Goal: Task Accomplishment & Management: Use online tool/utility

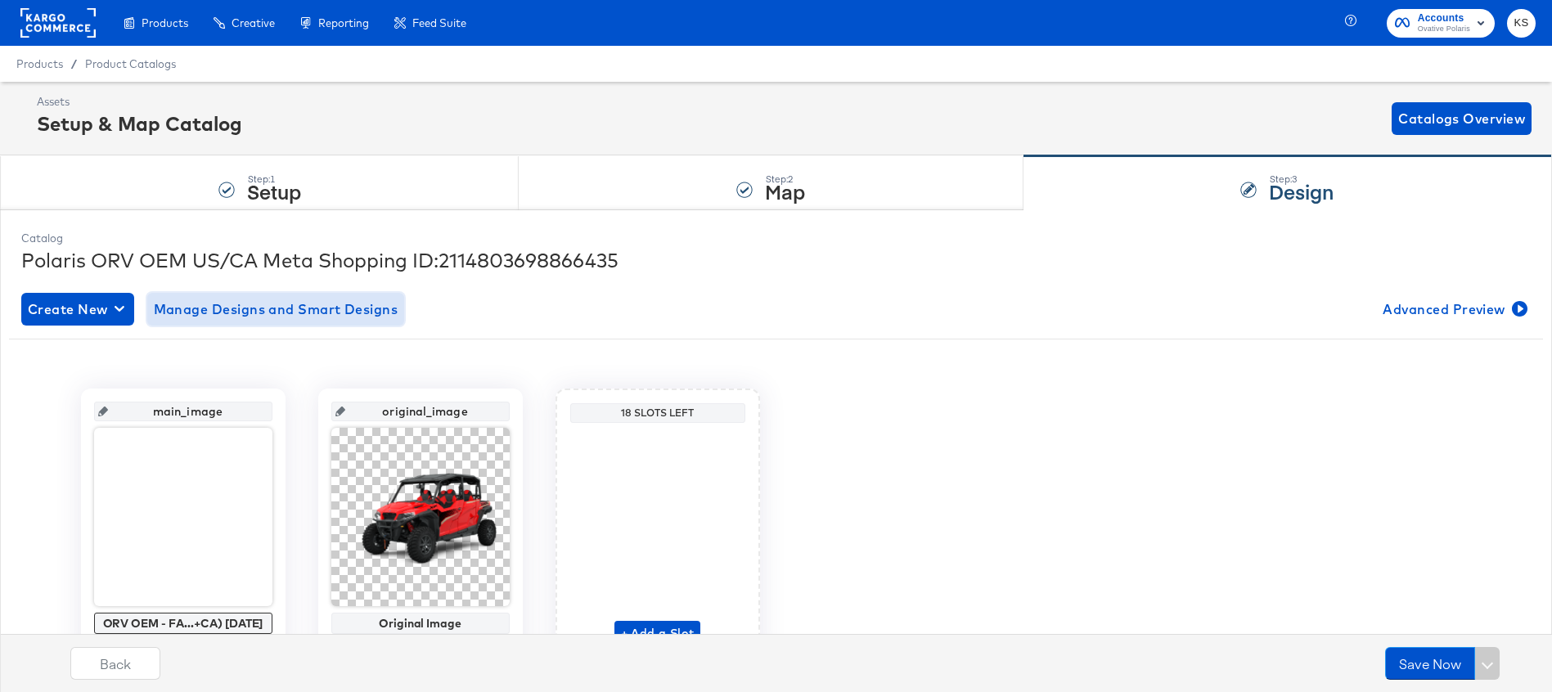
click at [245, 308] on span "Manage Designs and Smart Designs" at bounding box center [276, 309] width 245 height 23
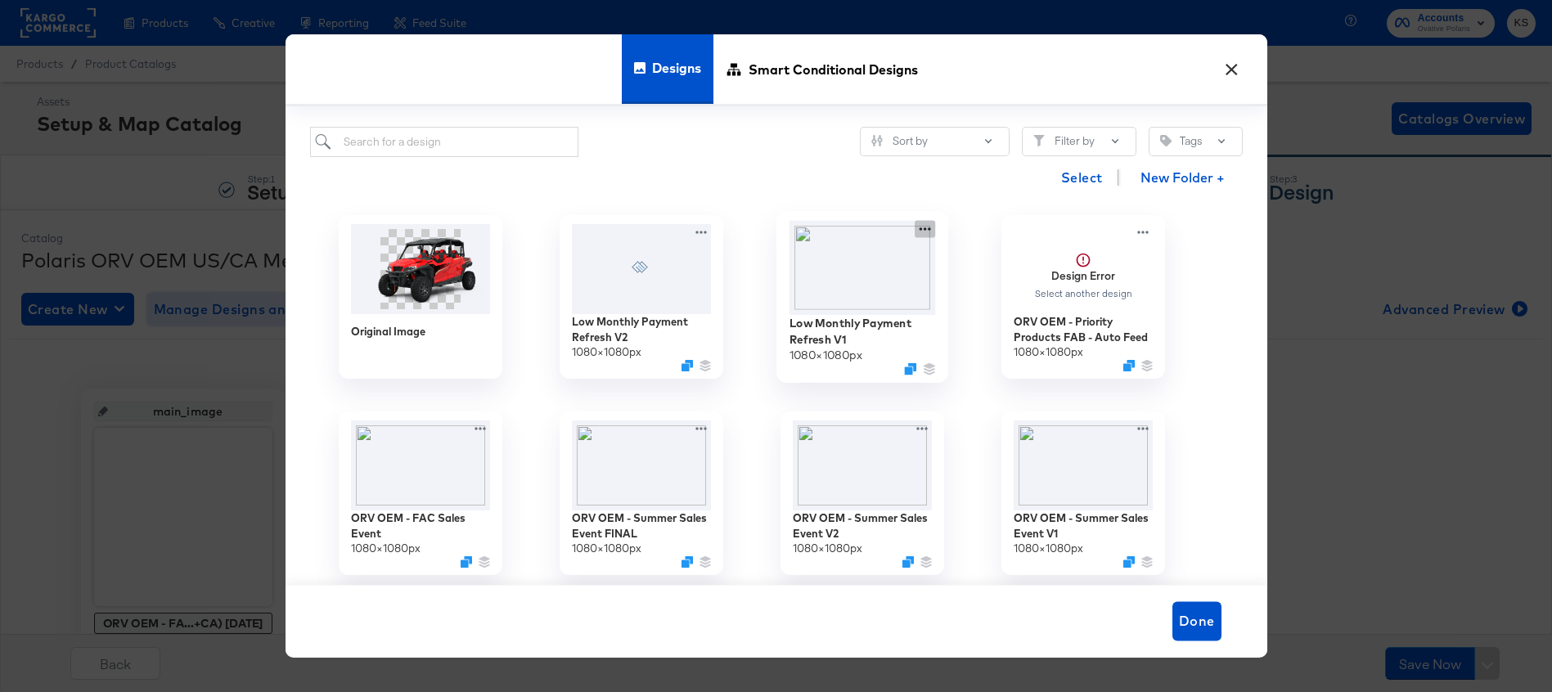
click at [928, 231] on icon at bounding box center [925, 228] width 20 height 17
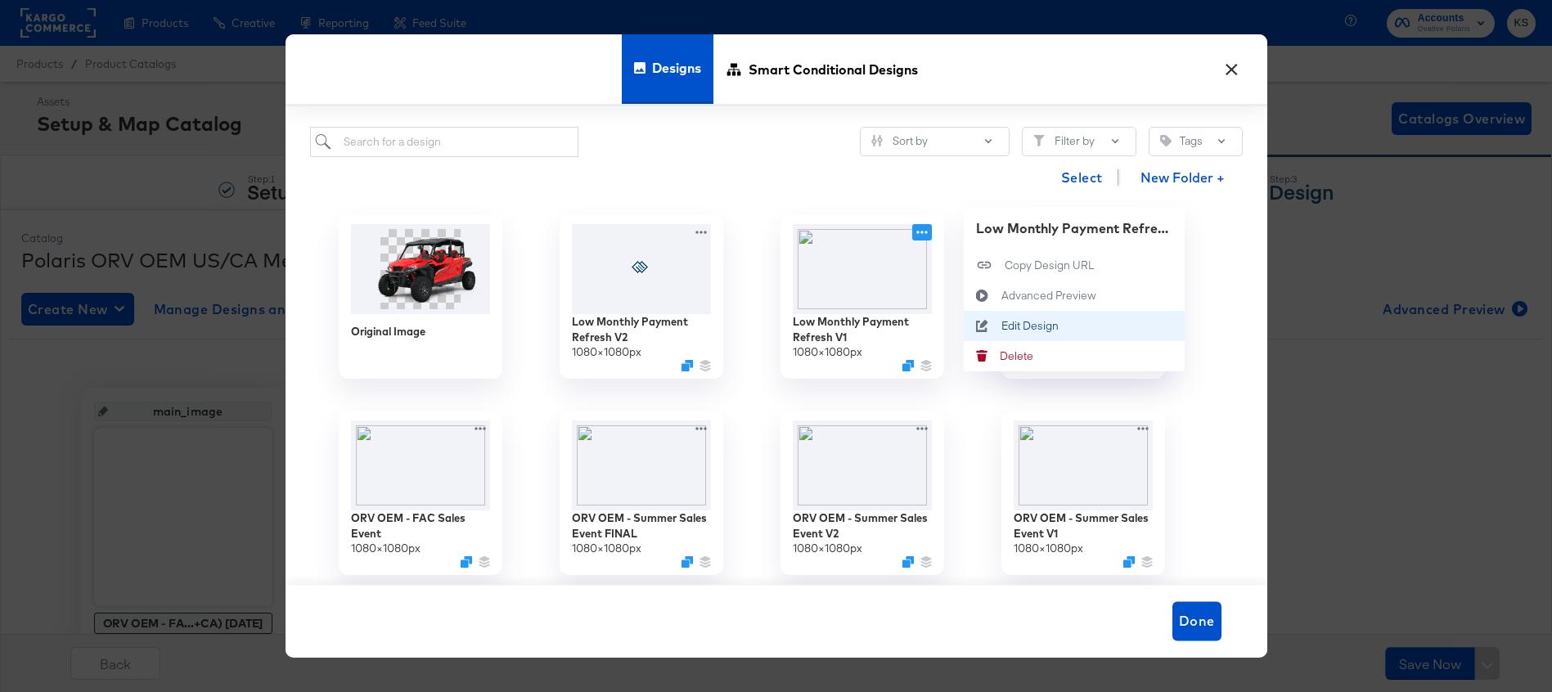
click at [1001, 326] on div "Edit Design Edit Design" at bounding box center [1001, 326] width 0 height 0
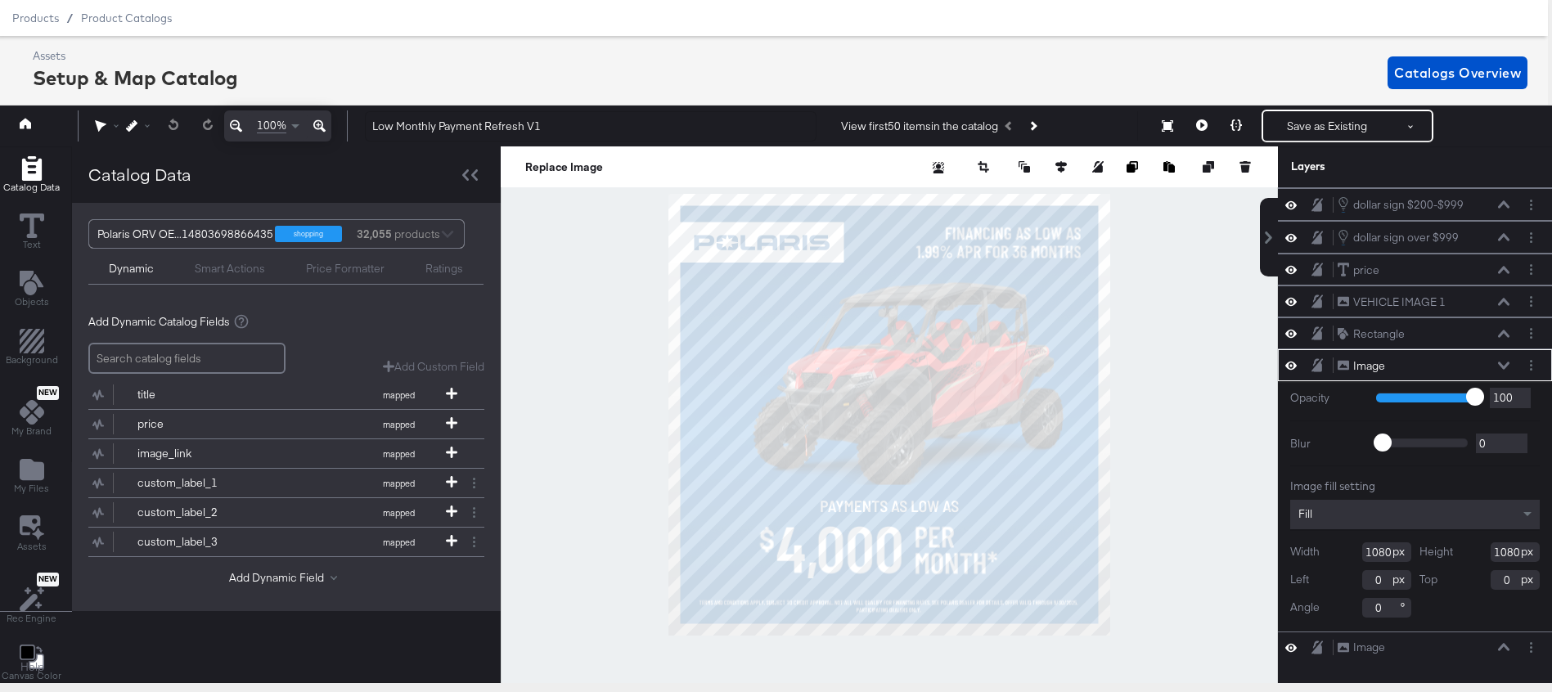
scroll to position [194, 0]
click at [1037, 125] on icon "Next Product" at bounding box center [1032, 126] width 9 height 9
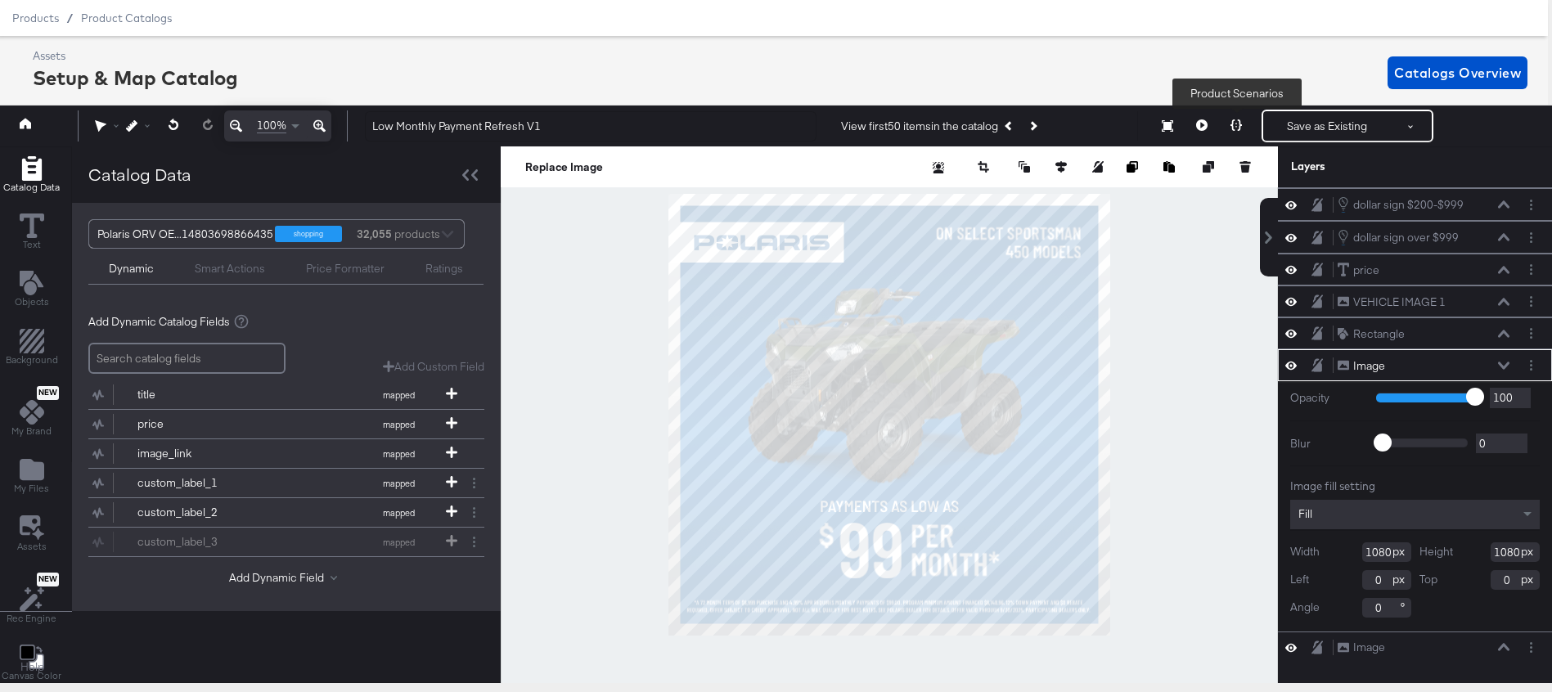
click at [1237, 119] on icon at bounding box center [1236, 124] width 11 height 11
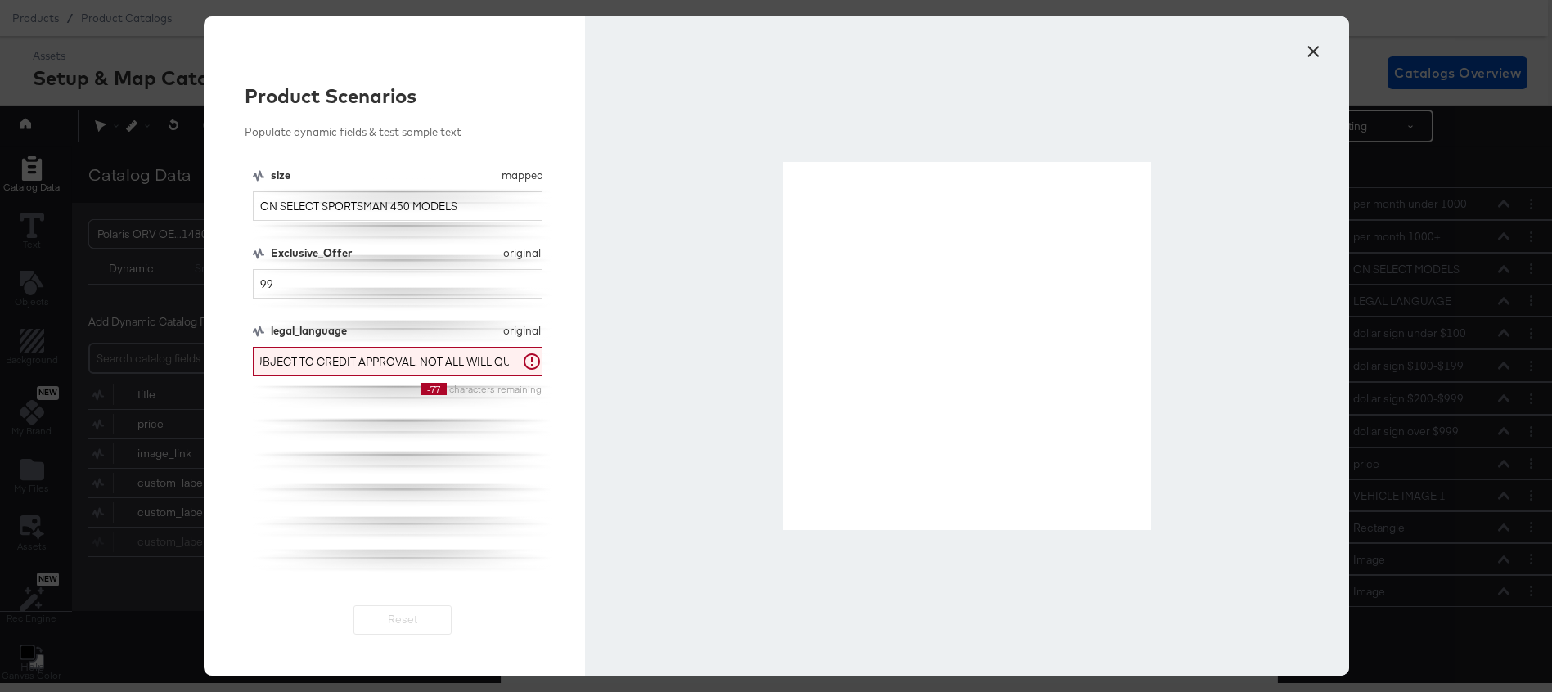
scroll to position [0, 1137]
click at [376, 286] on input "99" at bounding box center [398, 284] width 290 height 30
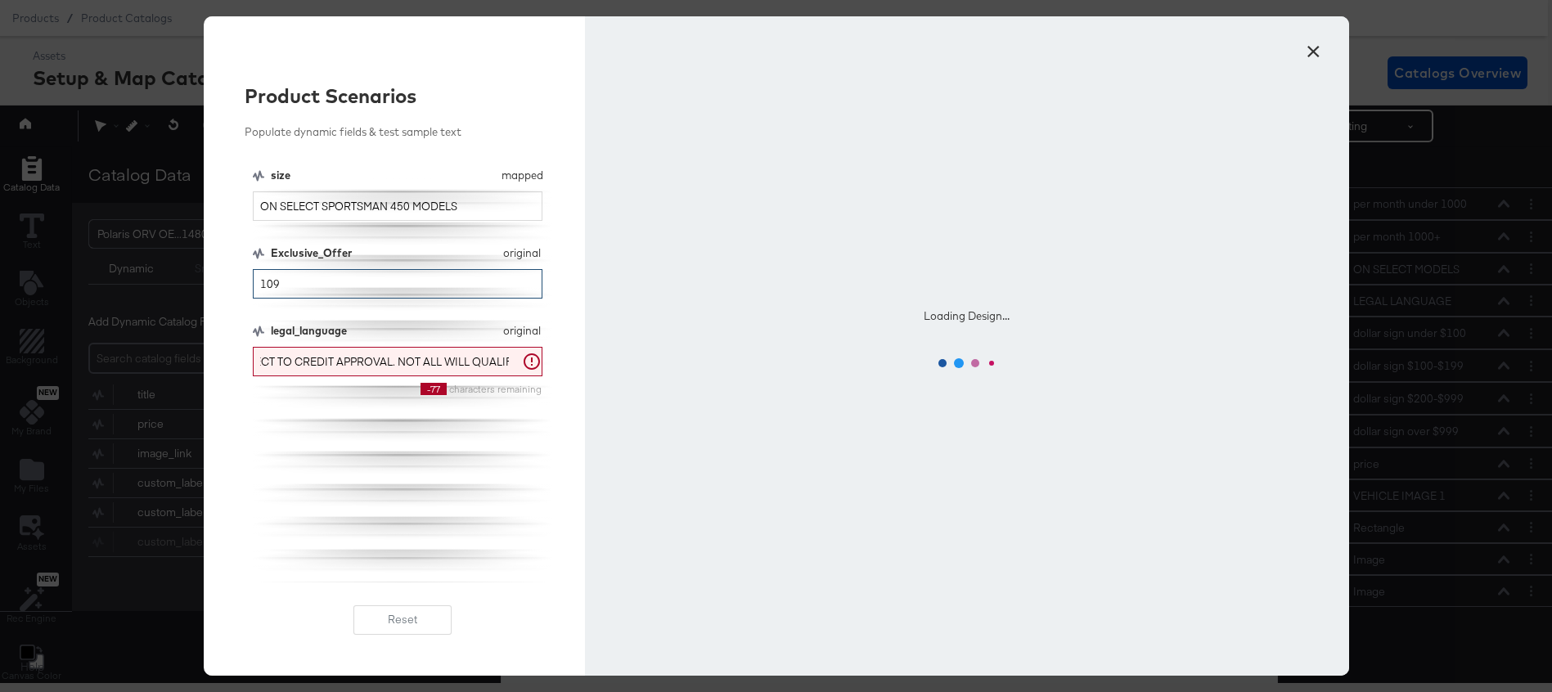
type input "109"
click at [353, 211] on input "ON SELECT SPORTSMAN 450 MODELS" at bounding box center [398, 206] width 290 height 30
click at [350, 204] on input "ON SELECT SPORTSMAN 450 MODELS" at bounding box center [398, 206] width 290 height 30
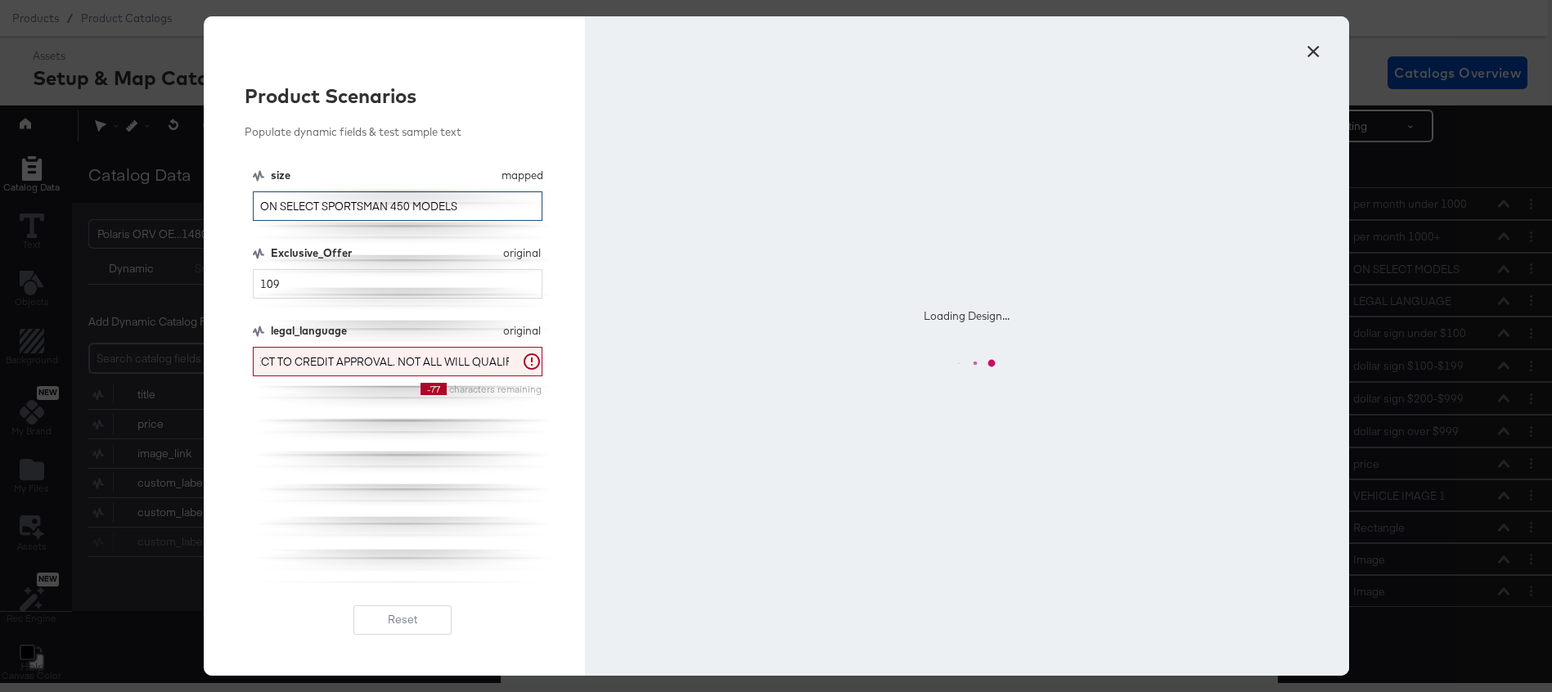
click at [350, 204] on input "ON SELECT SPORTSMAN 450 MODELS" at bounding box center [398, 206] width 290 height 30
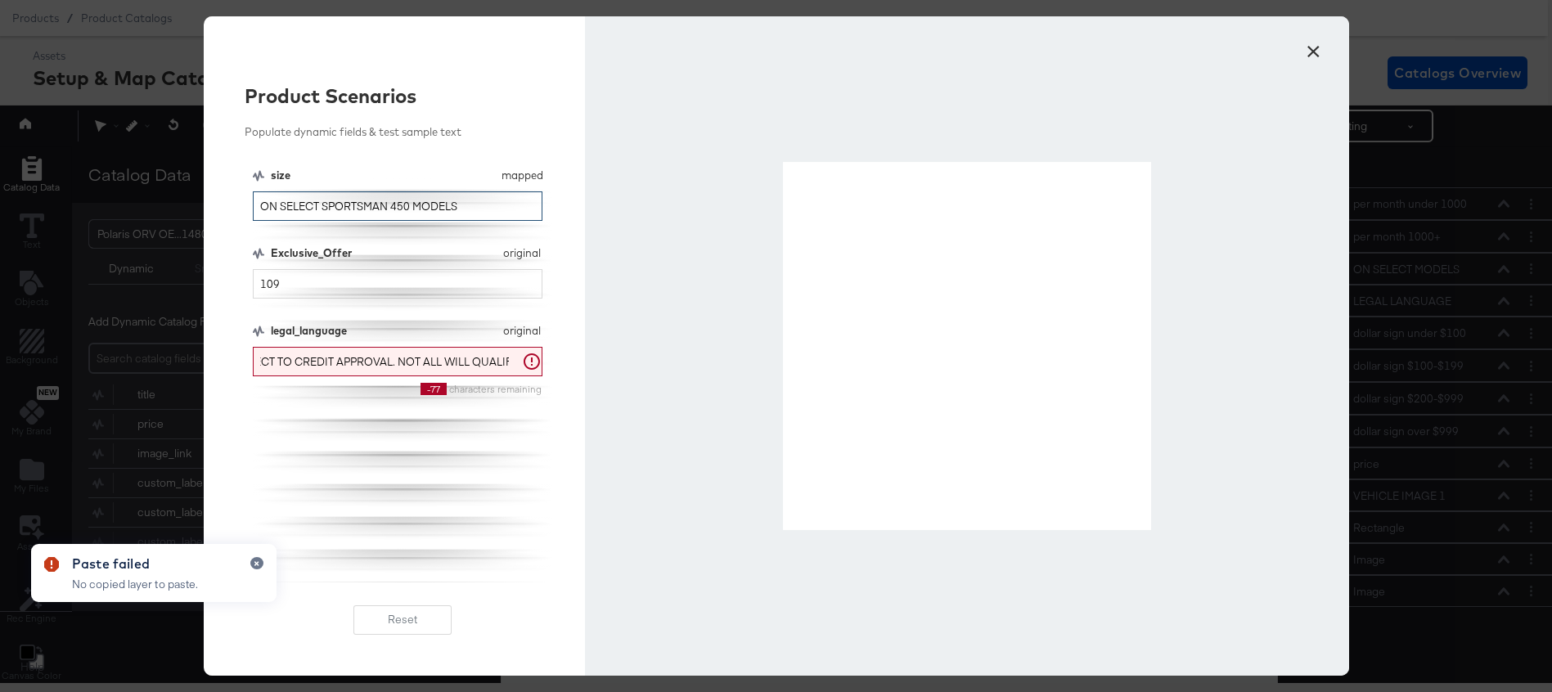
click at [401, 209] on input "ON SELECT SPORTSMAN 450 MODELS" at bounding box center [398, 206] width 290 height 30
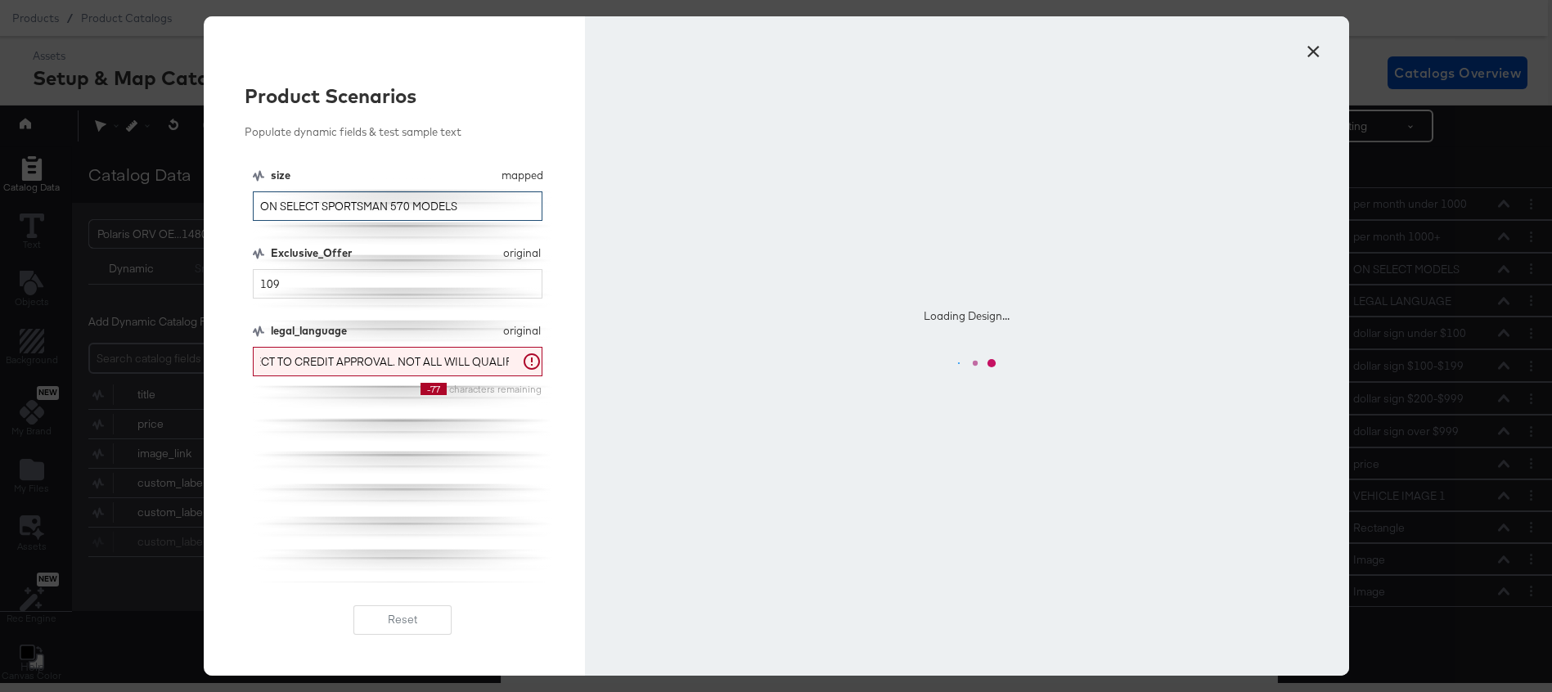
type input "ON SELECT SPORTSMAN 570 MODELS"
click at [480, 82] on div "Product Scenarios" at bounding box center [403, 96] width 317 height 28
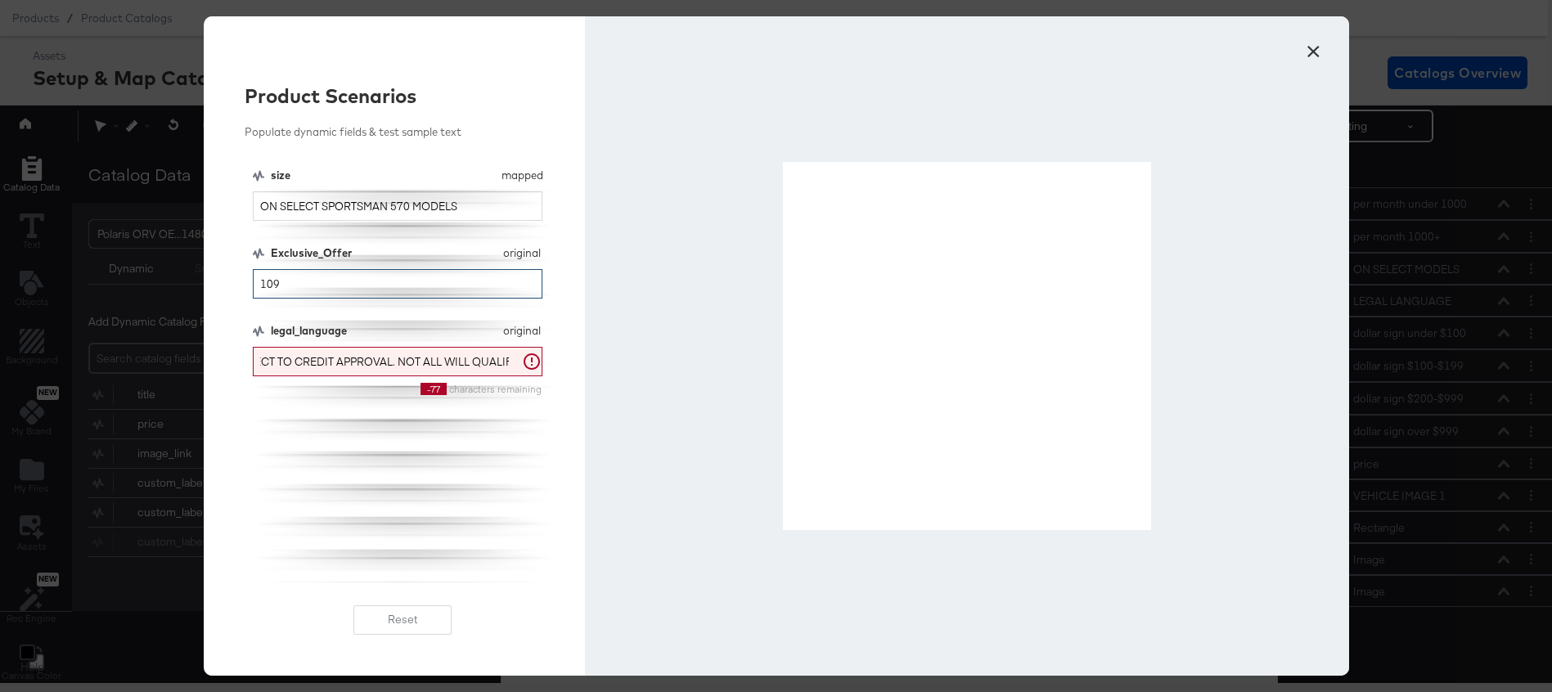
click at [270, 280] on input "109" at bounding box center [398, 284] width 290 height 30
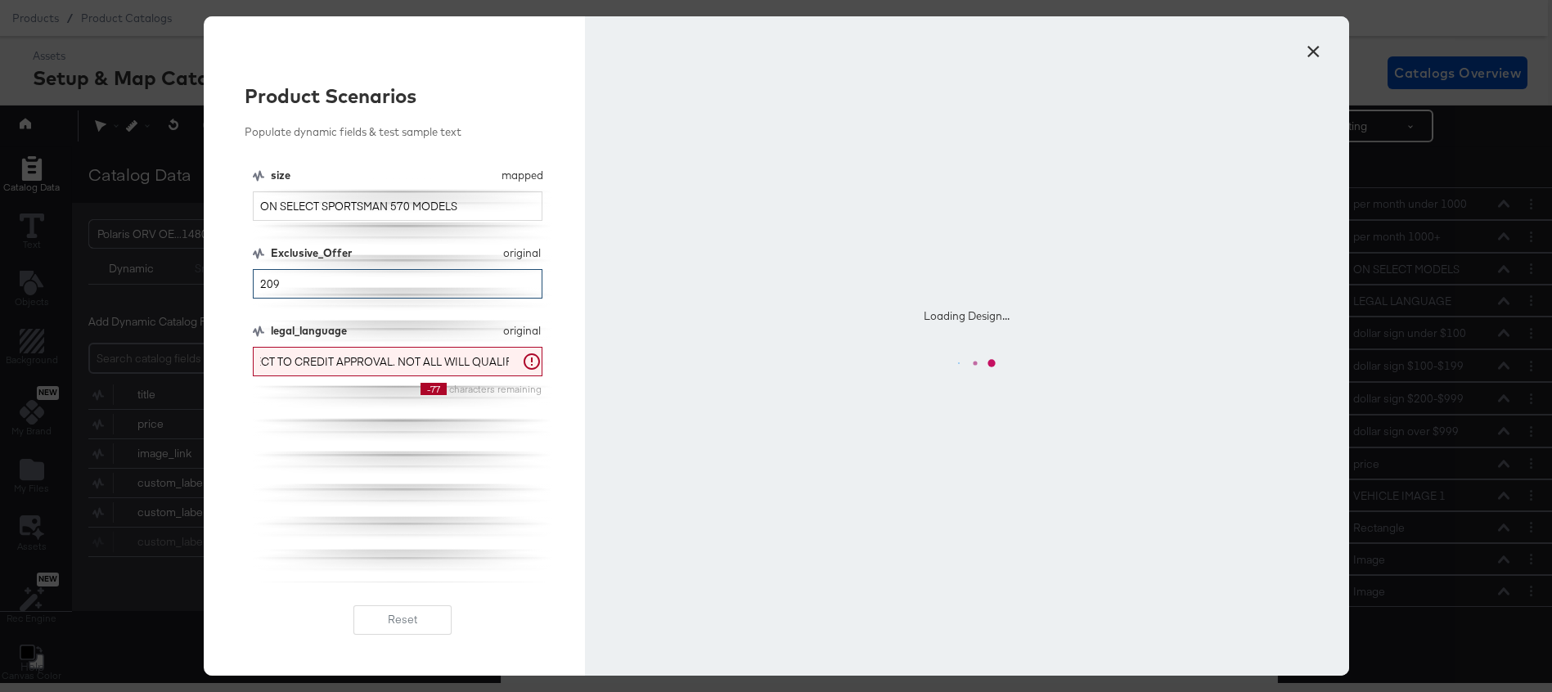
type input "209"
drag, startPoint x: 322, startPoint y: 205, endPoint x: 464, endPoint y: 207, distance: 141.6
click at [464, 207] on input "ON SELECT SPORTSMAN 570 MODELS" at bounding box center [398, 206] width 290 height 30
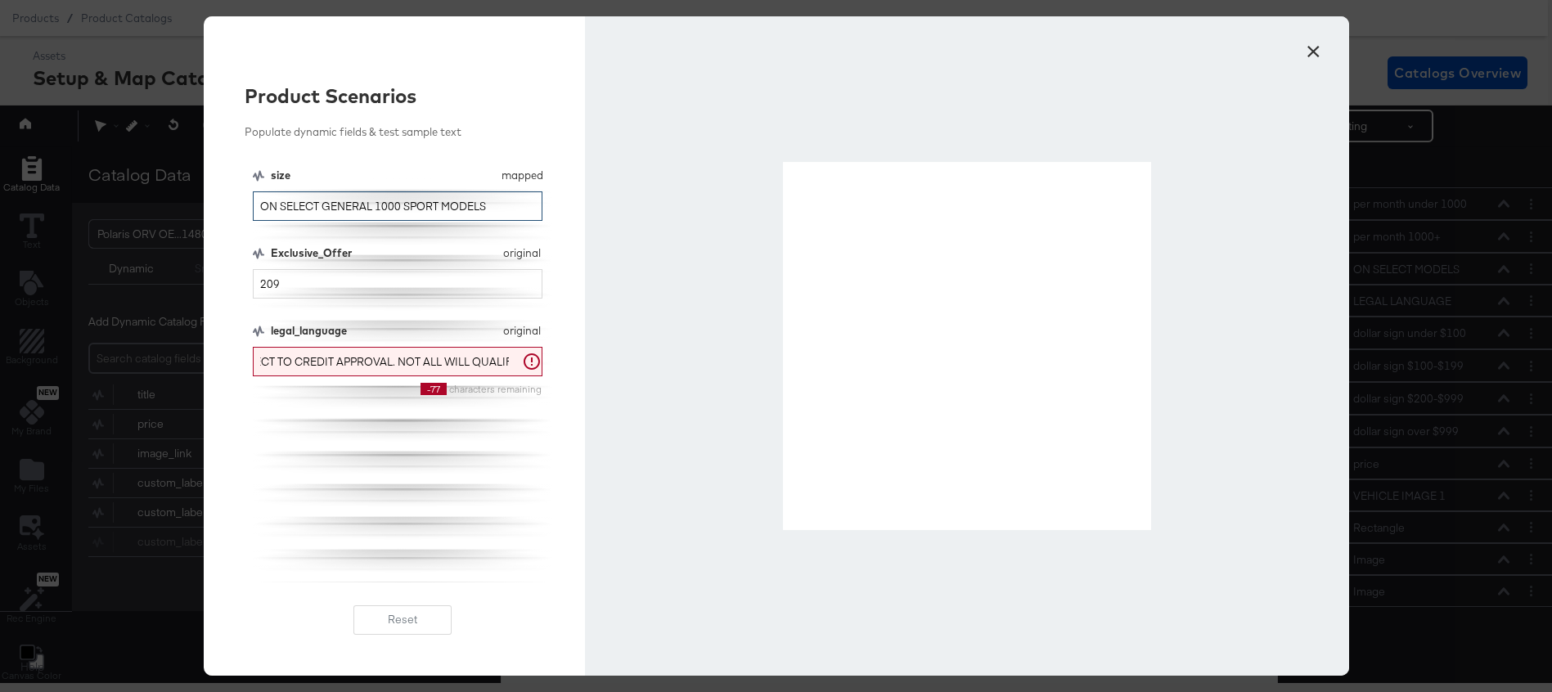
drag, startPoint x: 490, startPoint y: 209, endPoint x: 323, endPoint y: 200, distance: 167.1
click at [323, 200] on input "ON SELECT GENERAL 1000 SPORT MODELS" at bounding box center [398, 206] width 290 height 30
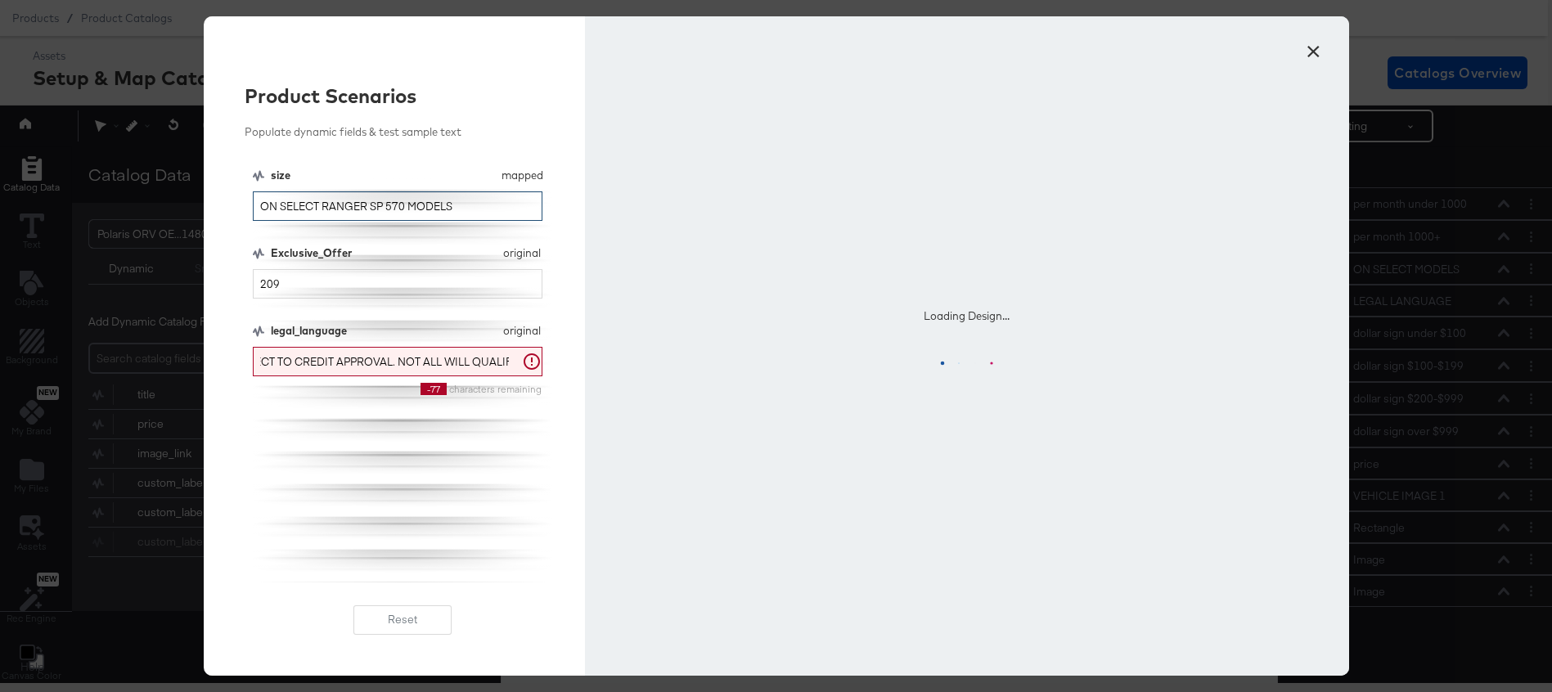
type input "ON SELECT RANGER SP 570 MODELS"
click at [288, 281] on input "209" at bounding box center [398, 284] width 290 height 30
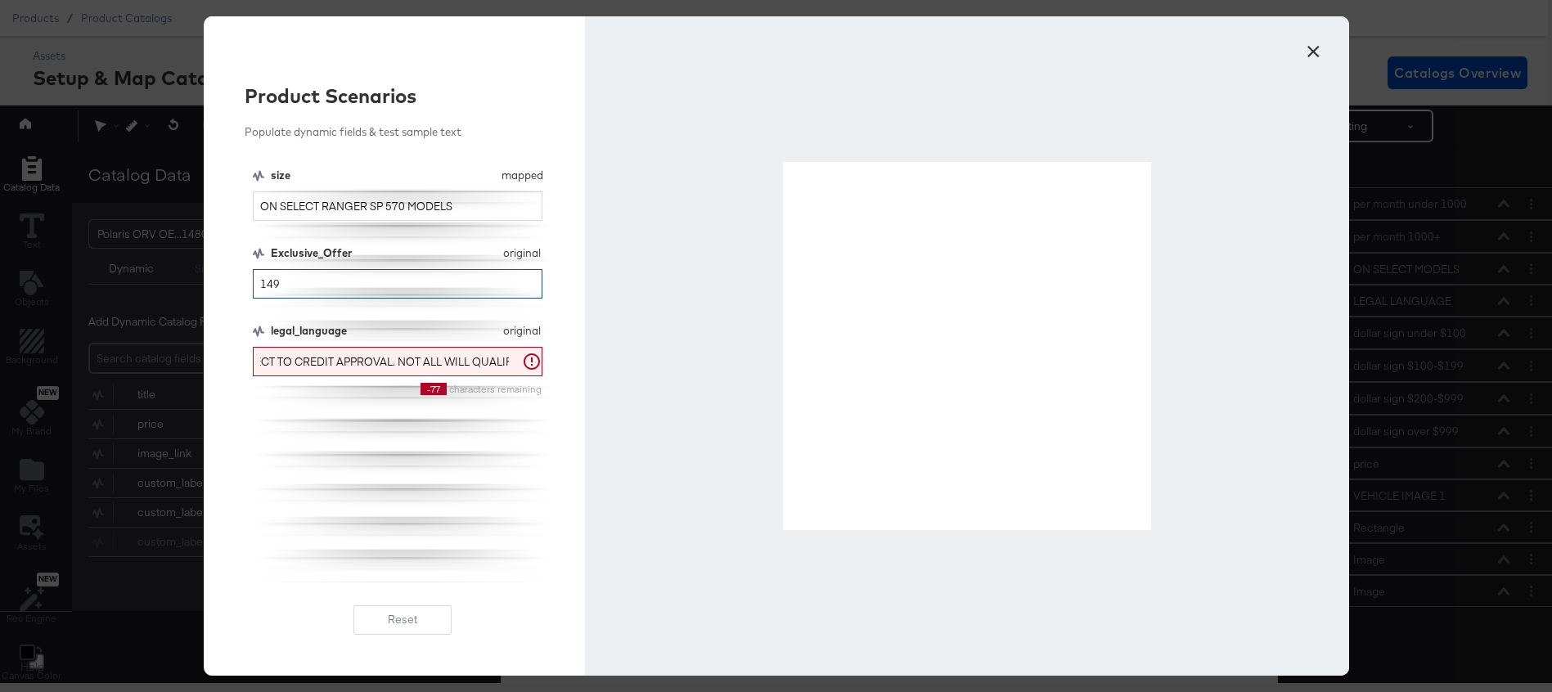
click at [356, 282] on input "149" at bounding box center [398, 284] width 290 height 30
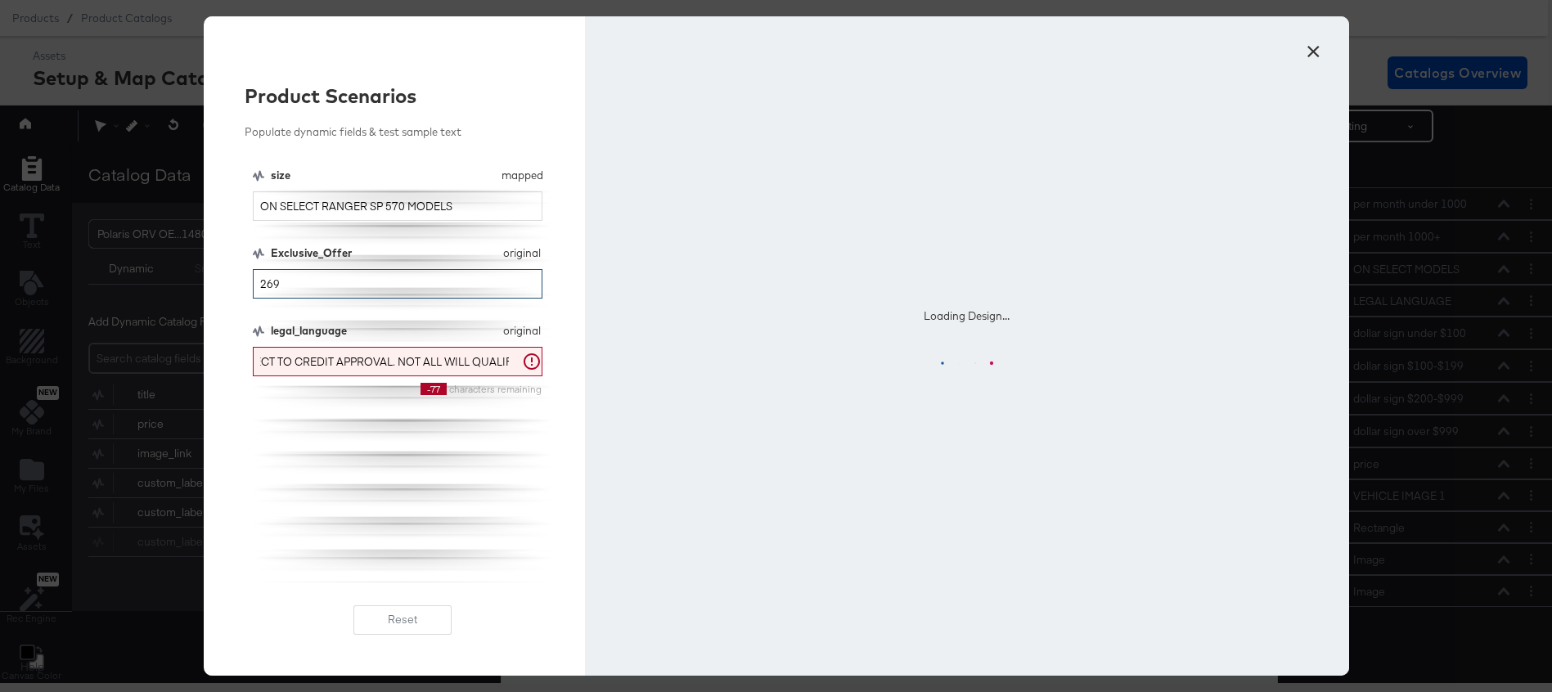
type input "269"
drag, startPoint x: 434, startPoint y: 203, endPoint x: 369, endPoint y: 201, distance: 64.7
click at [369, 201] on input "ON SELECT RANGER SP 570 MODELS" at bounding box center [398, 206] width 290 height 30
type input "ON SELECT RANGER XP 1000 PREMIUM MODELS"
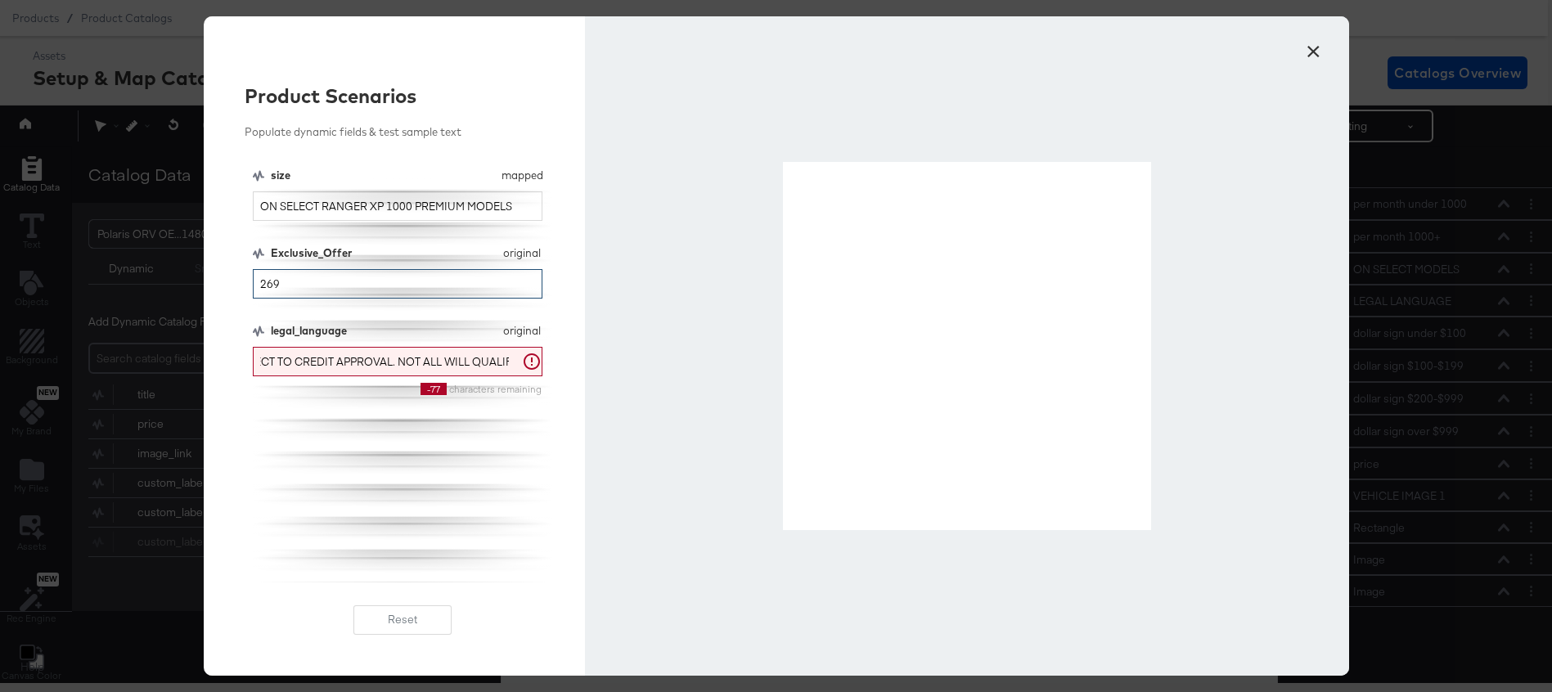
click at [317, 286] on input "269" at bounding box center [398, 284] width 290 height 30
click at [293, 277] on input "369" at bounding box center [398, 284] width 290 height 30
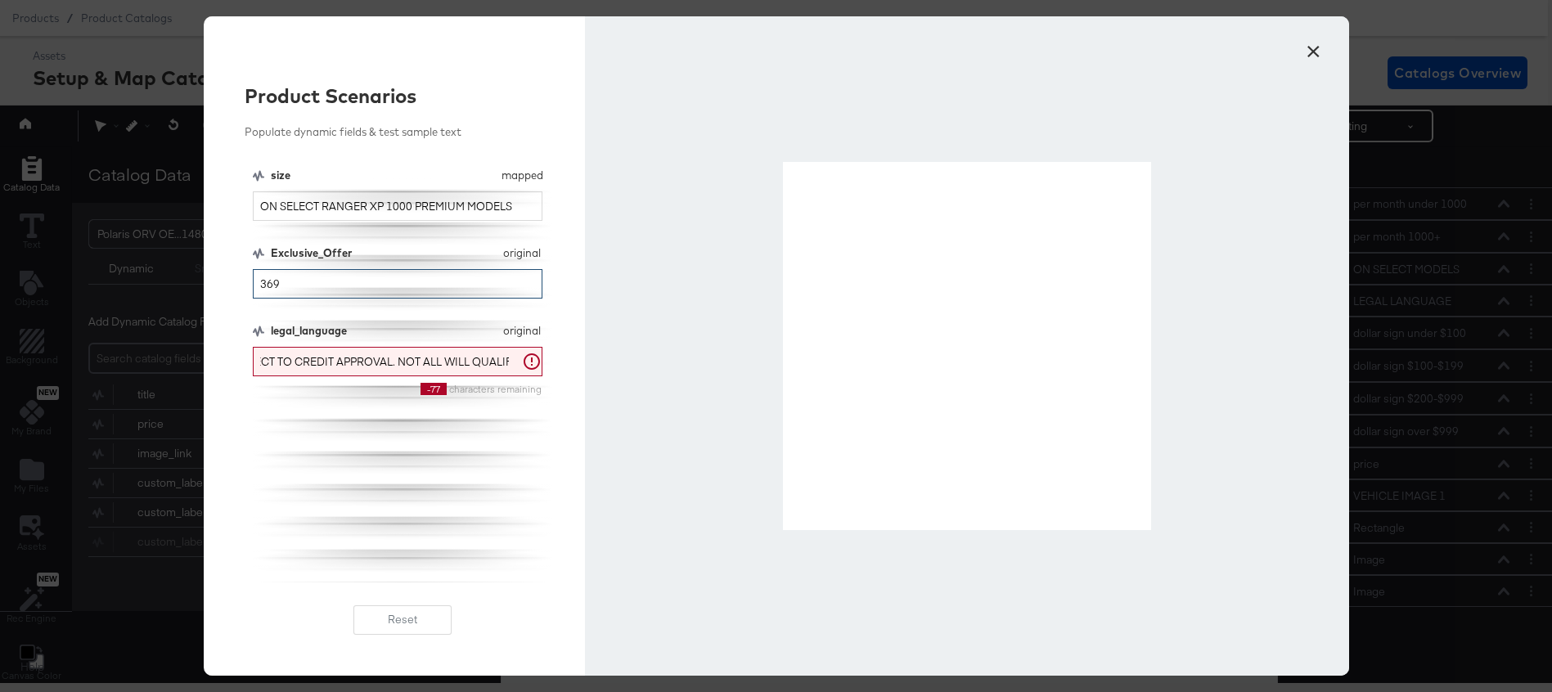
click at [293, 277] on input "369" at bounding box center [398, 284] width 290 height 30
click at [316, 289] on input "179" at bounding box center [398, 284] width 290 height 30
click at [293, 286] on input "189" at bounding box center [398, 284] width 290 height 30
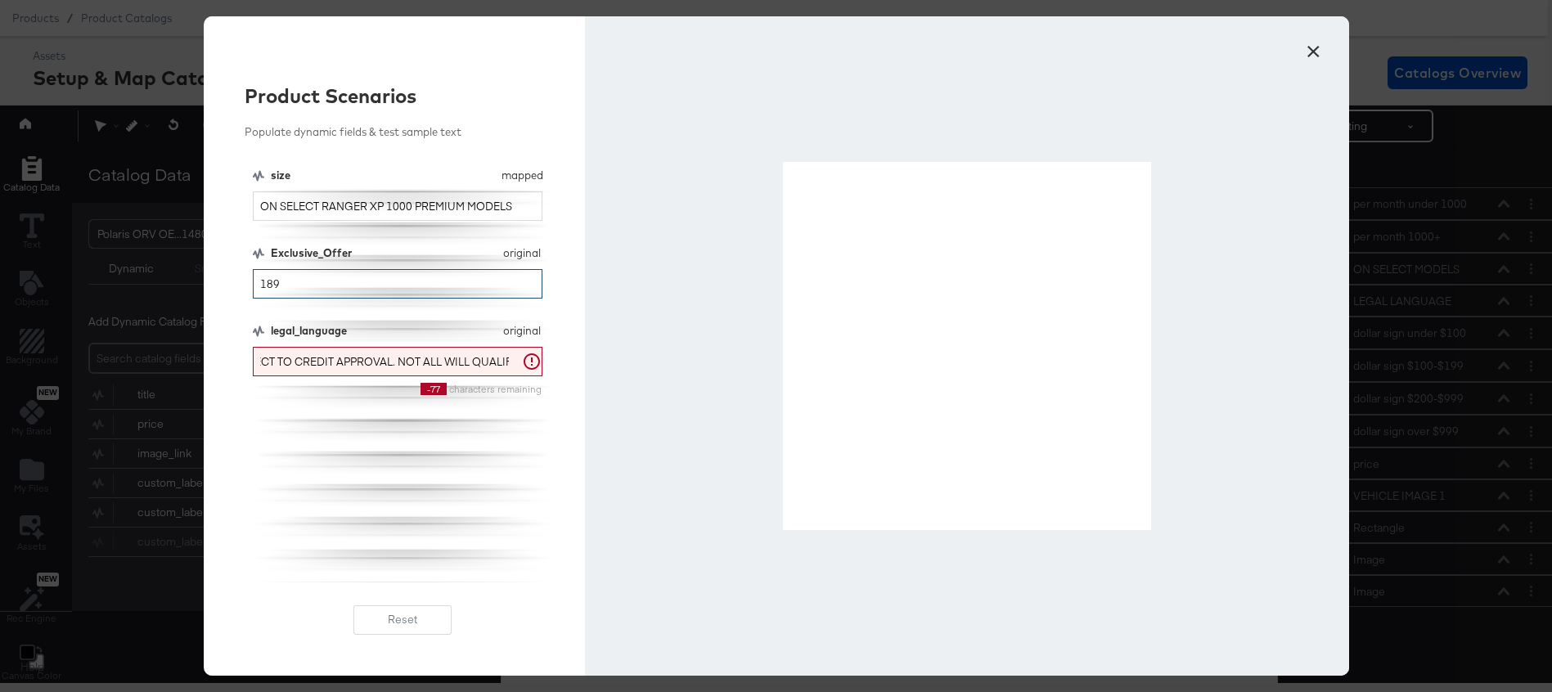
click at [293, 286] on input "189" at bounding box center [398, 284] width 290 height 30
click at [325, 279] on input "239" at bounding box center [398, 284] width 290 height 30
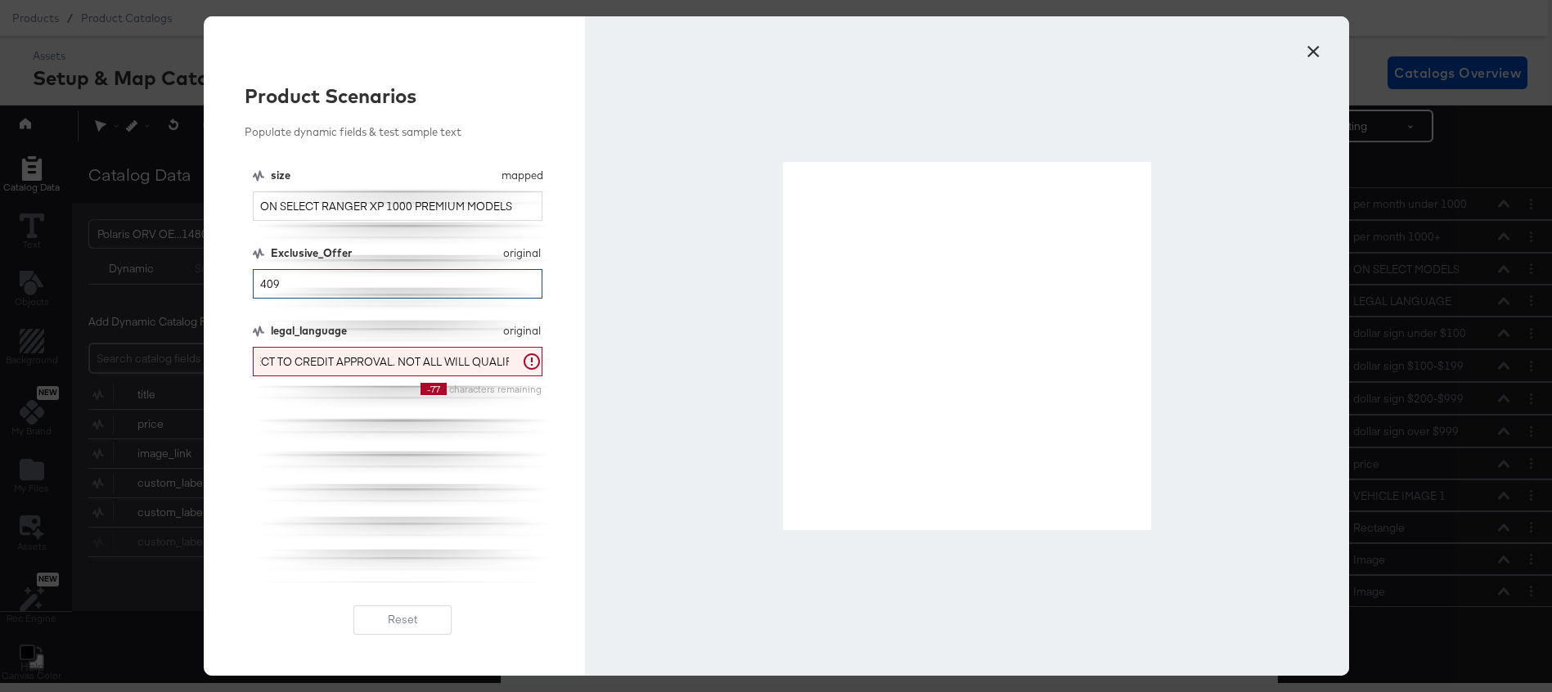
click at [326, 284] on input "409" at bounding box center [398, 284] width 290 height 30
type input "569"
drag, startPoint x: 522, startPoint y: 209, endPoint x: 322, endPoint y: 207, distance: 199.7
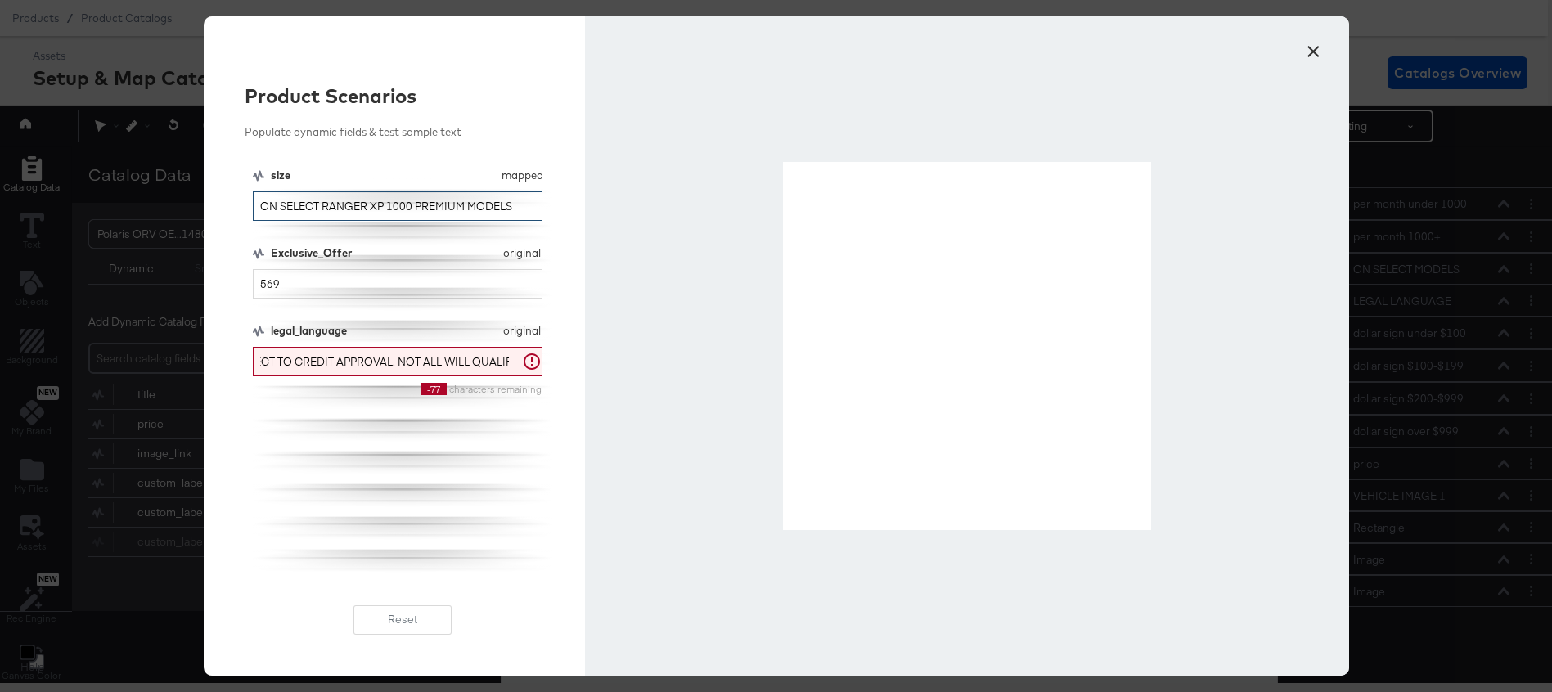
click at [322, 207] on input "ON SELECT RANGER XP 1000 PREMIUM MODELS" at bounding box center [398, 206] width 290 height 30
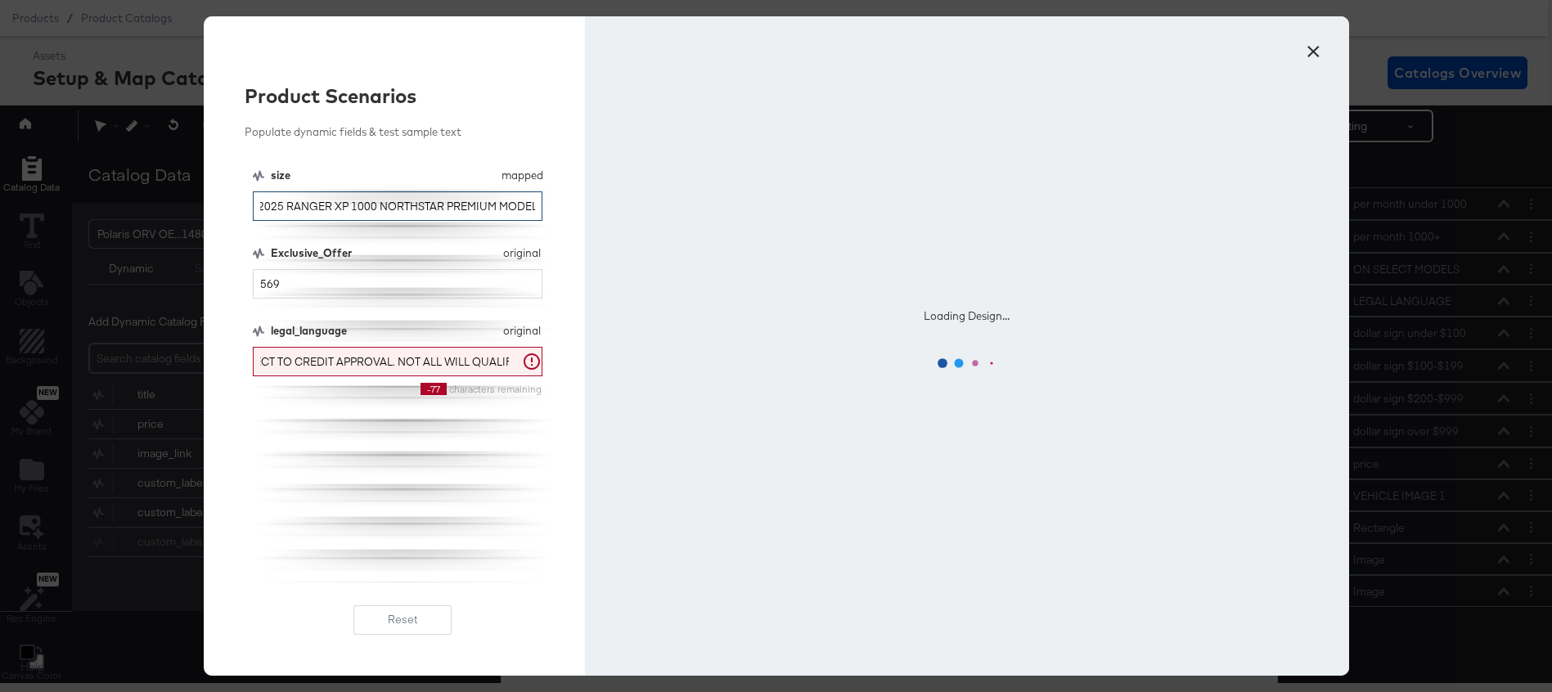
scroll to position [0, 70]
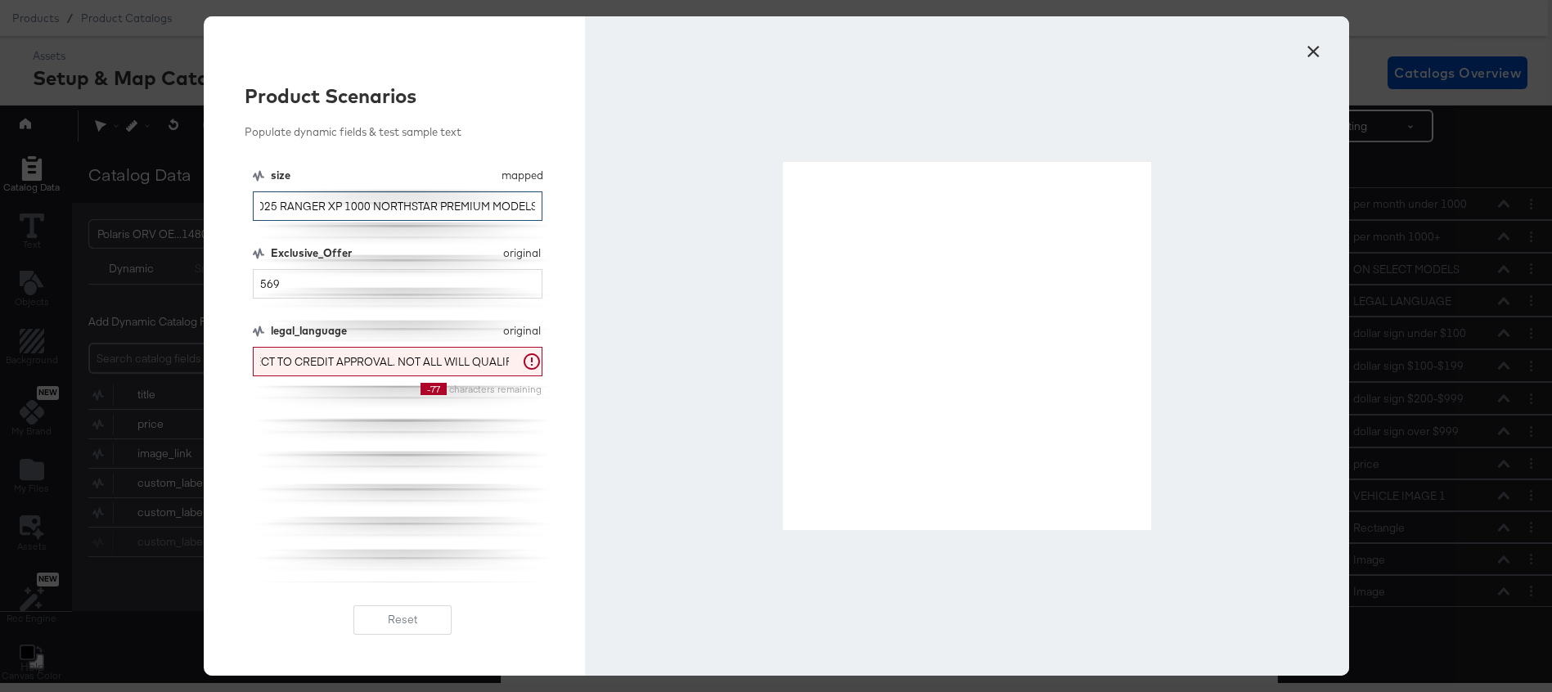
click at [376, 202] on input "ON SELECT 2025 RANGER XP 1000 NORTHSTAR PREMIUM MODELS" at bounding box center [398, 206] width 290 height 30
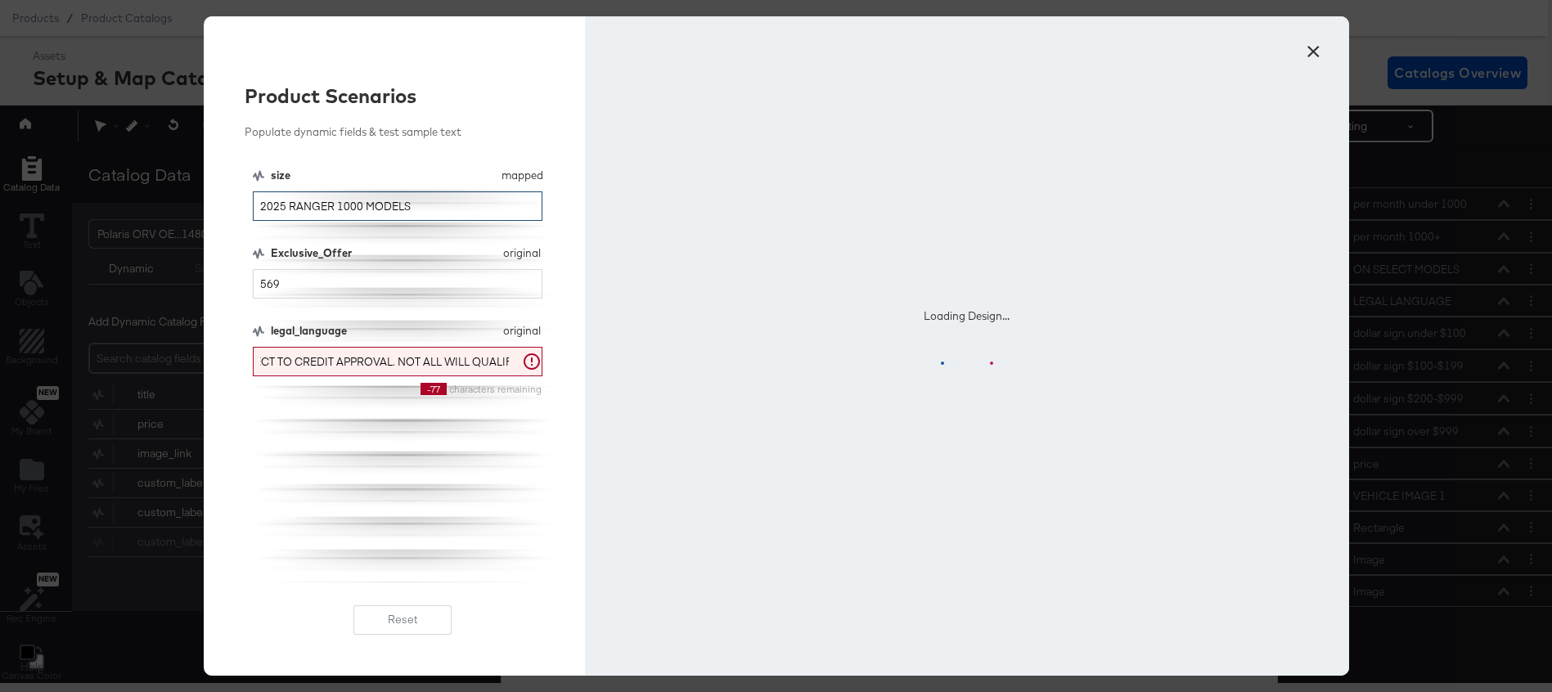
click at [256, 205] on input "2025 RANGER 1000 MODELS" at bounding box center [398, 206] width 290 height 30
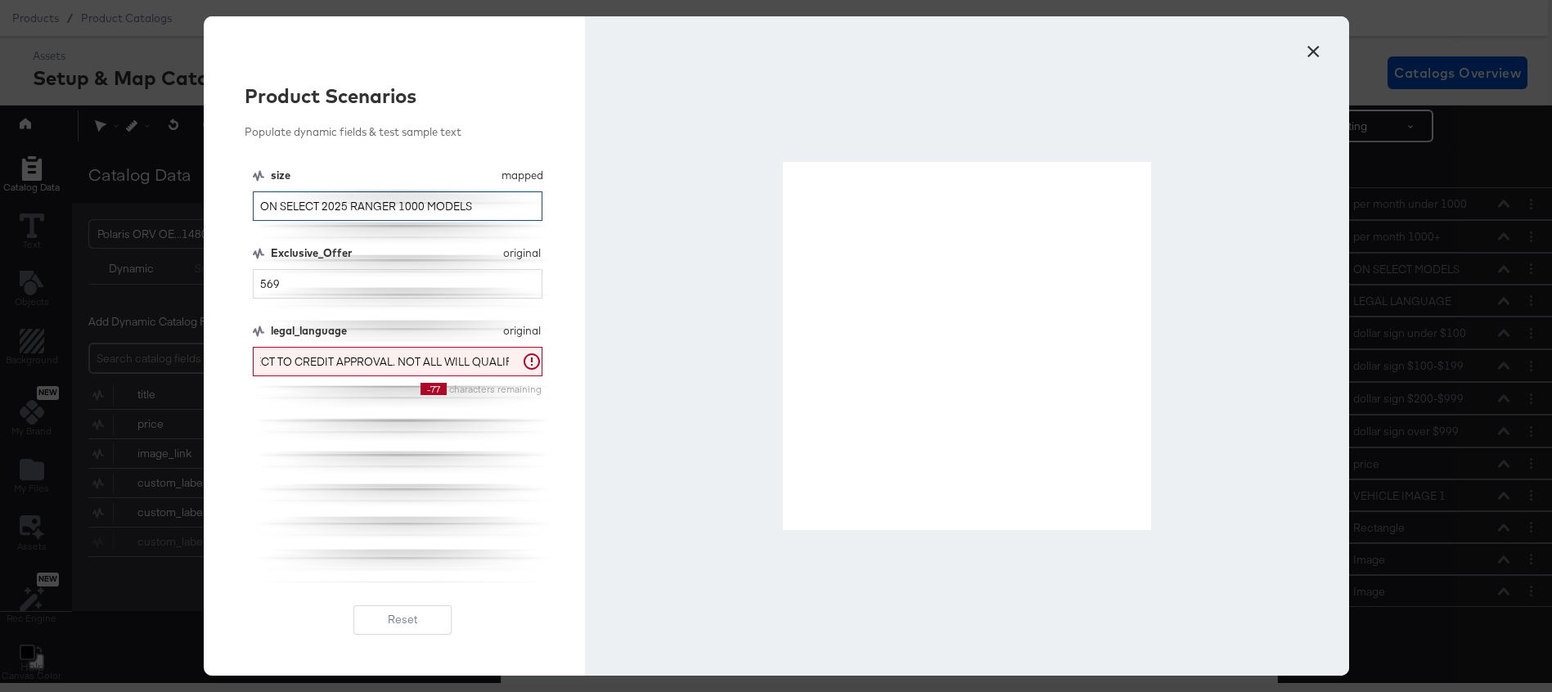
click at [308, 208] on input "ON SELECT 2025 RANGER 1000 MODELS" at bounding box center [398, 206] width 290 height 30
drag, startPoint x: 468, startPoint y: 206, endPoint x: 348, endPoint y: 204, distance: 120.3
click at [348, 204] on input "ON SELECT RZR TRAIL SPORT MODELS" at bounding box center [398, 206] width 290 height 30
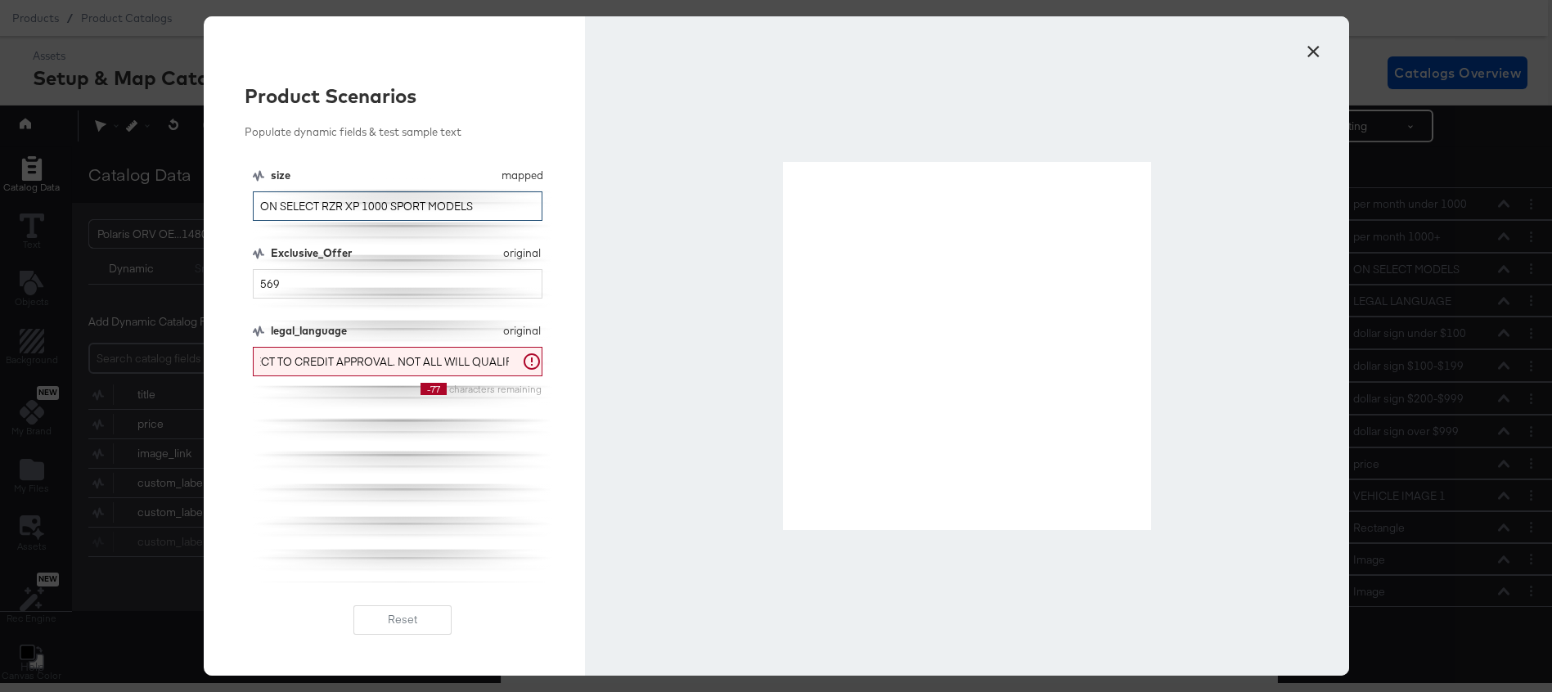
drag, startPoint x: 481, startPoint y: 213, endPoint x: 348, endPoint y: 201, distance: 133.9
click at [348, 201] on input "ON SELECT RZR XP 1000 SPORT MODELS" at bounding box center [398, 206] width 290 height 30
drag, startPoint x: 477, startPoint y: 204, endPoint x: 324, endPoint y: 202, distance: 153.0
click at [324, 202] on input "ON SELECT RZR PRO R SPORT MODELS" at bounding box center [398, 206] width 290 height 30
type input "ON SELECT POLARIS XPEDITION ADV MODELS"
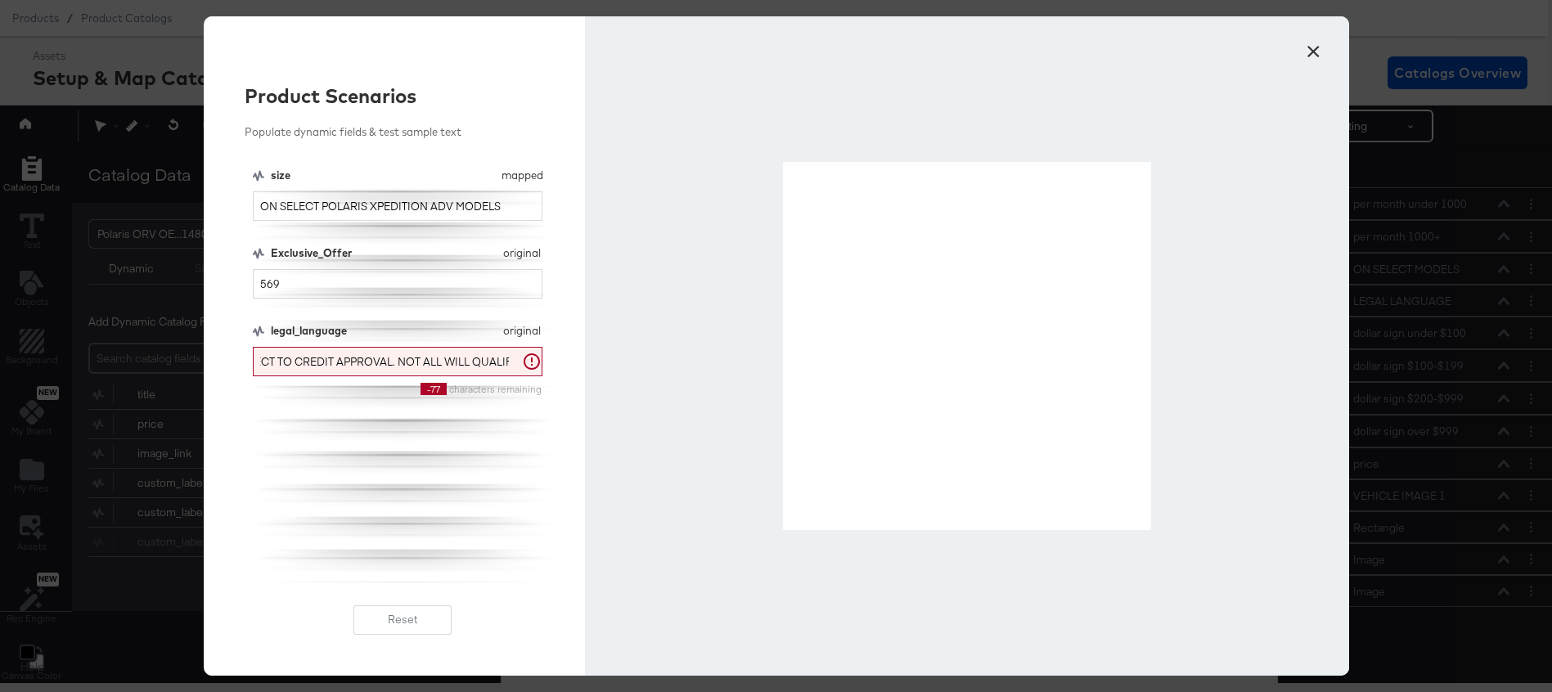
click at [1310, 53] on button "×" at bounding box center [1313, 47] width 29 height 29
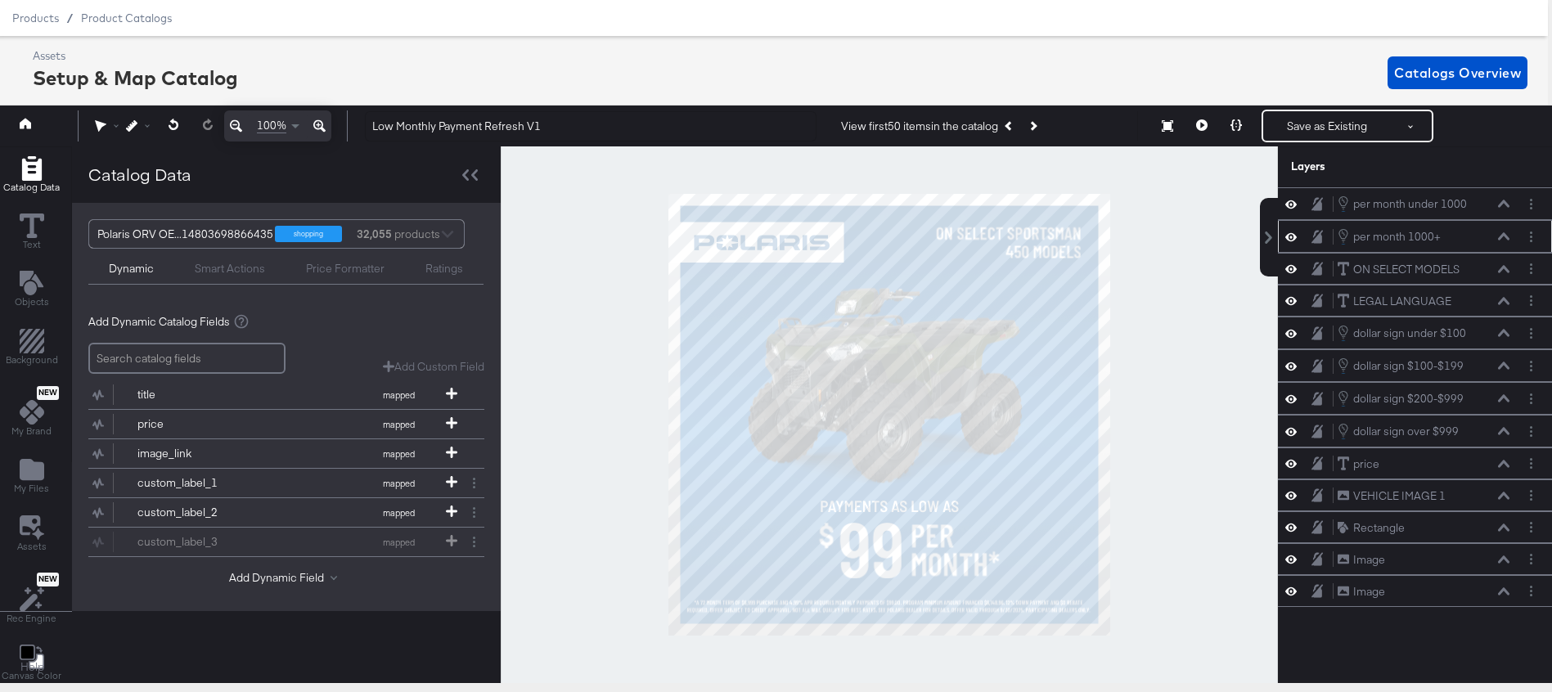
click at [1503, 236] on icon at bounding box center [1503, 236] width 11 height 8
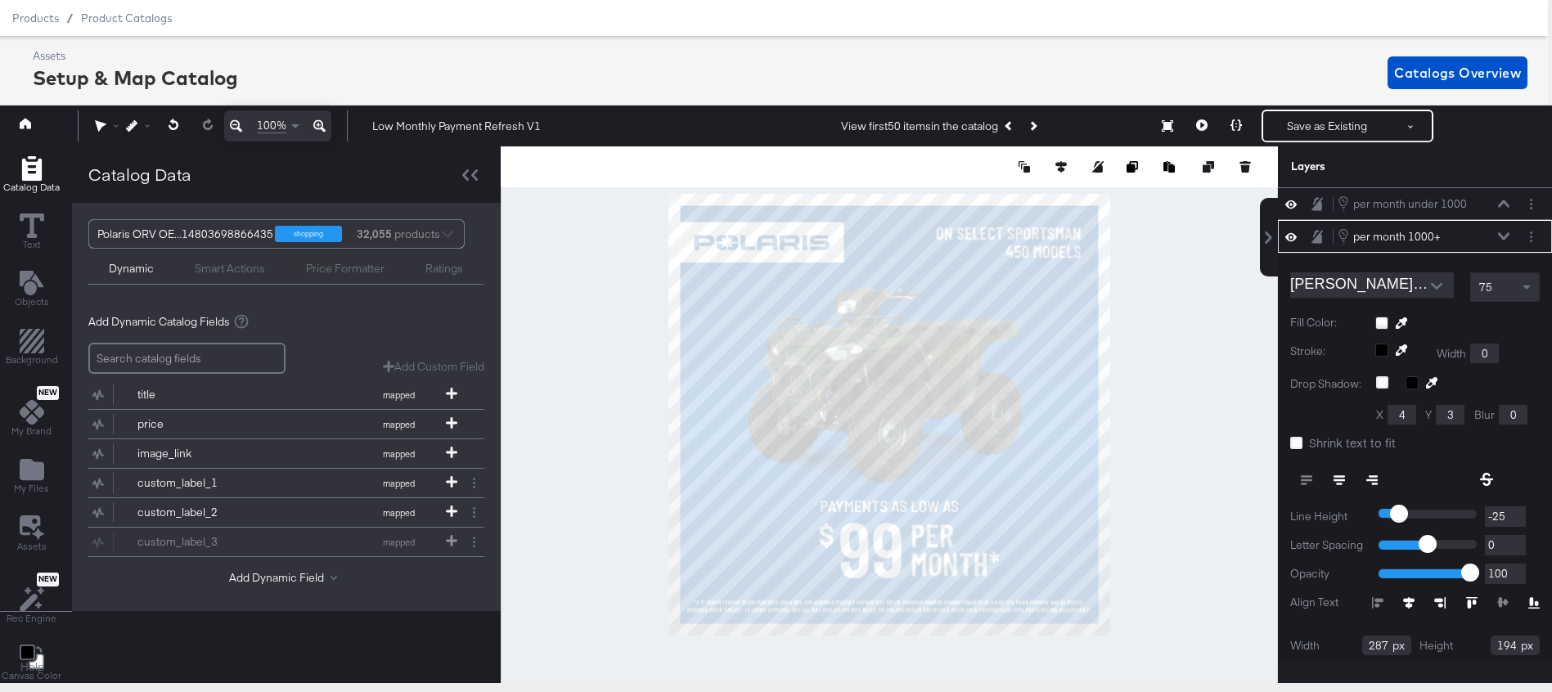
scroll to position [33, 0]
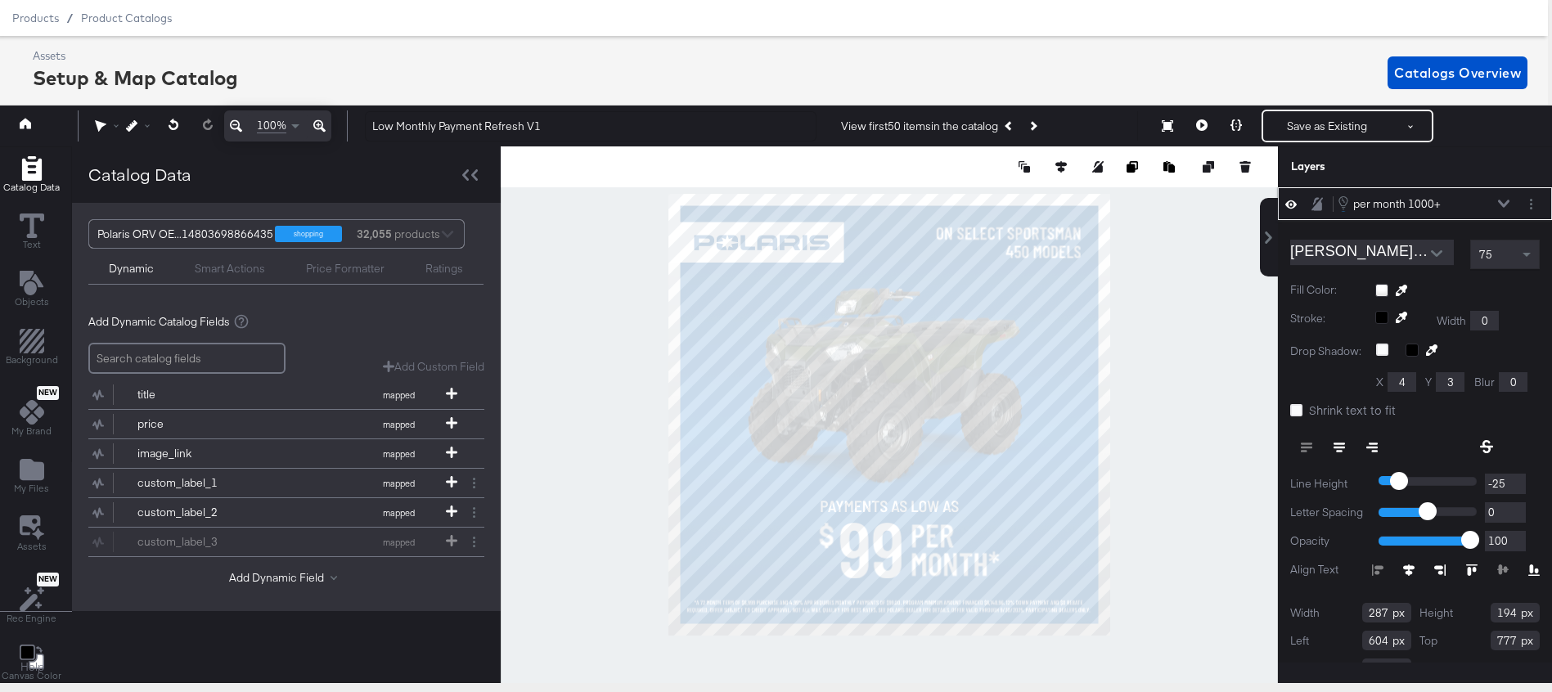
click at [1506, 206] on icon at bounding box center [1503, 203] width 11 height 7
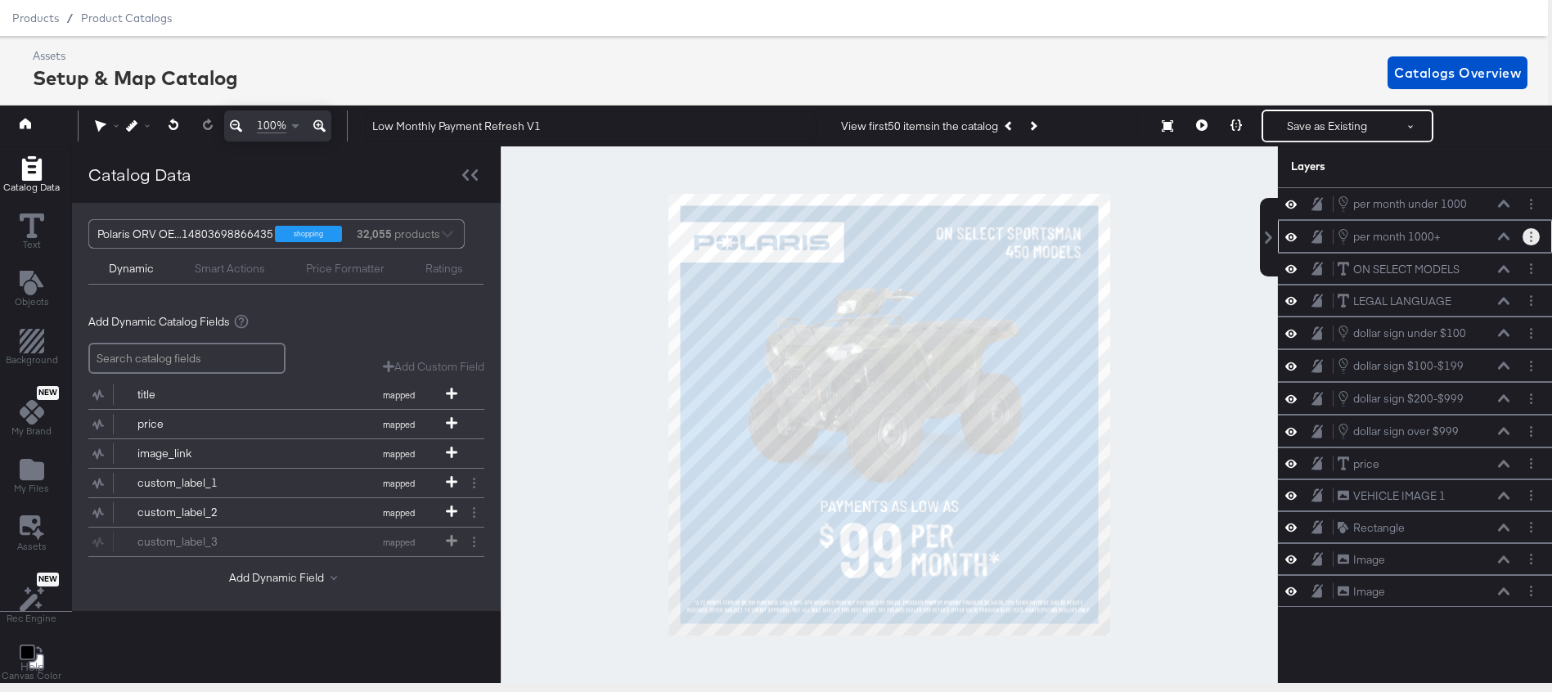
click at [1532, 234] on icon "Layer Options" at bounding box center [1531, 237] width 2 height 11
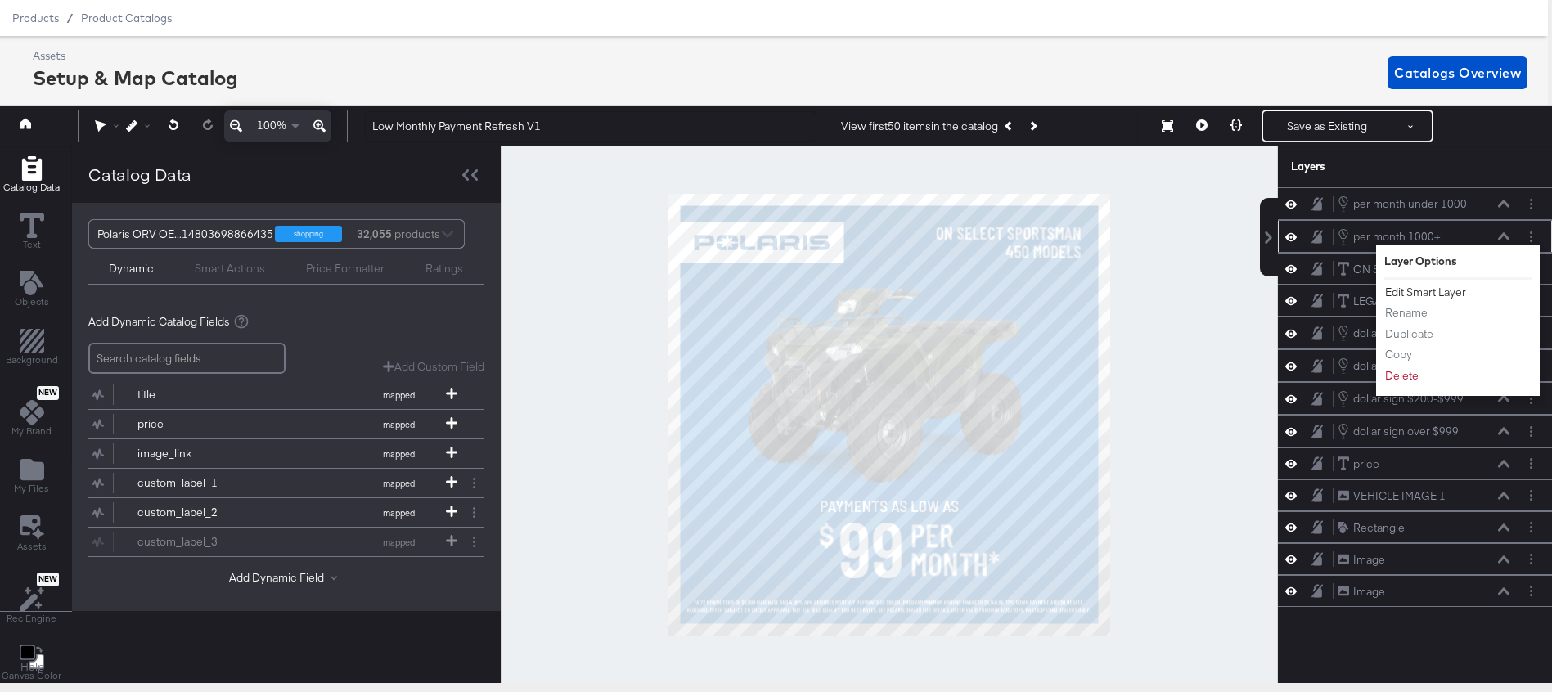
click at [1448, 290] on button "Edit Smart Layer" at bounding box center [1426, 292] width 83 height 17
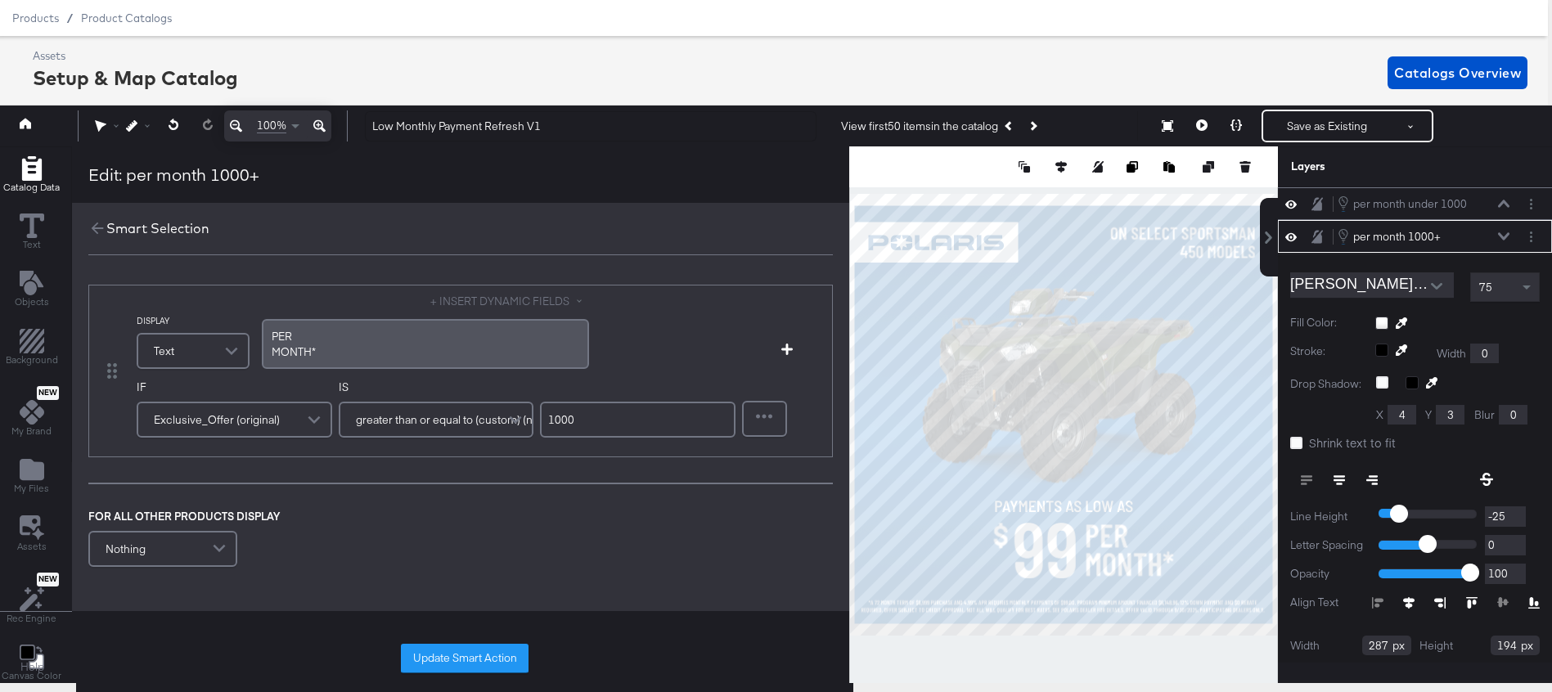
scroll to position [33, 0]
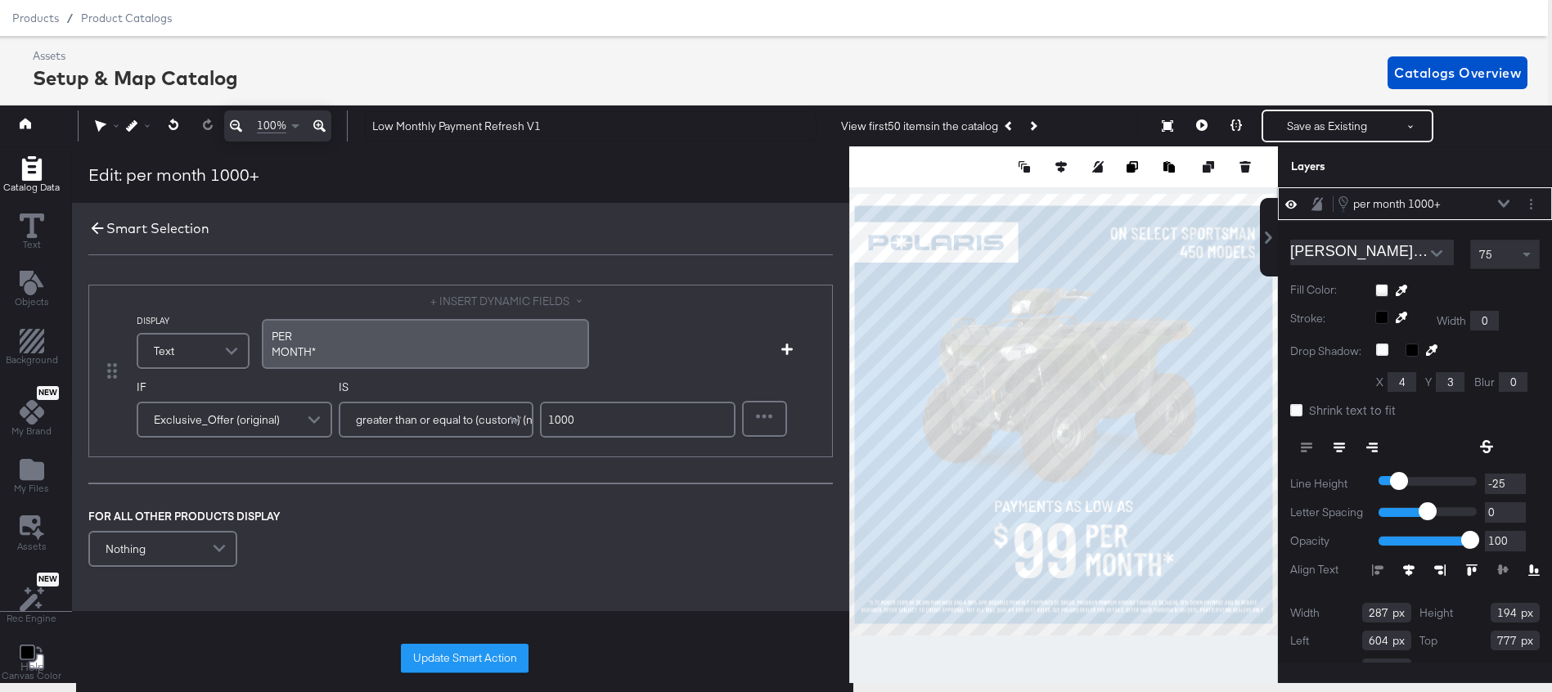
click at [95, 229] on icon at bounding box center [97, 228] width 18 height 18
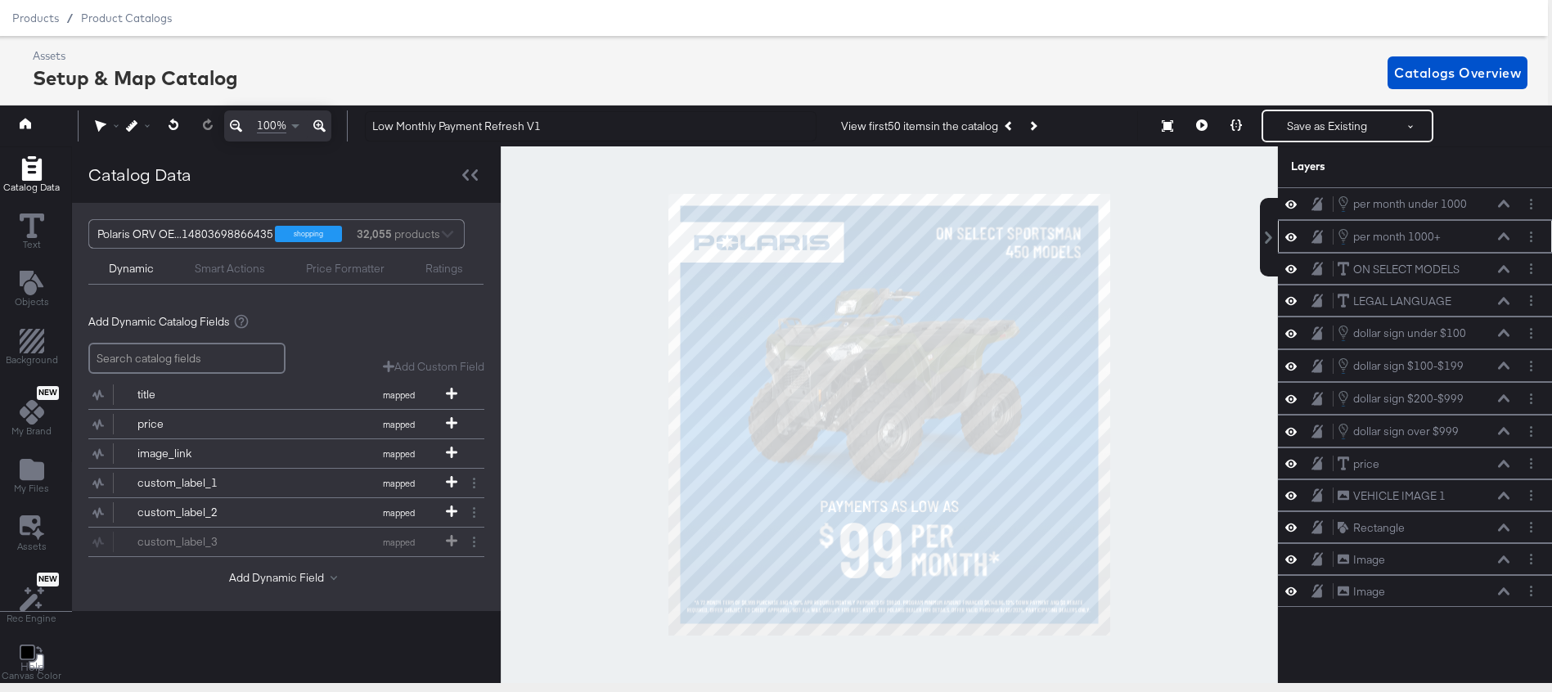
scroll to position [0, 0]
click at [1297, 235] on button at bounding box center [1291, 237] width 13 height 16
click at [1297, 235] on button at bounding box center [1291, 236] width 13 height 13
click at [1291, 206] on icon at bounding box center [1291, 204] width 11 height 14
click at [1291, 206] on icon at bounding box center [1291, 204] width 11 height 11
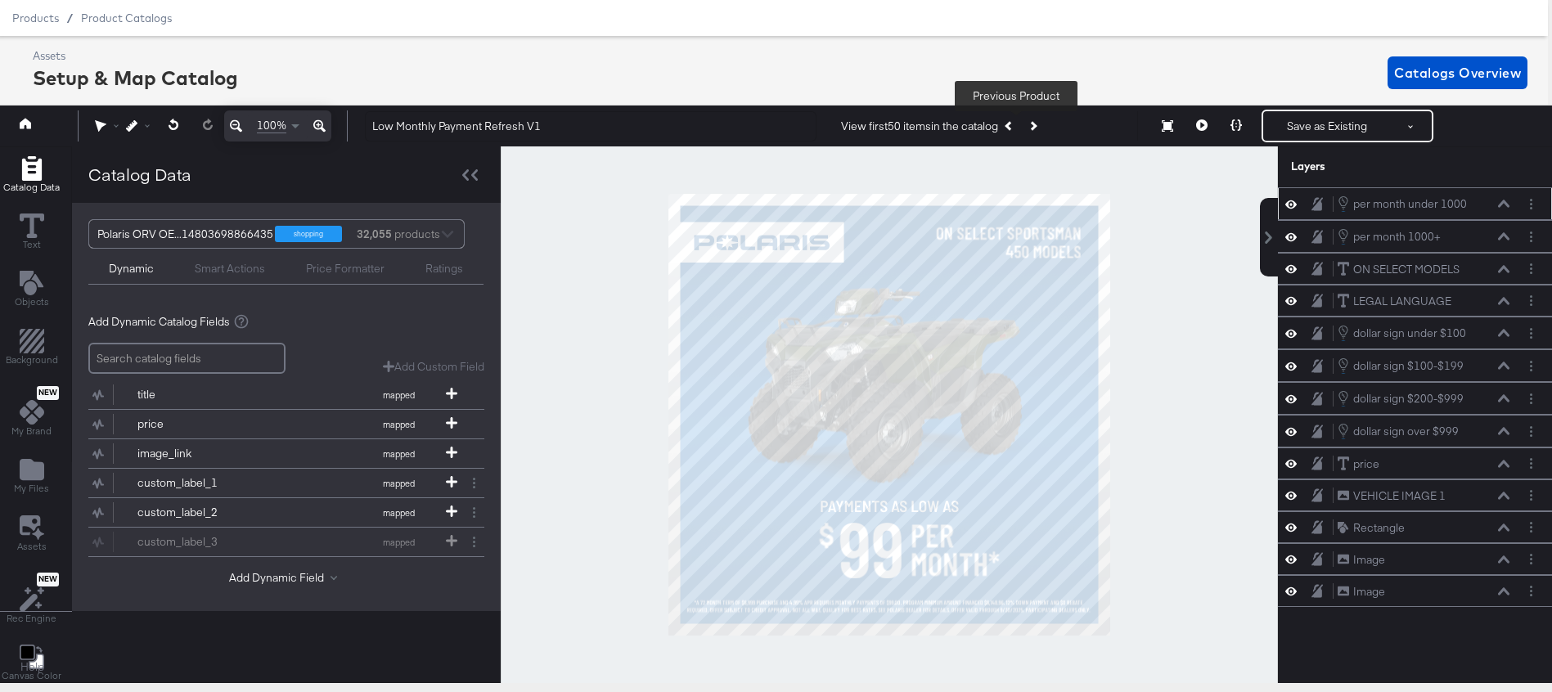
click at [1011, 122] on button "Previous Product" at bounding box center [1009, 125] width 23 height 29
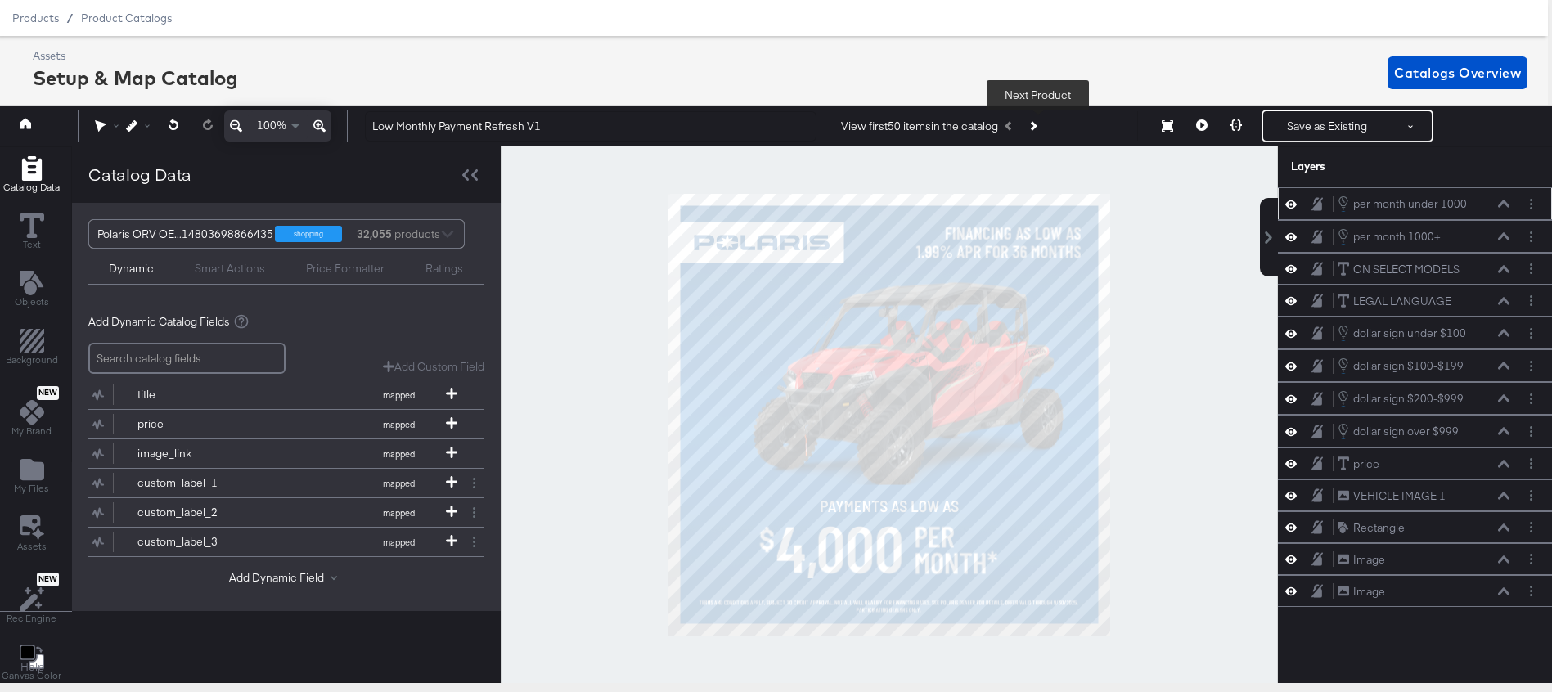
click at [1042, 126] on button "Next Product" at bounding box center [1032, 125] width 23 height 29
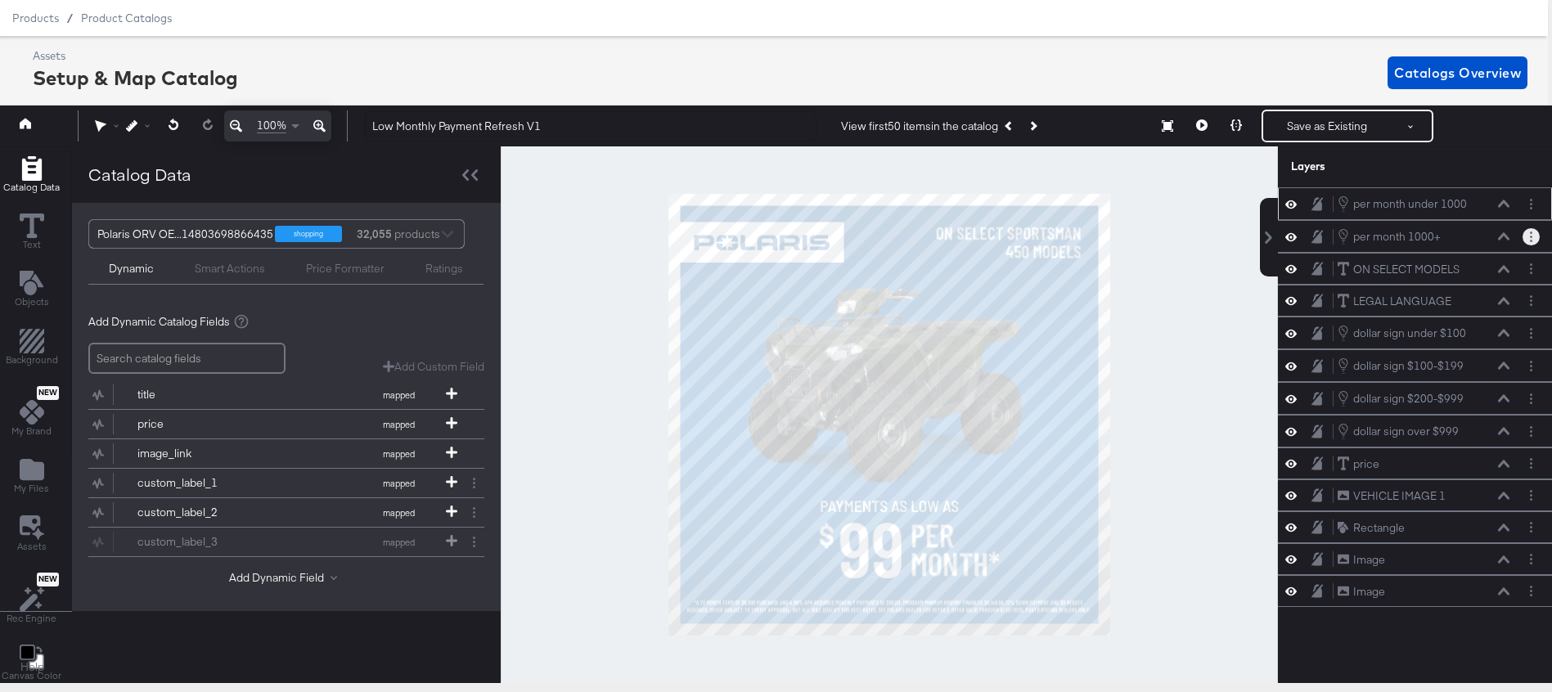
click at [1532, 234] on icon "Layer Options" at bounding box center [1531, 237] width 2 height 11
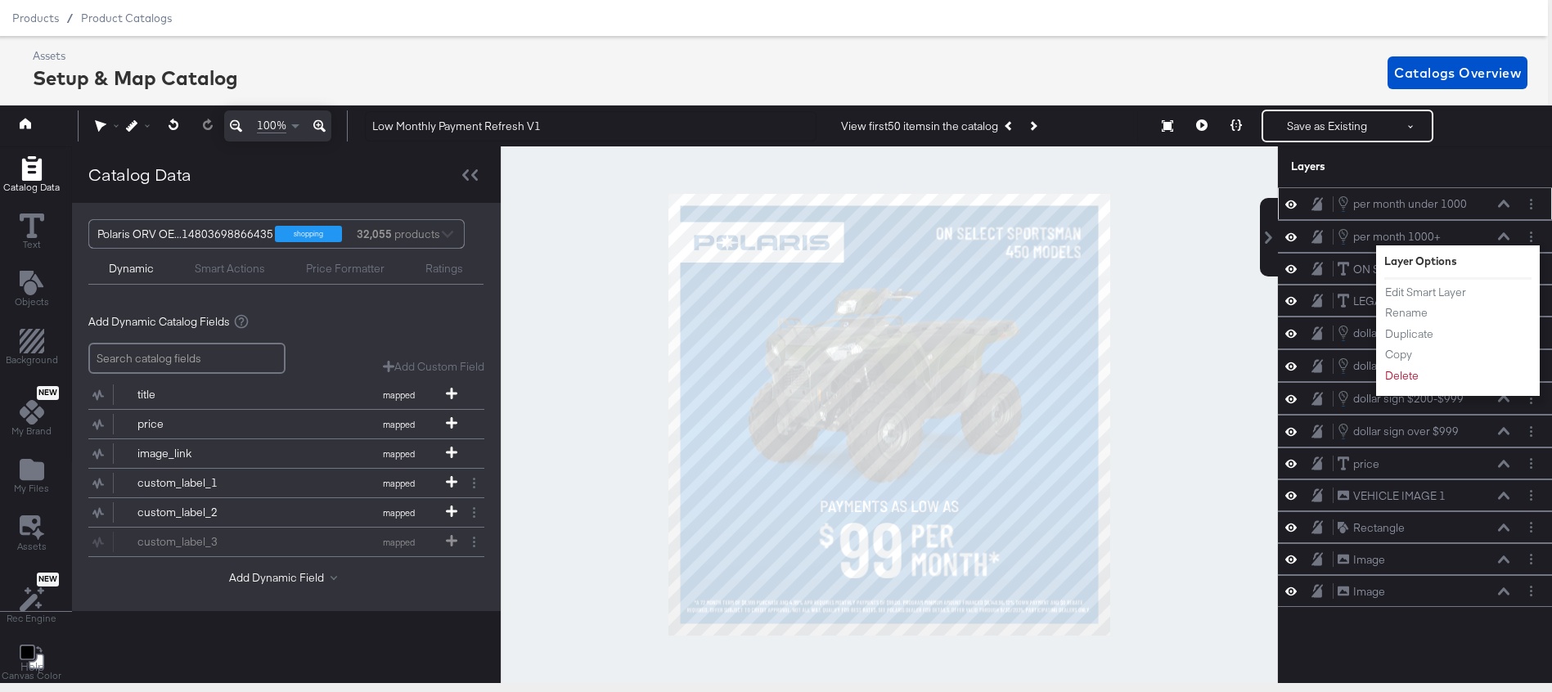
click at [1520, 200] on div "per month under 1000 per month under 1000" at bounding box center [1415, 204] width 261 height 18
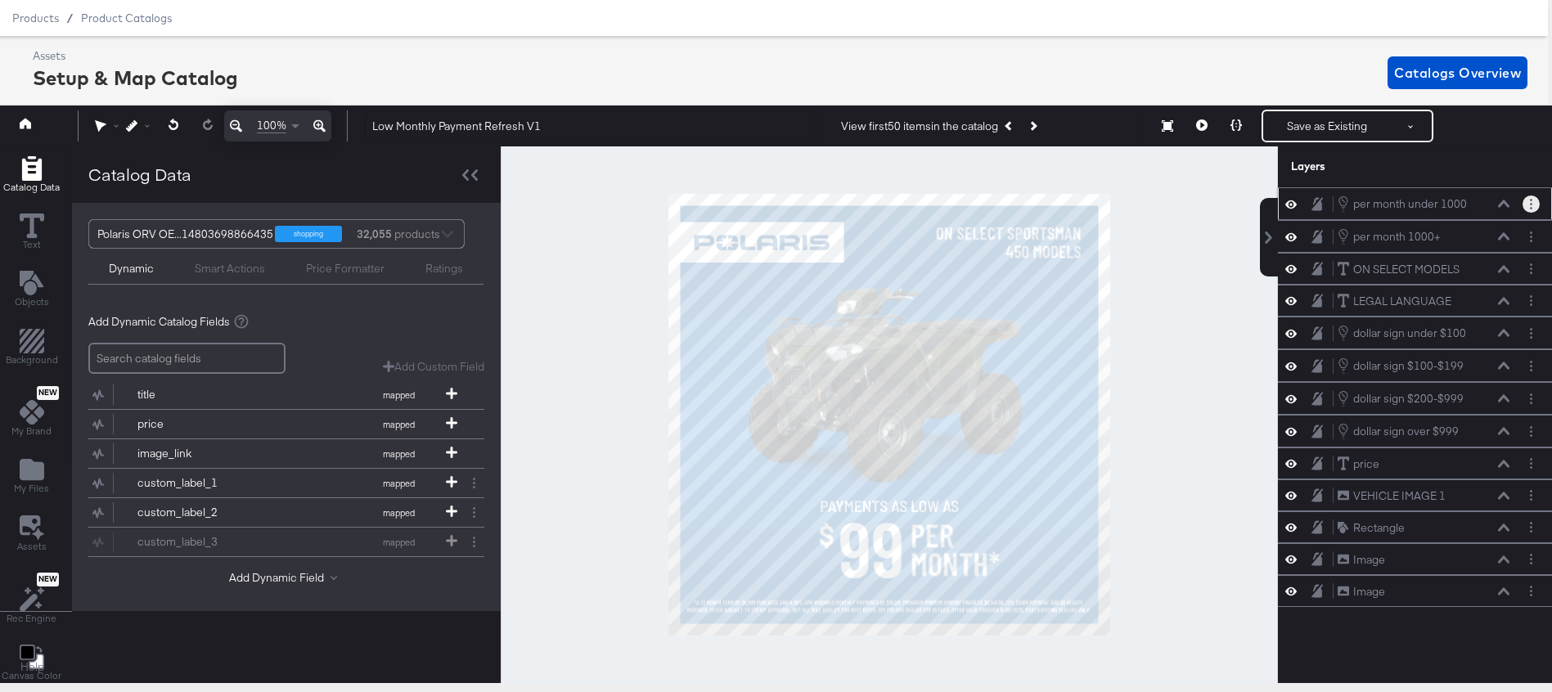
click at [1524, 201] on button "Layer Options" at bounding box center [1531, 204] width 17 height 17
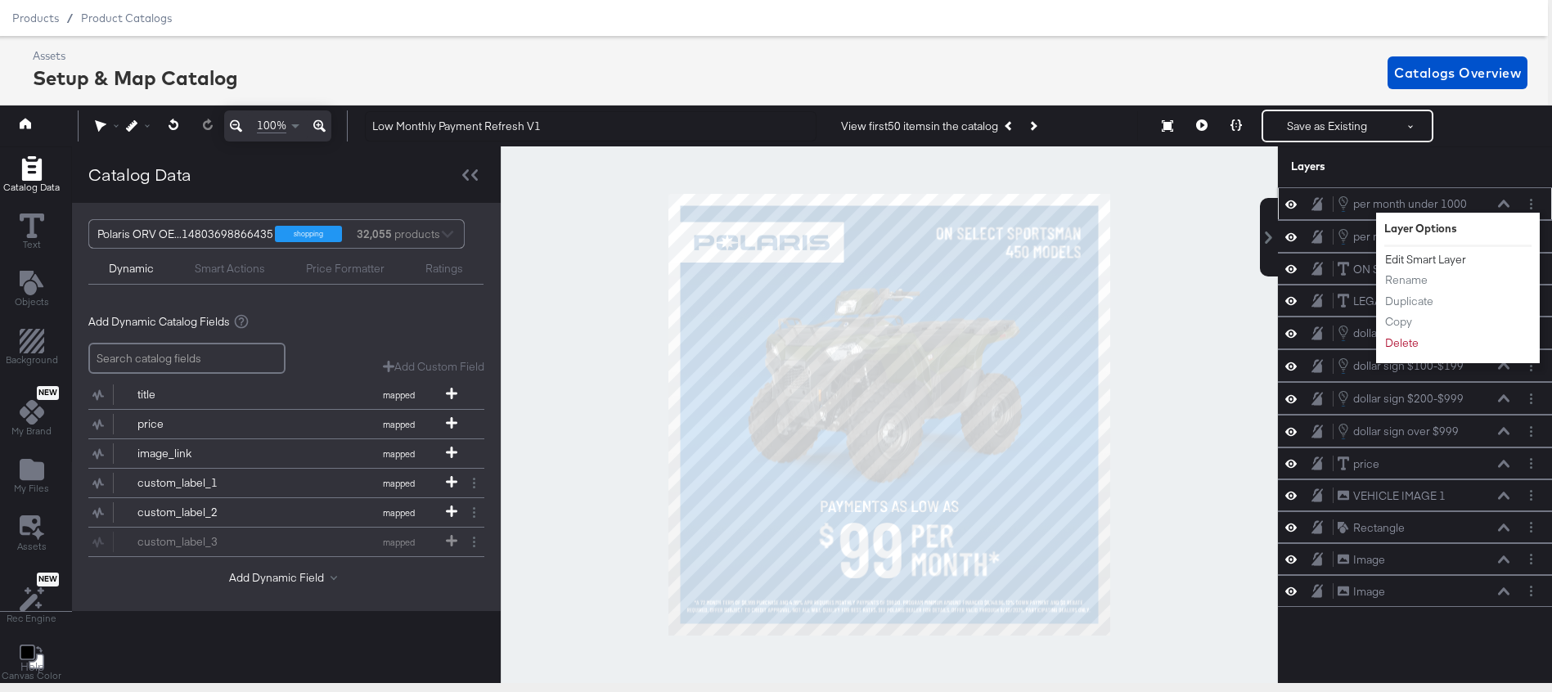
click at [1425, 261] on button "Edit Smart Layer" at bounding box center [1426, 259] width 83 height 17
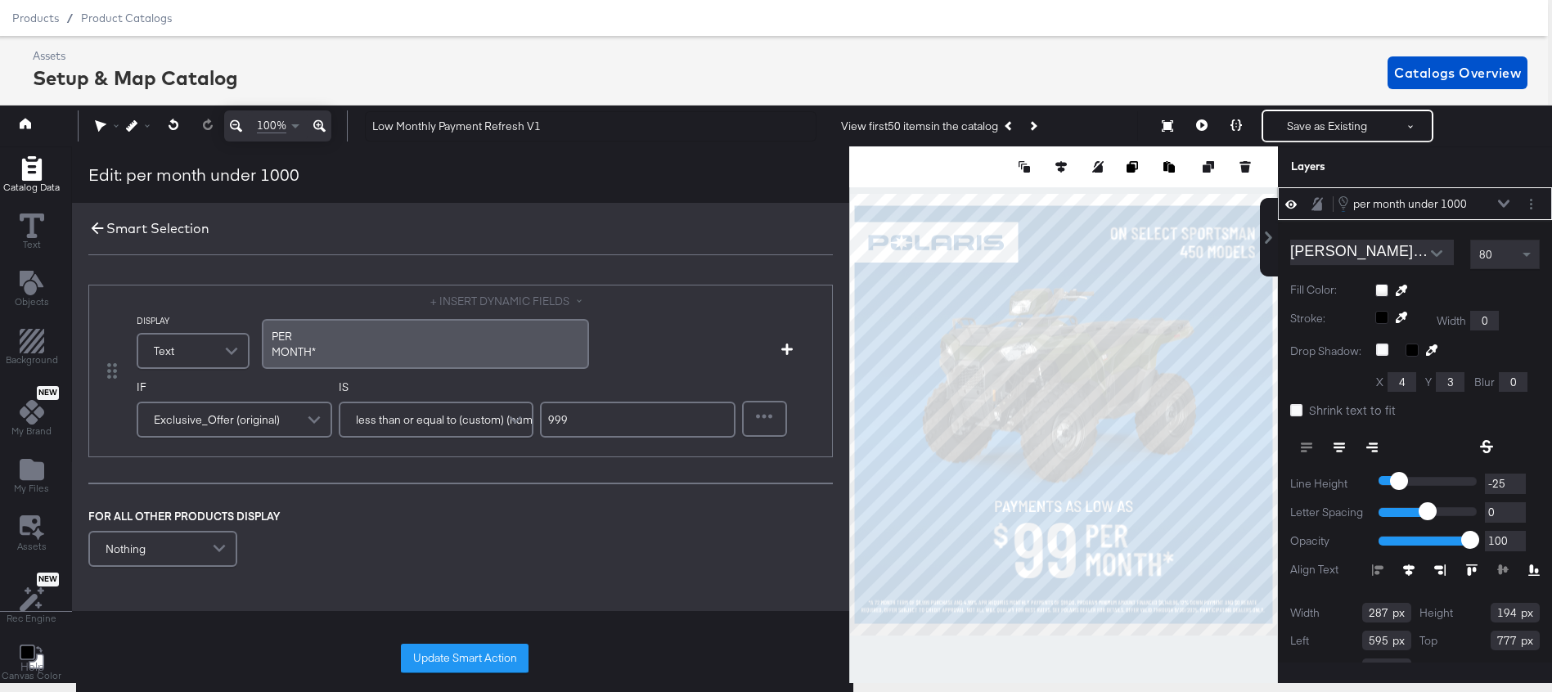
click at [93, 232] on icon at bounding box center [98, 229] width 12 height 12
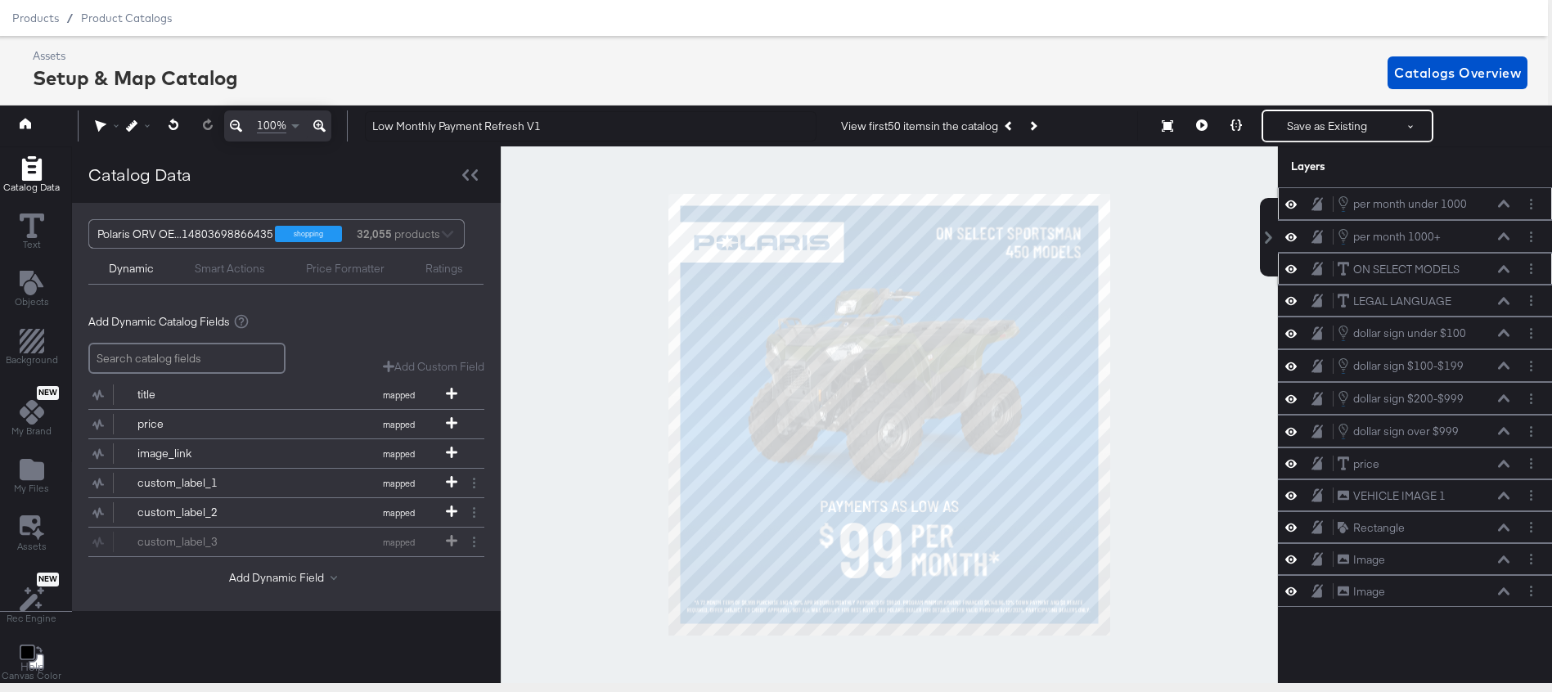
click at [1504, 271] on icon at bounding box center [1503, 269] width 11 height 8
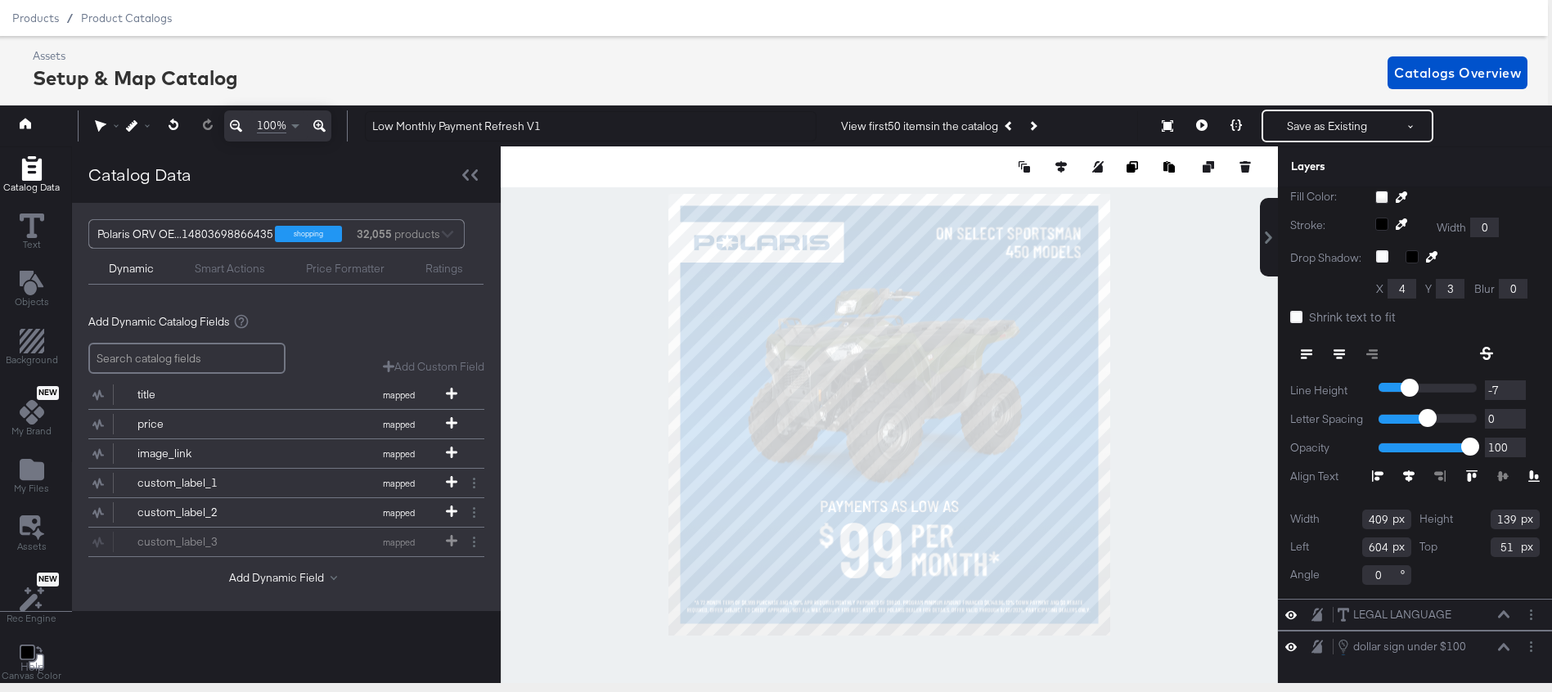
scroll to position [333, 0]
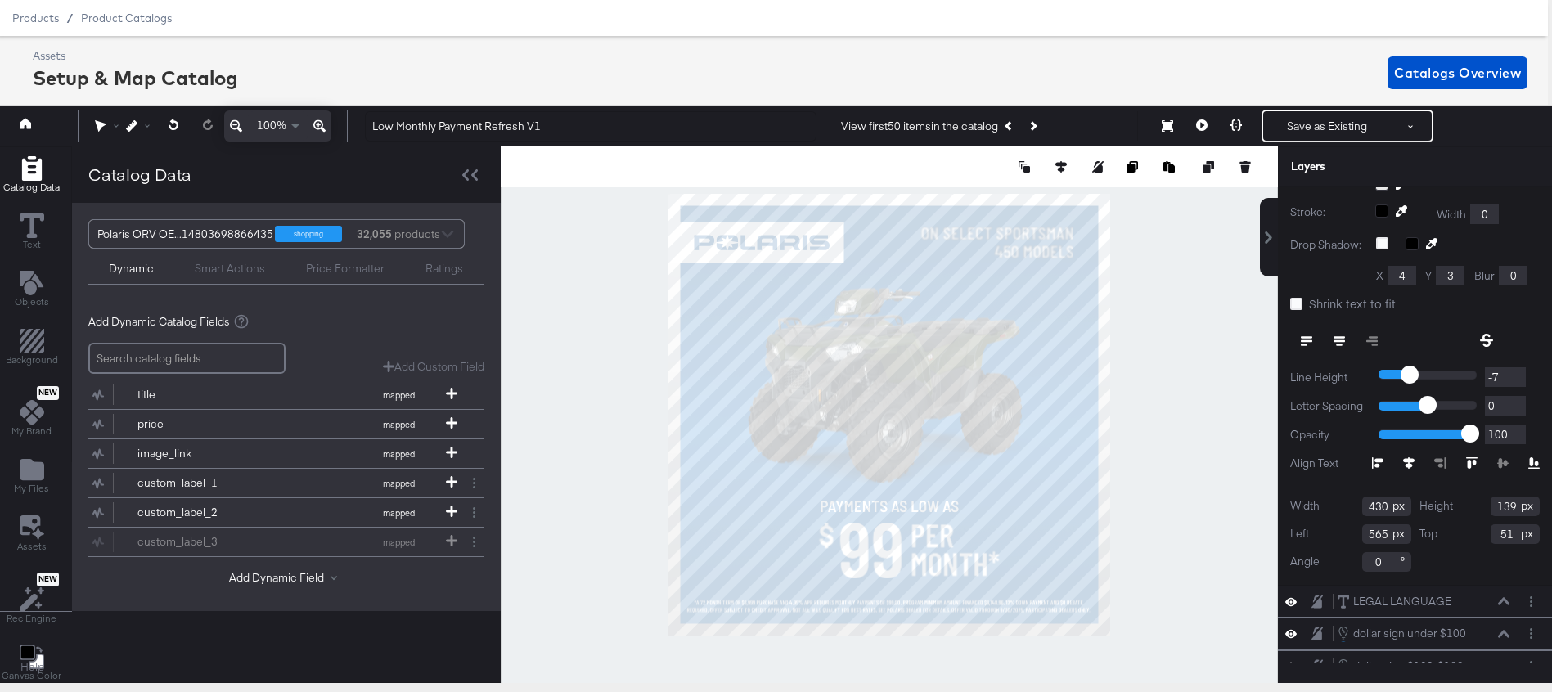
type input "430"
type input "565"
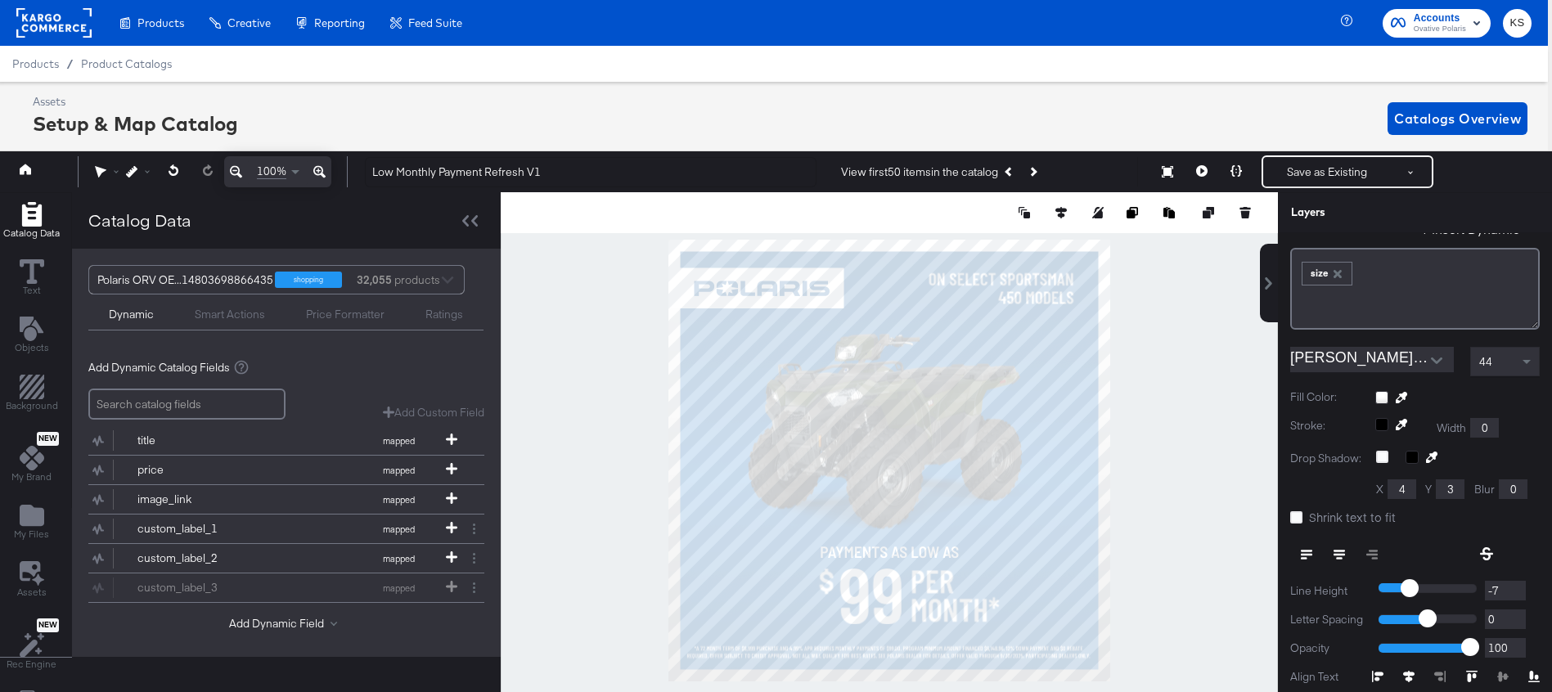
scroll to position [0, 0]
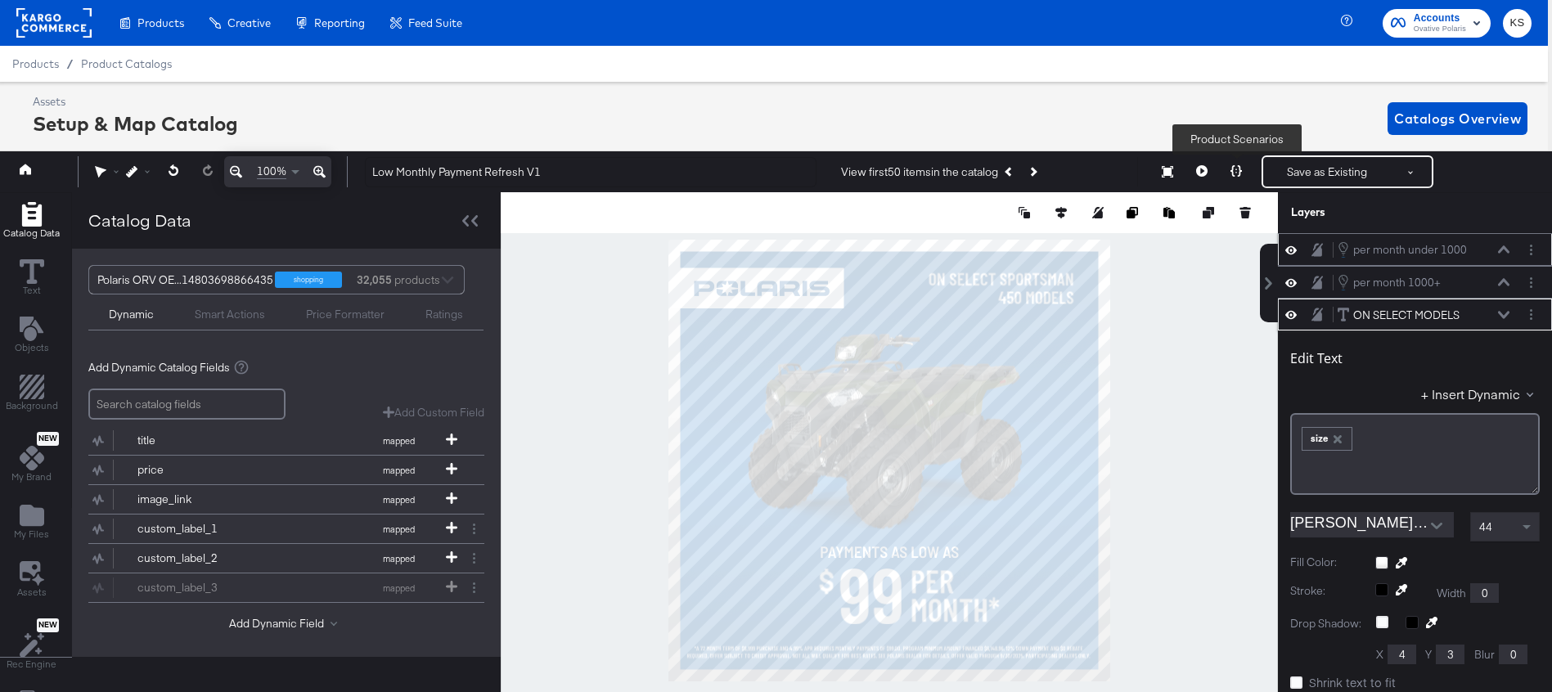
click at [1235, 166] on icon at bounding box center [1236, 170] width 11 height 11
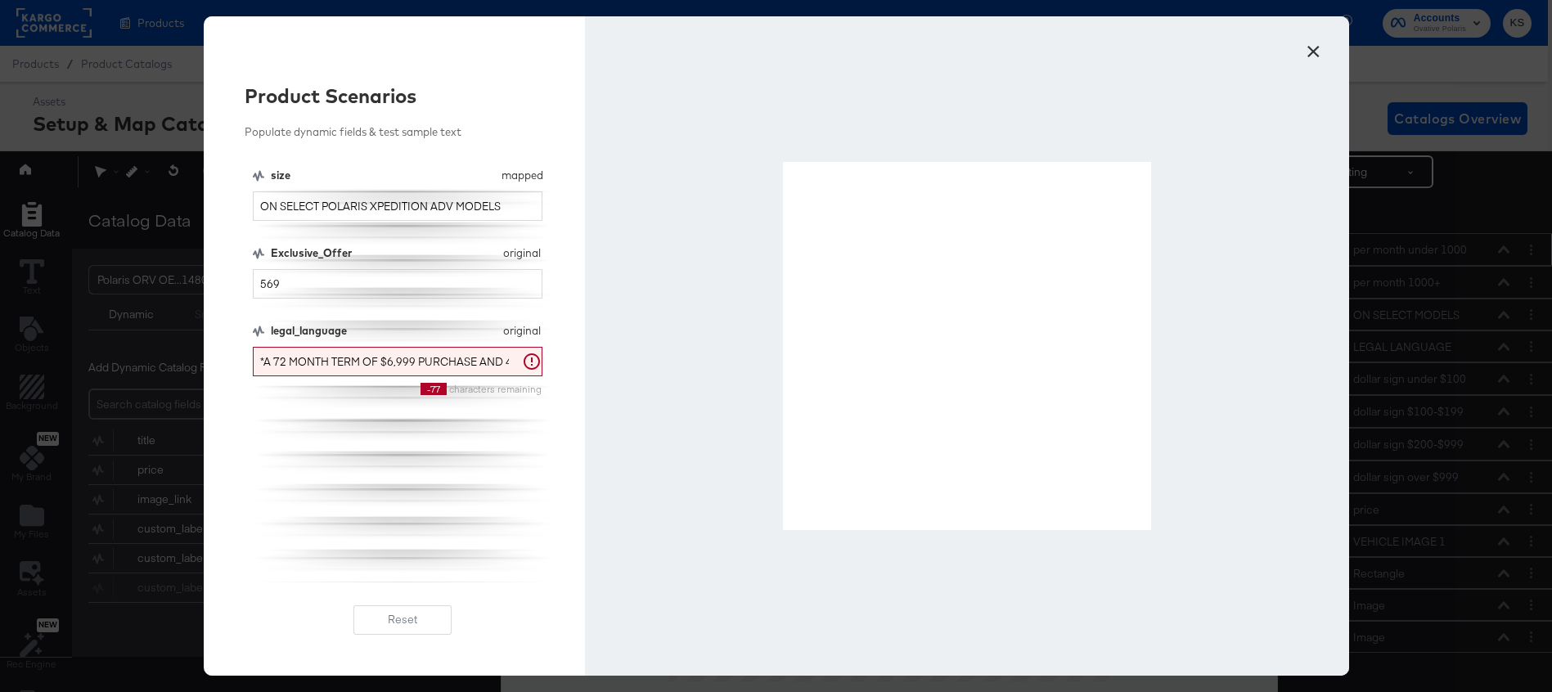
click at [1309, 48] on button "×" at bounding box center [1313, 47] width 29 height 29
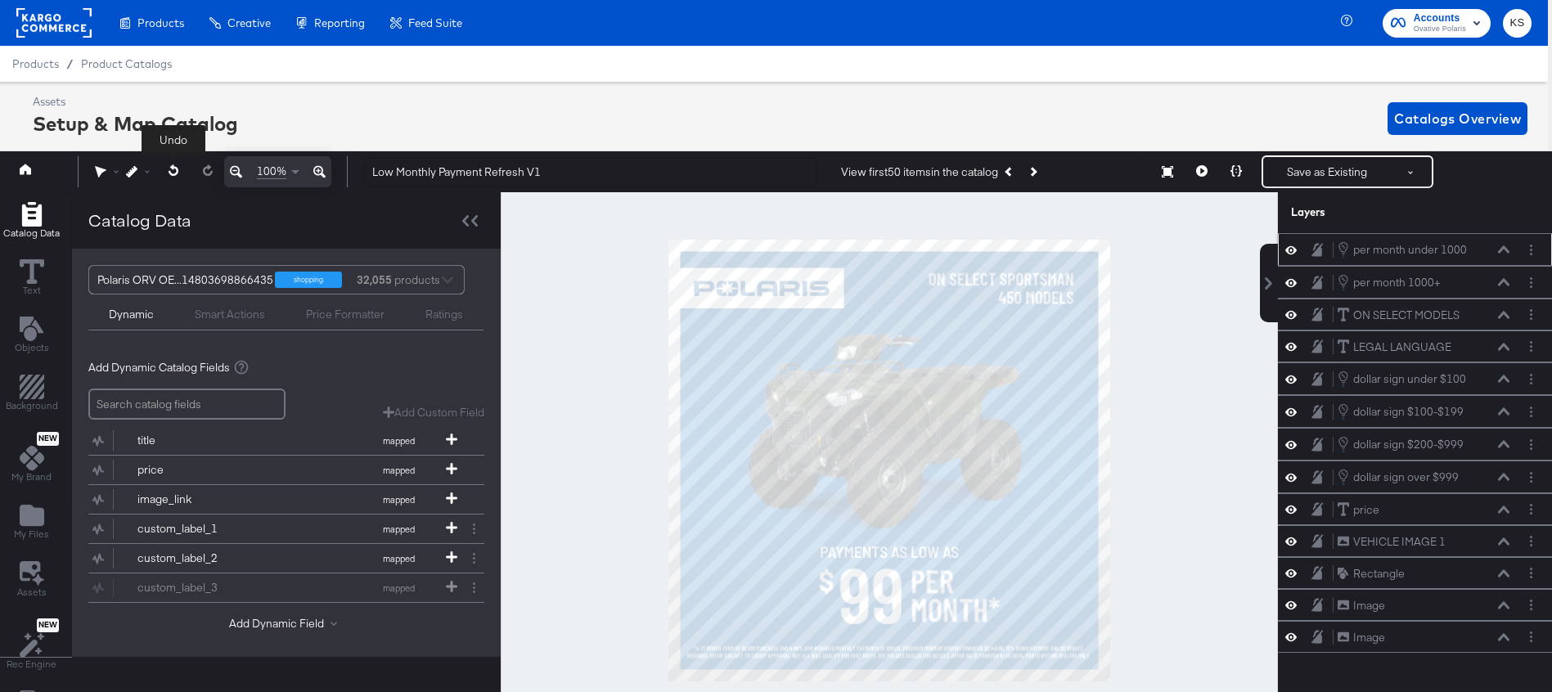
click at [176, 166] on icon at bounding box center [174, 169] width 11 height 11
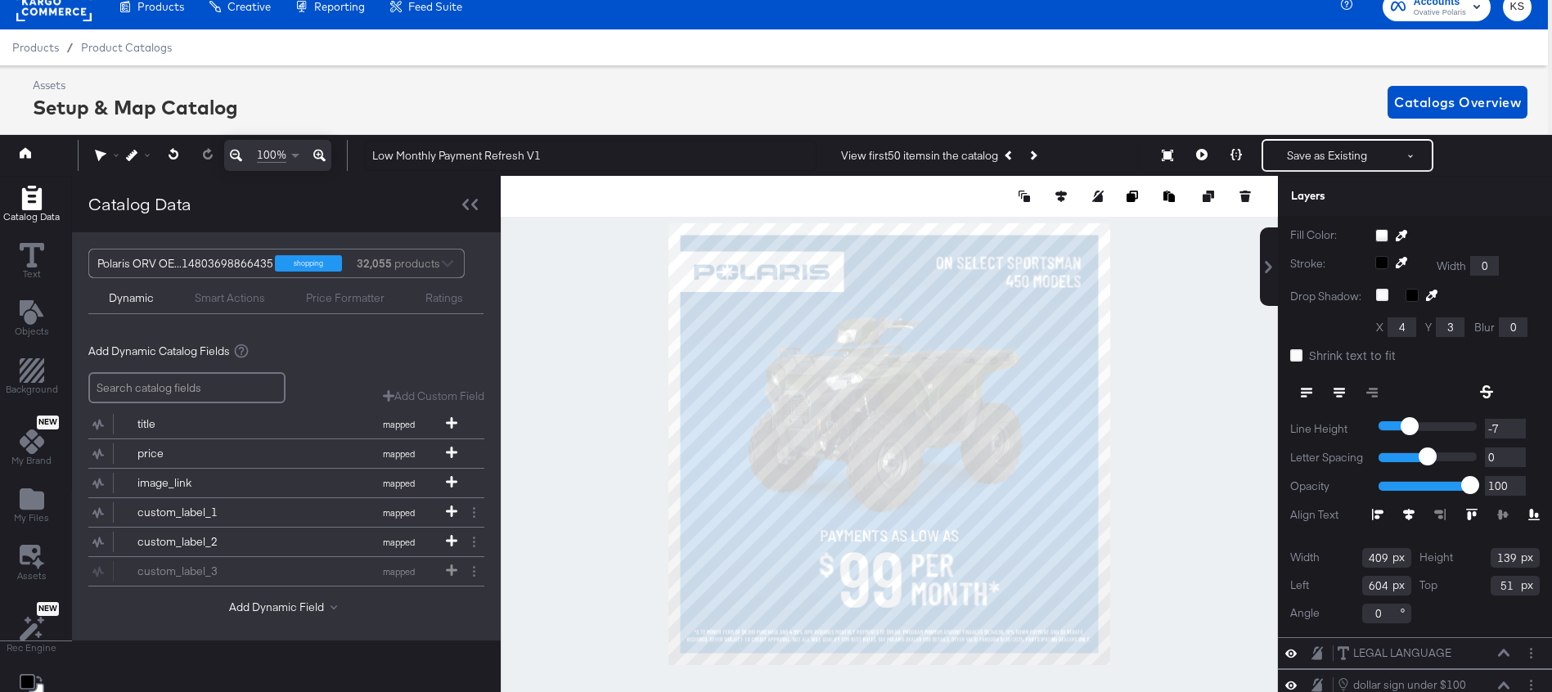
scroll to position [291, 0]
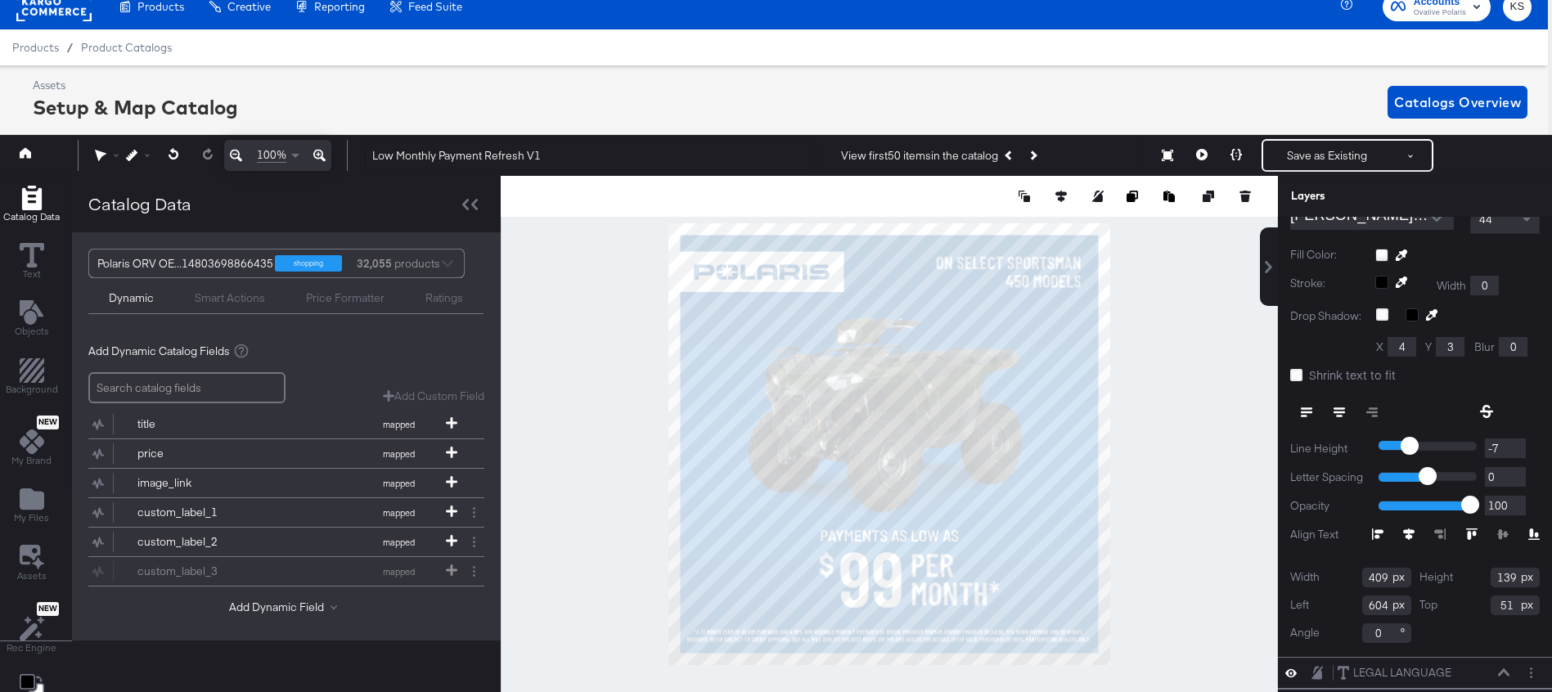
click at [1379, 579] on input "409" at bounding box center [1386, 578] width 49 height 20
click at [1167, 435] on div at bounding box center [889, 444] width 777 height 537
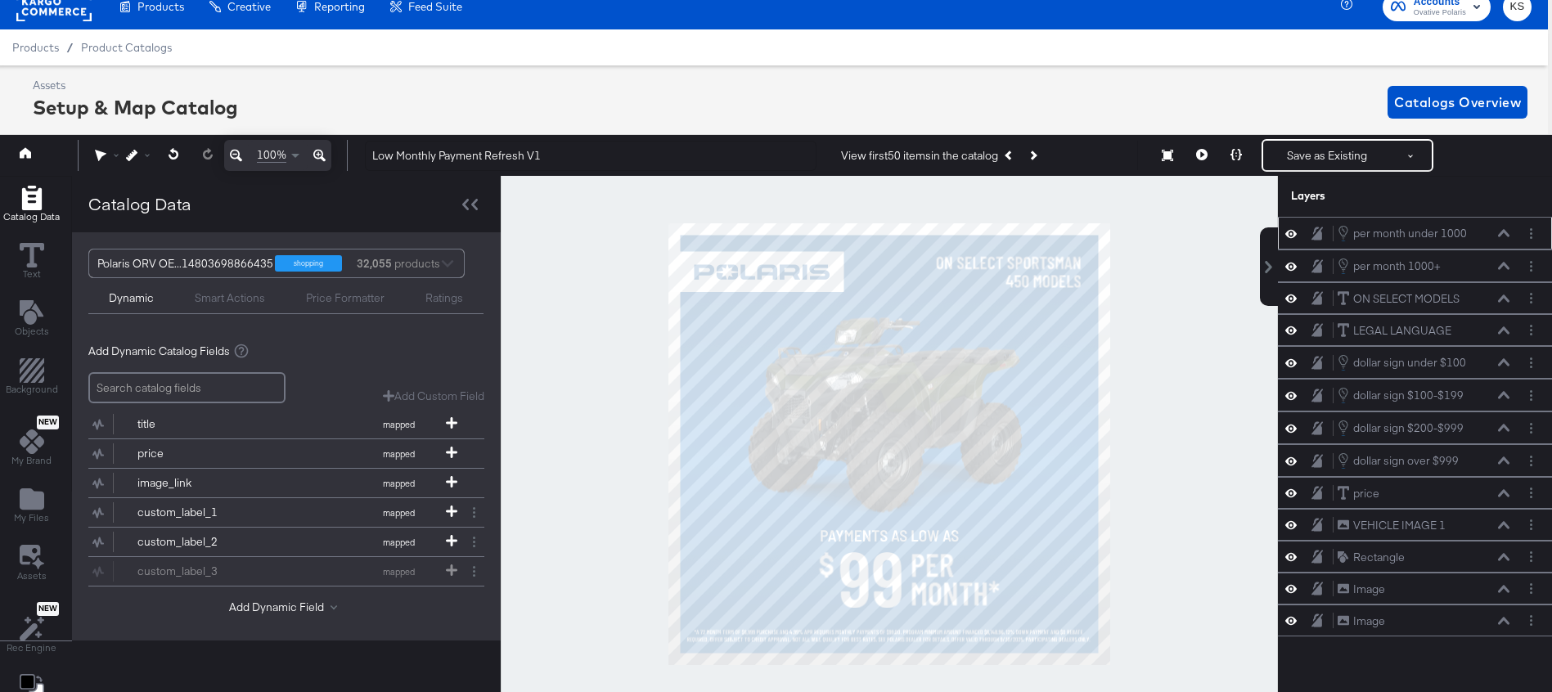
click at [323, 155] on icon at bounding box center [319, 156] width 12 height 20
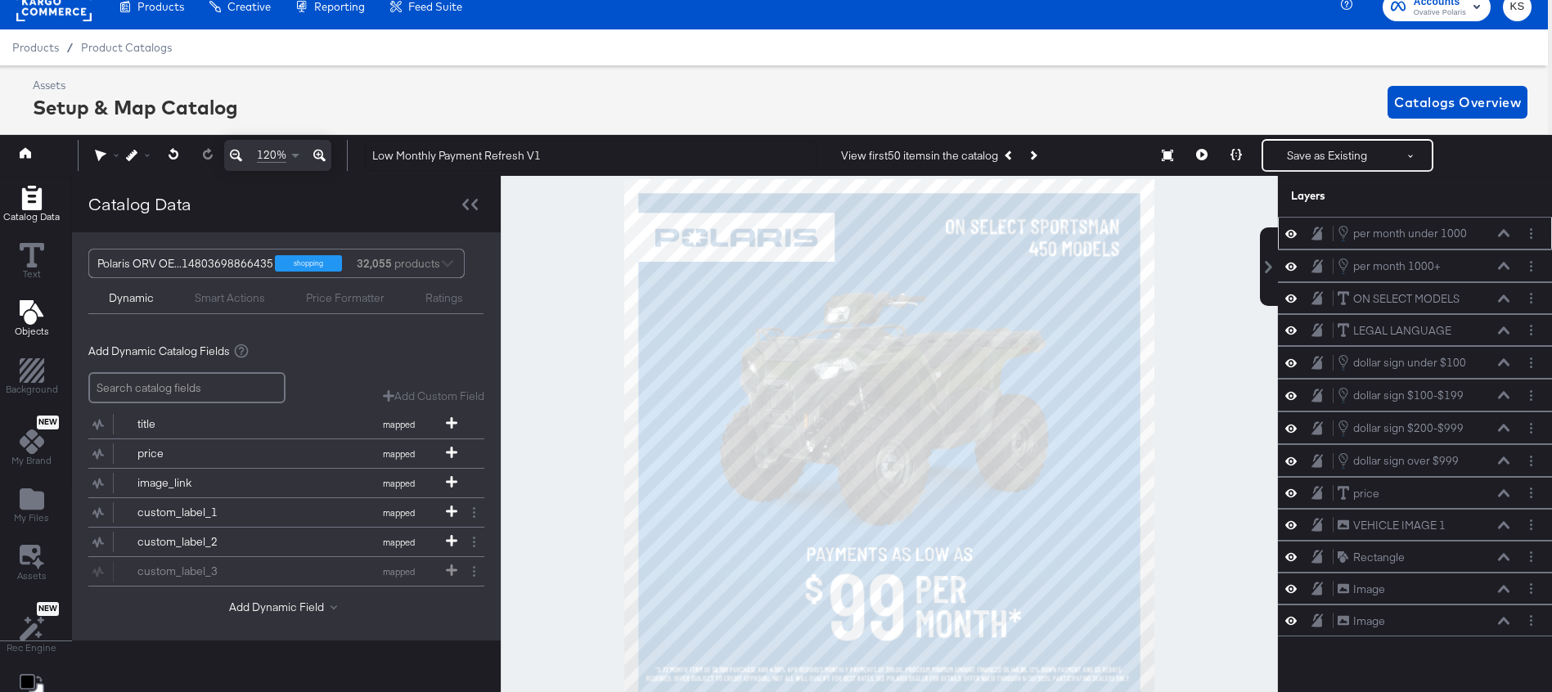
click at [30, 320] on icon "Add Text" at bounding box center [31, 312] width 24 height 25
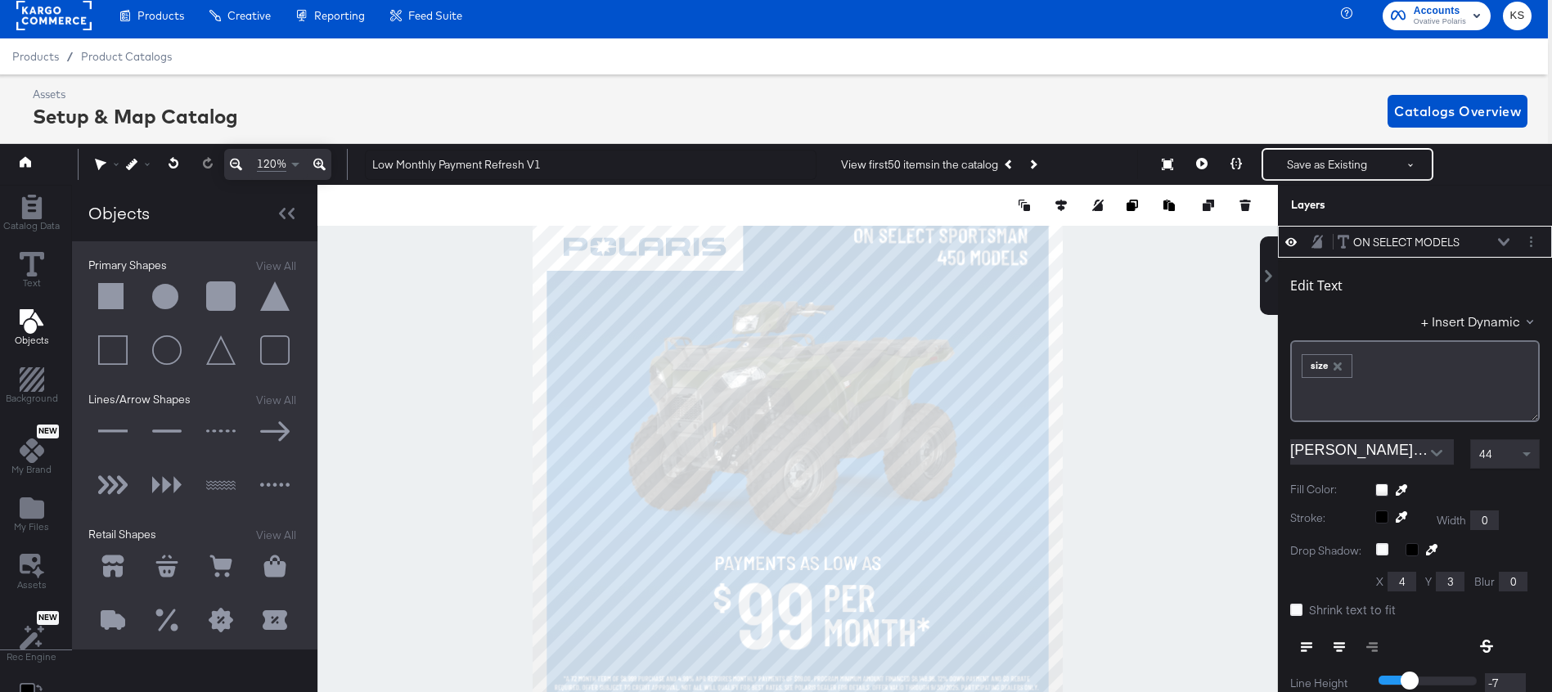
scroll to position [8, 4]
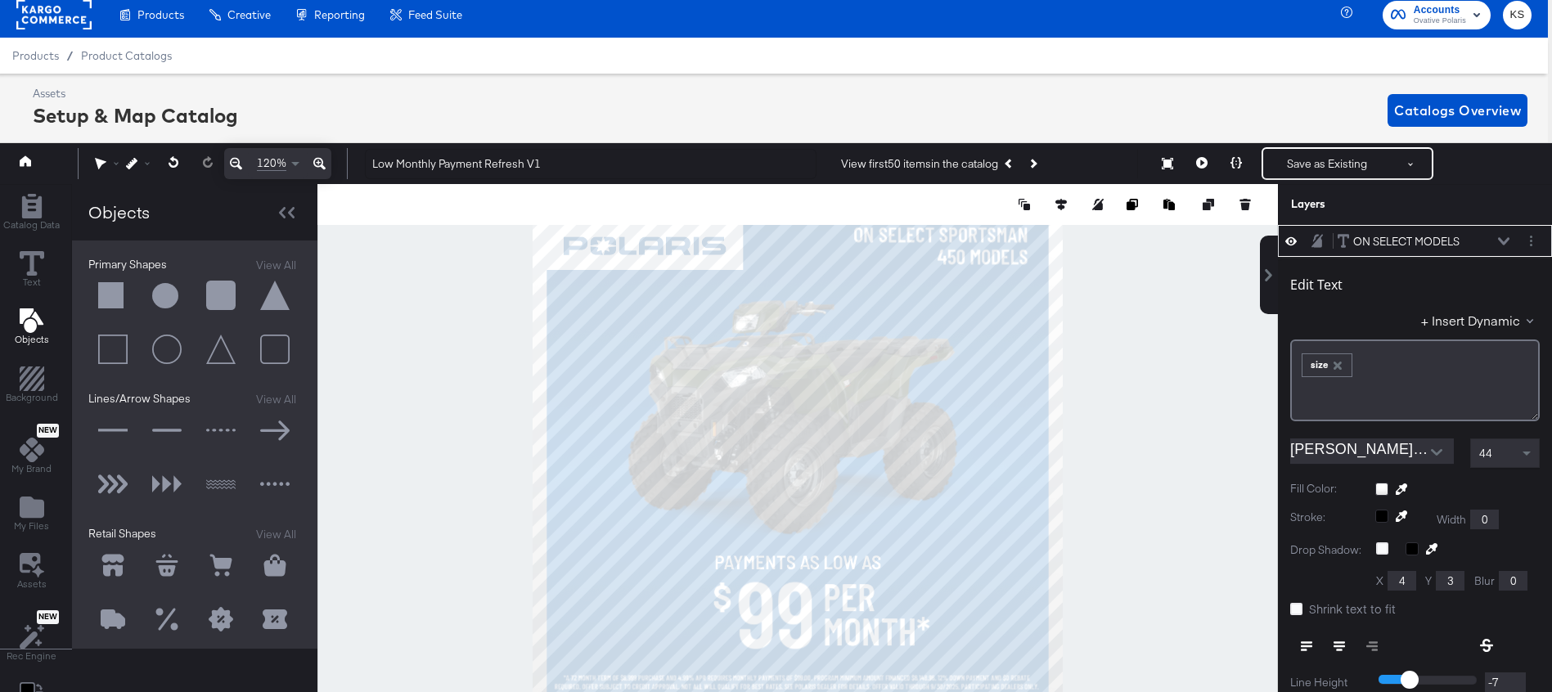
click at [100, 295] on button at bounding box center [112, 296] width 49 height 49
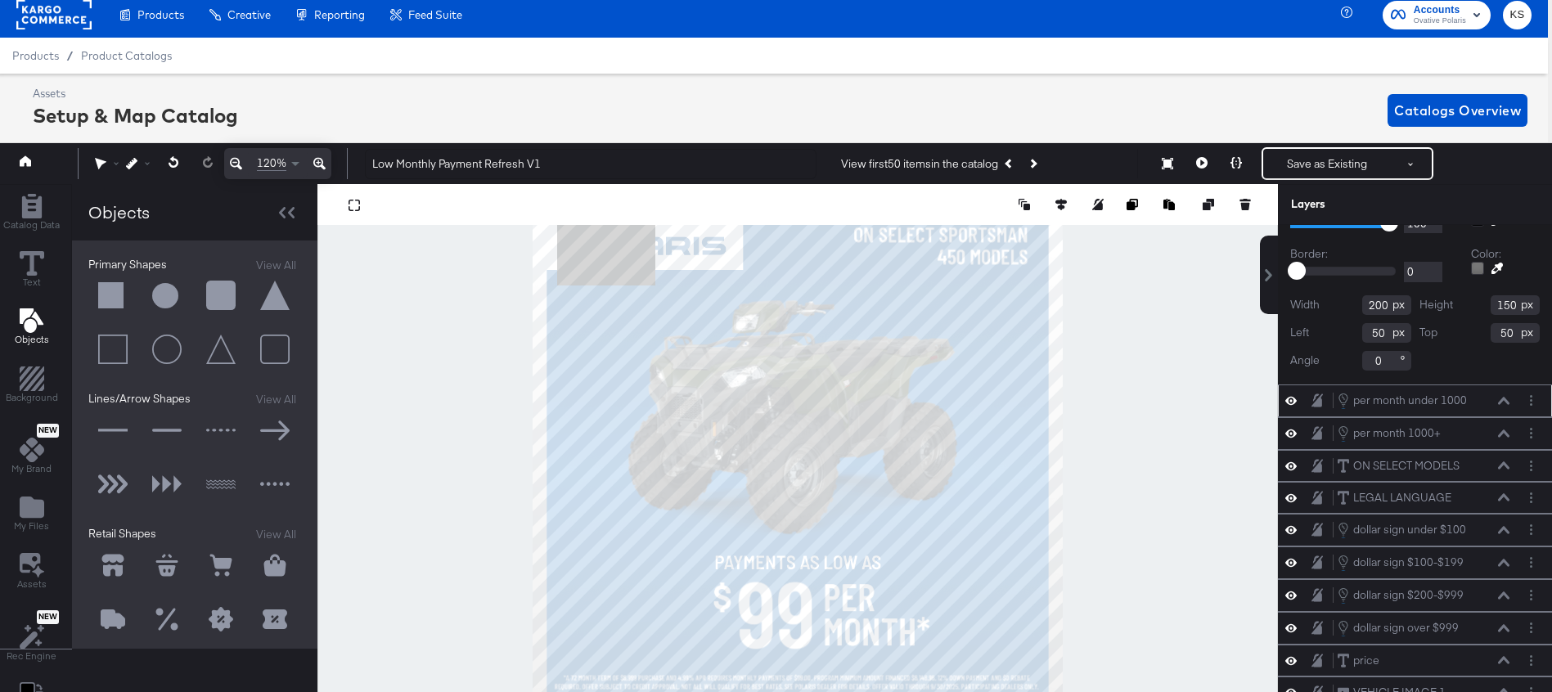
scroll to position [0, 0]
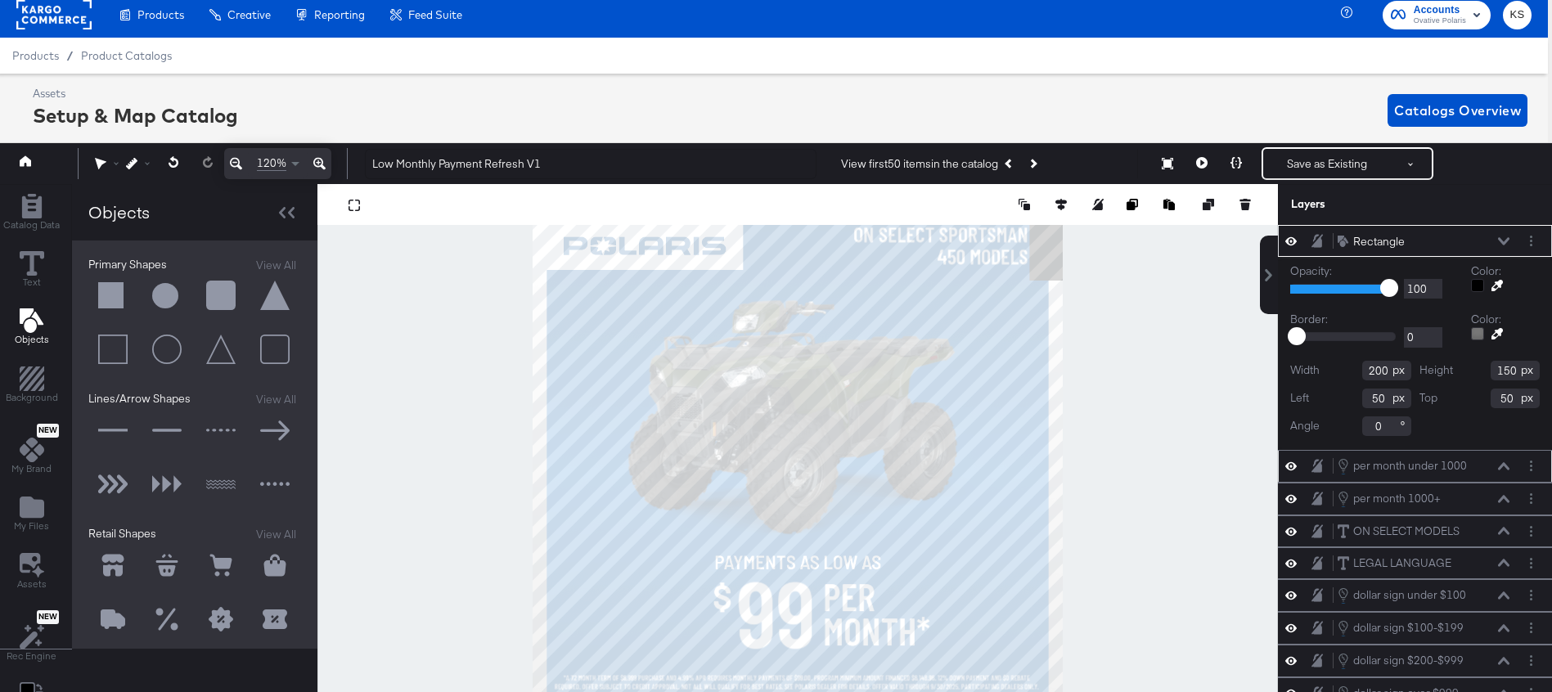
type input "1012"
type input "40"
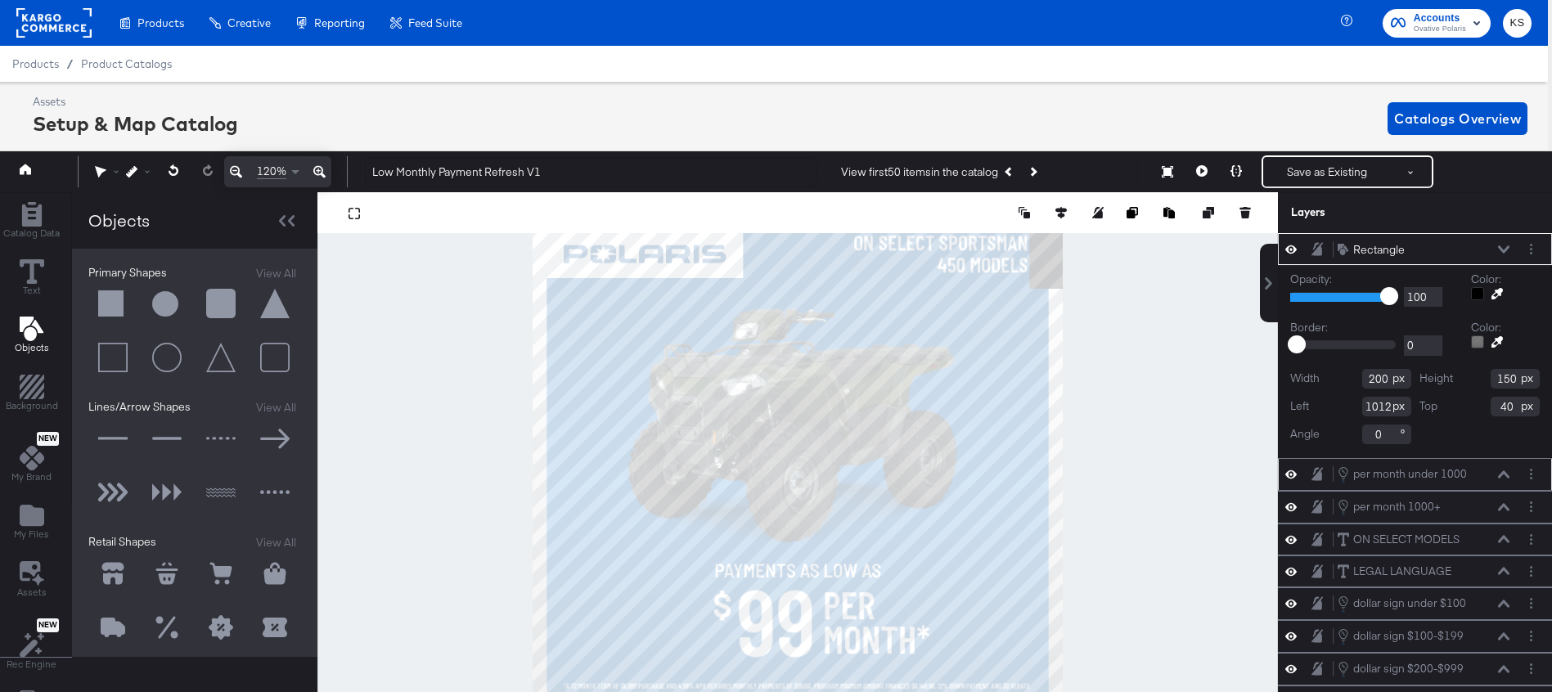
type input "882"
type input "97"
type input "823"
type input "66"
type input "1012"
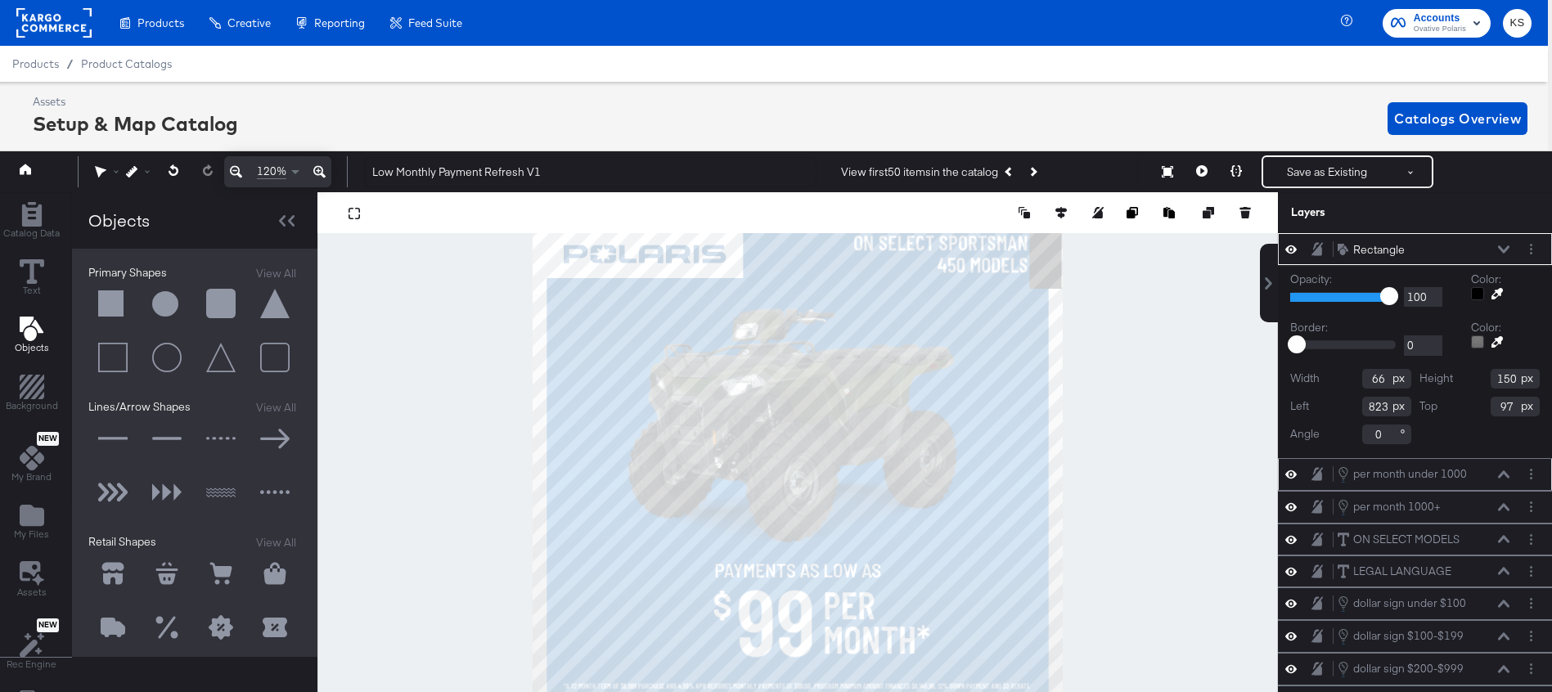
type input "37"
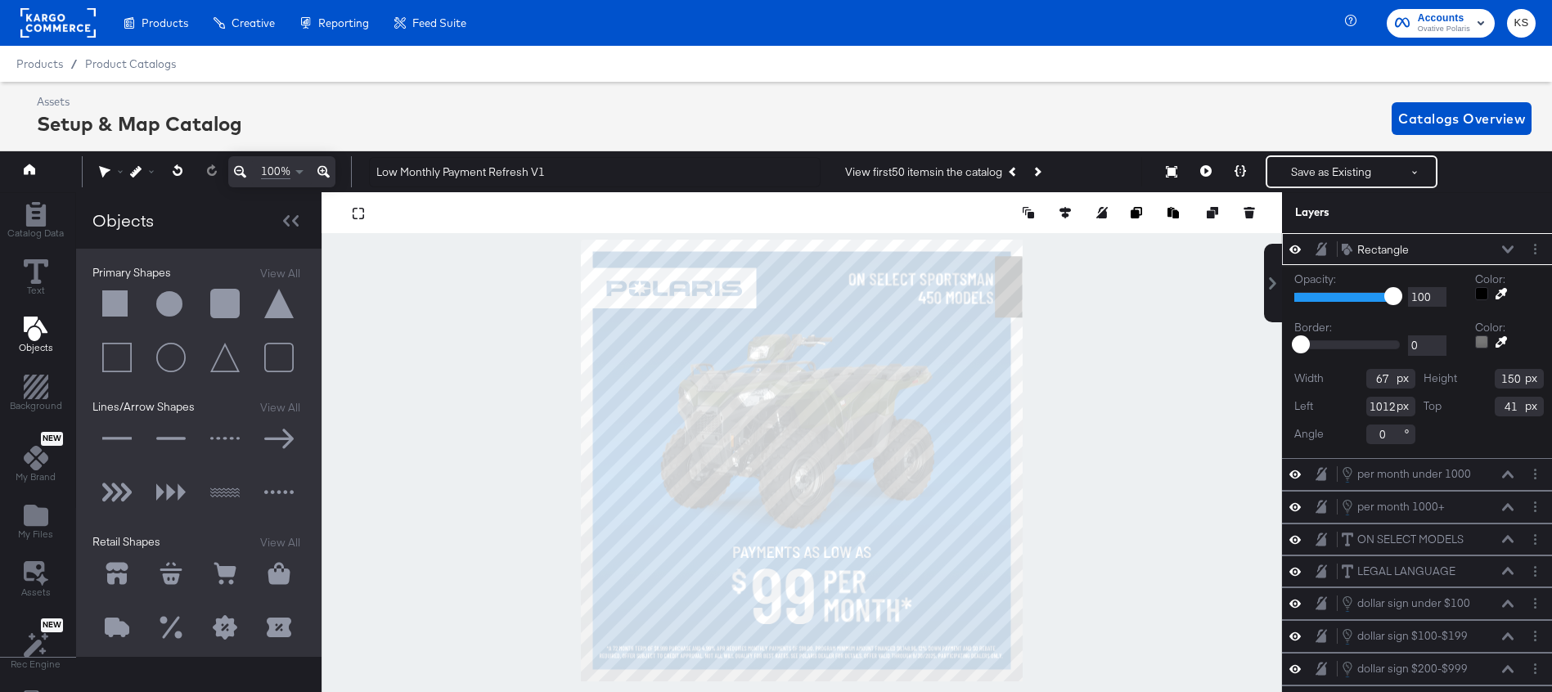
scroll to position [0, 4]
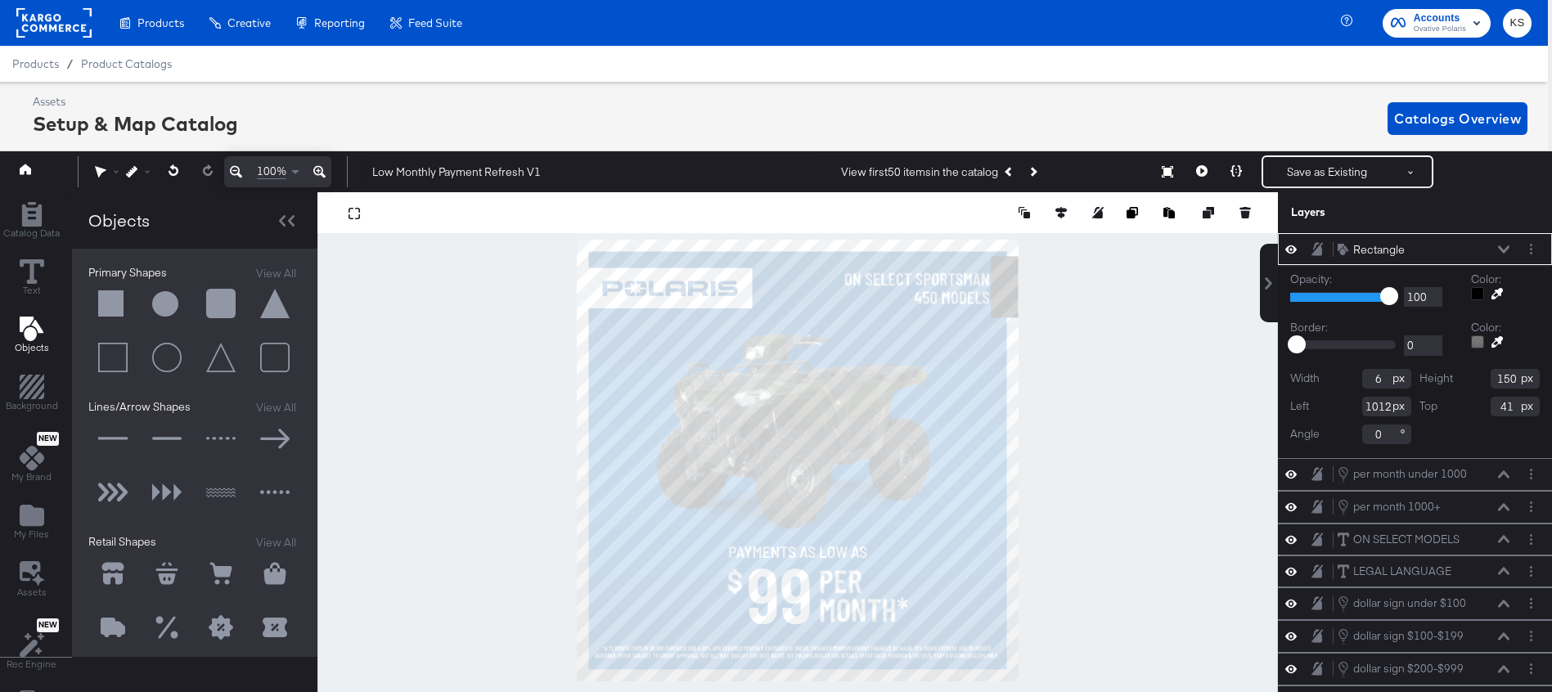
type input "68"
click at [1207, 385] on div at bounding box center [797, 460] width 961 height 537
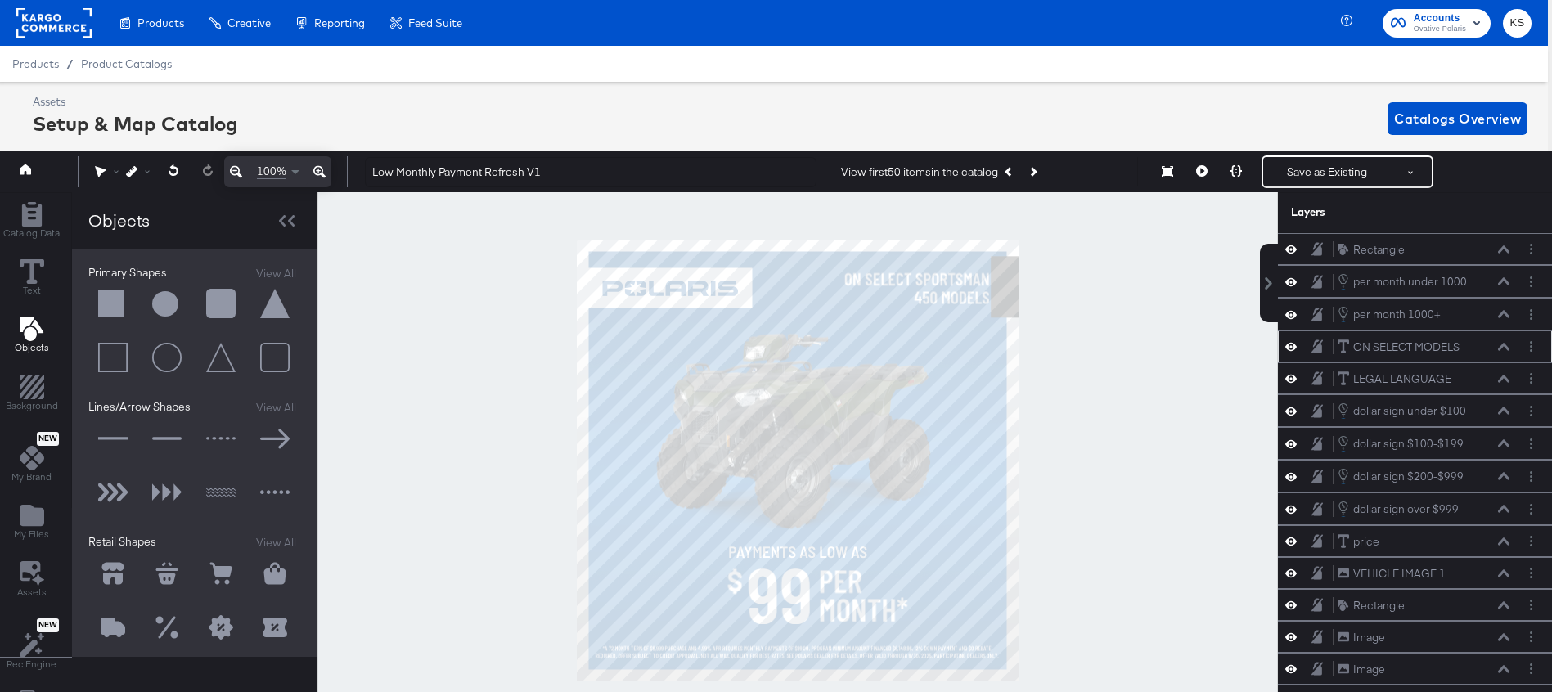
click at [1506, 346] on icon at bounding box center [1503, 346] width 11 height 7
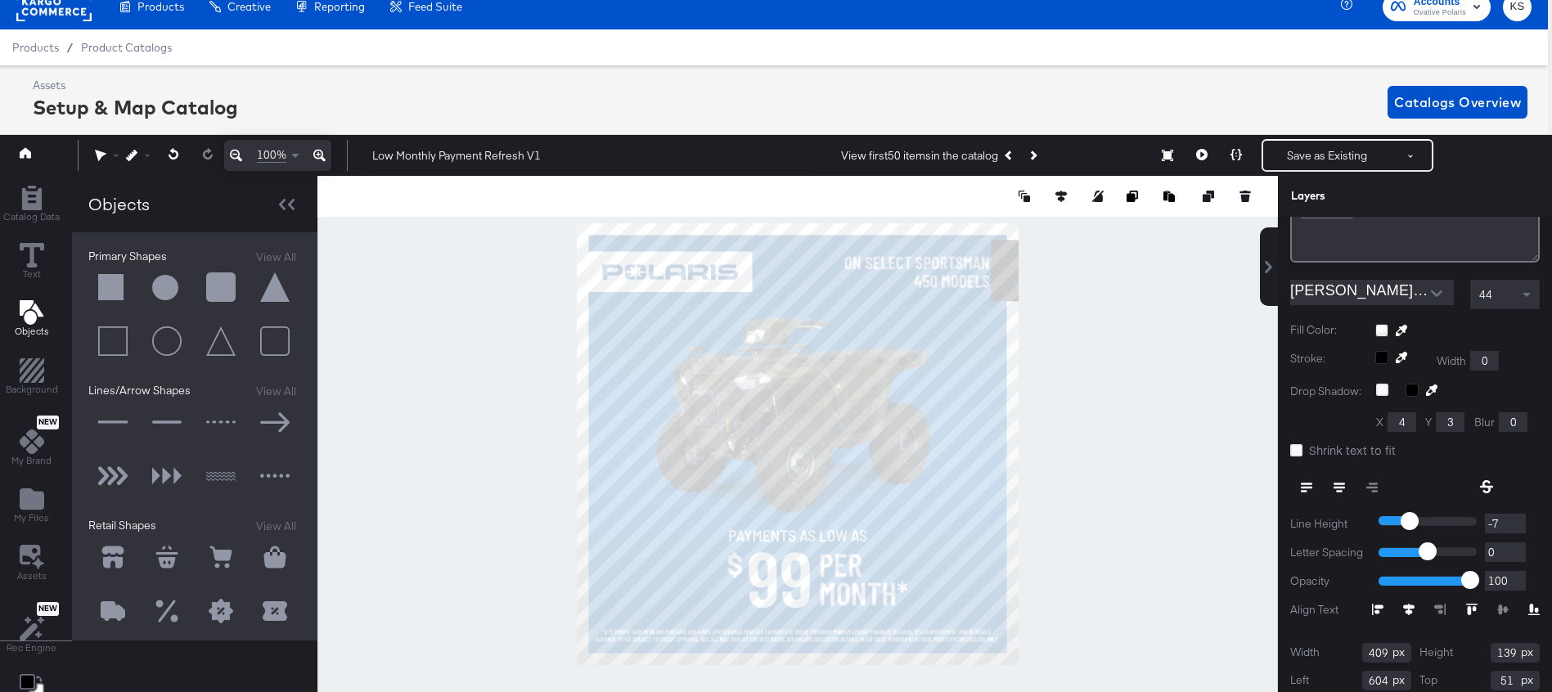
scroll to position [310, 0]
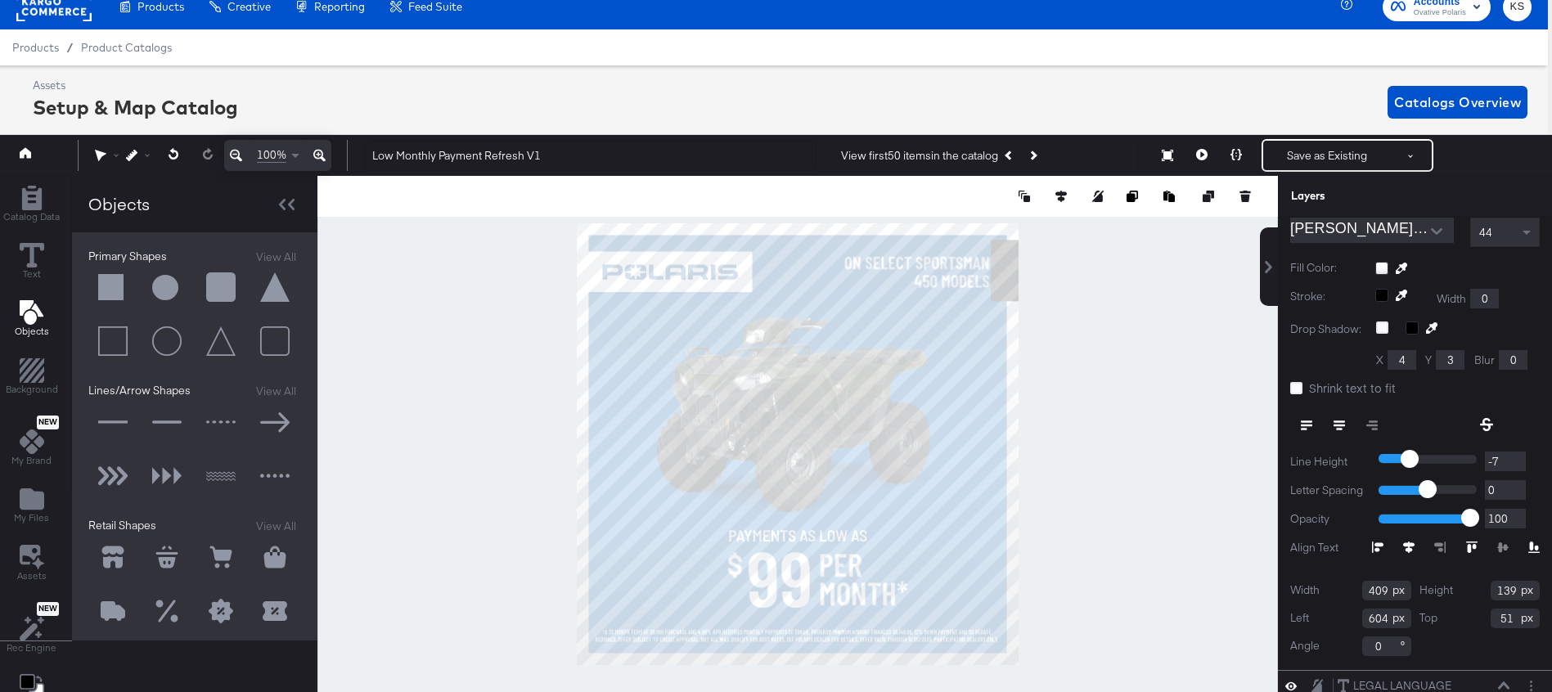
click at [1377, 591] on input "409" at bounding box center [1386, 591] width 49 height 20
type input "500"
click at [166, 152] on button at bounding box center [174, 154] width 34 height 29
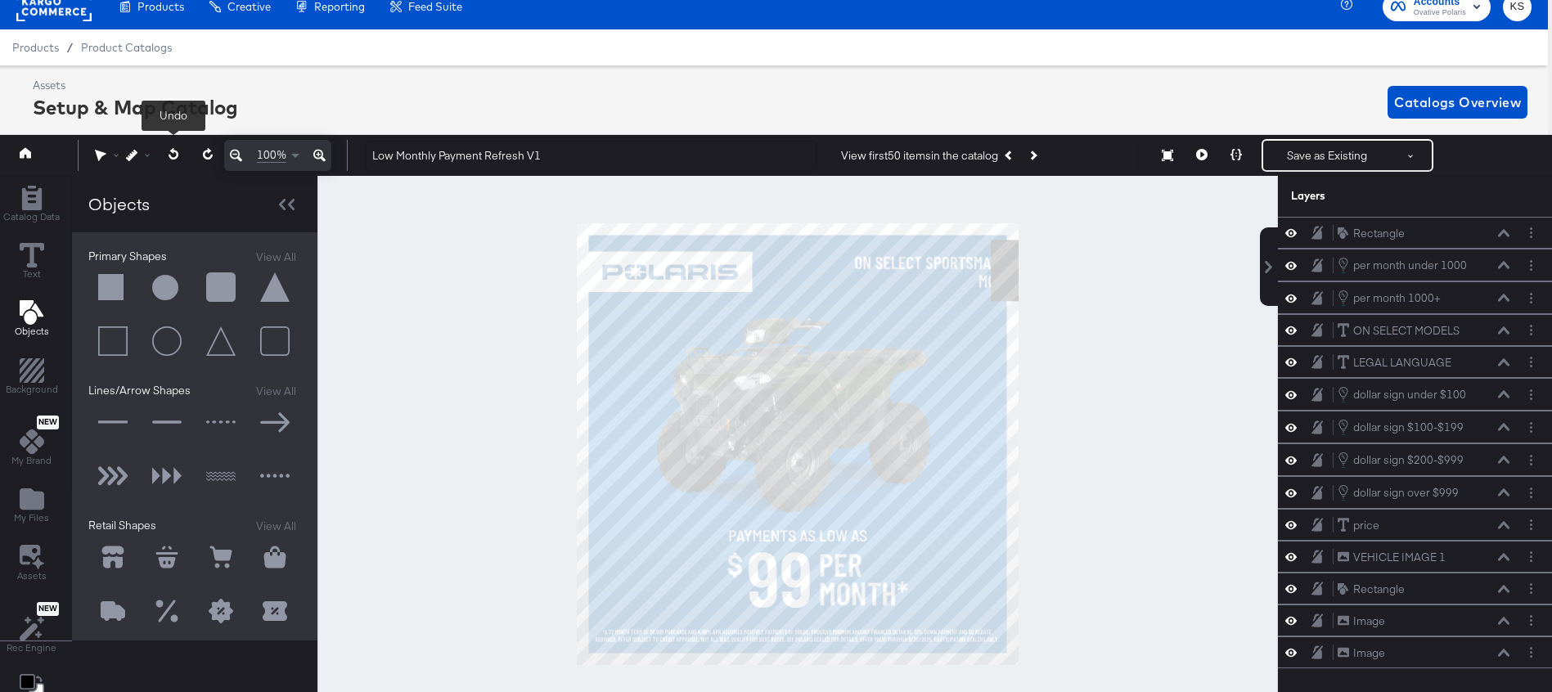
scroll to position [0, 0]
click at [1502, 330] on icon at bounding box center [1503, 330] width 11 height 8
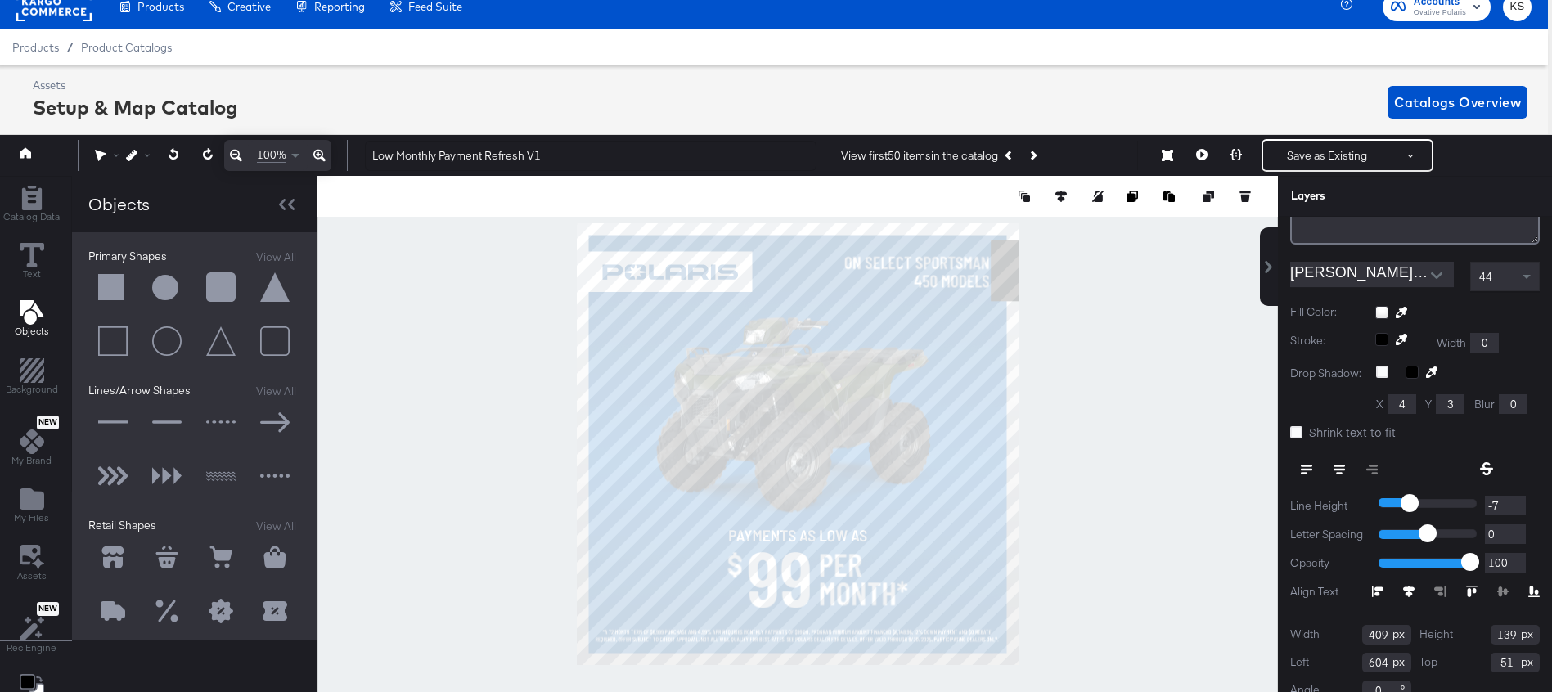
scroll to position [417, 0]
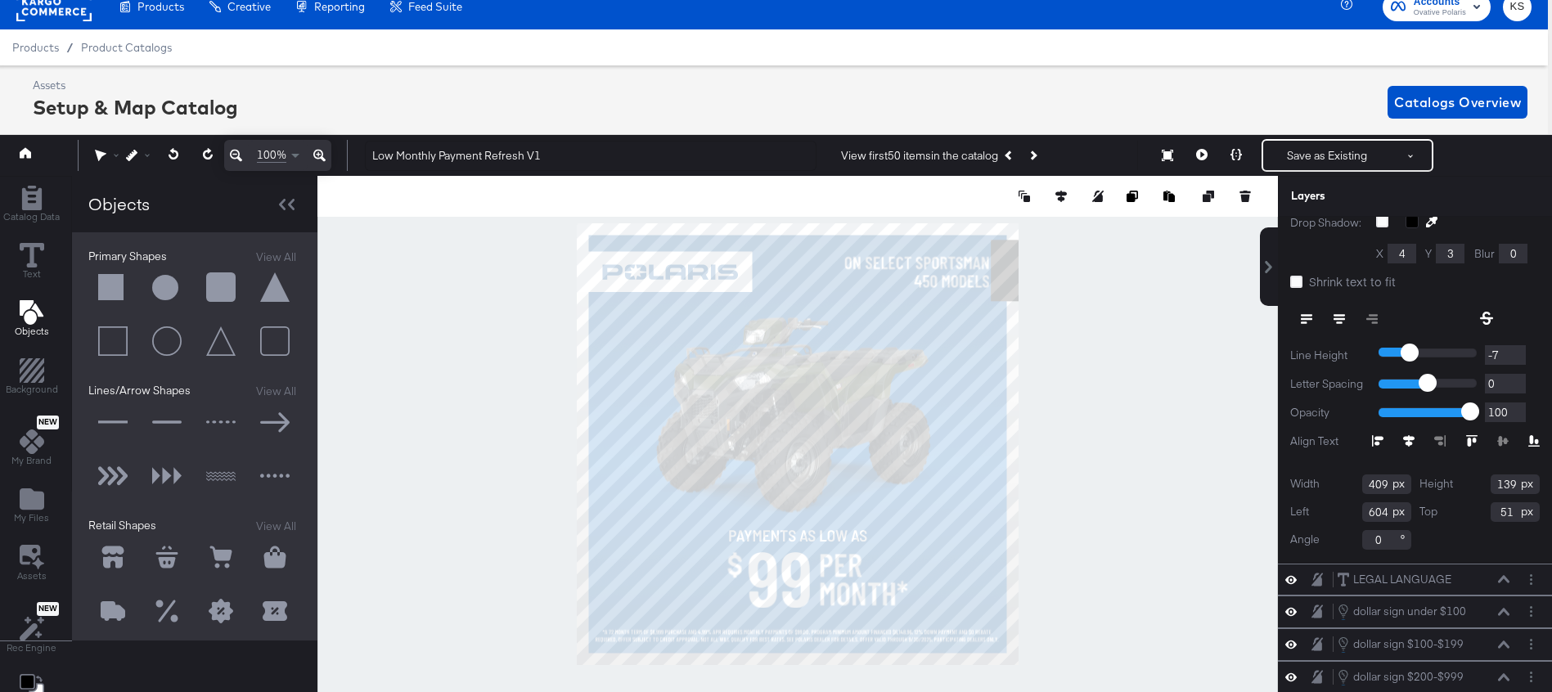
click at [1371, 482] on input "409" at bounding box center [1386, 485] width 49 height 20
type input "500"
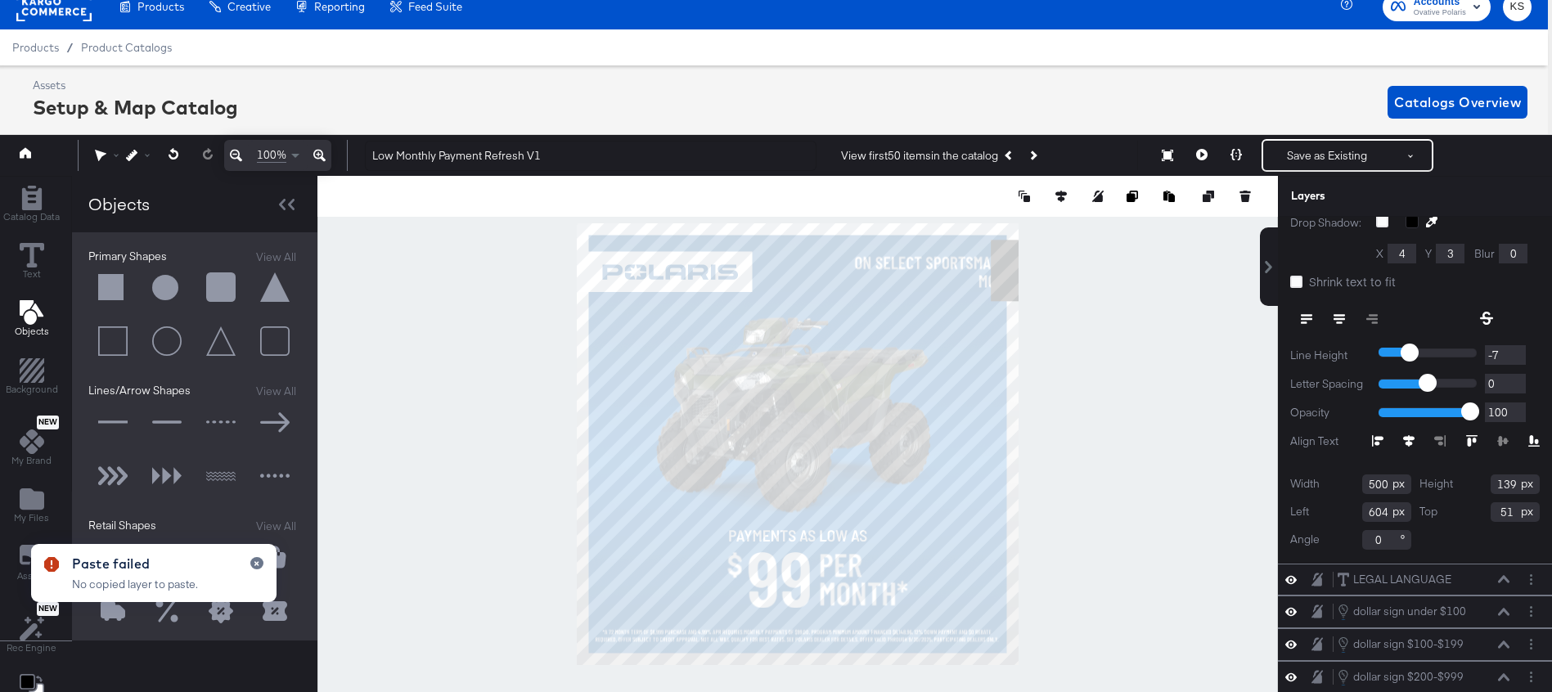
click at [1214, 541] on div at bounding box center [797, 444] width 961 height 537
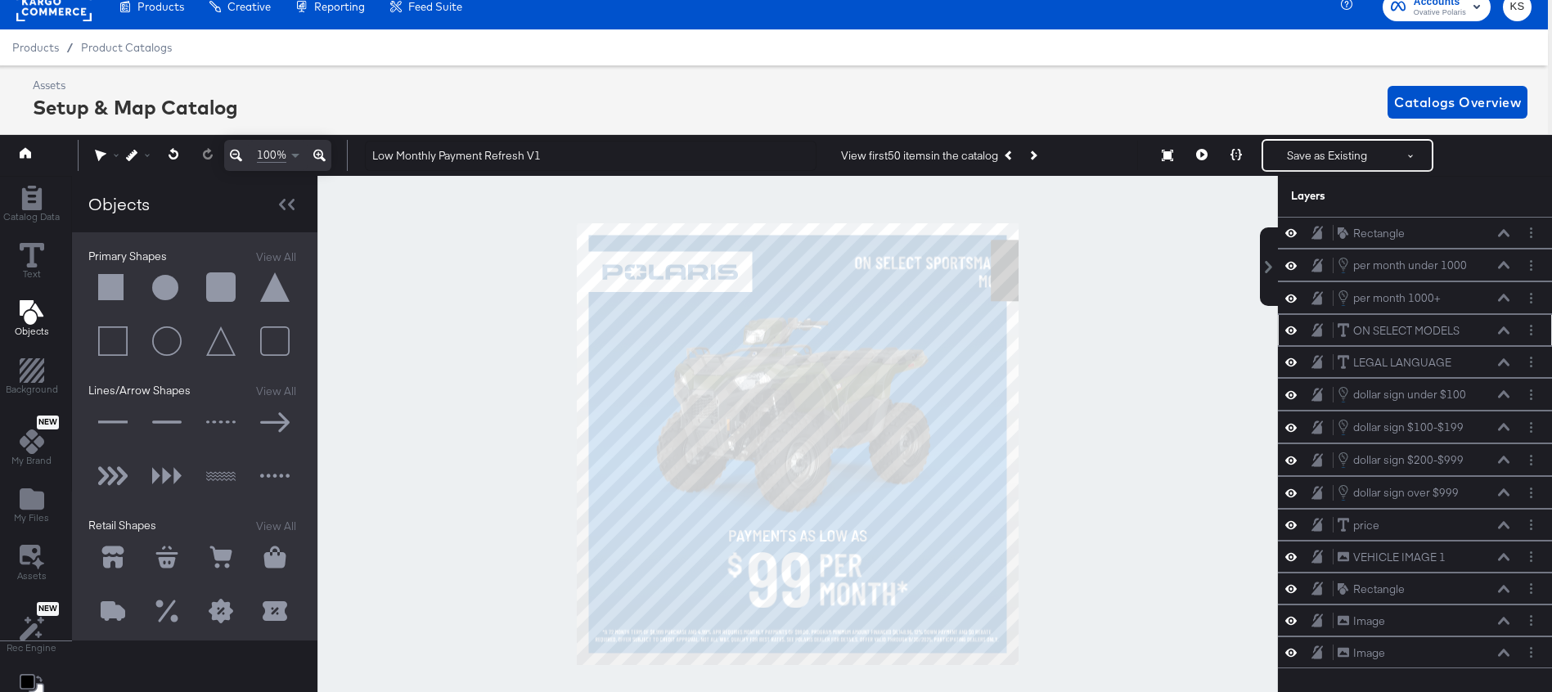
click at [1507, 331] on icon at bounding box center [1503, 329] width 11 height 7
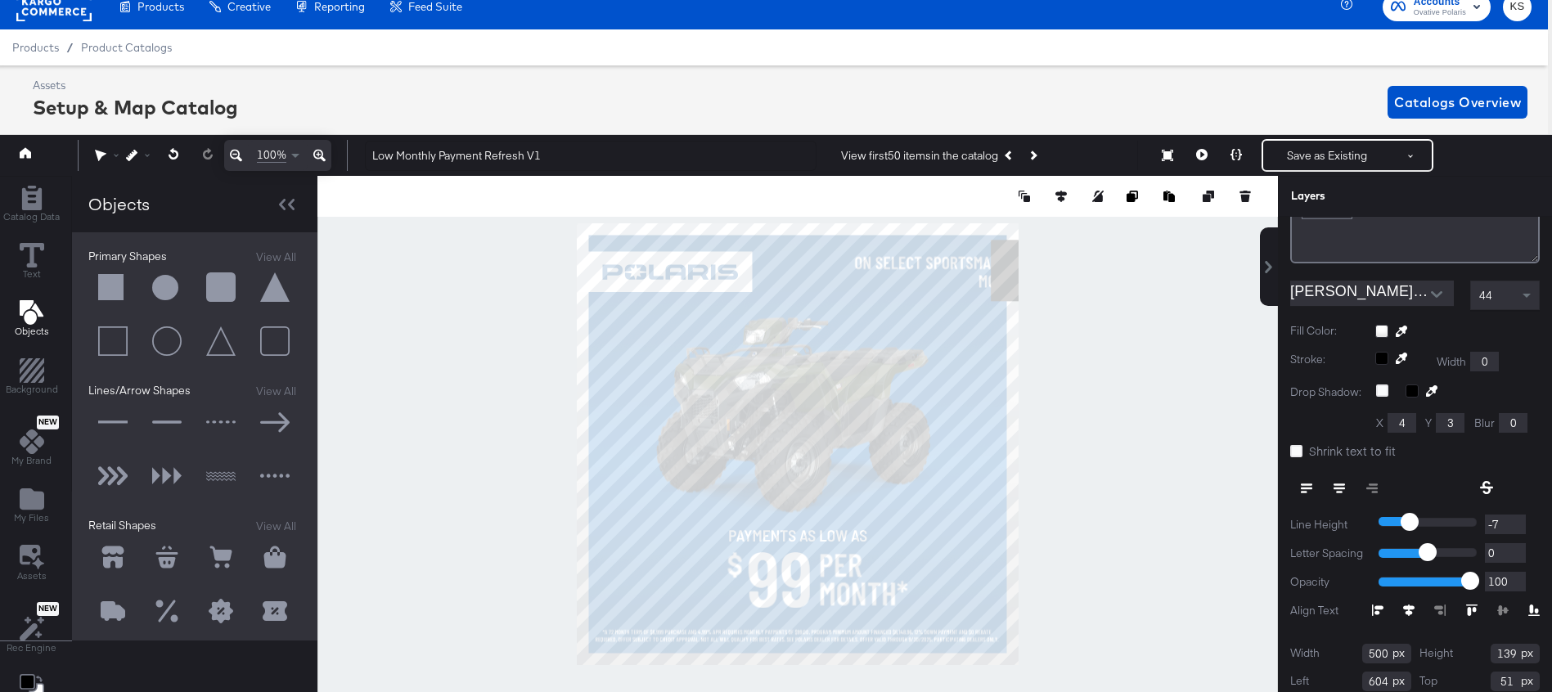
scroll to position [319, 0]
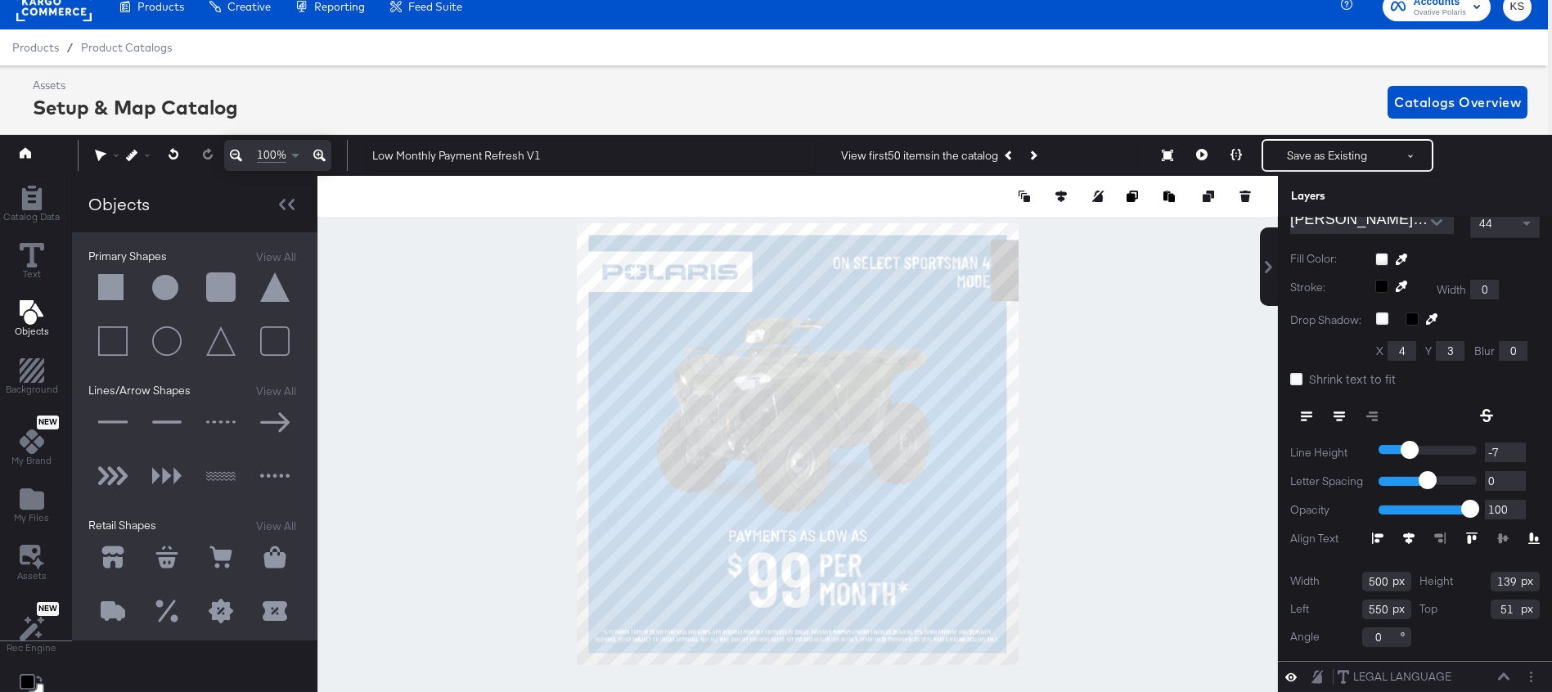
type input "549"
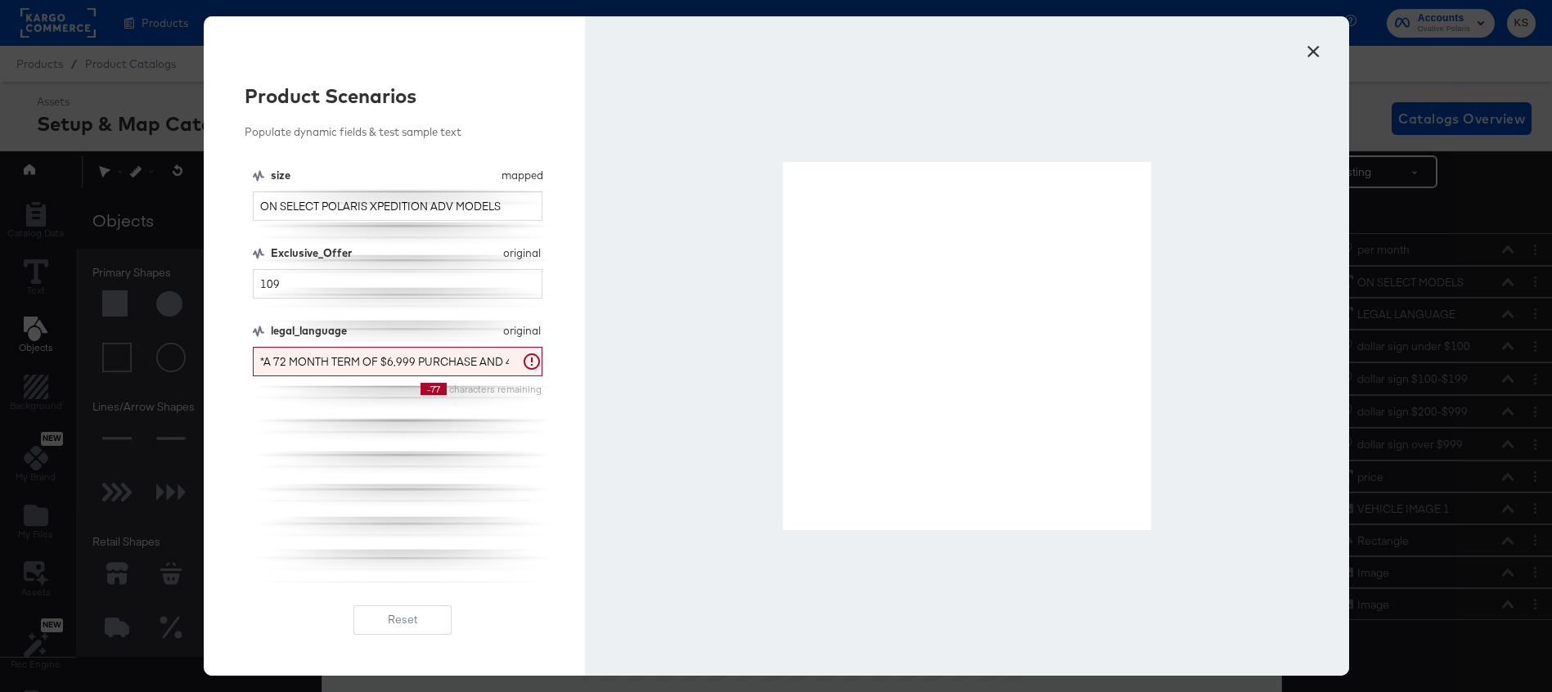
scroll to position [47, 4]
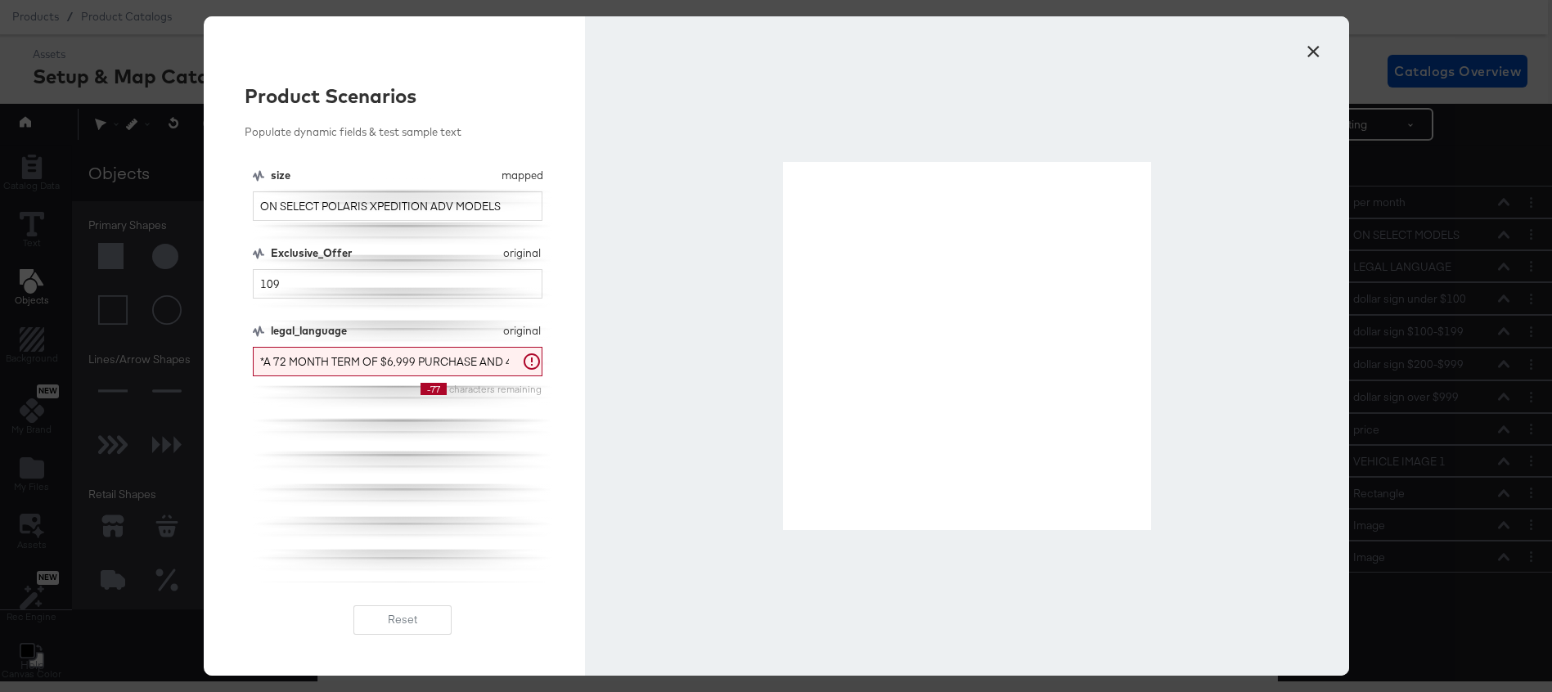
type input "109"
click at [502, 205] on input "ON SELECT POLARIS XPEDITION ADV MODELS" at bounding box center [398, 206] width 290 height 30
drag, startPoint x: 511, startPoint y: 205, endPoint x: 325, endPoint y: 198, distance: 186.7
click at [324, 198] on input "ON SELECT POLARIS XPEDITION ADV MODELS" at bounding box center [398, 206] width 290 height 30
click at [325, 198] on input "ON SELECT POLARIS XPEDITION ADV MODELS" at bounding box center [398, 206] width 290 height 30
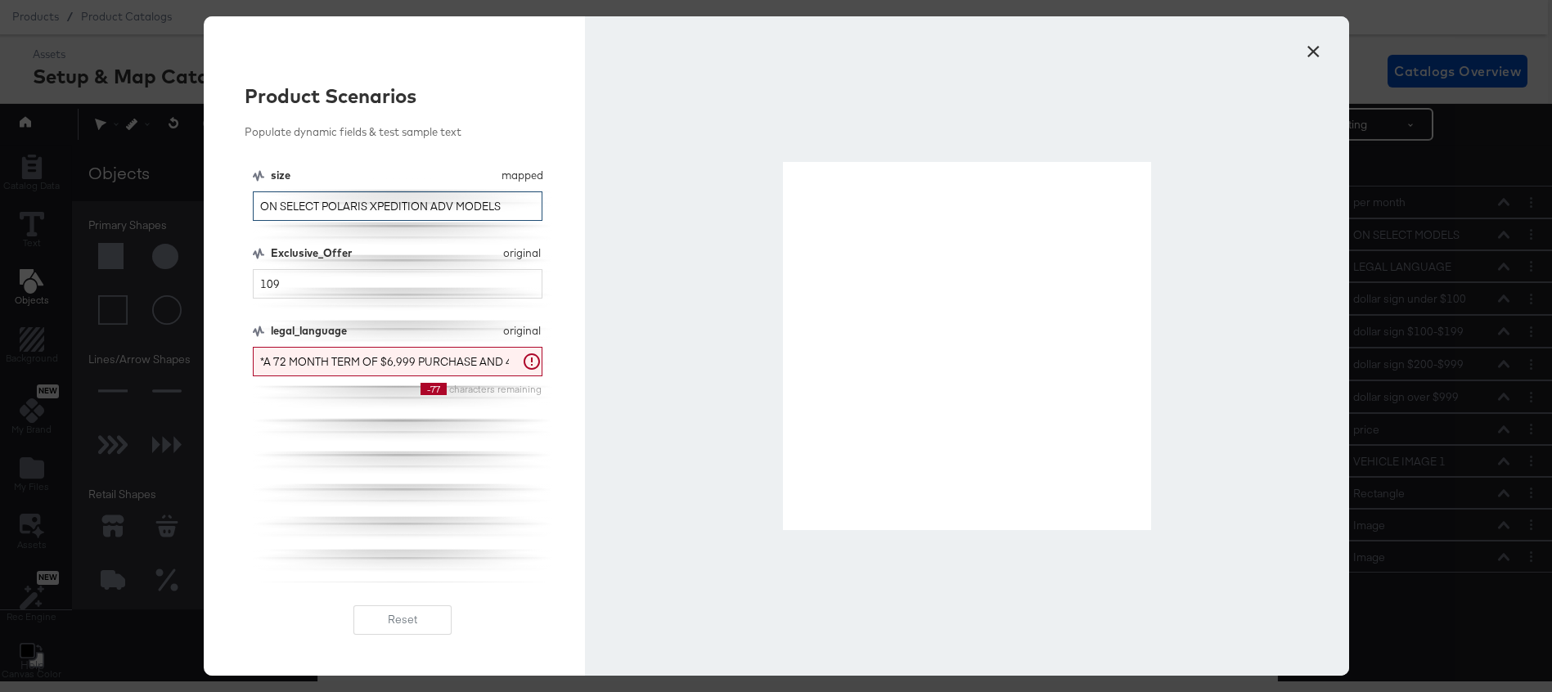
drag, startPoint x: 323, startPoint y: 205, endPoint x: 502, endPoint y: 209, distance: 178.5
click at [502, 209] on input "ON SELECT POLARIS XPEDITION ADV MODELS" at bounding box center [398, 206] width 290 height 30
drag, startPoint x: 487, startPoint y: 204, endPoint x: 322, endPoint y: 206, distance: 164.5
click at [322, 206] on input "ON SELECT SPORTSMAN 450 MODELS" at bounding box center [398, 206] width 290 height 30
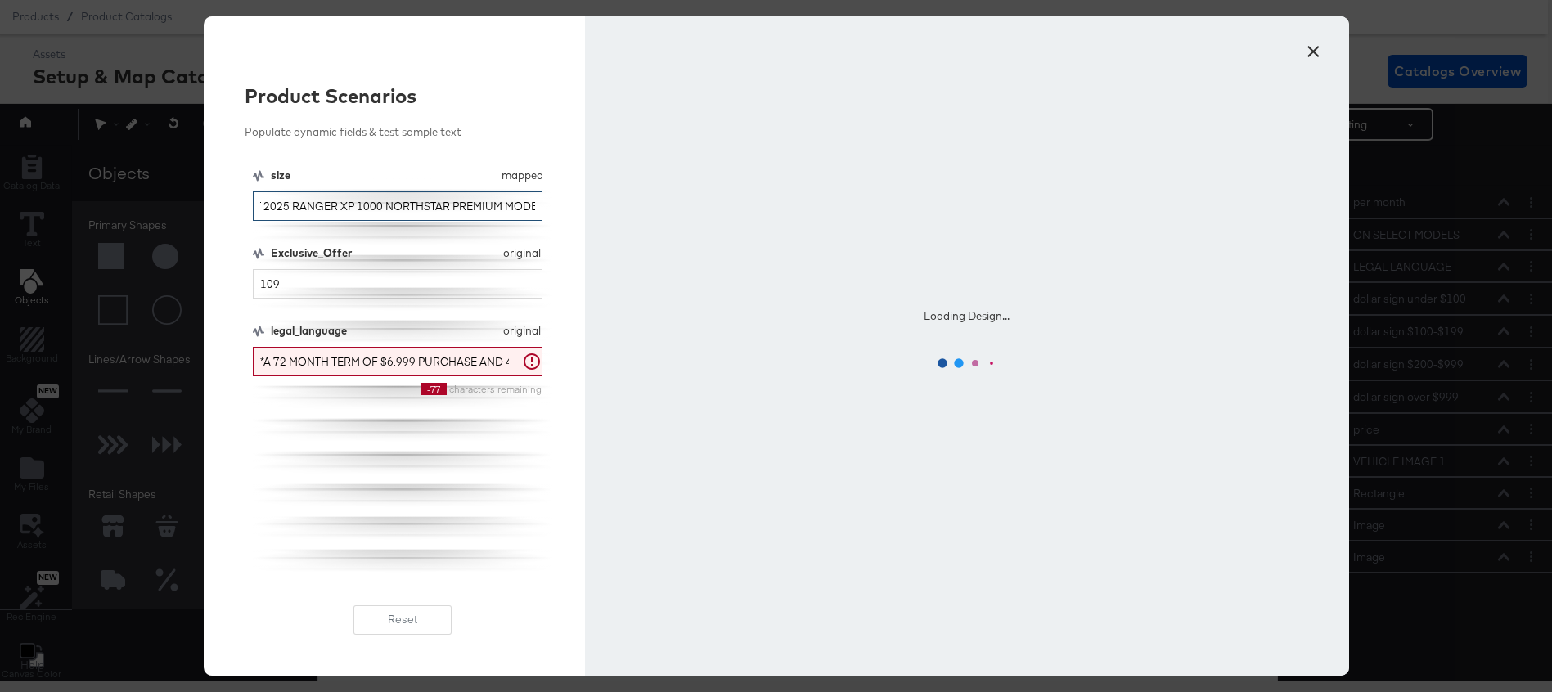
scroll to position [0, 70]
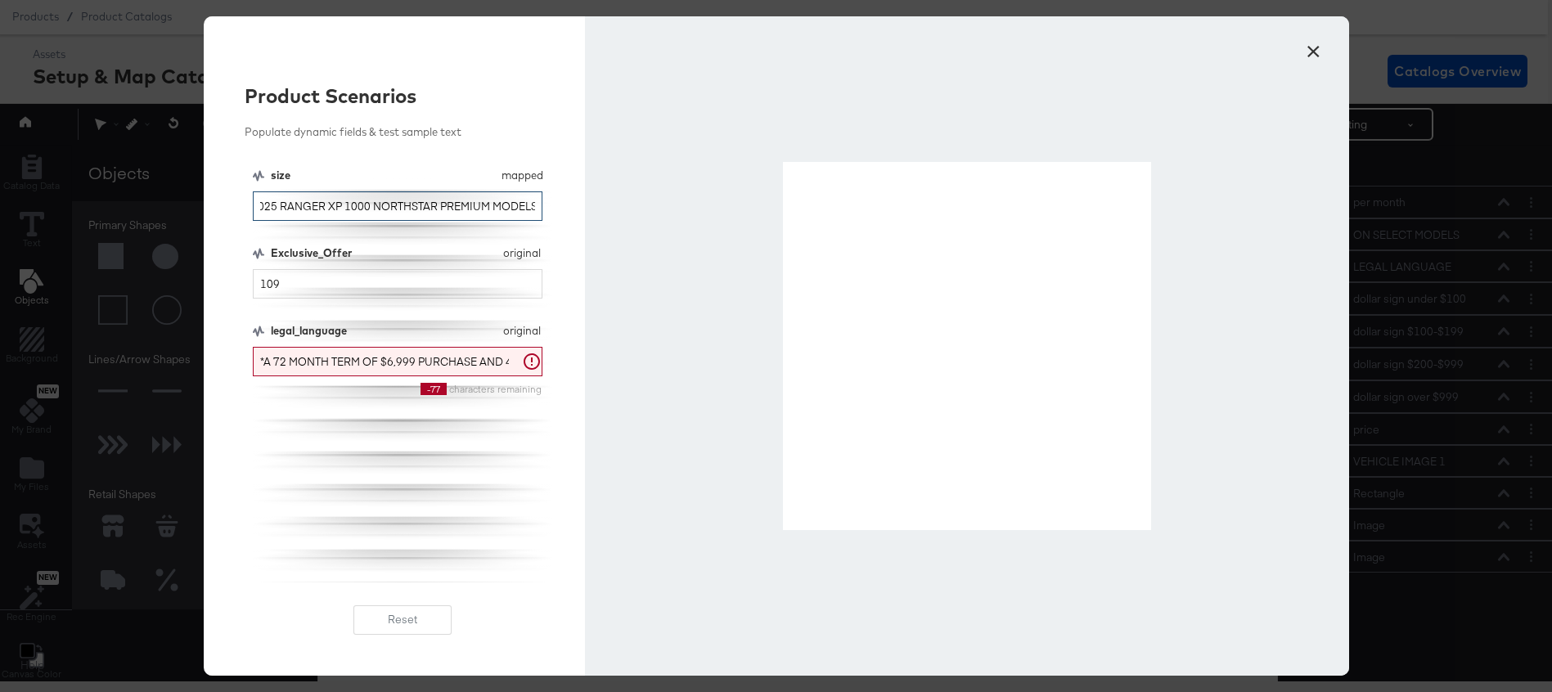
type input "ON SELECT 2025 RANGER XP 1000 NORTHSTAR PREMIUM MODELS"
click at [1328, 47] on div at bounding box center [966, 346] width 763 height 660
click at [1314, 47] on button "×" at bounding box center [1313, 47] width 29 height 29
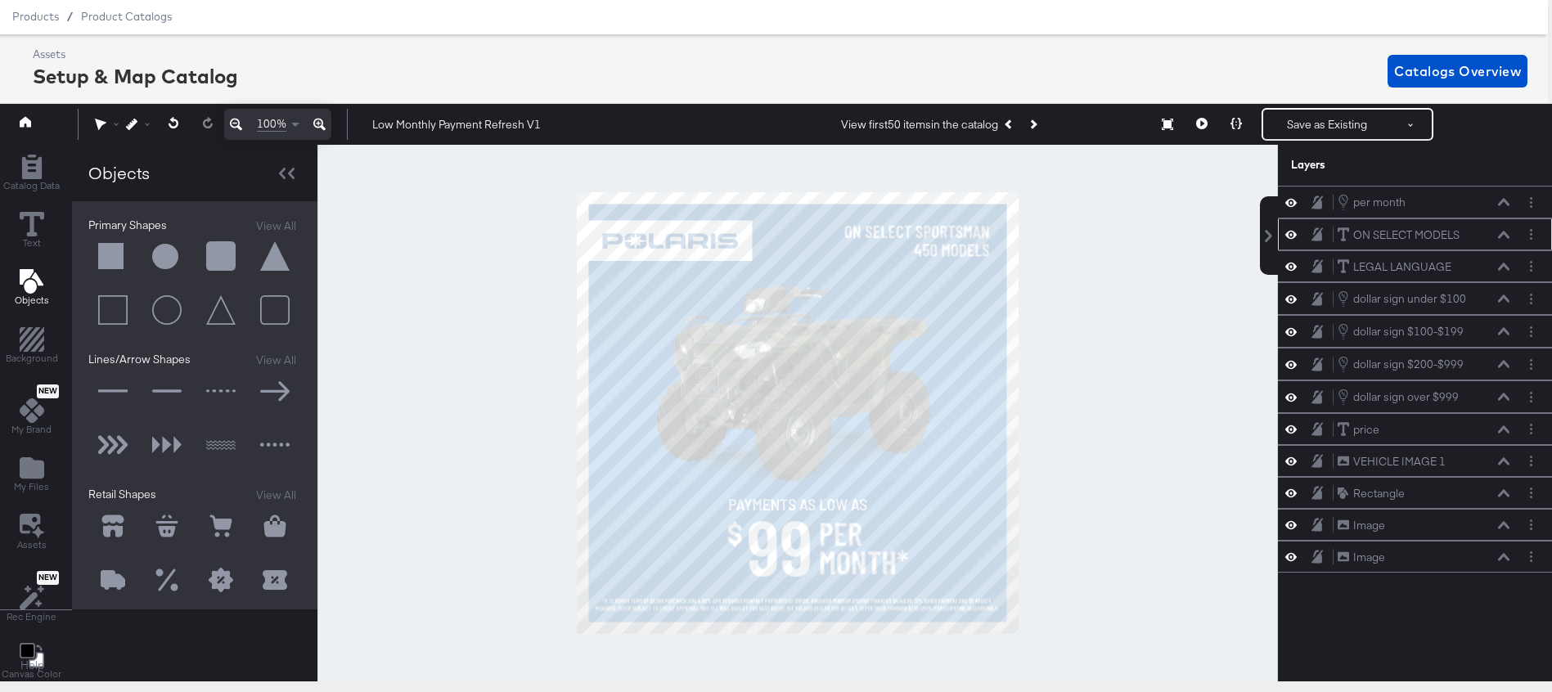
click at [1504, 236] on icon at bounding box center [1503, 235] width 11 height 8
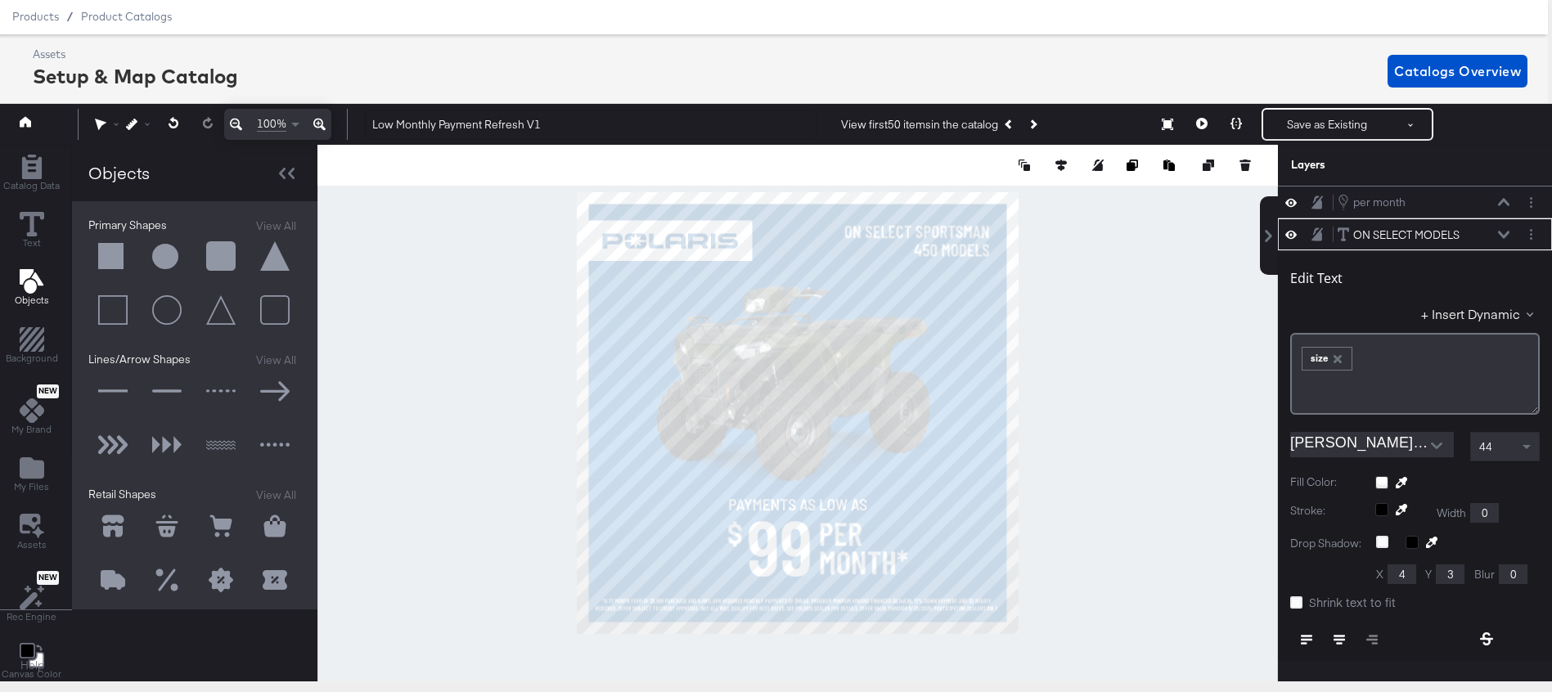
scroll to position [33, 0]
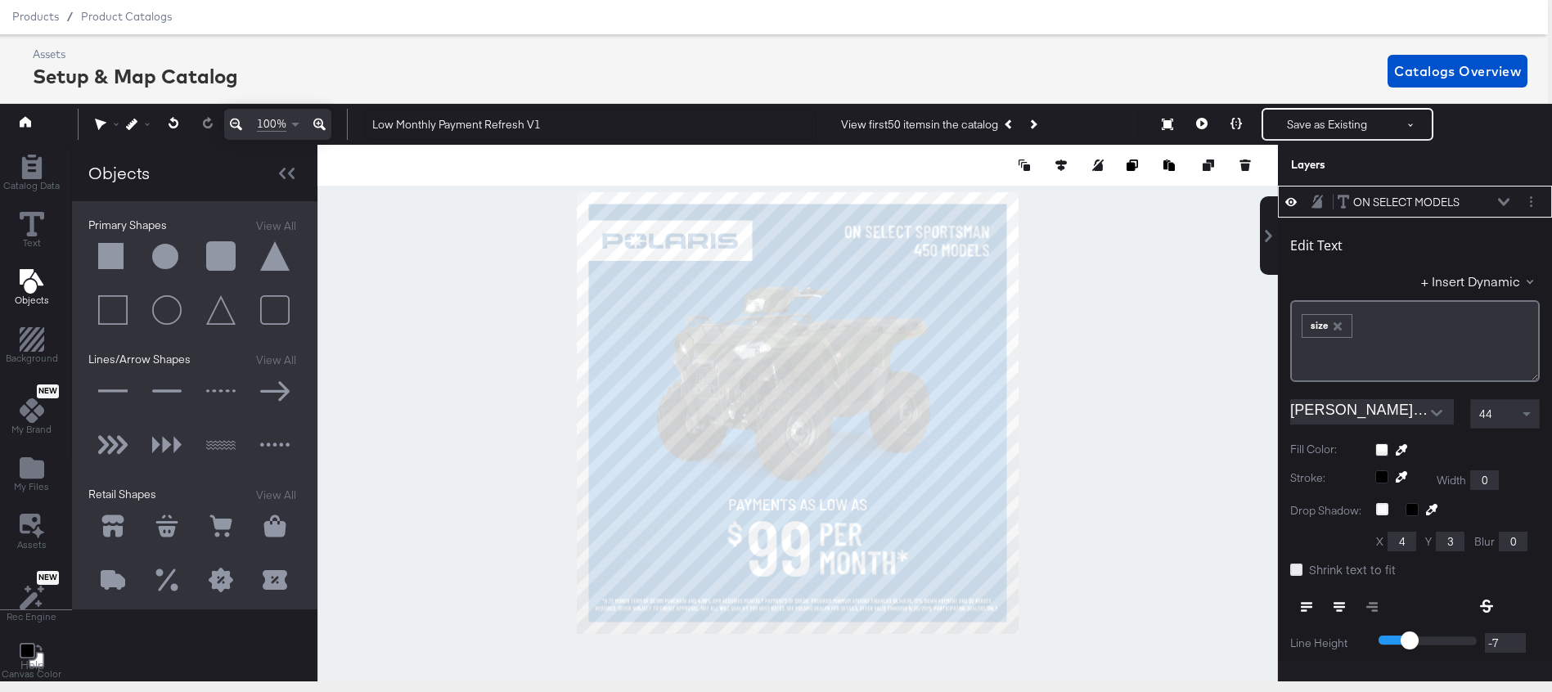
click at [1297, 571] on icon at bounding box center [1296, 570] width 12 height 12
click at [0, 0] on input "Shrink text to fit" at bounding box center [0, 0] width 0 height 0
click at [1235, 124] on icon at bounding box center [1236, 123] width 11 height 11
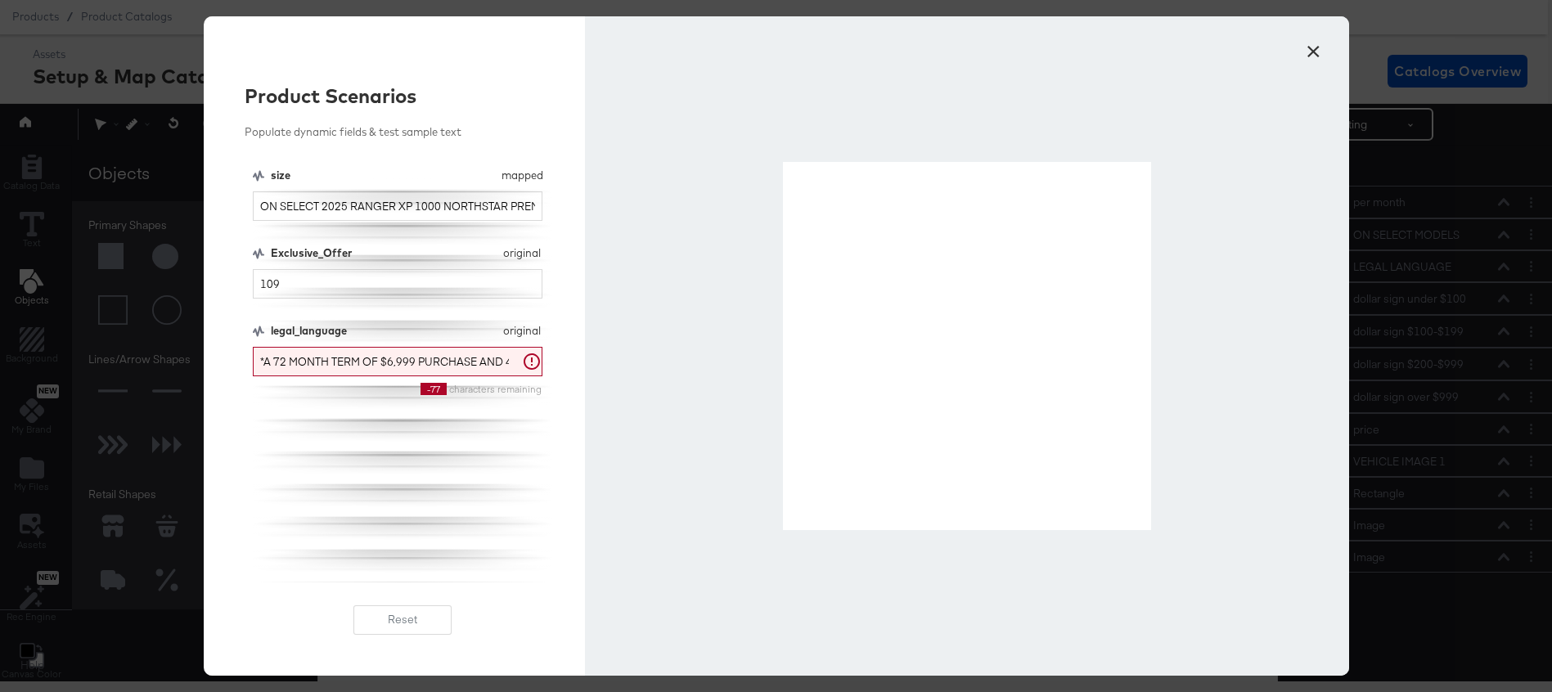
click at [1310, 56] on button "×" at bounding box center [1313, 47] width 29 height 29
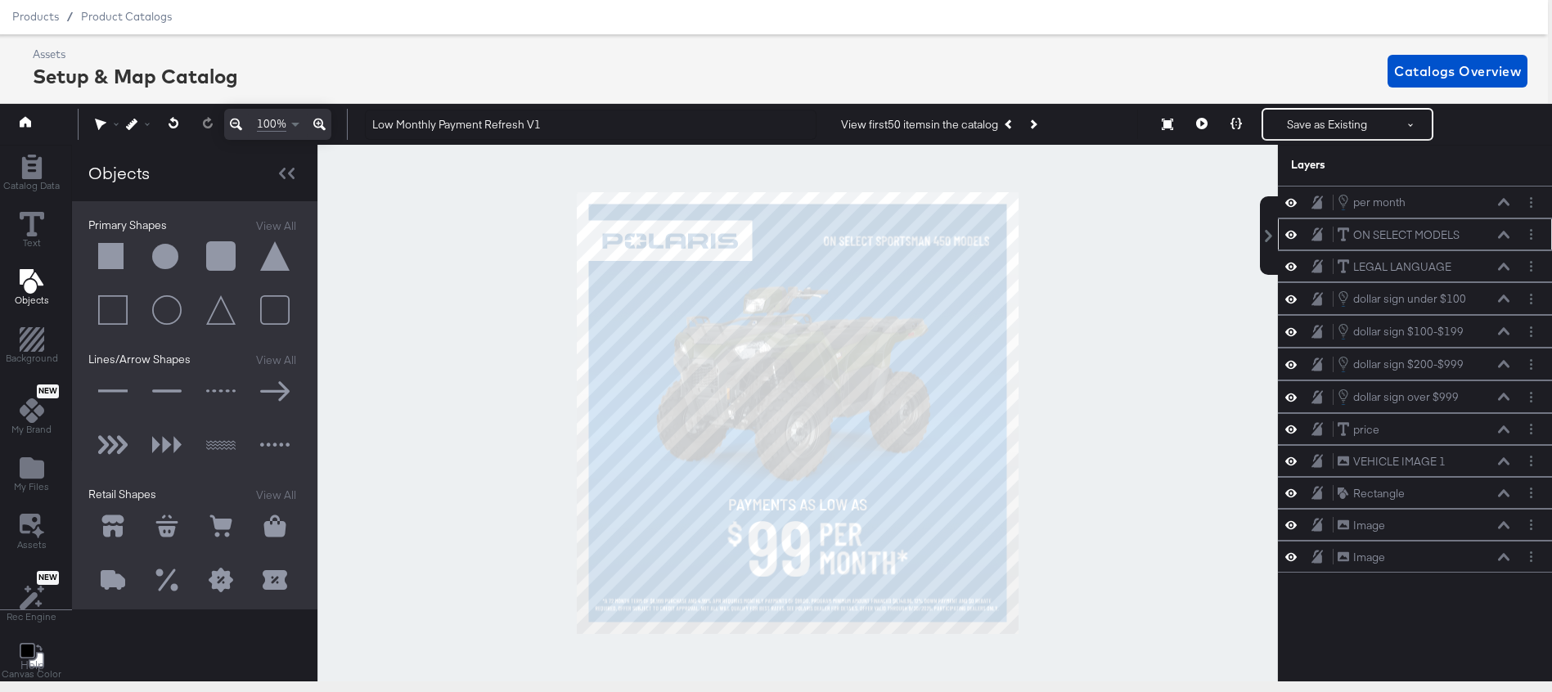
click at [1501, 232] on icon at bounding box center [1503, 235] width 11 height 8
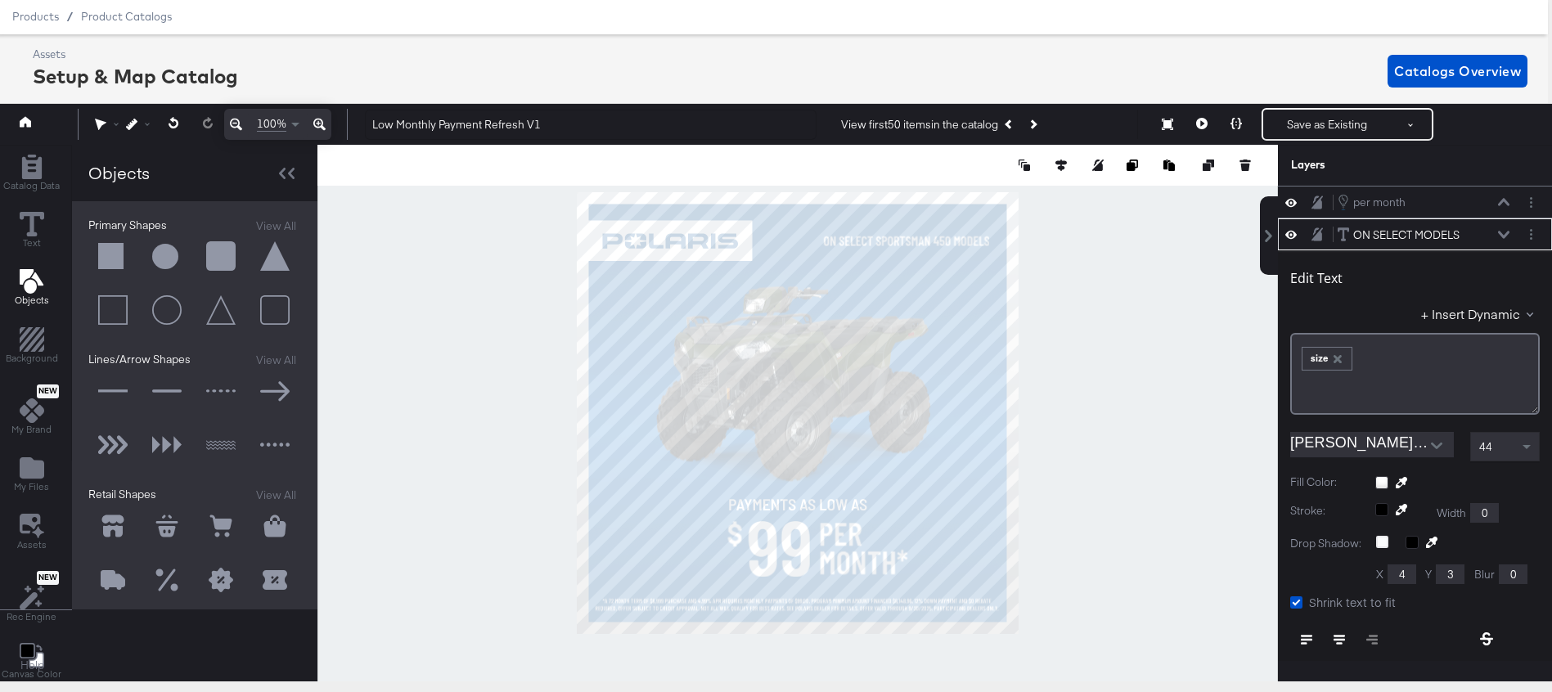
scroll to position [33, 0]
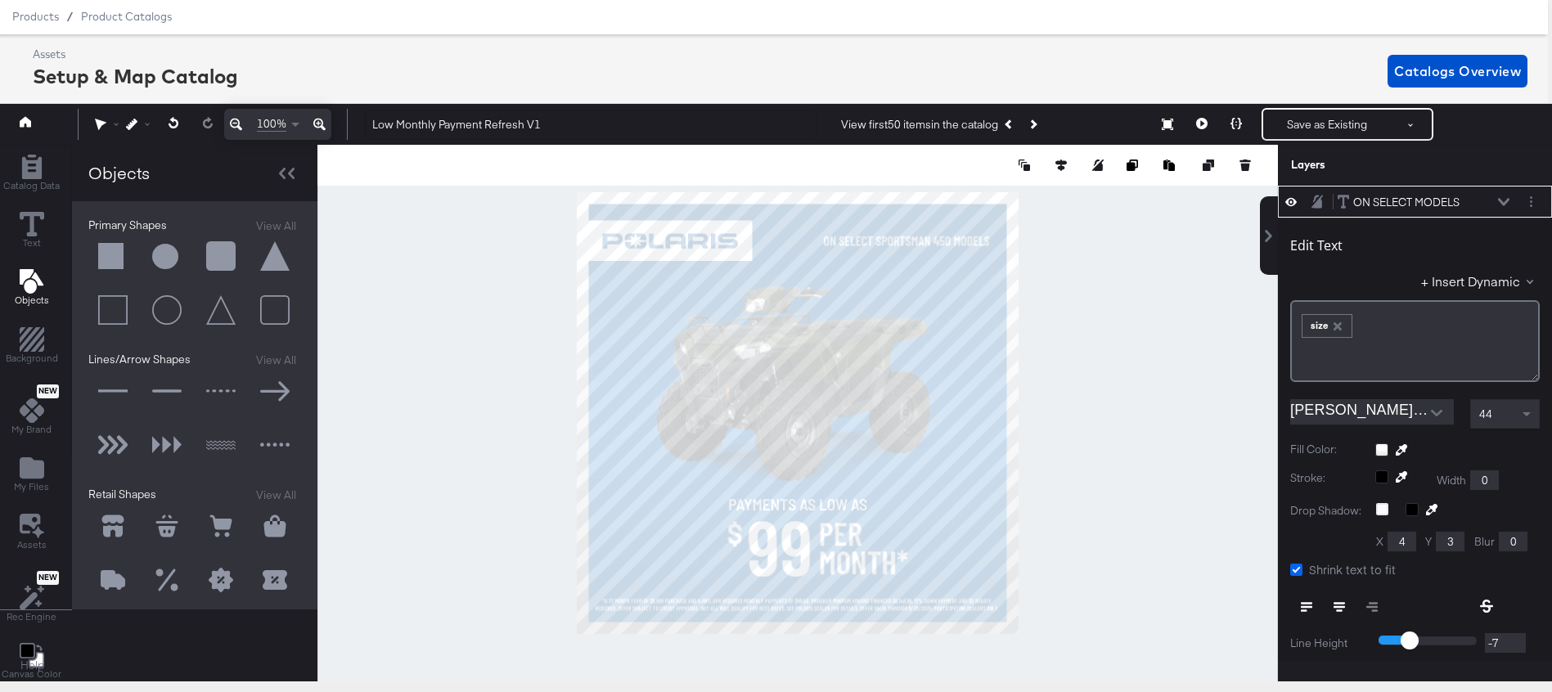
click at [1297, 567] on icon at bounding box center [1296, 570] width 12 height 12
click at [0, 0] on input "Shrink text to fit" at bounding box center [0, 0] width 0 height 0
click at [1499, 201] on icon at bounding box center [1503, 201] width 11 height 7
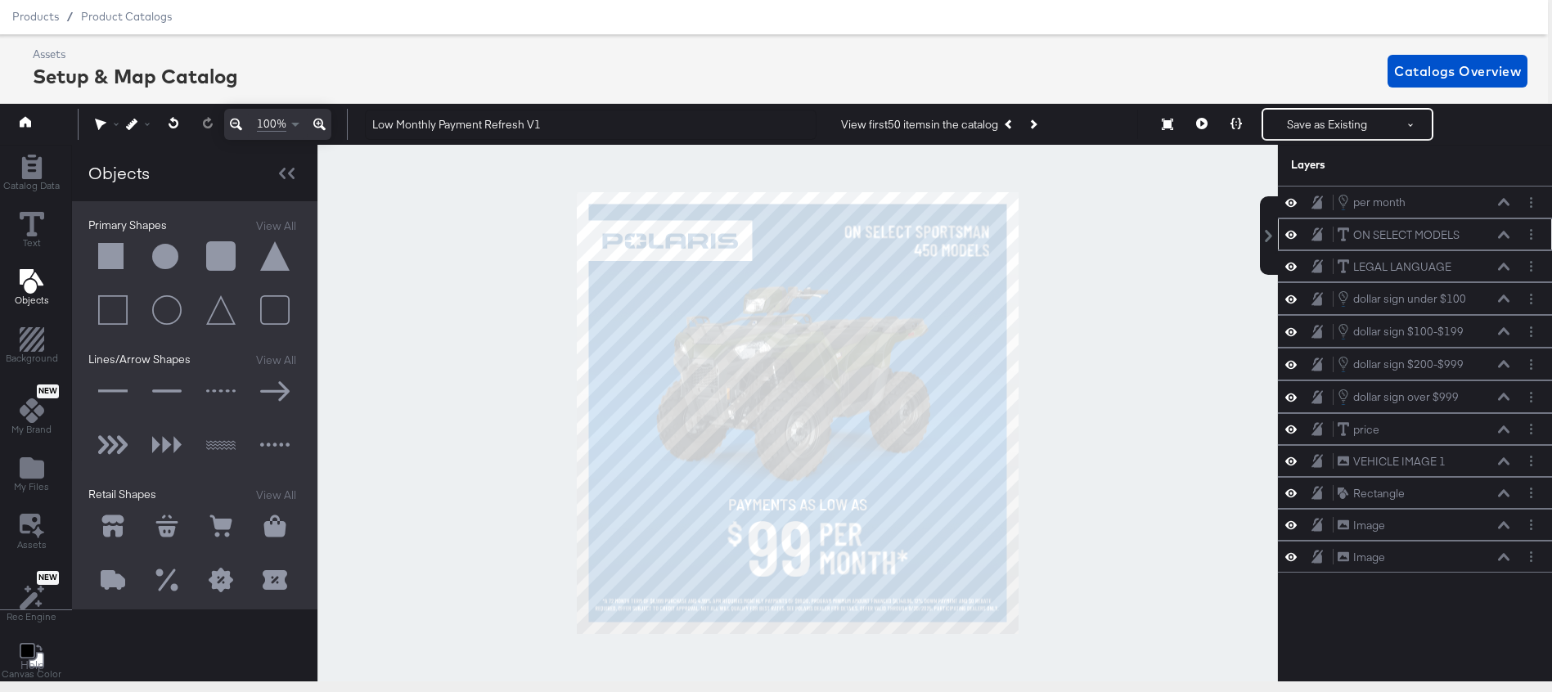
click at [1506, 233] on icon at bounding box center [1503, 234] width 11 height 7
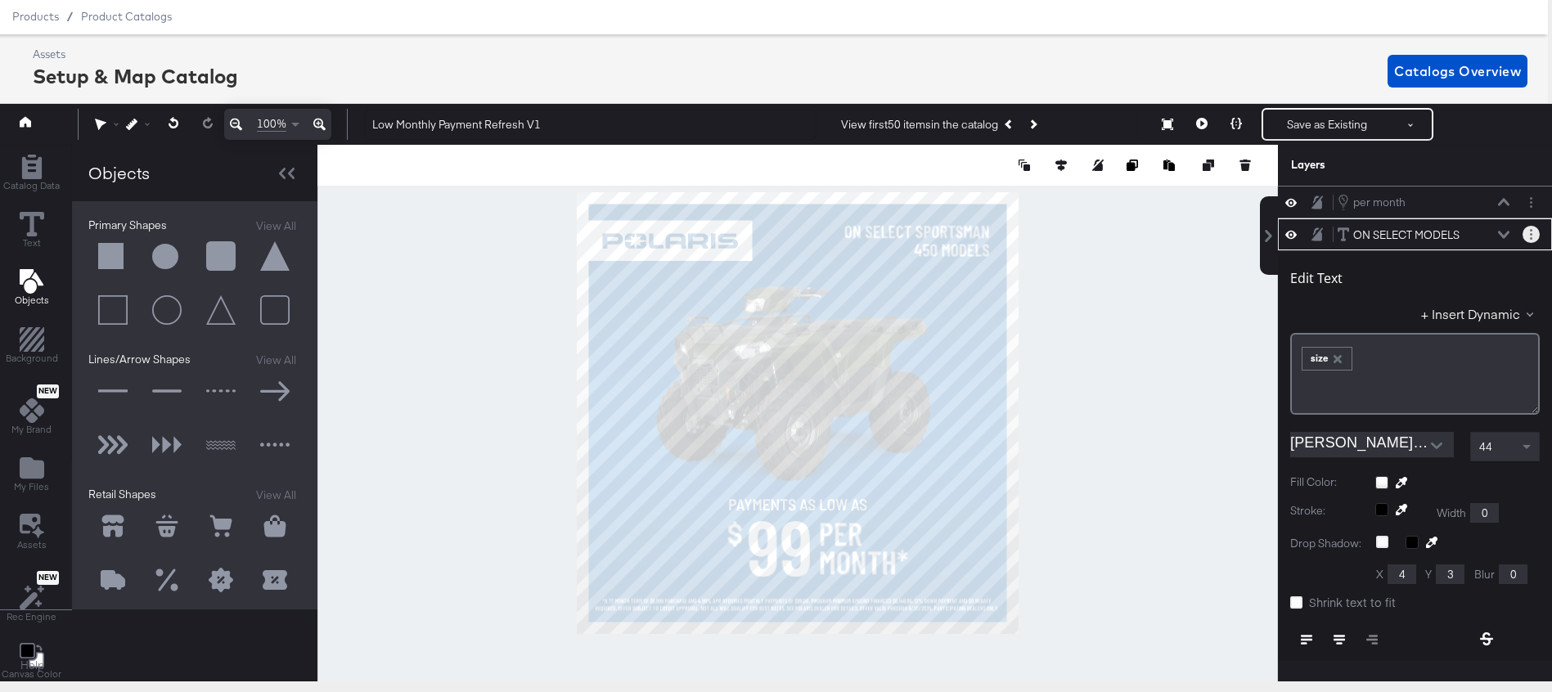
click at [1531, 232] on icon "Layer Options" at bounding box center [1531, 234] width 2 height 11
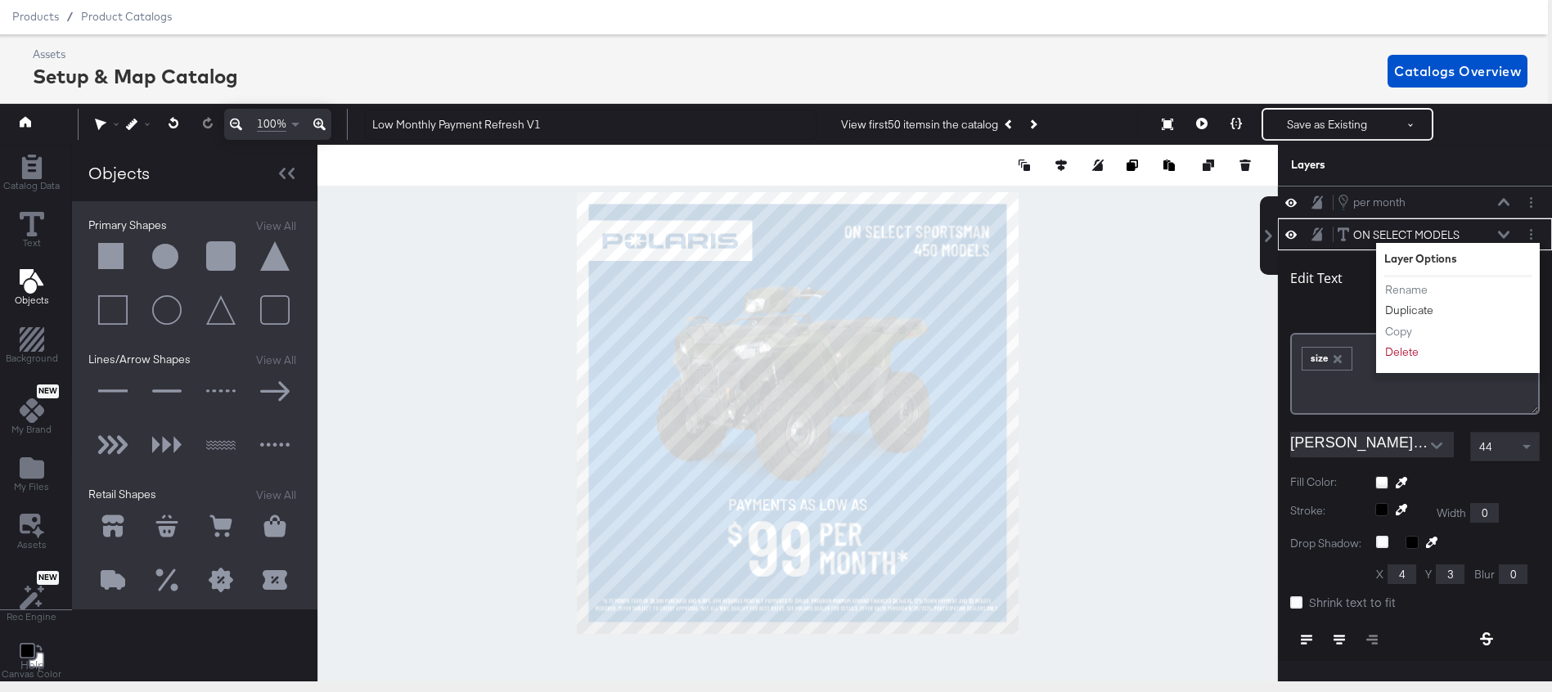
click at [1419, 308] on button "Duplicate" at bounding box center [1410, 310] width 50 height 17
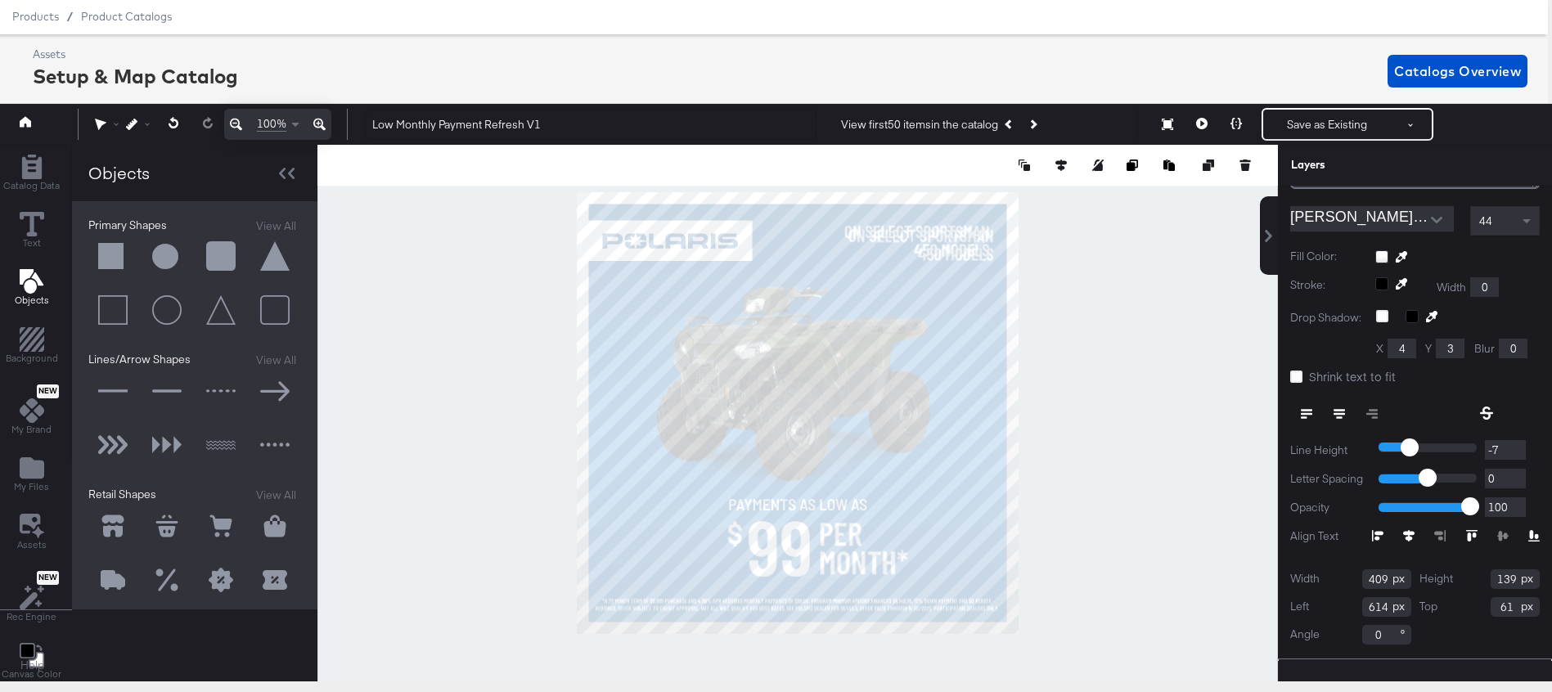
scroll to position [259, 0]
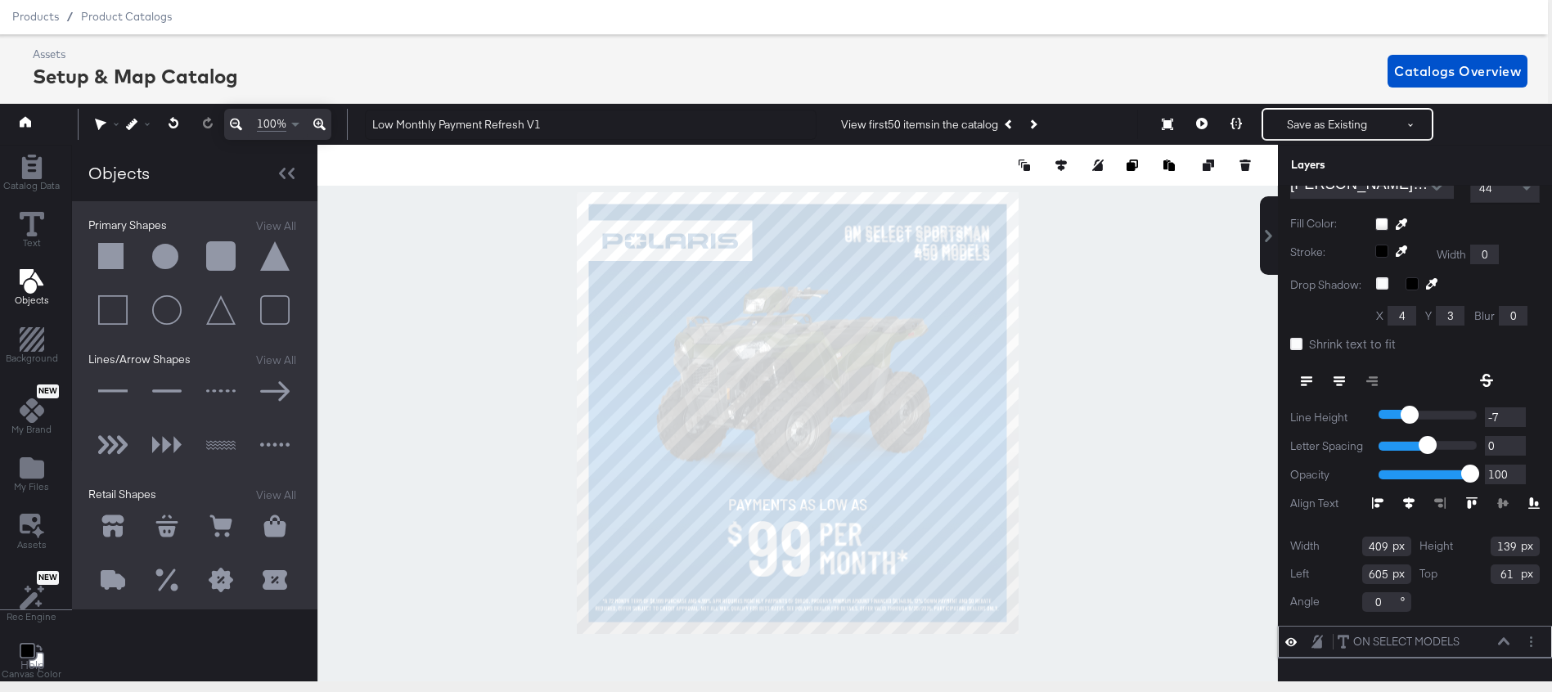
type input "604"
type input "51"
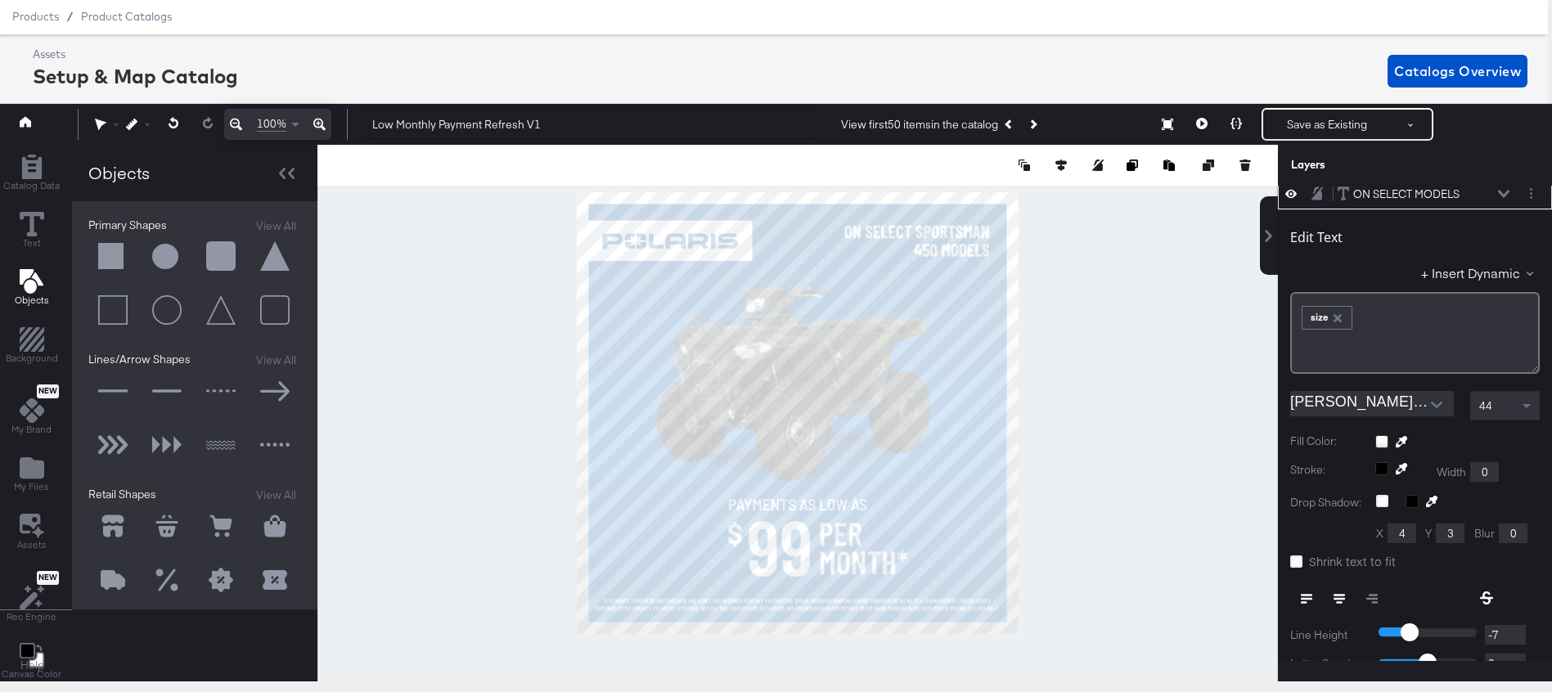
scroll to position [0, 0]
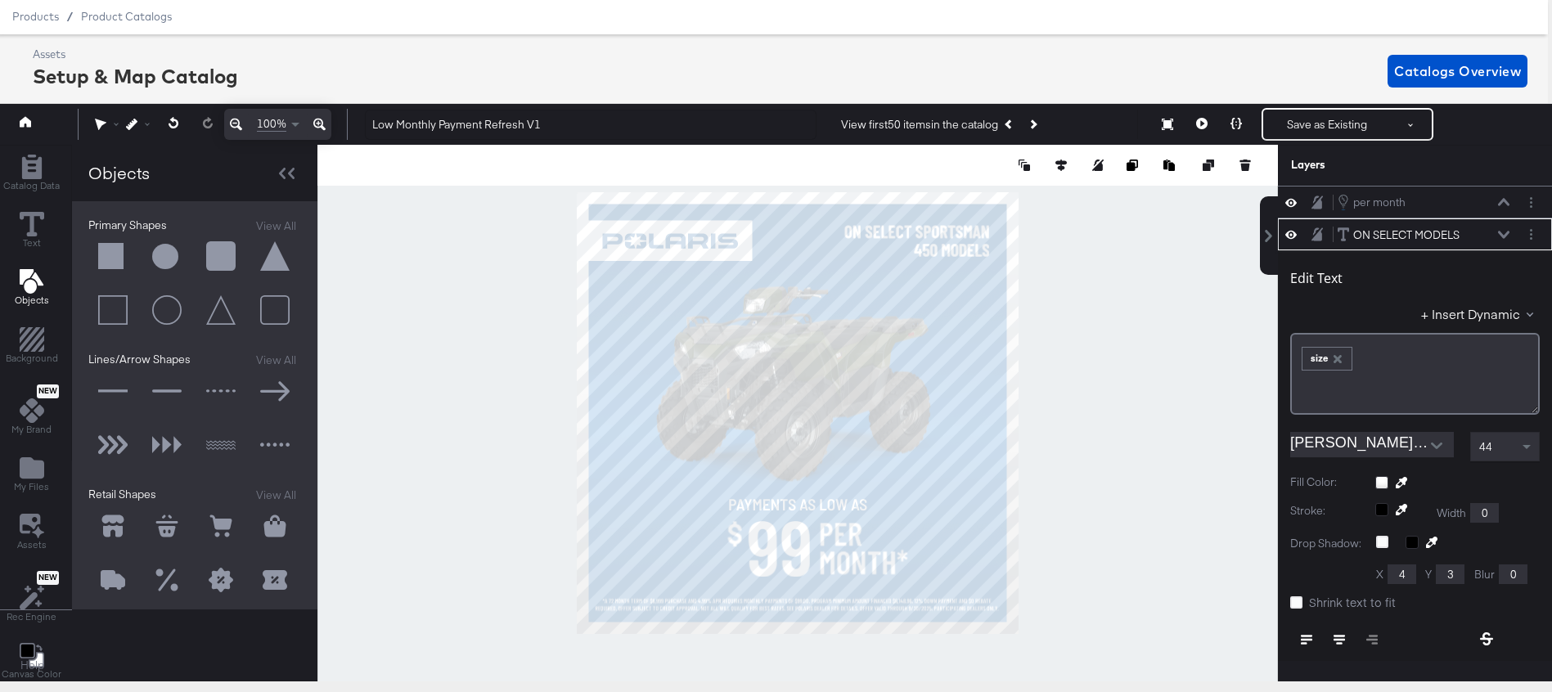
click at [1289, 234] on icon at bounding box center [1291, 234] width 11 height 14
click at [1289, 233] on icon at bounding box center [1291, 235] width 11 height 11
click at [1533, 232] on button "Layer Options" at bounding box center [1531, 234] width 17 height 17
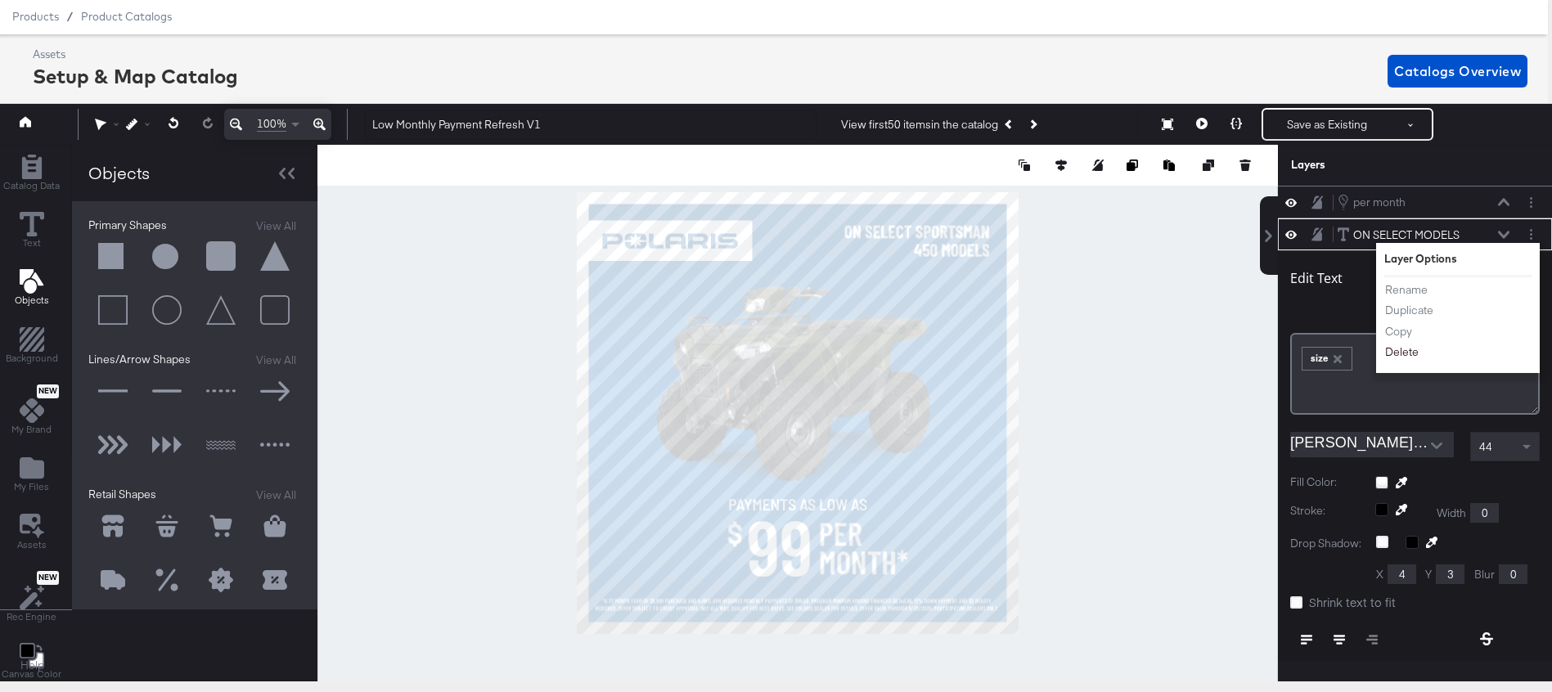
click at [1394, 349] on button "Delete" at bounding box center [1402, 352] width 35 height 17
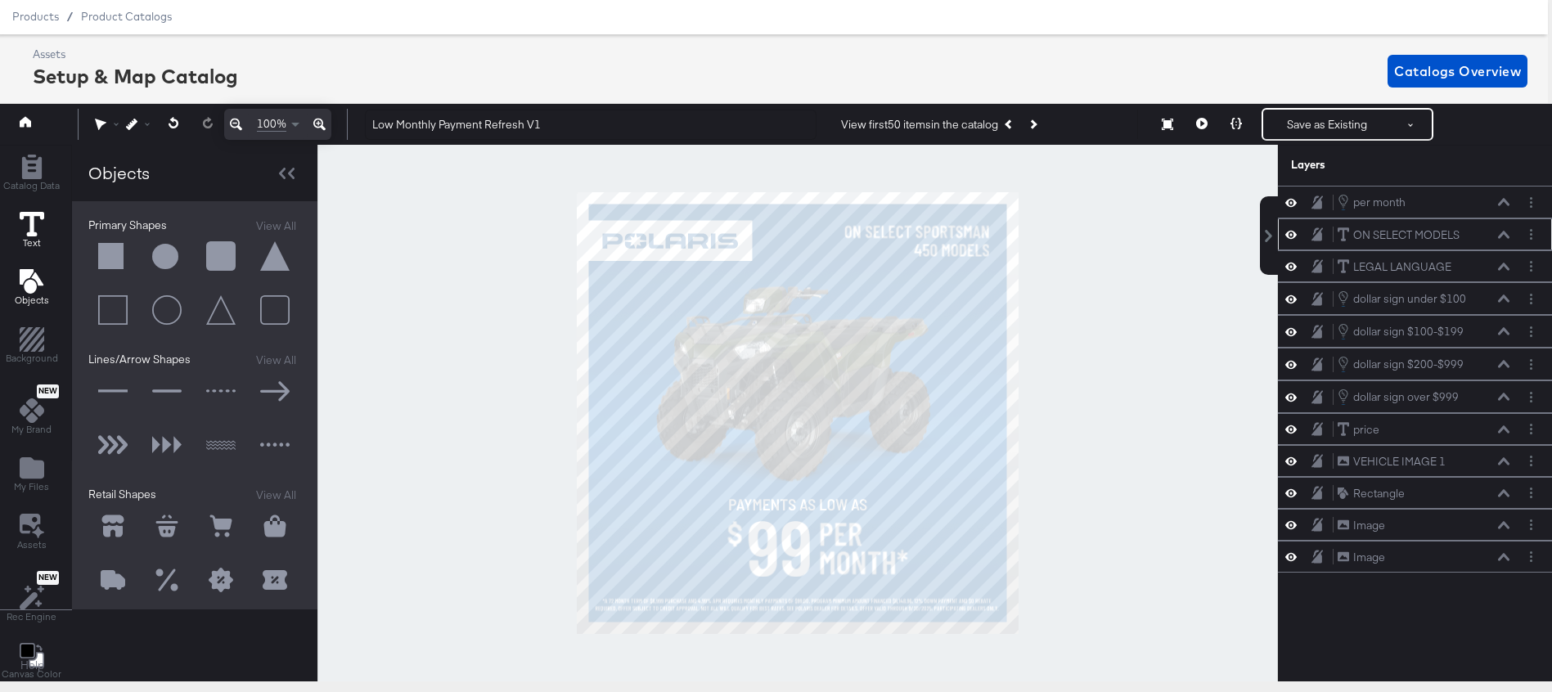
click at [30, 232] on icon at bounding box center [32, 224] width 25 height 25
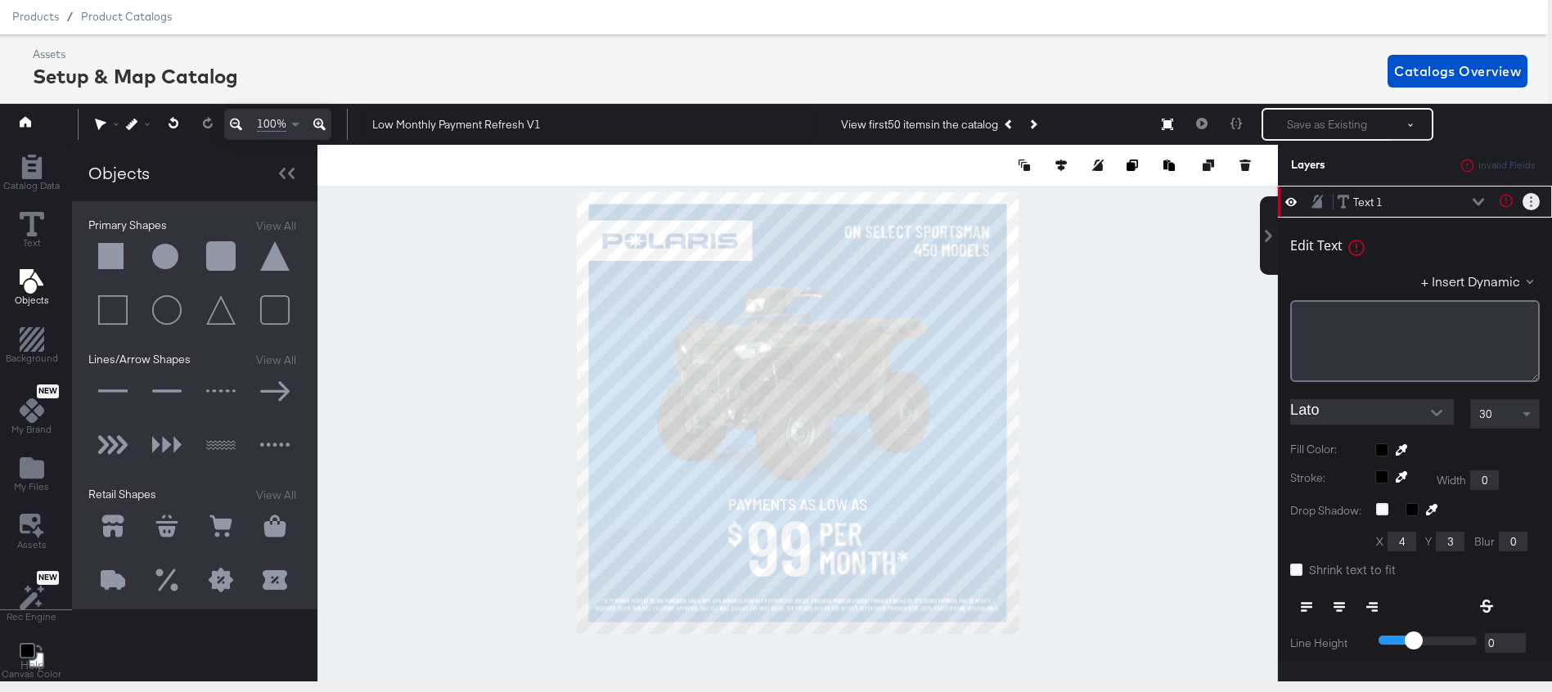
click at [1536, 203] on button "Layer Options" at bounding box center [1531, 201] width 17 height 17
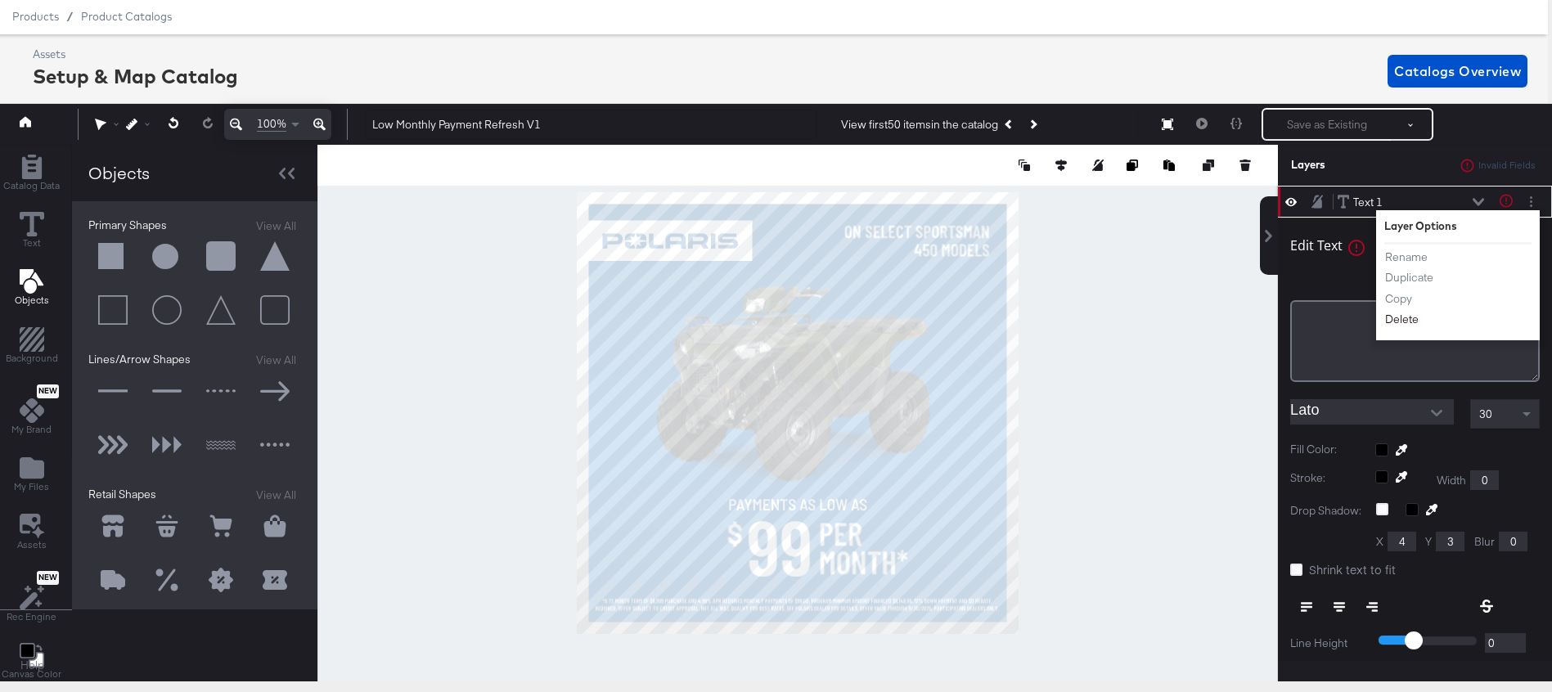
click at [1398, 314] on button "Delete" at bounding box center [1402, 320] width 35 height 17
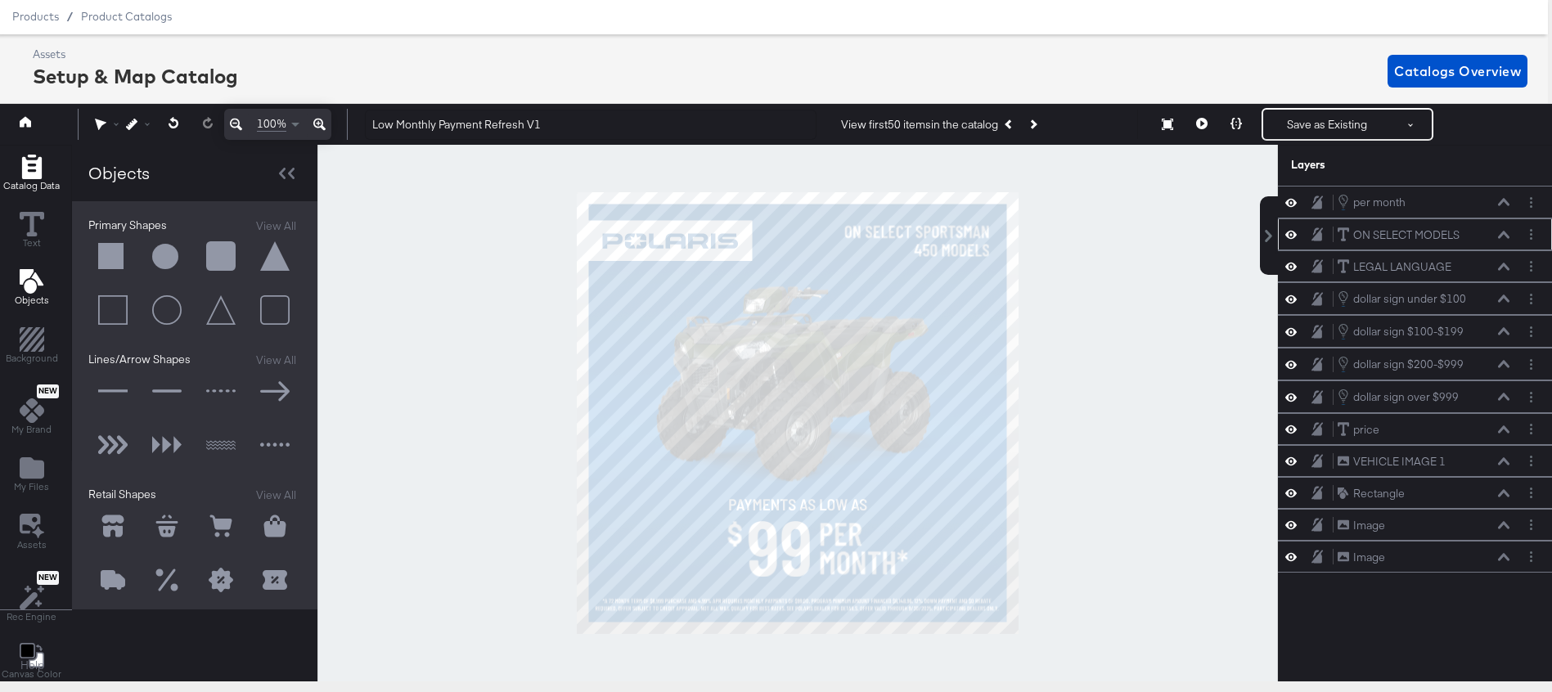
click at [27, 180] on span "Catalog Data" at bounding box center [31, 185] width 56 height 13
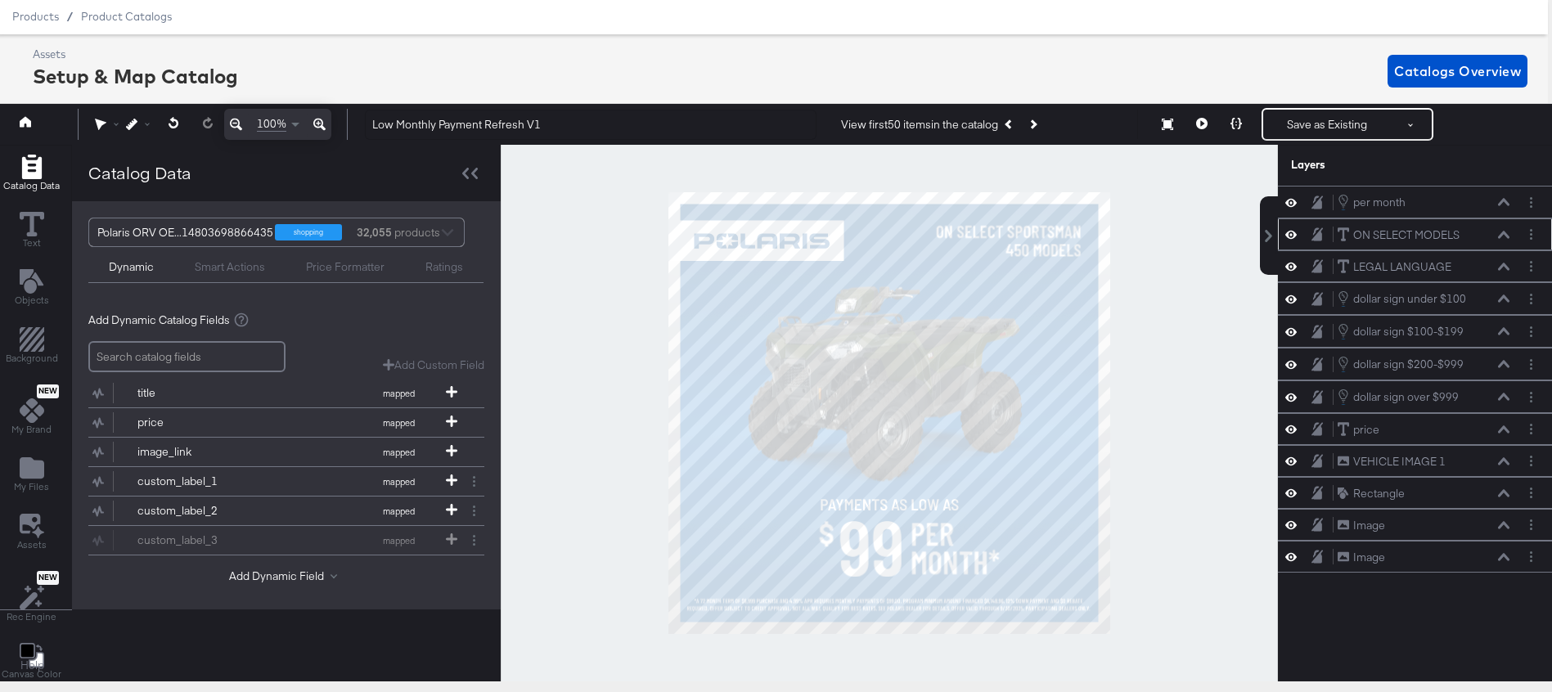
click at [231, 264] on div "Smart Actions" at bounding box center [230, 267] width 70 height 16
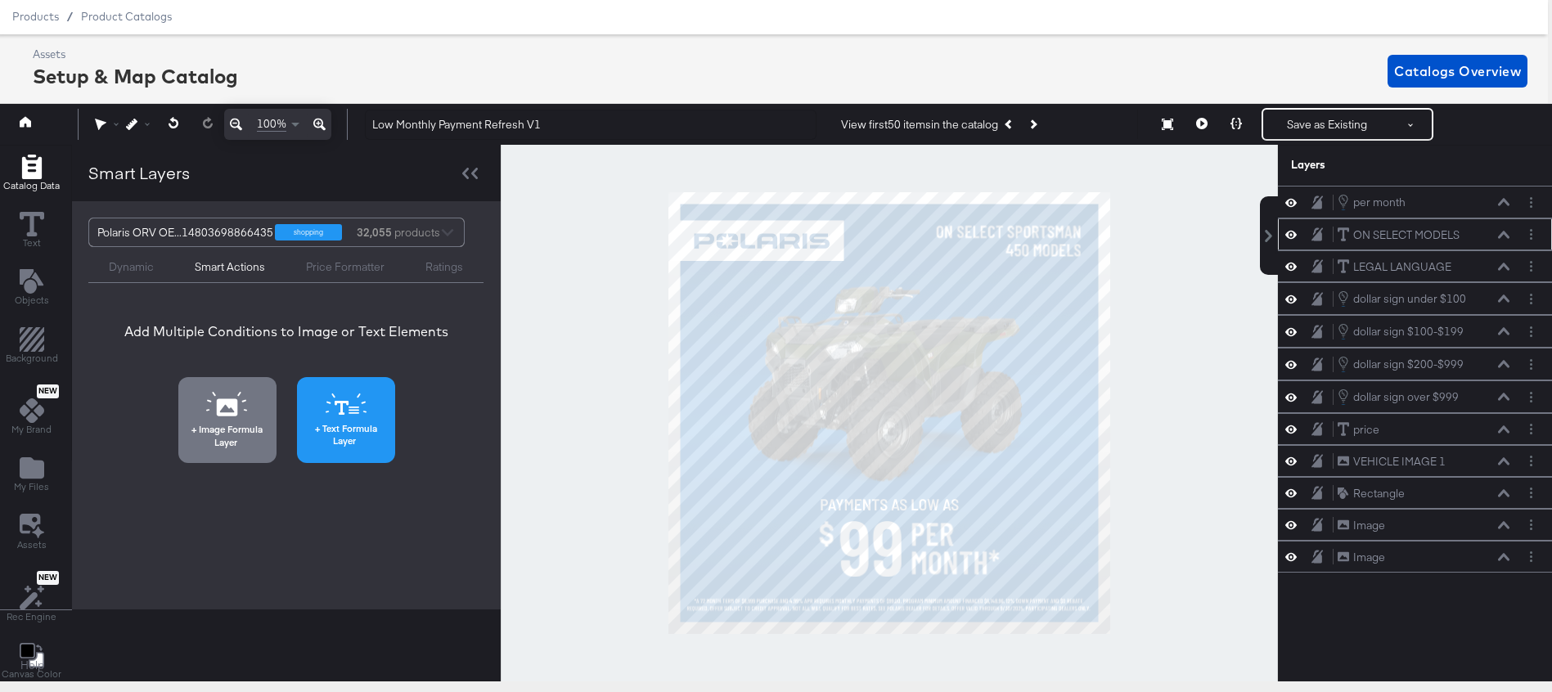
click at [350, 411] on icon at bounding box center [346, 405] width 41 height 22
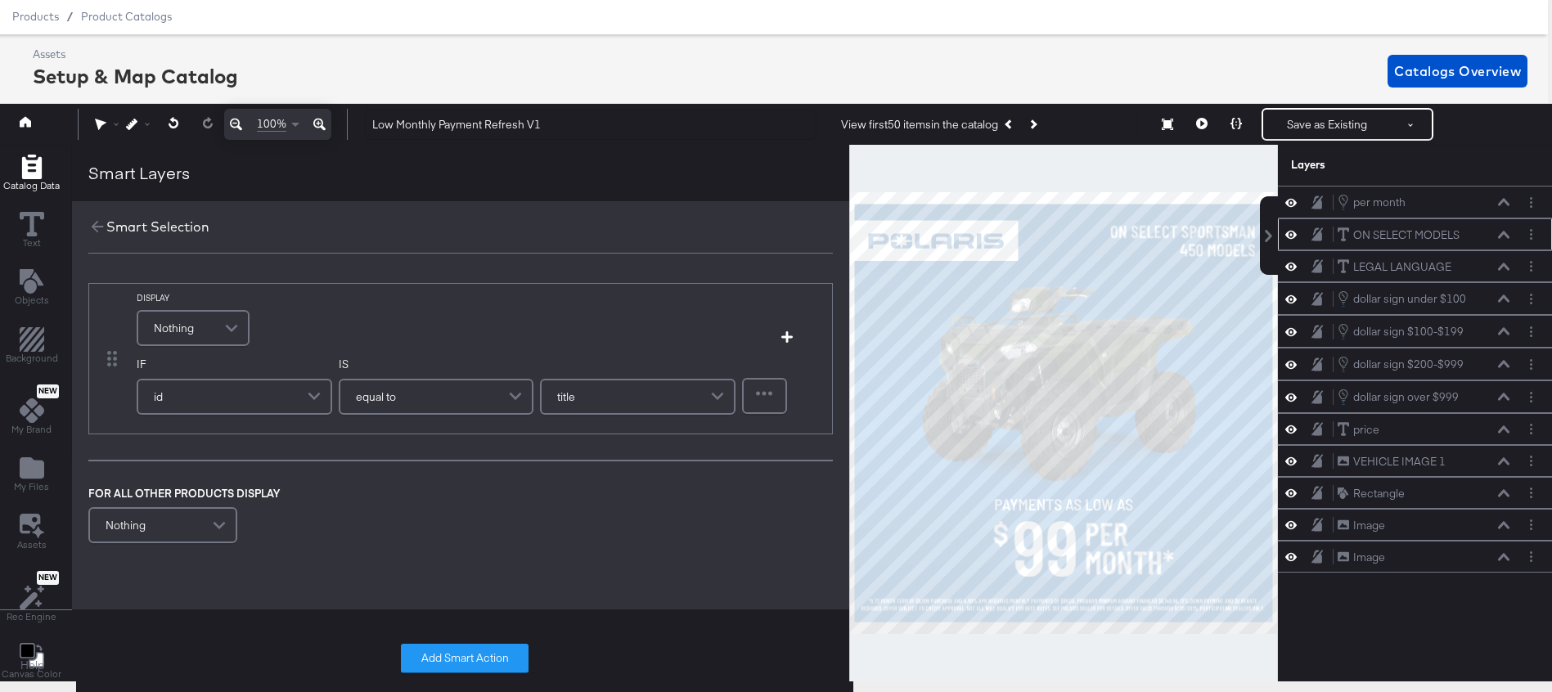
click at [209, 323] on div "Nothing" at bounding box center [193, 328] width 110 height 33
click at [309, 279] on div "DISPLAY Nothing Nothing Text Calculation Add Condition IF id IS equal to title …" at bounding box center [460, 415] width 777 height 297
click at [198, 313] on div "Nothing" at bounding box center [193, 328] width 110 height 33
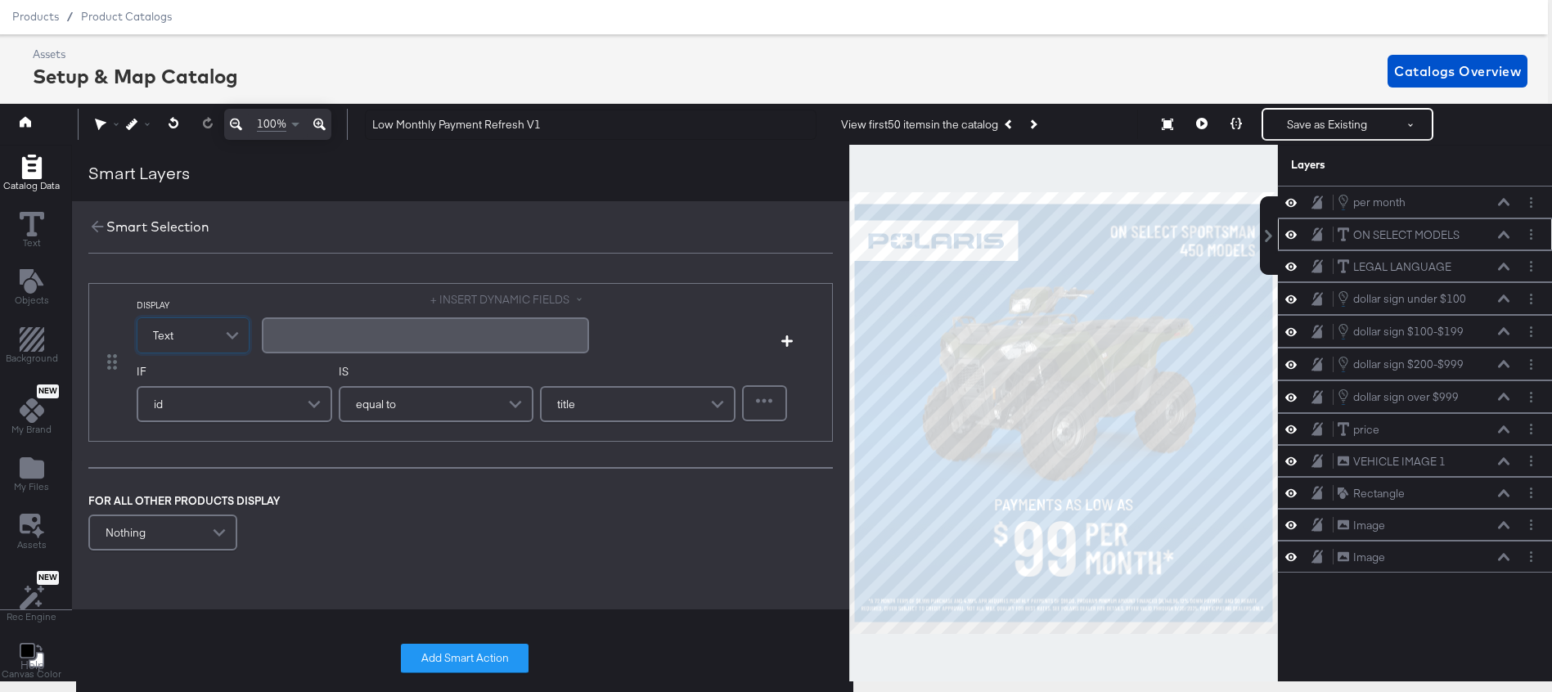
click at [317, 341] on div "﻿" at bounding box center [426, 335] width 308 height 16
click at [492, 300] on button "+ INSERT DYNAMIC FIELDS" at bounding box center [509, 300] width 159 height 16
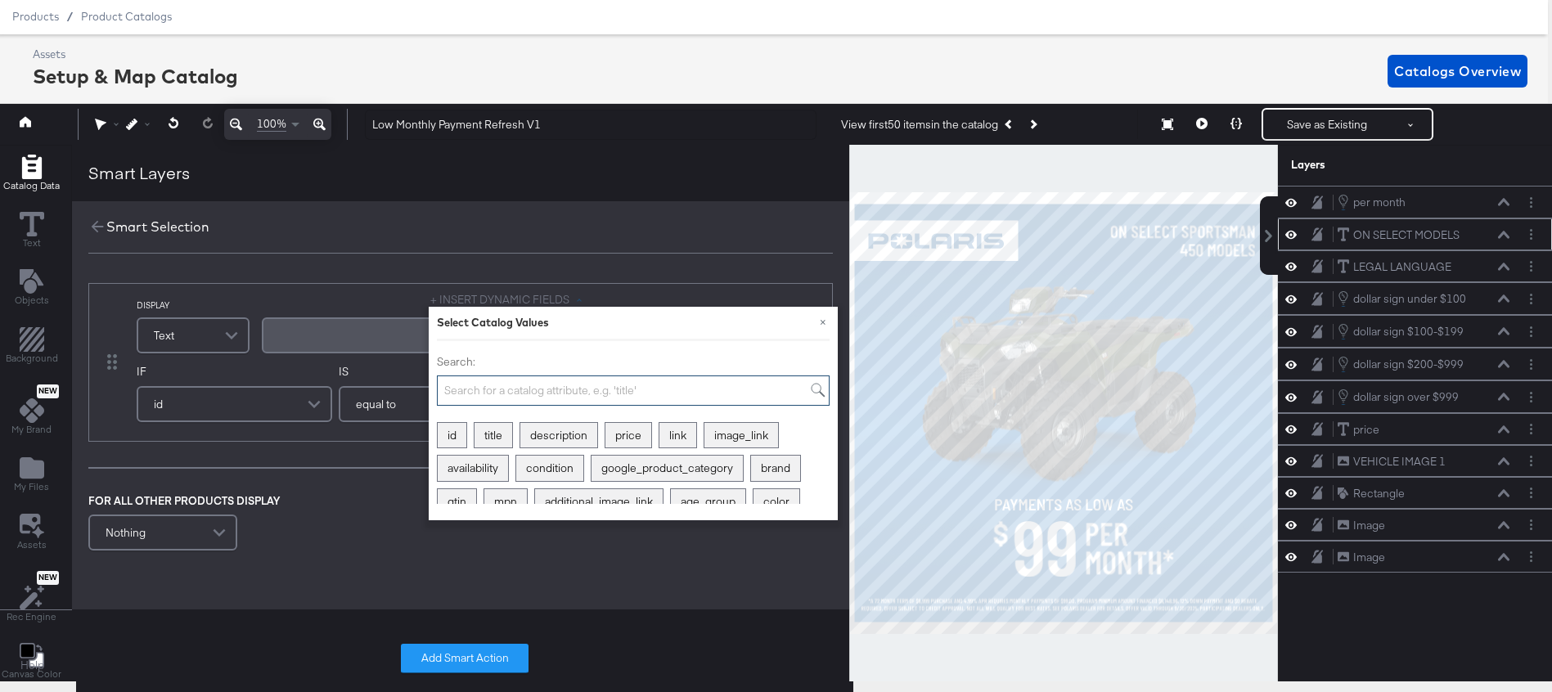
click at [493, 386] on input "Search:" at bounding box center [633, 391] width 393 height 30
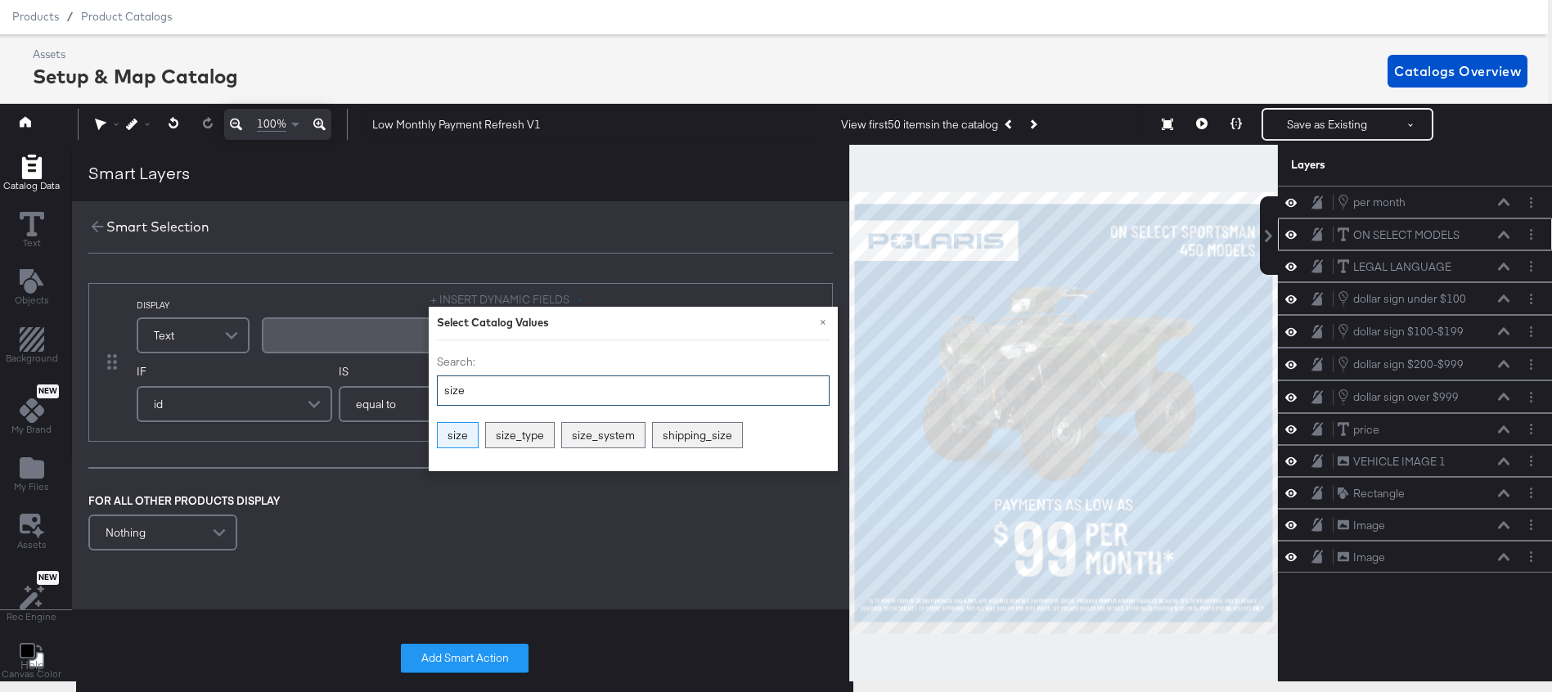
type input "size"
click at [453, 435] on div "size" at bounding box center [458, 435] width 40 height 25
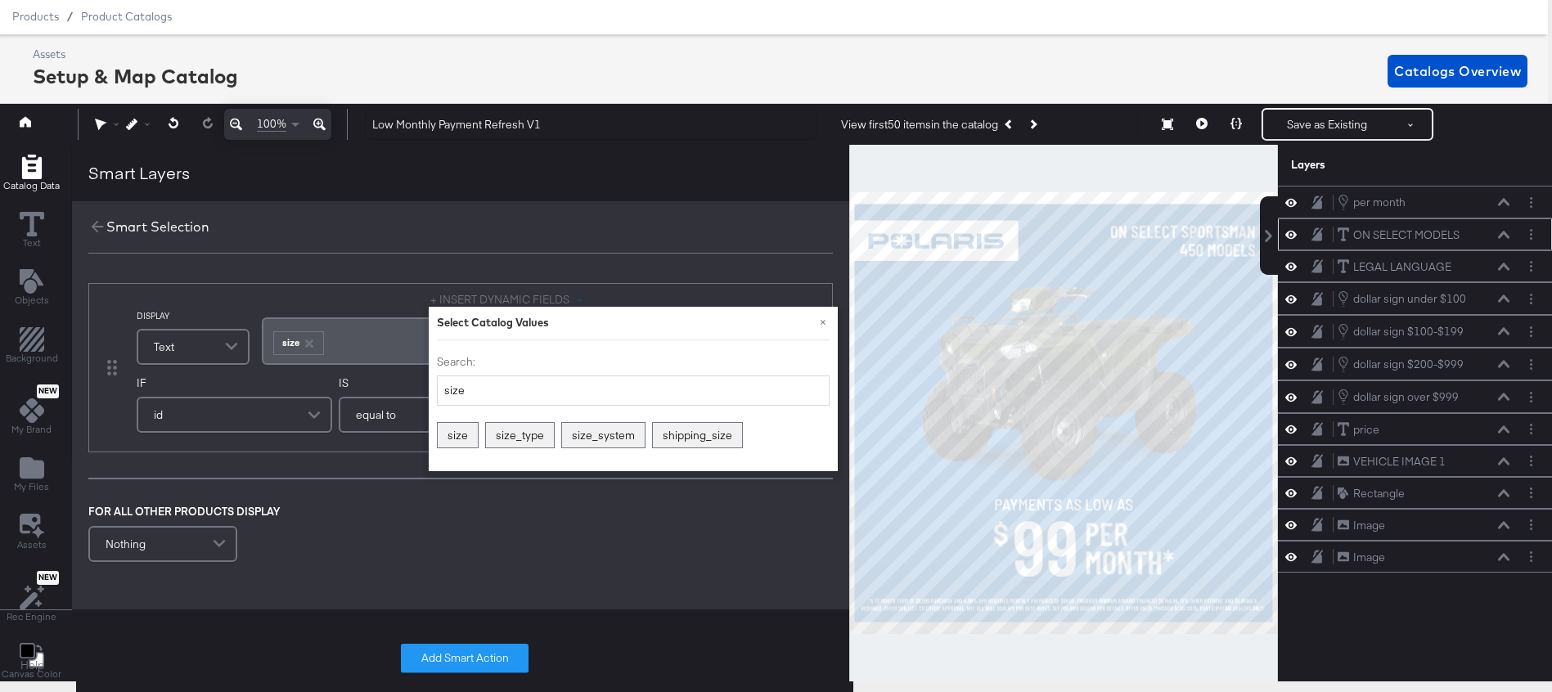
click at [220, 412] on div "id" at bounding box center [234, 415] width 192 height 33
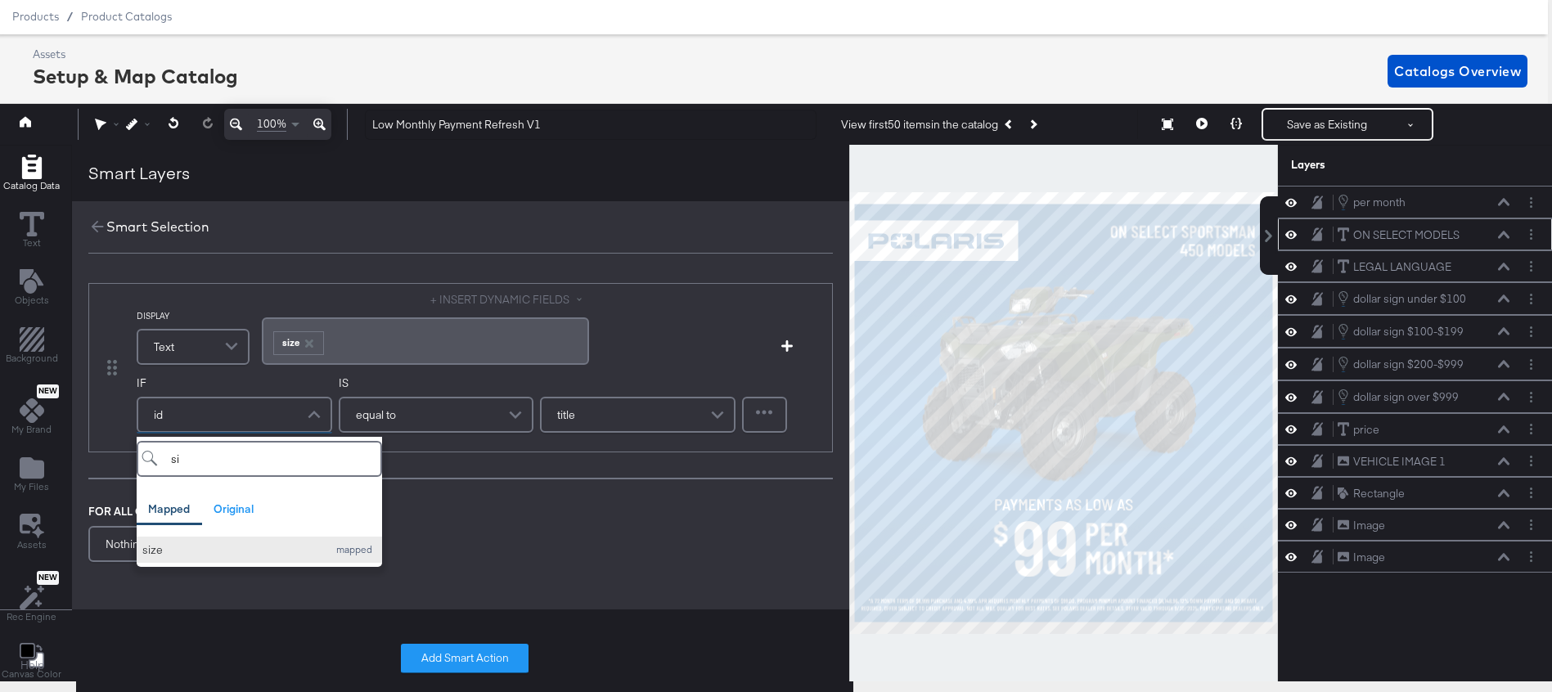
type input "si"
click at [219, 547] on div "size" at bounding box center [230, 551] width 177 height 16
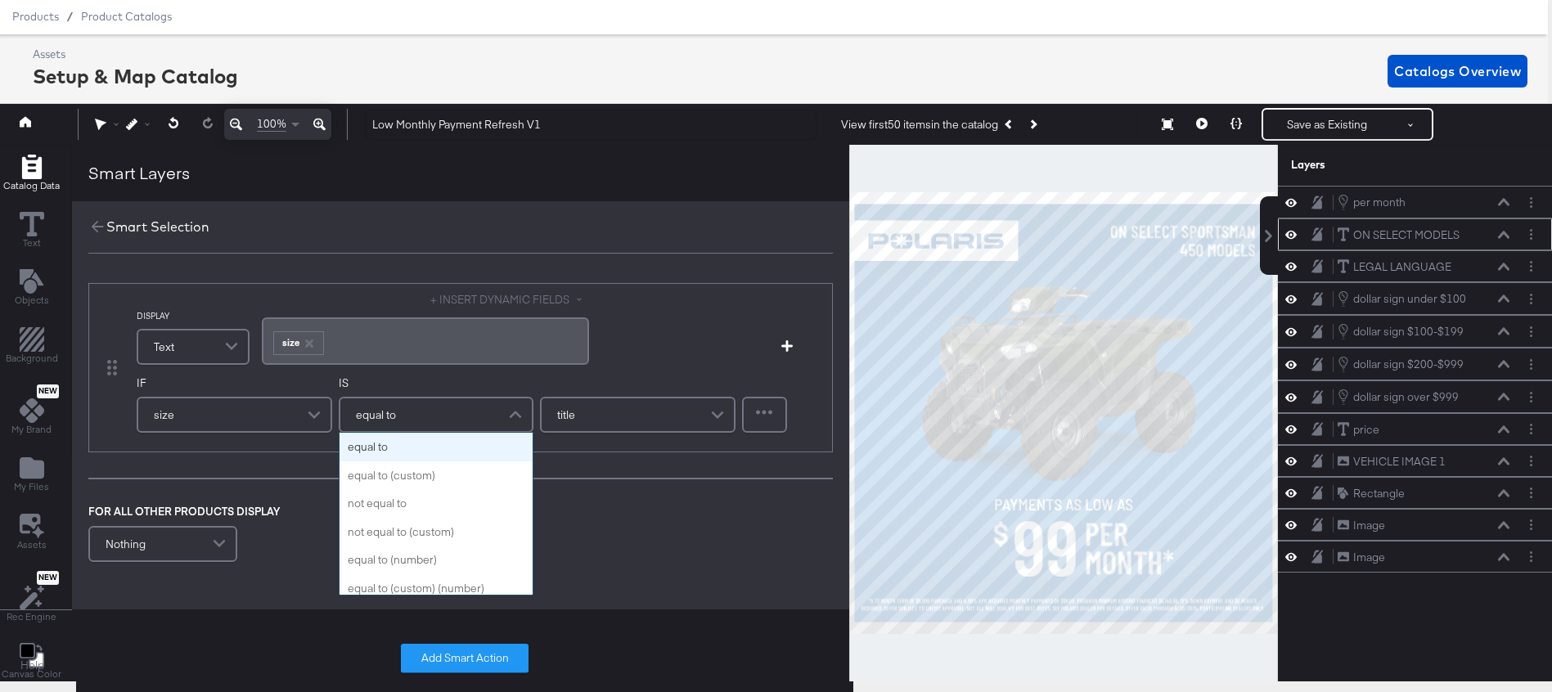
click at [426, 408] on div "equal to" at bounding box center [436, 415] width 192 height 33
type input "do"
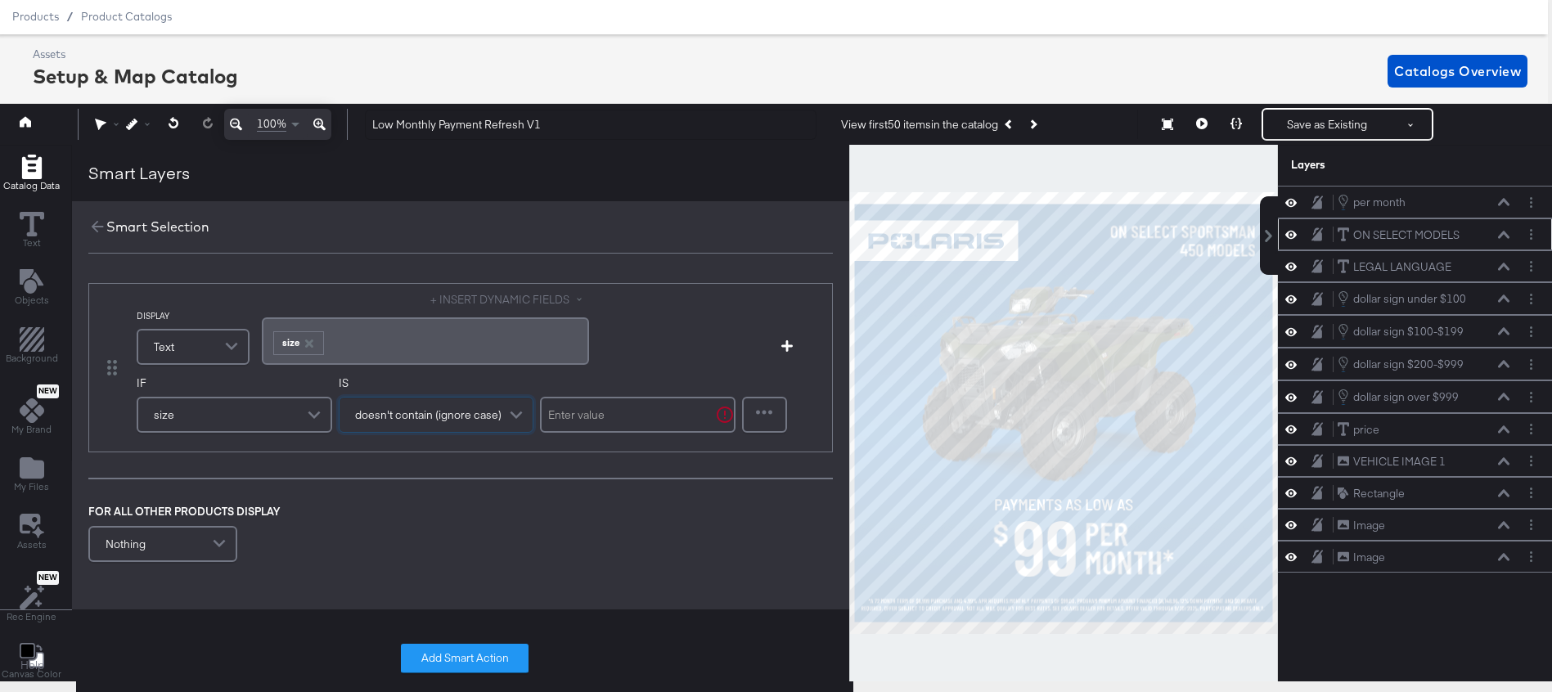
click at [623, 417] on input "text" at bounding box center [638, 415] width 196 height 36
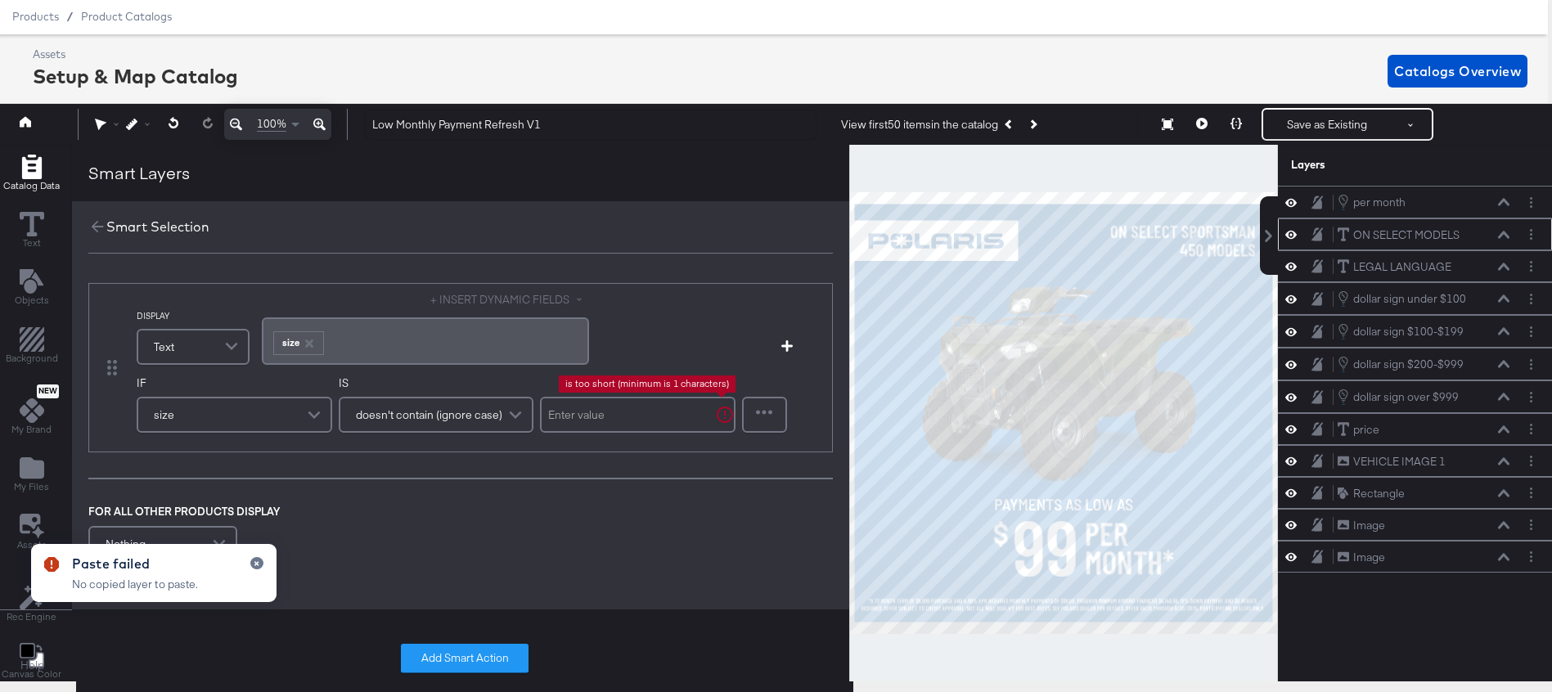
click at [584, 413] on input "text" at bounding box center [638, 415] width 196 height 36
click at [555, 412] on input "text" at bounding box center [638, 415] width 196 height 36
click at [580, 417] on input "text" at bounding box center [638, 415] width 196 height 36
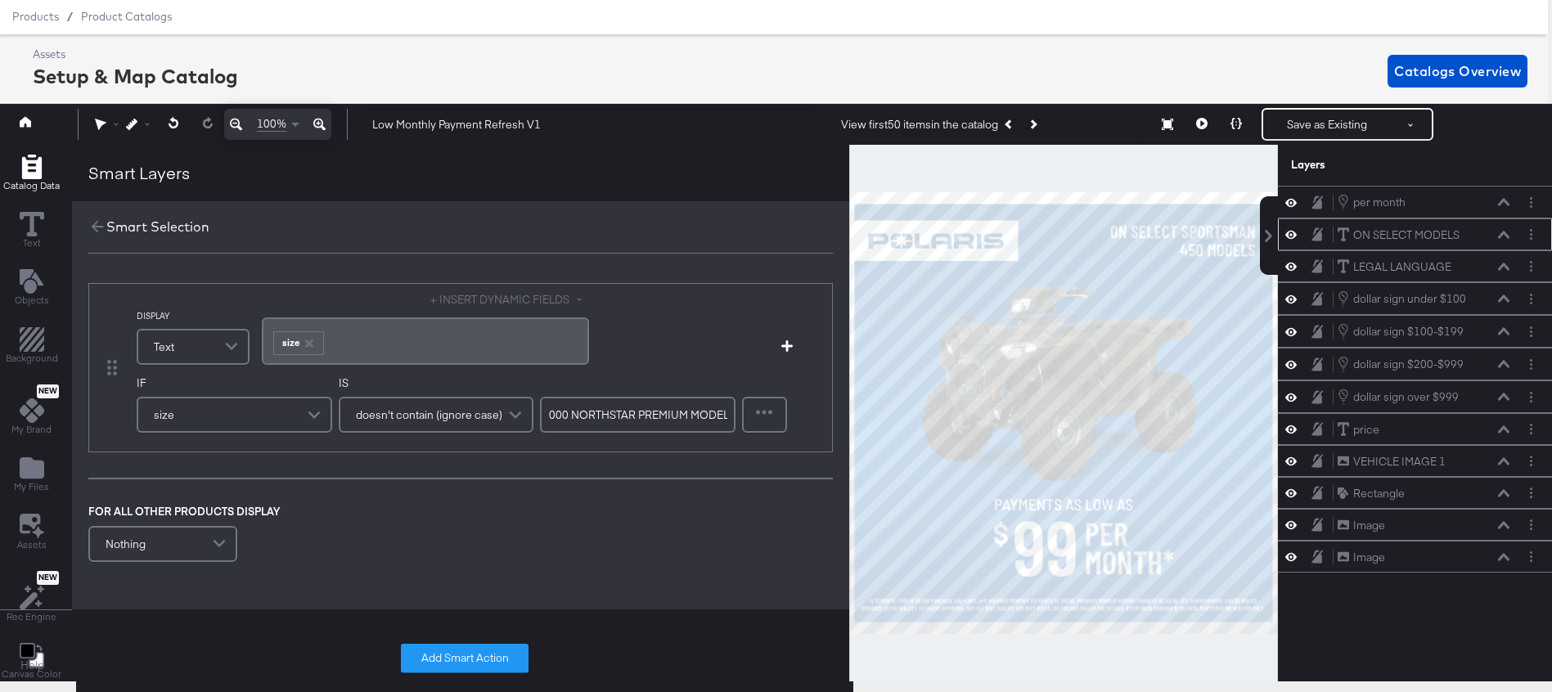
scroll to position [0, 167]
type input "ON SELECT 2025 RANGER XP 1000 NORTHSTAR PREMIUM MODELS"
click at [413, 525] on div "FOR ALL OTHER PRODUCTS DISPLAY Nothing" at bounding box center [460, 535] width 745 height 62
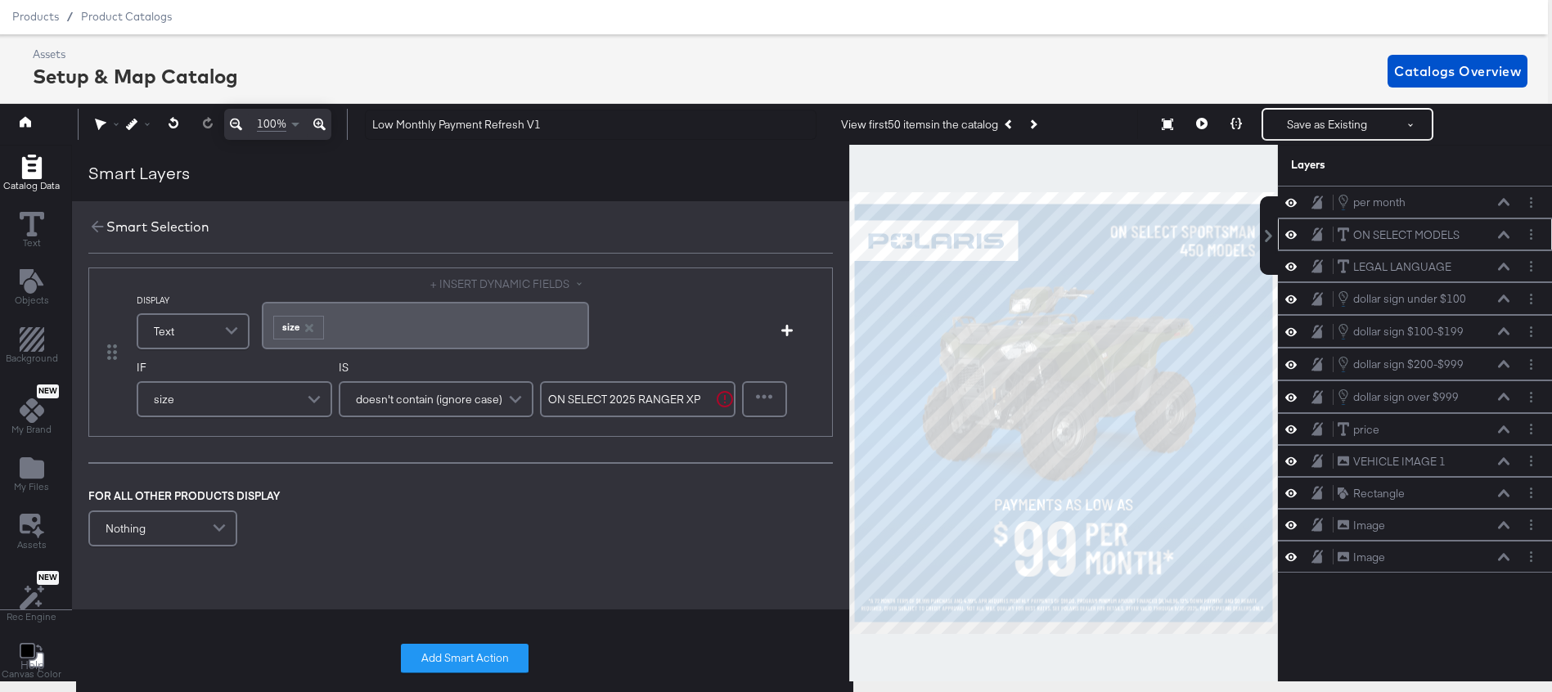
scroll to position [22, 0]
click at [202, 507] on div "Nothing" at bounding box center [163, 522] width 146 height 33
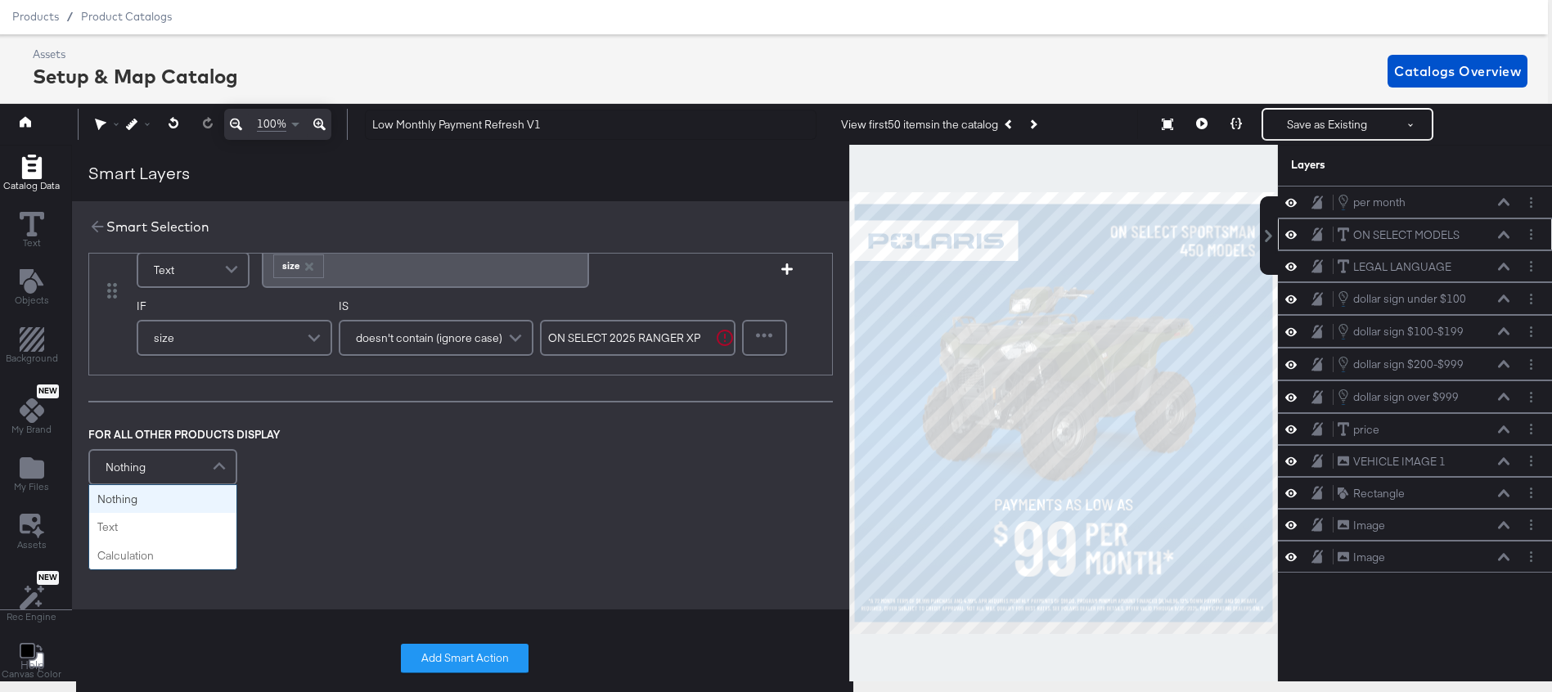
scroll to position [82, 0]
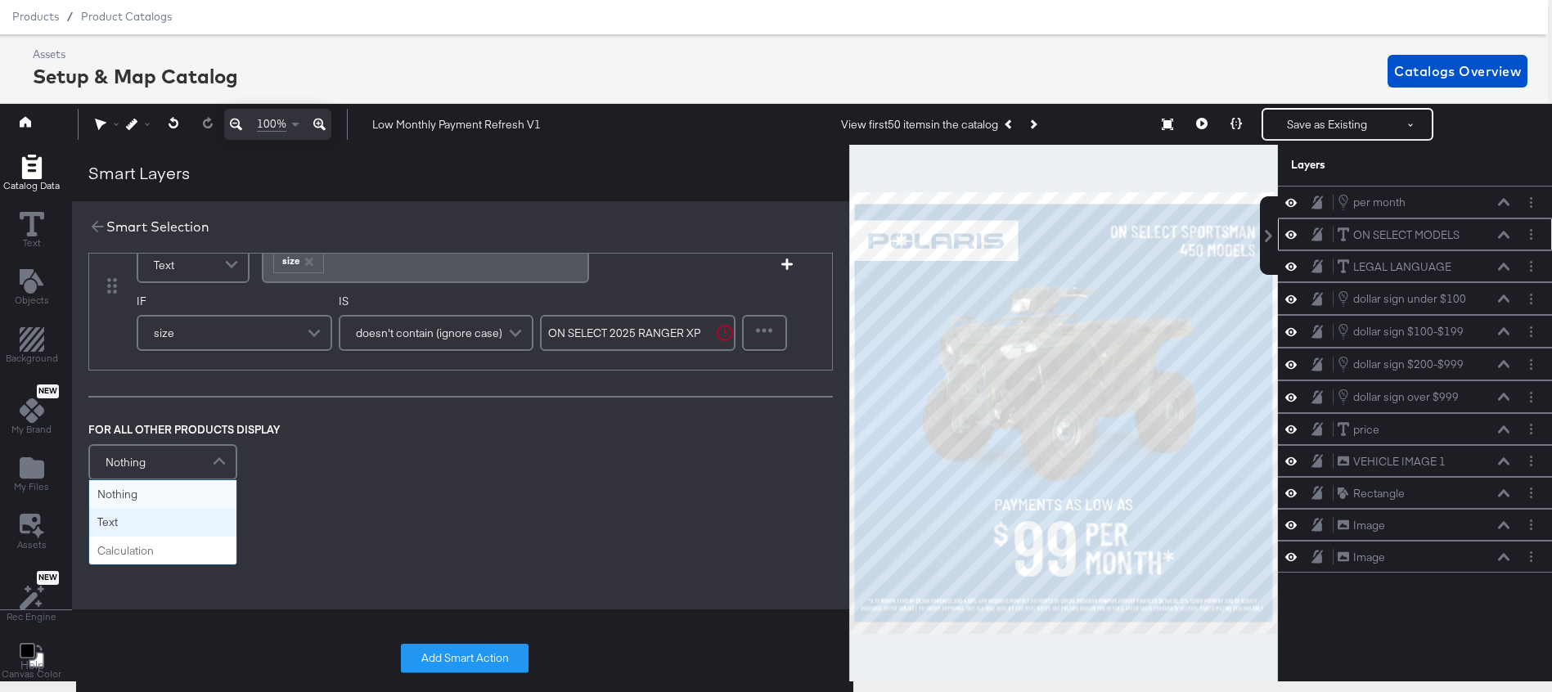
click at [344, 516] on div "DISPLAY Text + INSERT DYNAMIC FIELDS ﻿ ﻿ size ﻿ Add Condition IF size IS doesn'…" at bounding box center [460, 398] width 777 height 452
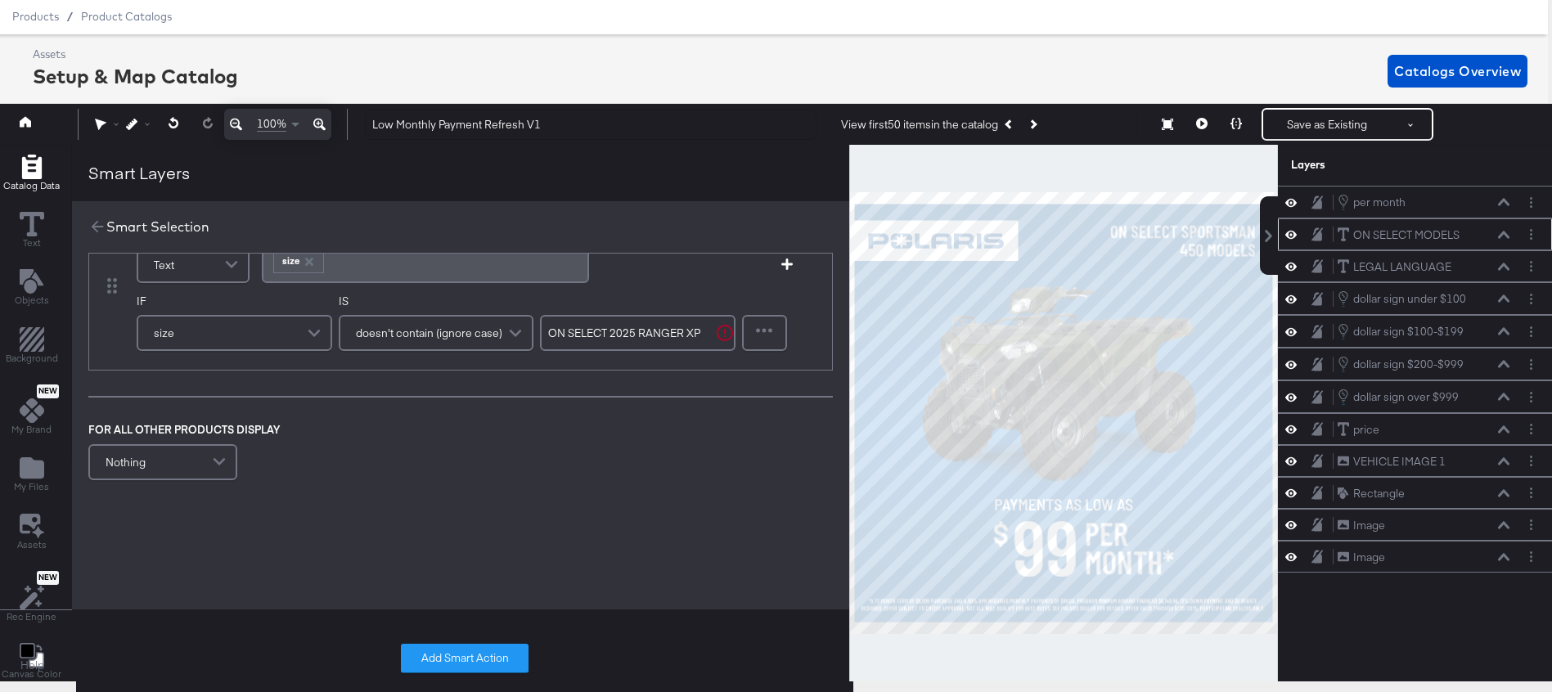
scroll to position [49, 0]
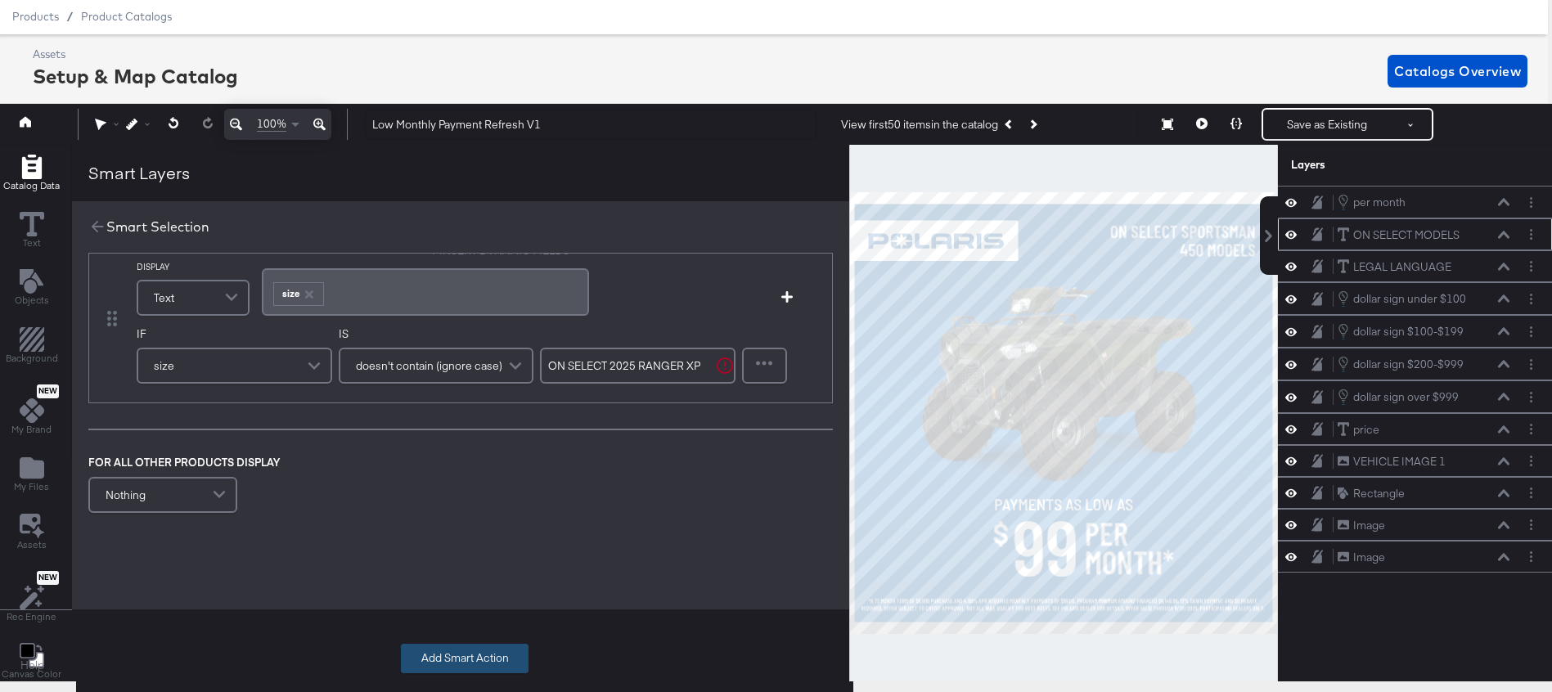
click at [451, 651] on button "Add Smart Action" at bounding box center [465, 658] width 128 height 29
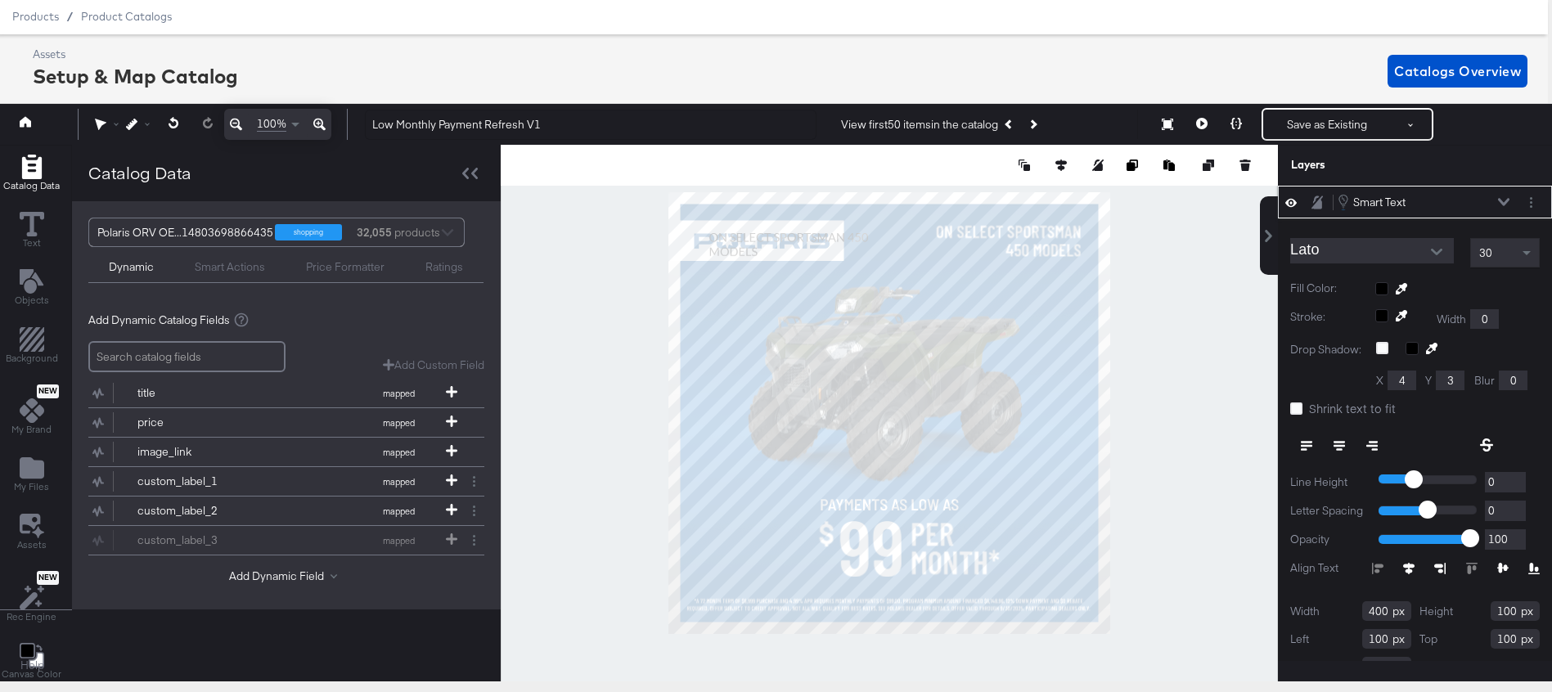
click at [1507, 200] on icon at bounding box center [1503, 202] width 11 height 8
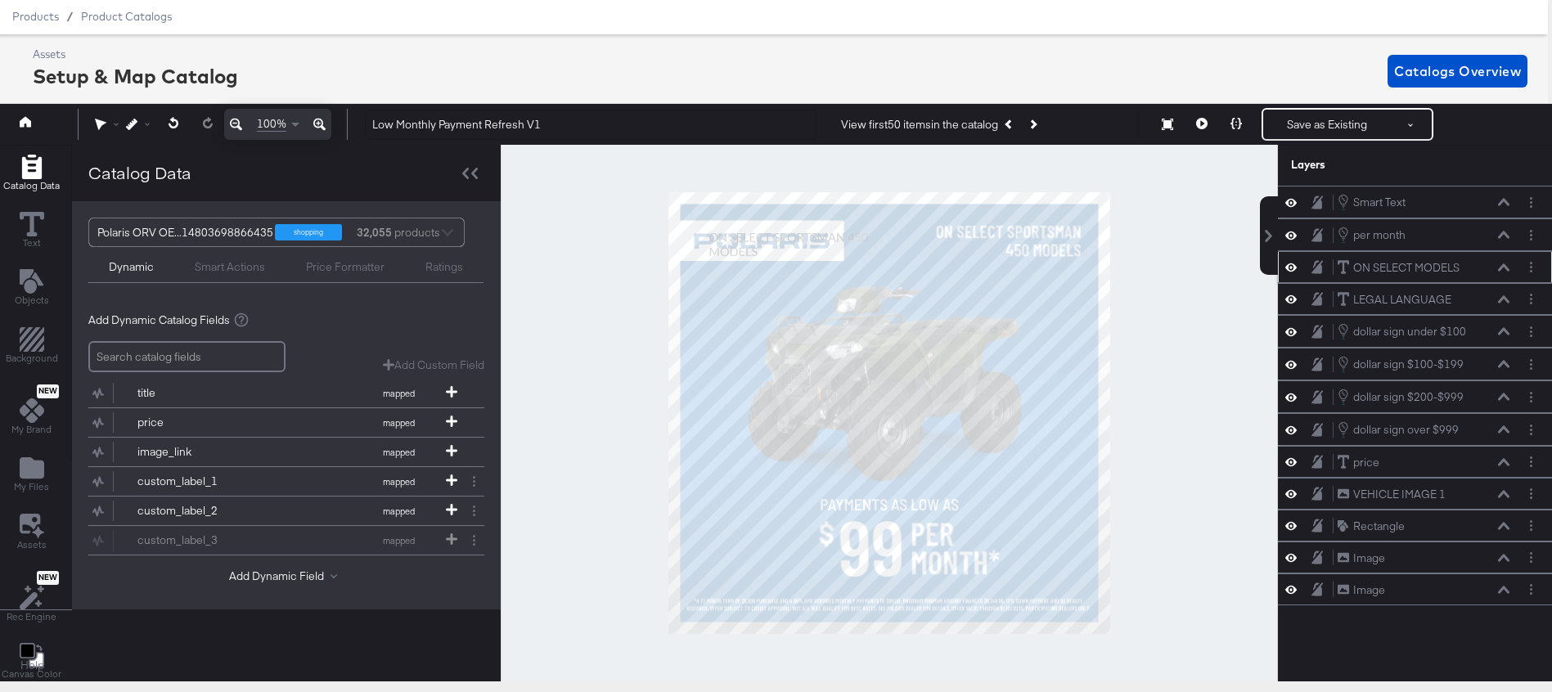
click at [1504, 269] on icon at bounding box center [1503, 267] width 11 height 8
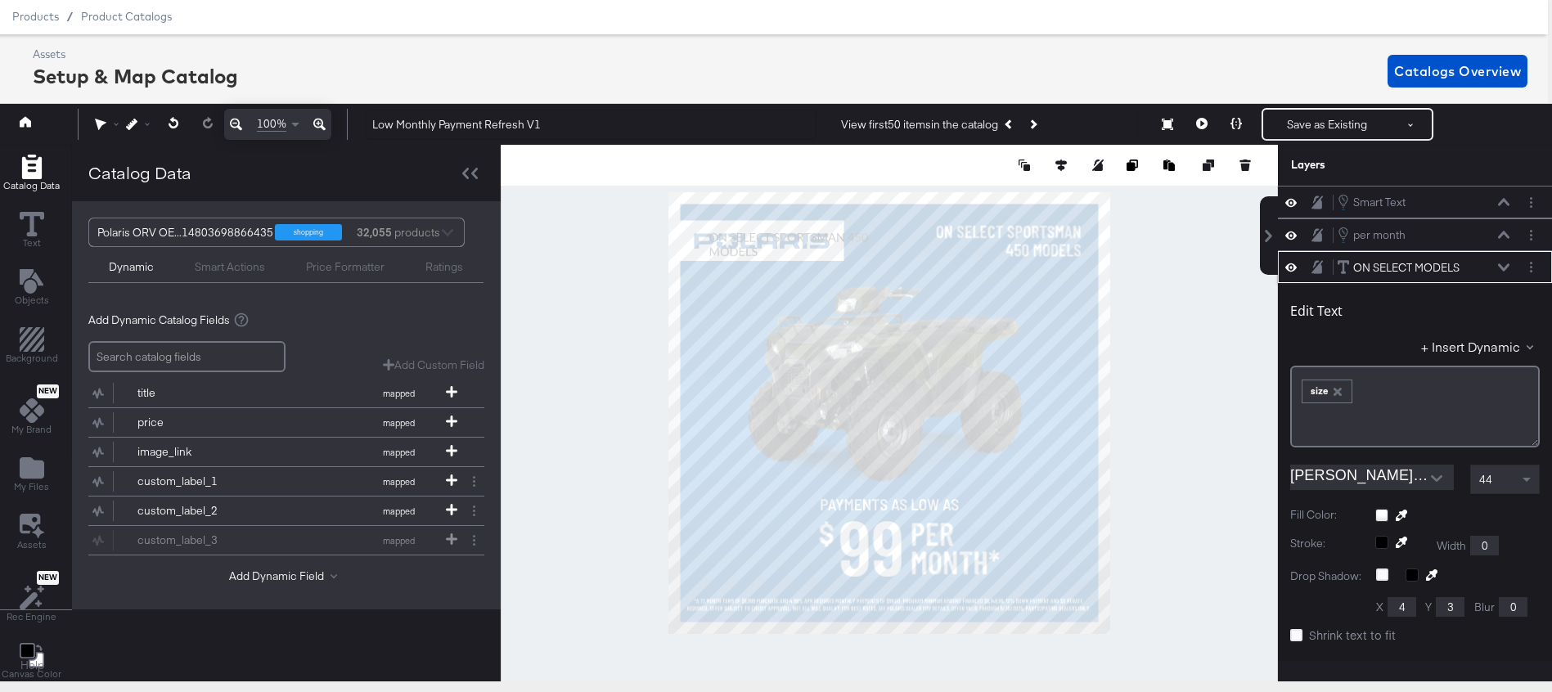
scroll to position [65, 0]
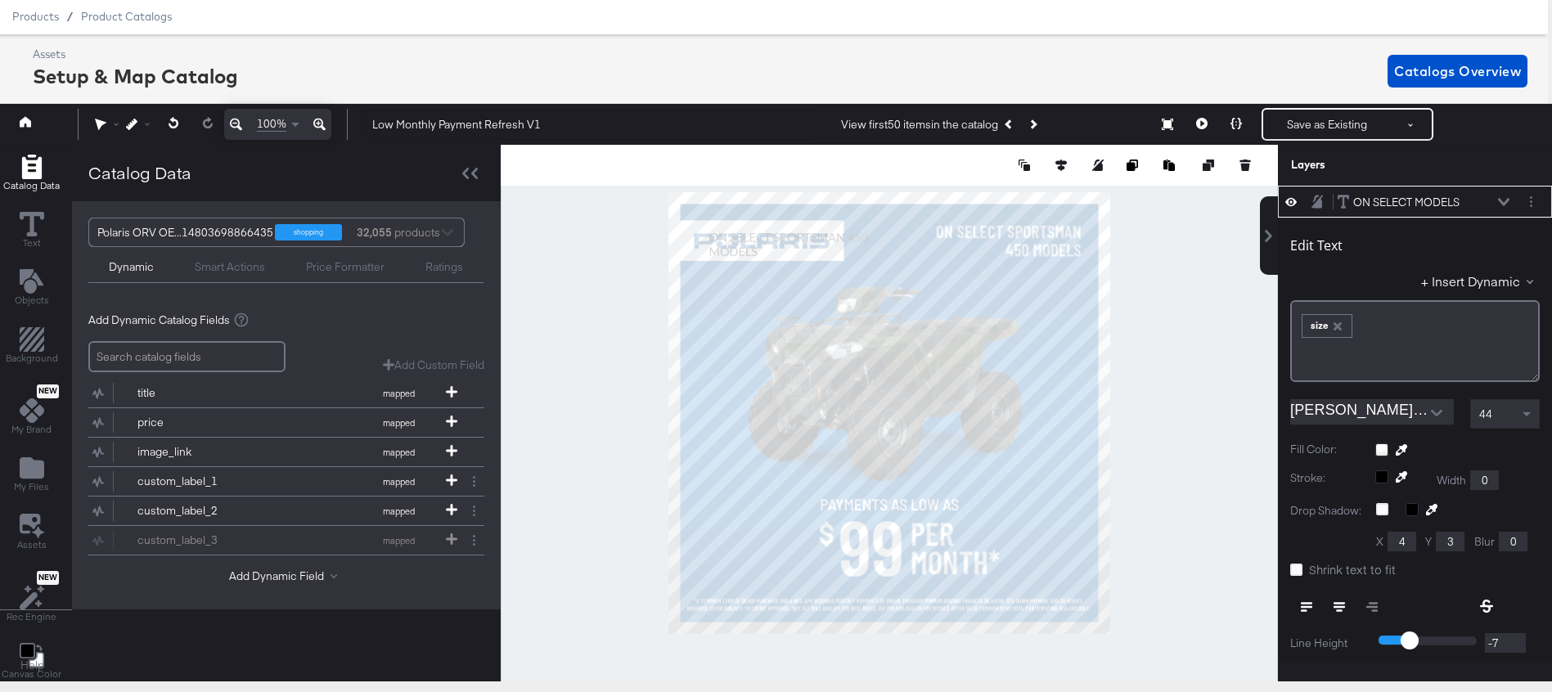
click at [1439, 390] on div "Edit Text + Insert Dynamic ﻿ ﻿ size ﻿ Barlow Condensed - SemiBold 44 Fill Color…" at bounding box center [1415, 534] width 274 height 633
click at [1439, 412] on icon "Open" at bounding box center [1436, 413] width 11 height 7
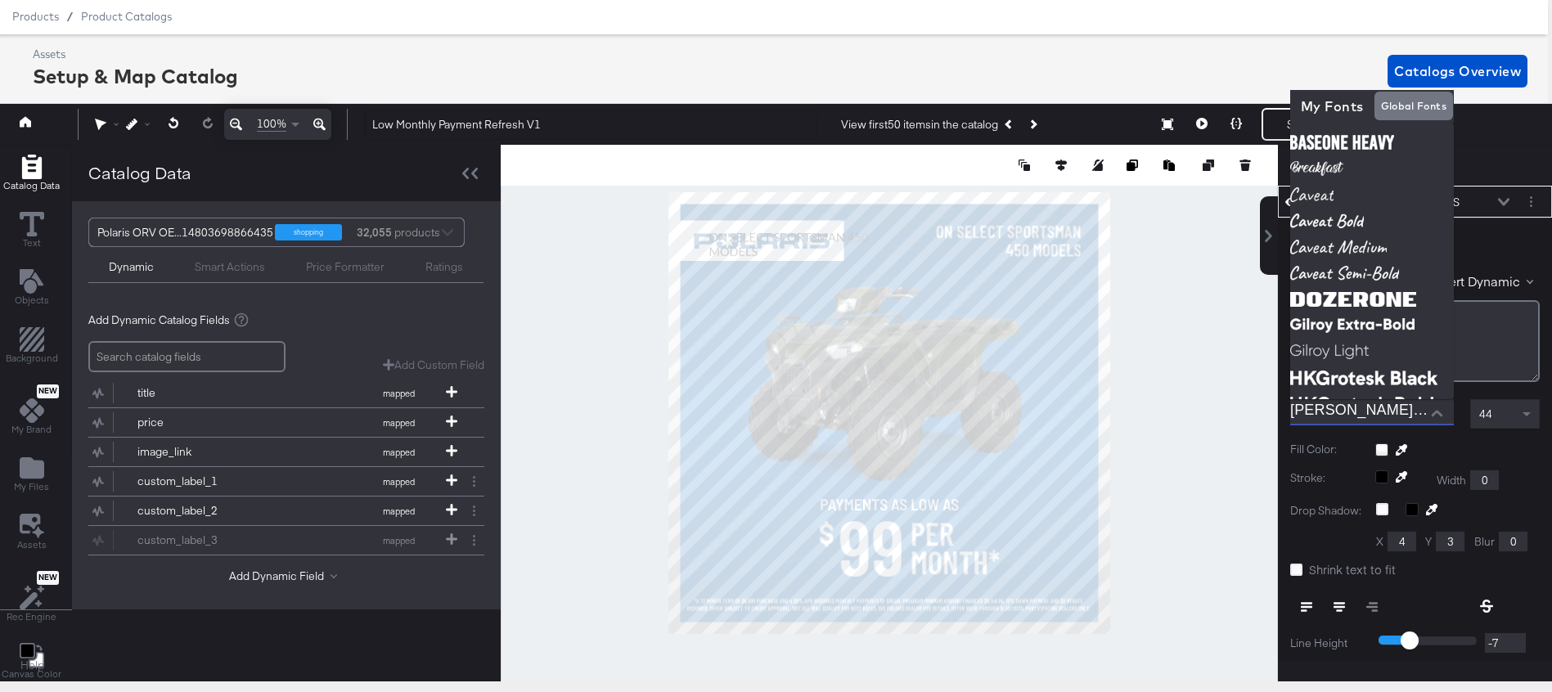
scroll to position [0, 65]
click at [1511, 141] on div "Redo 100% Low Monthly Payment Refresh V1 View first 50 items in the catalog Pre…" at bounding box center [772, 124] width 1560 height 41
click at [1522, 137] on div "Low Monthly Payment Refresh V1 View first 50 items in the catalog Previous Prod…" at bounding box center [944, 124] width 1184 height 33
click at [1507, 204] on icon at bounding box center [1503, 202] width 11 height 8
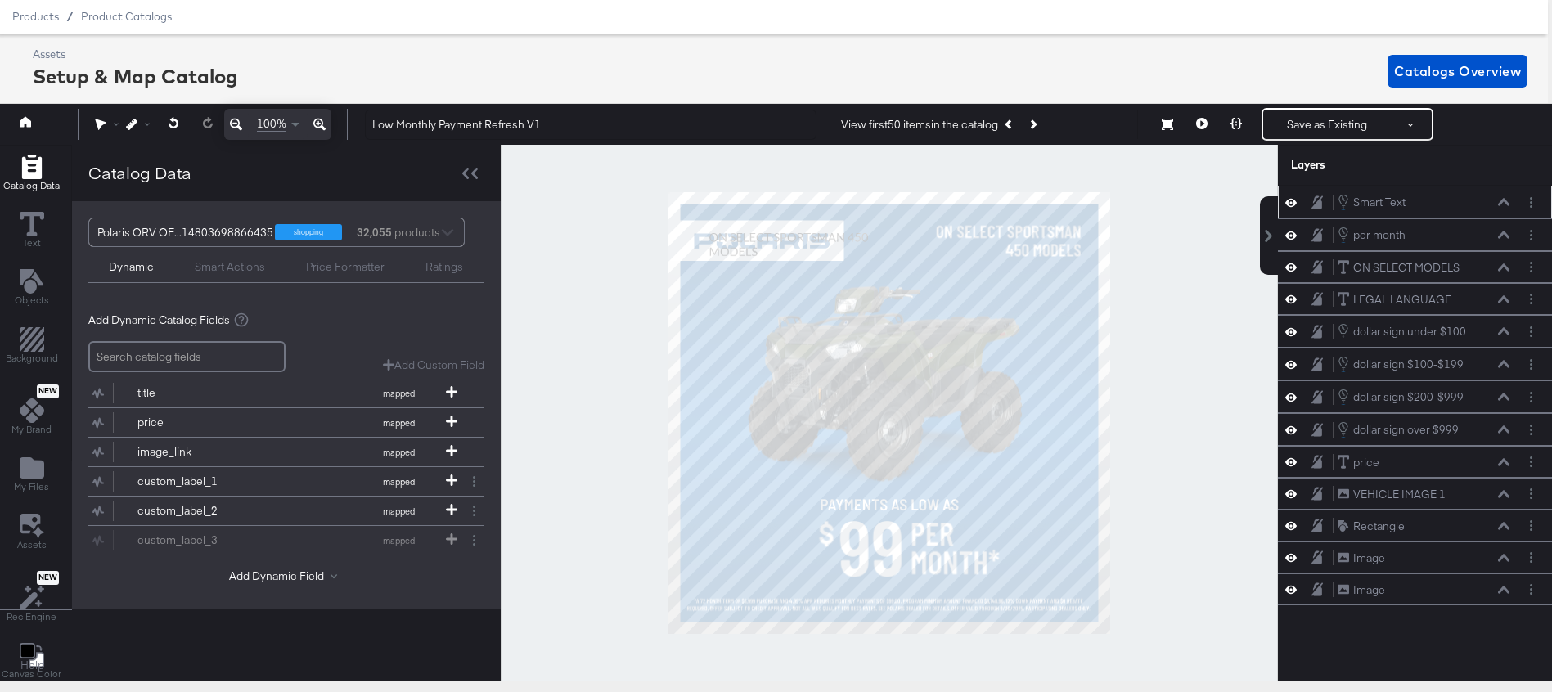
click at [1508, 198] on icon at bounding box center [1503, 202] width 11 height 8
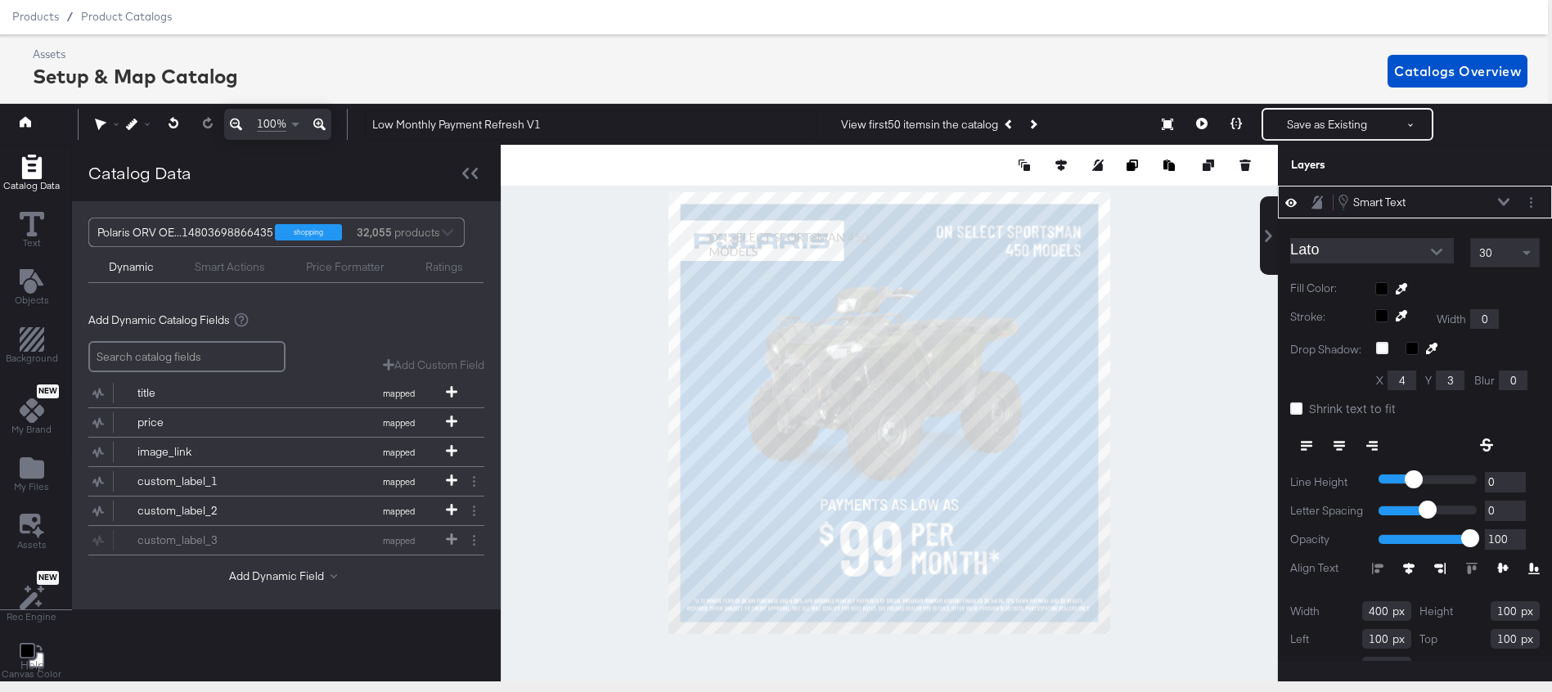
click at [1427, 251] on button "Open" at bounding box center [1437, 252] width 25 height 25
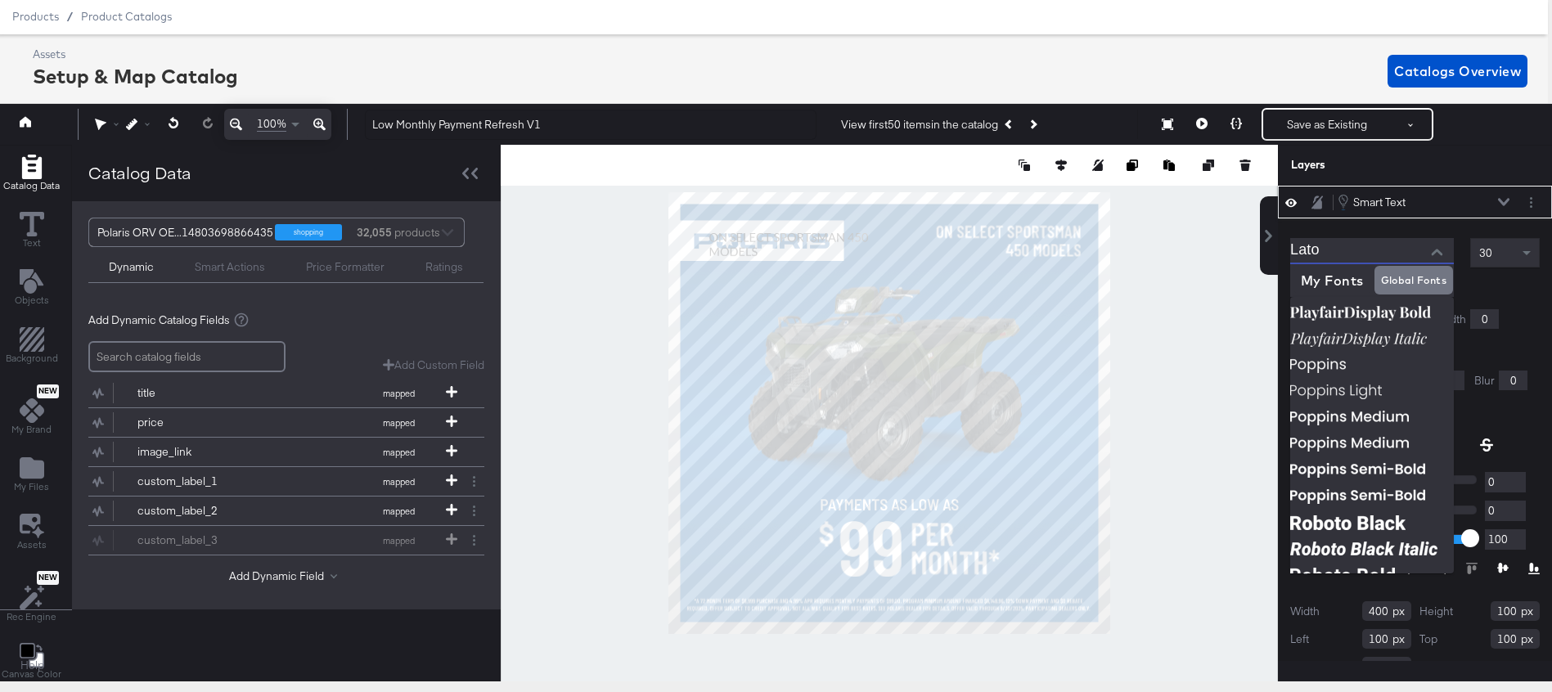
scroll to position [804, 0]
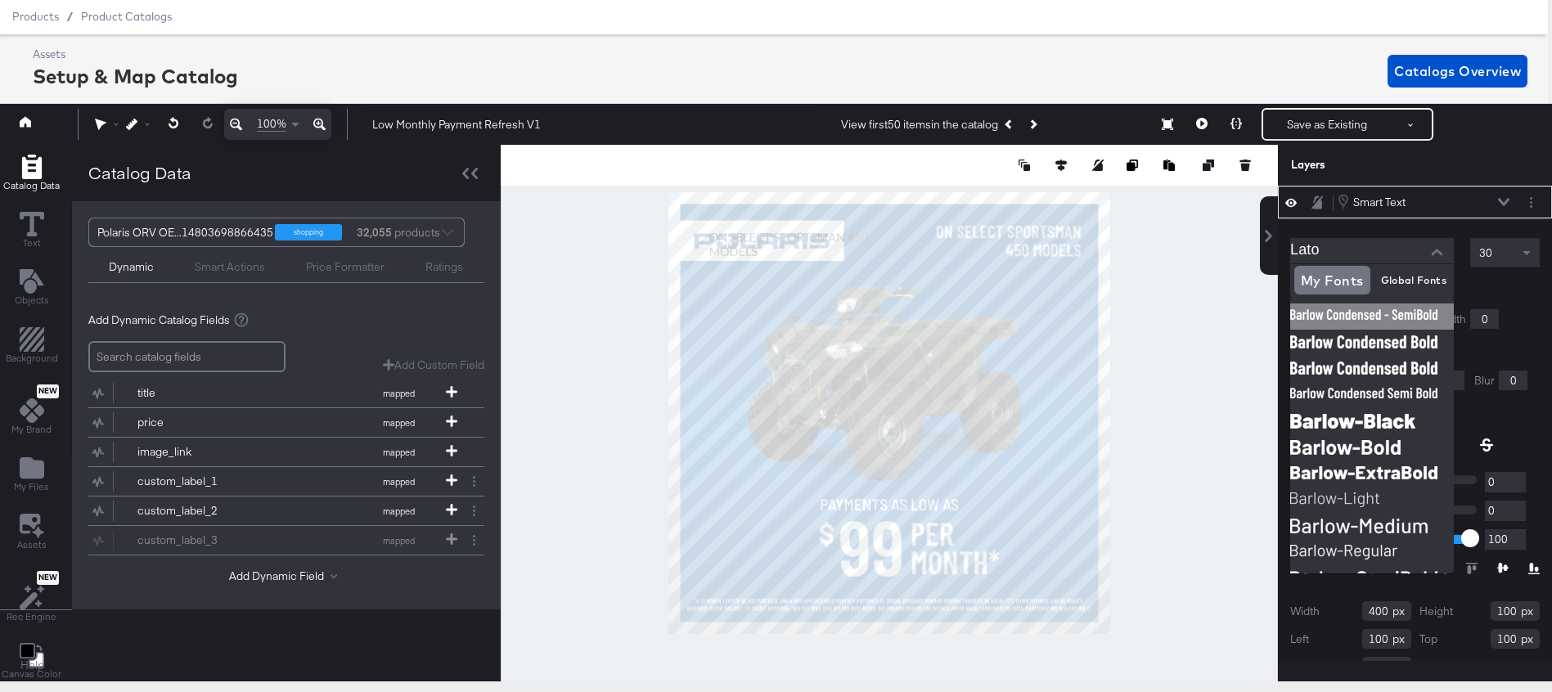
click at [1379, 314] on img at bounding box center [1372, 317] width 164 height 26
type input "Barlow Condensed - SemiBold"
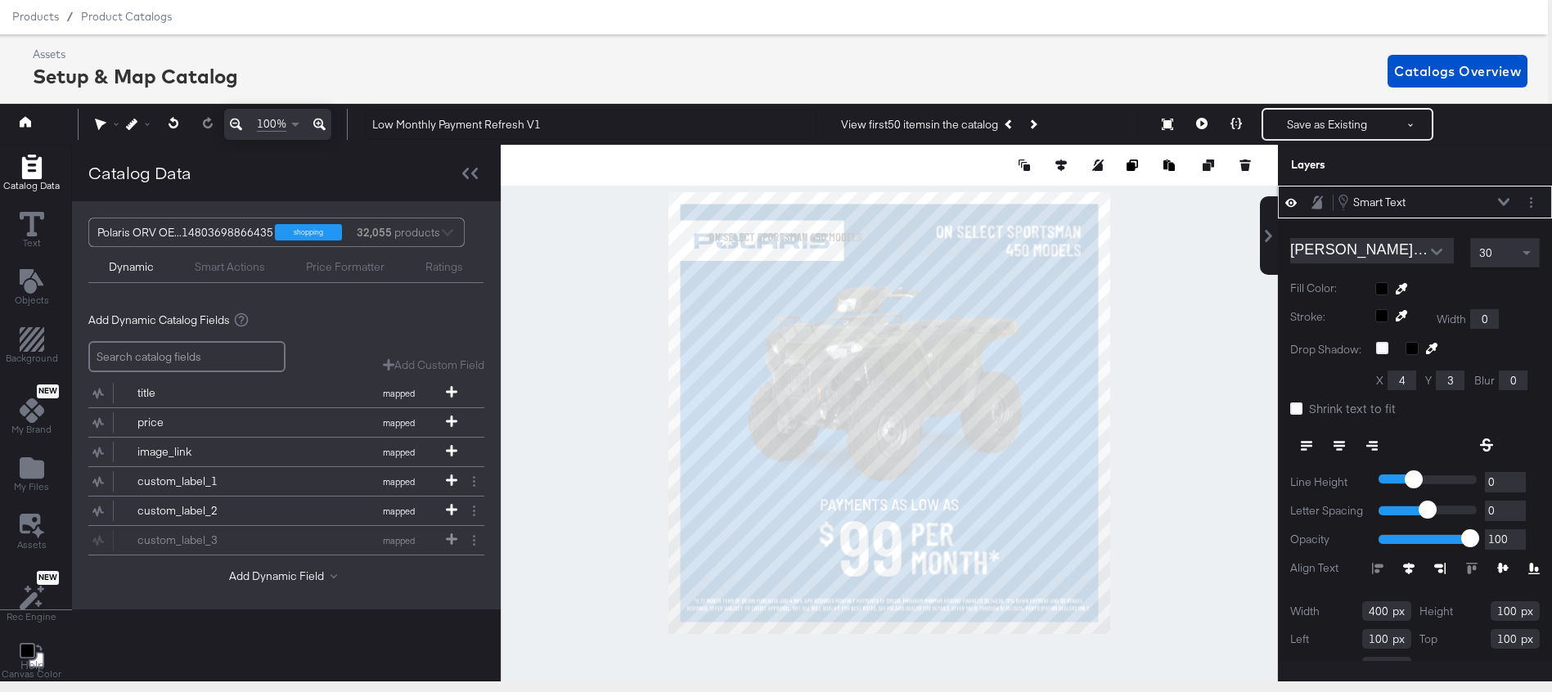
click at [1377, 446] on icon at bounding box center [1372, 446] width 11 height 2
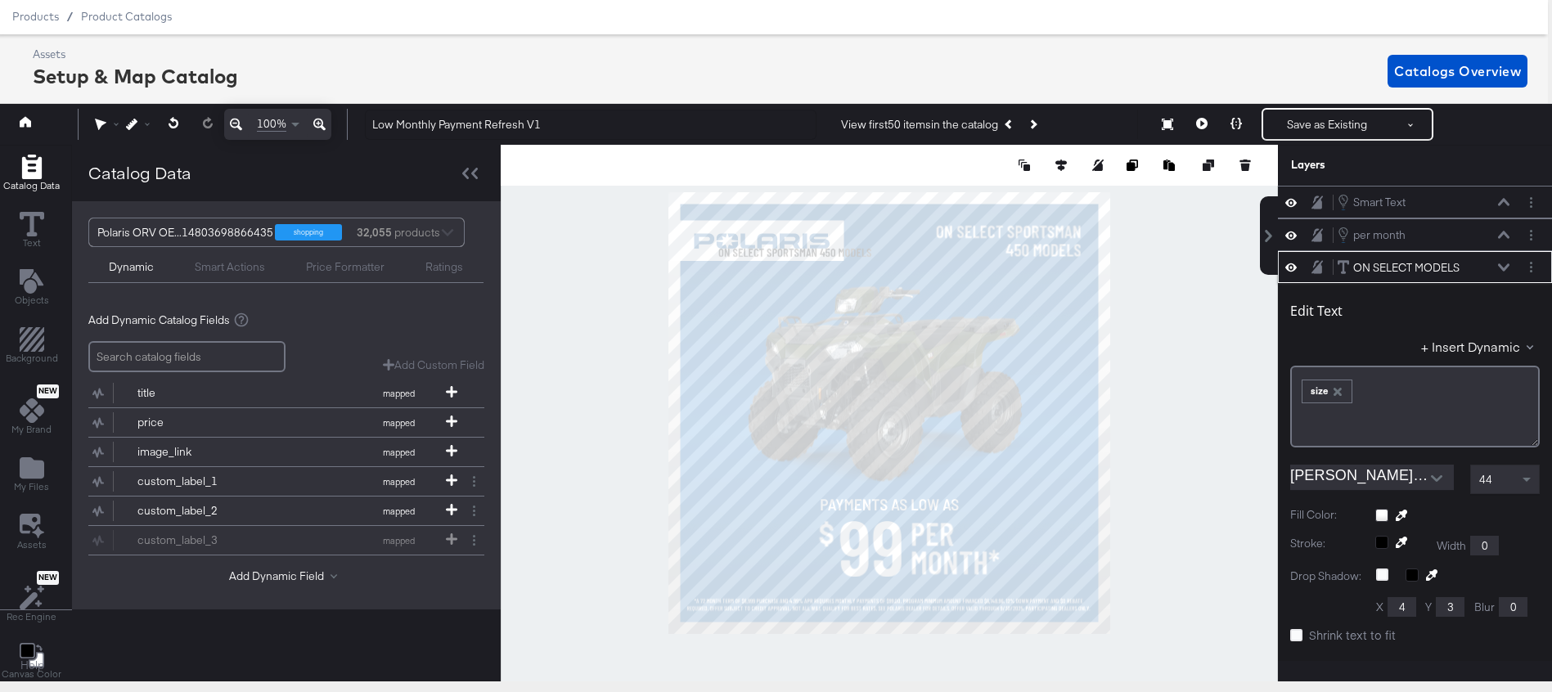
scroll to position [65, 0]
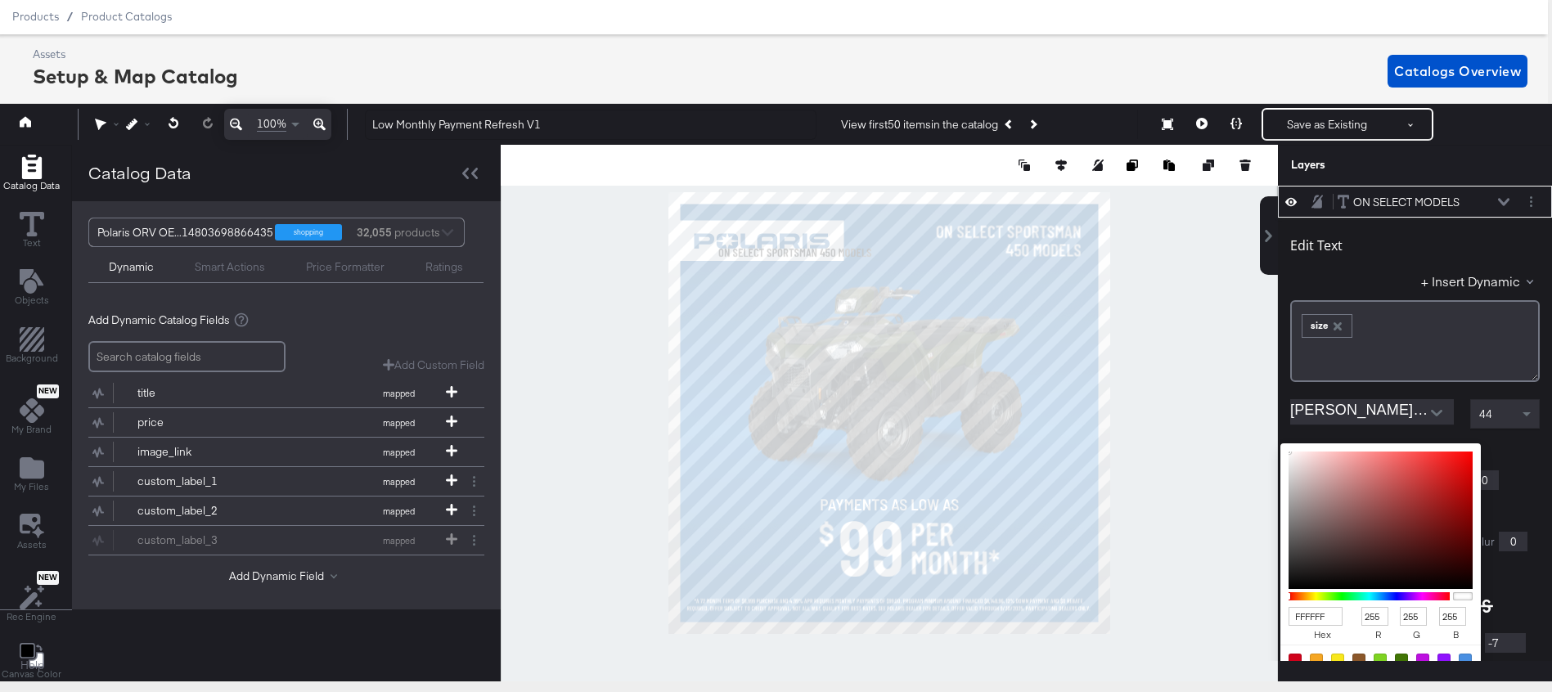
click at [1385, 448] on div "FFFFFF hex 255 r 255 g 255 b 100 a Recommended Colors" at bounding box center [1458, 450] width 164 height 13
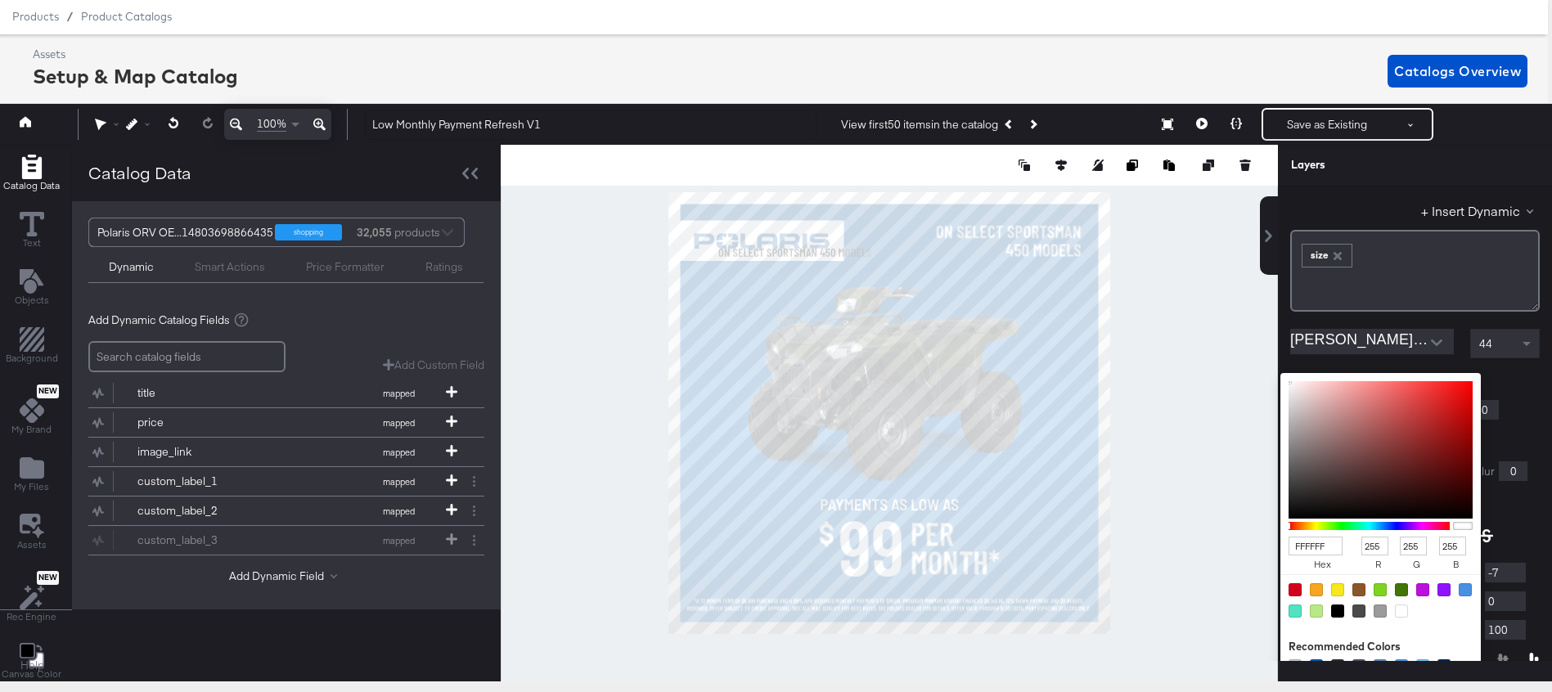
scroll to position [164, 0]
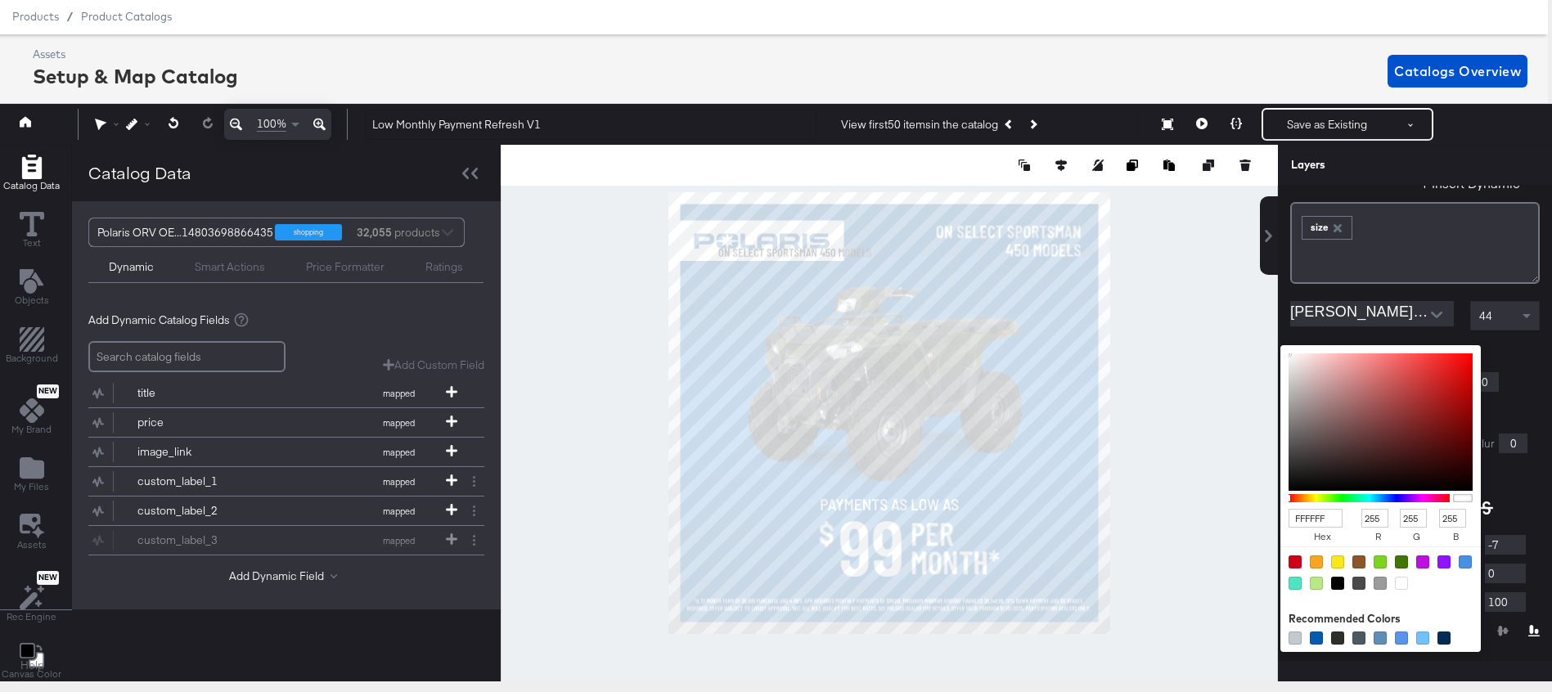
click at [1511, 375] on div "Stroke: Width 0" at bounding box center [1415, 382] width 250 height 20
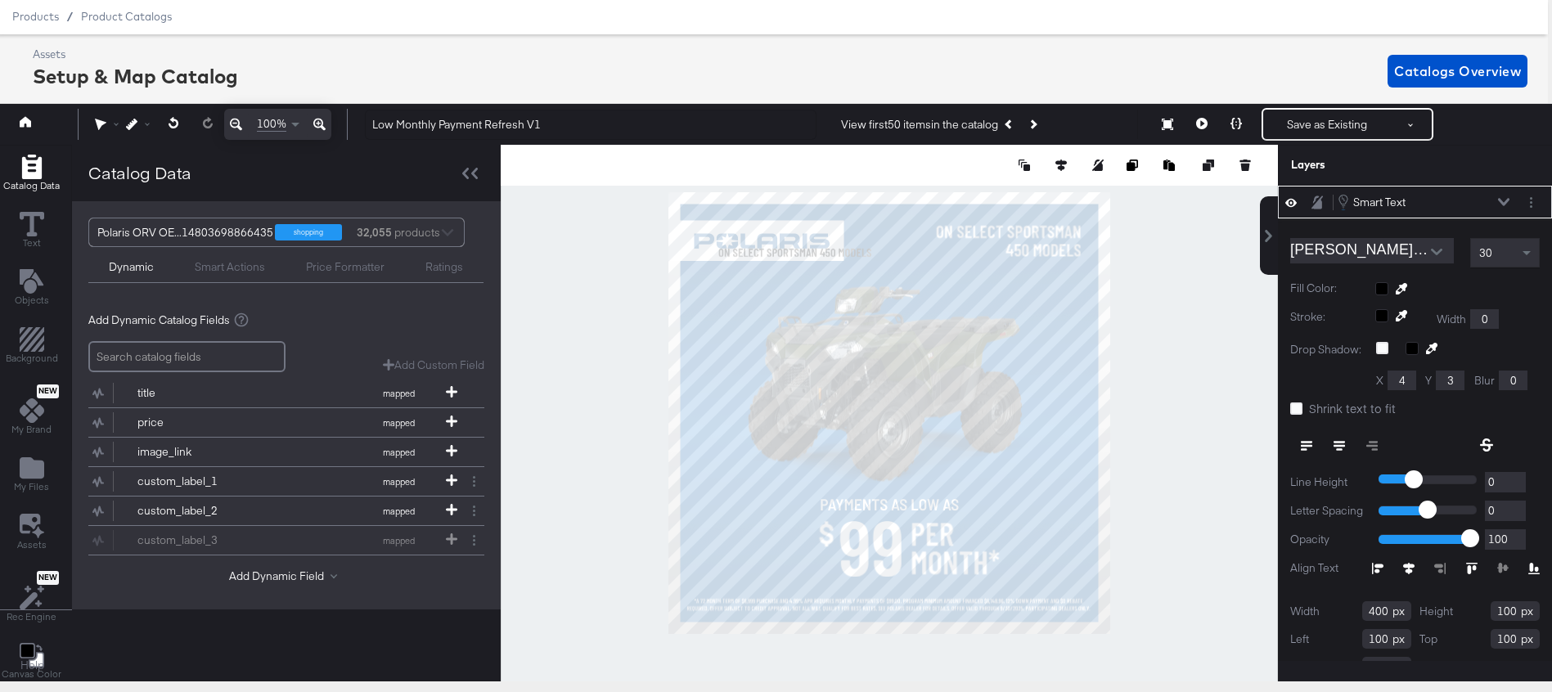
scroll to position [33, 0]
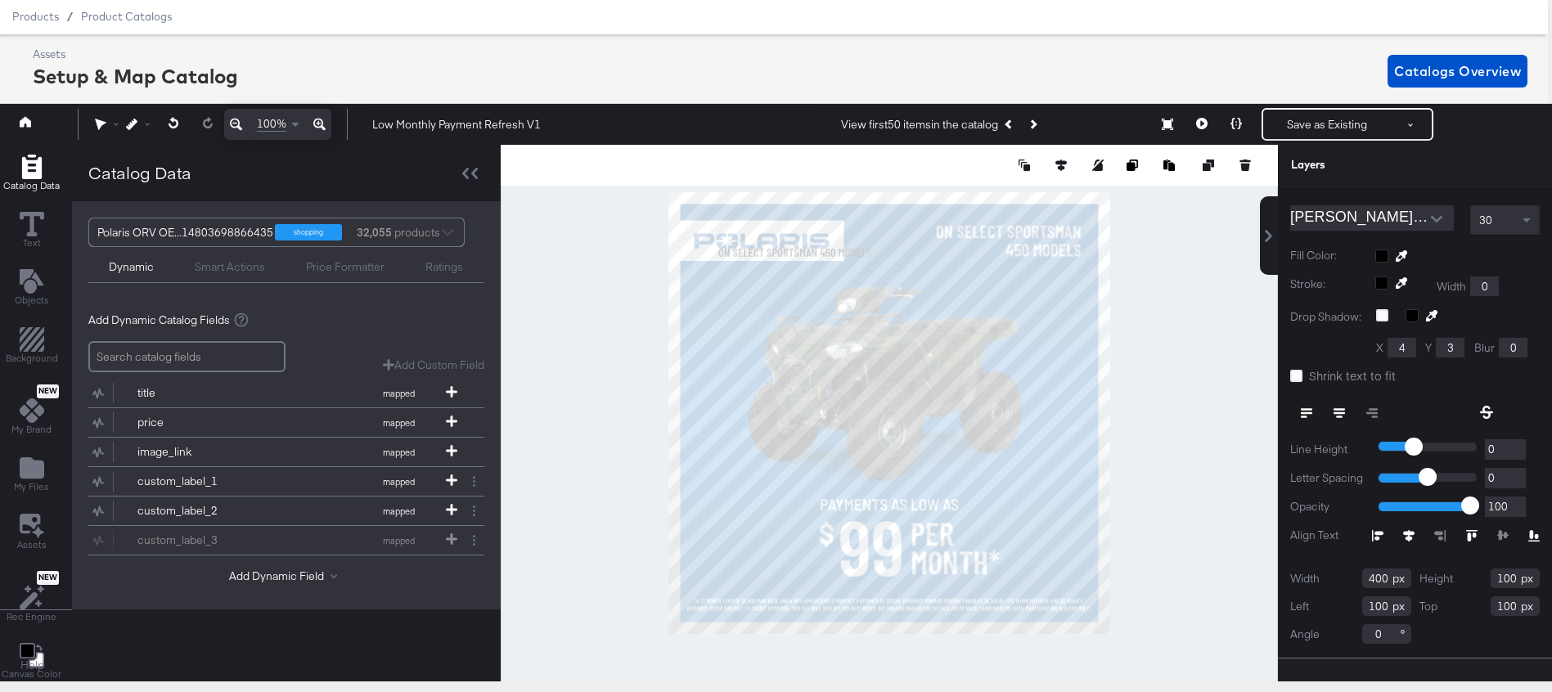
click at [1383, 261] on div at bounding box center [1458, 256] width 164 height 13
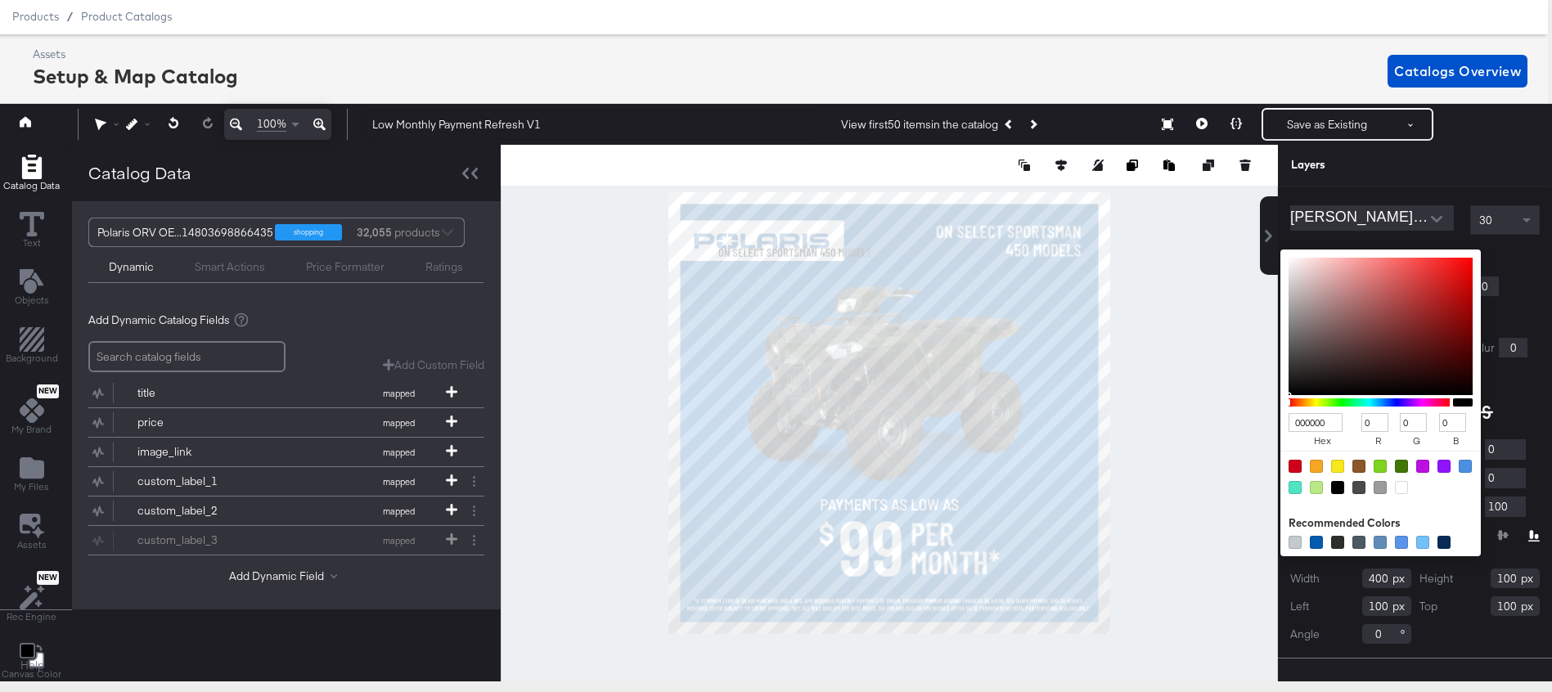
click at [1295, 426] on input "000000" at bounding box center [1316, 422] width 54 height 19
type input "FFF"
type input "255"
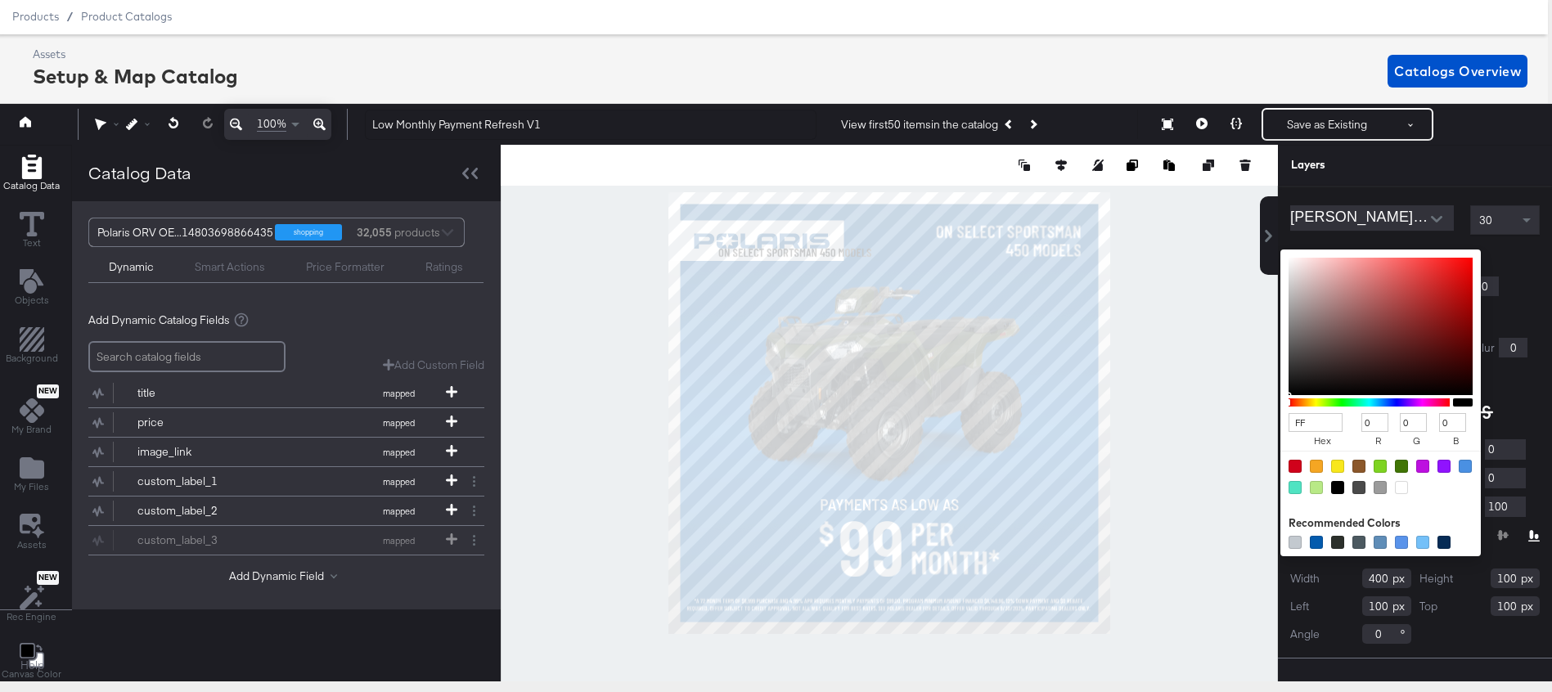
type input "255"
type input "FFFFFF"
click at [1441, 177] on div "Layers" at bounding box center [1415, 165] width 274 height 41
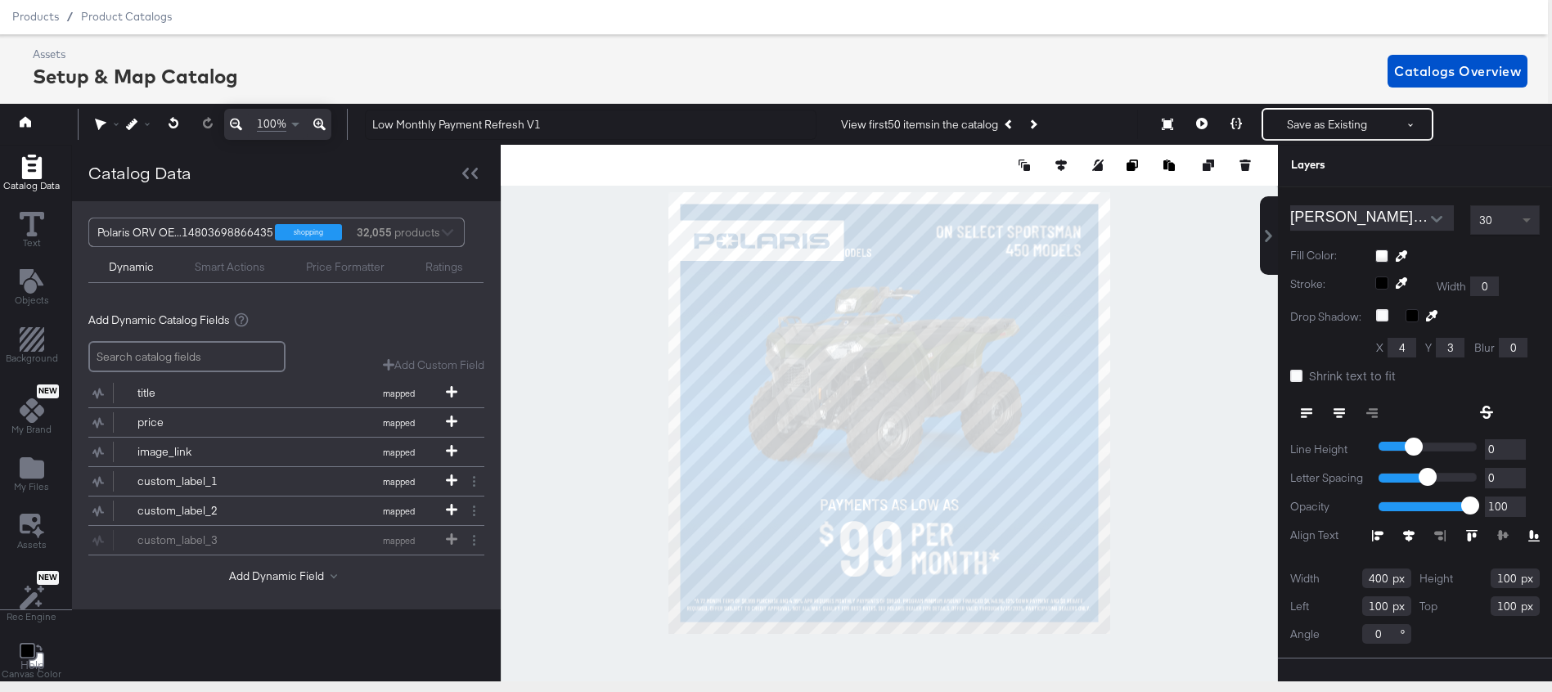
click at [1520, 214] on span at bounding box center [1529, 220] width 20 height 28
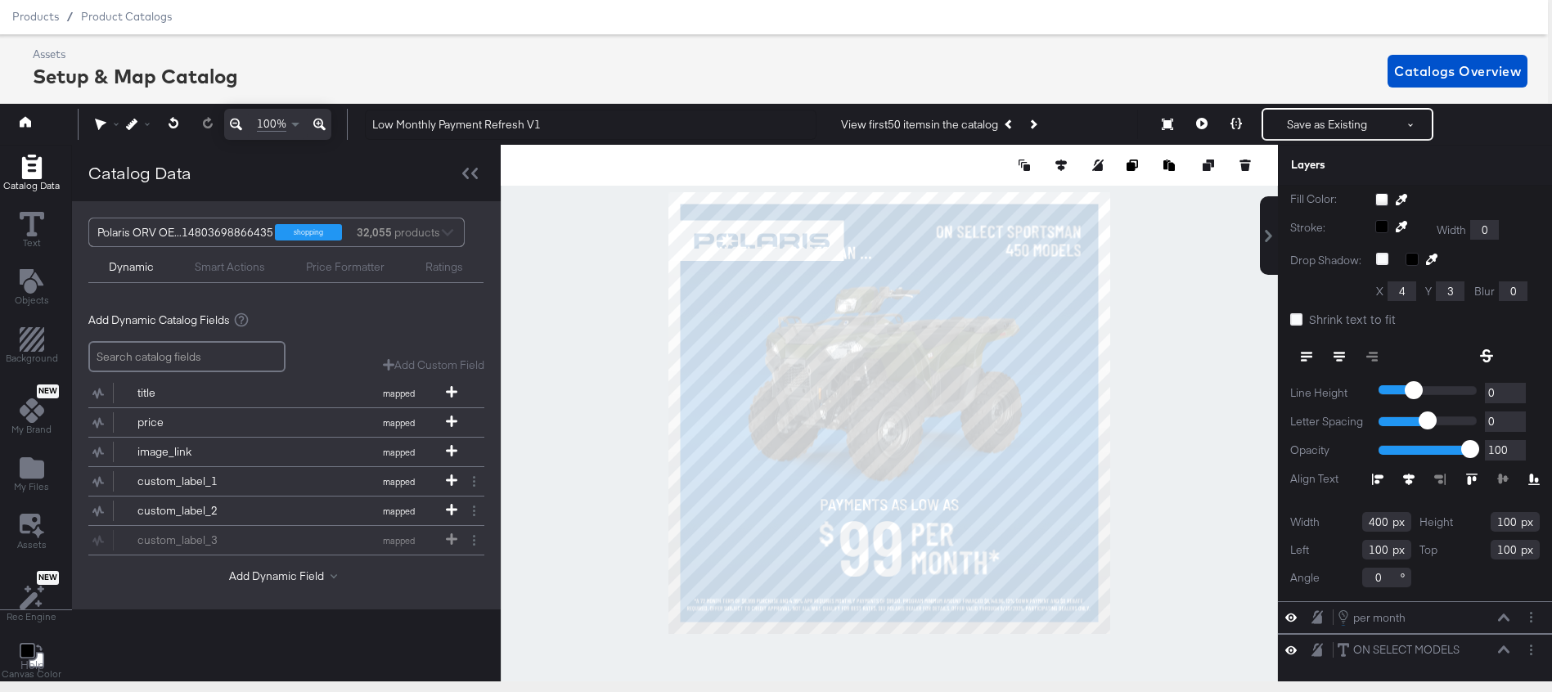
click at [1376, 521] on input "400" at bounding box center [1386, 522] width 49 height 20
type input "409"
click at [1376, 547] on input "100" at bounding box center [1386, 550] width 49 height 20
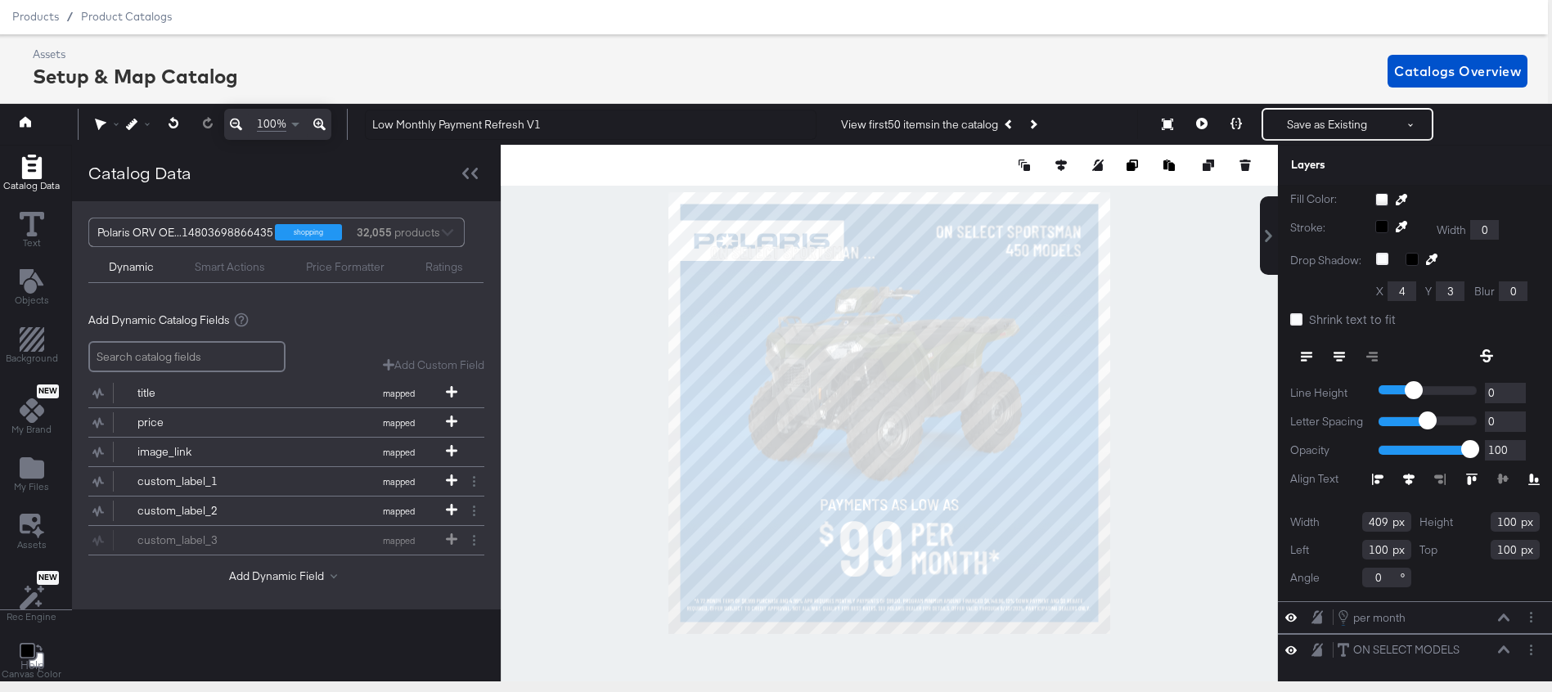
click at [1376, 547] on input "100" at bounding box center [1386, 550] width 49 height 20
type input "6"
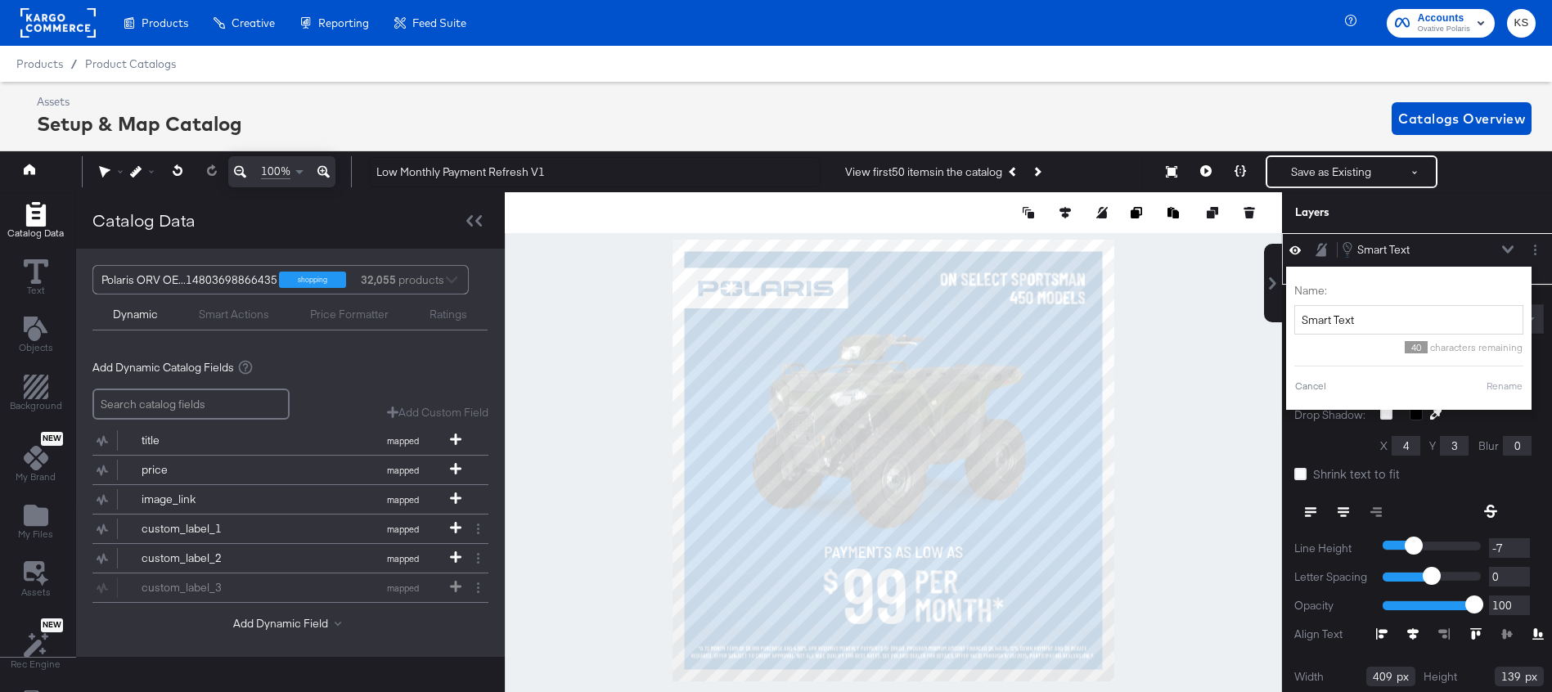
scroll to position [16, 4]
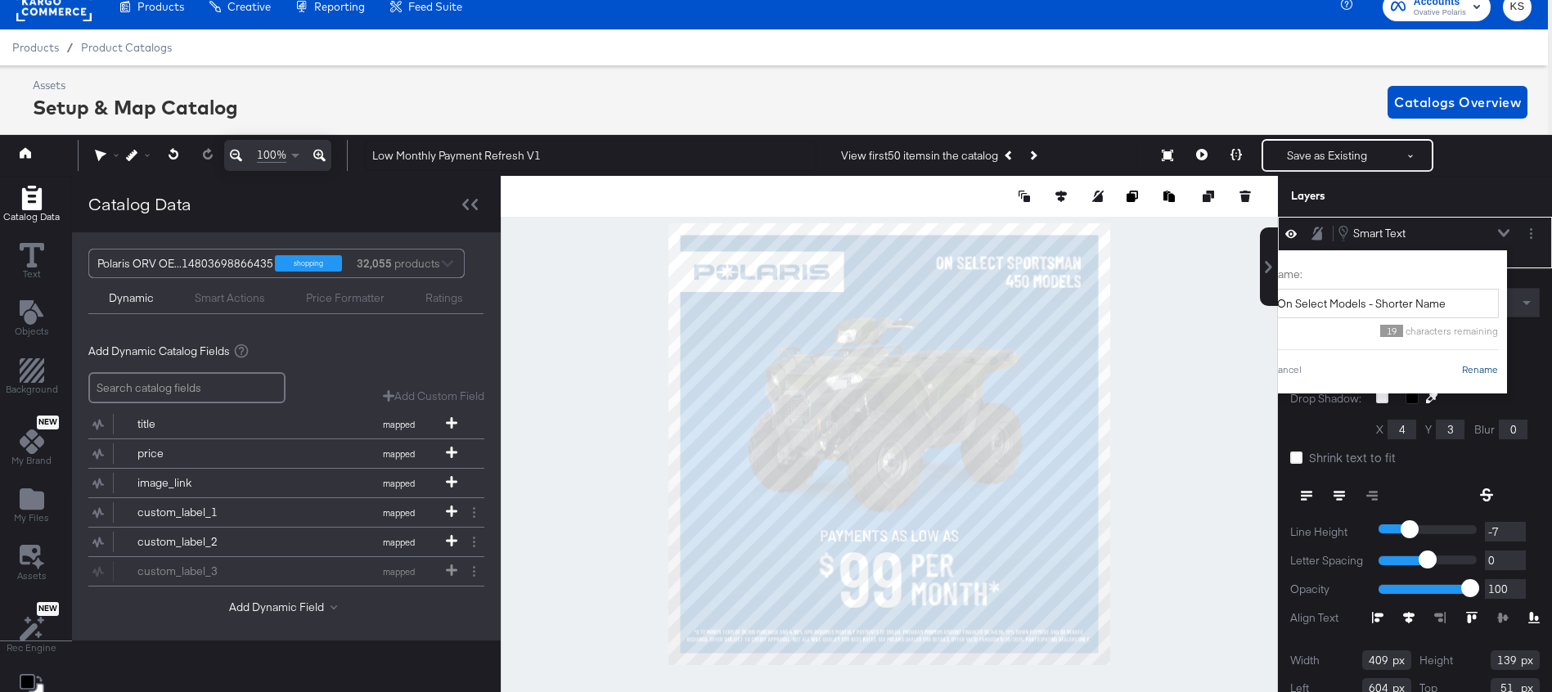
type input "On Select Models - Shorter Name"
click at [1490, 373] on button "Rename" at bounding box center [1480, 369] width 38 height 15
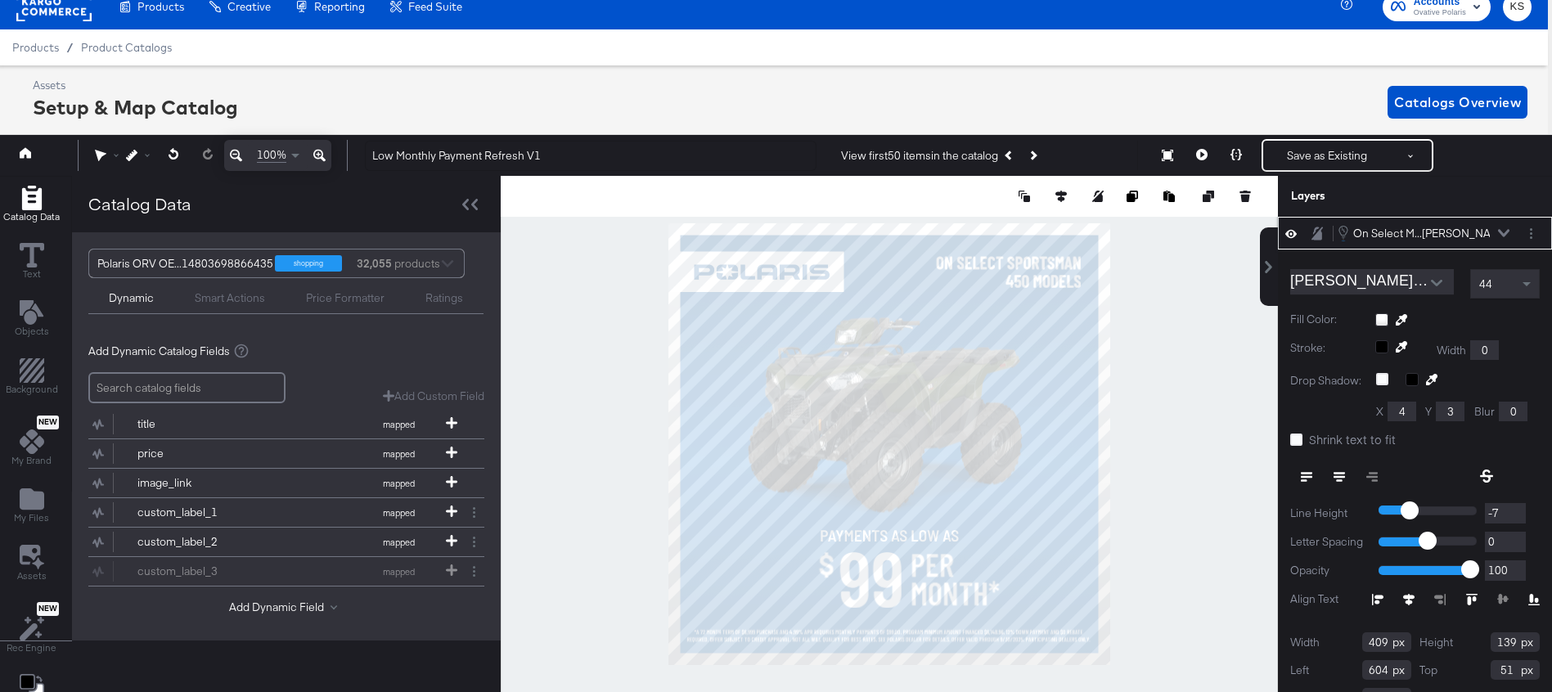
click at [1503, 184] on div "Layers" at bounding box center [1415, 196] width 274 height 41
click at [1500, 232] on icon at bounding box center [1503, 233] width 11 height 7
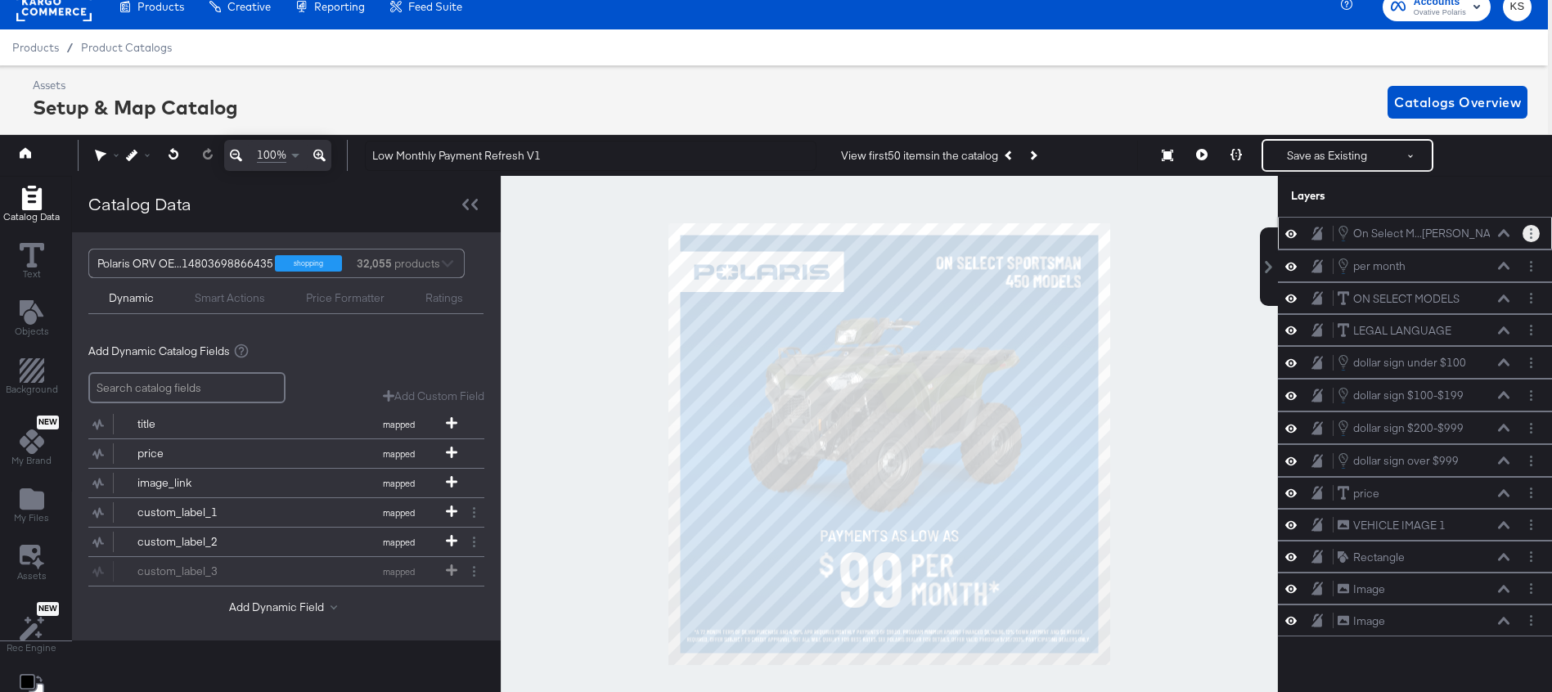
click at [1531, 233] on circle "Layer Options" at bounding box center [1531, 233] width 2 height 2
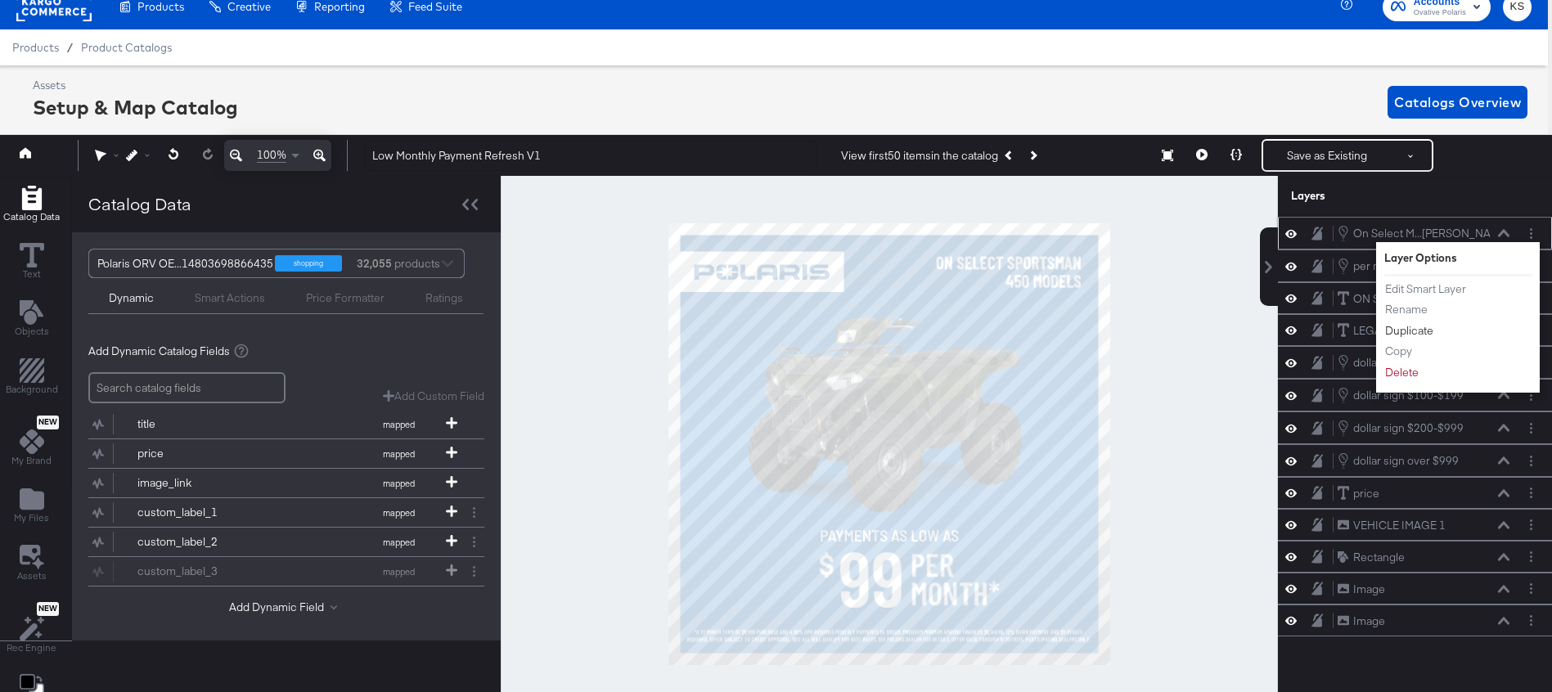
click at [1418, 329] on button "Duplicate" at bounding box center [1410, 330] width 50 height 17
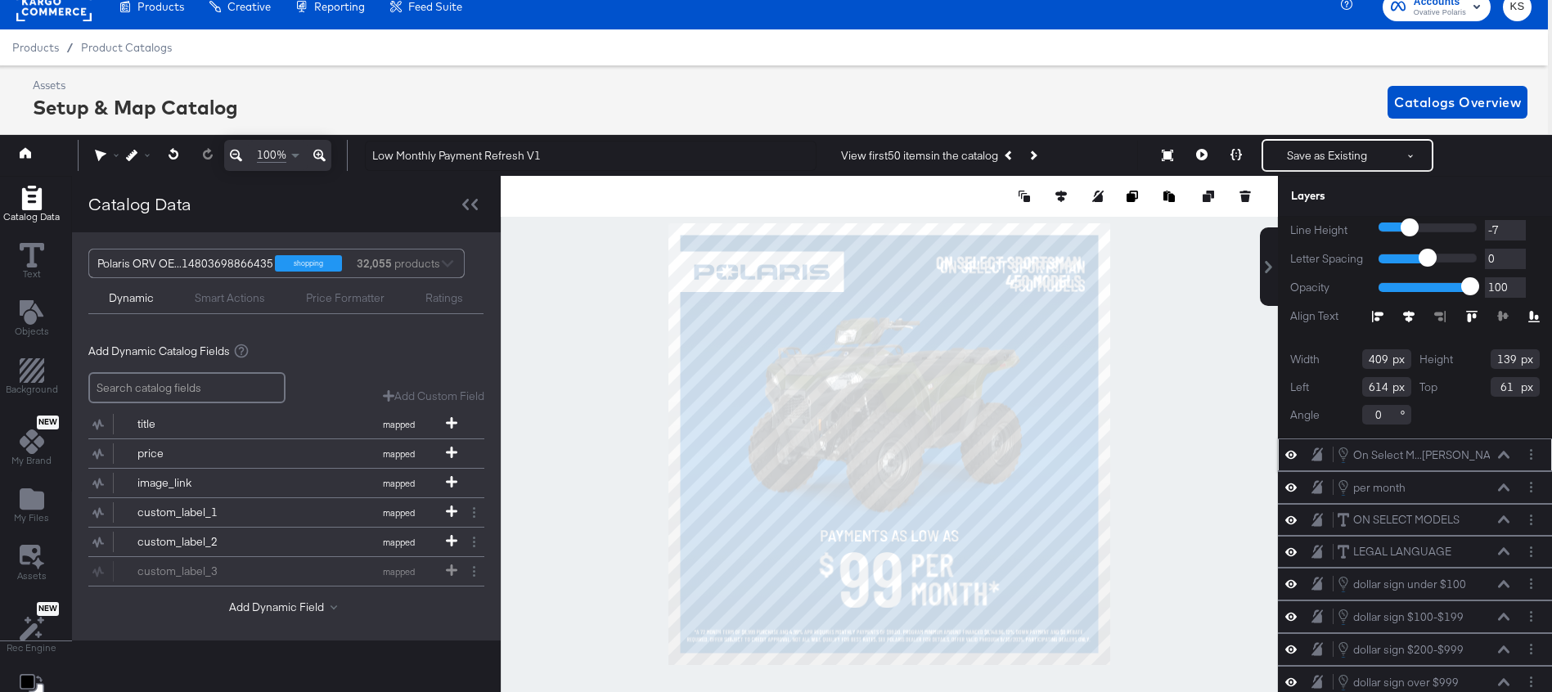
scroll to position [198, 0]
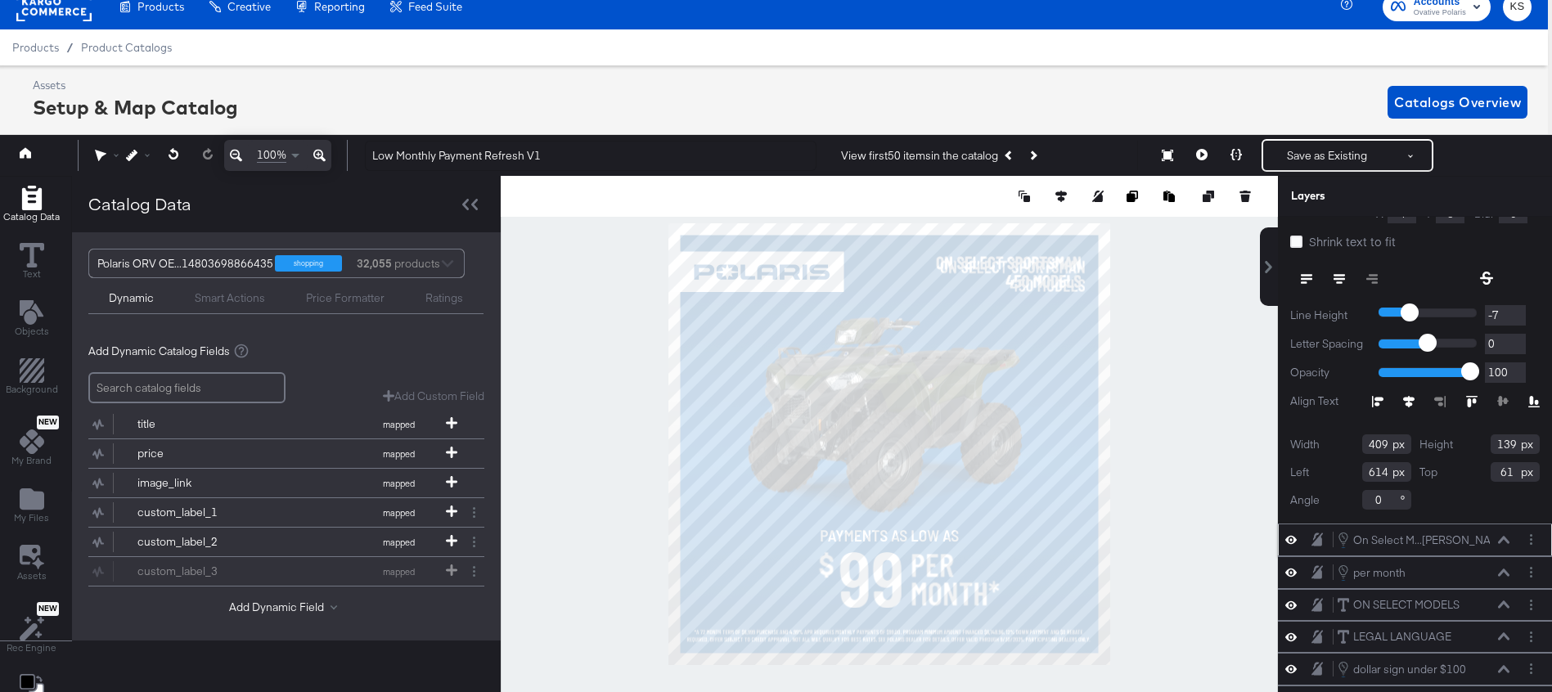
click at [1376, 474] on input "614" at bounding box center [1386, 472] width 49 height 20
type input "604"
click at [1507, 470] on input "61" at bounding box center [1515, 472] width 49 height 20
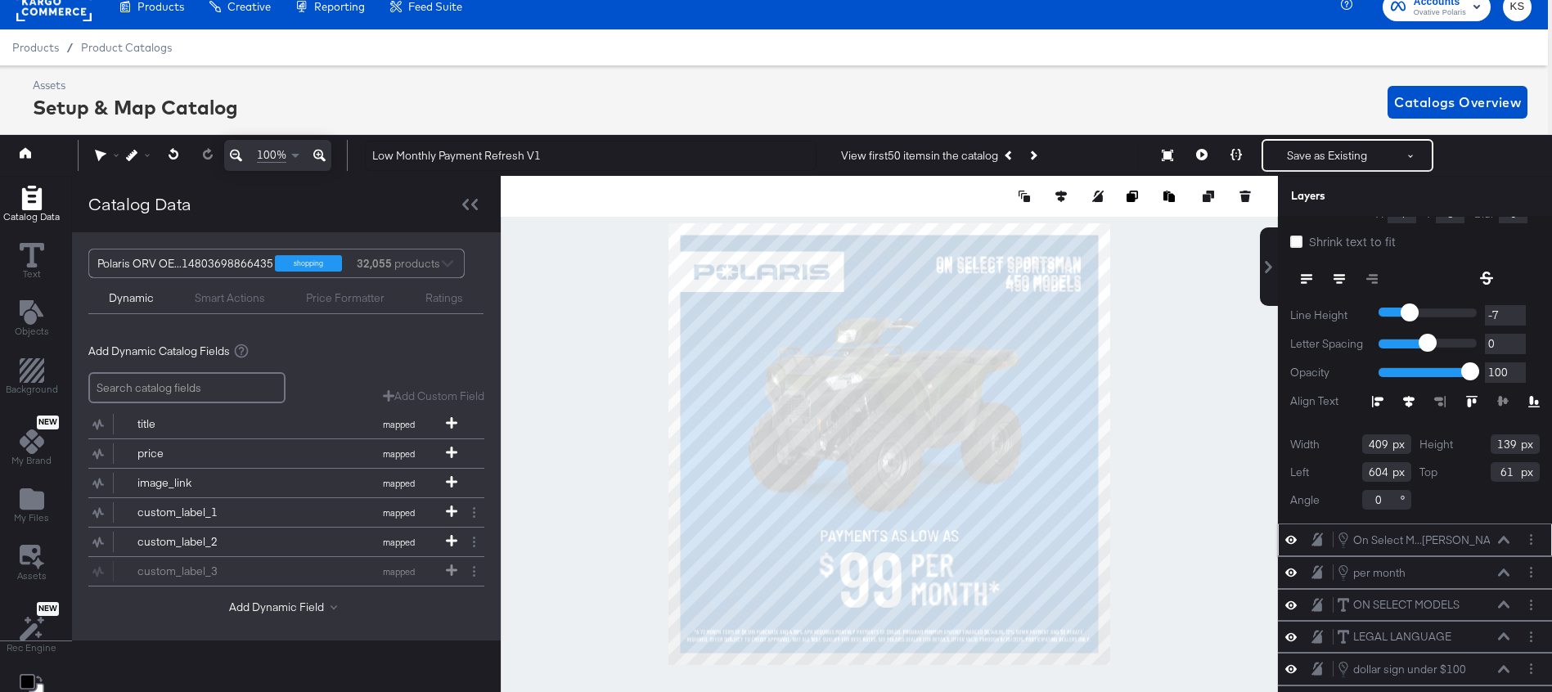
click at [1507, 470] on input "61" at bounding box center [1515, 472] width 49 height 20
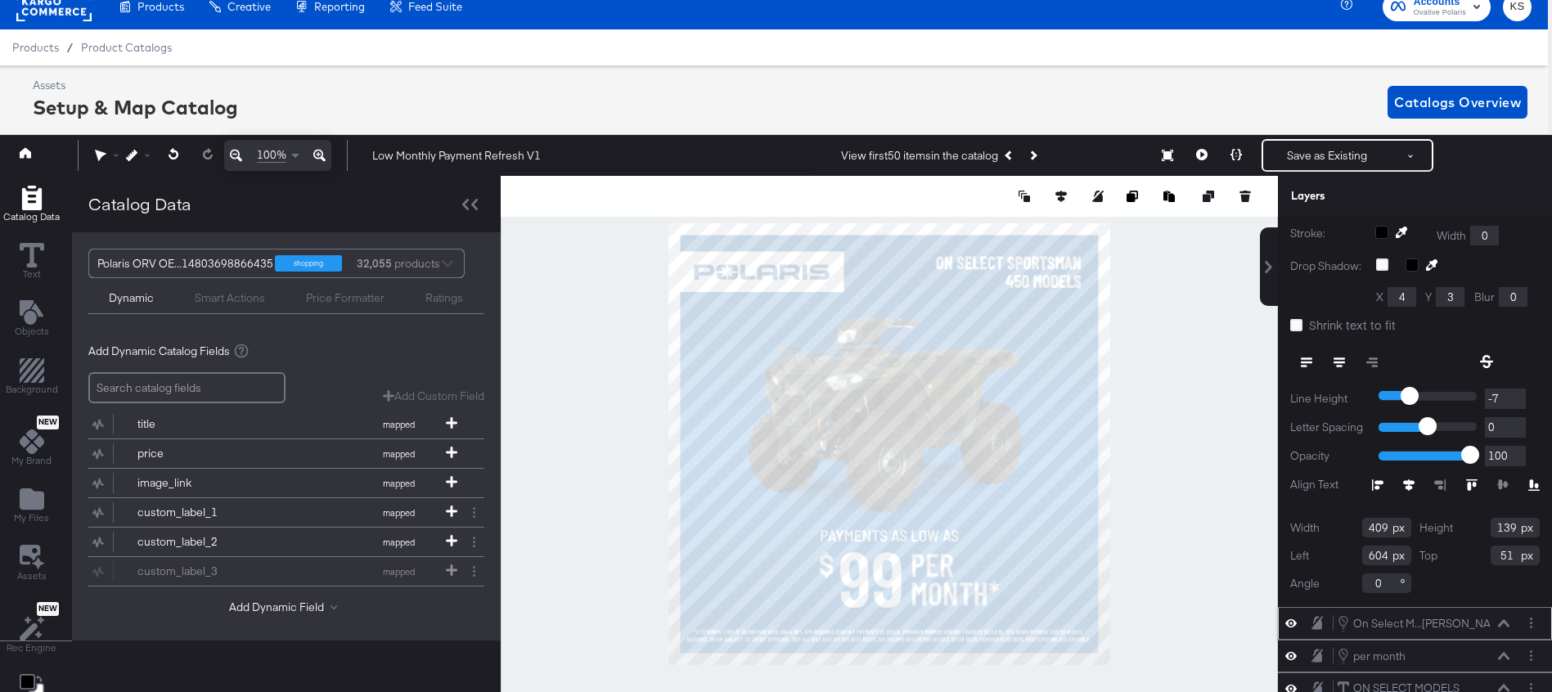
scroll to position [0, 0]
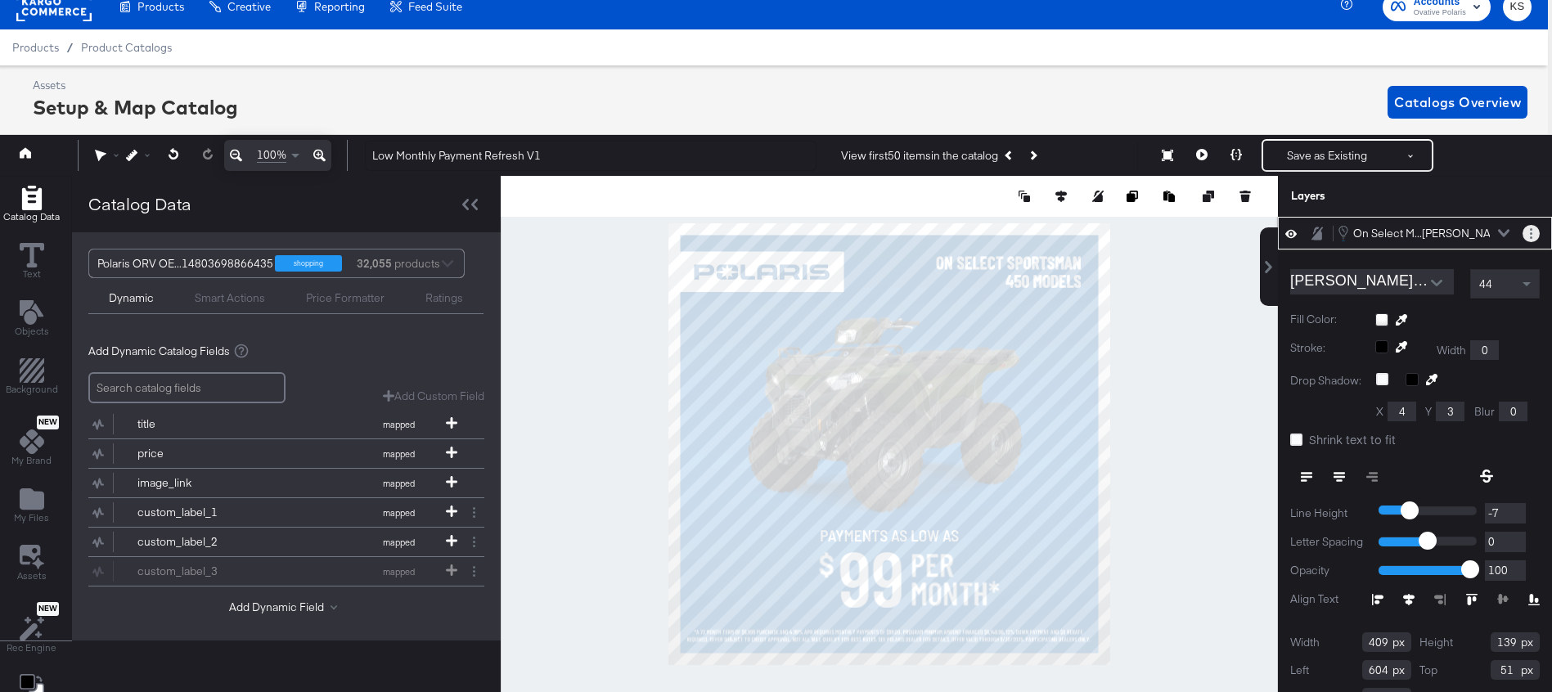
type input "51"
click at [1533, 229] on button "Layer Options" at bounding box center [1531, 233] width 17 height 17
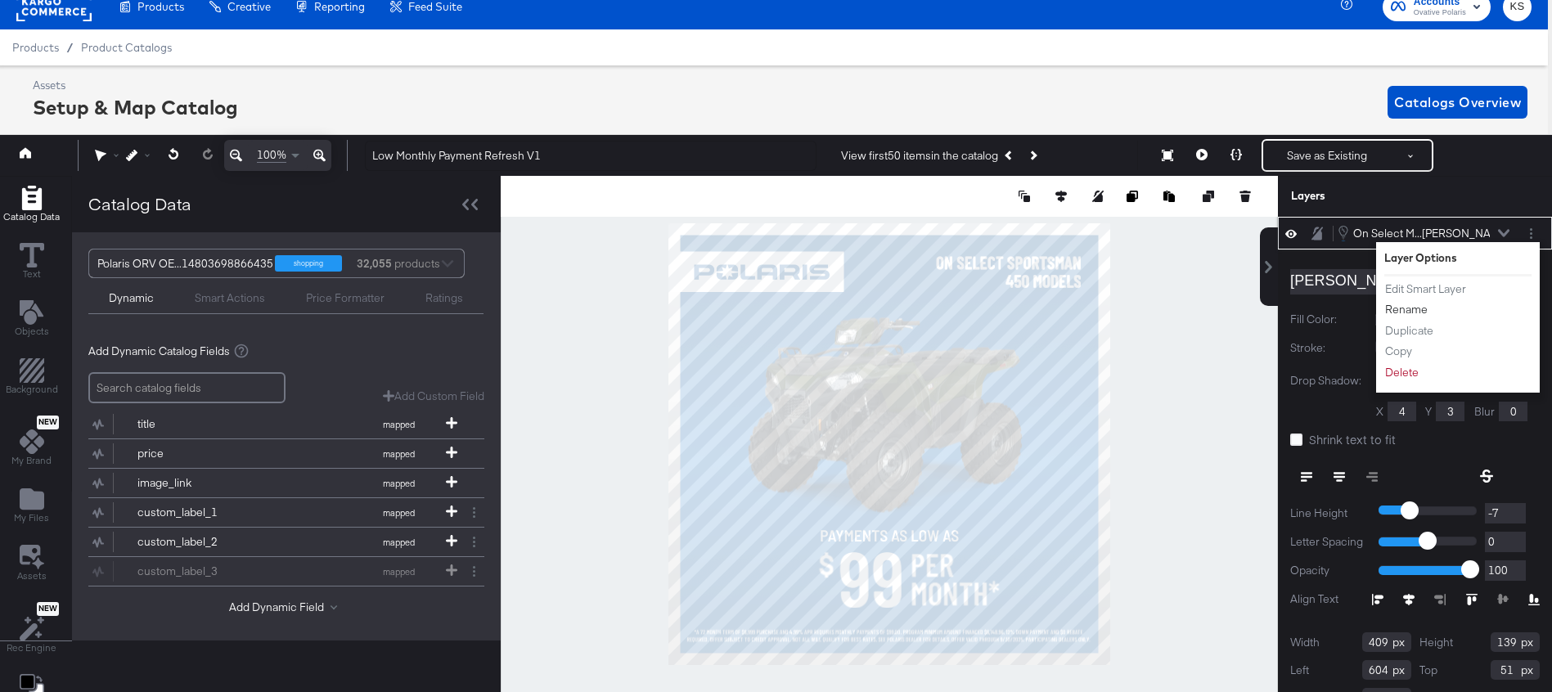
click at [1411, 312] on button "Rename" at bounding box center [1407, 309] width 44 height 17
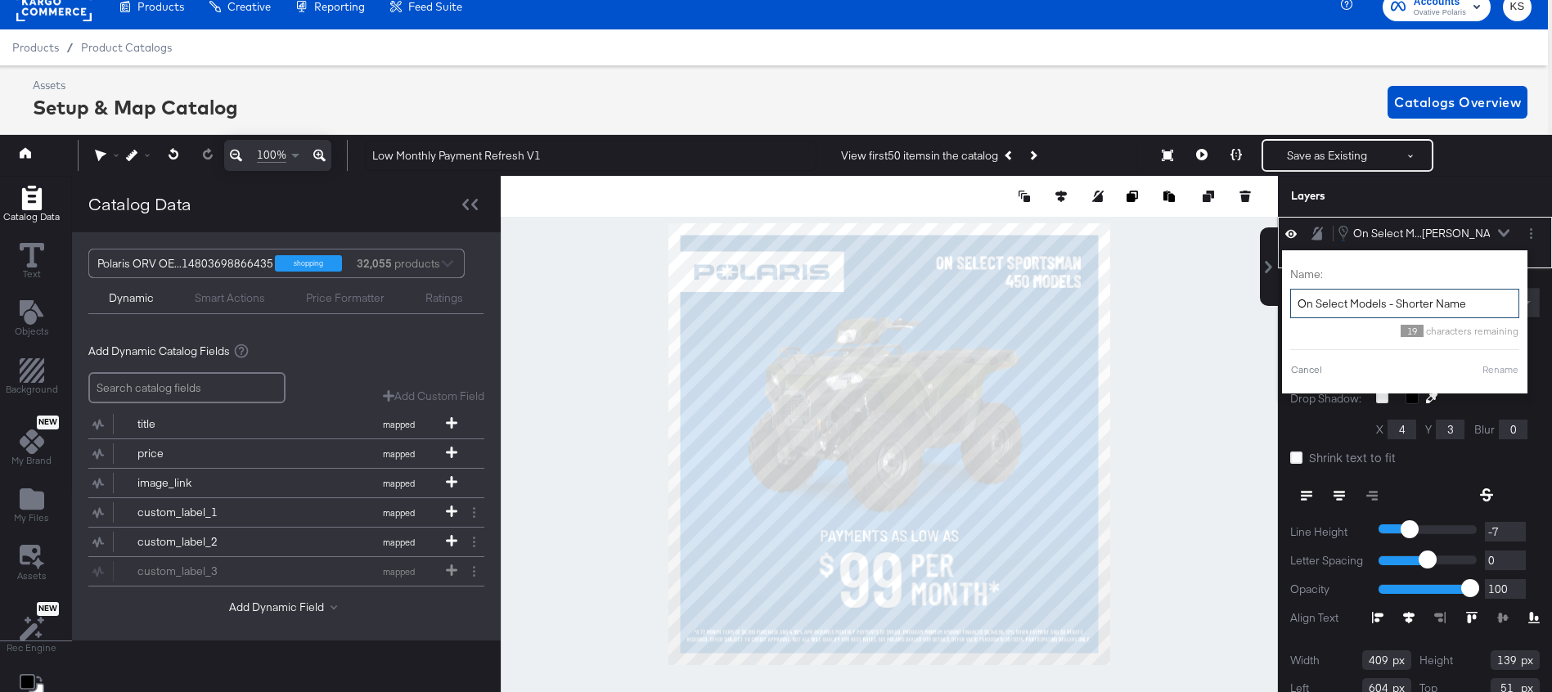
click at [1405, 298] on input "On Select Models - Shorter Name" at bounding box center [1404, 304] width 229 height 30
click at [1405, 299] on input "On Select Models - Shorter Name" at bounding box center [1404, 304] width 229 height 30
type input "On Select Models - Longer Name"
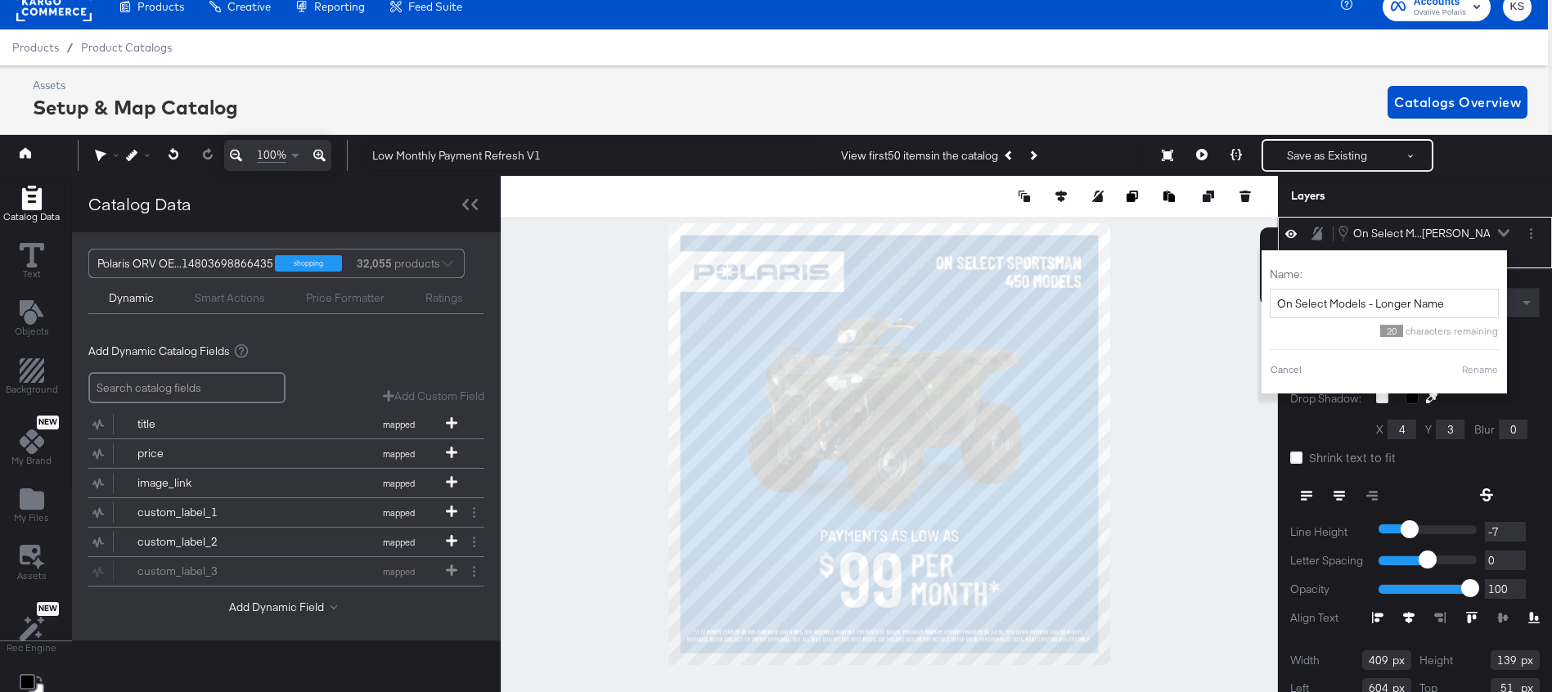
click at [1486, 370] on button "Rename" at bounding box center [1480, 369] width 38 height 15
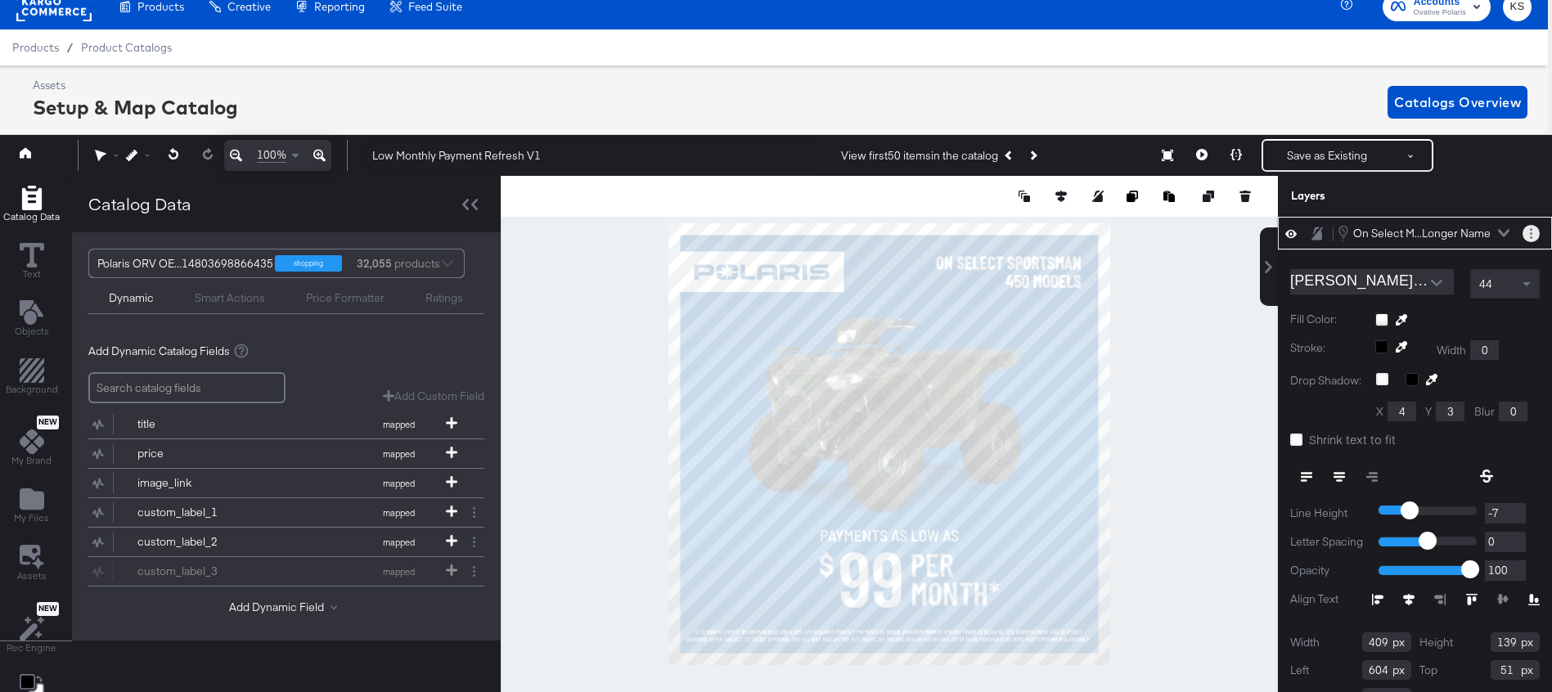
click at [1527, 235] on button "Layer Options" at bounding box center [1531, 233] width 17 height 17
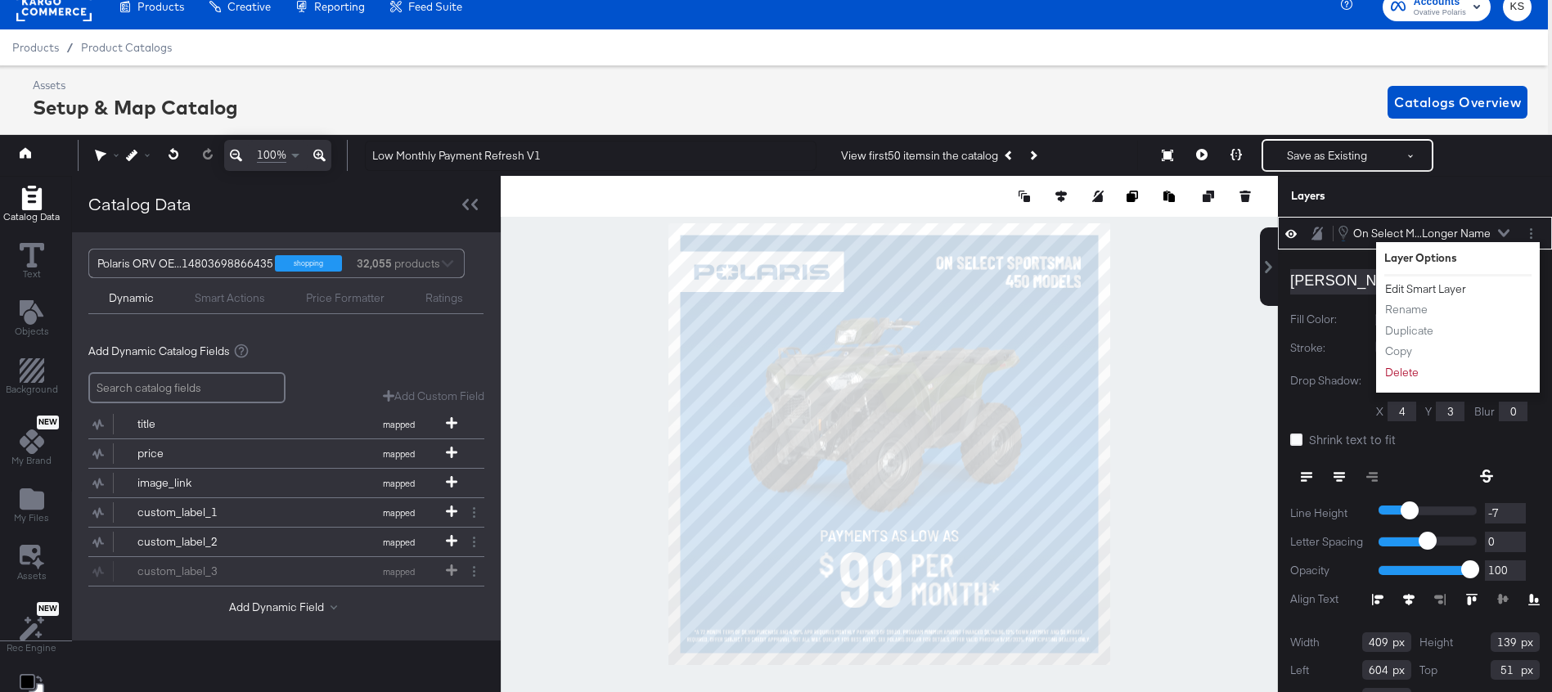
click at [1432, 290] on button "Edit Smart Layer" at bounding box center [1426, 289] width 83 height 17
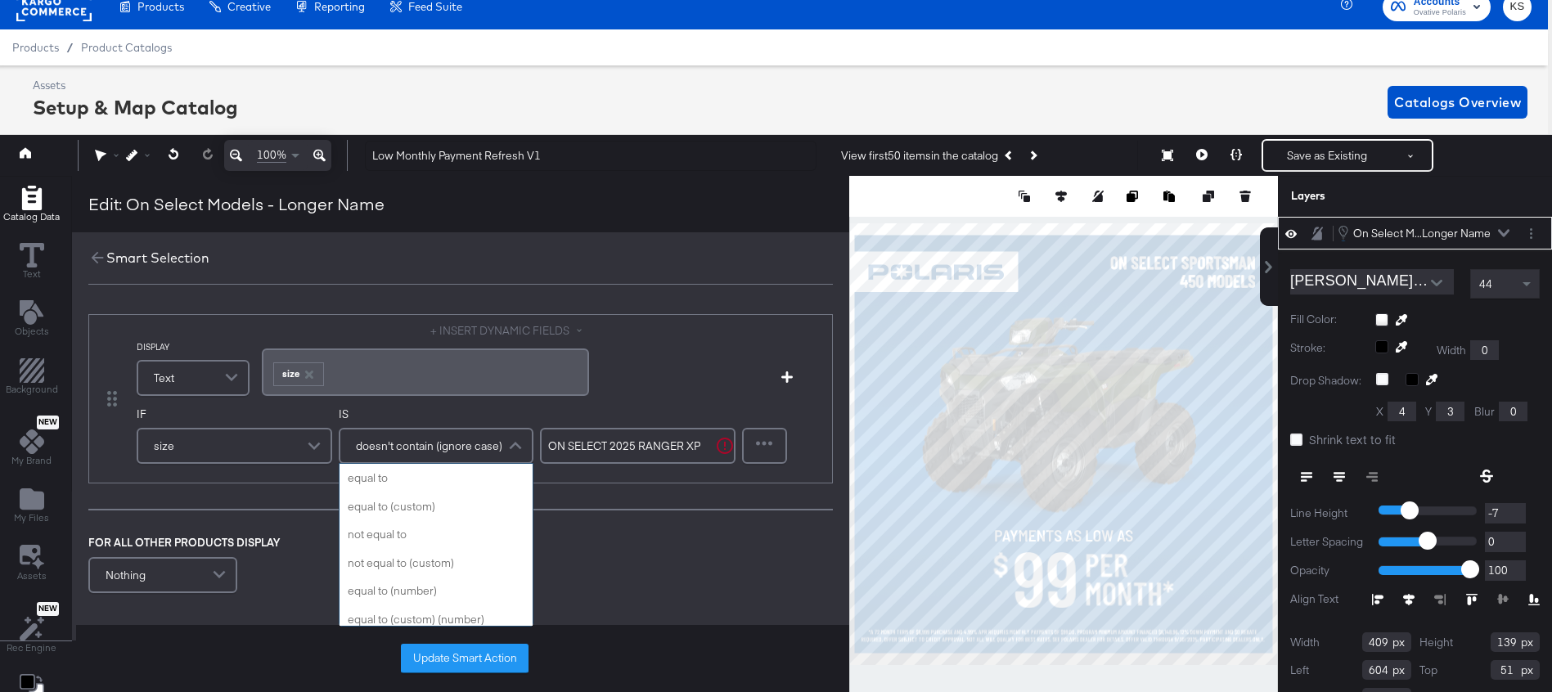
click at [380, 435] on span "doesn't contain (ignore case)" at bounding box center [429, 446] width 146 height 28
click at [606, 453] on input "ON SELECT 2025 RANGER XP 1000 NORTHSTAR PREMIUM MODELS" at bounding box center [638, 446] width 196 height 36
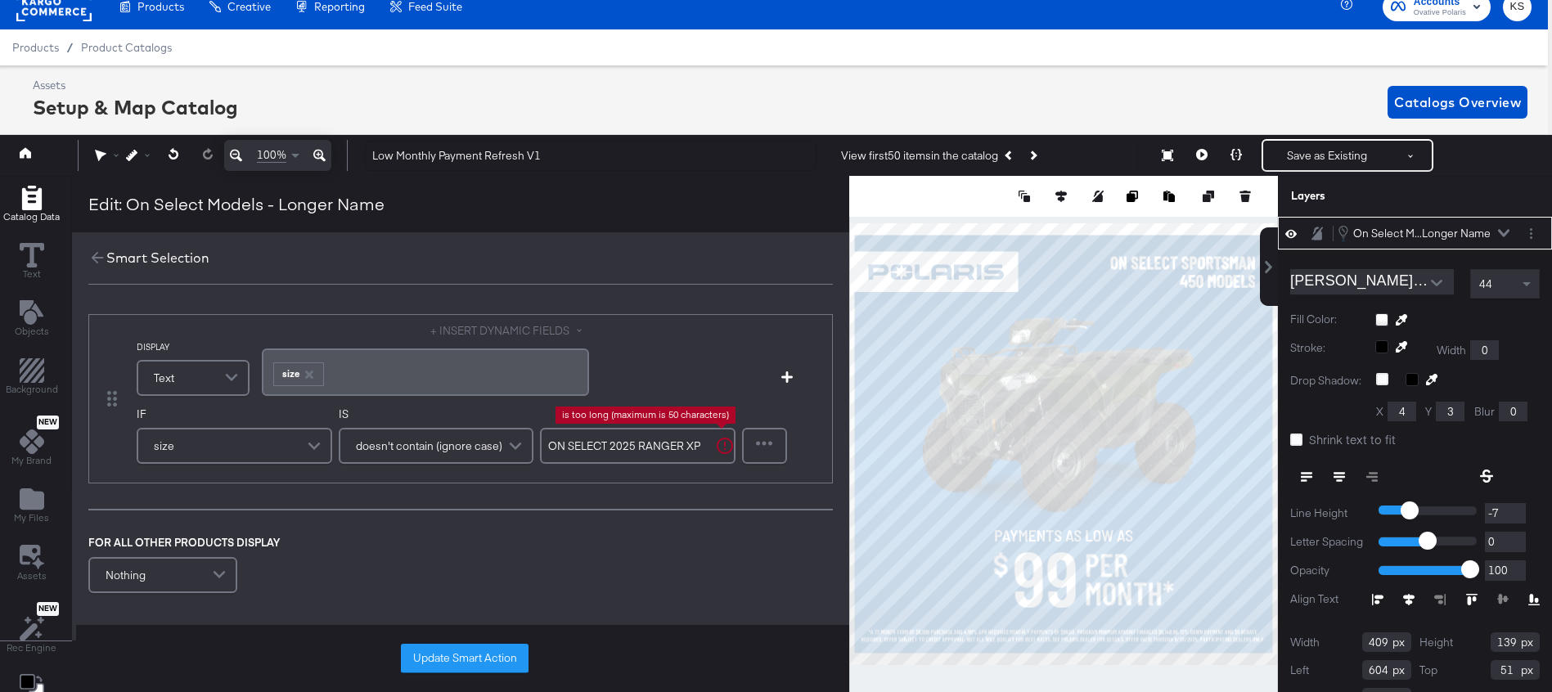
click at [606, 453] on input "ON SELECT 2025 RANGER XP 1000 NORTHSTAR PREMIUM MODELS" at bounding box center [638, 446] width 196 height 36
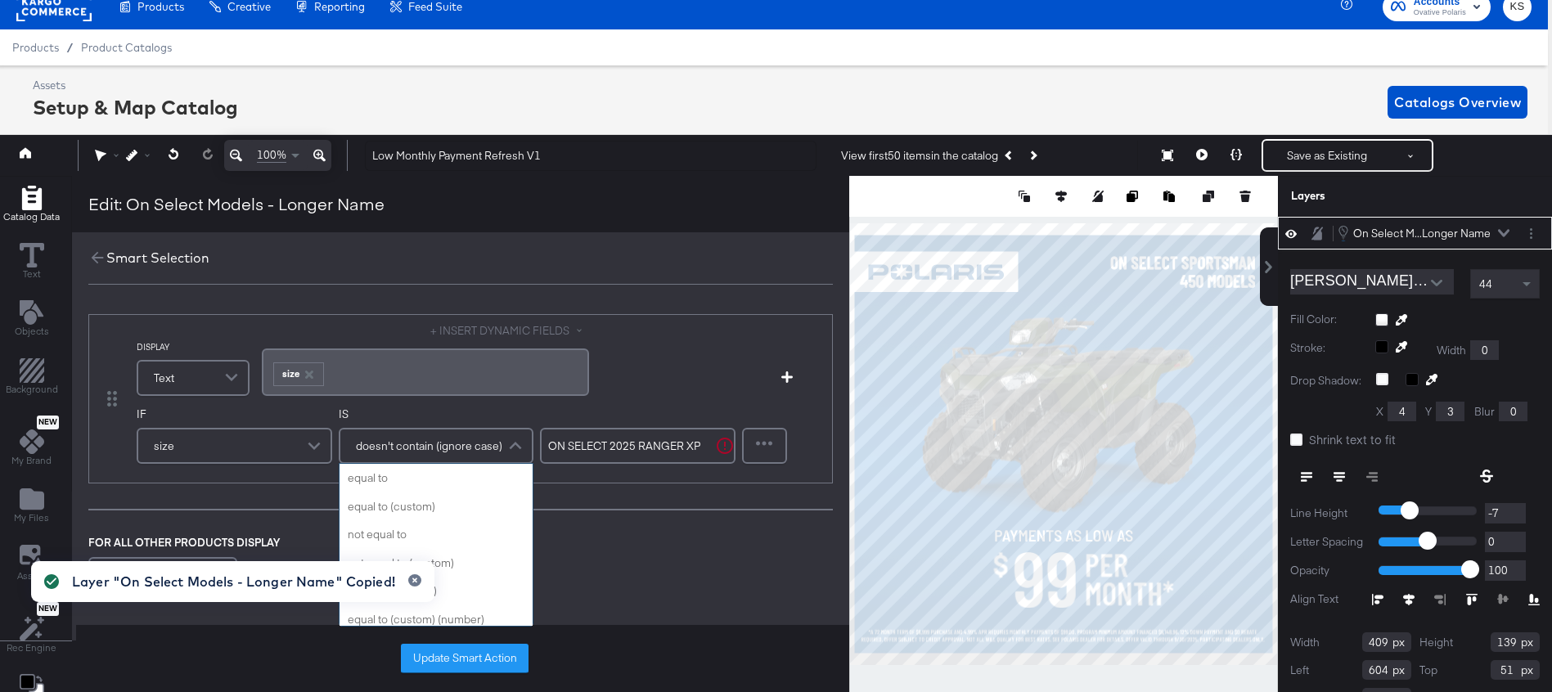
click at [453, 448] on span "doesn't contain (ignore case)" at bounding box center [429, 446] width 146 height 28
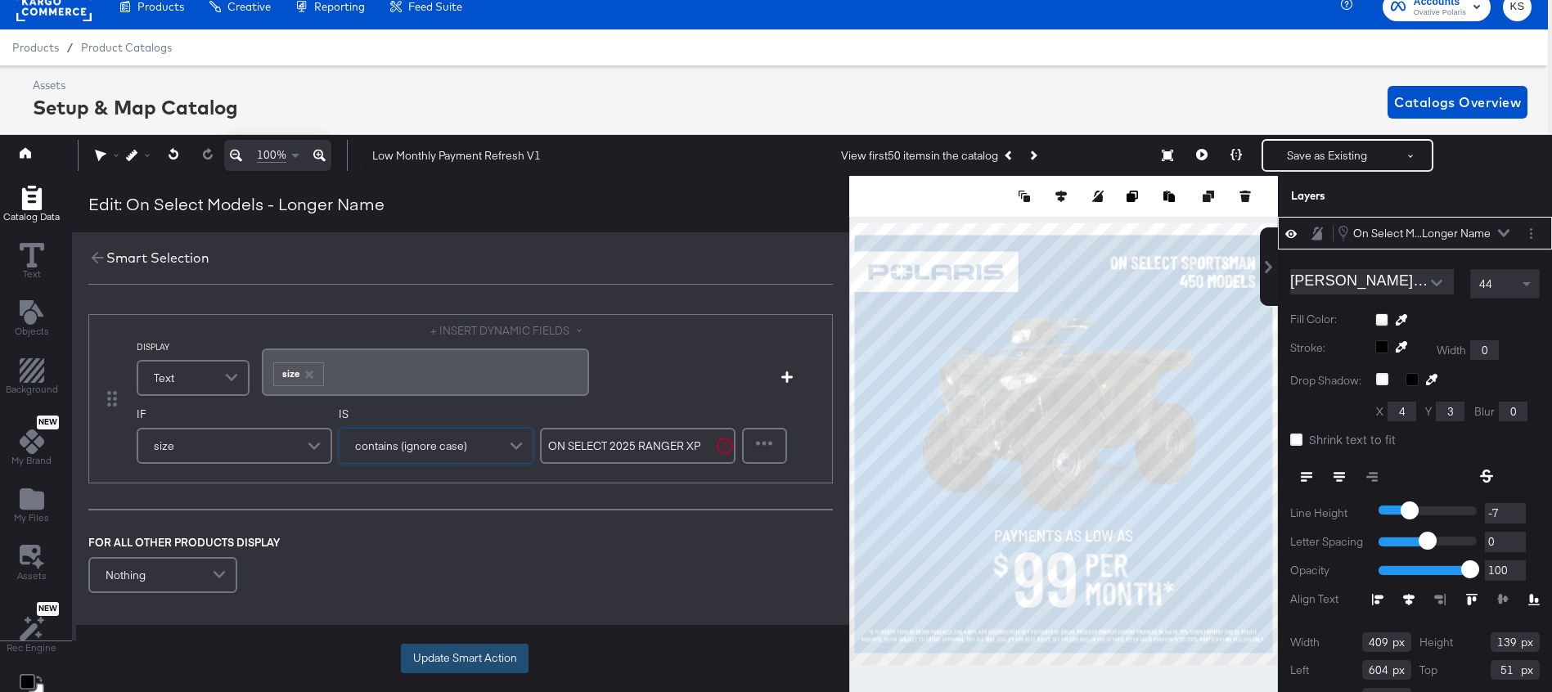
click at [466, 663] on button "Update Smart Action" at bounding box center [465, 658] width 128 height 29
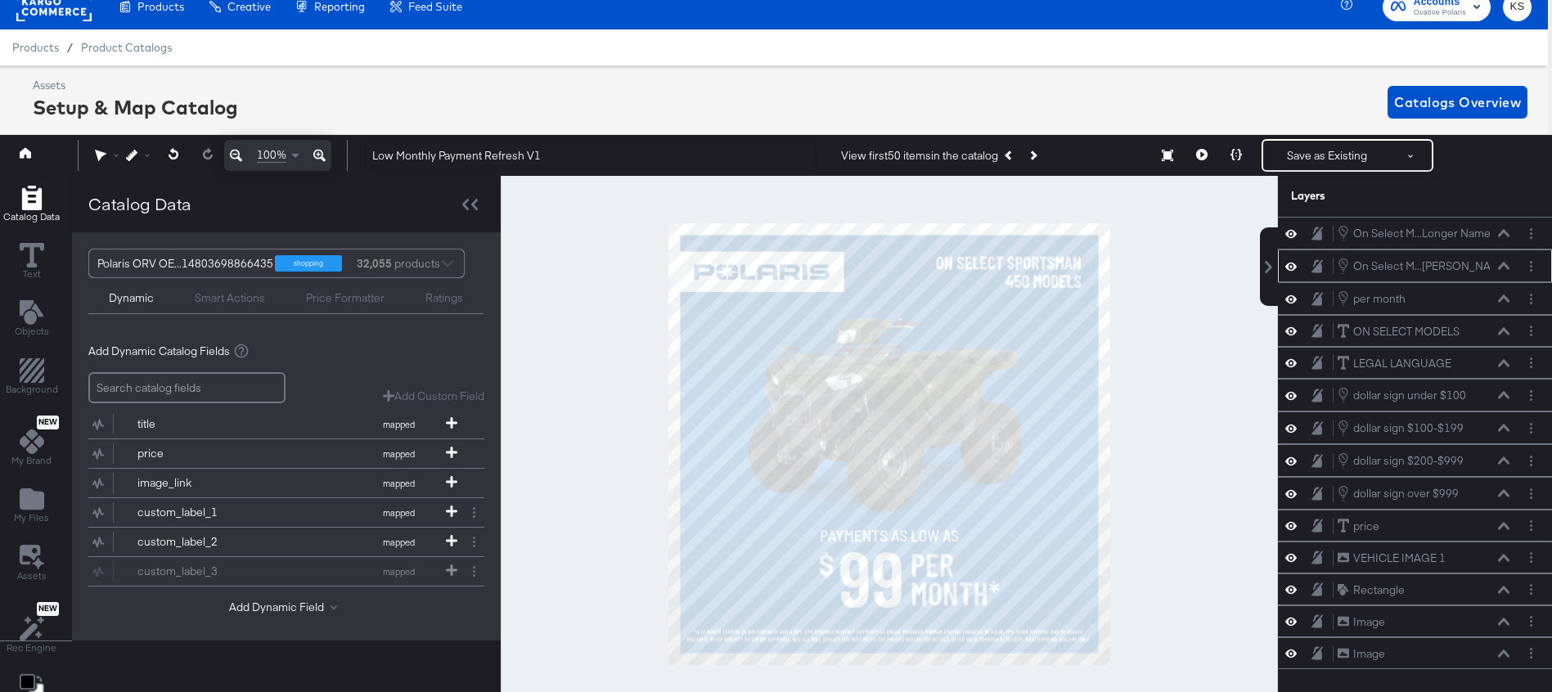
click at [1290, 267] on icon at bounding box center [1291, 267] width 11 height 8
click at [1291, 268] on icon at bounding box center [1291, 266] width 11 height 11
click at [1540, 231] on div at bounding box center [1534, 233] width 23 height 17
click at [1532, 232] on icon "Layer Options" at bounding box center [1531, 233] width 2 height 11
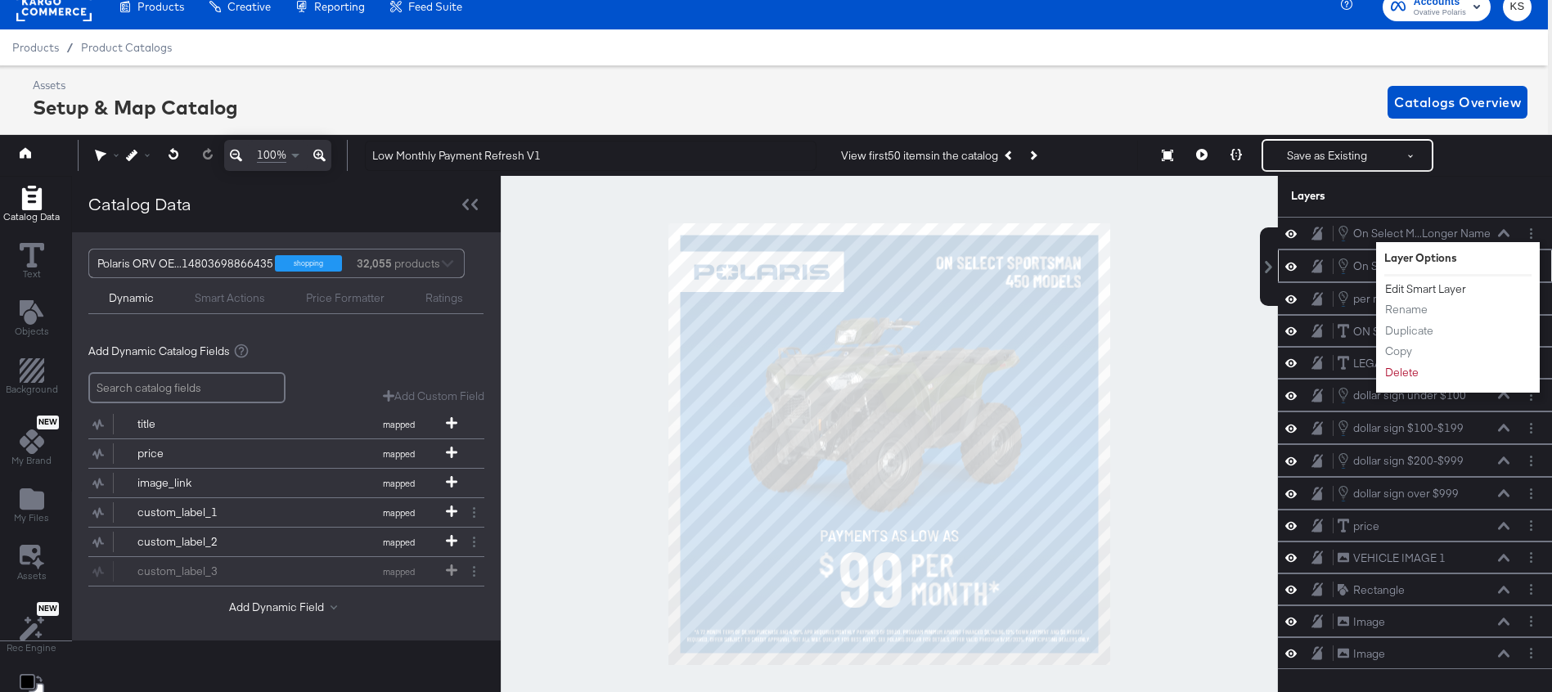
click at [1422, 292] on button "Edit Smart Layer" at bounding box center [1426, 289] width 83 height 17
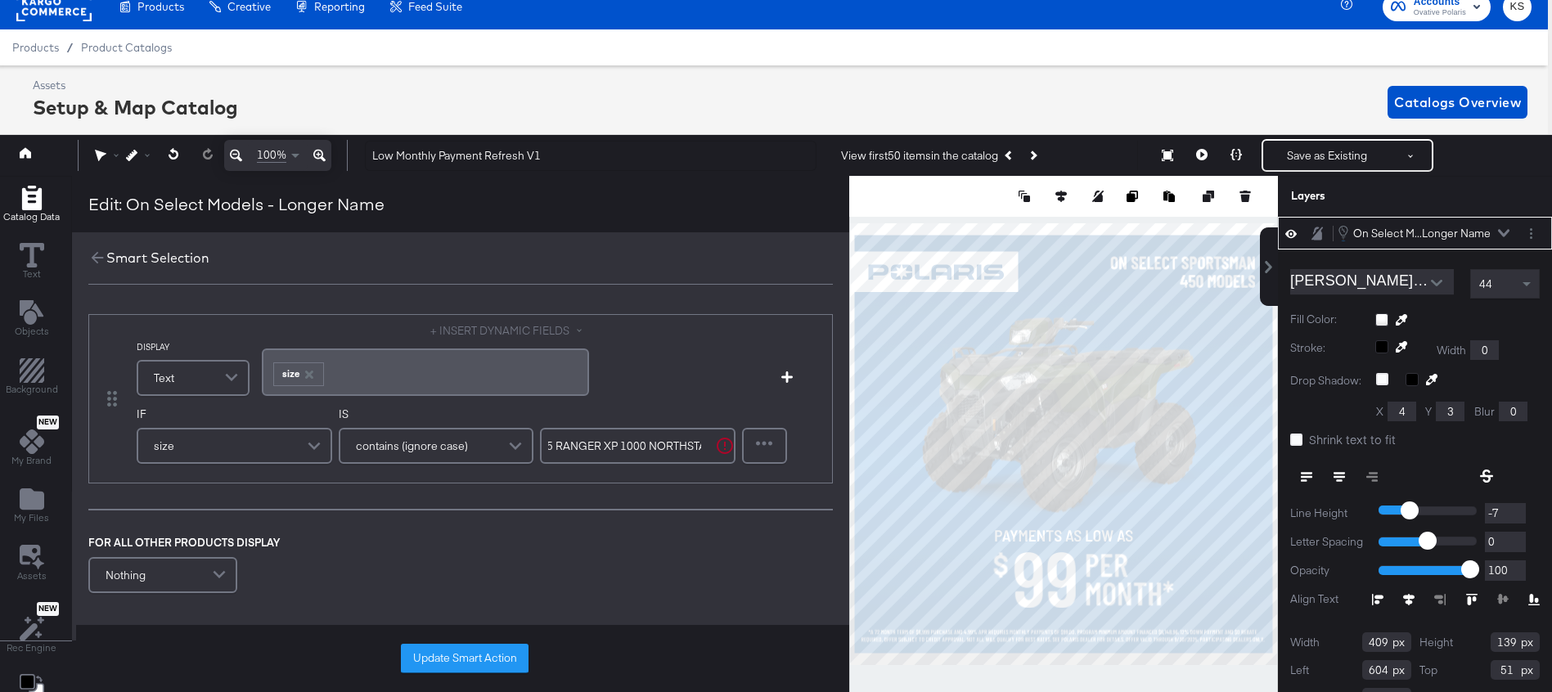
scroll to position [0, 0]
click at [452, 660] on button "Update Smart Action" at bounding box center [465, 658] width 128 height 29
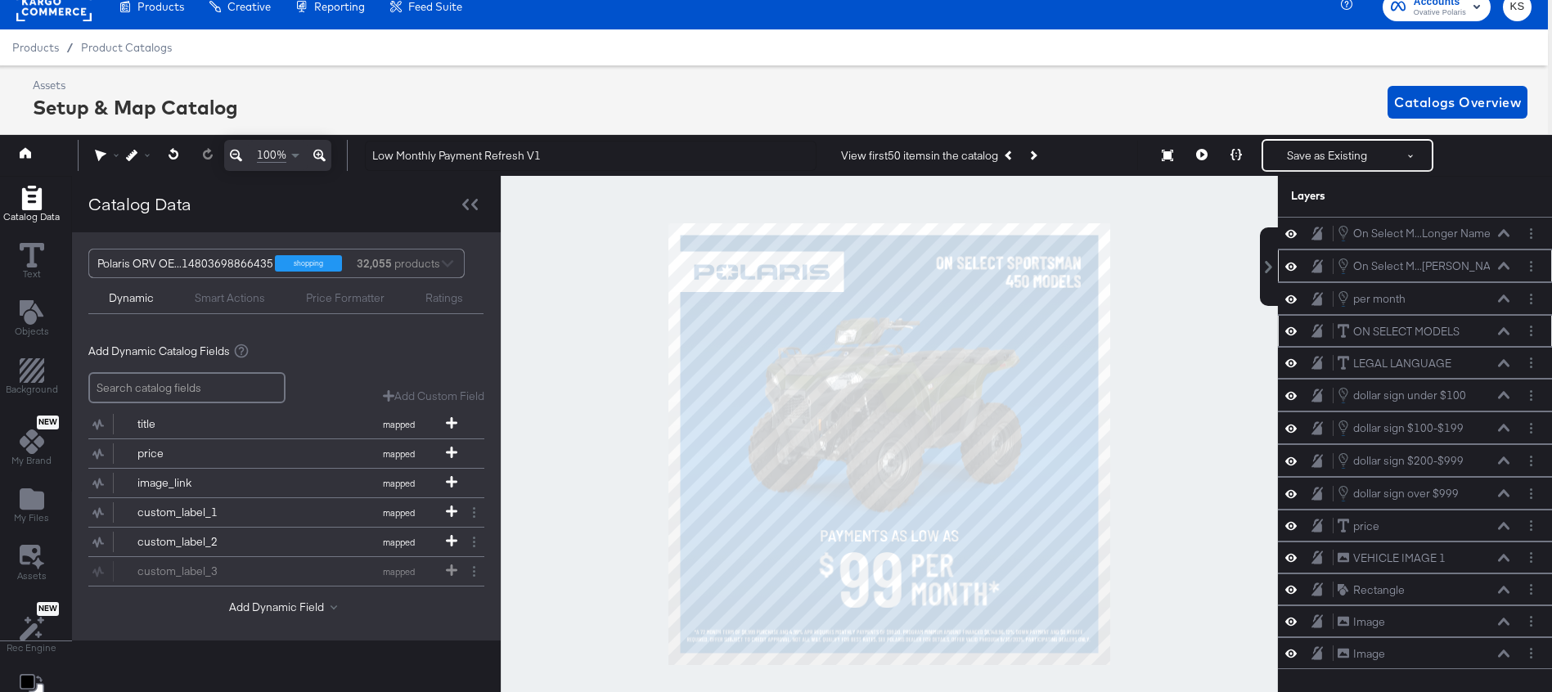
click at [1290, 333] on icon at bounding box center [1291, 331] width 11 height 14
click at [1531, 263] on icon "Layer Options" at bounding box center [1531, 266] width 2 height 11
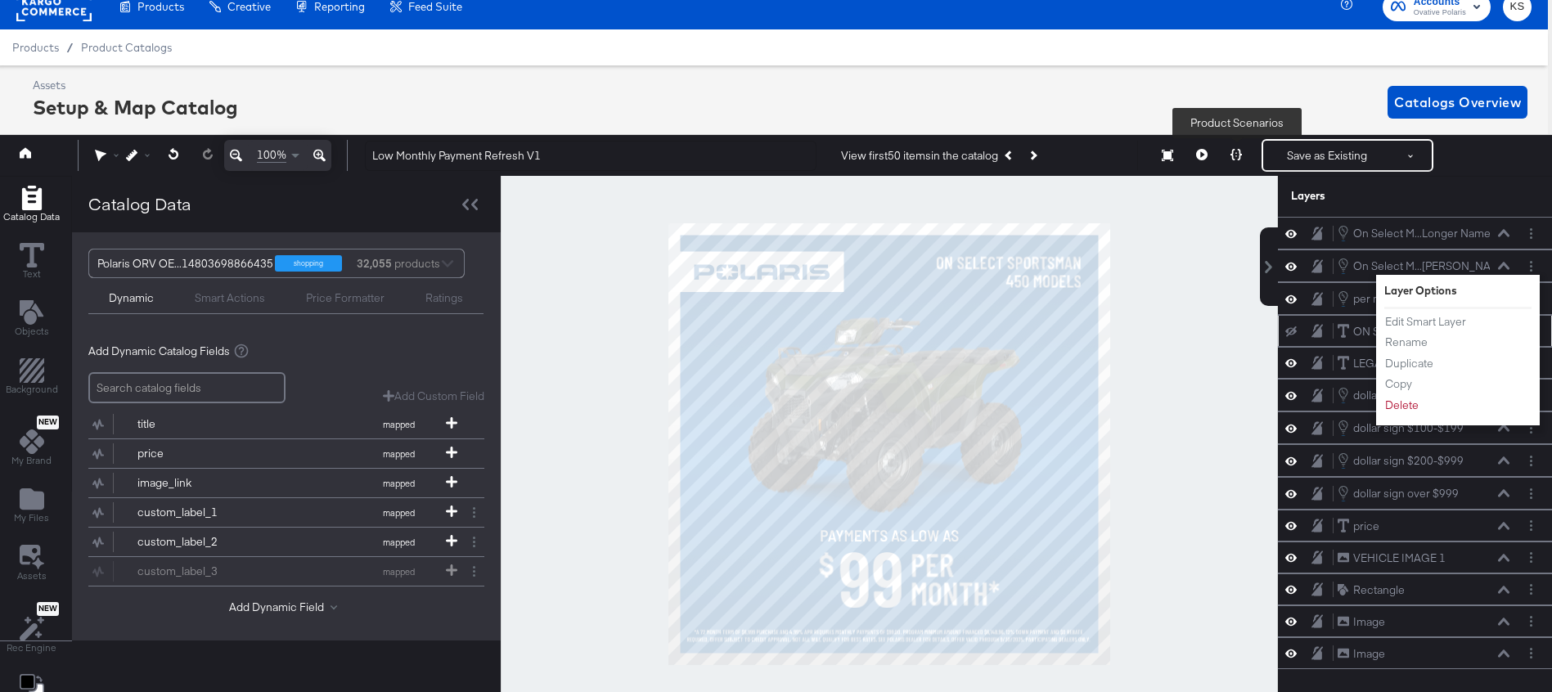
click at [1235, 147] on button at bounding box center [1236, 155] width 34 height 33
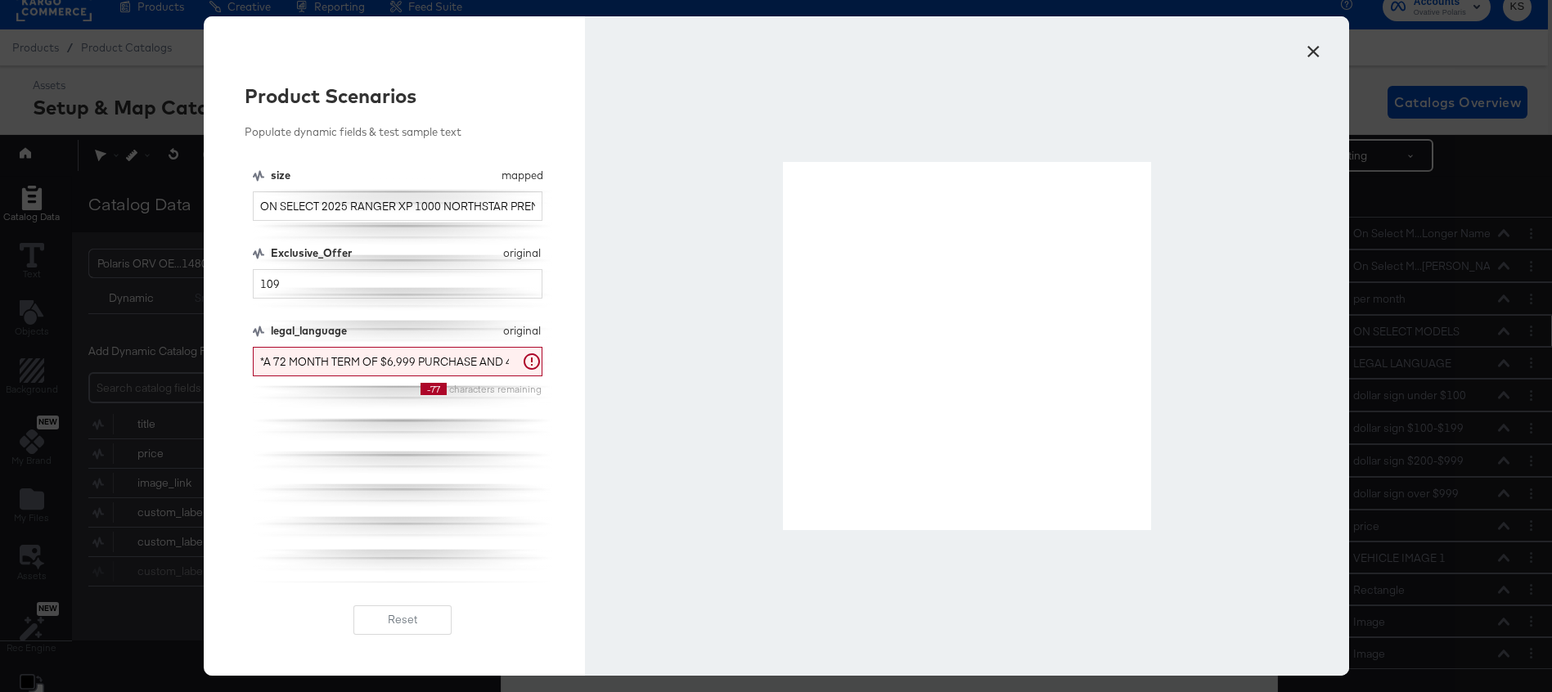
click at [1313, 50] on button "×" at bounding box center [1313, 47] width 29 height 29
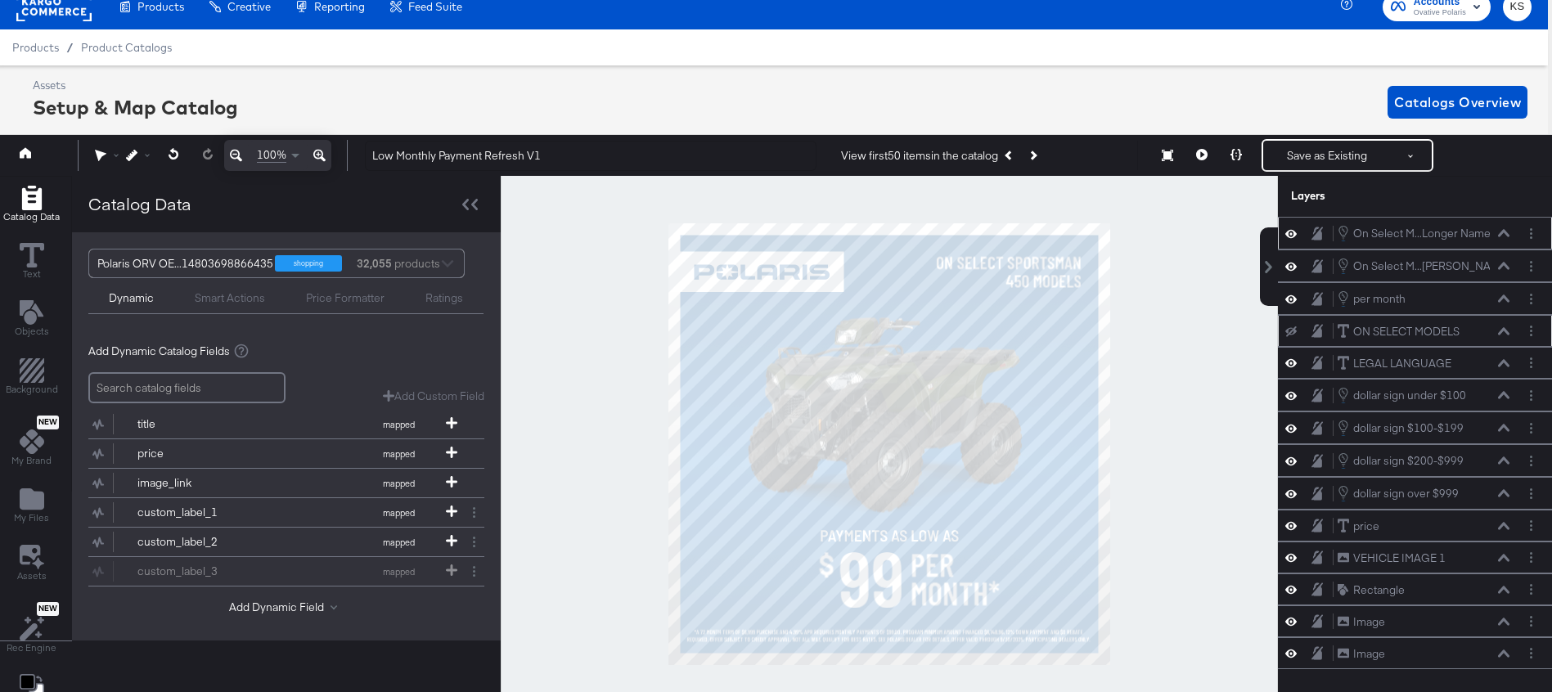
click at [1508, 234] on icon at bounding box center [1503, 233] width 11 height 7
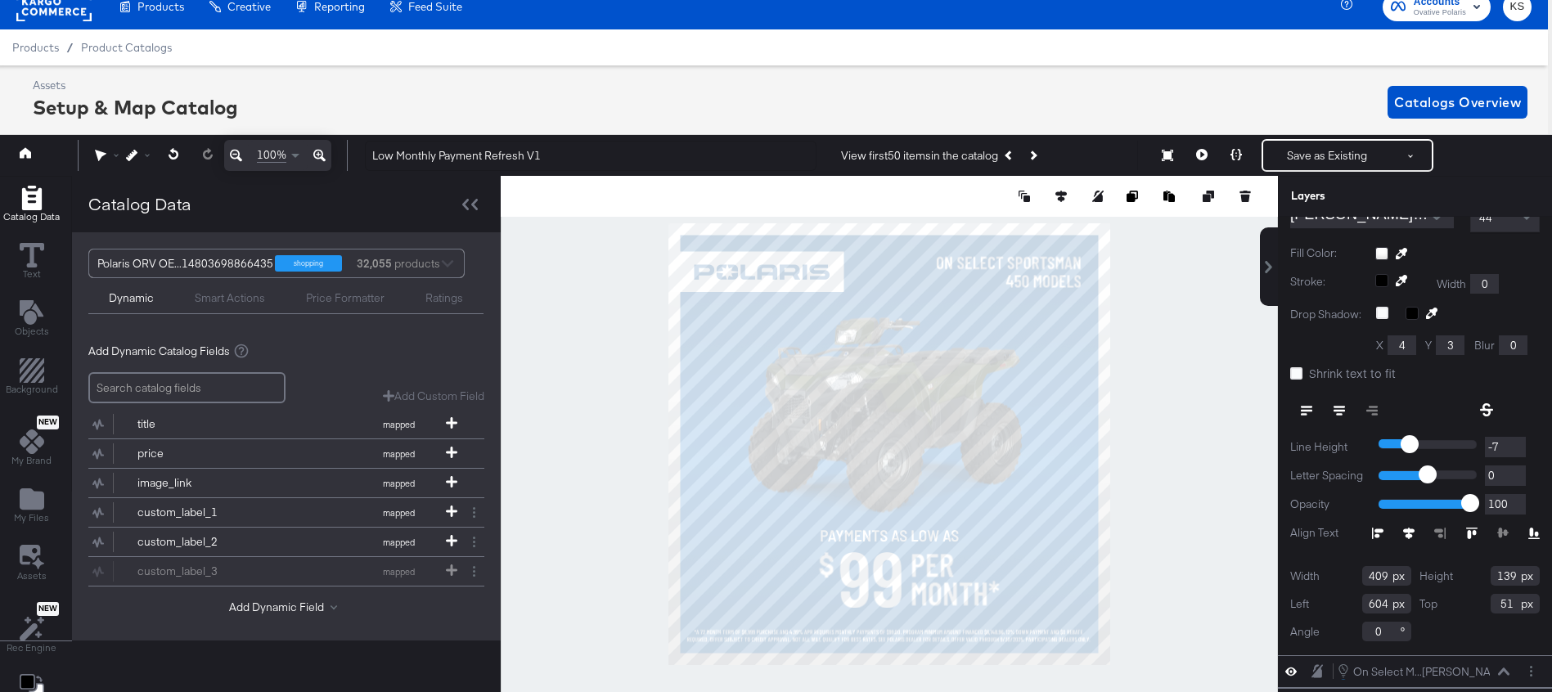
scroll to position [67, 0]
click at [1376, 576] on input "409" at bounding box center [1386, 575] width 49 height 20
click at [1371, 574] on input "409" at bounding box center [1386, 575] width 49 height 20
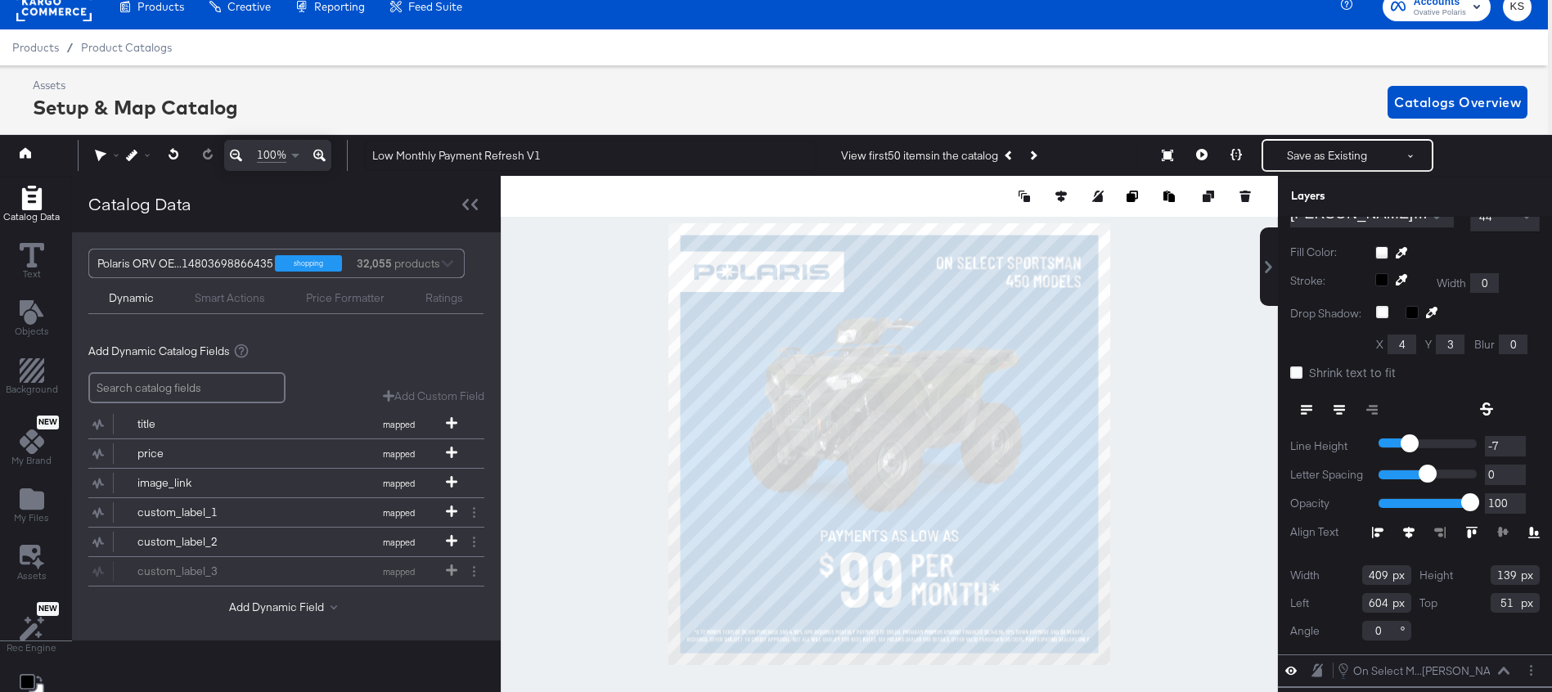
click at [1371, 574] on input "409" at bounding box center [1386, 575] width 49 height 20
type input "500"
click at [1382, 604] on input "604" at bounding box center [1386, 603] width 49 height 20
type input "513"
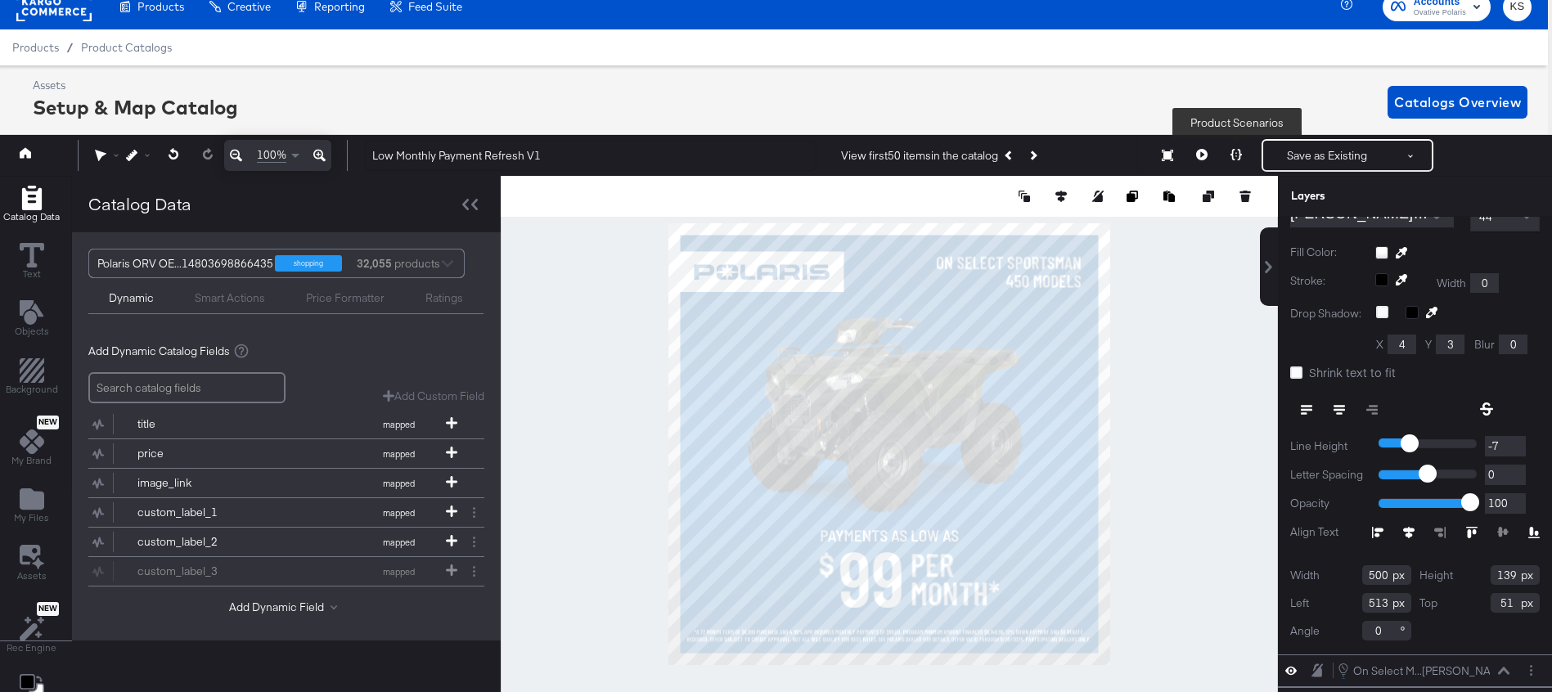
click at [1236, 160] on icon at bounding box center [1236, 154] width 11 height 11
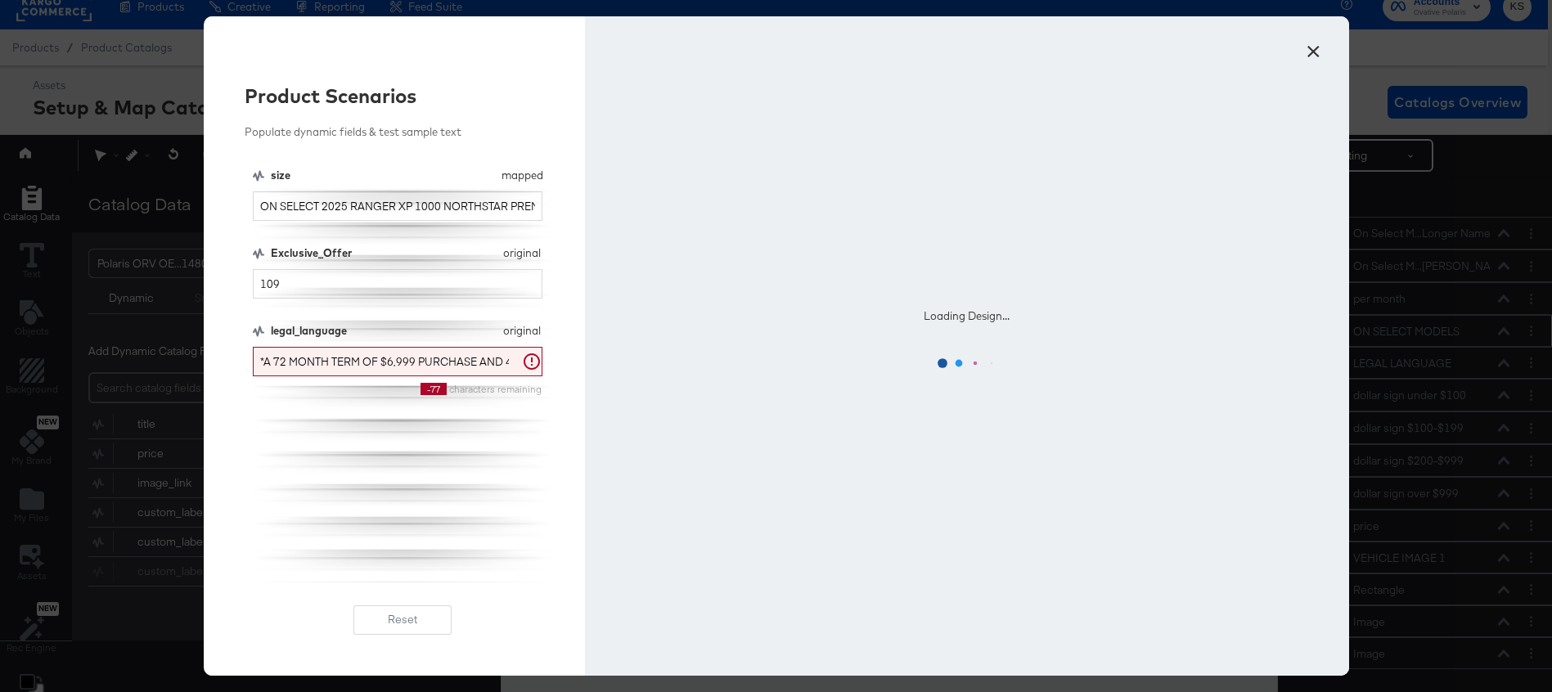
scroll to position [0, 0]
click at [513, 355] on input "*A 72 MONTH TERM OF $6,999 PURCHASE AND 4.99% APR REQUIRES MONTHLY PAYMENTS OF …" at bounding box center [398, 362] width 290 height 30
click at [520, 497] on div "size mapped size ON SELECT 2025 RANGER XP 1000 NORTHSTAR PREMIUM MODELS Exclusi…" at bounding box center [403, 375] width 300 height 415
click at [1308, 43] on button "×" at bounding box center [1313, 47] width 29 height 29
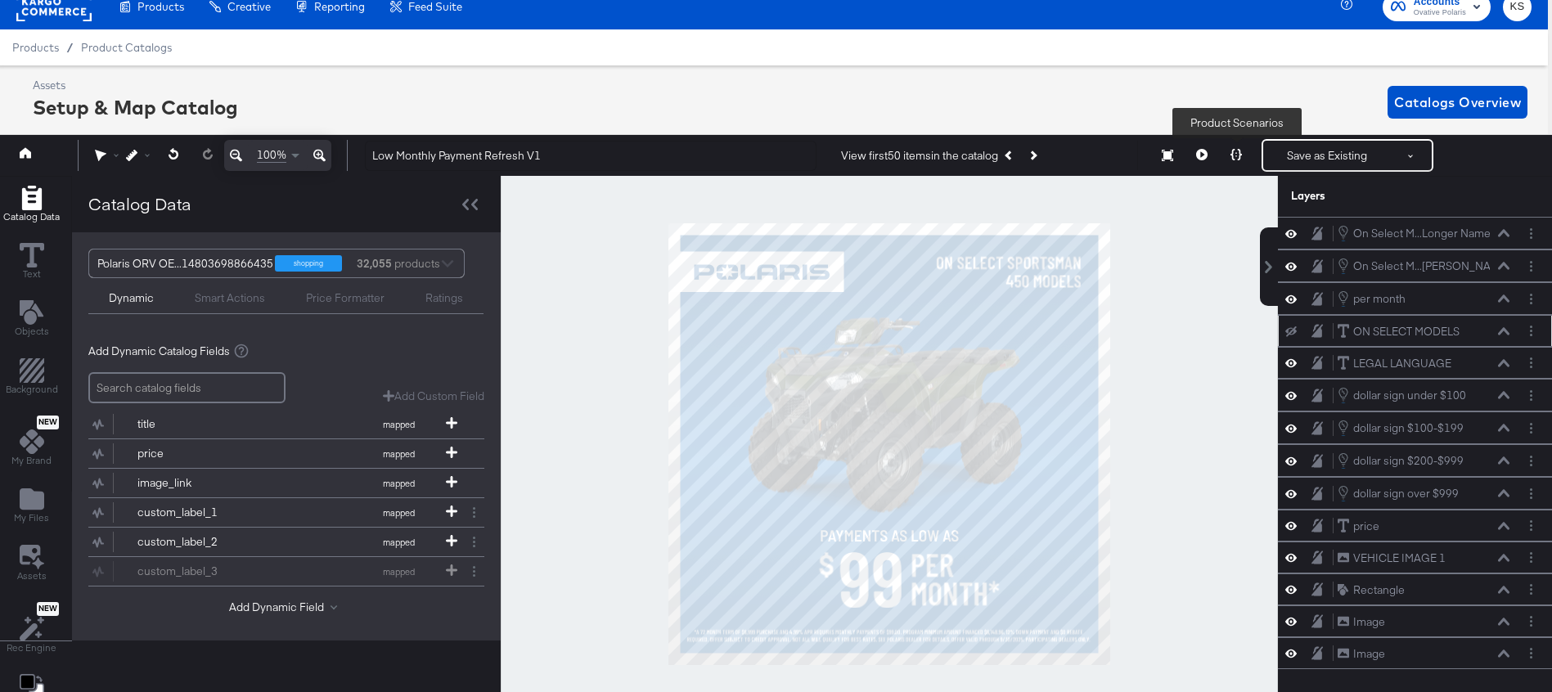
click at [1240, 163] on button at bounding box center [1236, 155] width 34 height 33
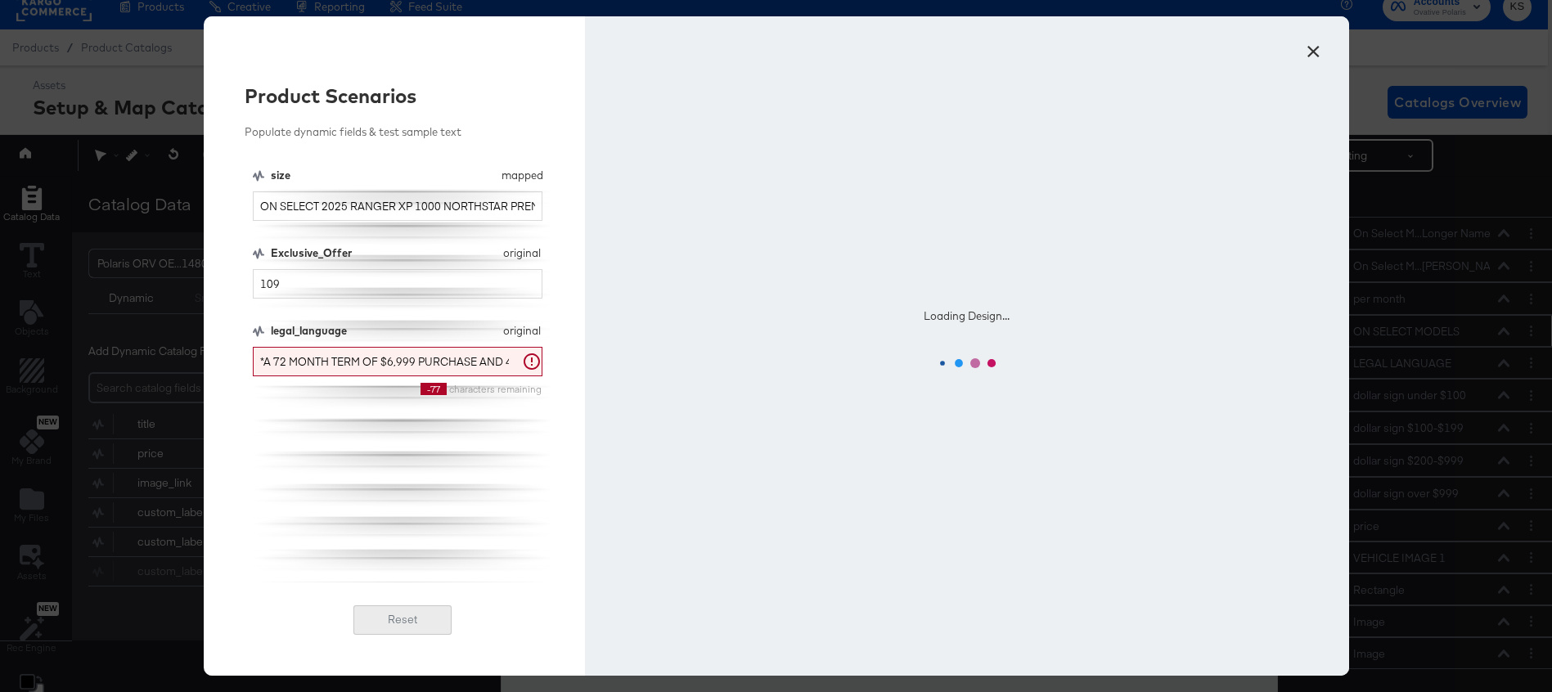
click at [389, 622] on button "Reset" at bounding box center [402, 620] width 98 height 29
type input "ON SELECT SPORTSMAN 450 MODELS"
type input "99"
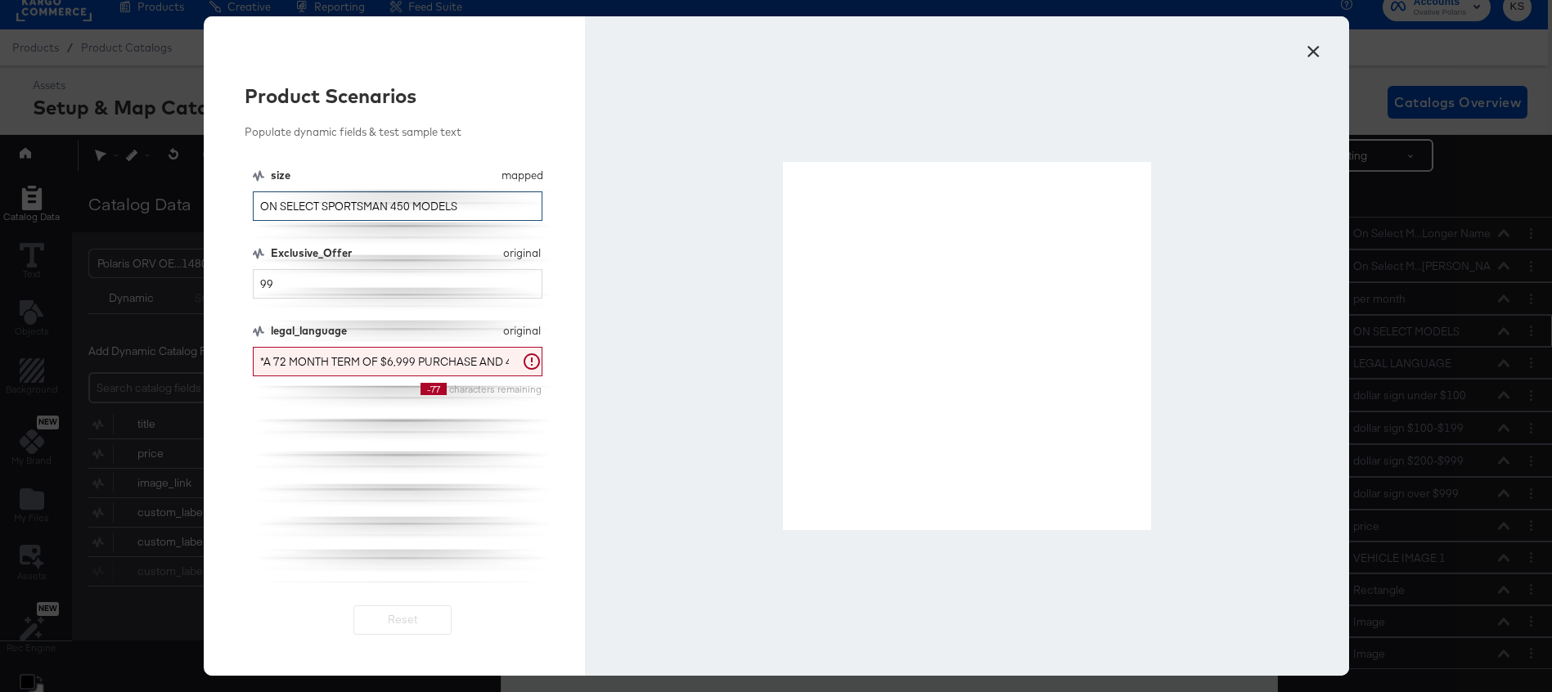
click at [372, 217] on input "ON SELECT SPORTSMAN 450 MODELS" at bounding box center [398, 206] width 290 height 30
drag, startPoint x: 322, startPoint y: 206, endPoint x: 466, endPoint y: 206, distance: 143.2
click at [466, 206] on input "ON SELECT SPORTSMAN 450 MODELS" at bounding box center [398, 206] width 290 height 30
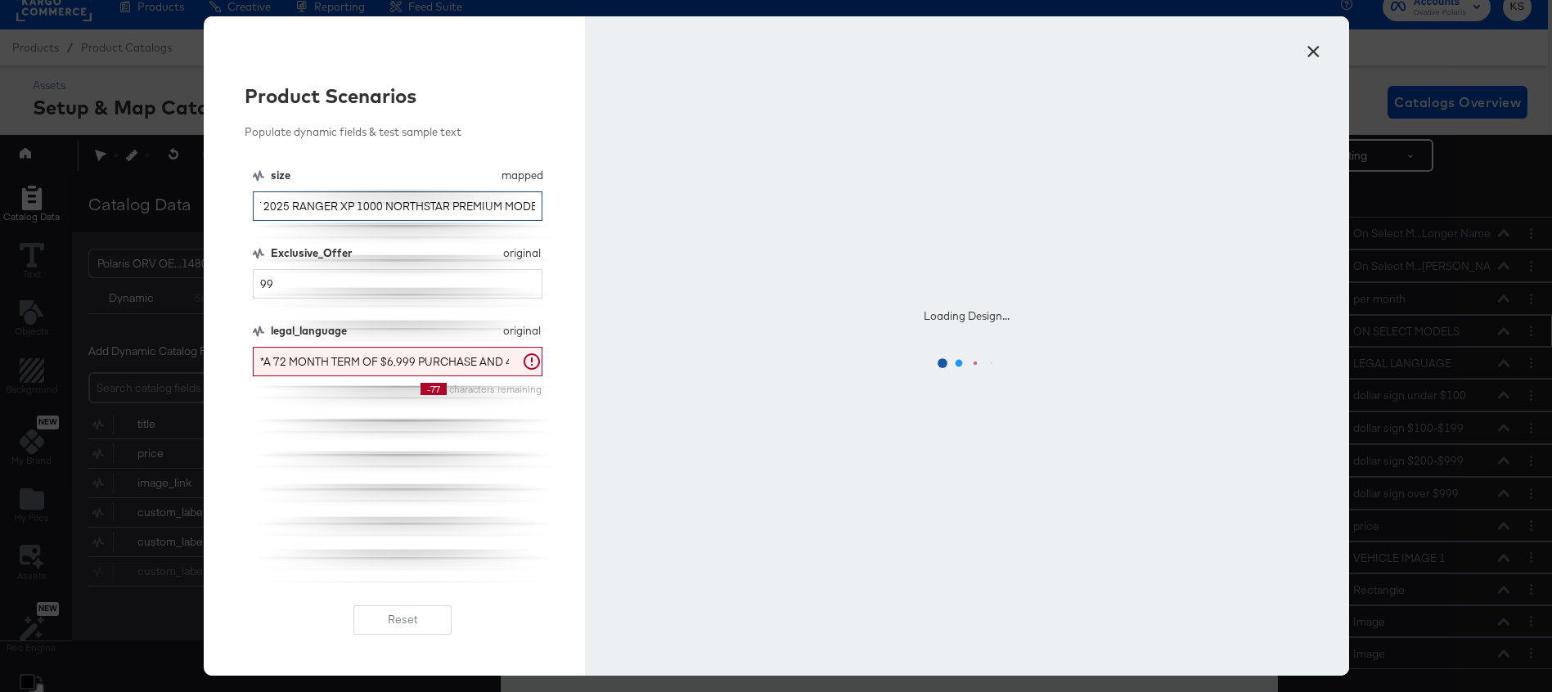
scroll to position [0, 70]
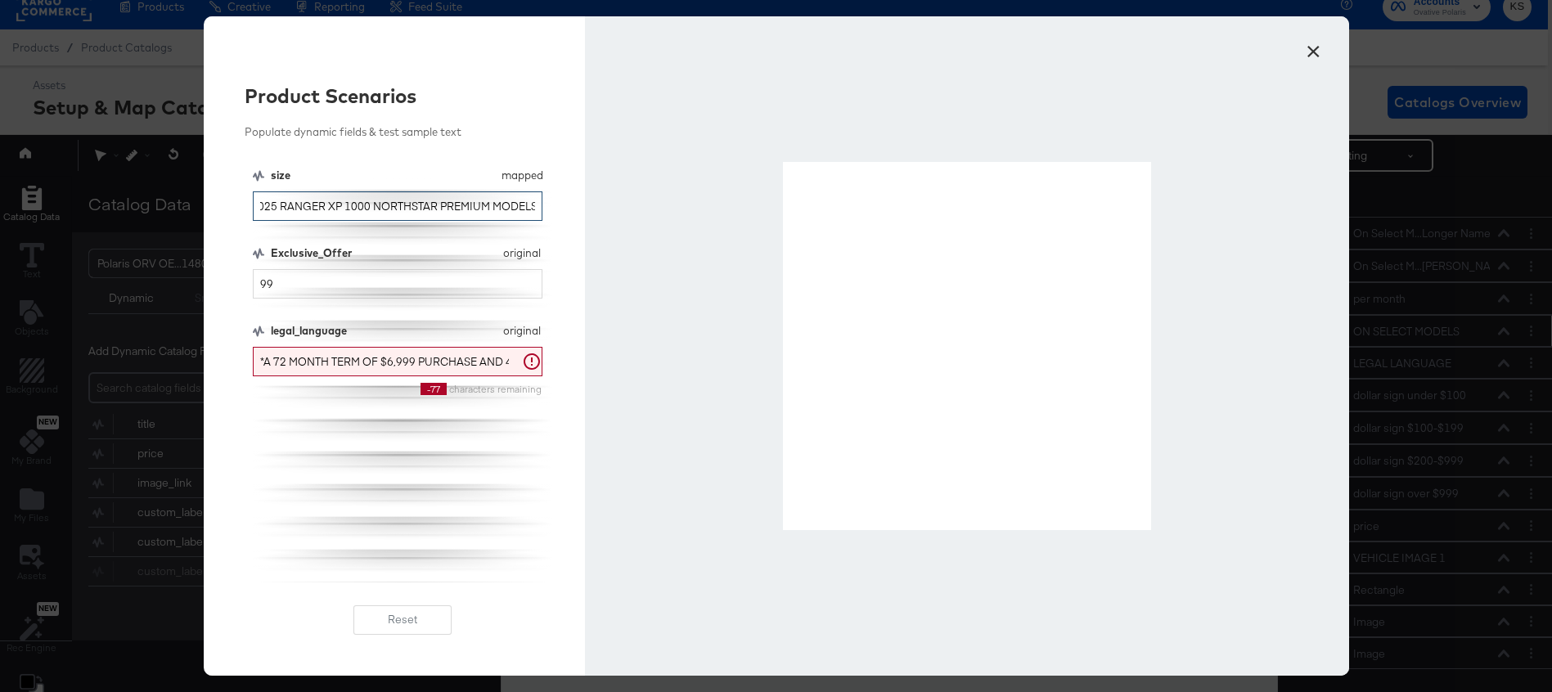
type input "ON SELECT 2025 RANGER XP 1000 NORTHSTAR PREMIUM MODELS"
click at [1313, 52] on button "×" at bounding box center [1313, 47] width 29 height 29
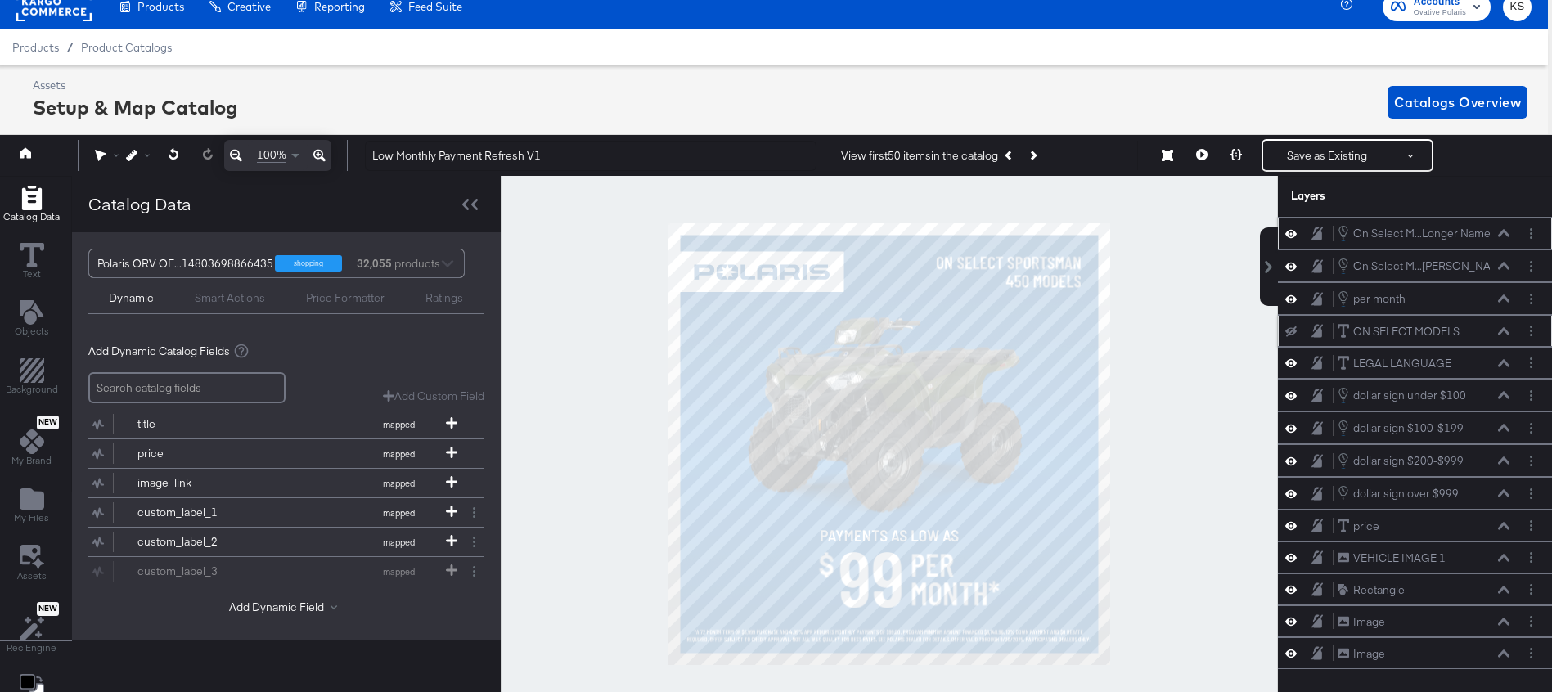
click at [1509, 237] on button at bounding box center [1503, 233] width 13 height 10
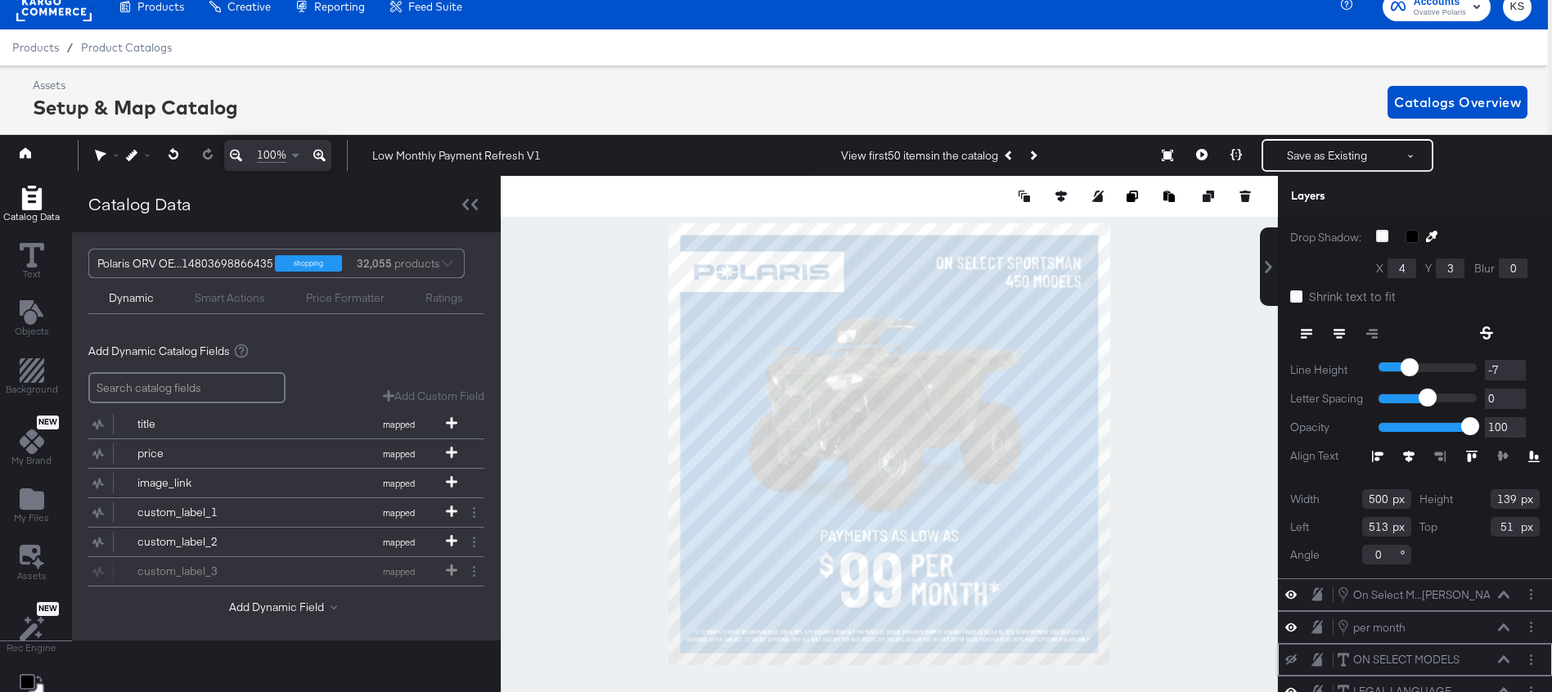
scroll to position [146, 0]
click at [1371, 497] on input "500" at bounding box center [1386, 497] width 49 height 20
type input "525"
click at [1373, 519] on input "513" at bounding box center [1386, 525] width 49 height 20
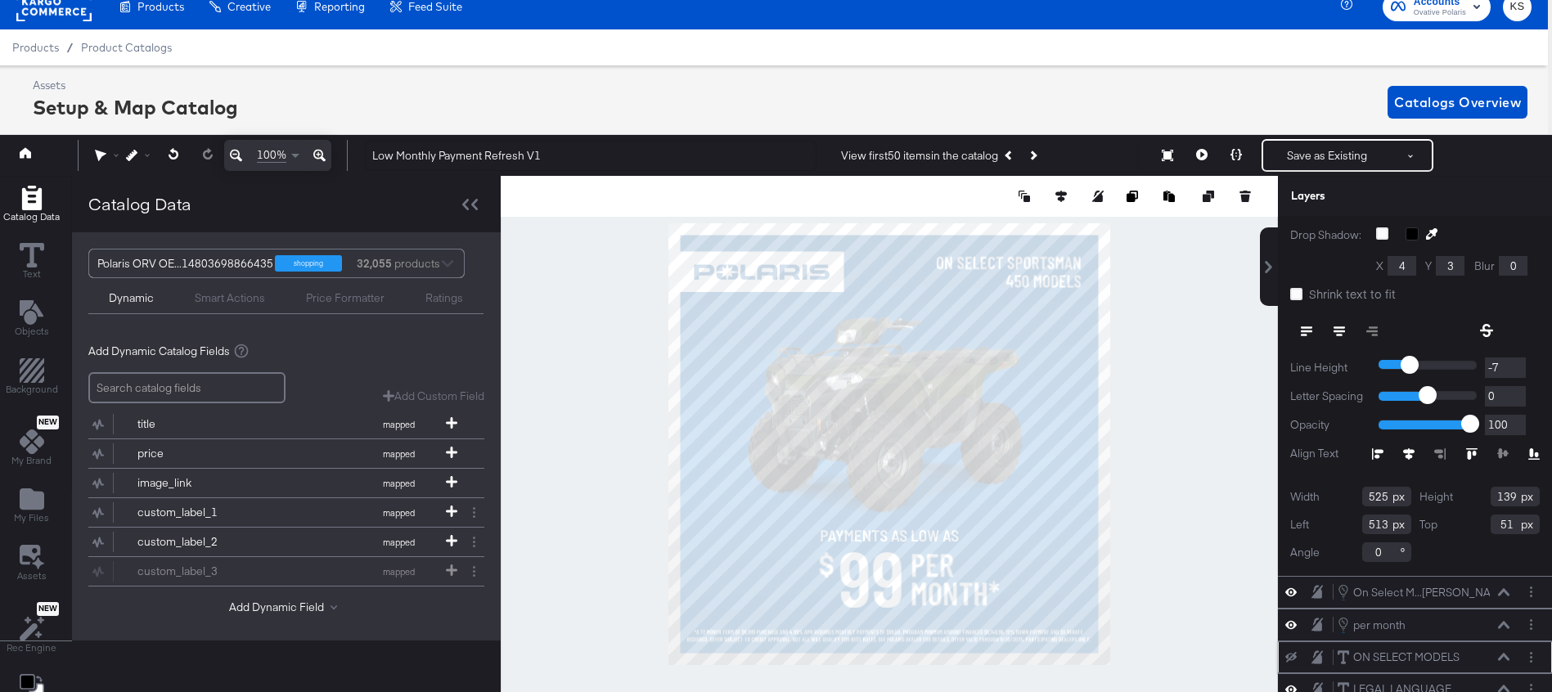
click at [1373, 519] on input "513" at bounding box center [1386, 525] width 49 height 20
type input "488"
click at [1239, 152] on icon at bounding box center [1236, 154] width 11 height 11
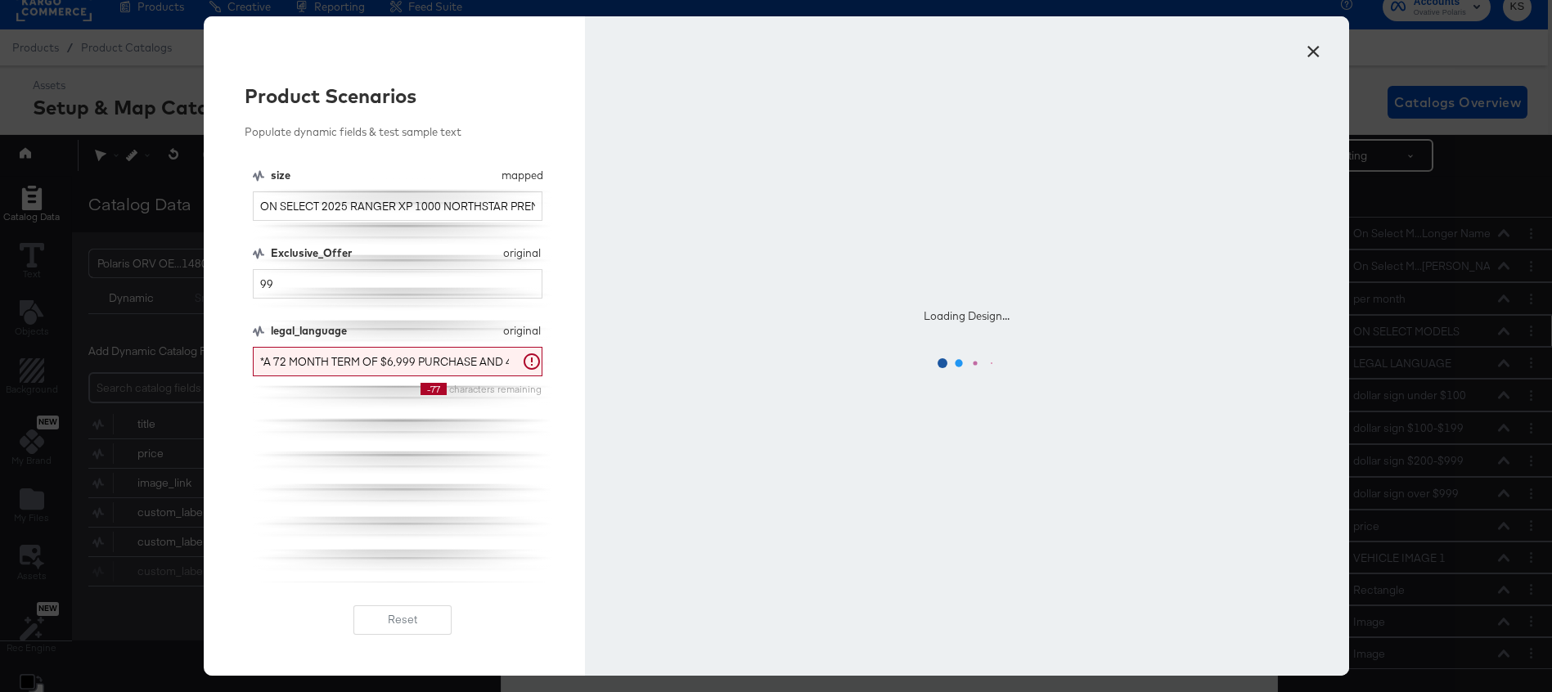
scroll to position [0, 0]
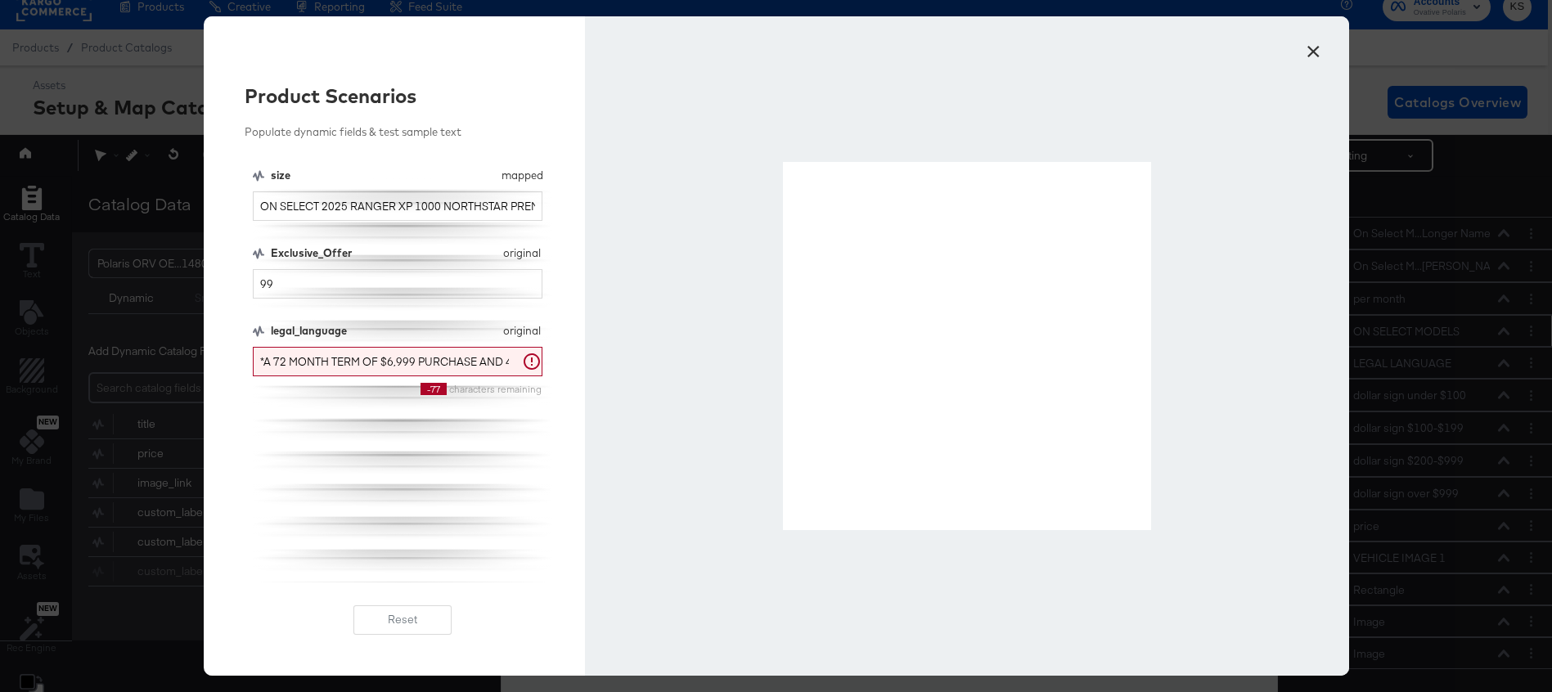
click at [1308, 58] on button "×" at bounding box center [1313, 47] width 29 height 29
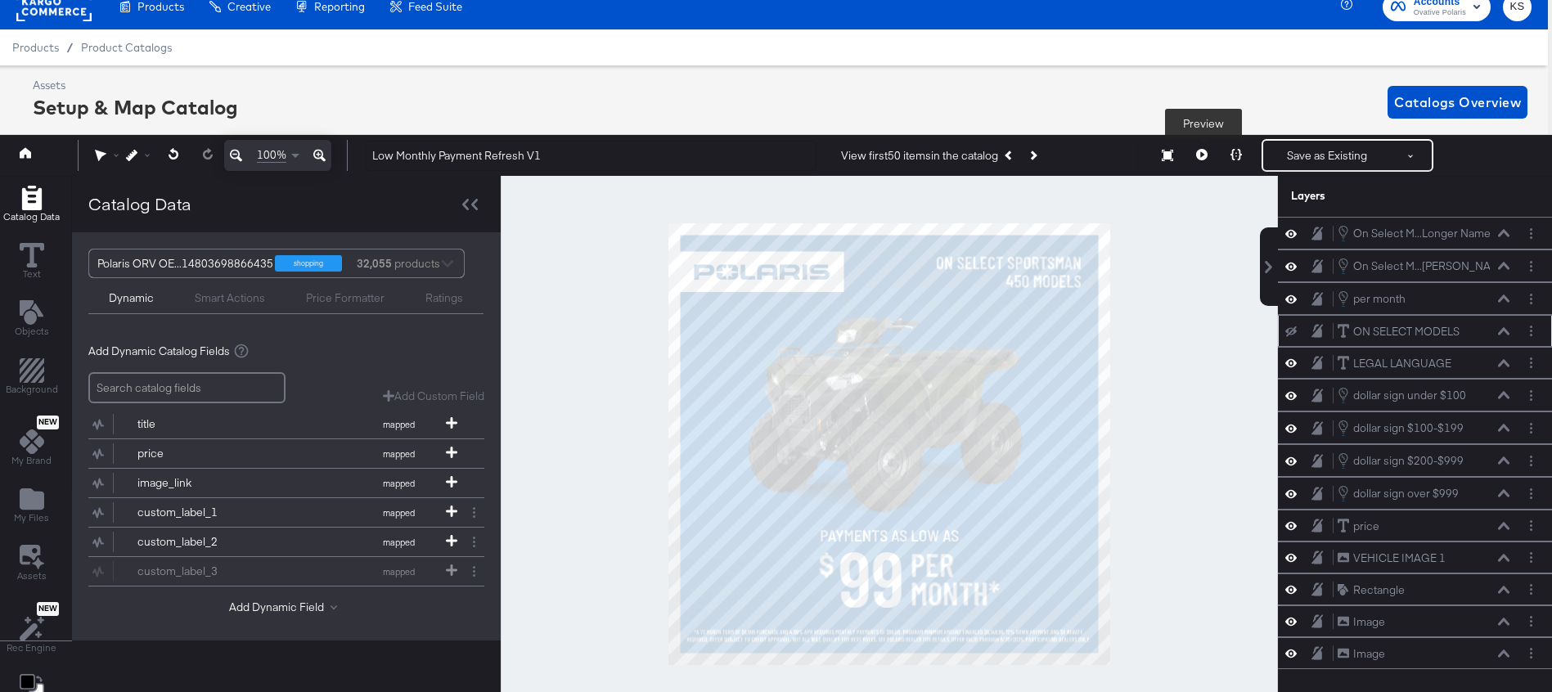
click at [1204, 155] on icon at bounding box center [1201, 154] width 11 height 11
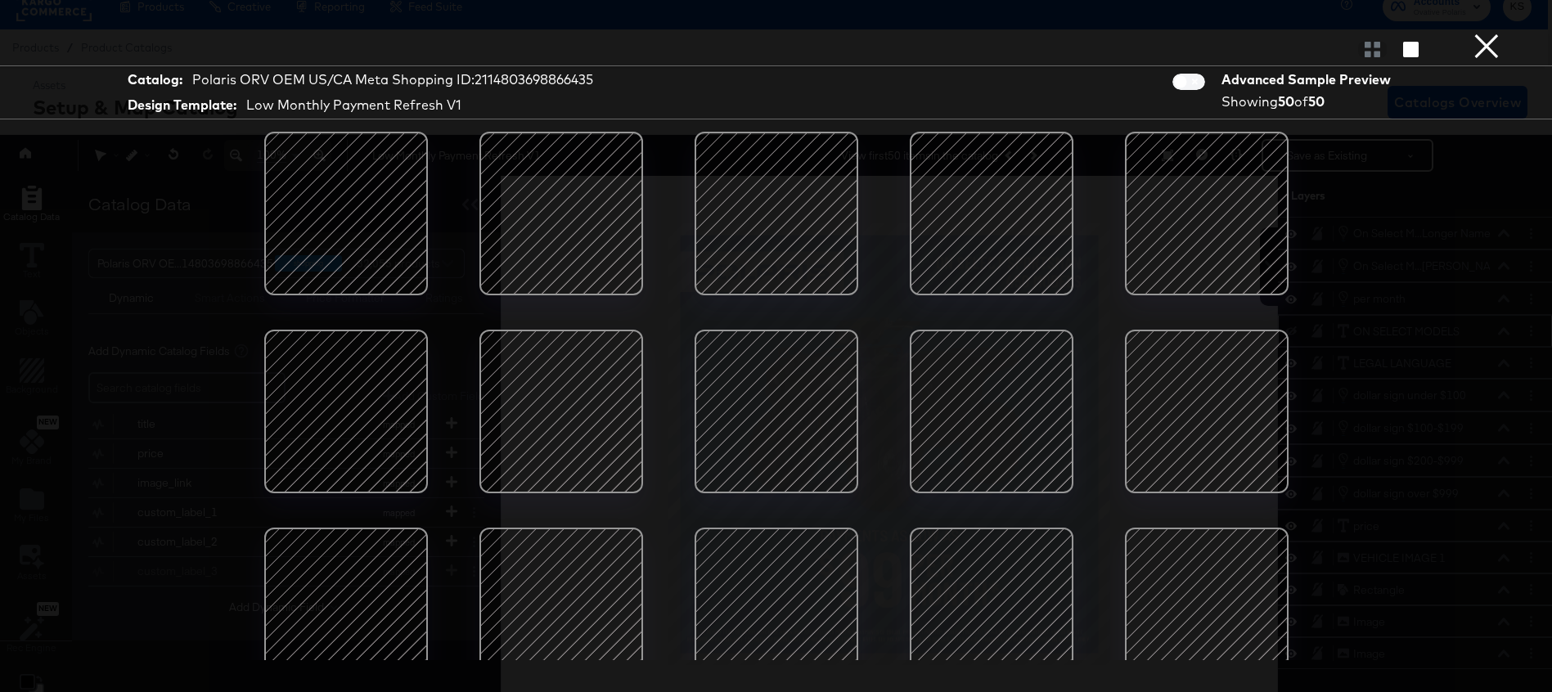
click at [359, 234] on div at bounding box center [346, 213] width 139 height 139
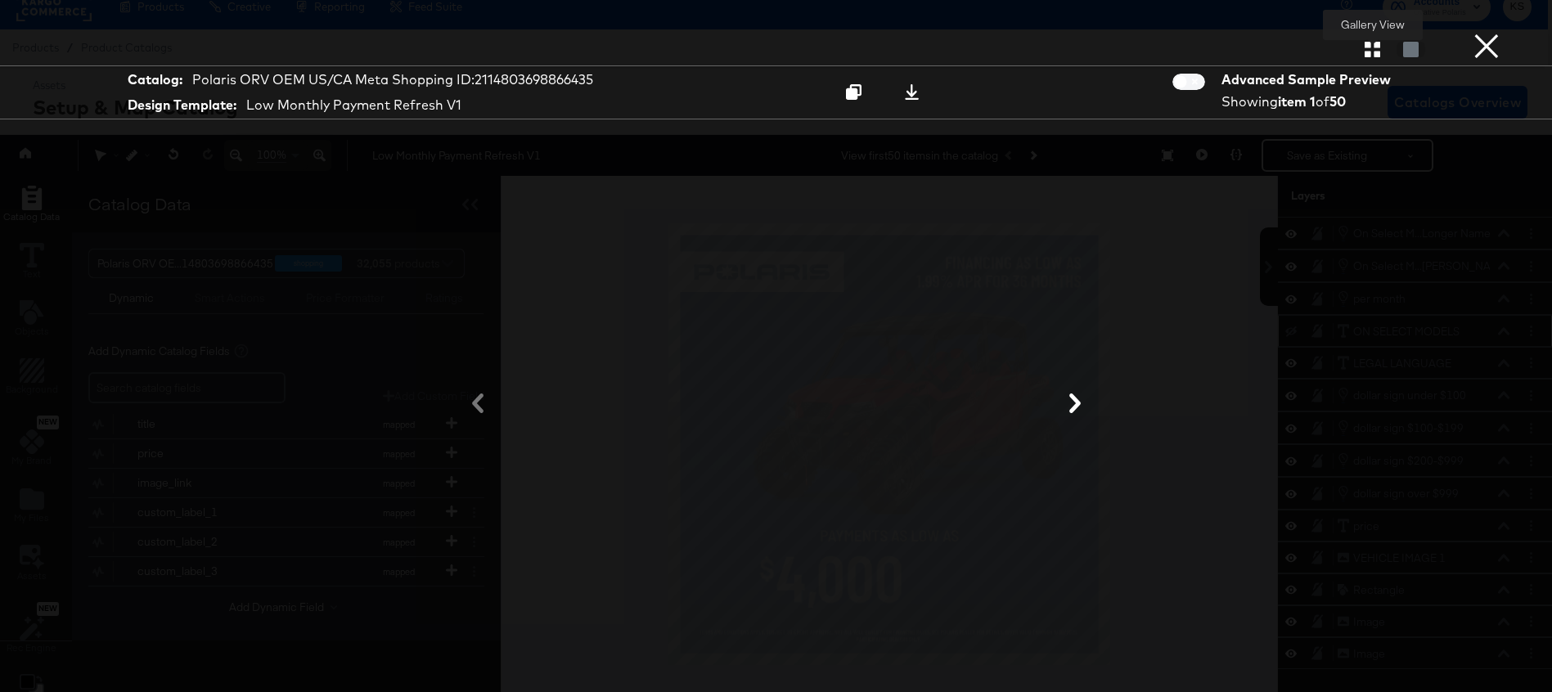
click at [1367, 52] on icon "button" at bounding box center [1373, 50] width 16 height 16
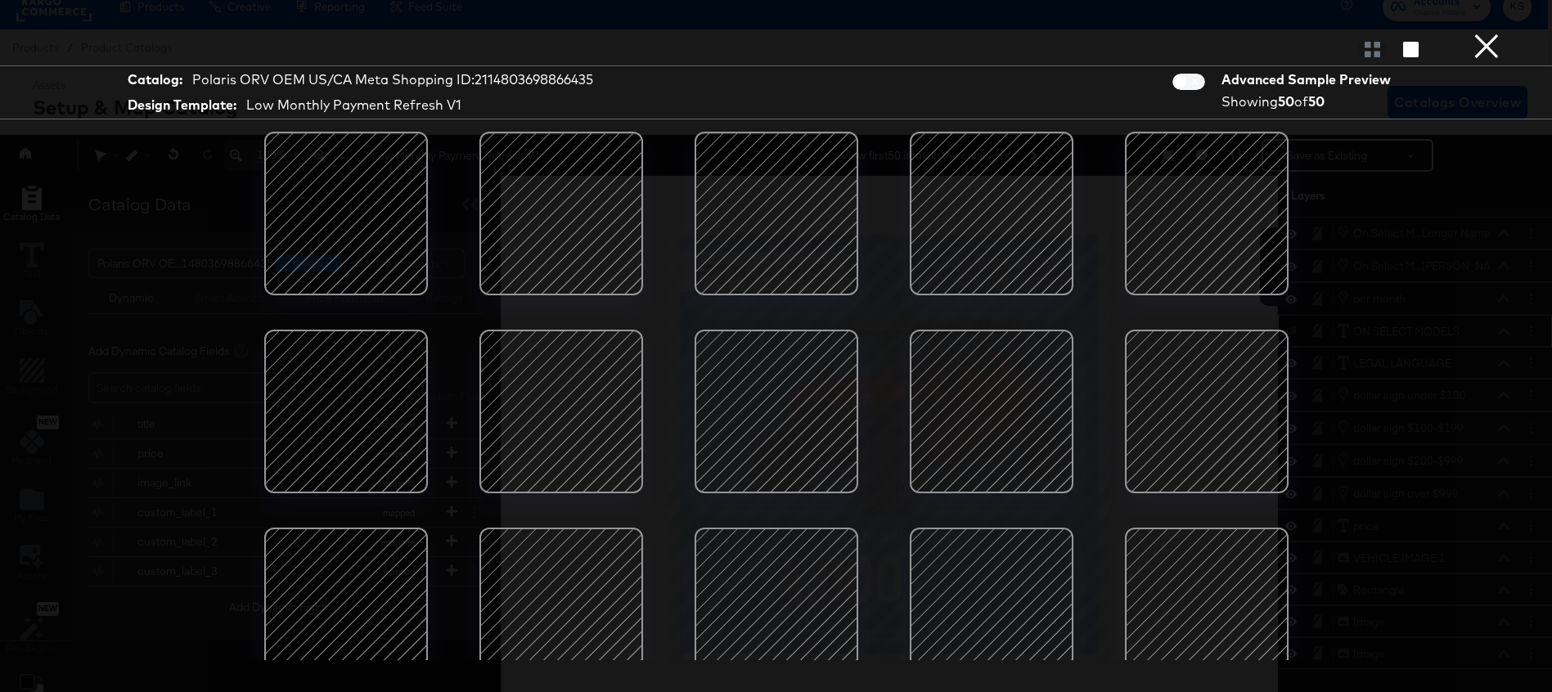
click at [600, 192] on div at bounding box center [561, 213] width 139 height 139
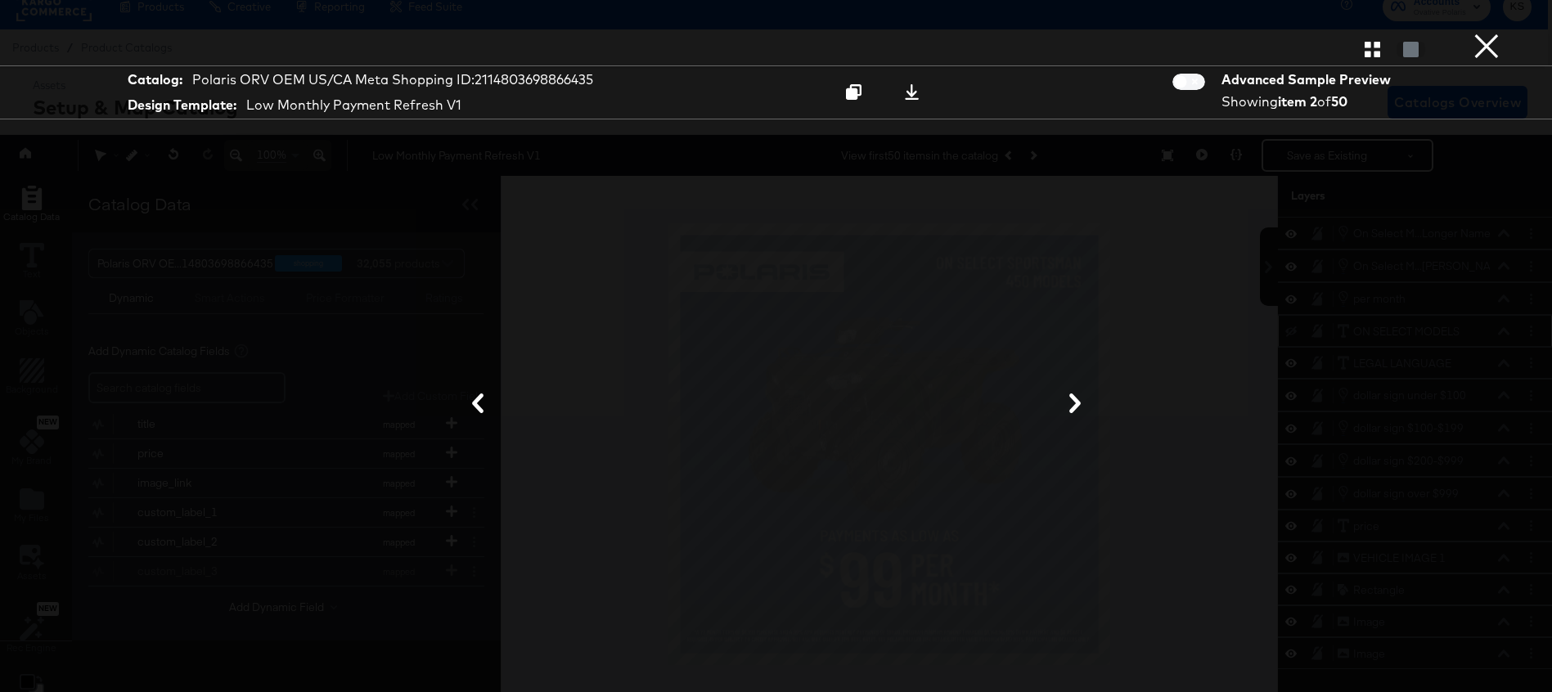
click at [1373, 54] on icon "button" at bounding box center [1373, 50] width 16 height 16
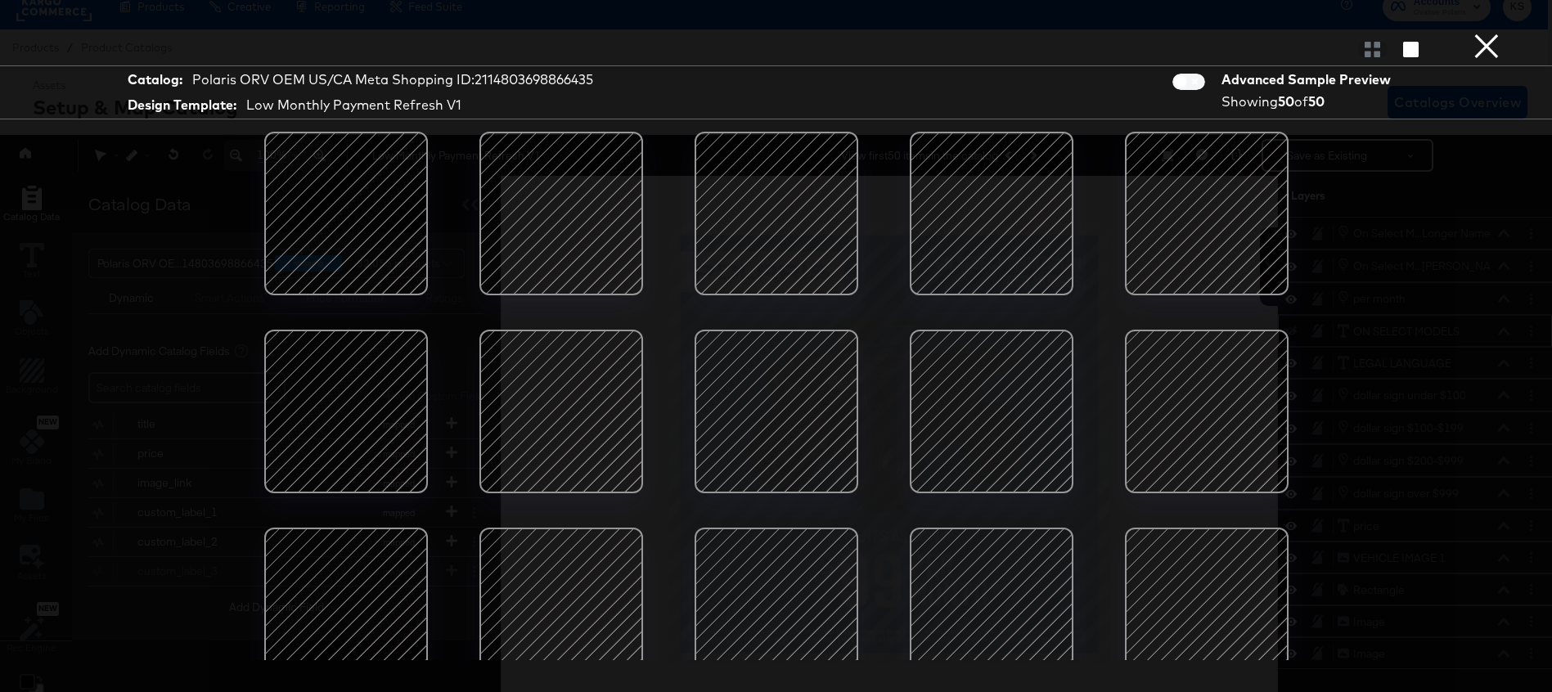
click at [1488, 33] on button "×" at bounding box center [1486, 16] width 33 height 33
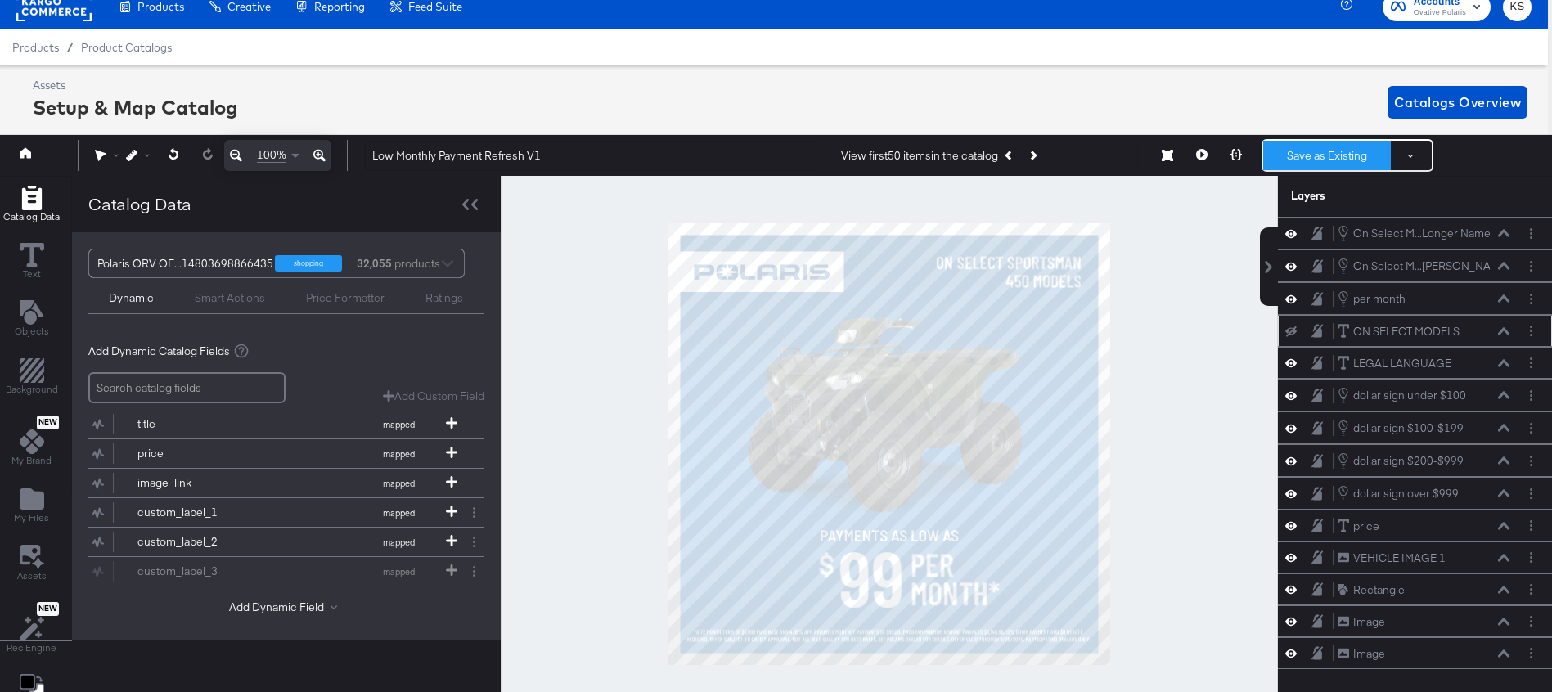
click at [1283, 146] on button "Save as Existing" at bounding box center [1327, 155] width 128 height 29
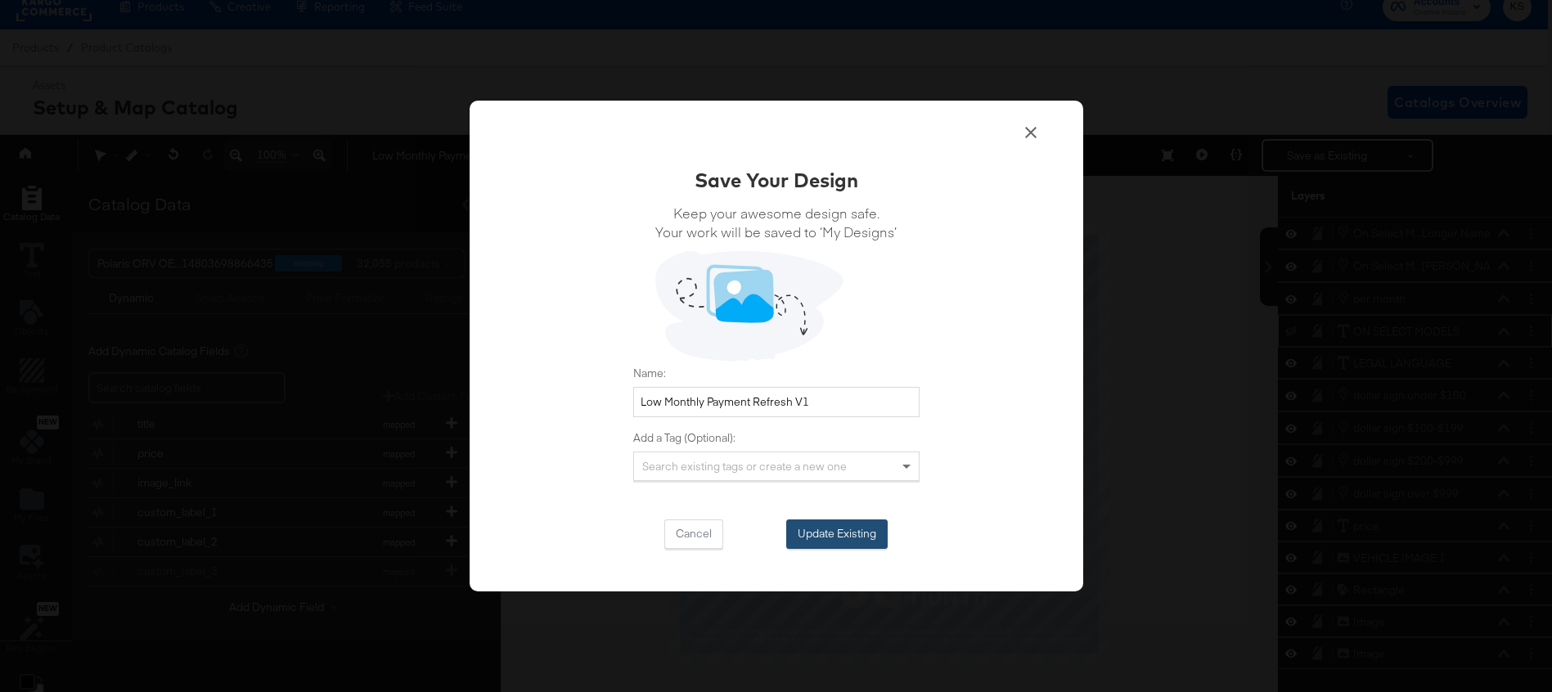
click at [834, 534] on button "Update Existing" at bounding box center [836, 534] width 101 height 29
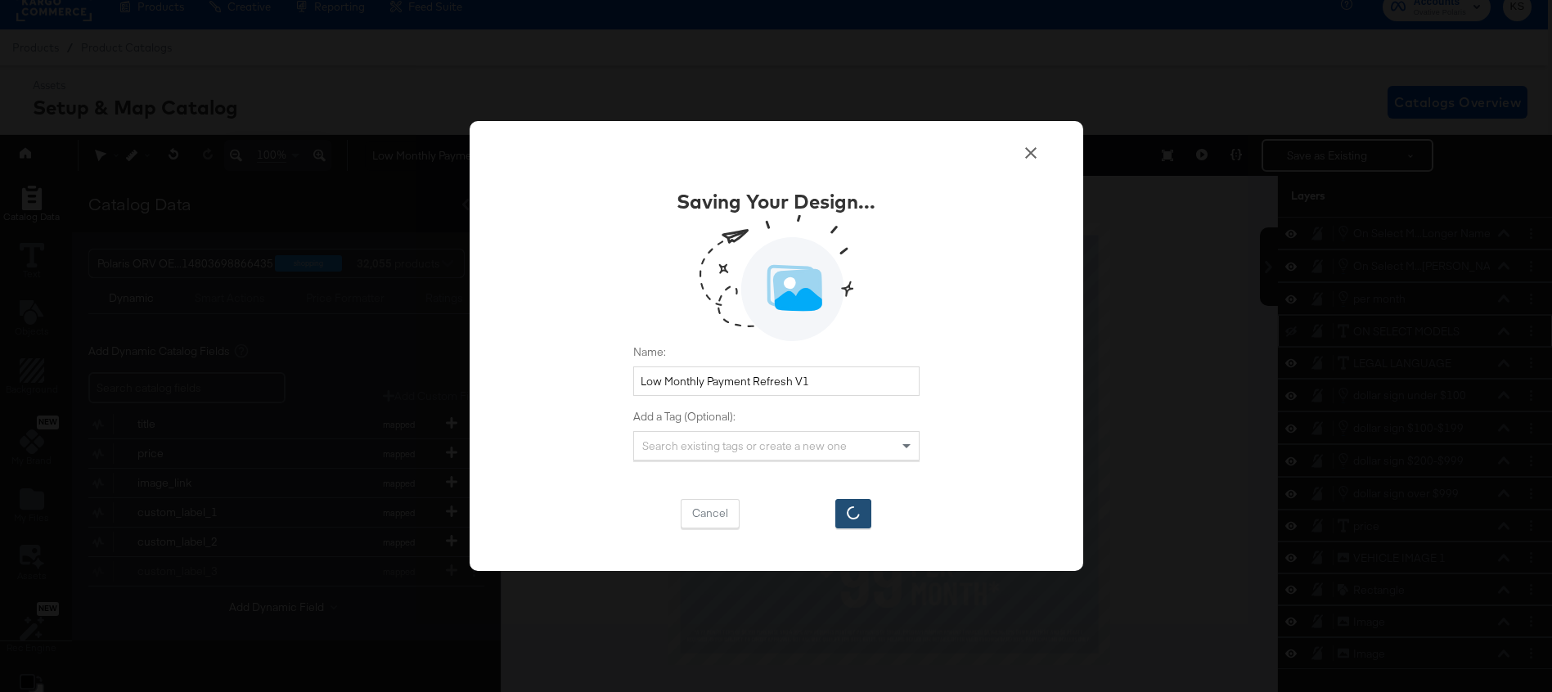
scroll to position [16, 0]
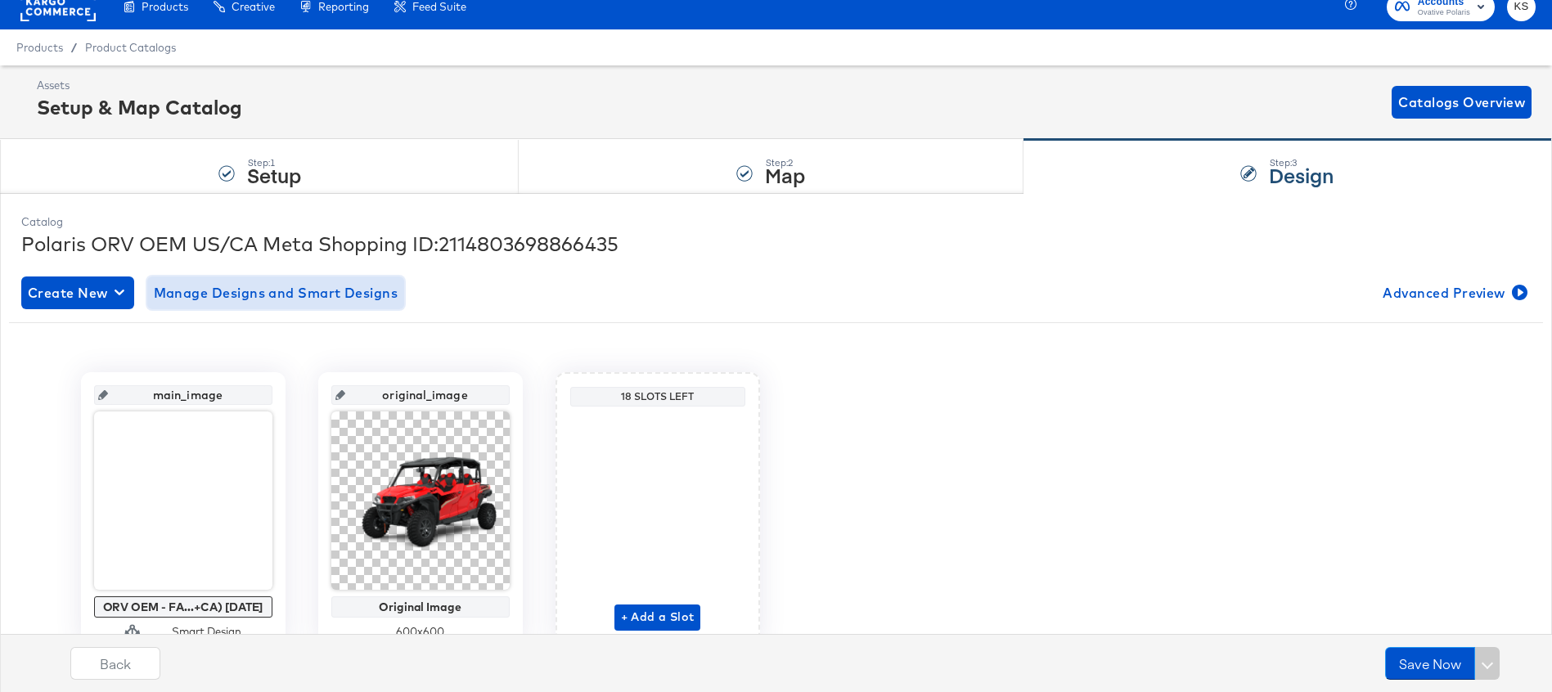
click at [294, 296] on span "Manage Designs and Smart Designs" at bounding box center [276, 292] width 245 height 23
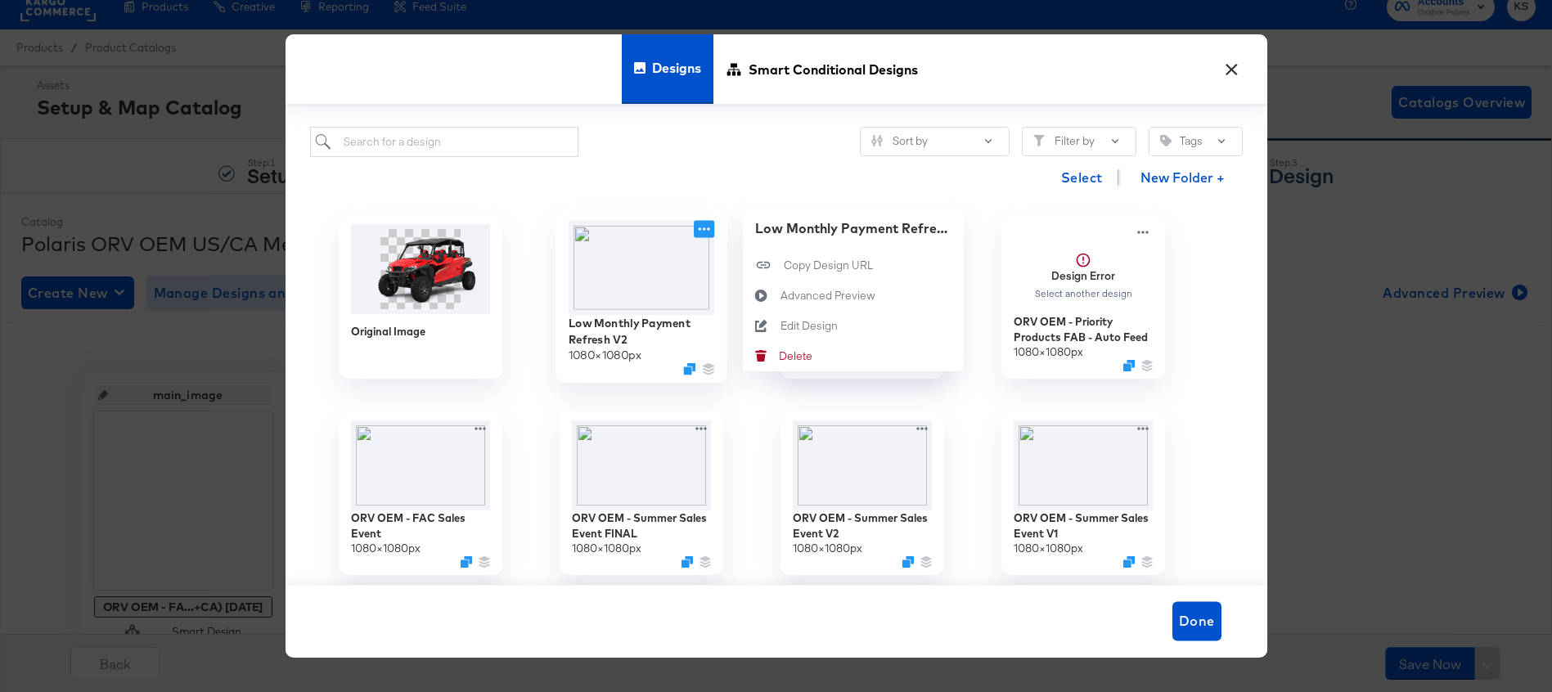
click at [697, 225] on icon at bounding box center [704, 228] width 20 height 17
click at [780, 326] on div "Edit Design Edit Design" at bounding box center [780, 326] width 0 height 0
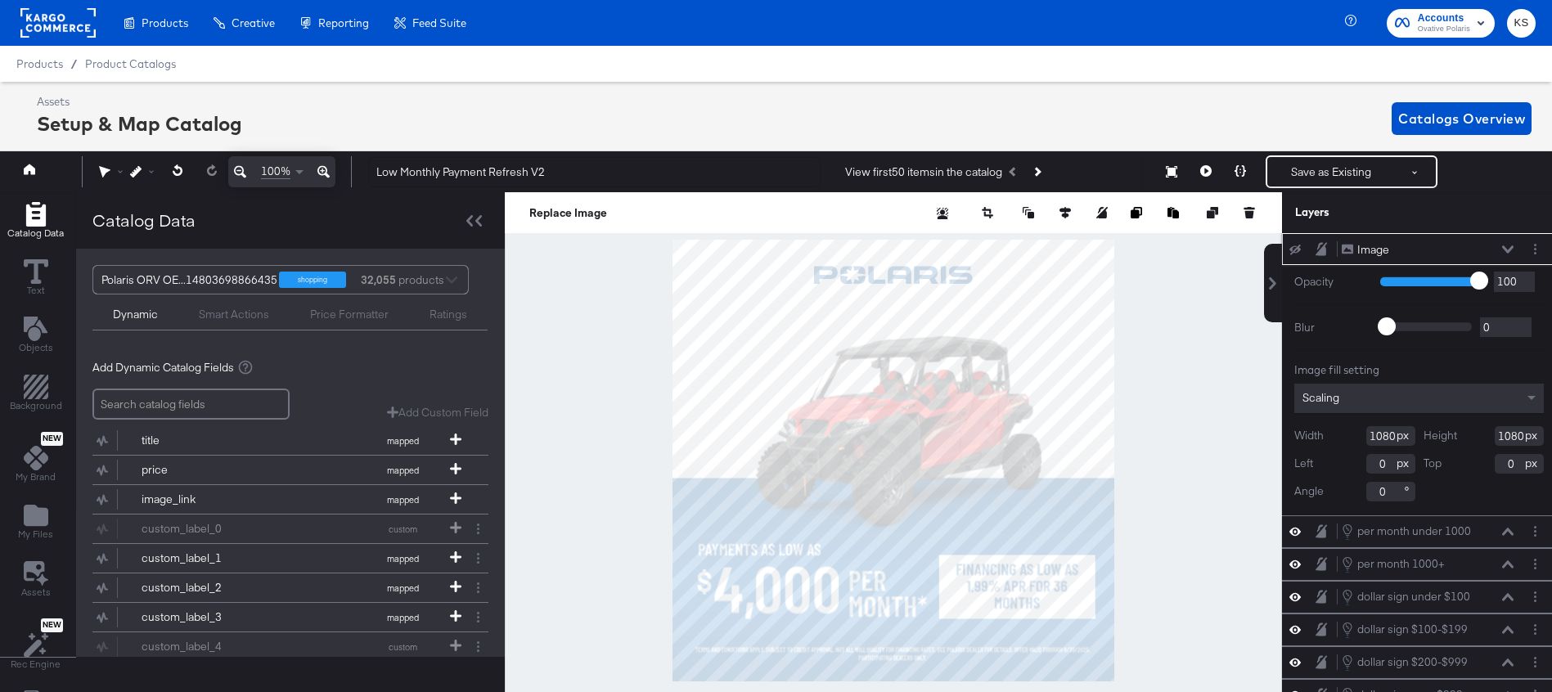
click at [1506, 250] on icon at bounding box center [1507, 248] width 11 height 7
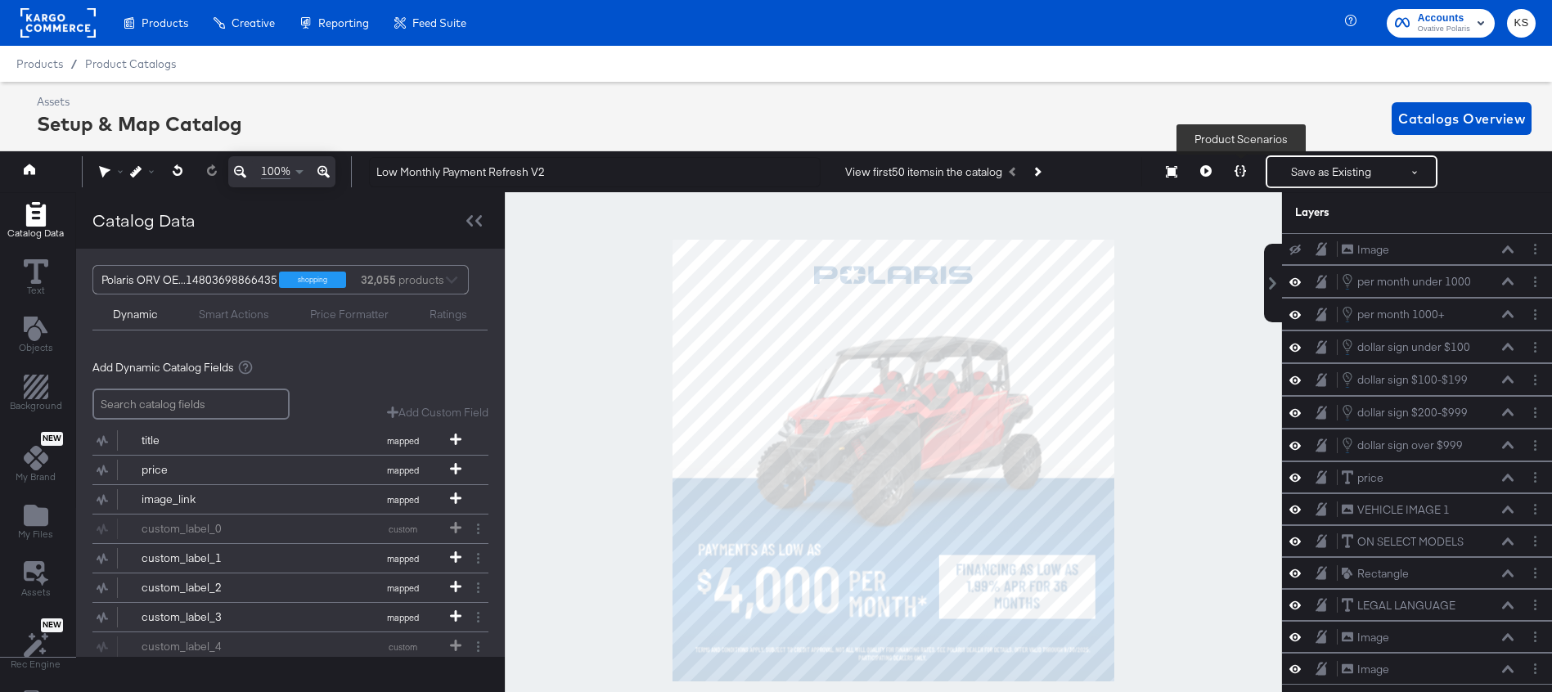
click at [1238, 167] on icon at bounding box center [1240, 170] width 11 height 11
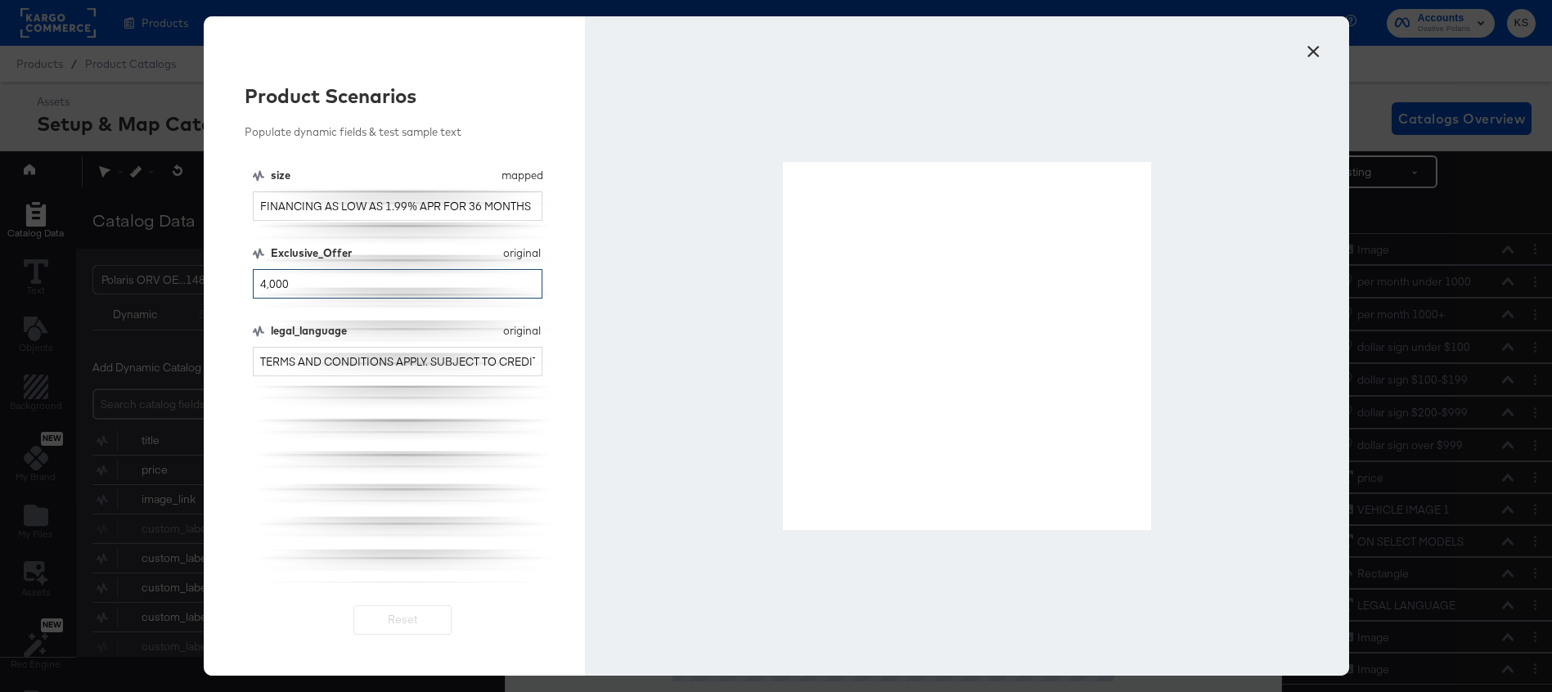
click at [444, 285] on input "4,000" at bounding box center [398, 284] width 290 height 30
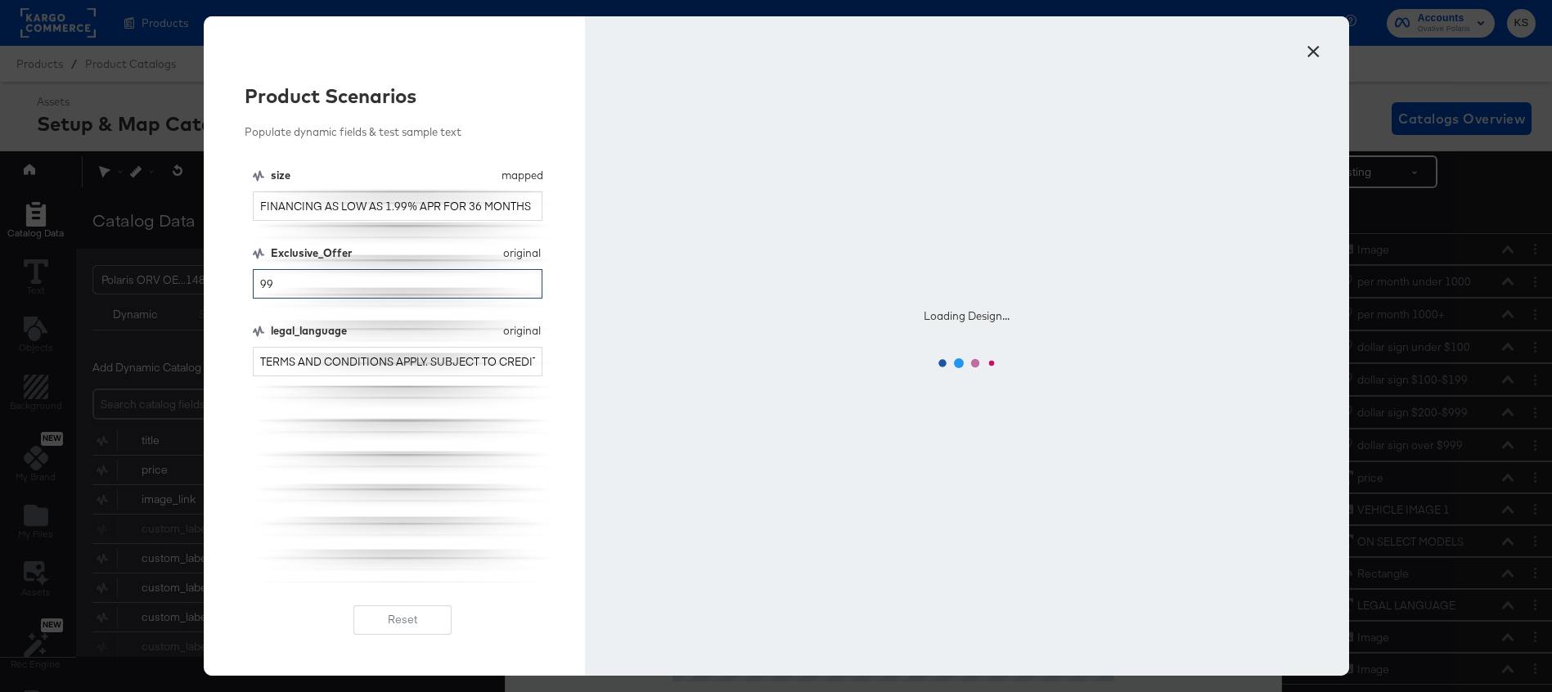
type input "99"
click at [1325, 41] on button "×" at bounding box center [1313, 47] width 29 height 29
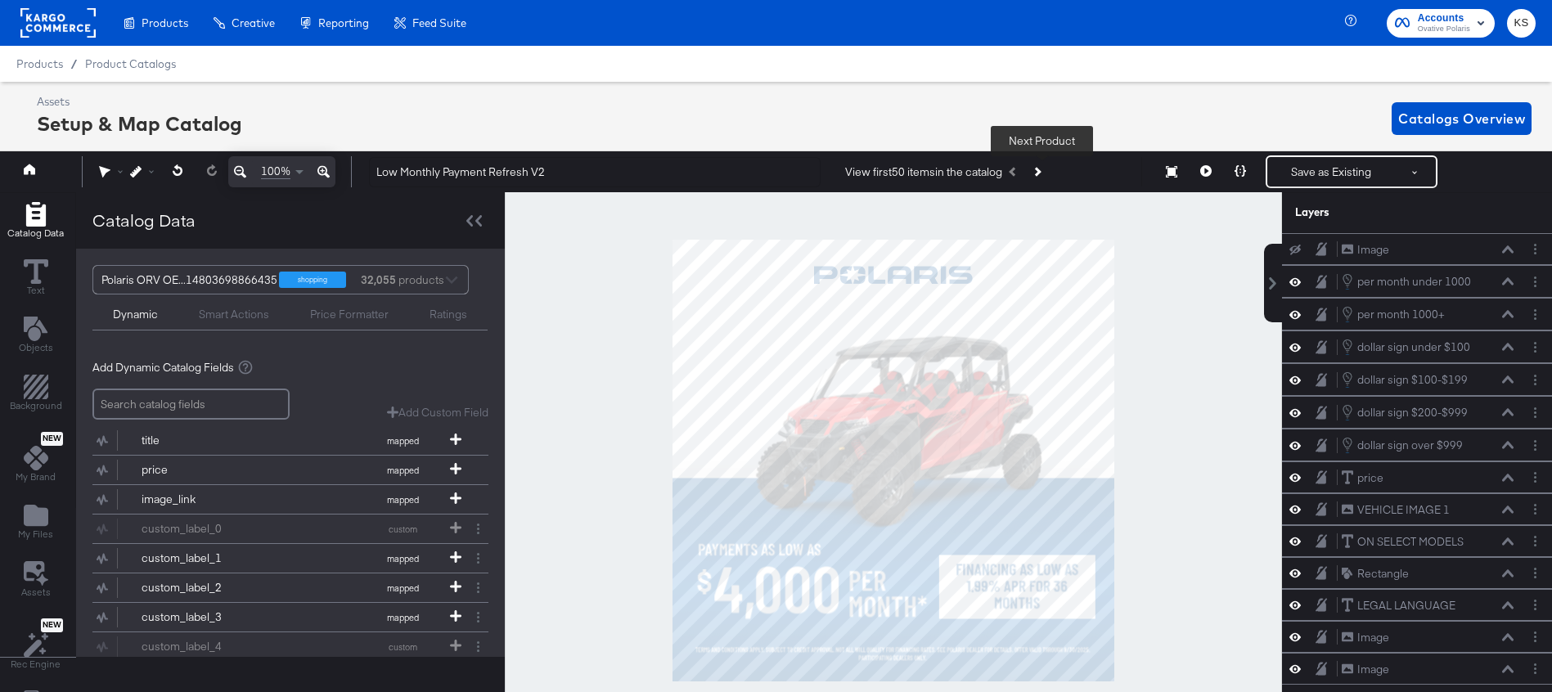
click at [1038, 170] on button "Next Product" at bounding box center [1036, 171] width 23 height 29
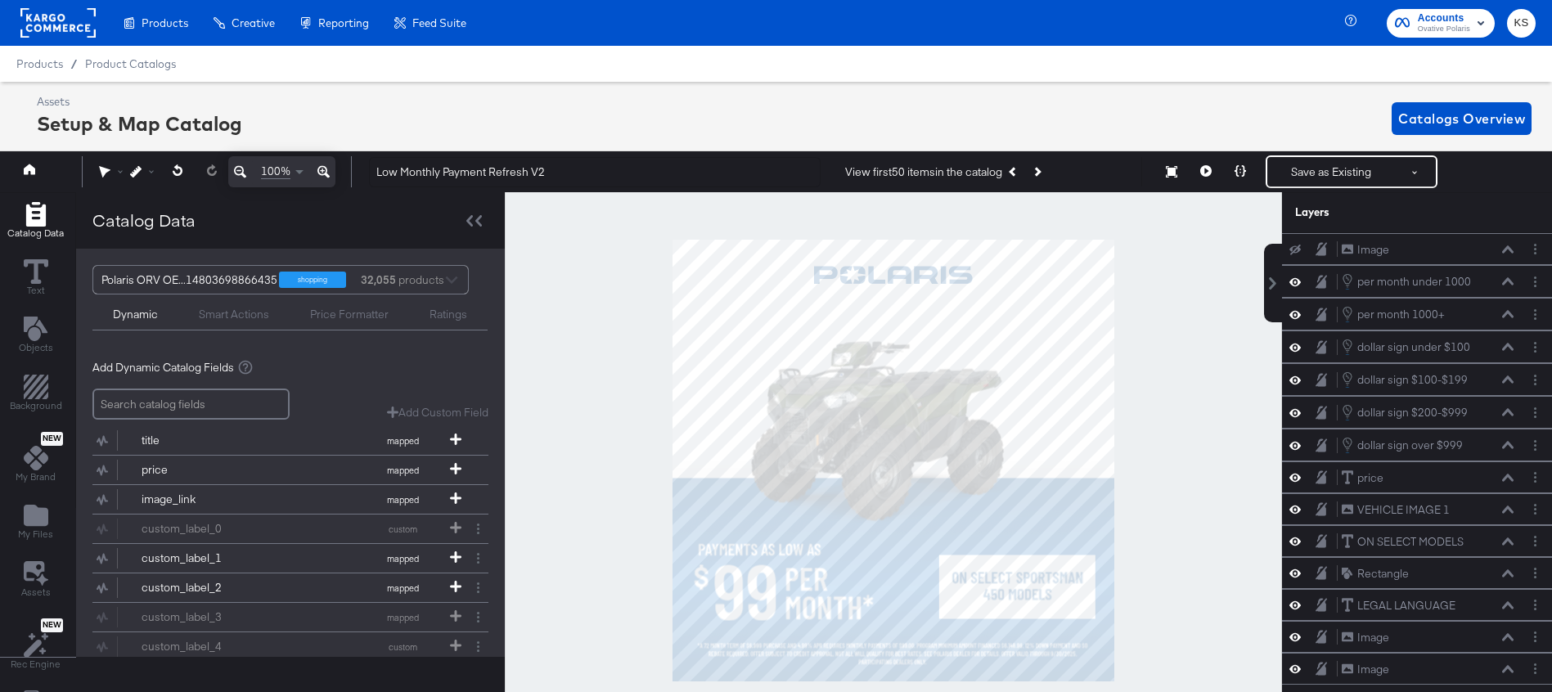
scroll to position [47, 0]
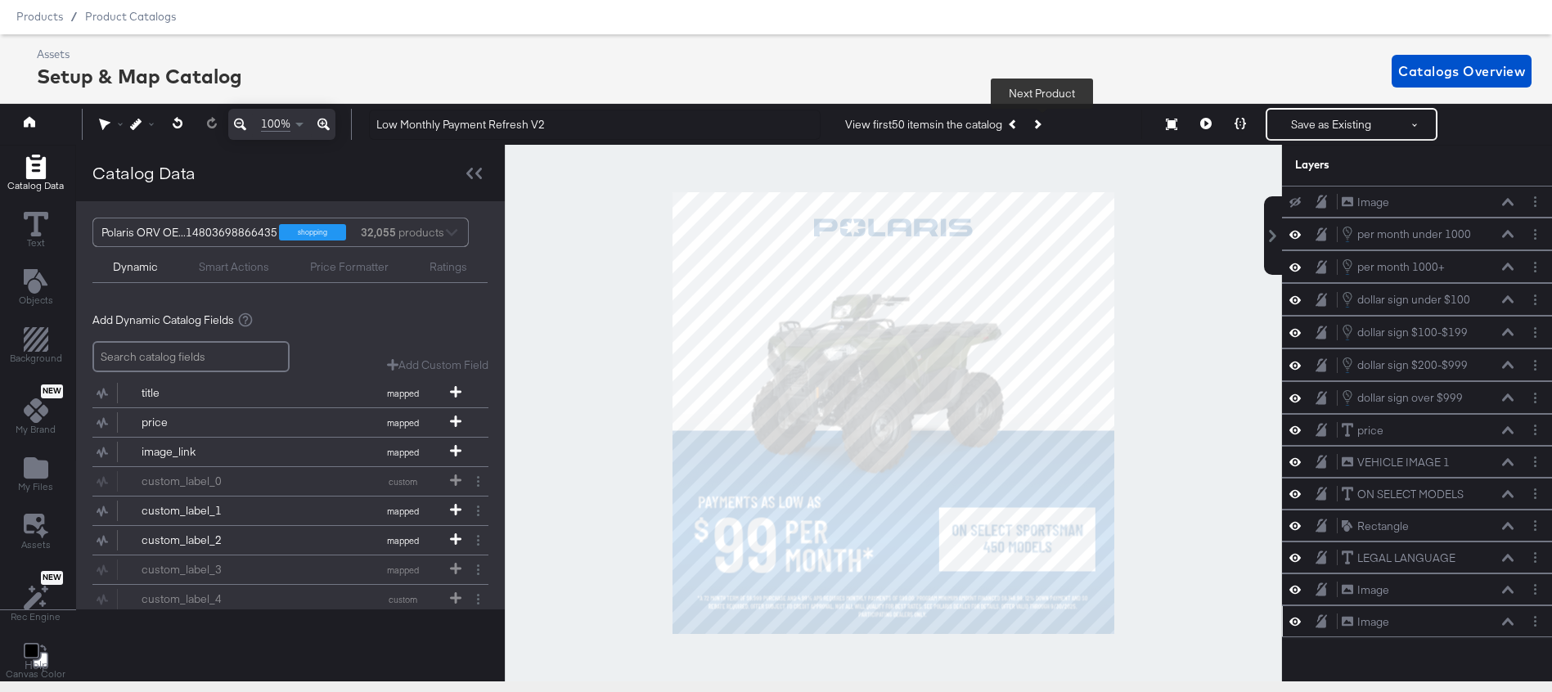
click at [1298, 621] on icon at bounding box center [1295, 622] width 11 height 14
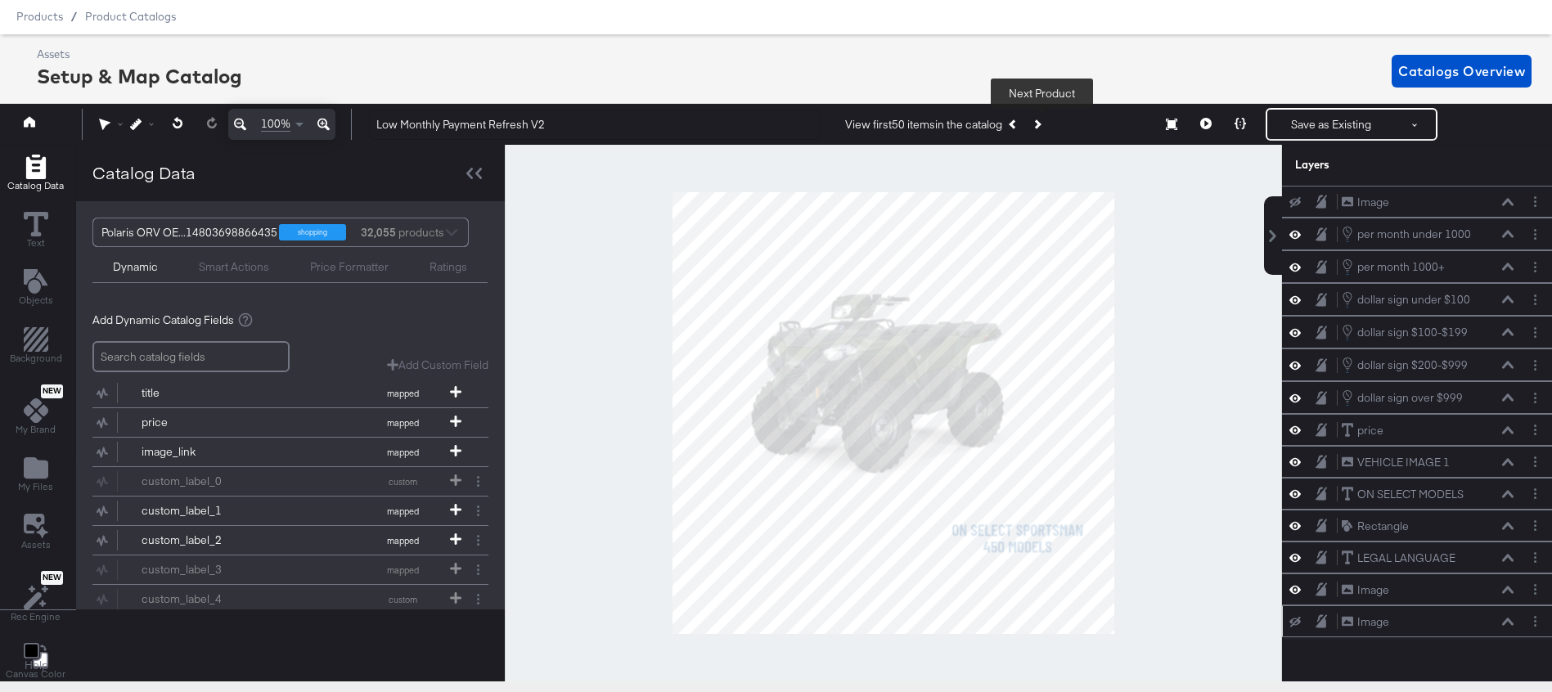
click at [1298, 621] on icon at bounding box center [1295, 622] width 11 height 11
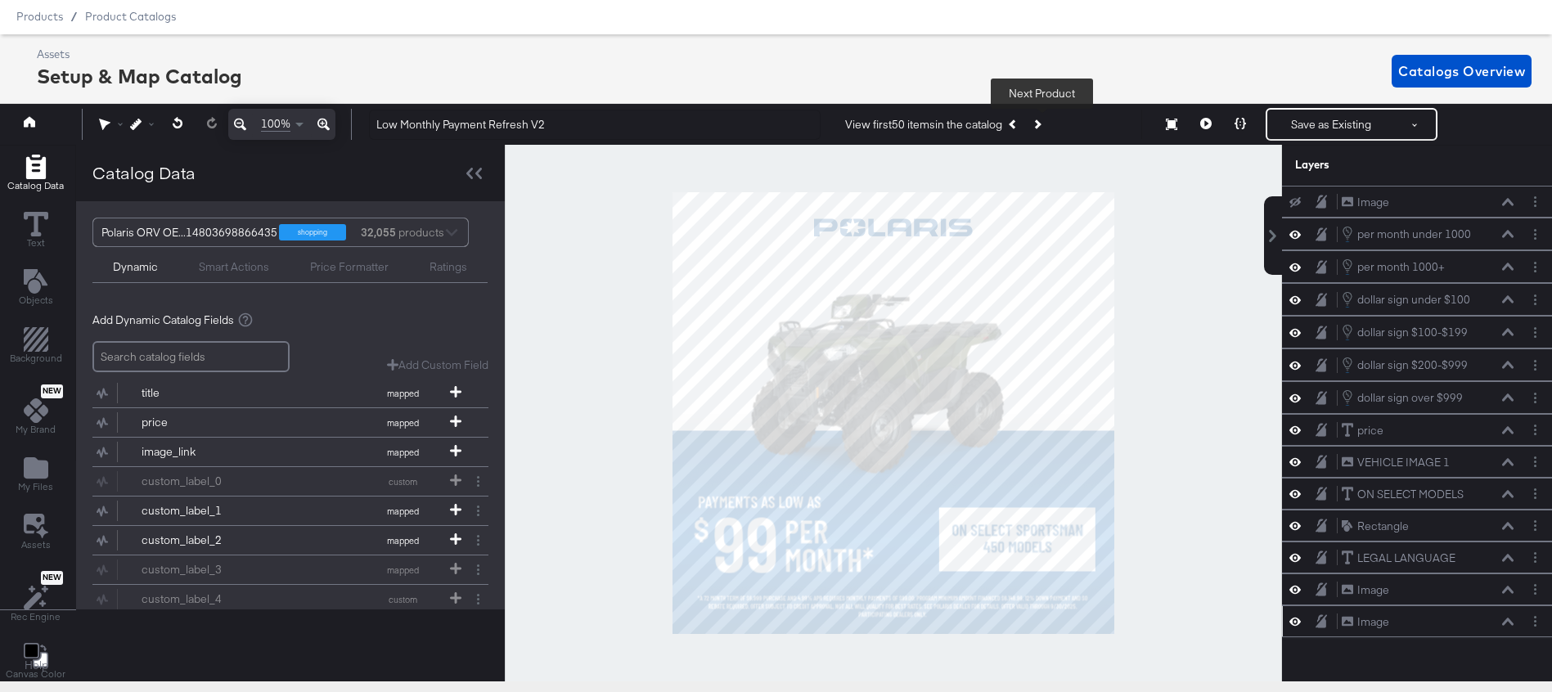
click at [1298, 621] on icon at bounding box center [1295, 622] width 11 height 14
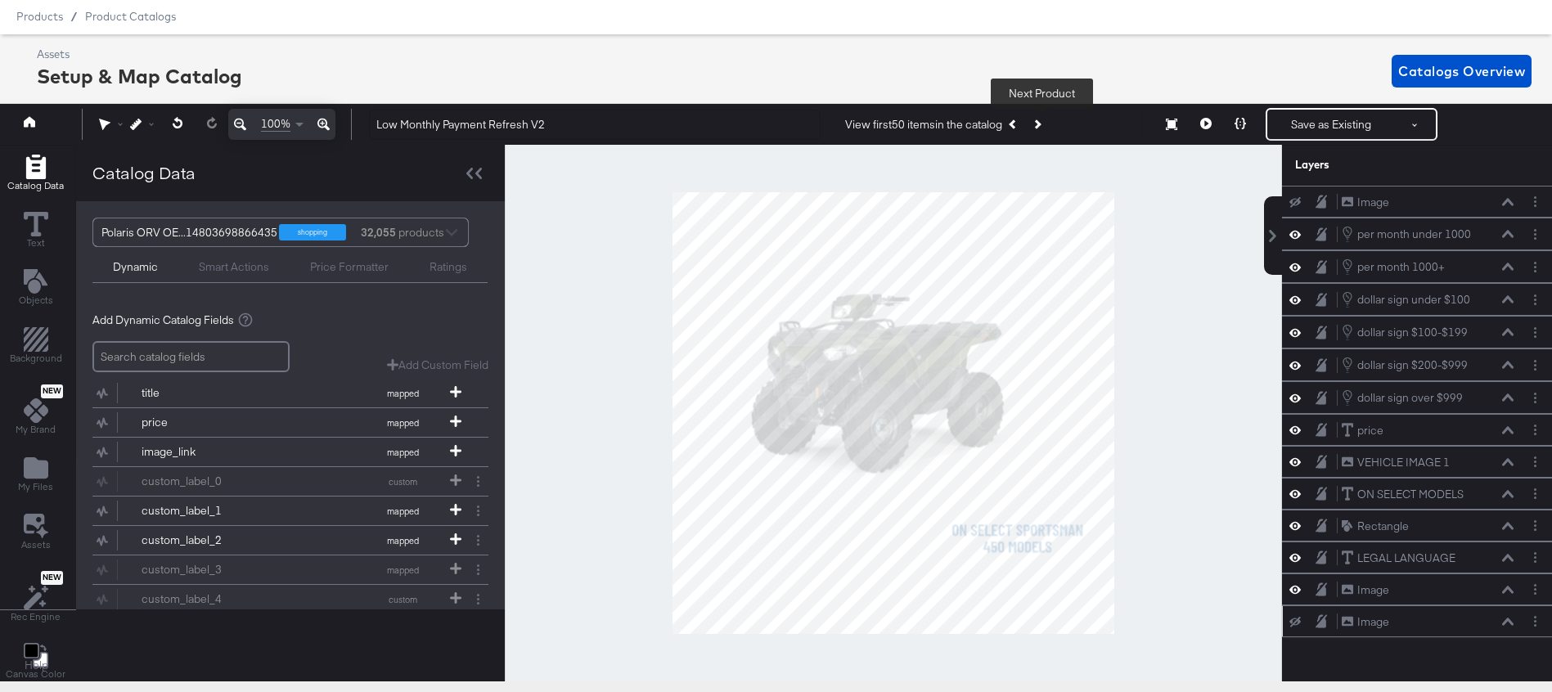
click at [1298, 621] on icon at bounding box center [1295, 622] width 11 height 11
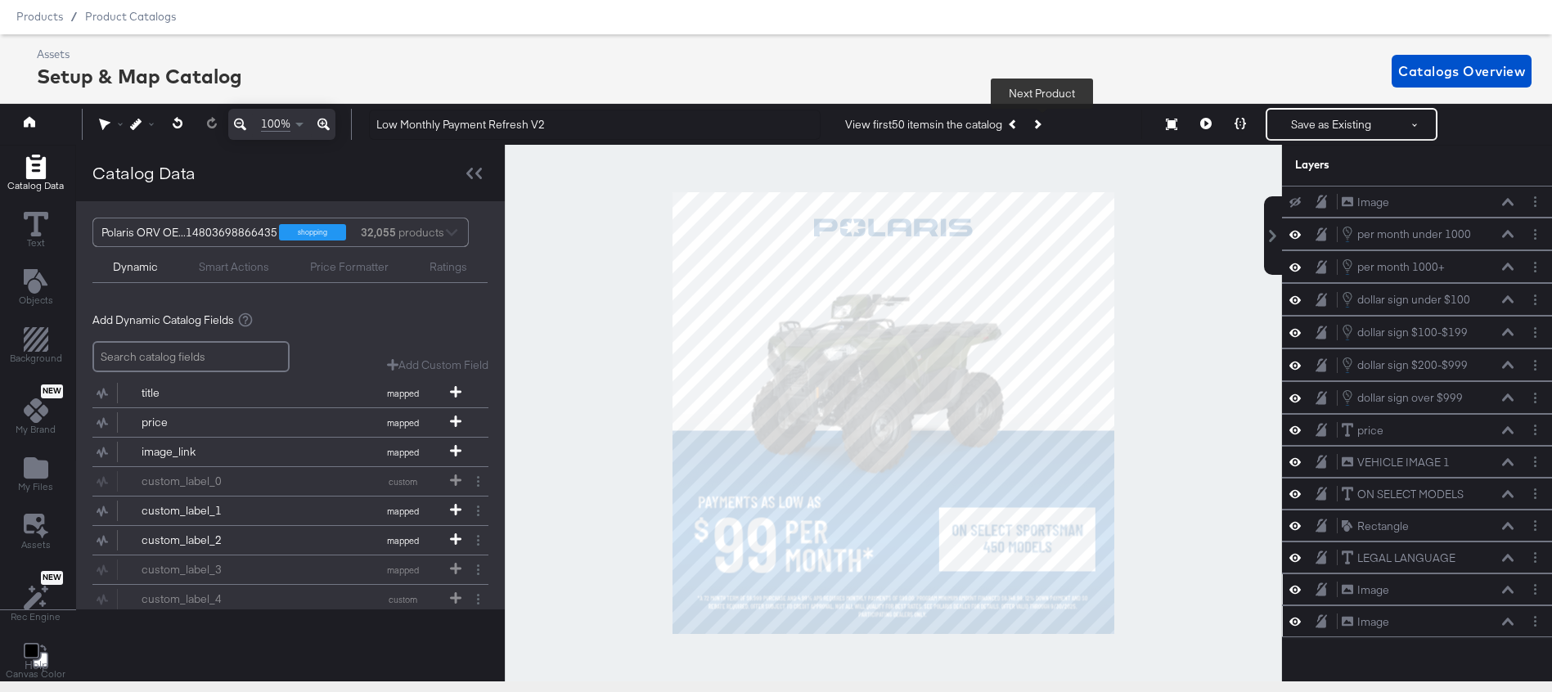
click at [1294, 591] on icon at bounding box center [1295, 590] width 11 height 14
click at [1294, 591] on icon at bounding box center [1295, 590] width 11 height 11
click at [1537, 585] on button "Layer Options" at bounding box center [1535, 589] width 17 height 17
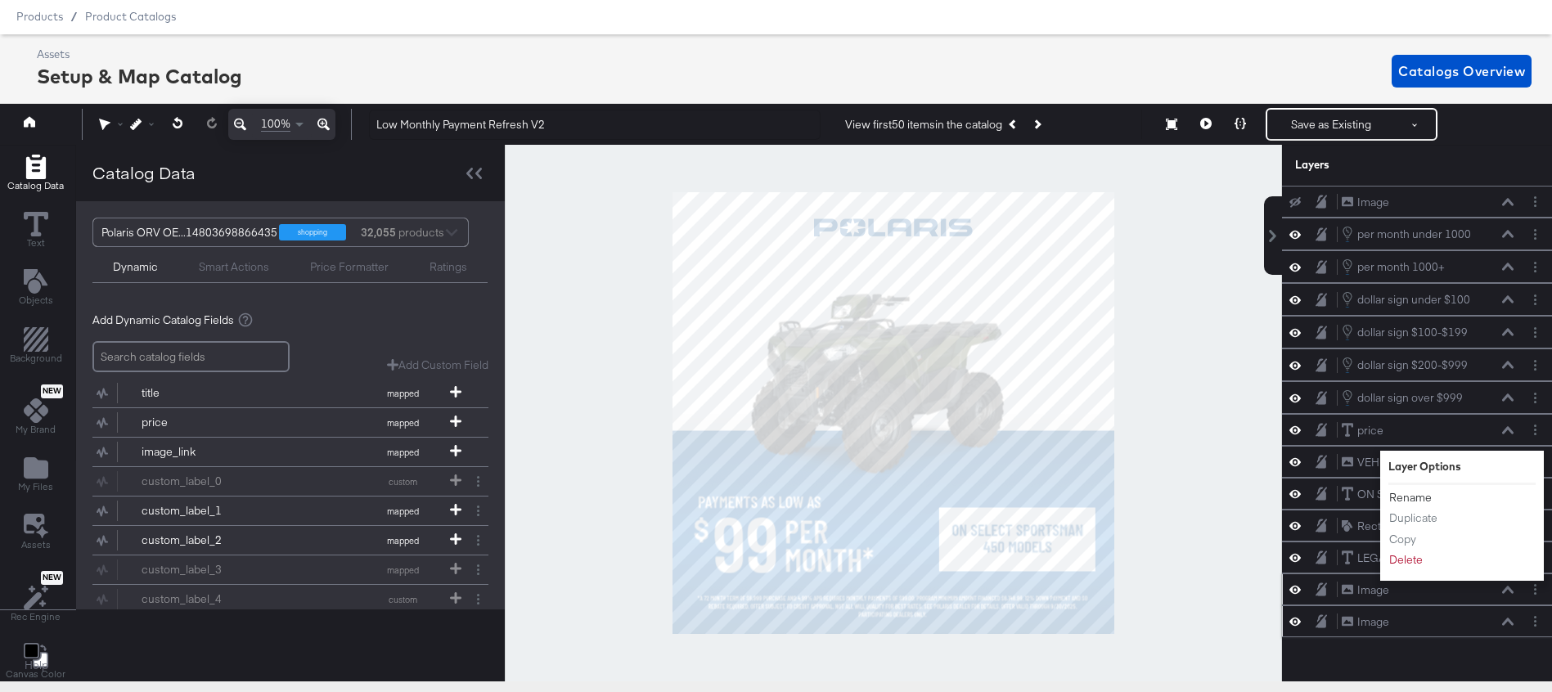
click at [1408, 494] on button "Rename" at bounding box center [1411, 497] width 44 height 17
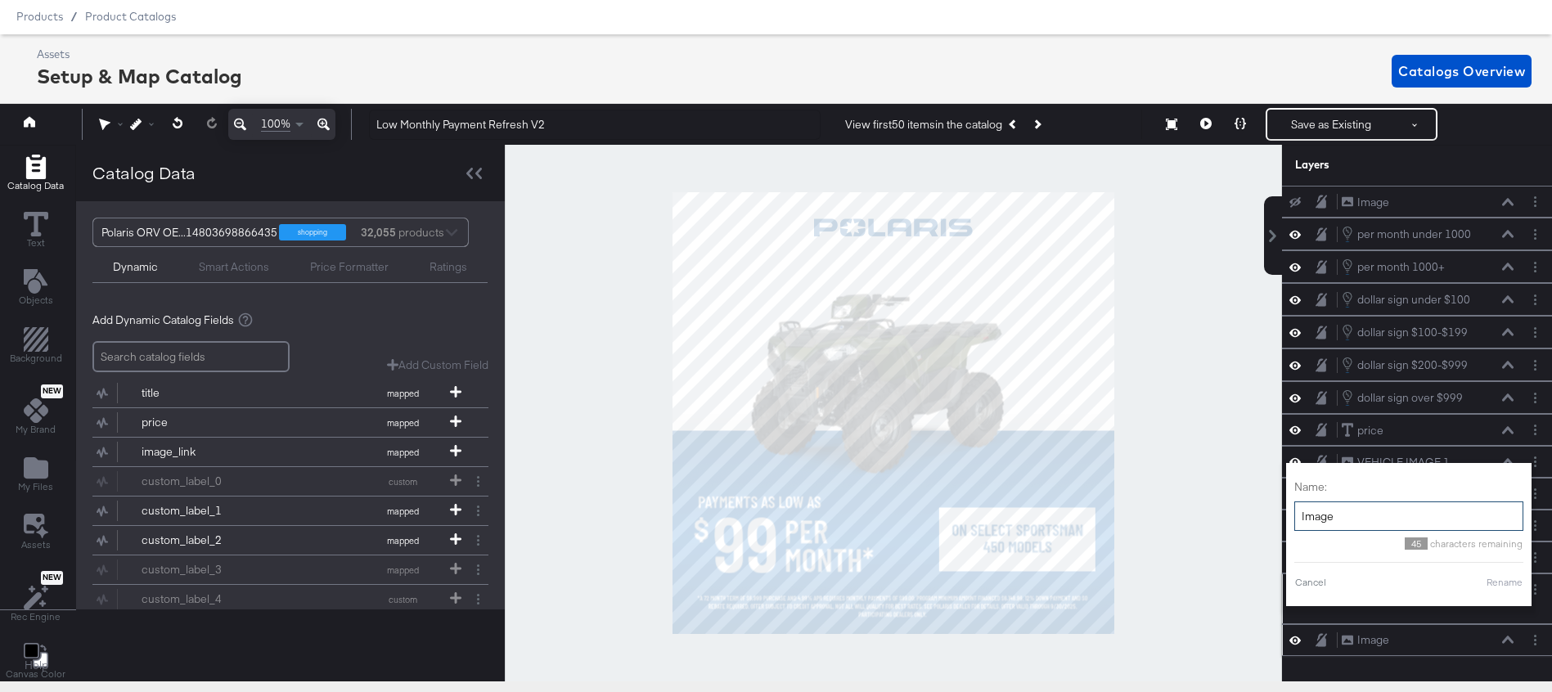
click at [1361, 517] on input "Image" at bounding box center [1409, 517] width 229 height 30
type input "payments as low as"
click at [1488, 583] on button "Rename" at bounding box center [1485, 582] width 38 height 15
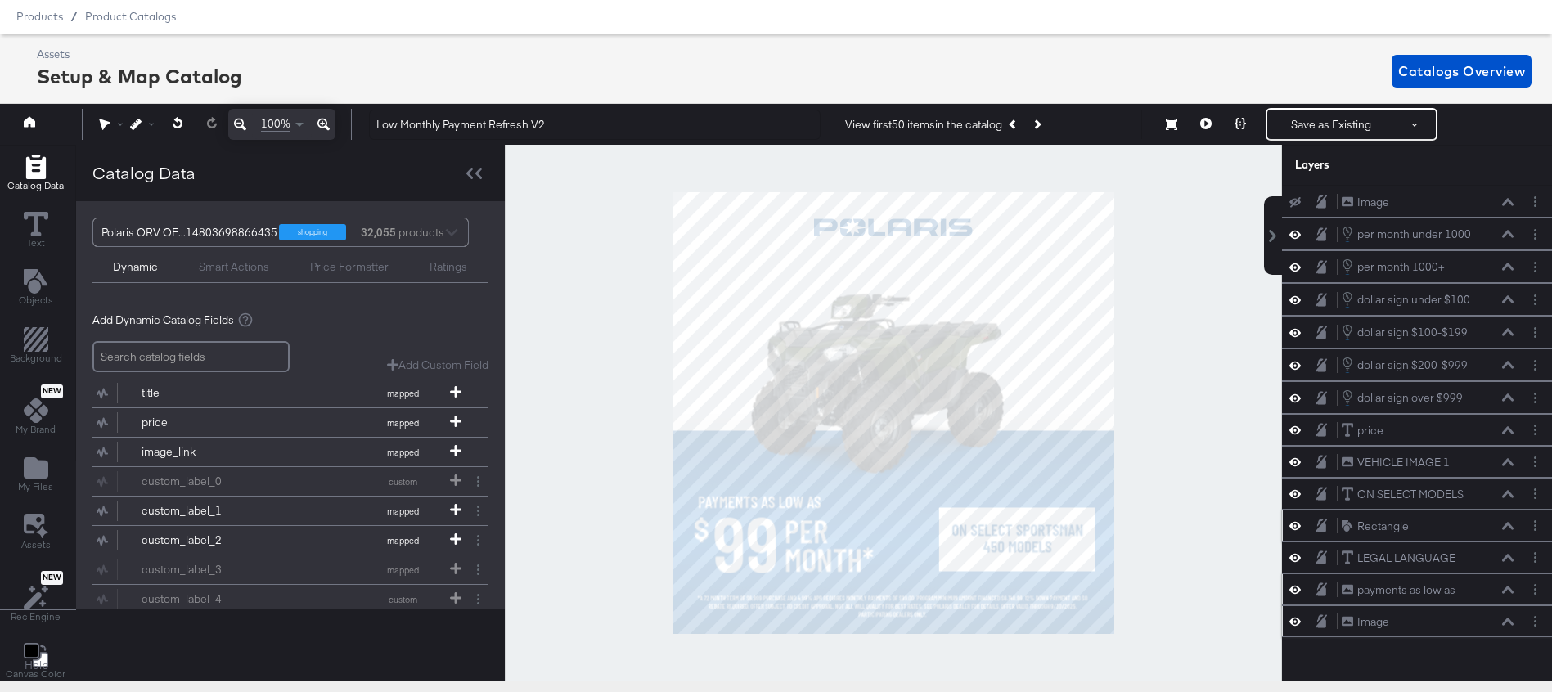
click at [1293, 524] on icon at bounding box center [1295, 526] width 11 height 14
click at [1293, 524] on icon at bounding box center [1295, 526] width 11 height 11
click at [1298, 495] on icon at bounding box center [1295, 494] width 11 height 14
click at [1298, 496] on icon at bounding box center [1295, 494] width 11 height 11
click at [1296, 465] on icon at bounding box center [1295, 462] width 11 height 14
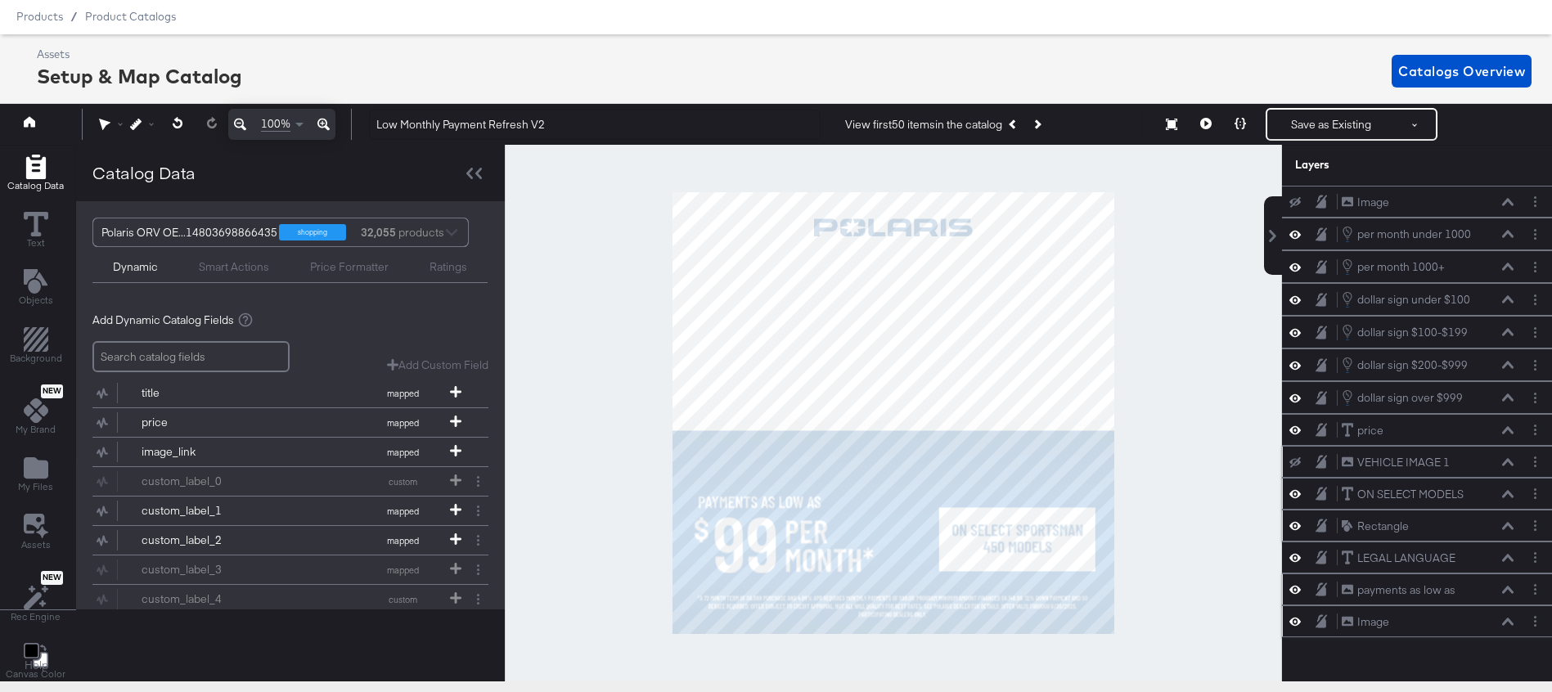
click at [1296, 465] on icon at bounding box center [1295, 462] width 11 height 11
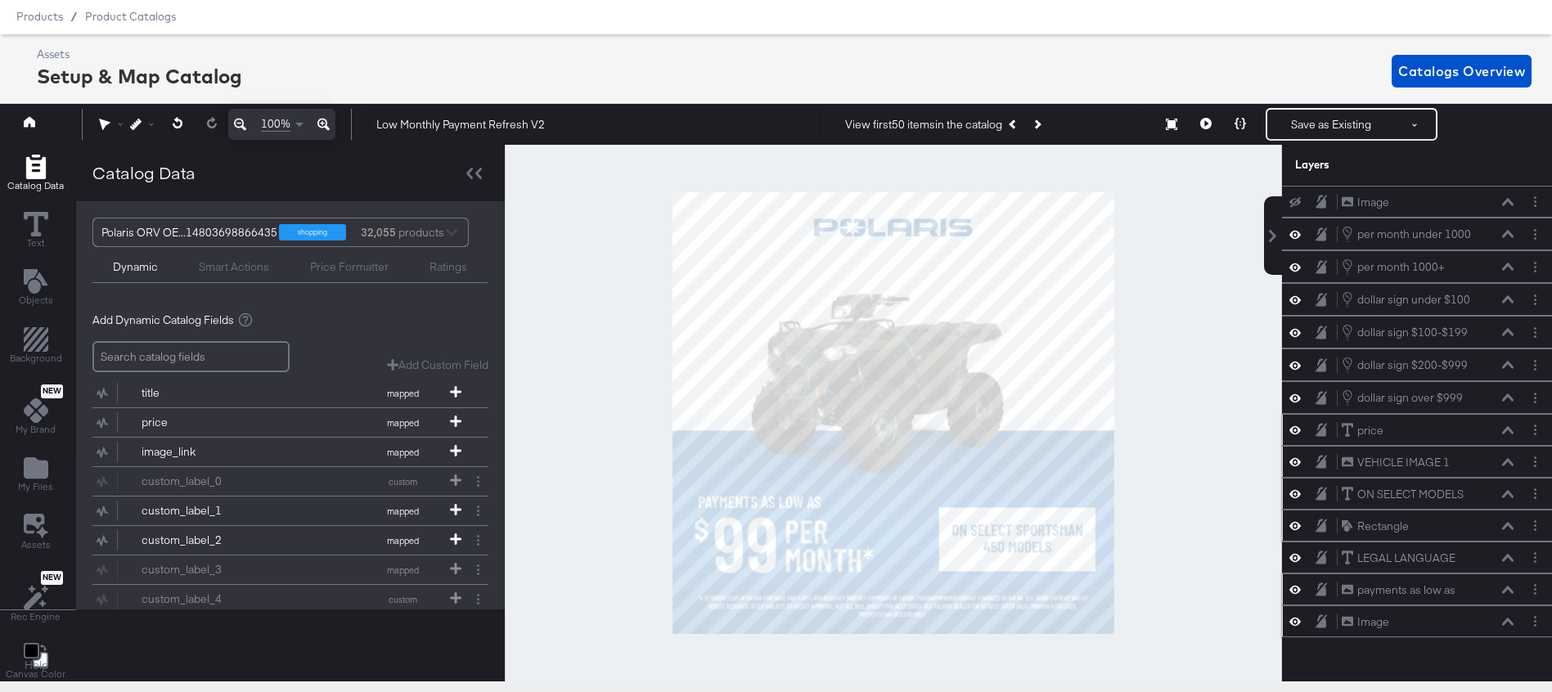
click at [1295, 431] on icon at bounding box center [1295, 430] width 11 height 14
click at [1295, 431] on icon at bounding box center [1295, 431] width 11 height 11
click at [1294, 395] on icon at bounding box center [1295, 398] width 11 height 14
click at [1298, 399] on icon at bounding box center [1295, 398] width 11 height 11
click at [1235, 121] on icon at bounding box center [1240, 123] width 11 height 11
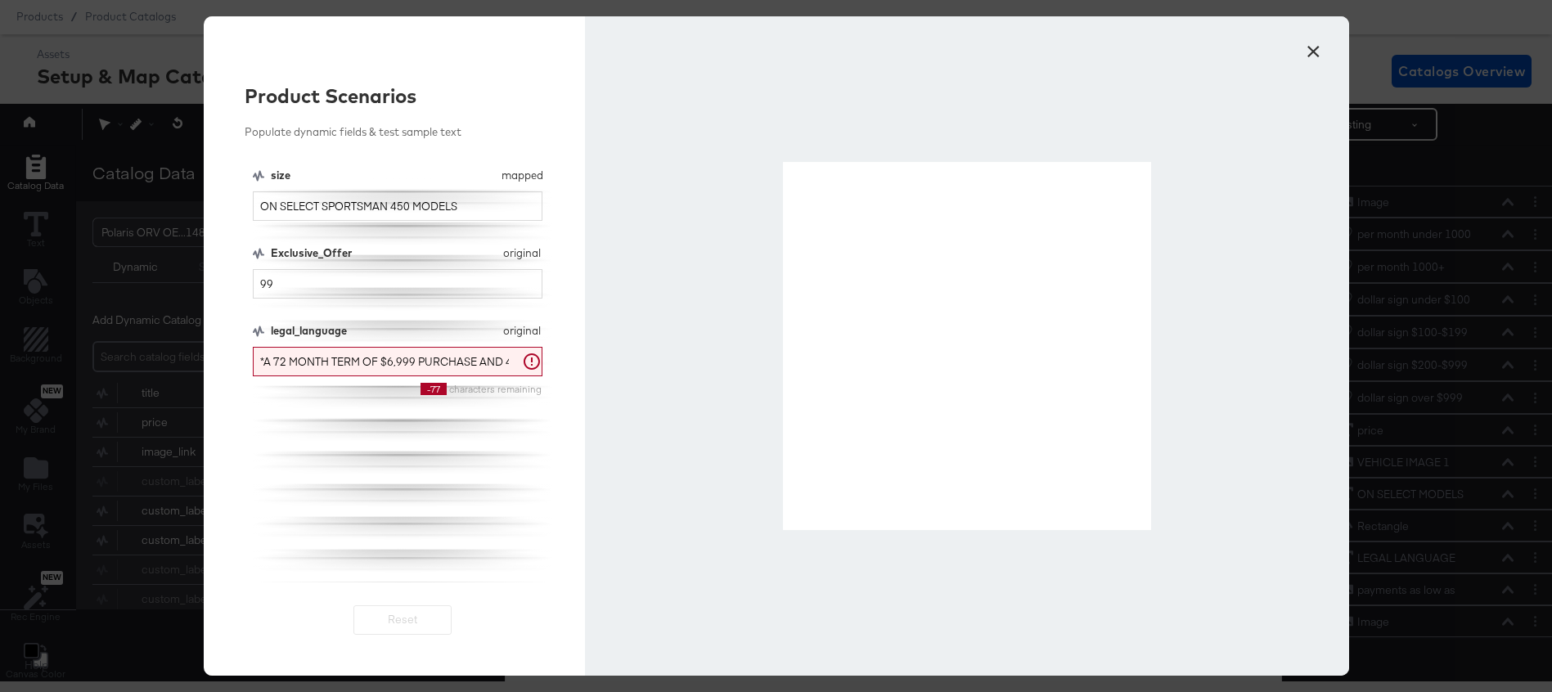
click at [1315, 43] on button "×" at bounding box center [1313, 47] width 29 height 29
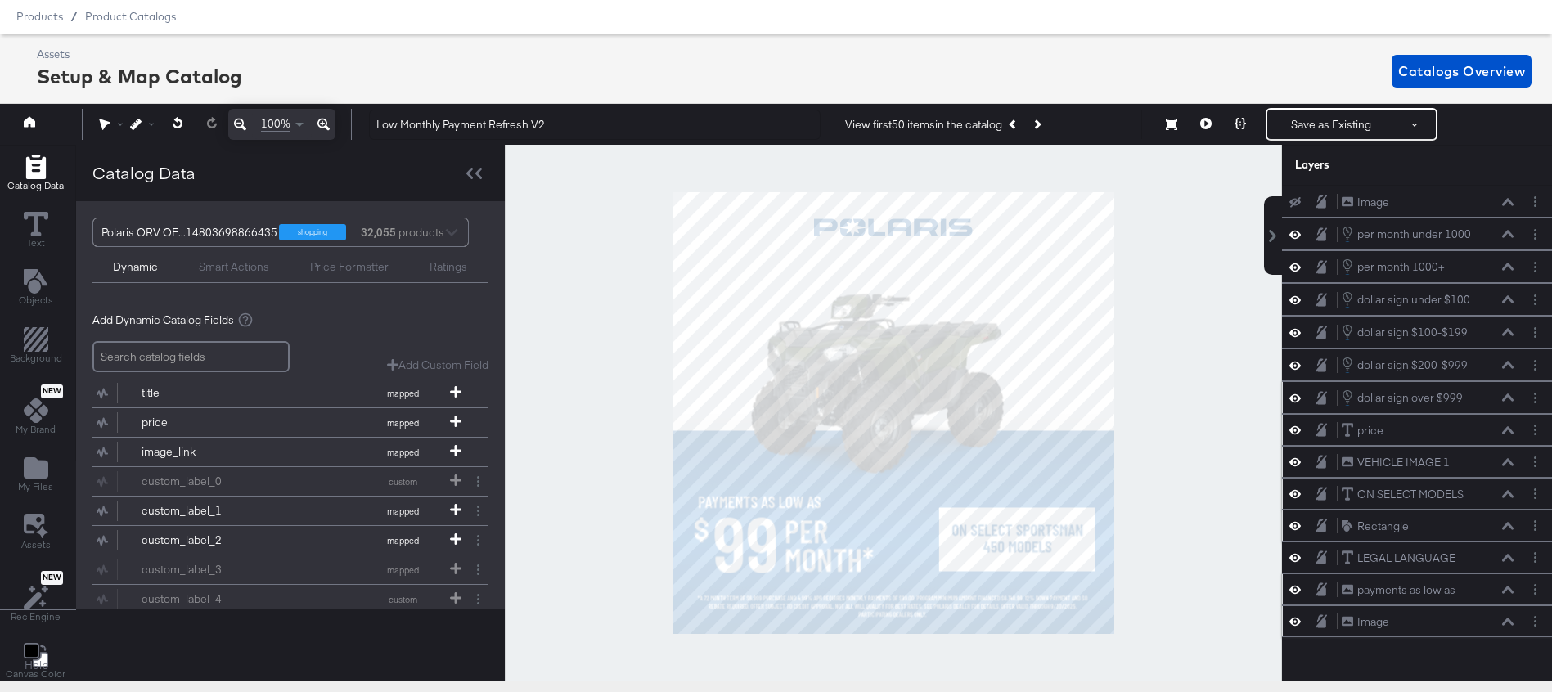
click at [1506, 394] on icon at bounding box center [1507, 398] width 11 height 8
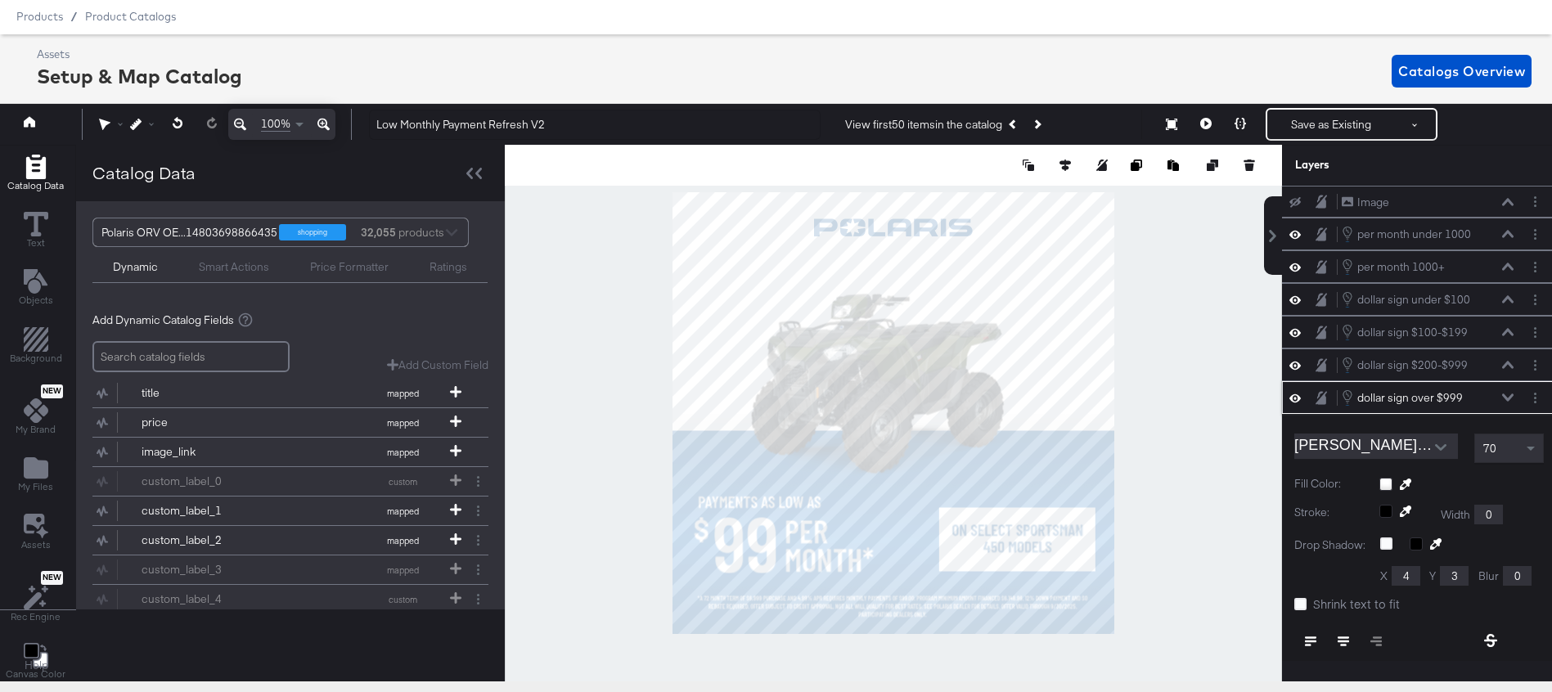
scroll to position [196, 0]
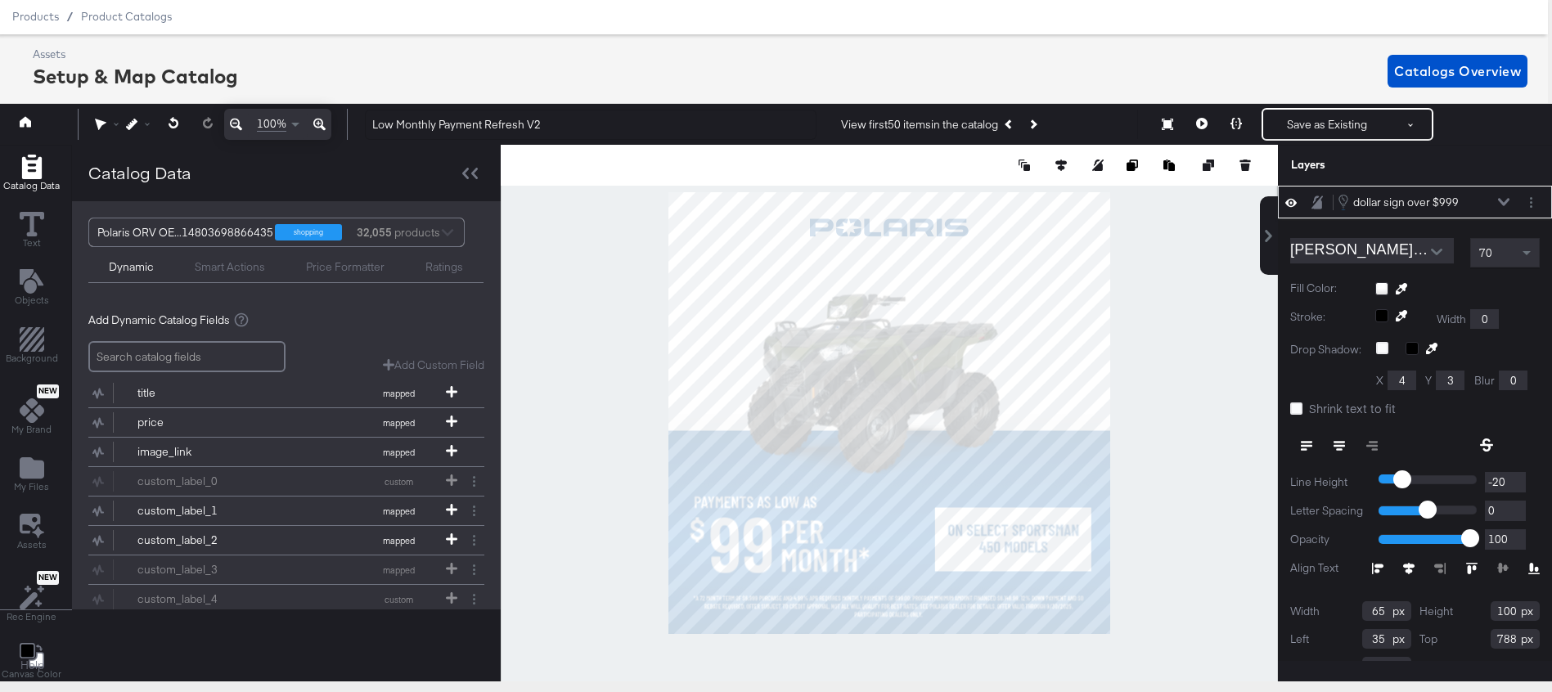
click at [1502, 200] on icon at bounding box center [1503, 202] width 11 height 8
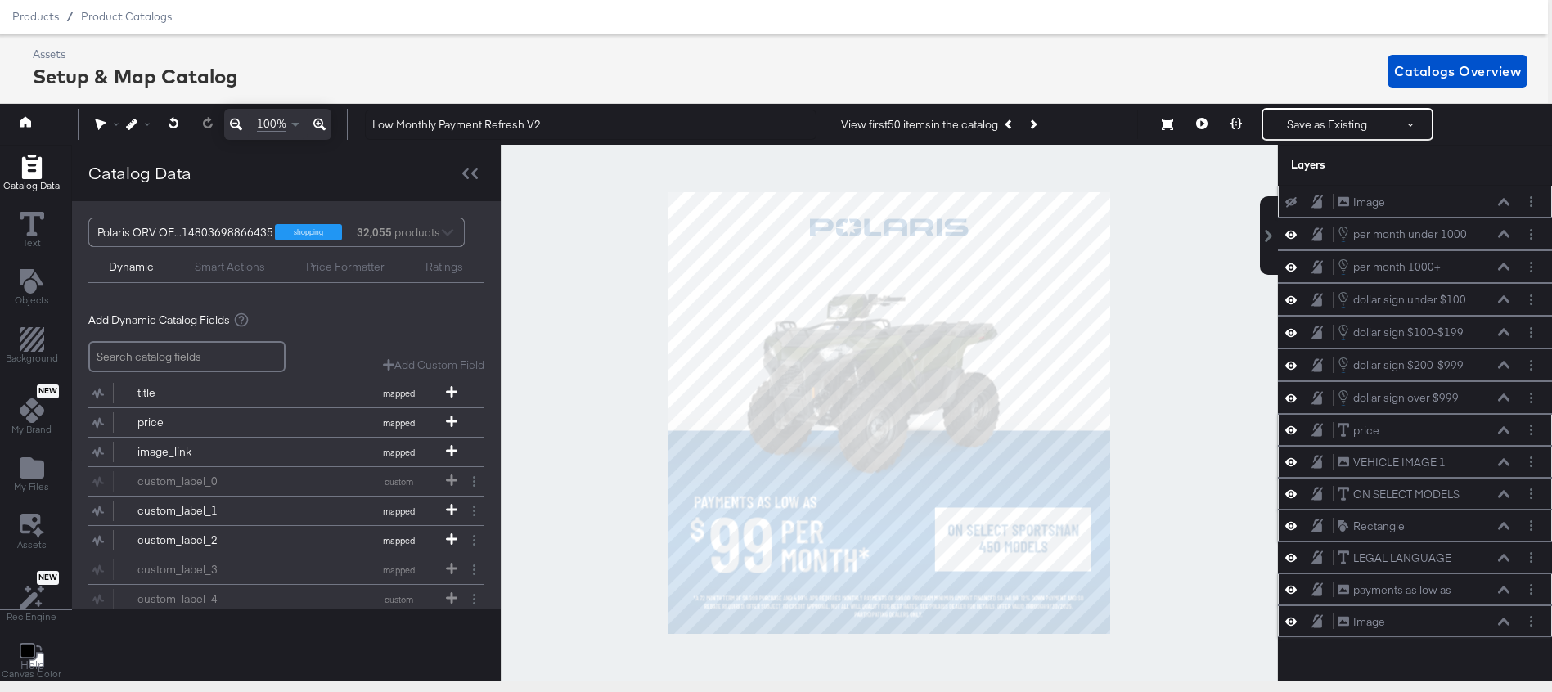
click at [1289, 205] on icon at bounding box center [1291, 202] width 11 height 11
click at [1289, 206] on icon at bounding box center [1291, 202] width 11 height 14
click at [1535, 201] on button "Layer Options" at bounding box center [1531, 201] width 17 height 17
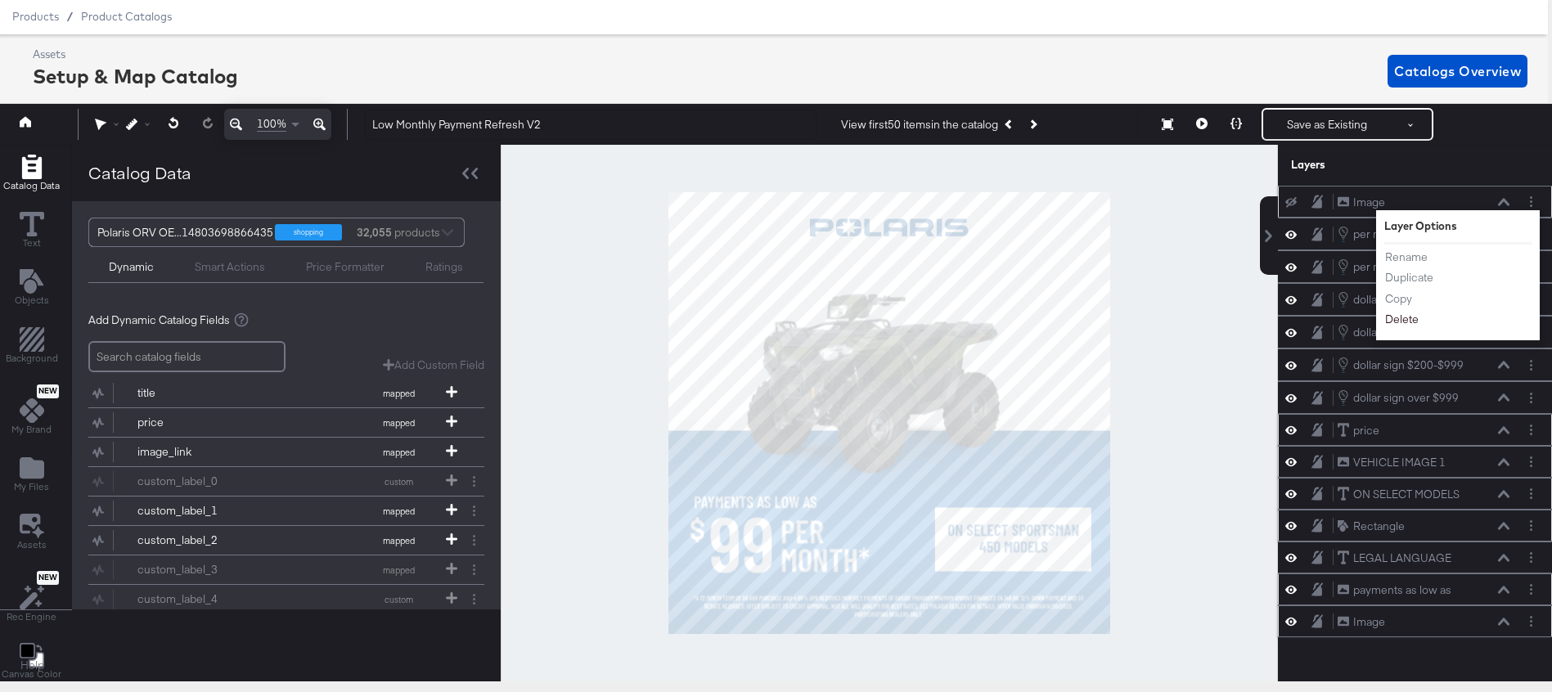
click at [1407, 322] on button "Delete" at bounding box center [1402, 320] width 35 height 17
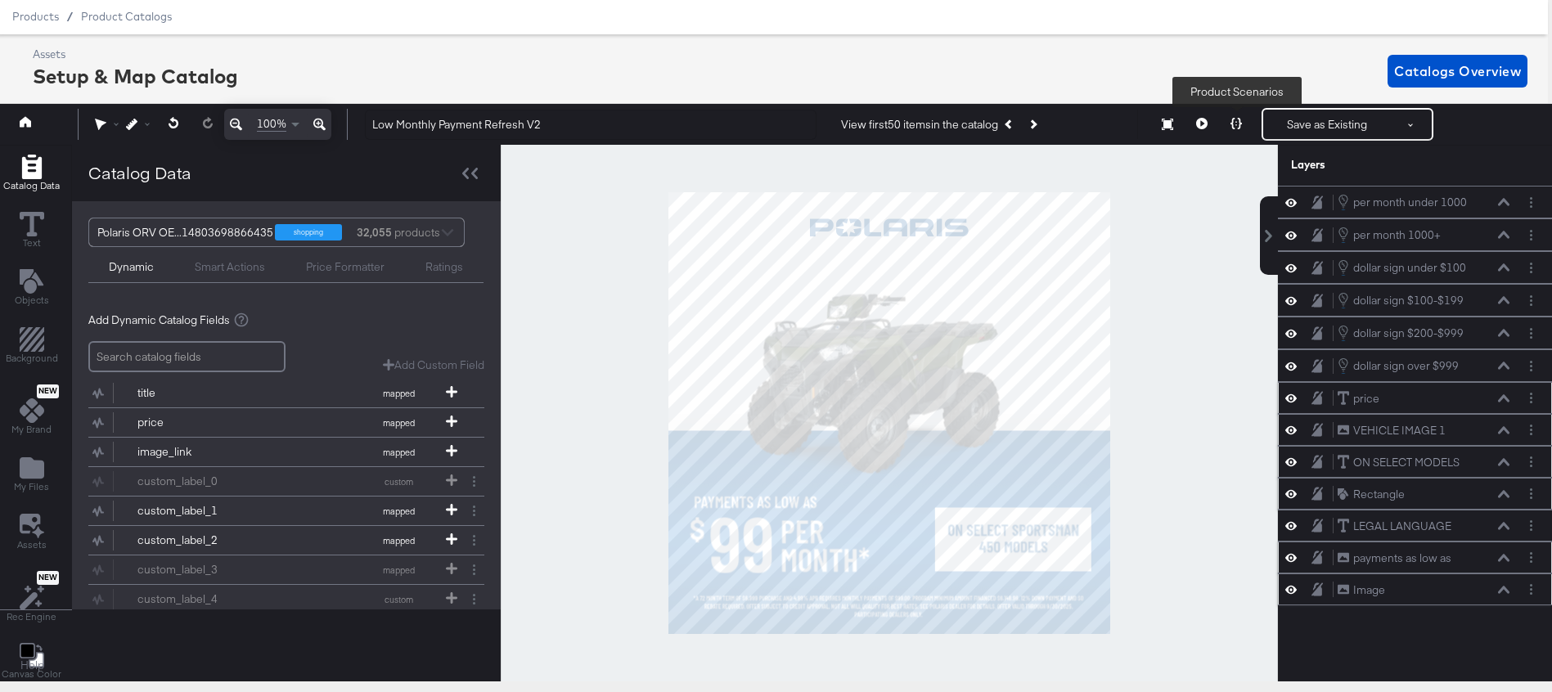
click at [1233, 115] on button at bounding box center [1236, 124] width 34 height 33
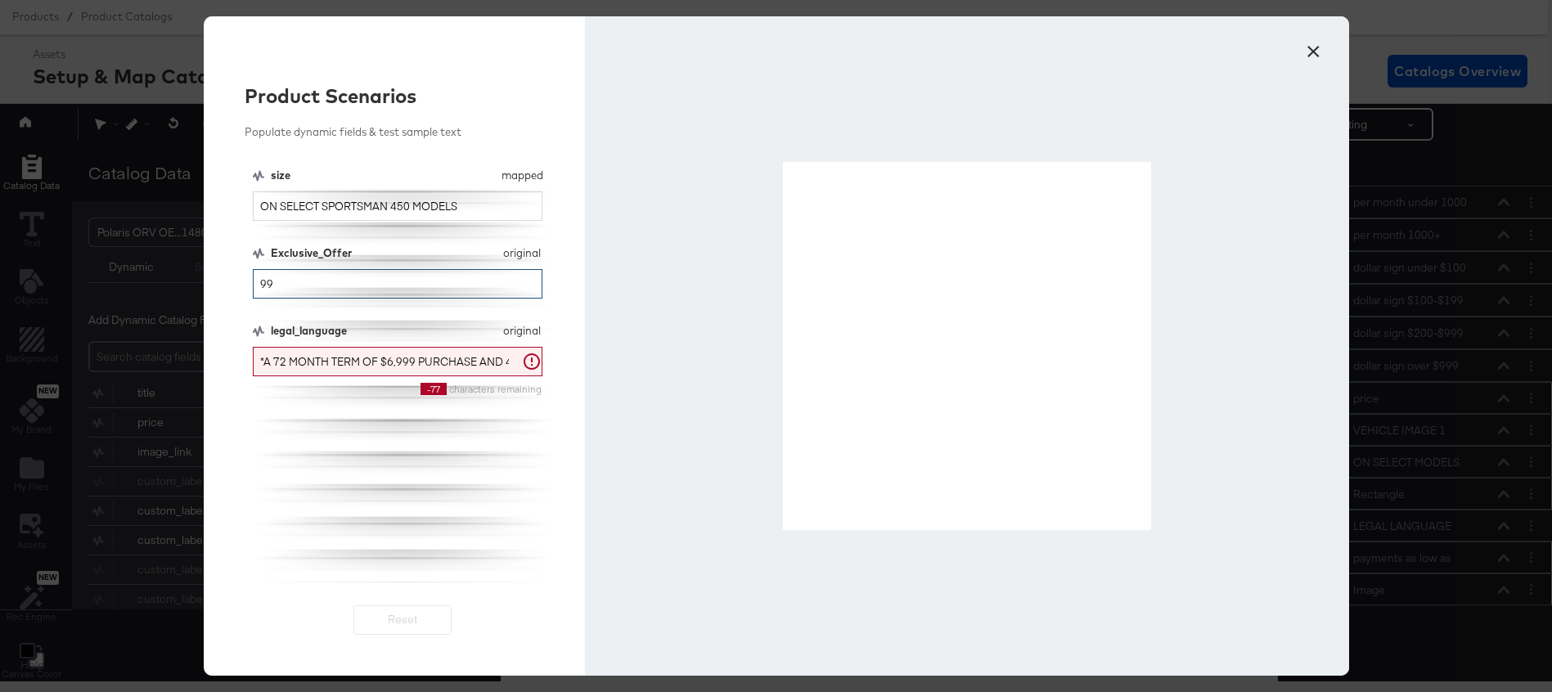
click at [317, 292] on input "99" at bounding box center [398, 284] width 290 height 30
click at [297, 281] on input "99" at bounding box center [398, 284] width 290 height 30
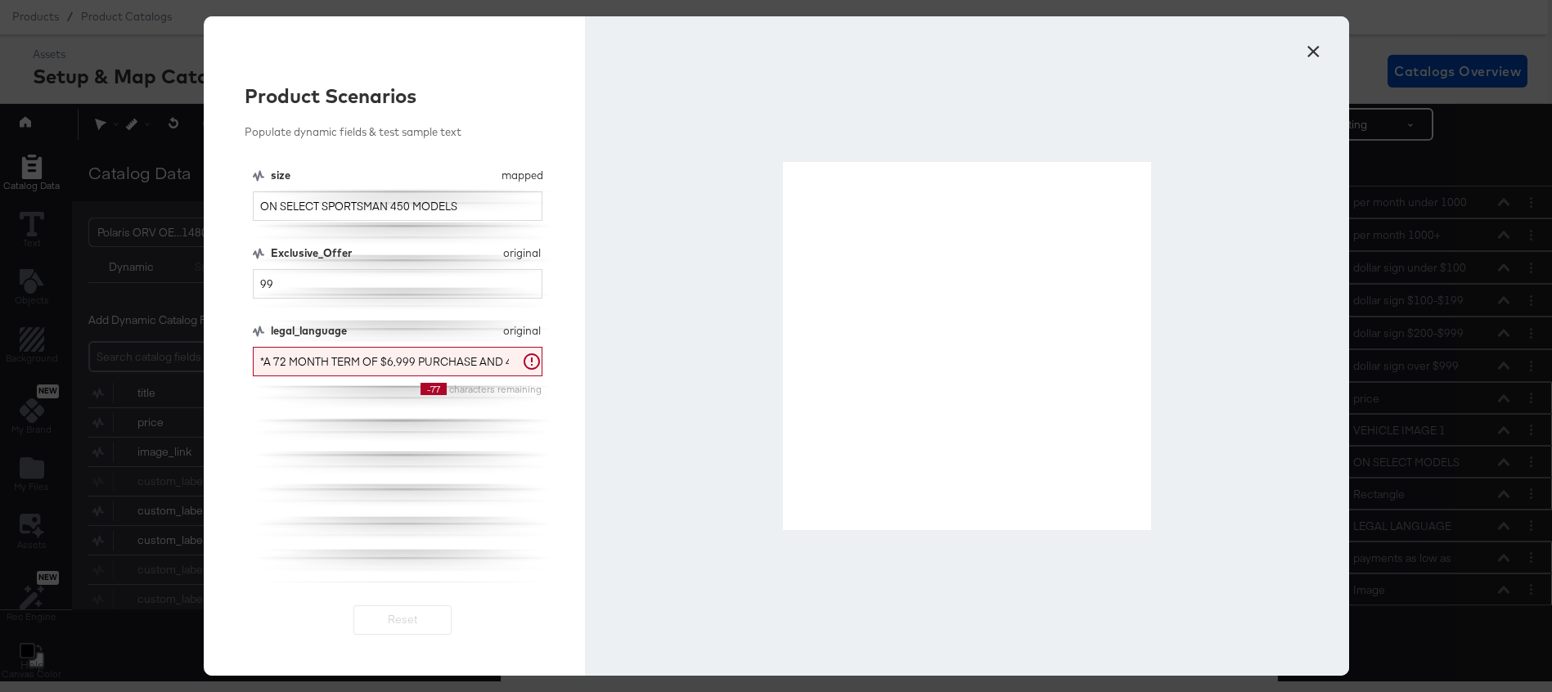
click at [1302, 51] on button "×" at bounding box center [1313, 47] width 29 height 29
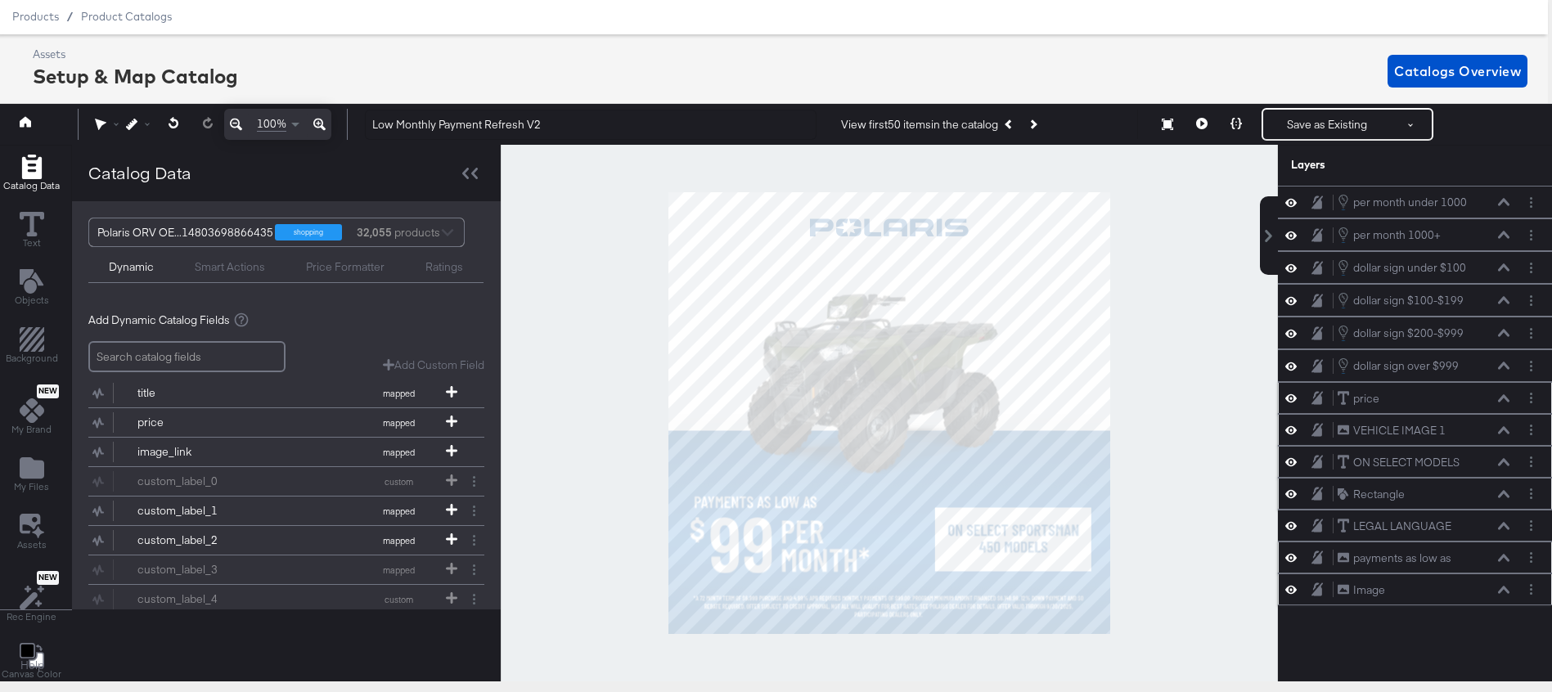
click at [1506, 400] on icon at bounding box center [1503, 397] width 11 height 7
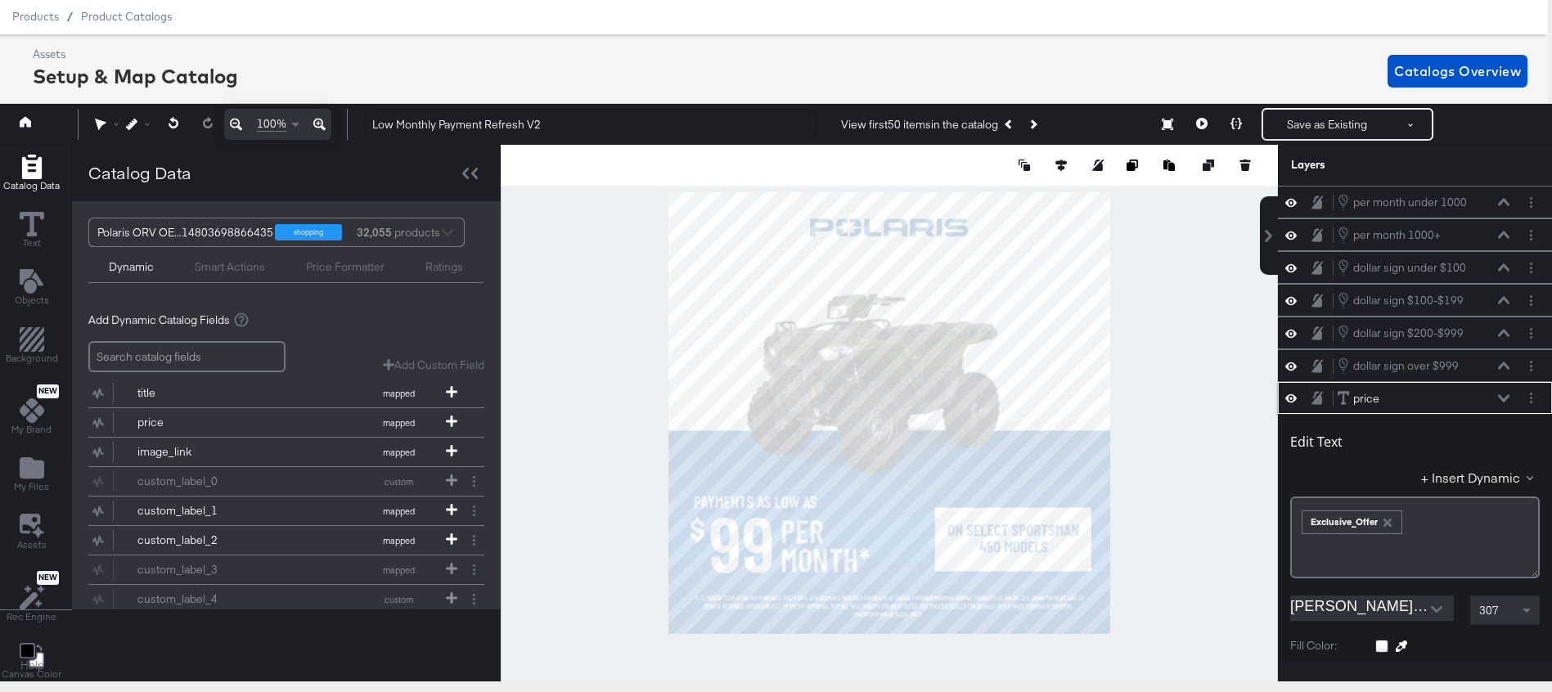
scroll to position [196, 0]
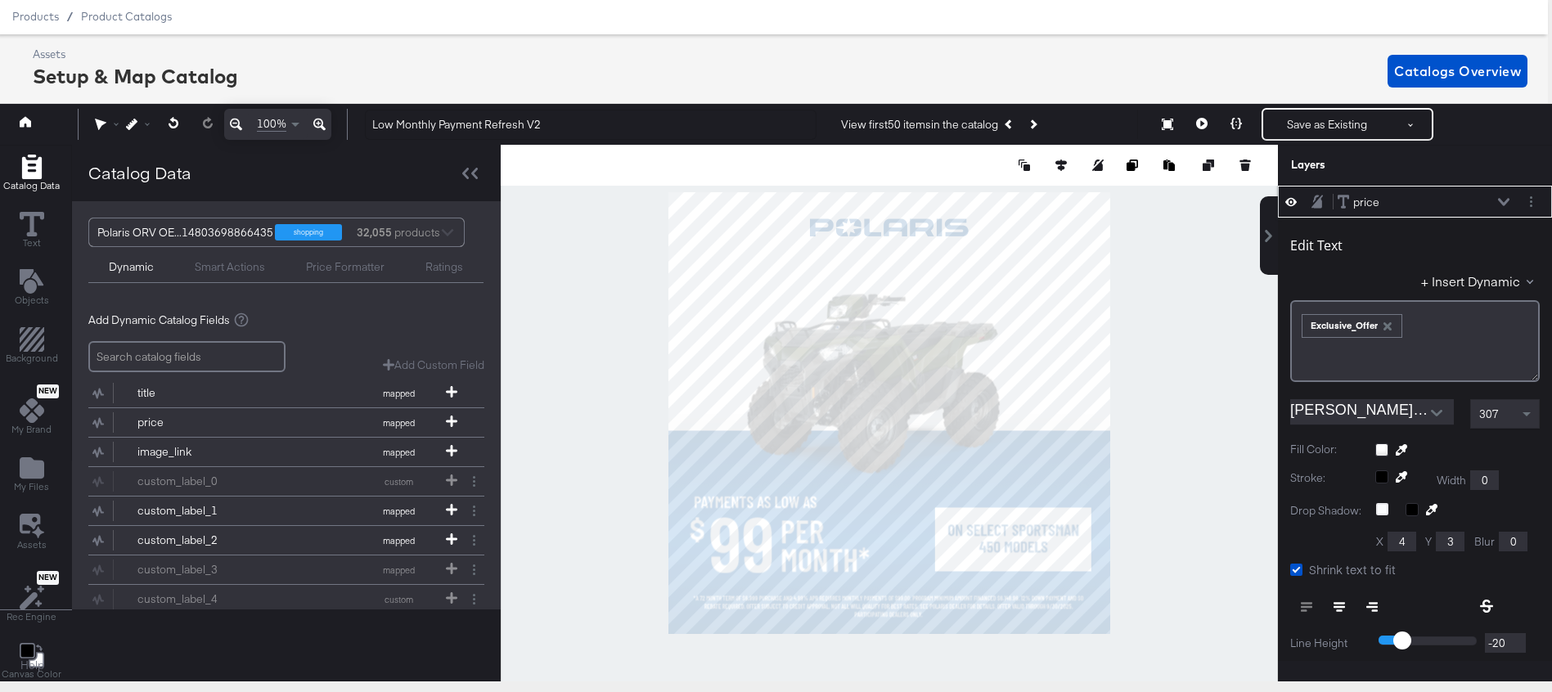
click at [1508, 205] on icon at bounding box center [1503, 202] width 11 height 8
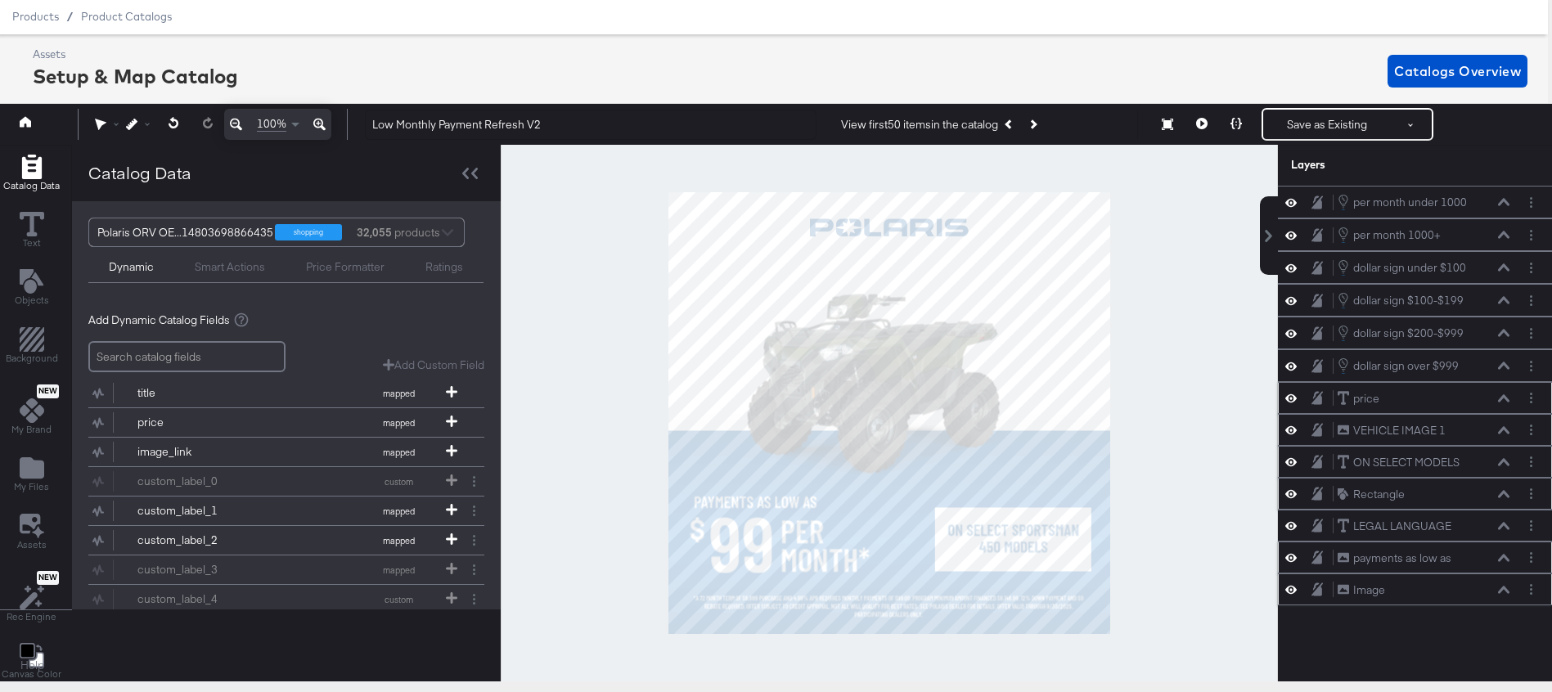
scroll to position [0, 0]
click at [1502, 236] on icon at bounding box center [1503, 235] width 11 height 8
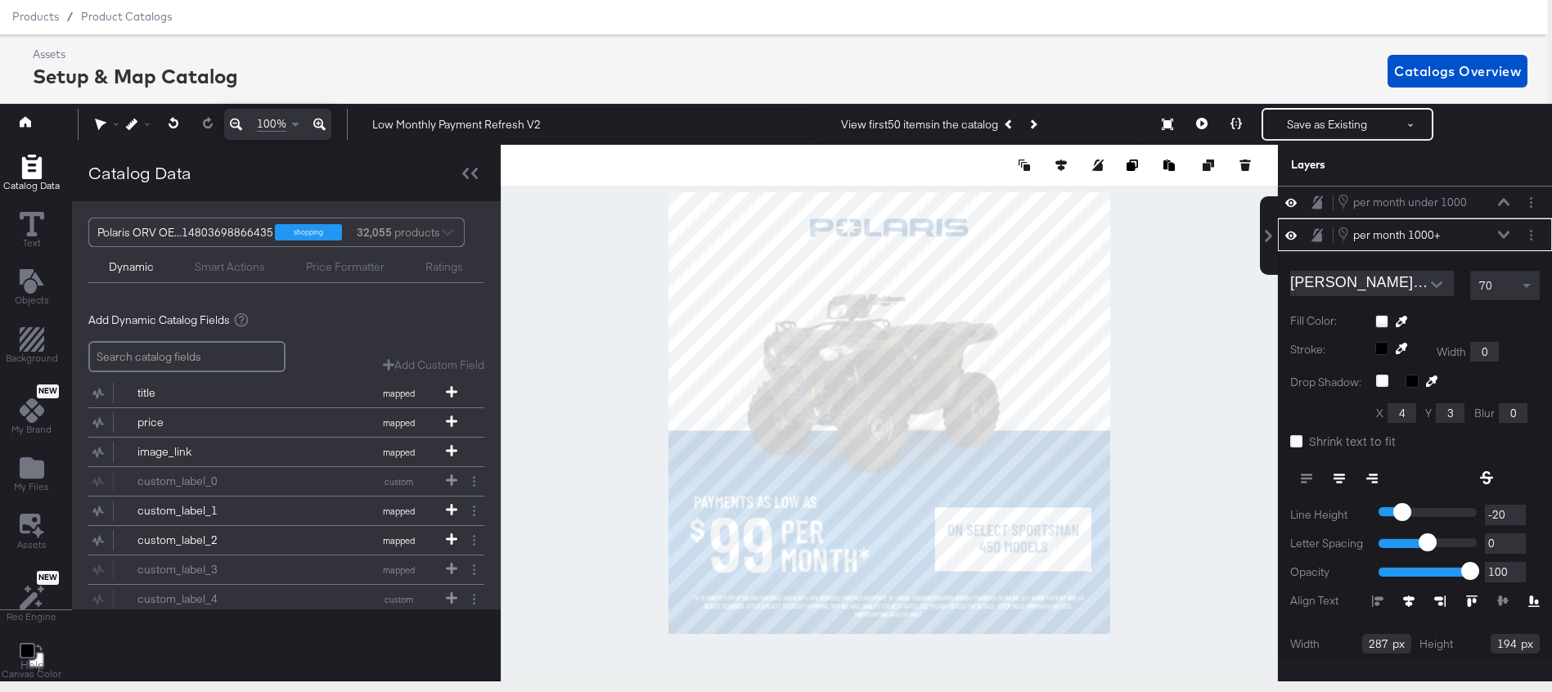
scroll to position [33, 0]
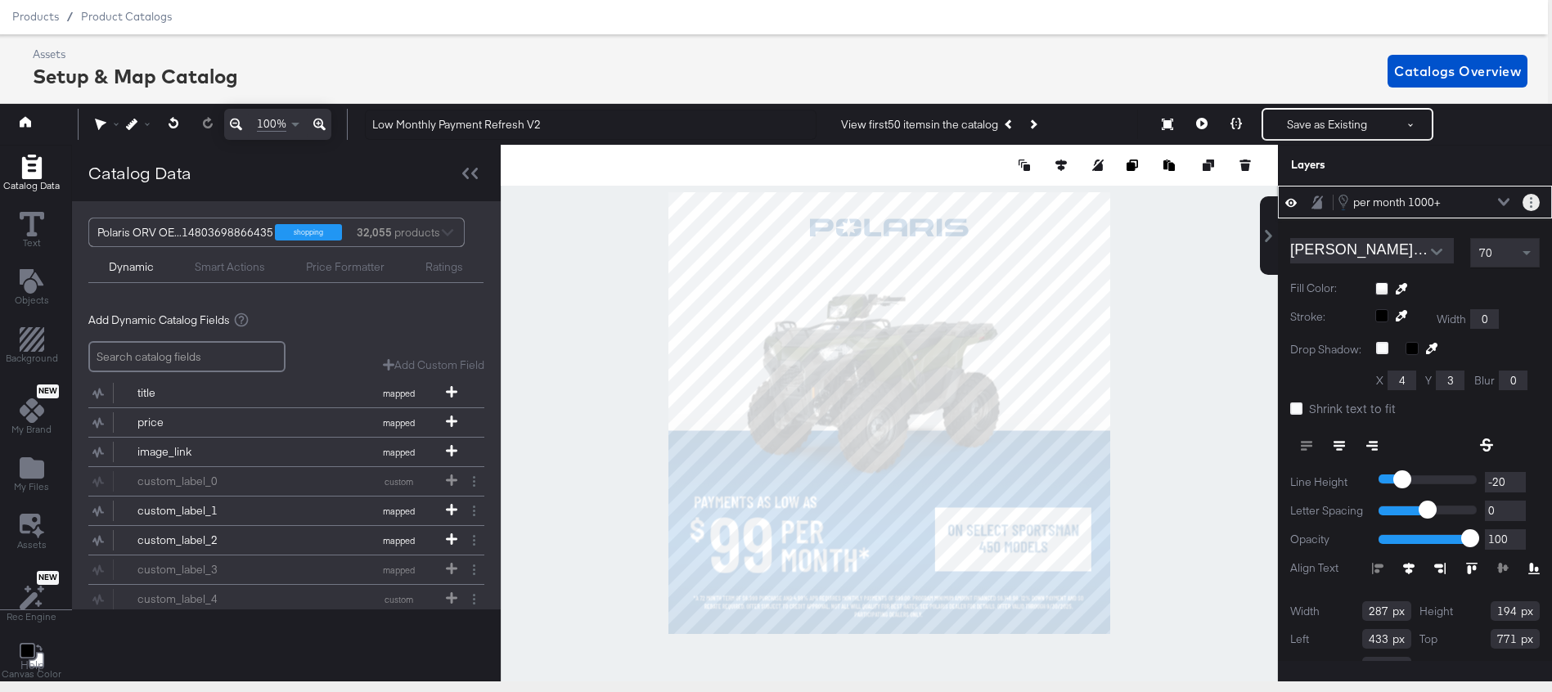
click at [1533, 202] on button "Layer Options" at bounding box center [1531, 202] width 17 height 17
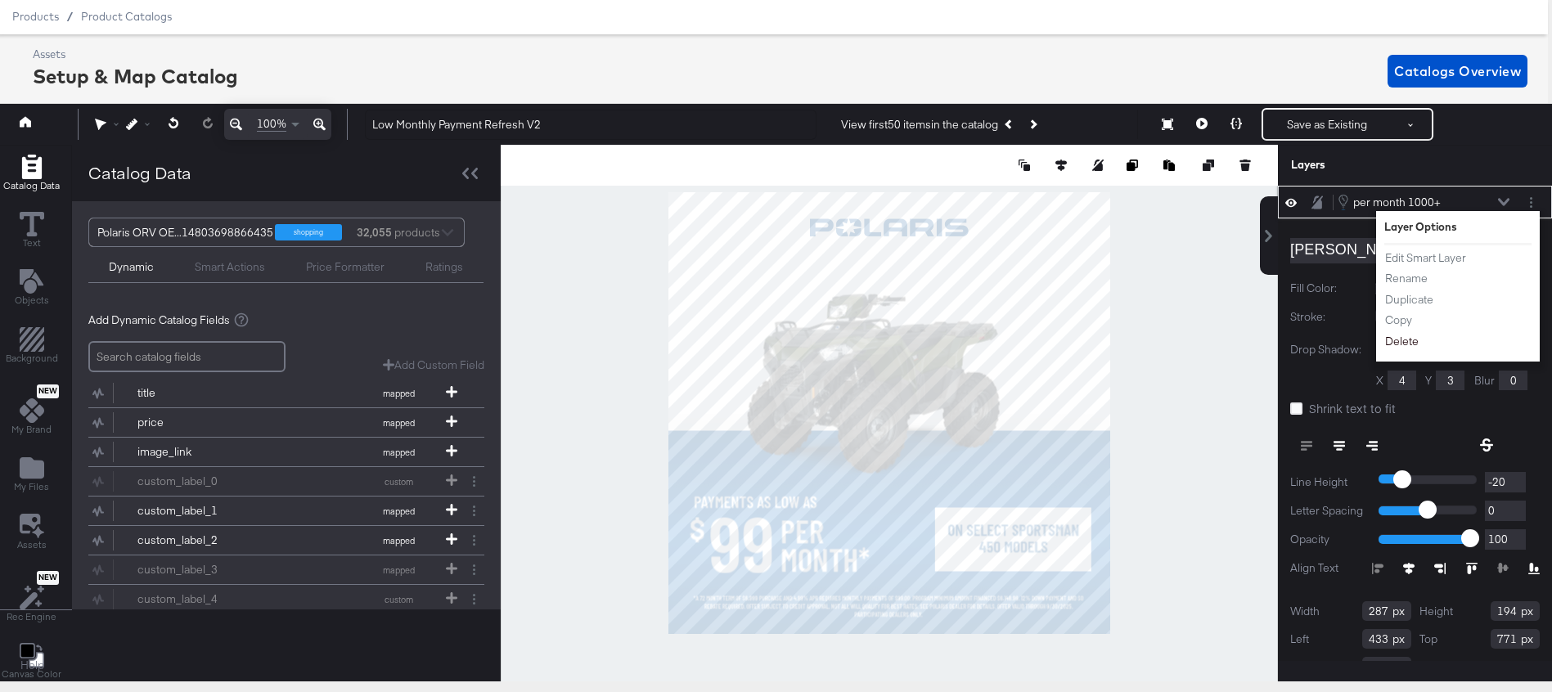
click at [1388, 342] on button "Delete" at bounding box center [1402, 341] width 35 height 17
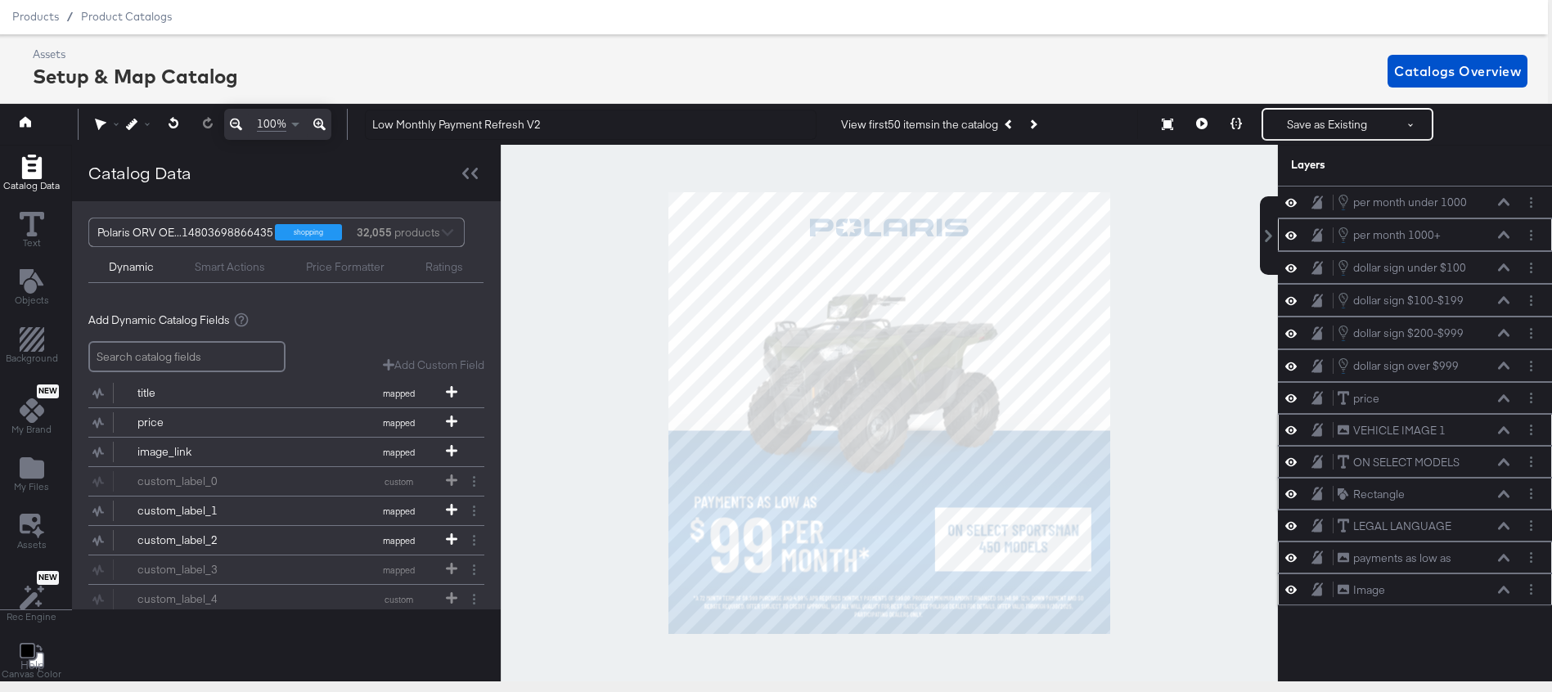
scroll to position [0, 0]
click at [1502, 204] on icon at bounding box center [1503, 202] width 11 height 8
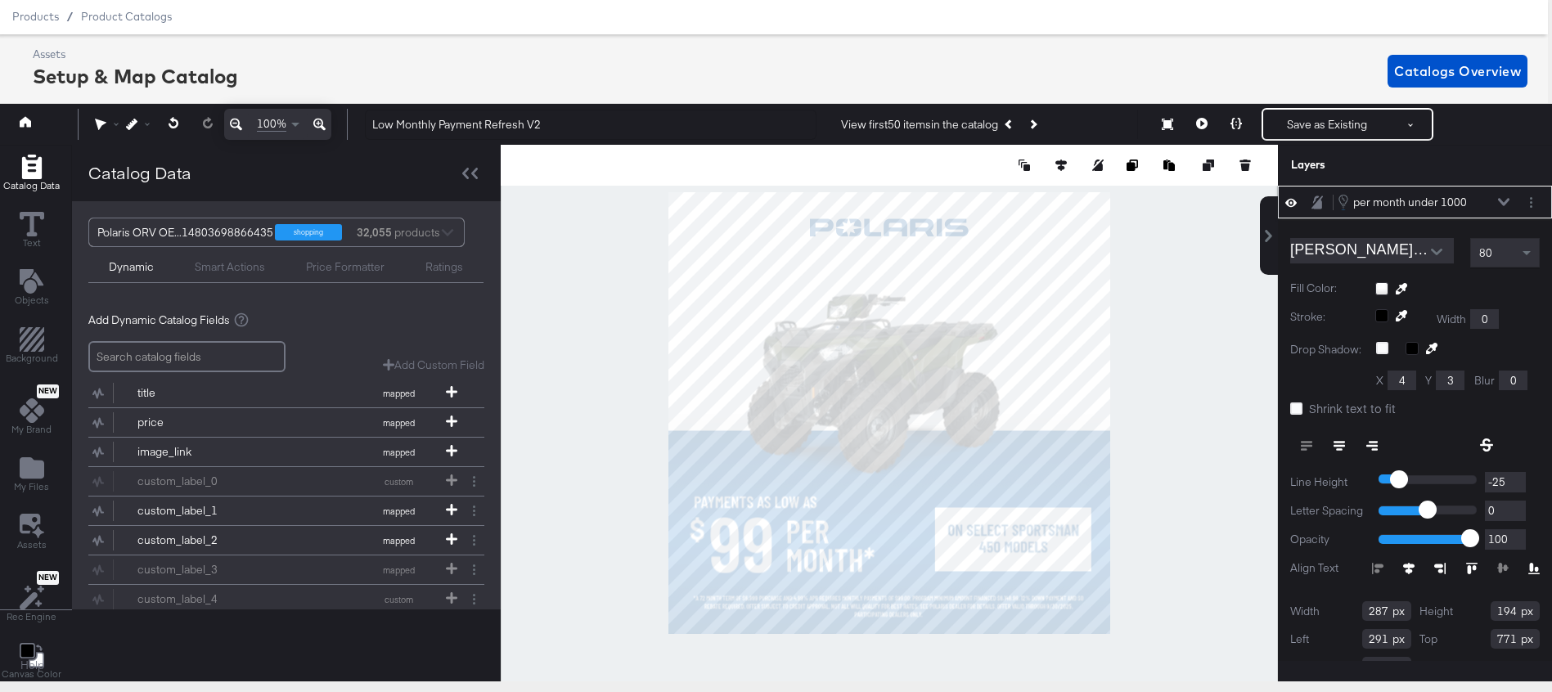
type input "292"
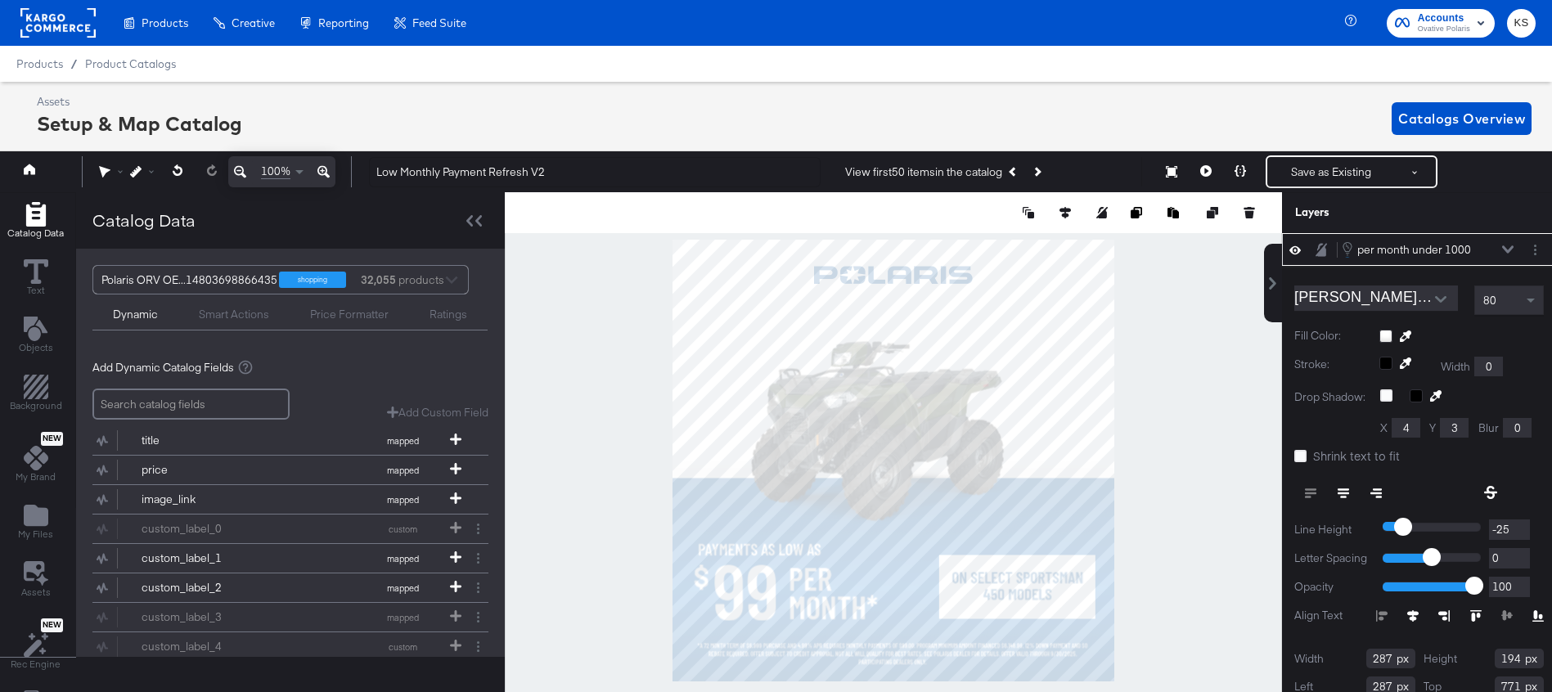
scroll to position [47, 4]
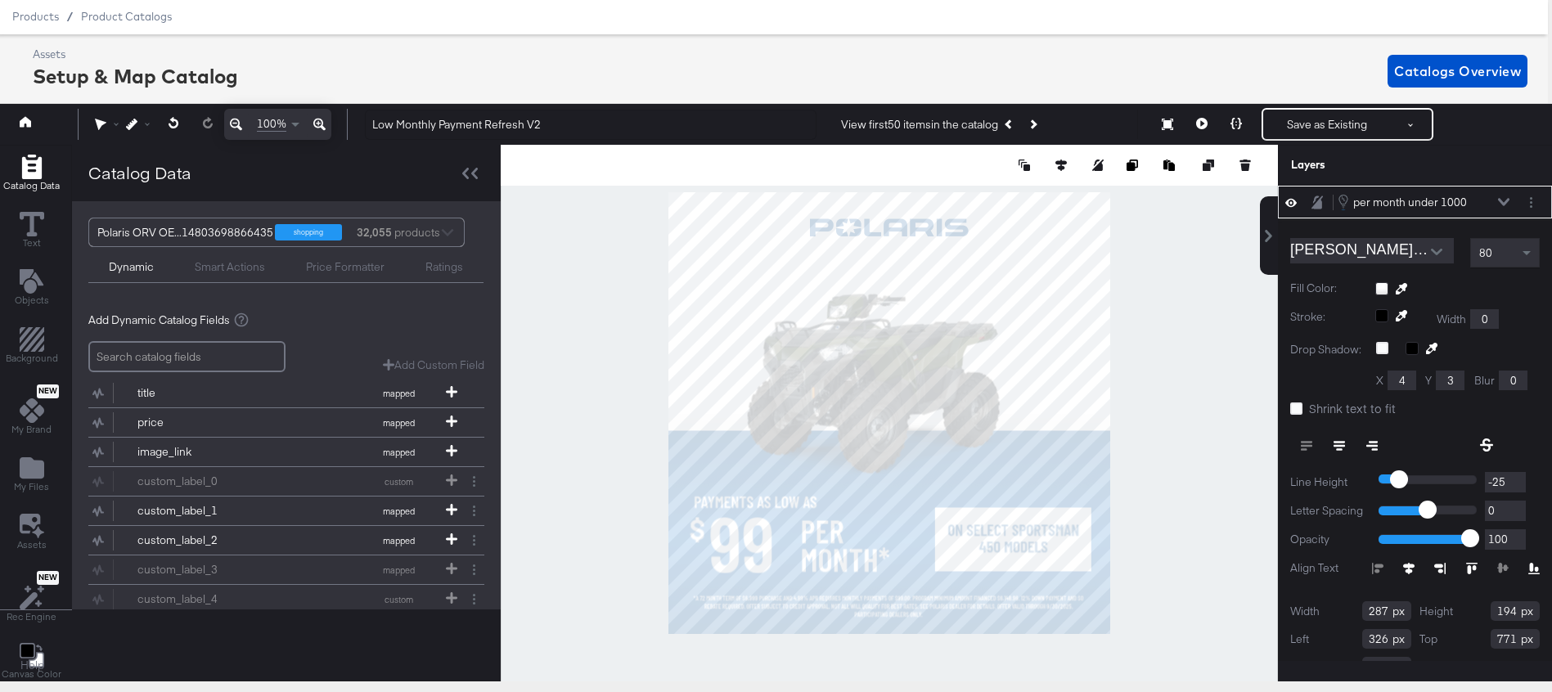
type input "327"
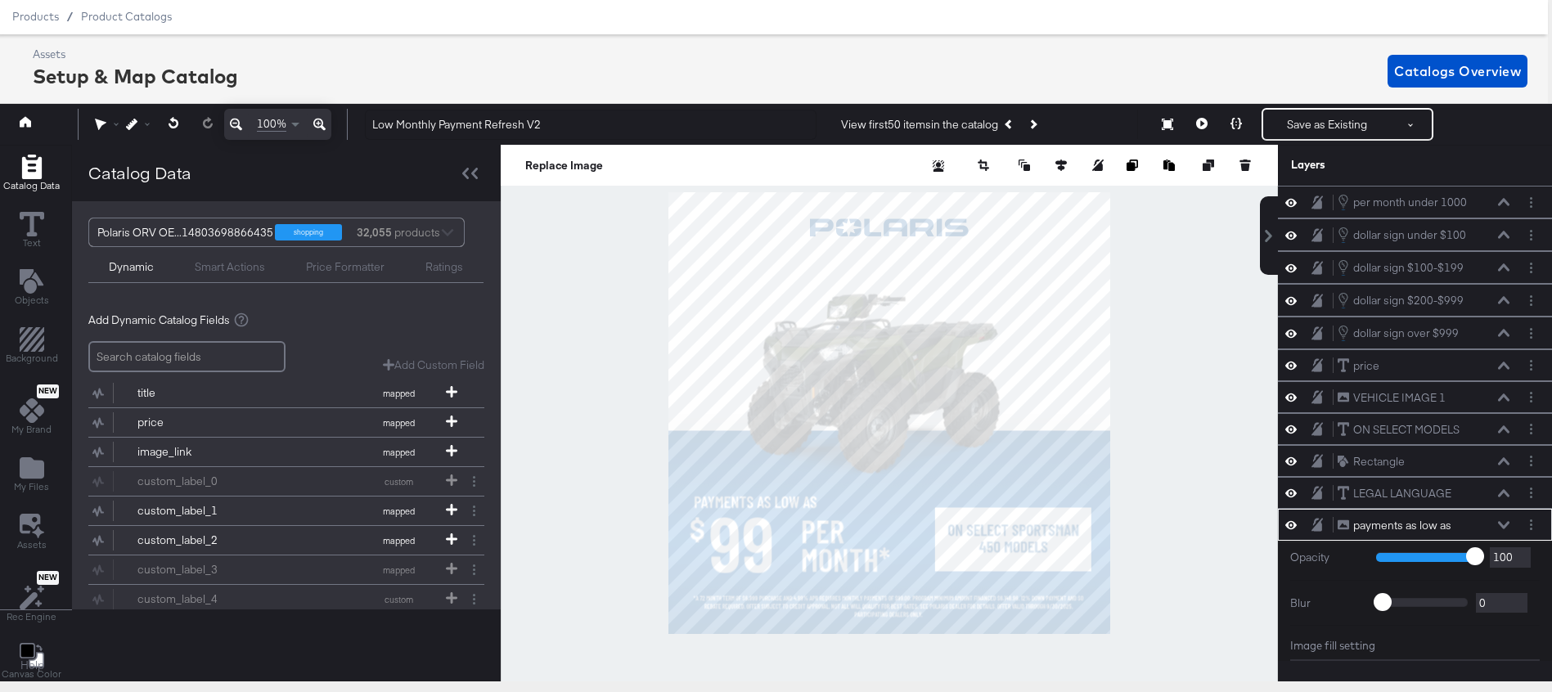
scroll to position [129, 0]
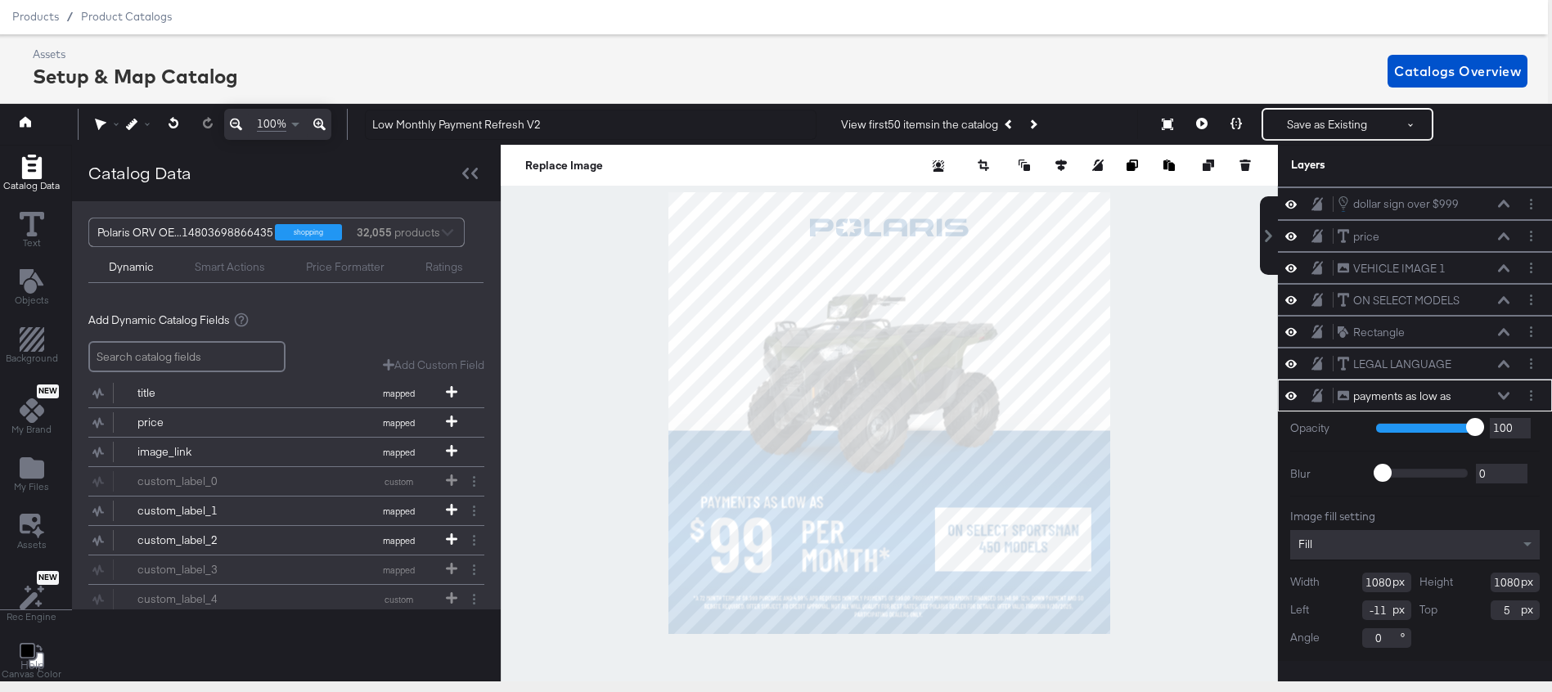
type input "-10"
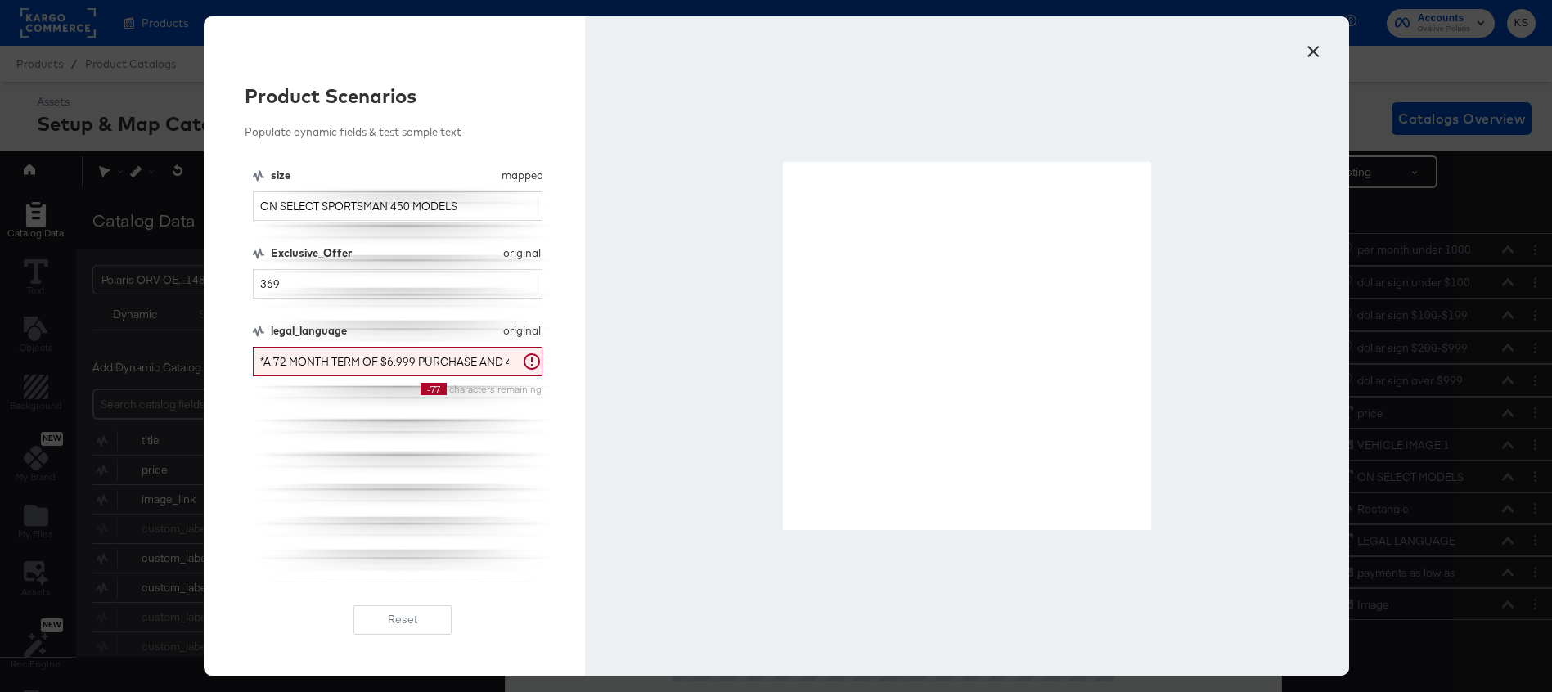
scroll to position [47, 4]
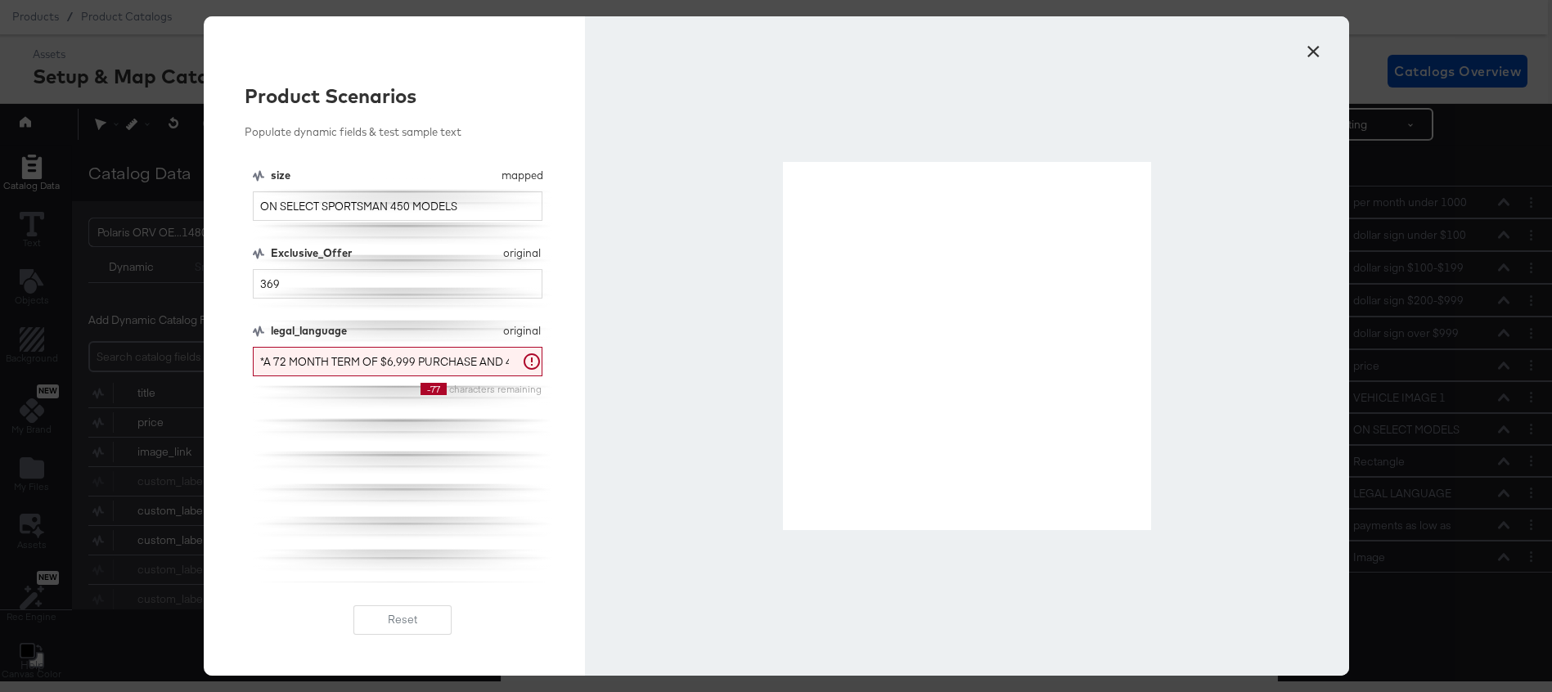
click at [382, 286] on input "369" at bounding box center [398, 284] width 290 height 30
click at [392, 281] on input "179" at bounding box center [398, 284] width 290 height 30
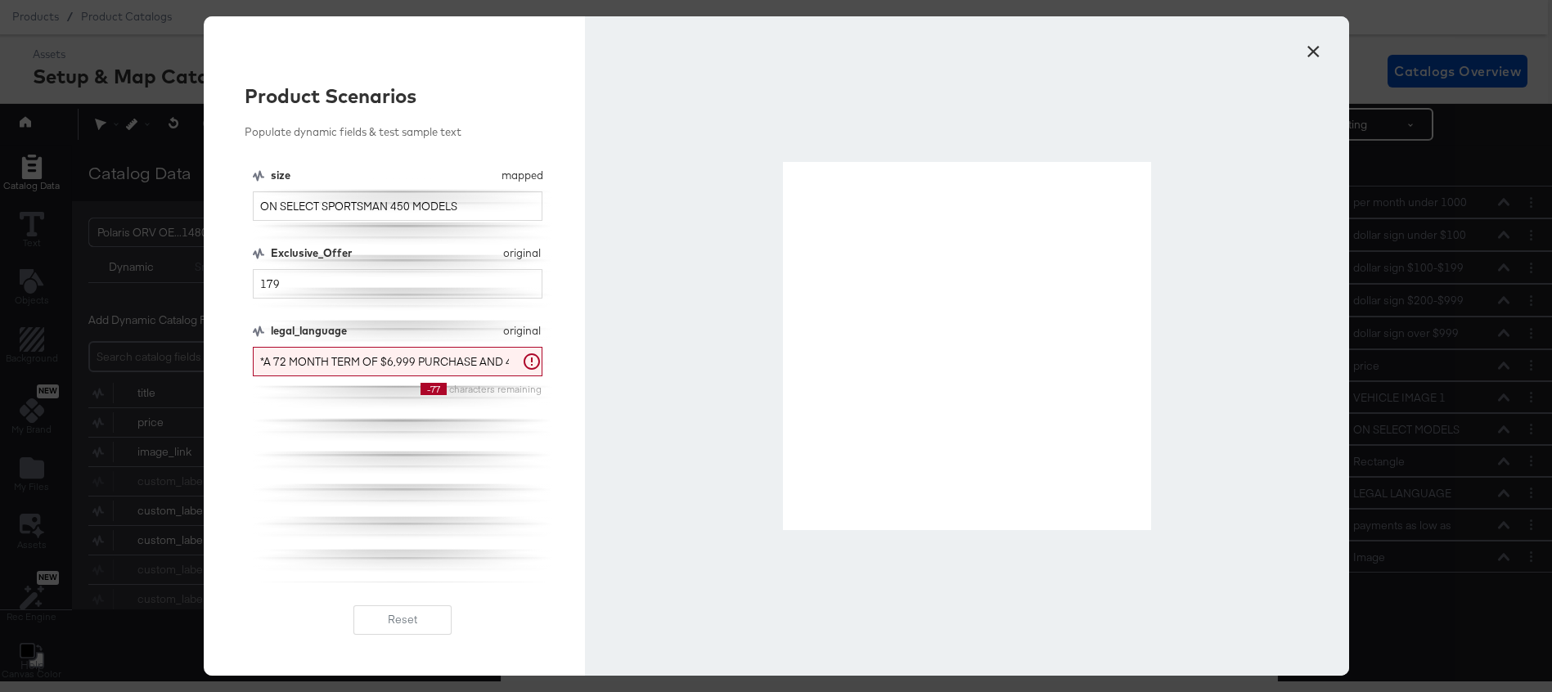
click at [392, 281] on input "179" at bounding box center [398, 284] width 290 height 30
click at [304, 283] on input "189" at bounding box center [398, 284] width 290 height 30
click at [291, 288] on input "409" at bounding box center [398, 284] width 290 height 30
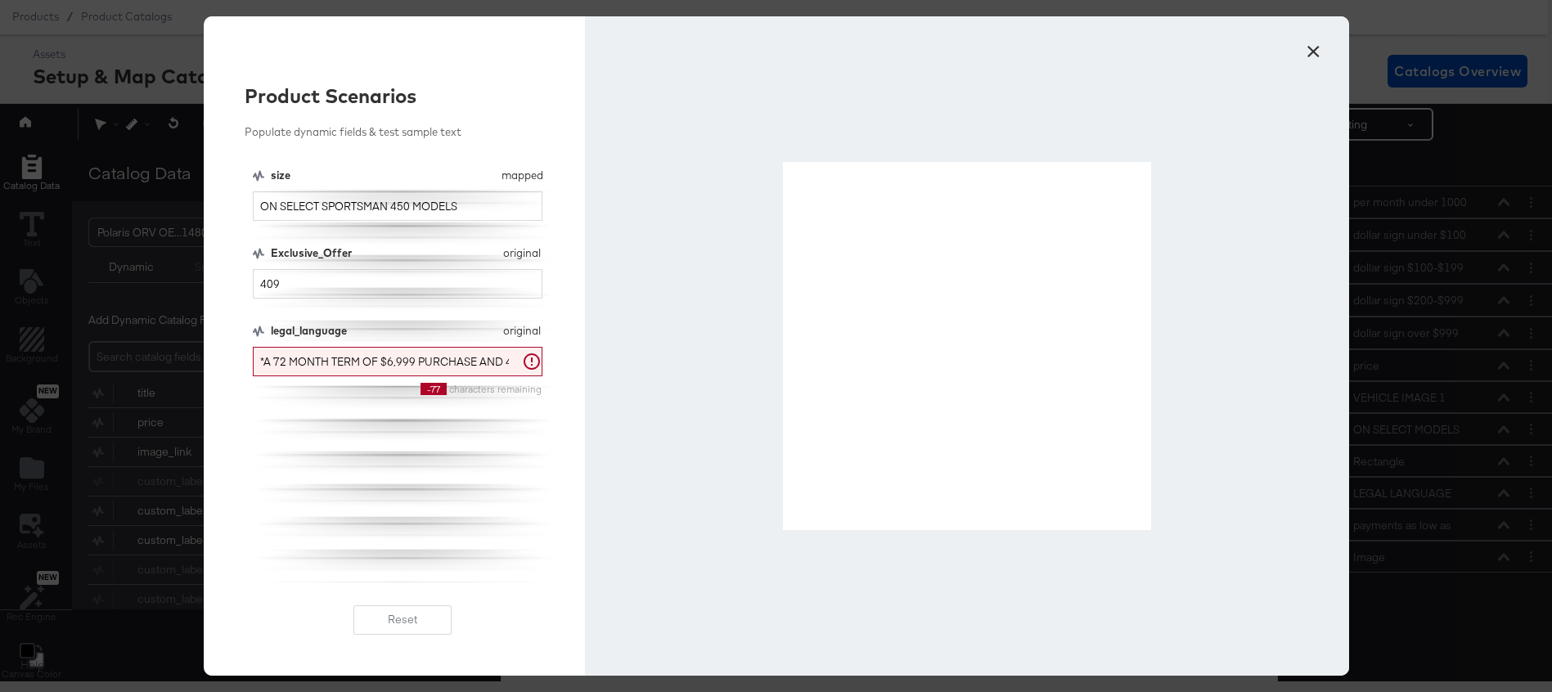
click at [291, 288] on input "409" at bounding box center [398, 284] width 290 height 30
click at [356, 282] on input "239" at bounding box center [398, 284] width 290 height 30
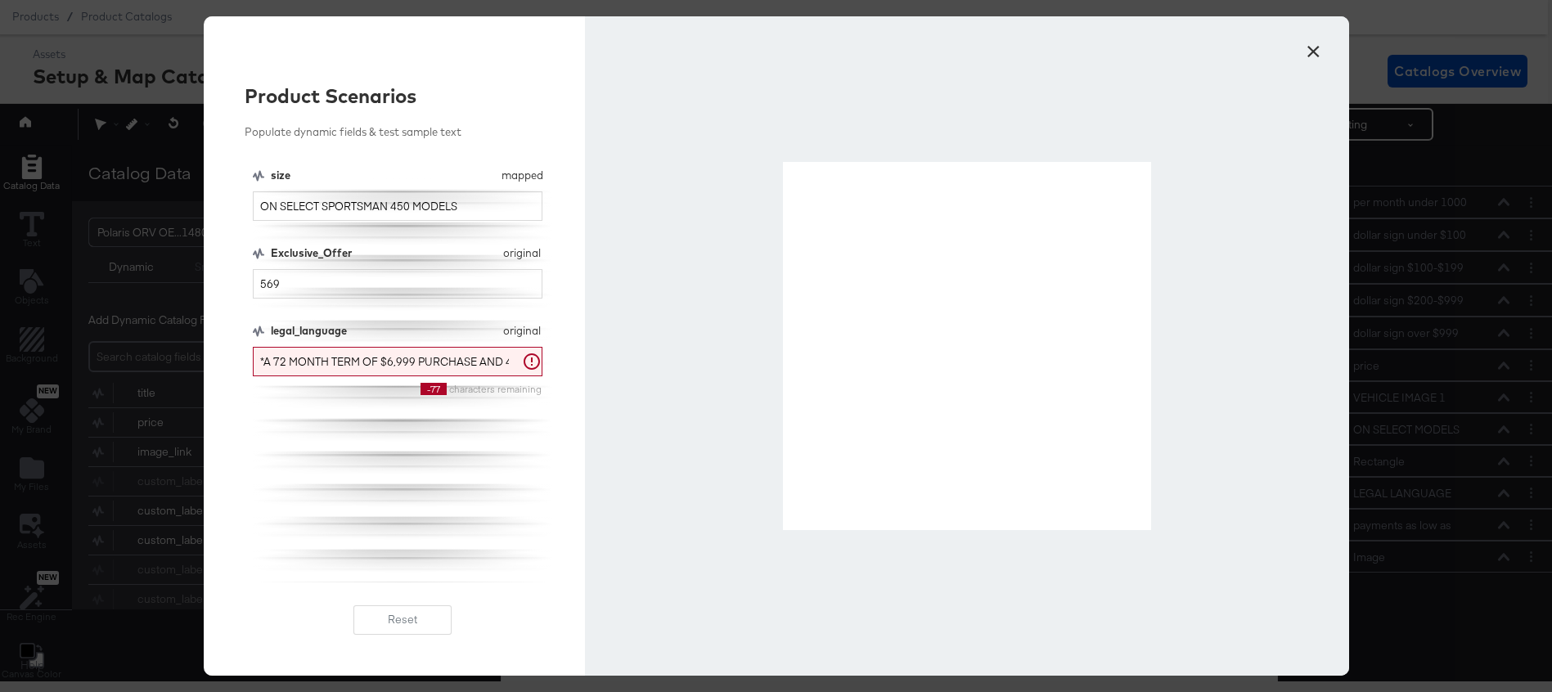
type input "569"
click at [1320, 46] on button "×" at bounding box center [1313, 47] width 29 height 29
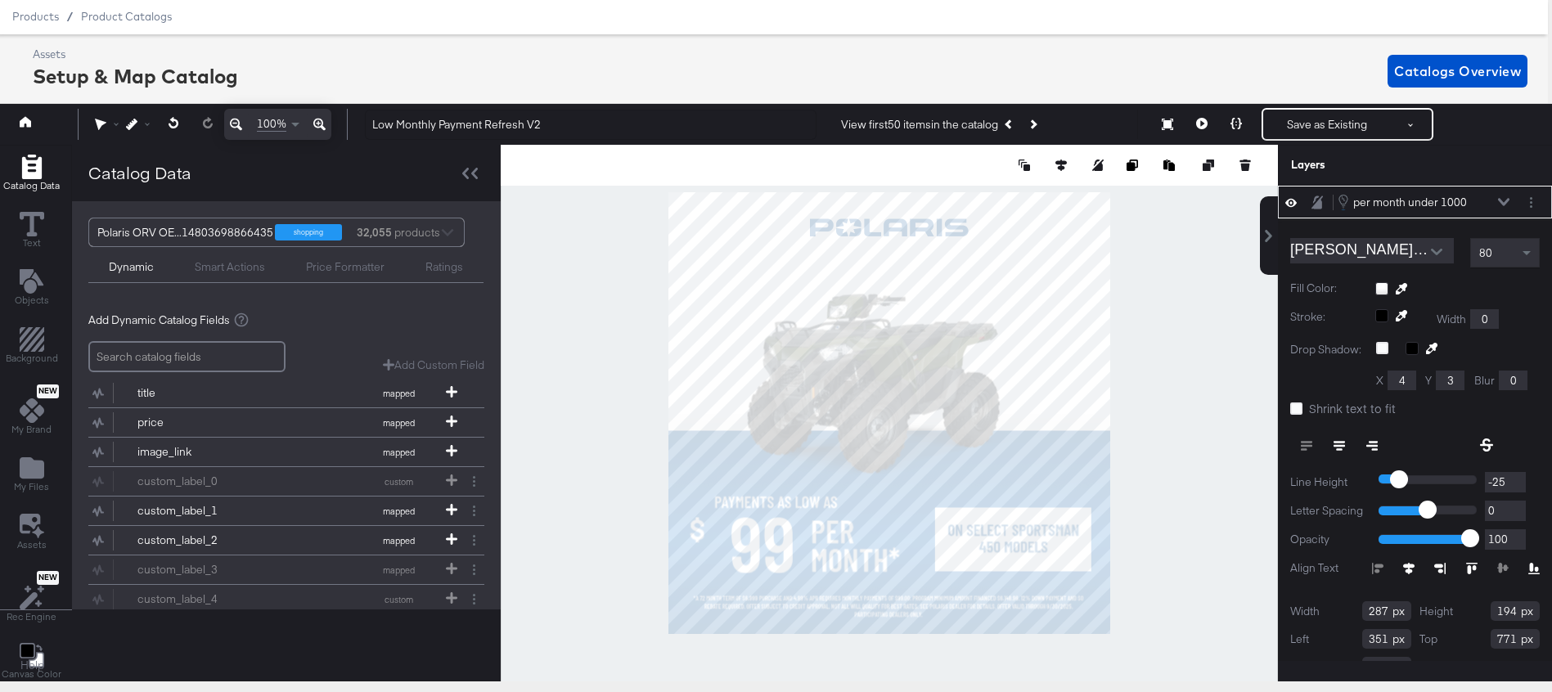
type input "352"
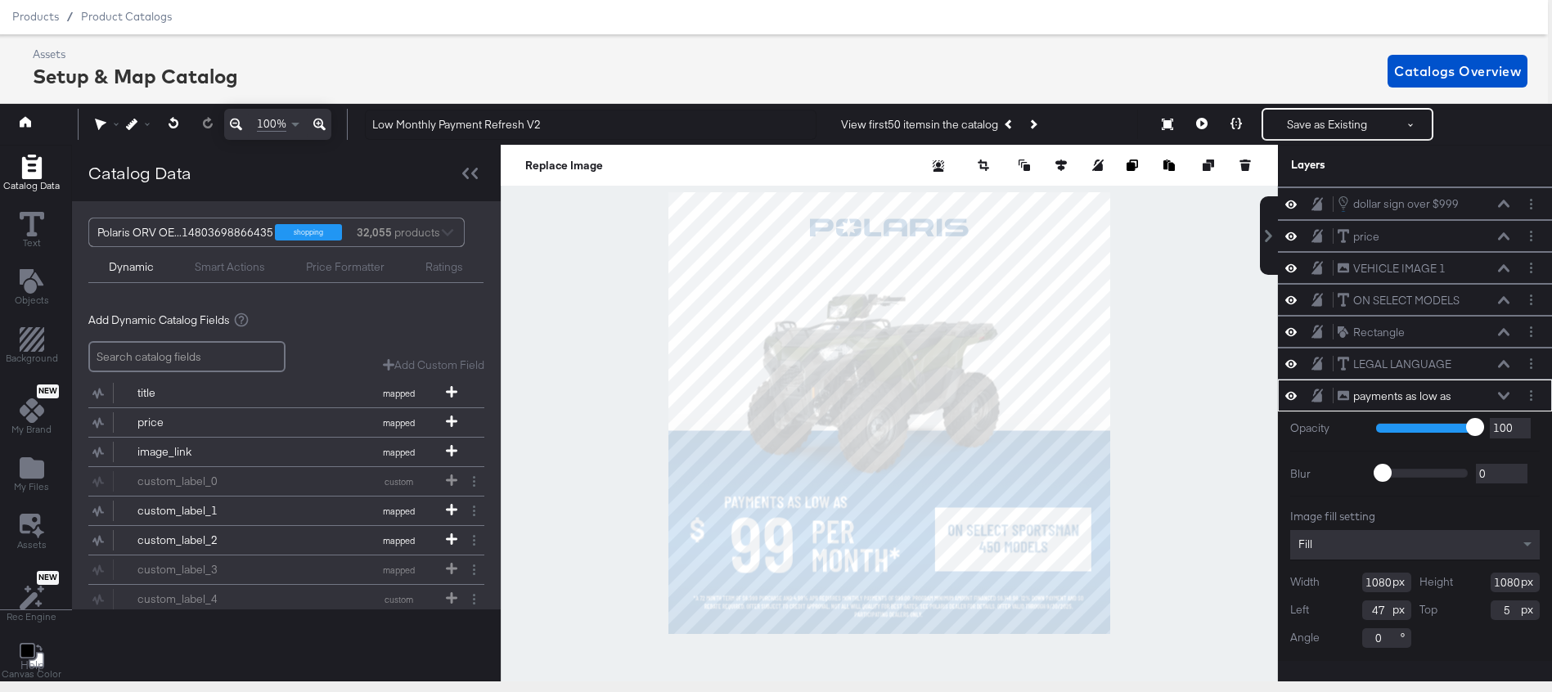
type input "48"
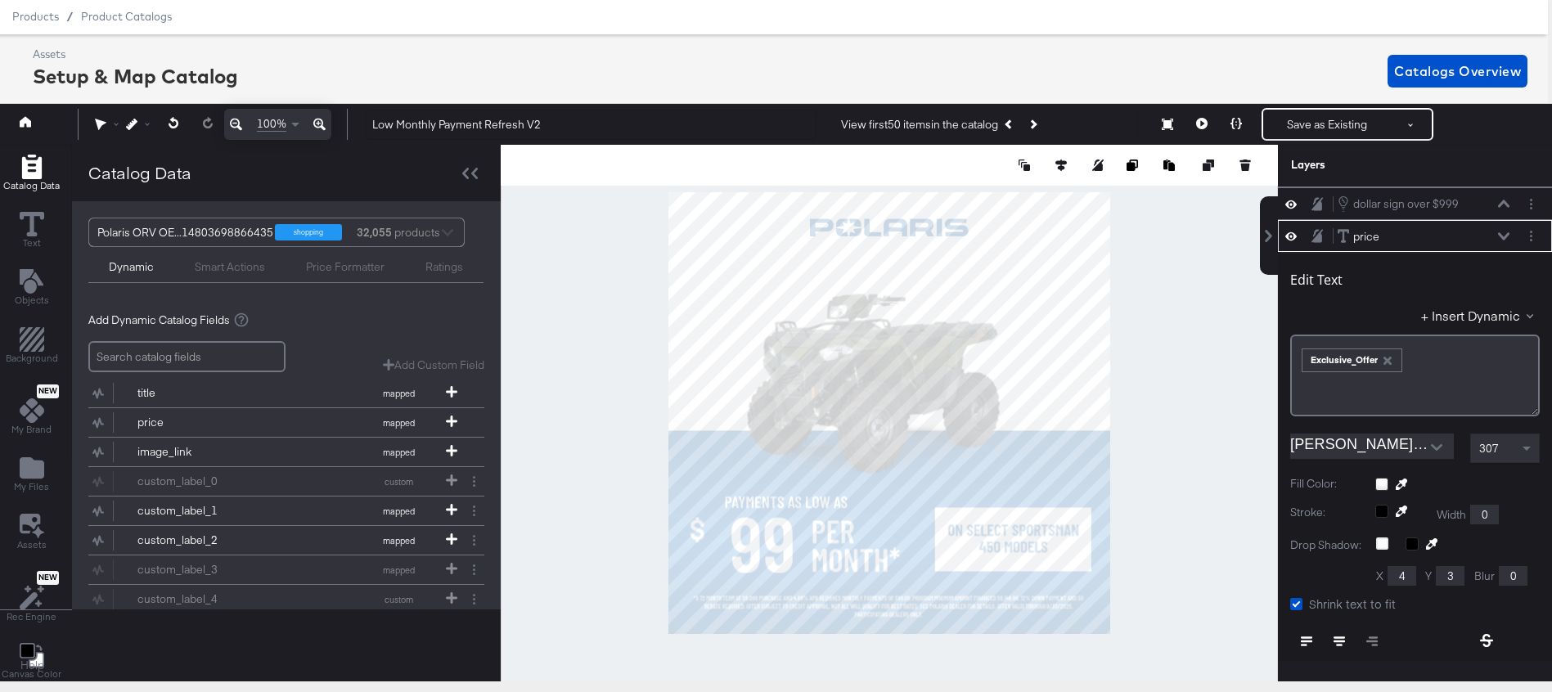
scroll to position [164, 0]
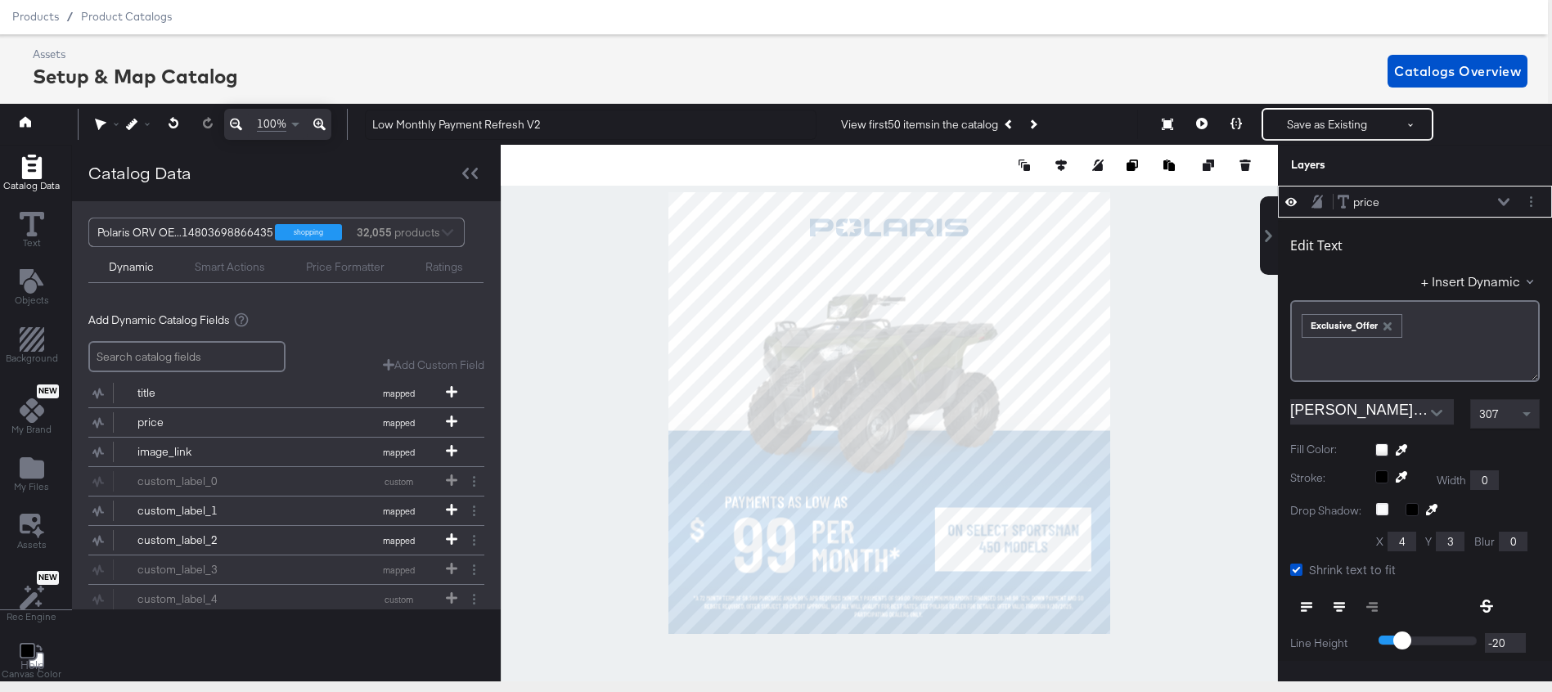
type input "7"
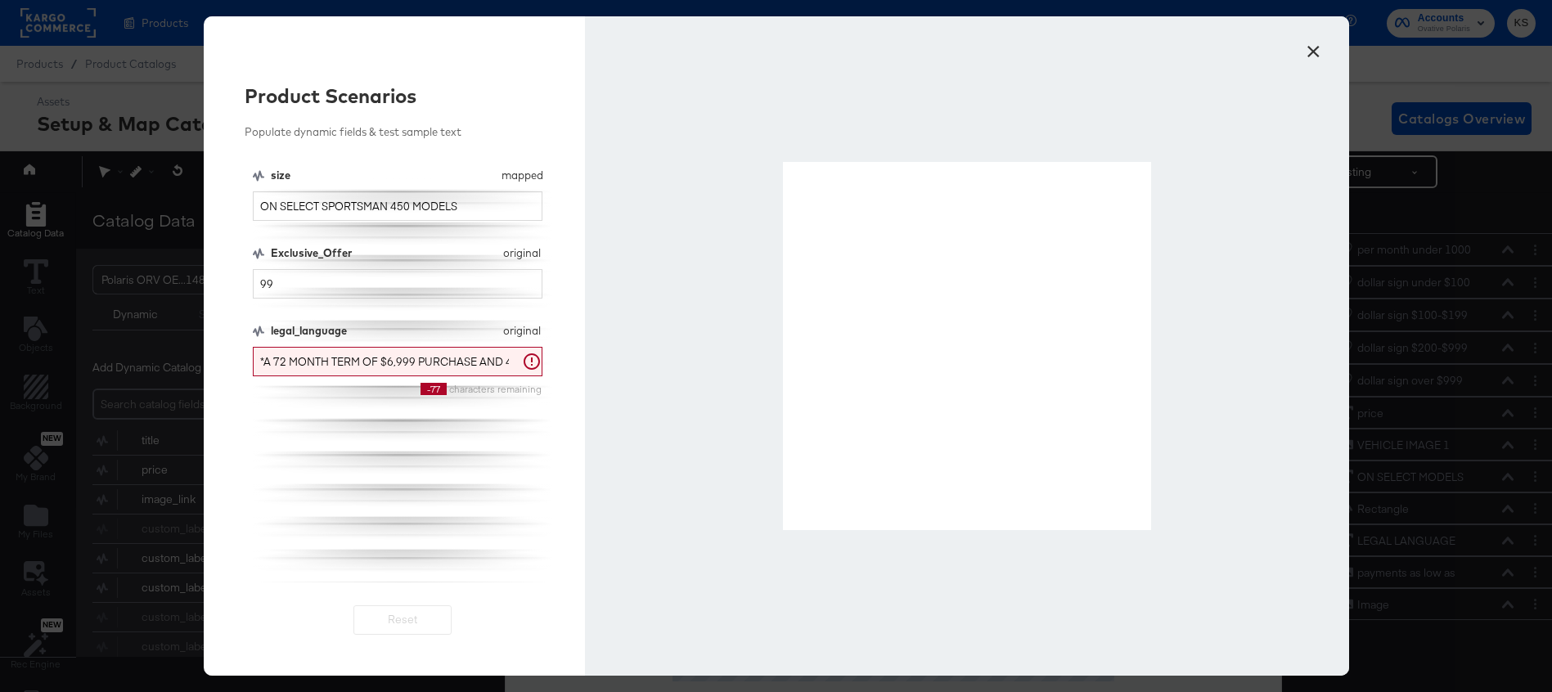
scroll to position [47, 4]
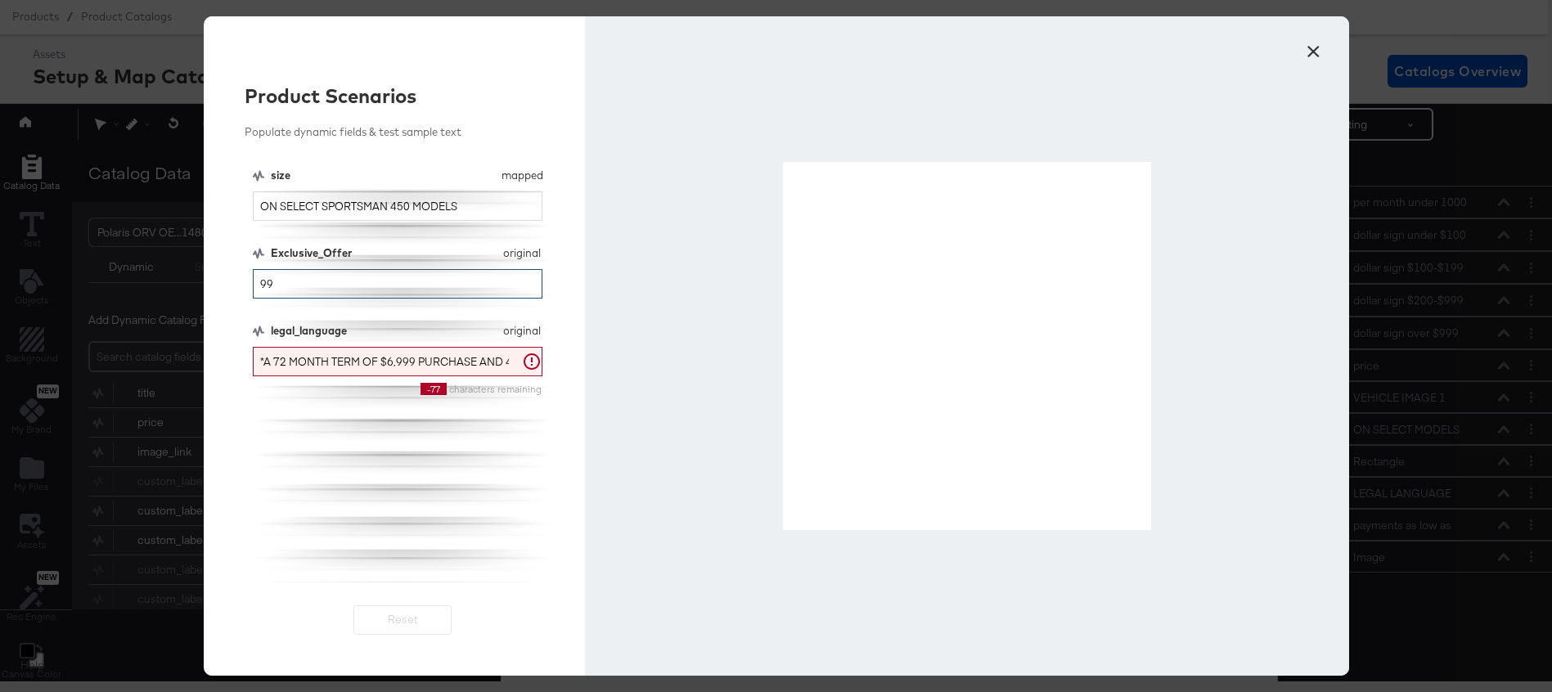
click at [416, 287] on input "99" at bounding box center [398, 284] width 290 height 30
click at [415, 287] on input "99" at bounding box center [398, 284] width 290 height 30
type input "109"
click at [1312, 46] on button "×" at bounding box center [1313, 47] width 29 height 29
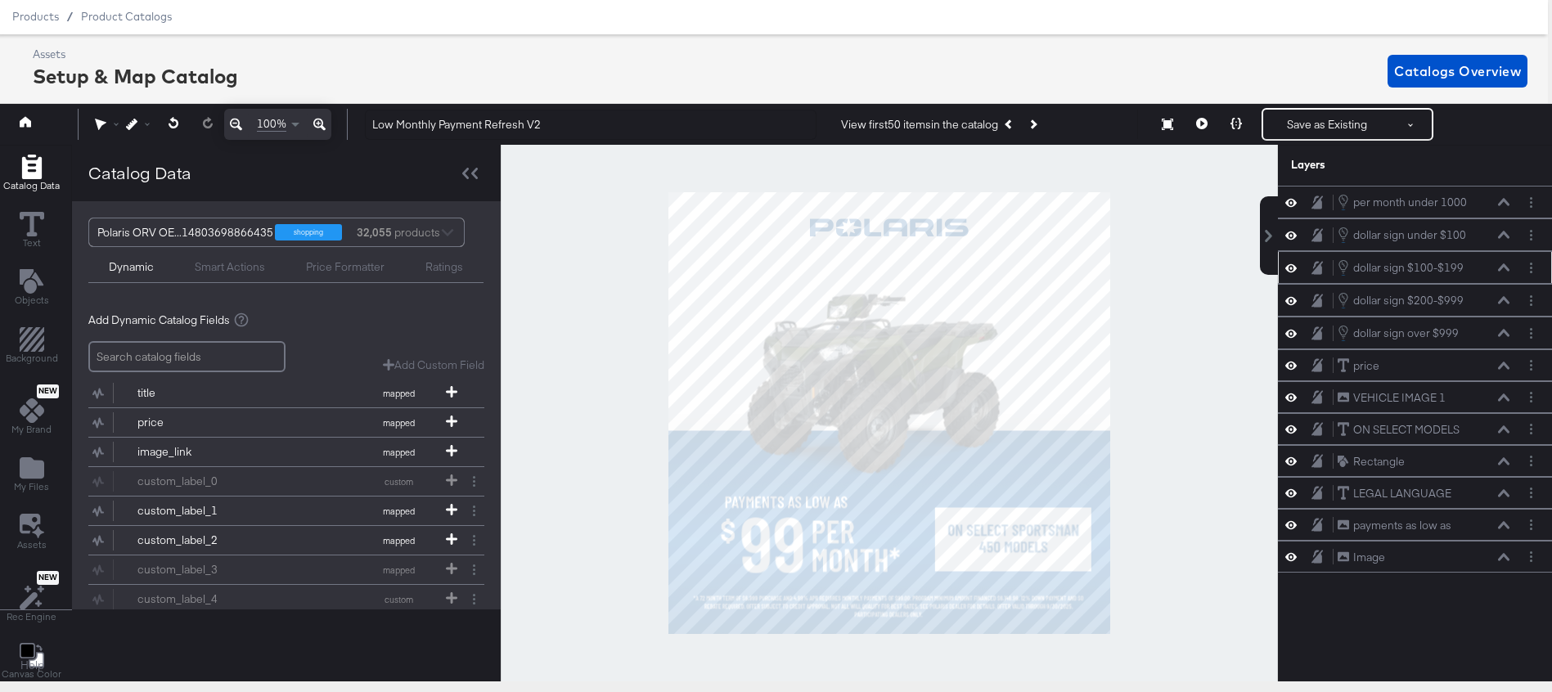
click at [1506, 270] on icon at bounding box center [1503, 267] width 11 height 8
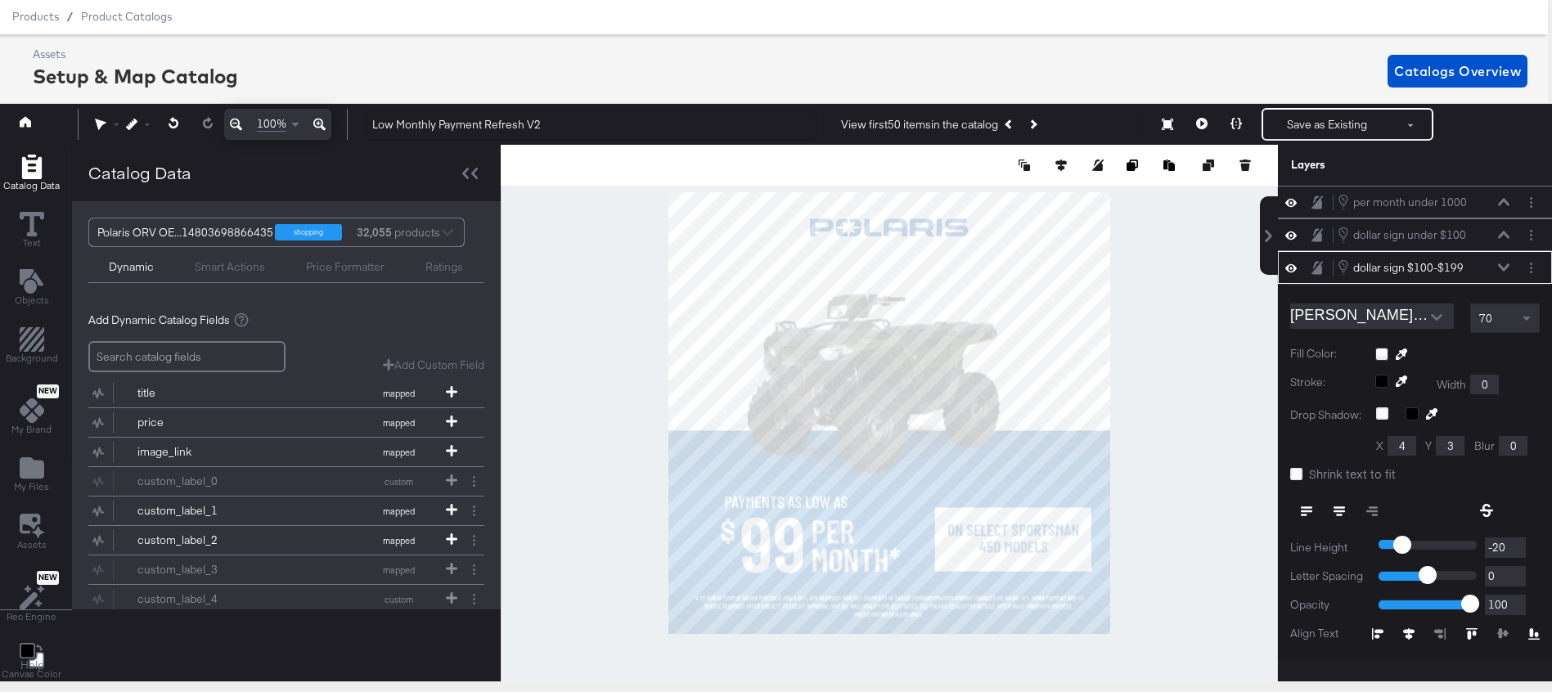
scroll to position [65, 0]
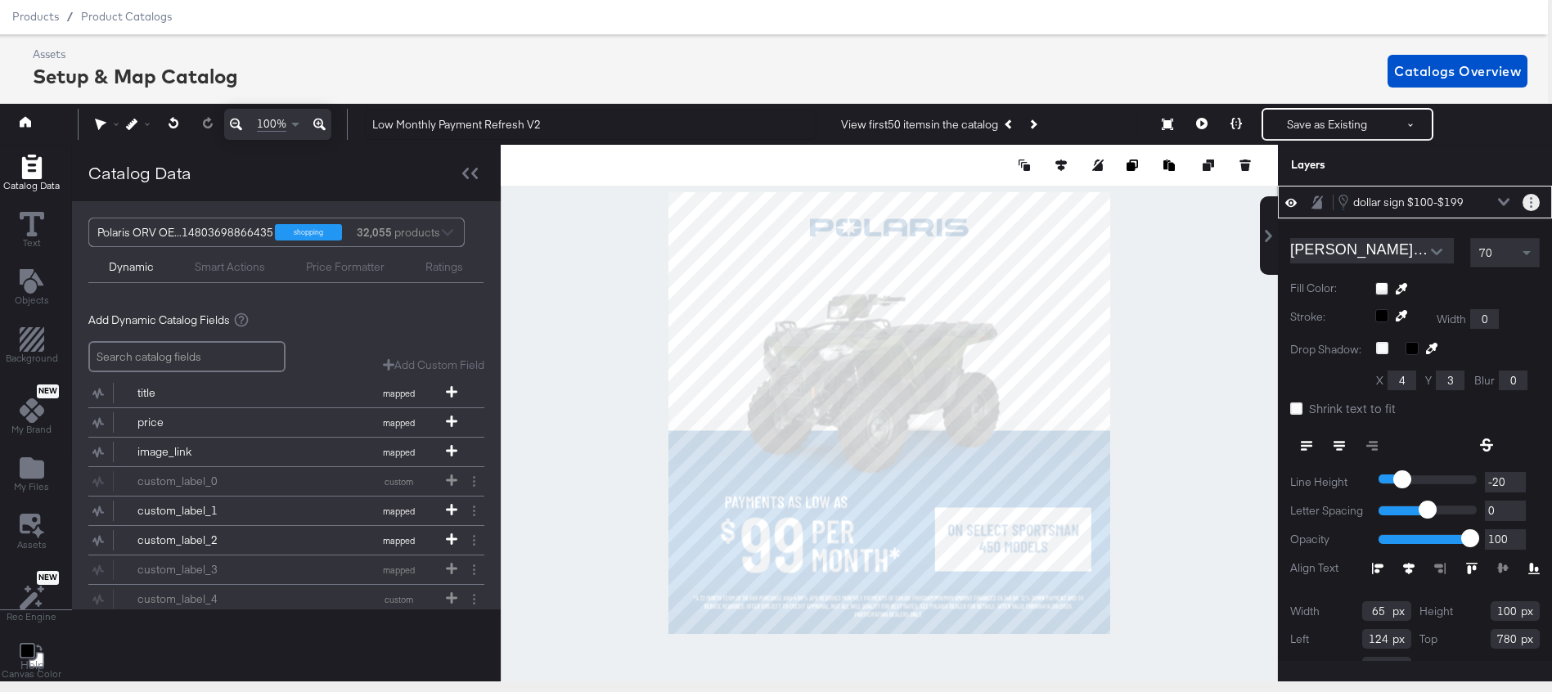
click at [1534, 199] on button "Layer Options" at bounding box center [1531, 202] width 17 height 17
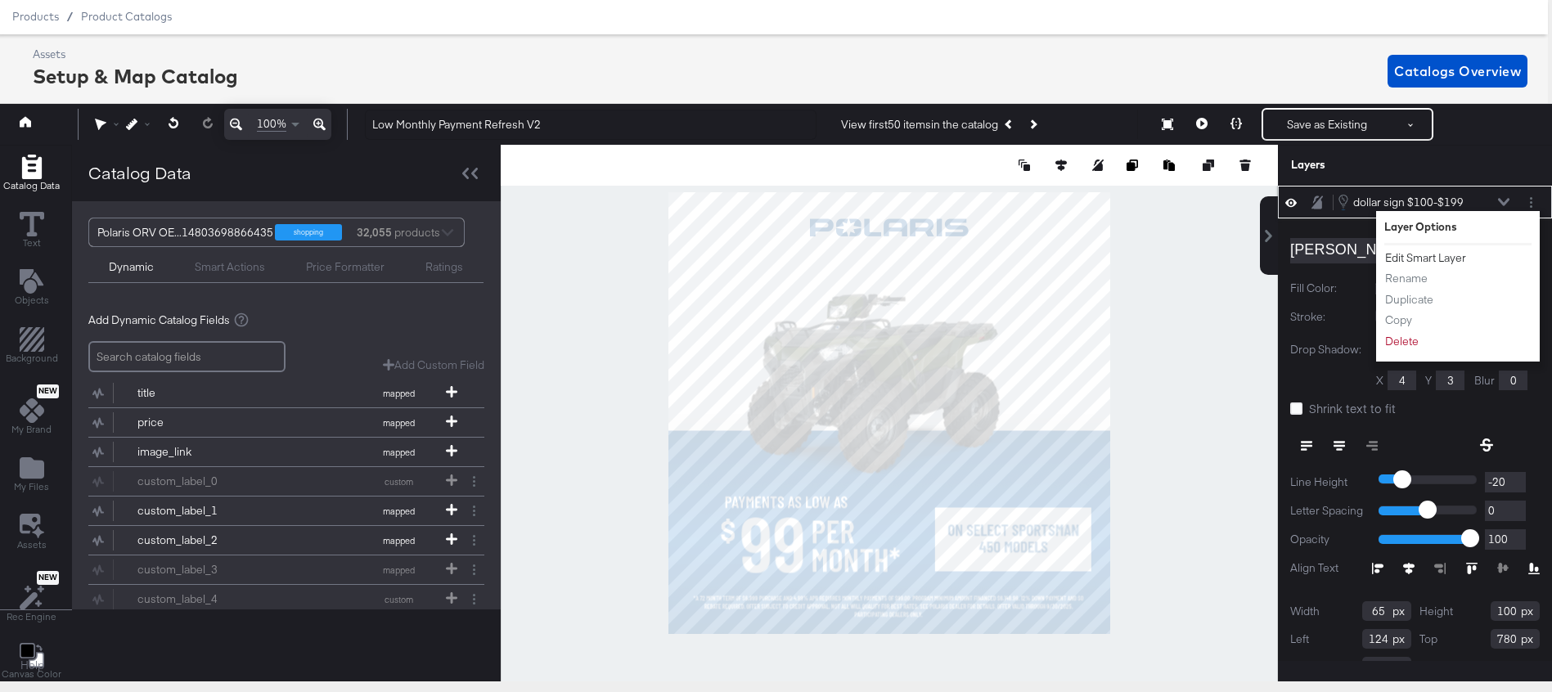
click at [1411, 259] on button "Edit Smart Layer" at bounding box center [1426, 258] width 83 height 17
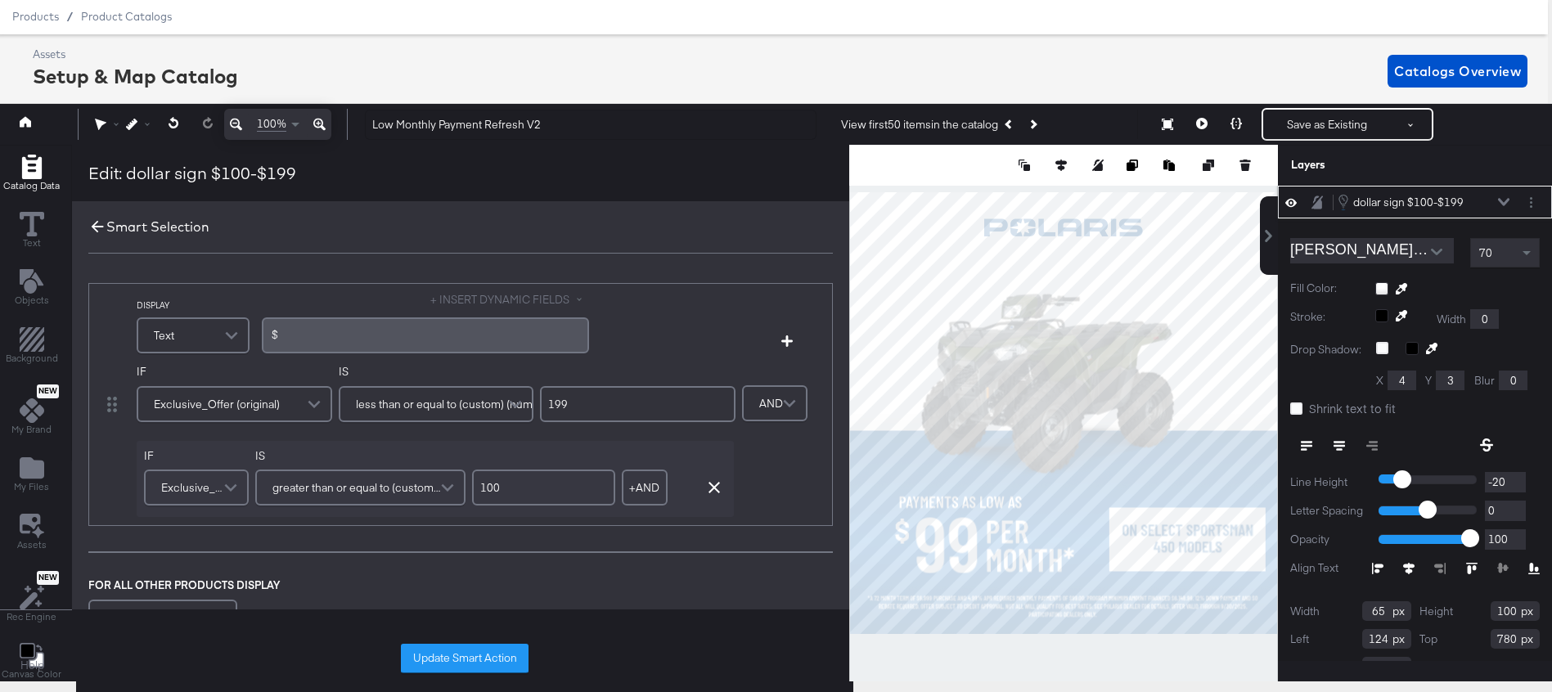
click at [89, 226] on icon at bounding box center [97, 227] width 18 height 18
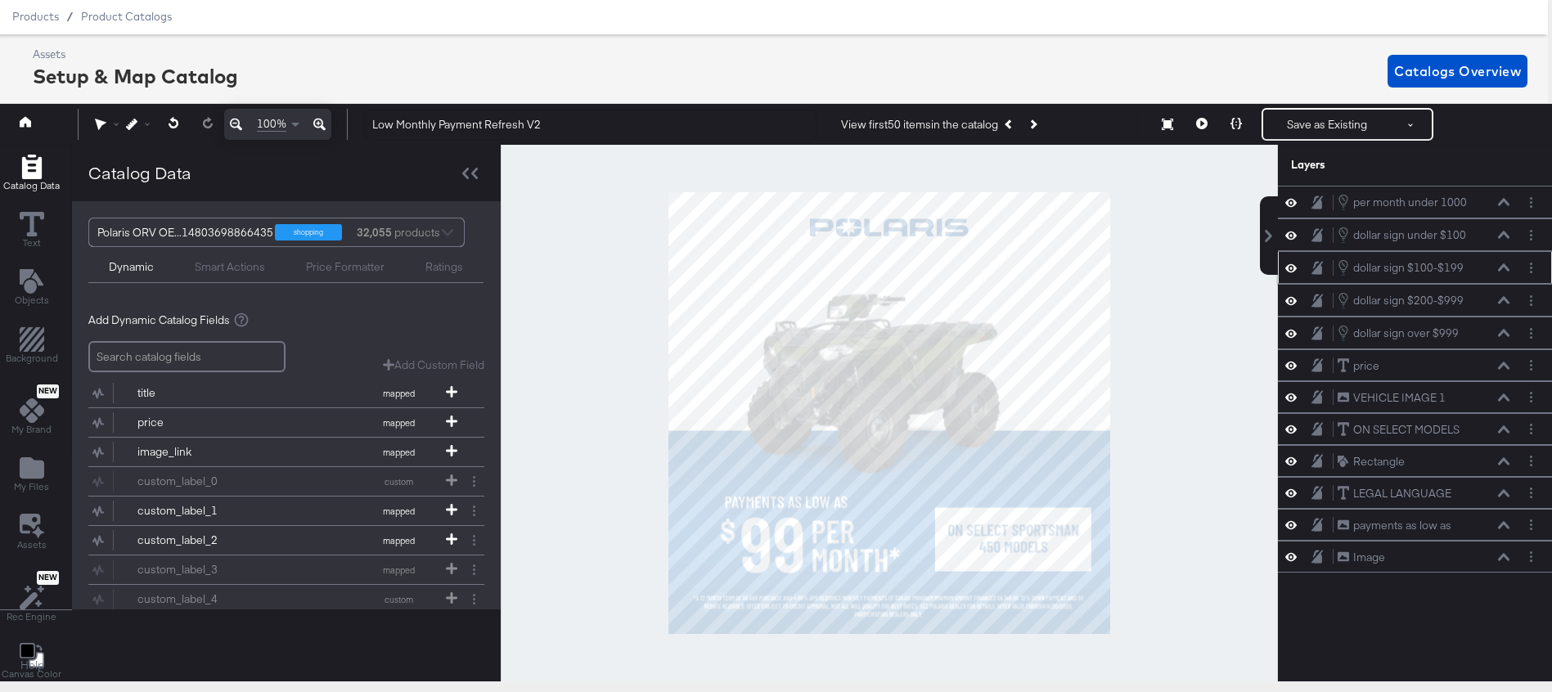
scroll to position [0, 0]
click at [1235, 123] on icon at bounding box center [1236, 123] width 11 height 11
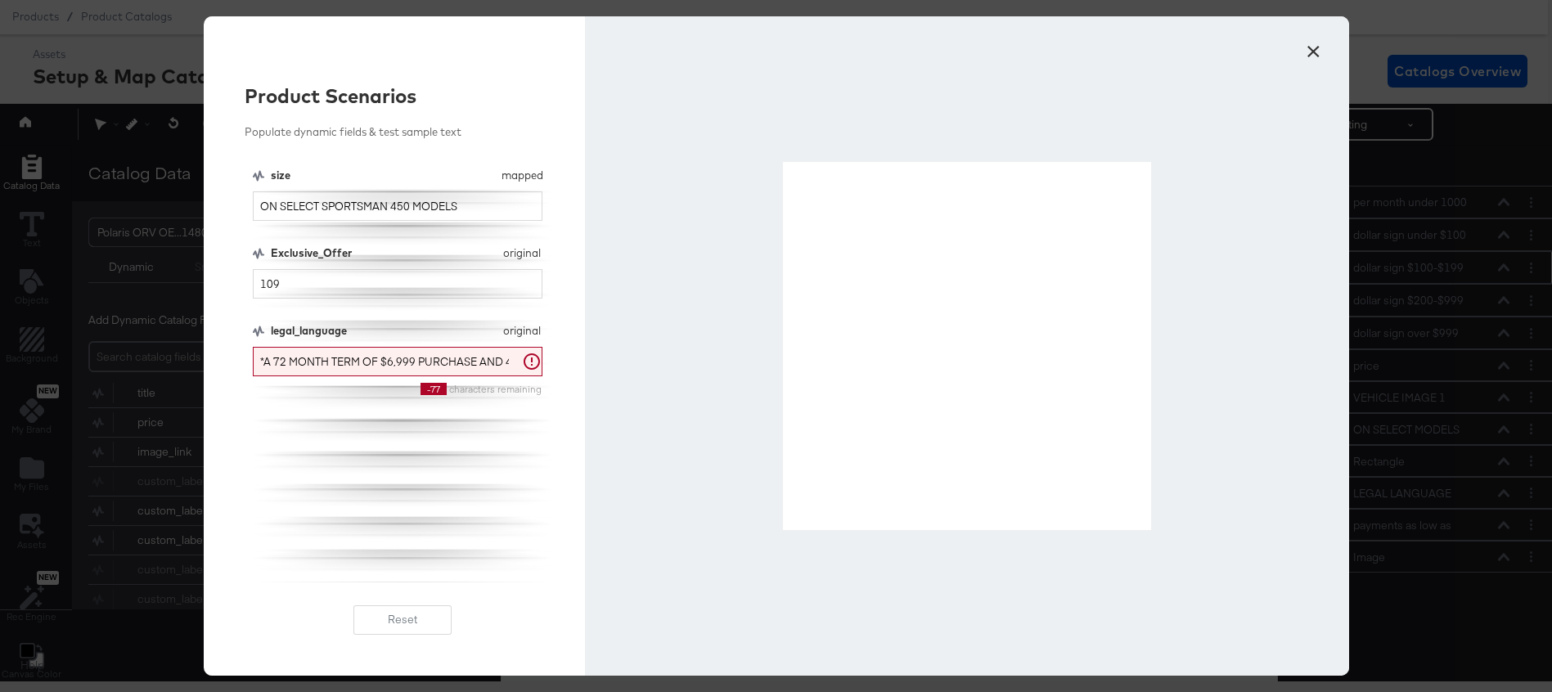
click at [1311, 53] on button "×" at bounding box center [1313, 47] width 29 height 29
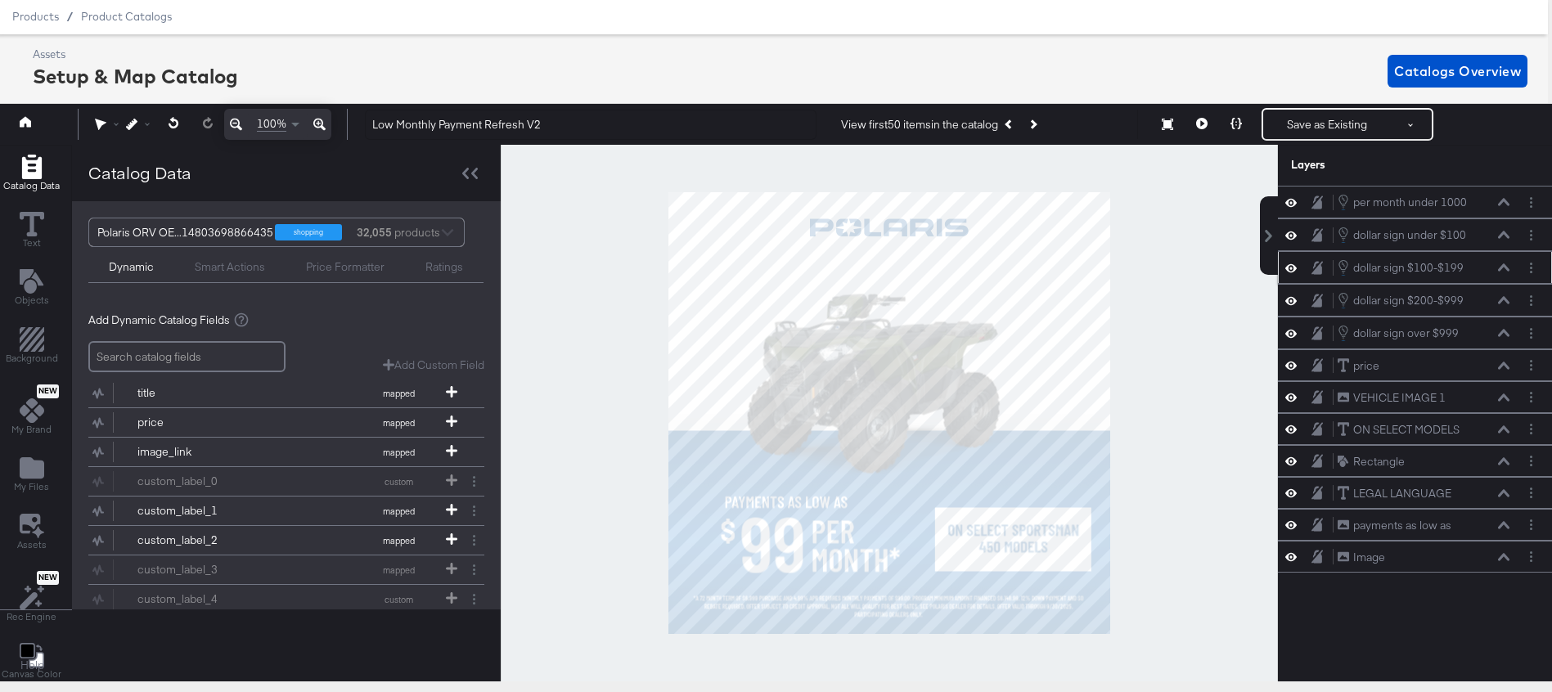
click at [1507, 268] on icon at bounding box center [1503, 267] width 11 height 7
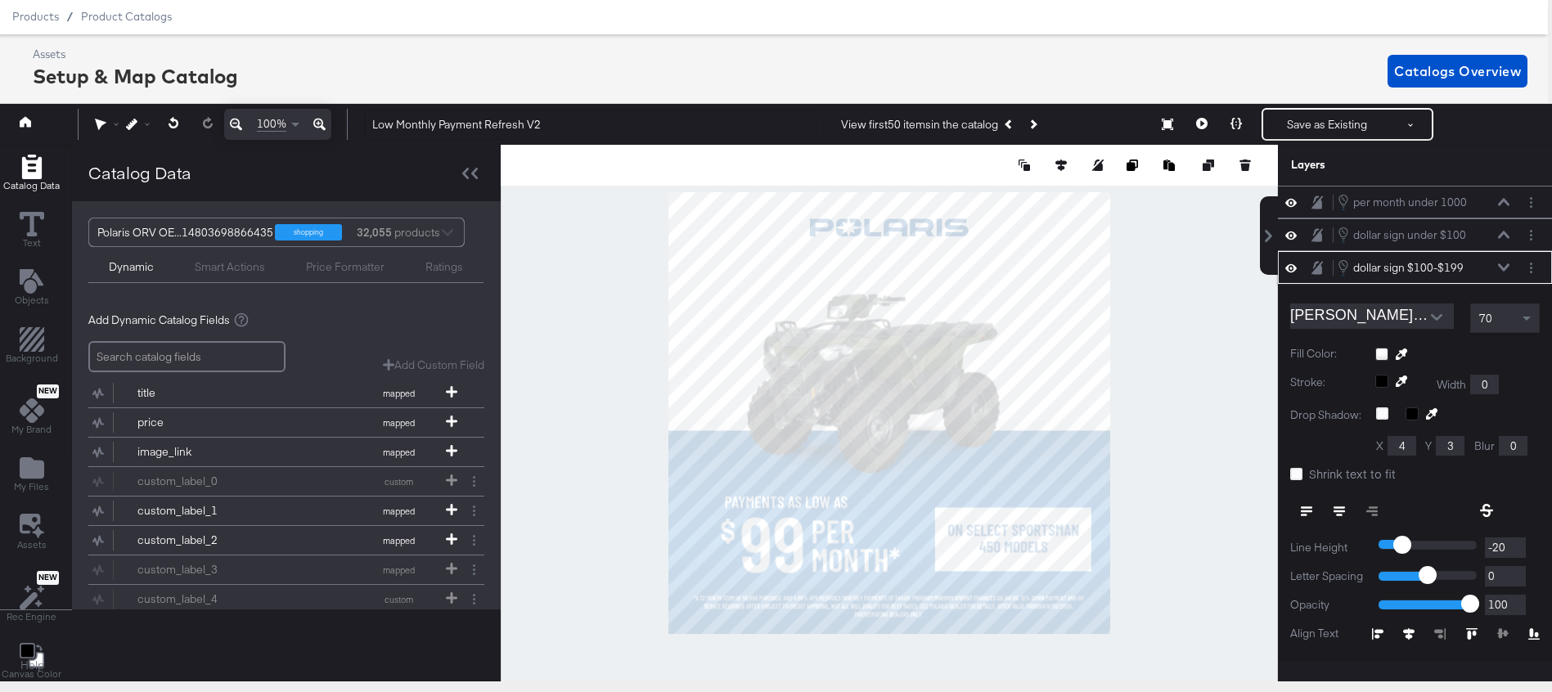
scroll to position [65, 0]
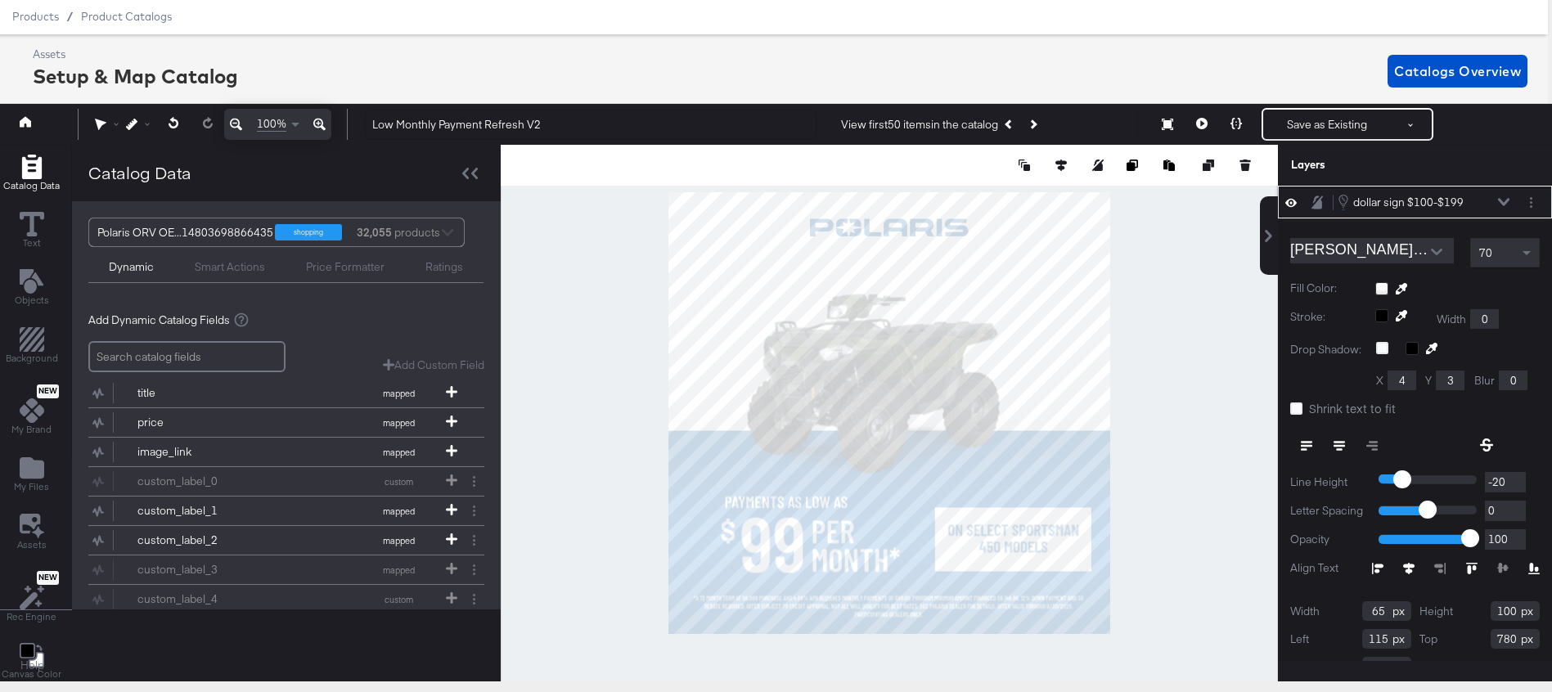
type input "114"
click at [1236, 128] on icon at bounding box center [1236, 123] width 11 height 11
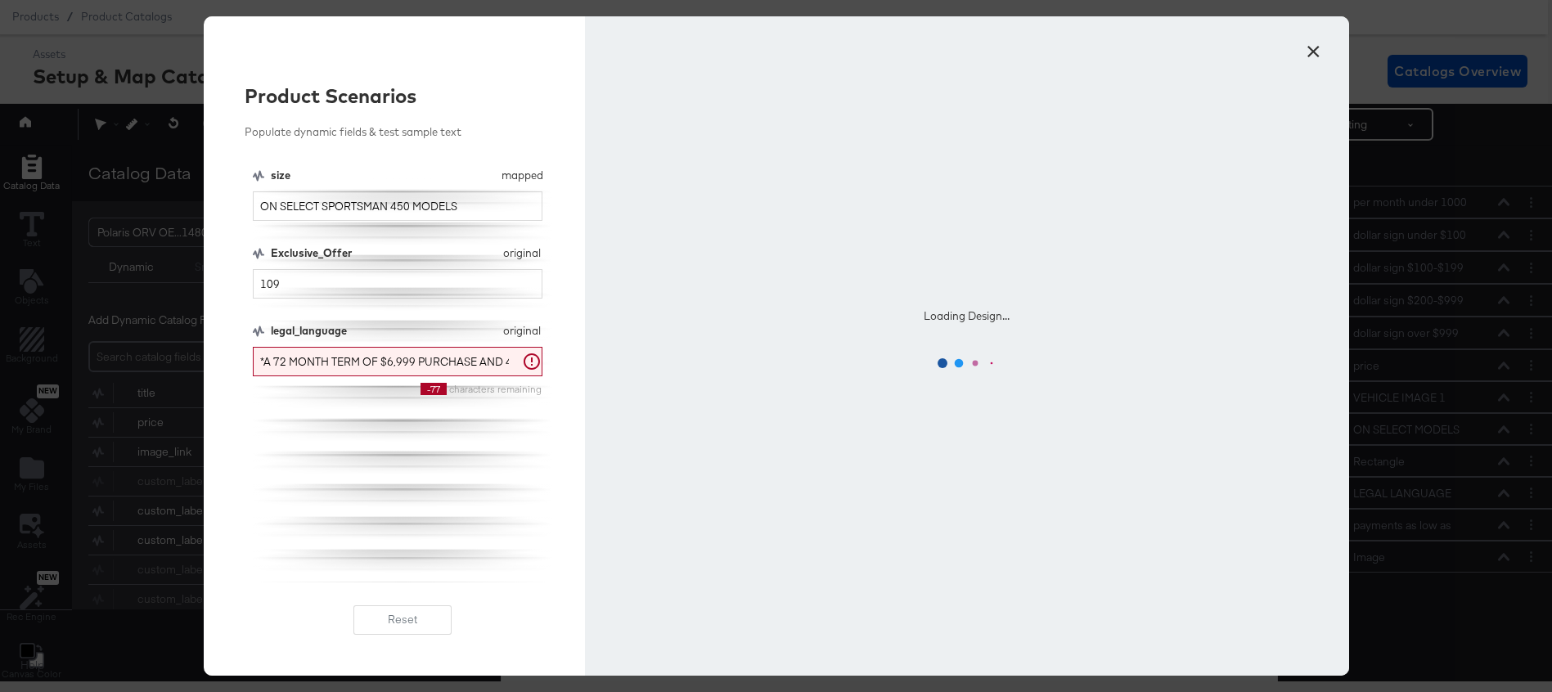
scroll to position [0, 0]
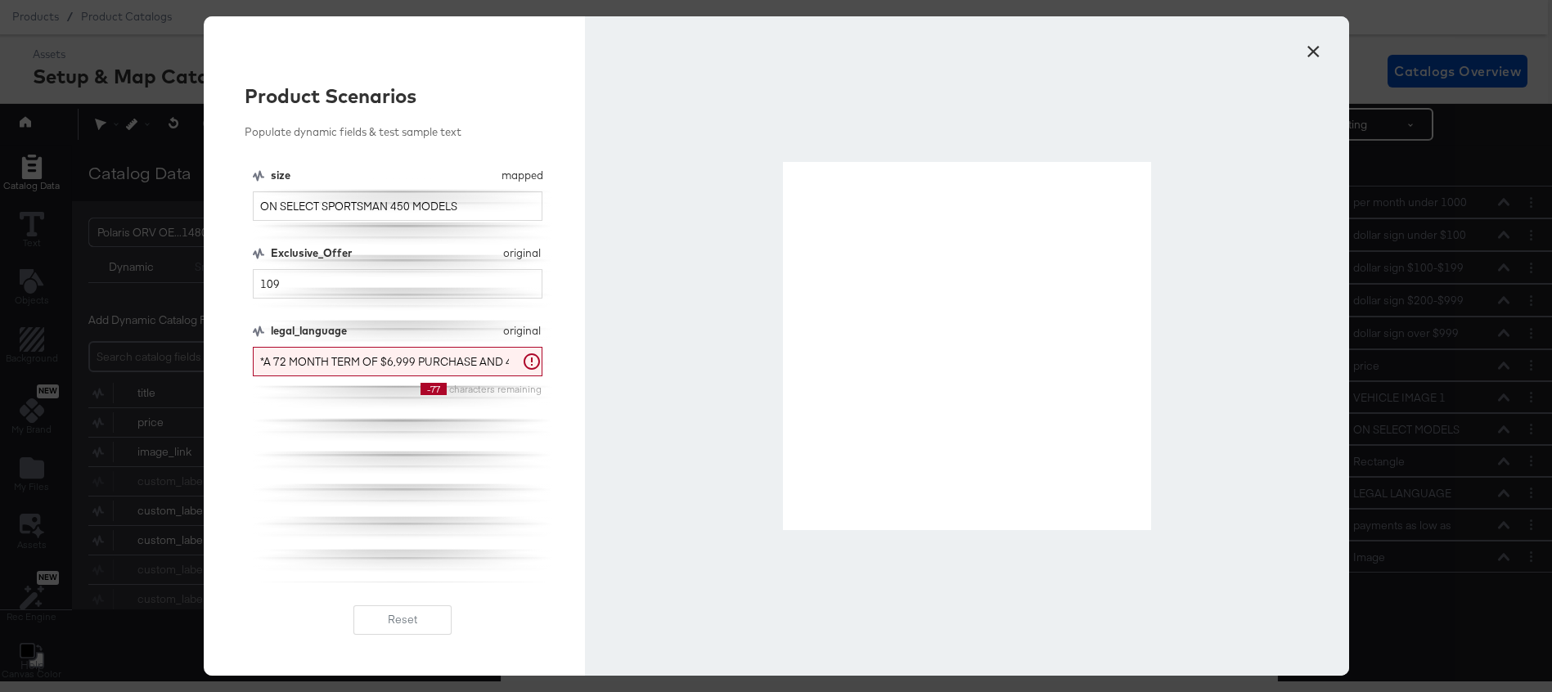
click at [1314, 50] on button "×" at bounding box center [1313, 47] width 29 height 29
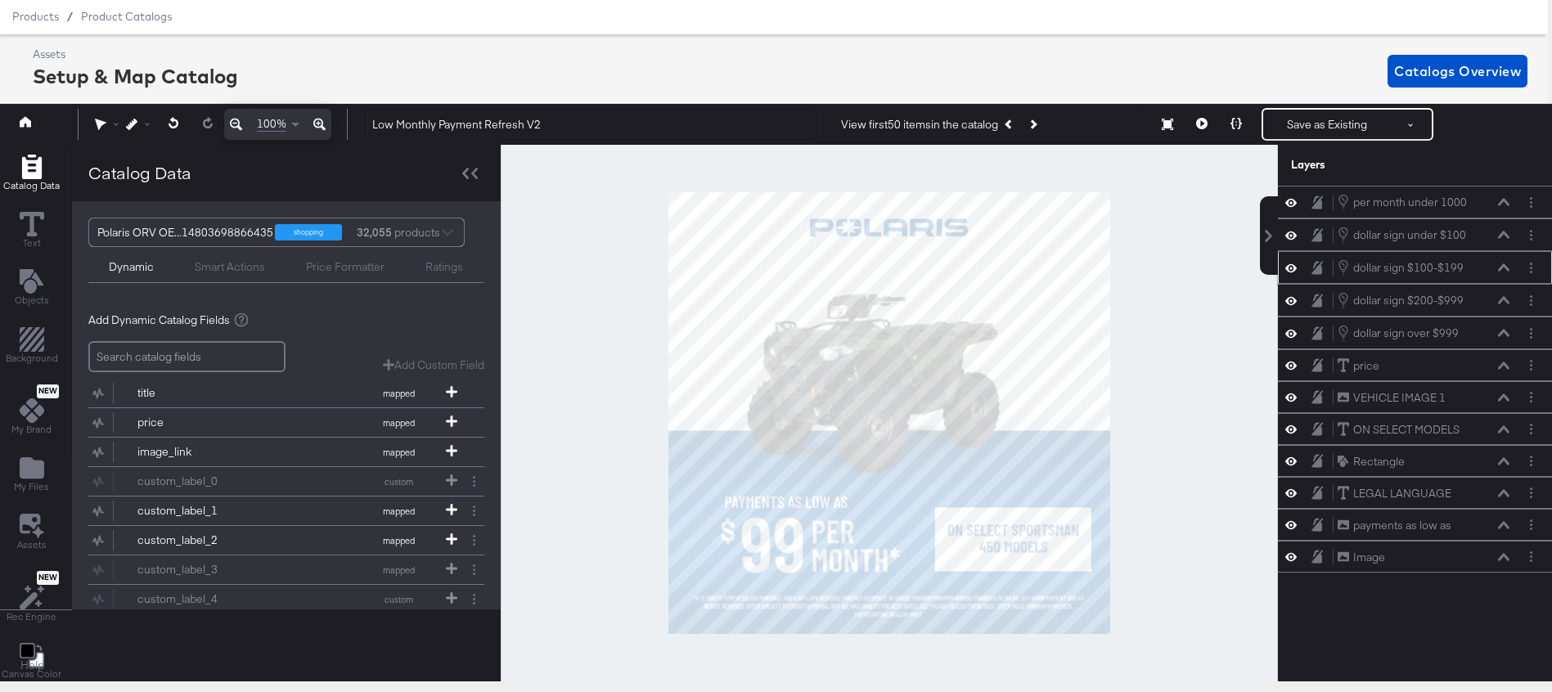
click at [1499, 268] on icon at bounding box center [1503, 267] width 11 height 8
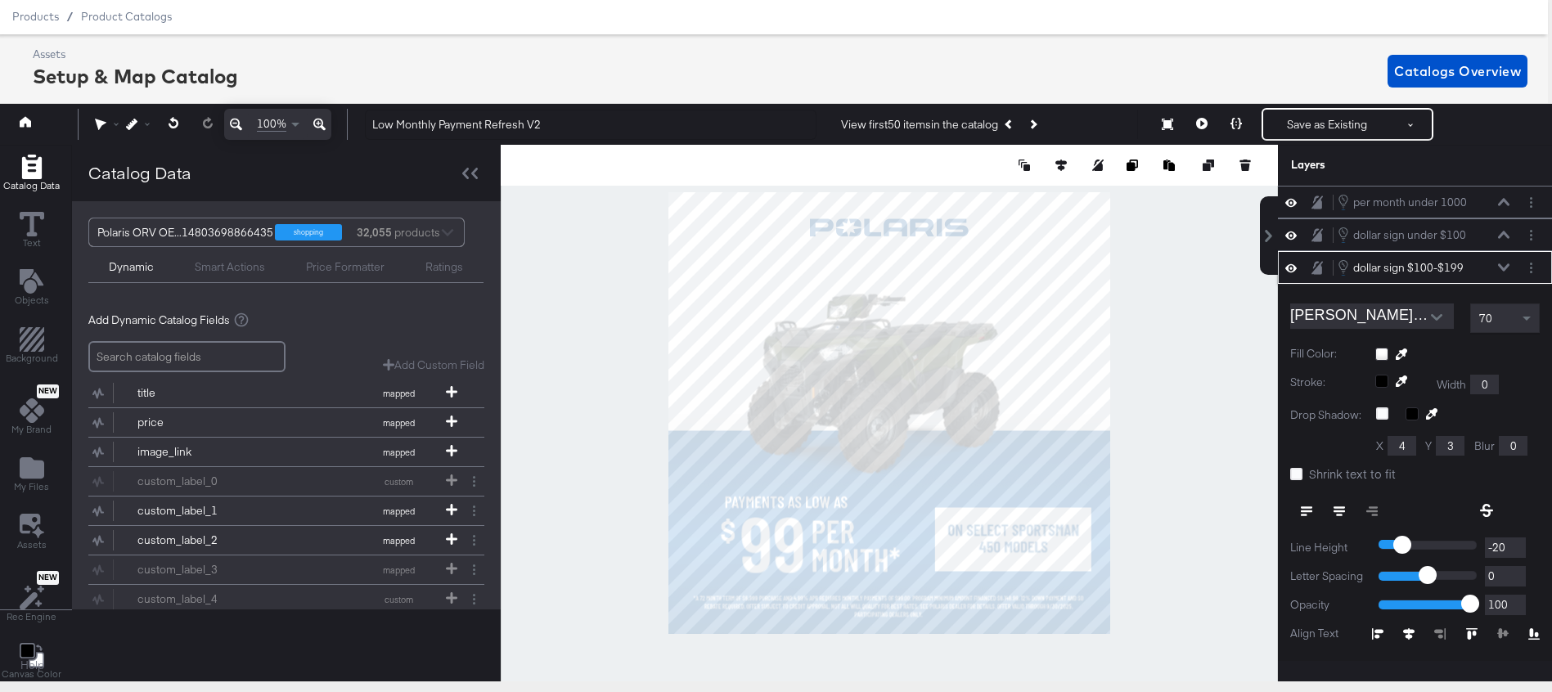
scroll to position [65, 0]
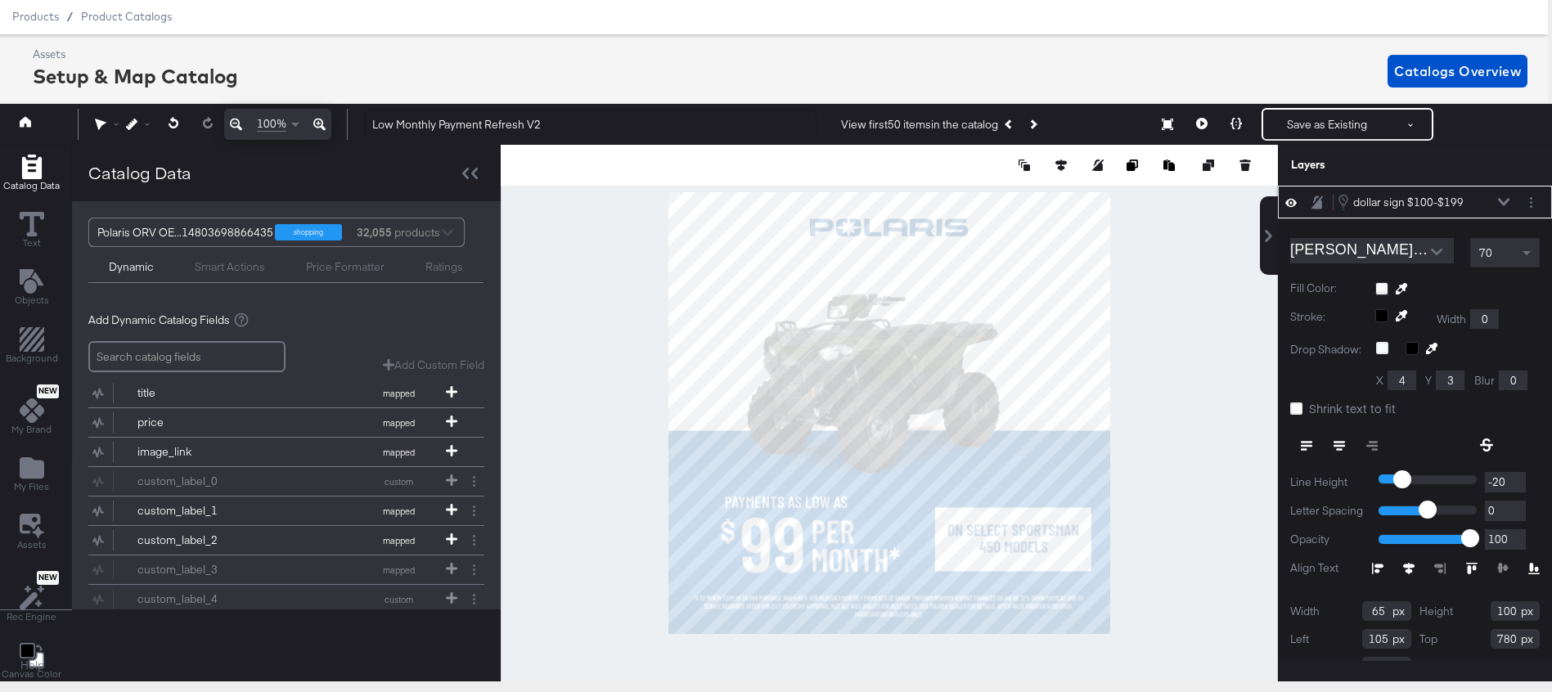
type input "104"
click at [1236, 127] on icon at bounding box center [1236, 123] width 11 height 11
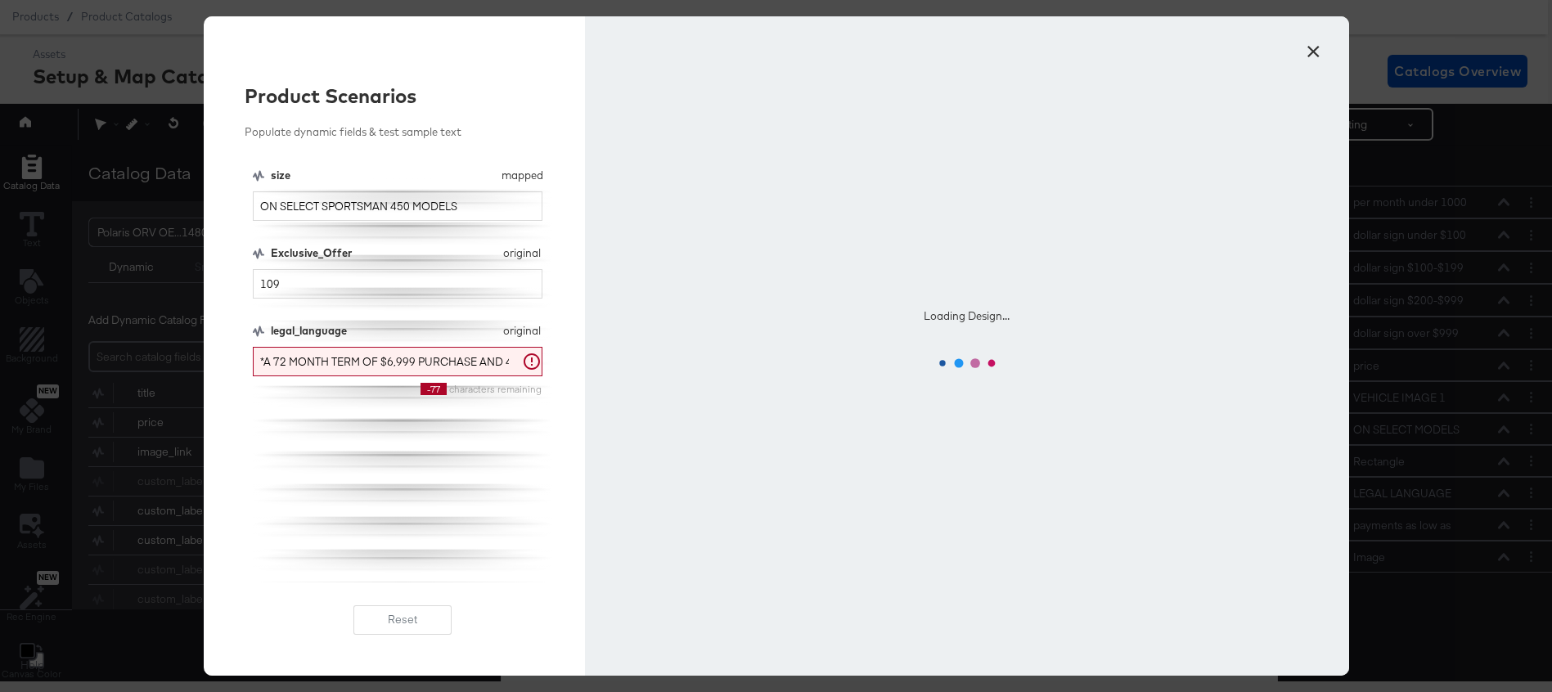
scroll to position [0, 0]
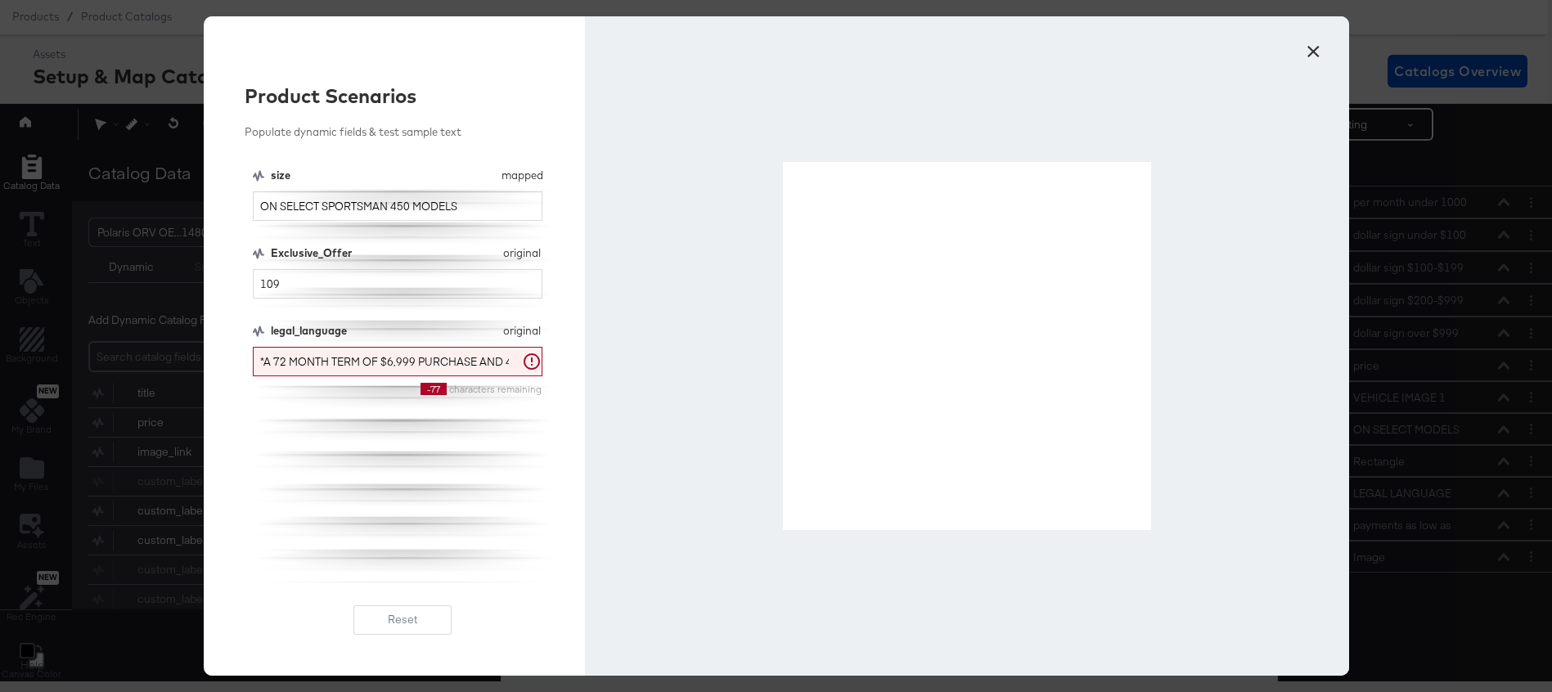
click at [1313, 47] on button "×" at bounding box center [1313, 47] width 29 height 29
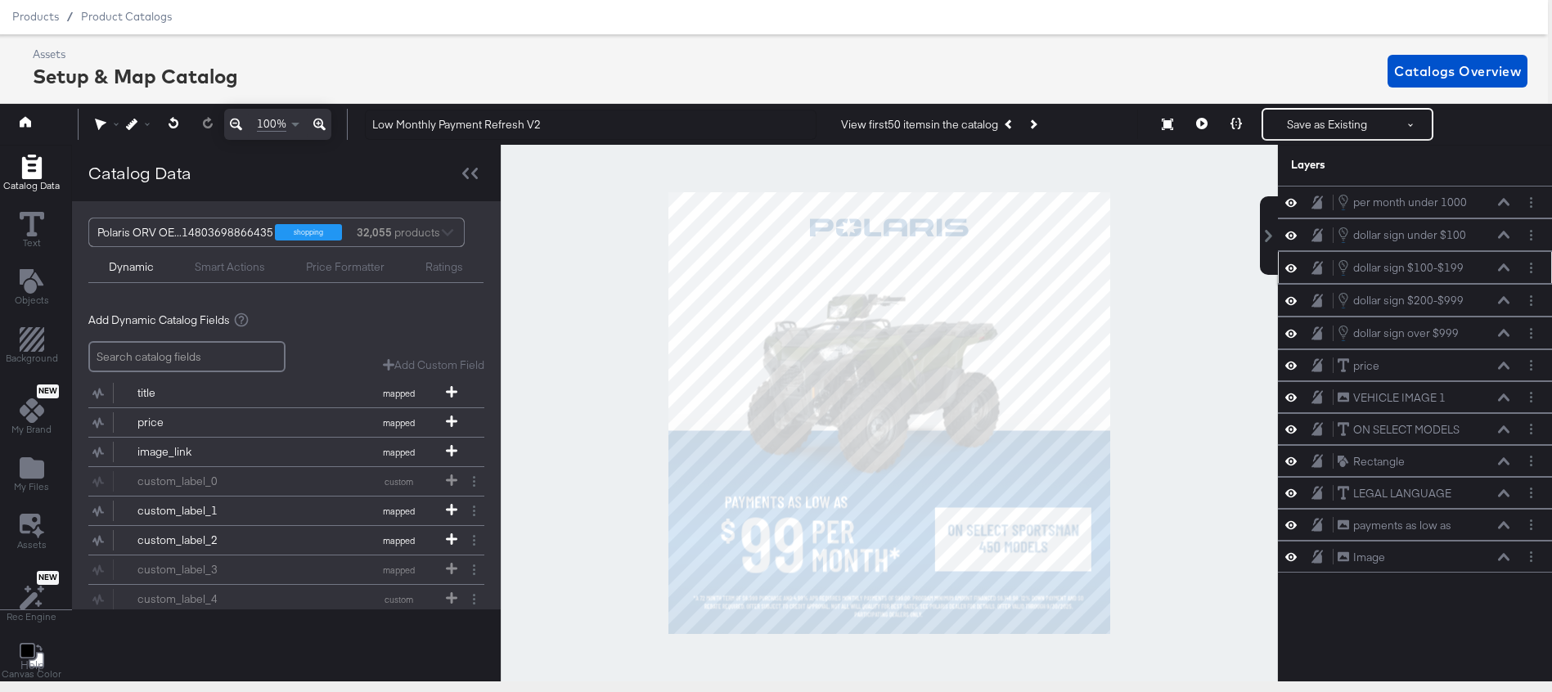
click at [1503, 269] on icon at bounding box center [1503, 267] width 11 height 8
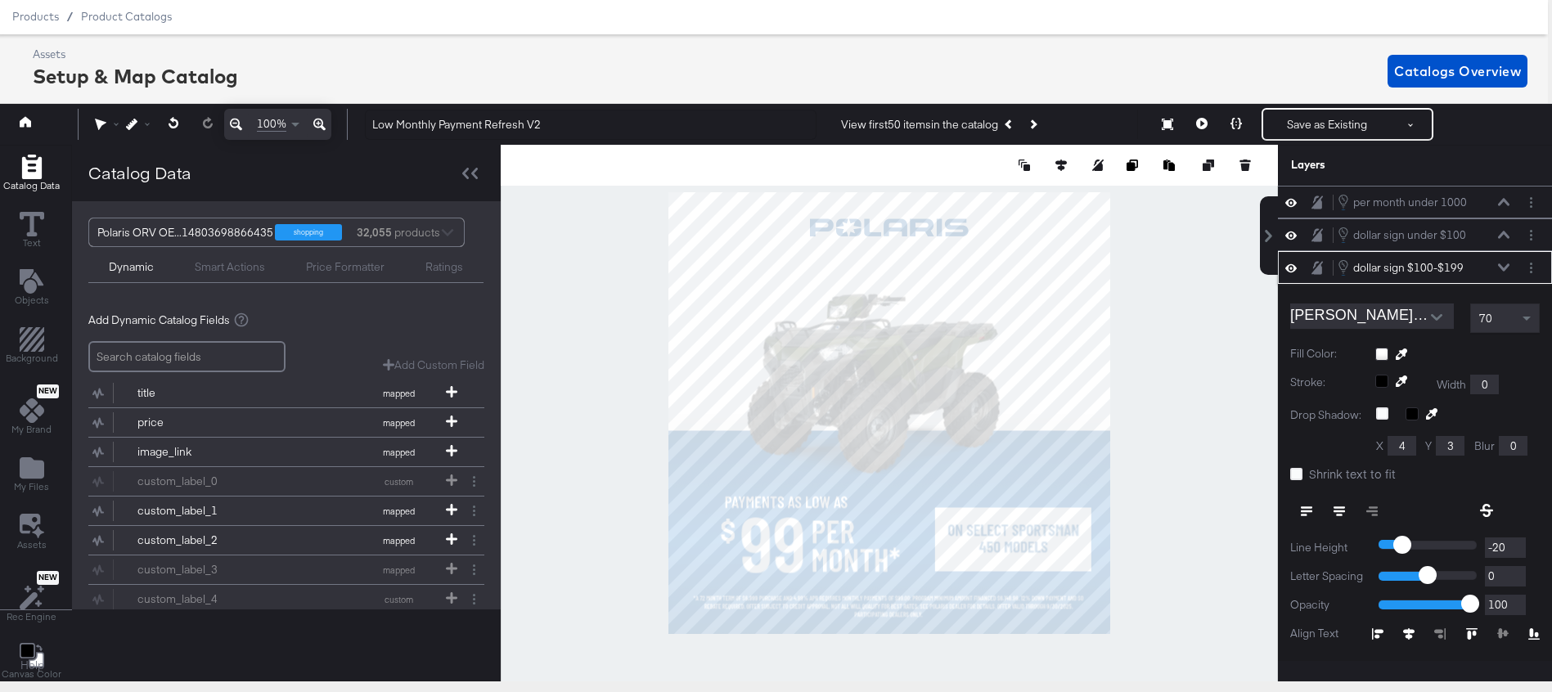
scroll to position [65, 0]
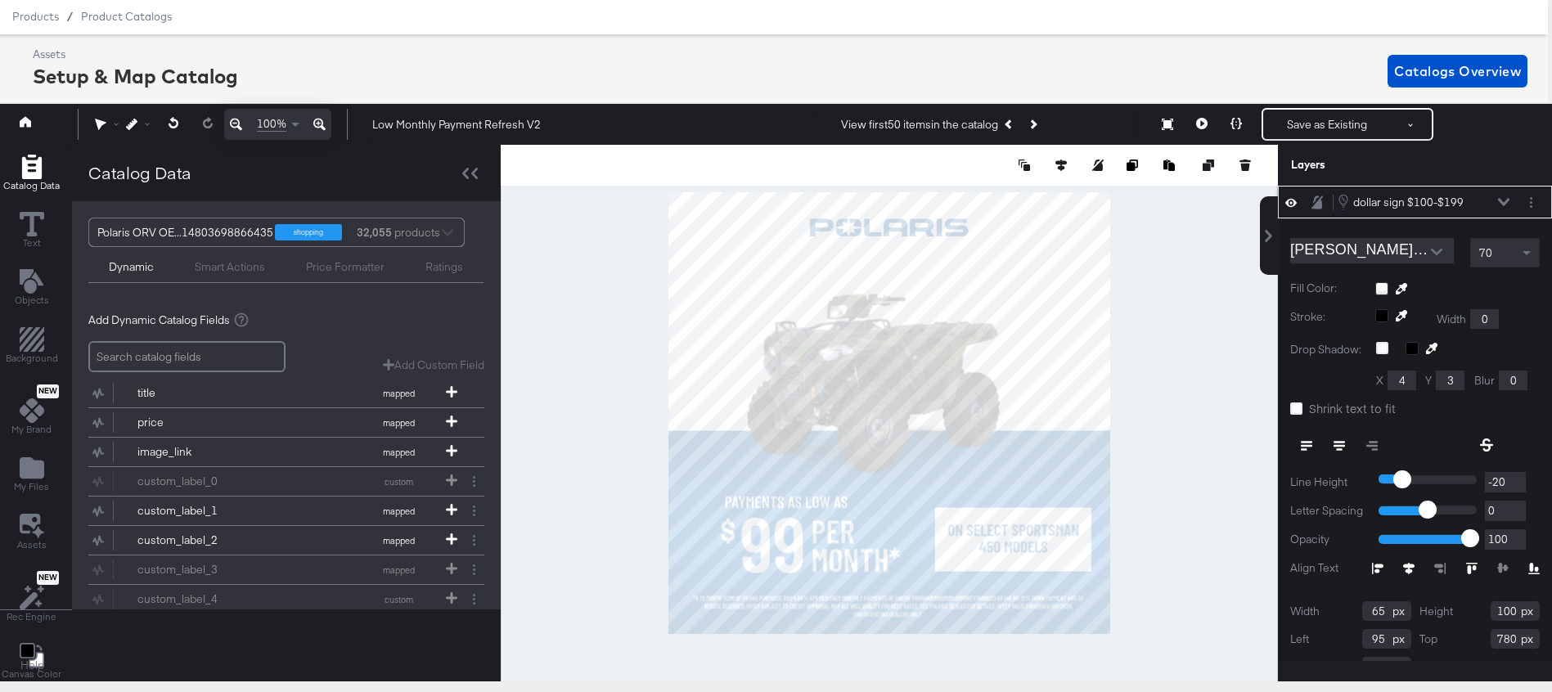
type input "94"
click at [1242, 130] on button at bounding box center [1236, 124] width 34 height 33
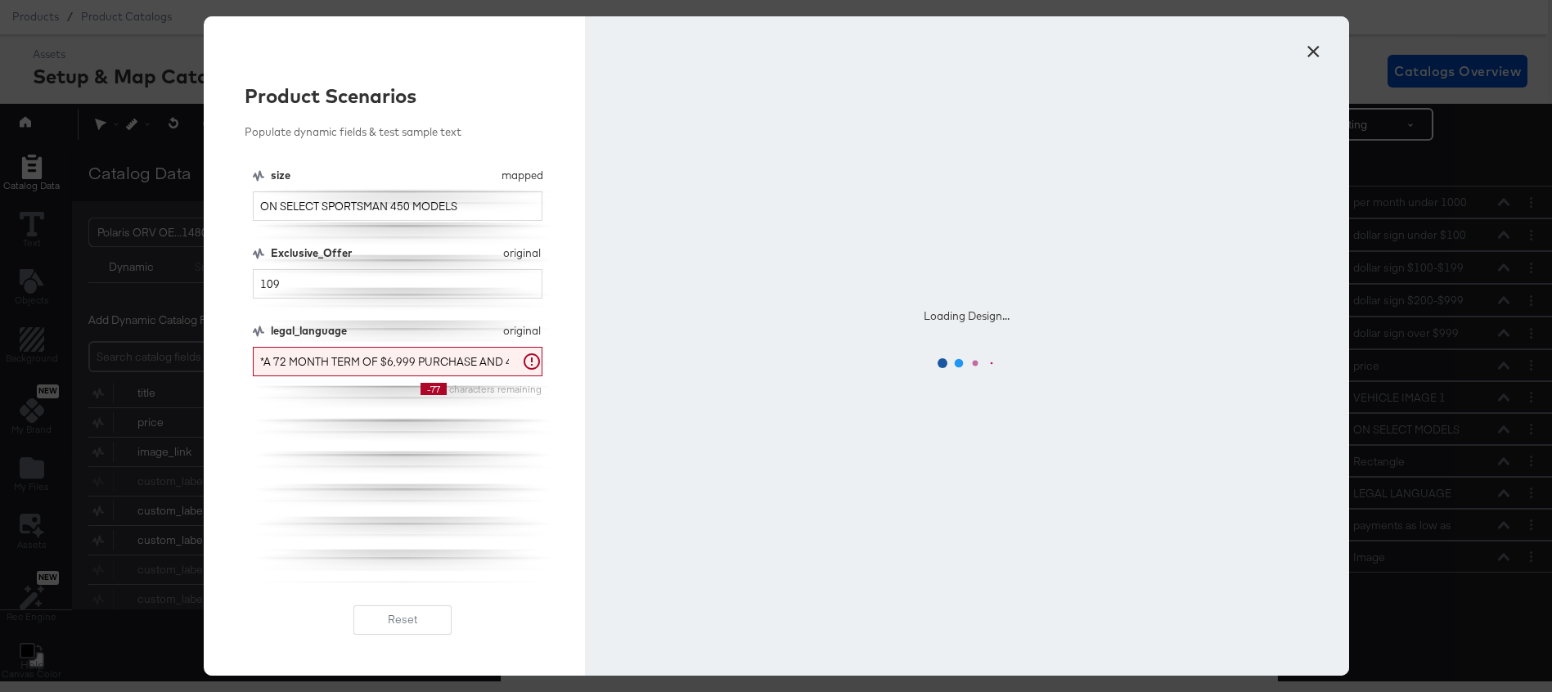
scroll to position [0, 0]
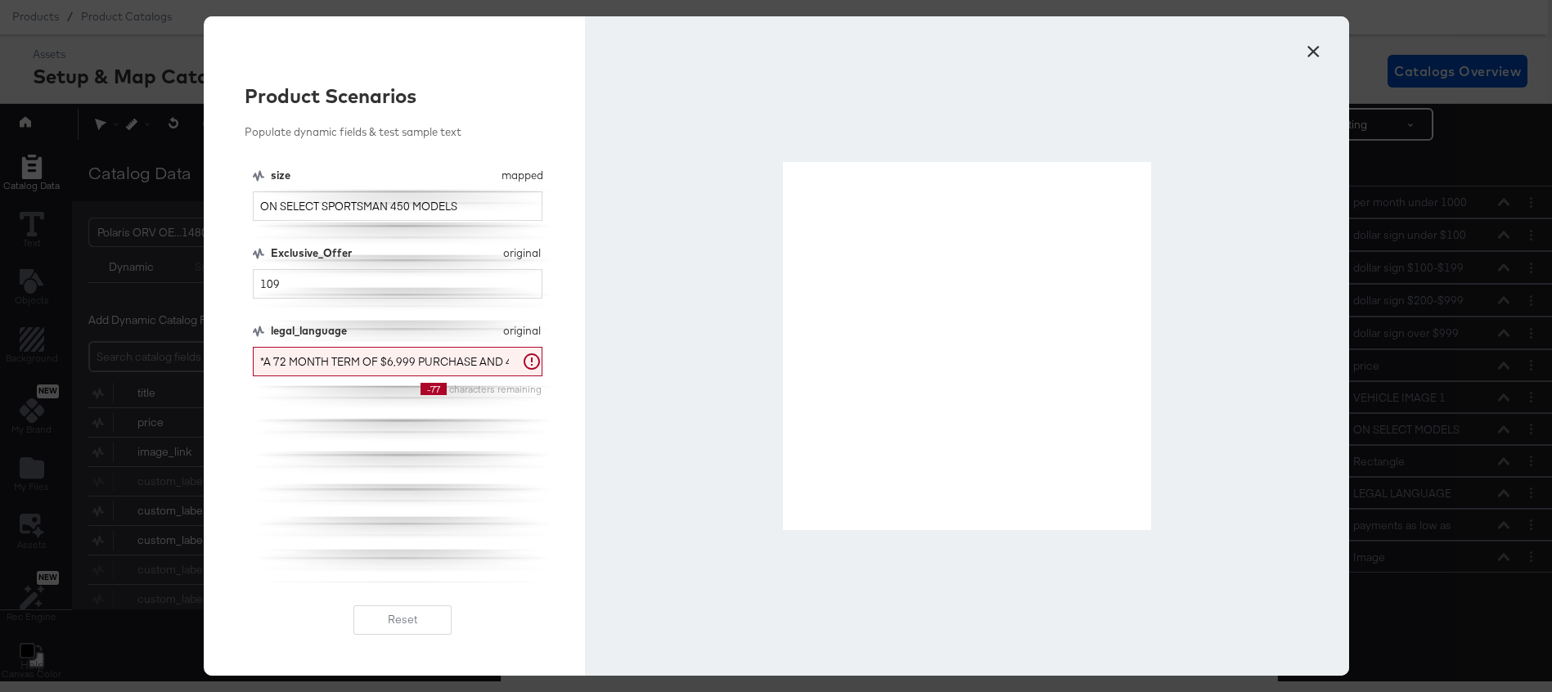
click at [1315, 52] on button "×" at bounding box center [1313, 47] width 29 height 29
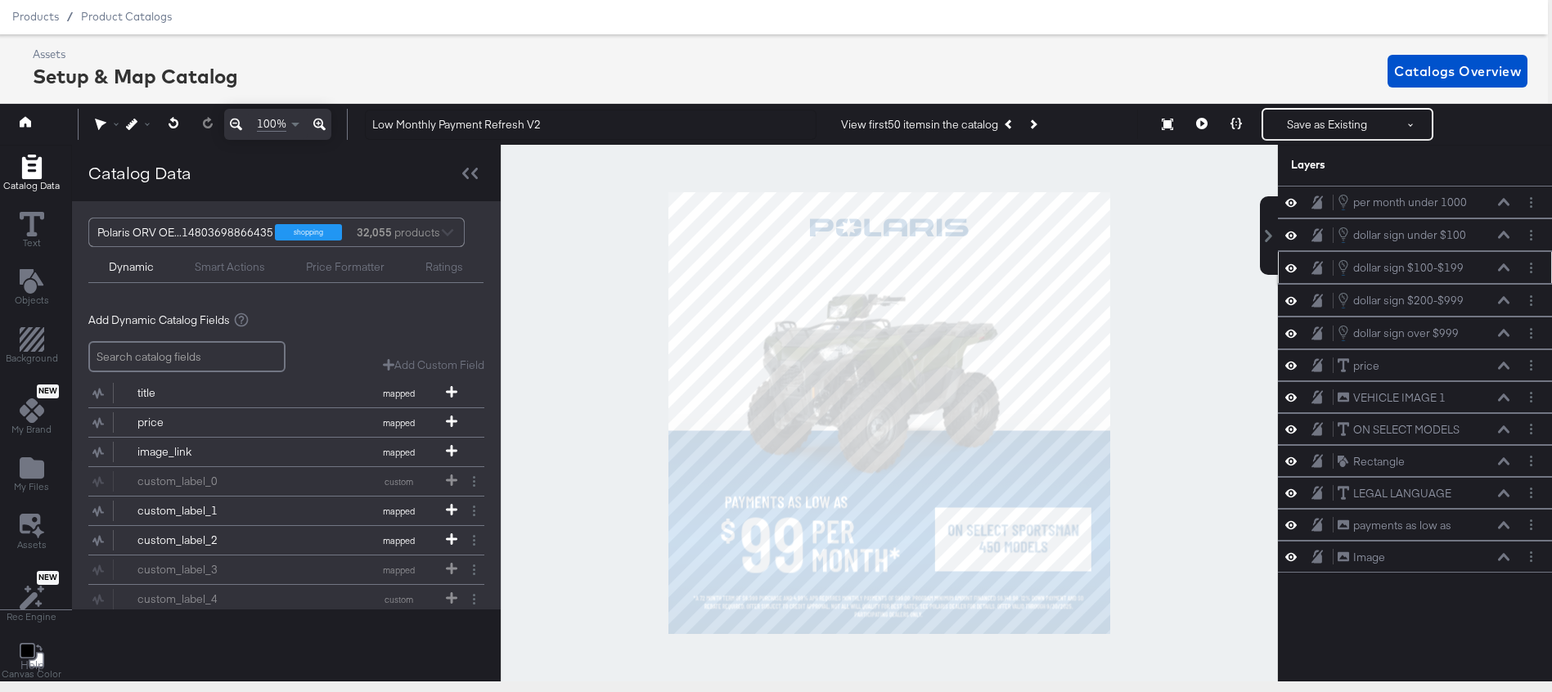
click at [1506, 268] on icon at bounding box center [1503, 267] width 11 height 7
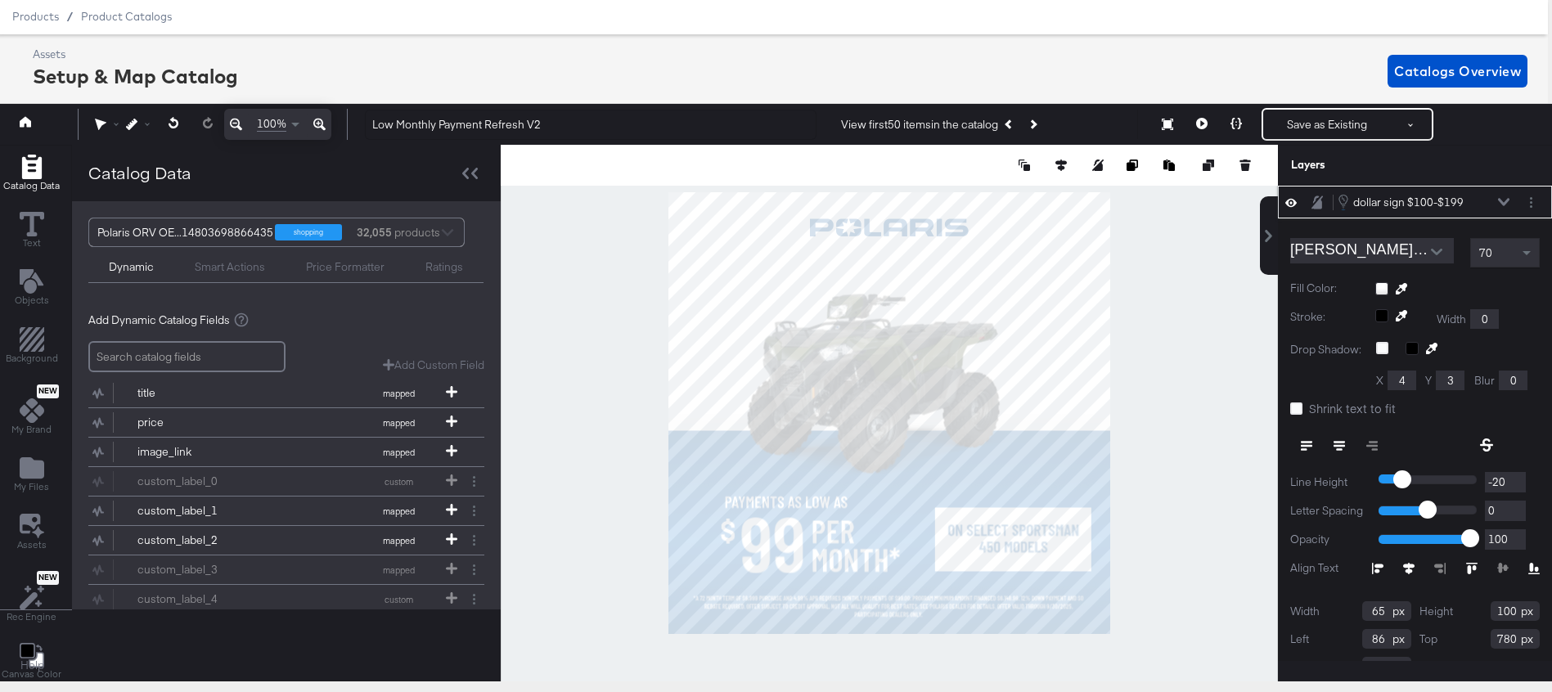
type input "85"
click at [1233, 124] on icon at bounding box center [1236, 123] width 11 height 11
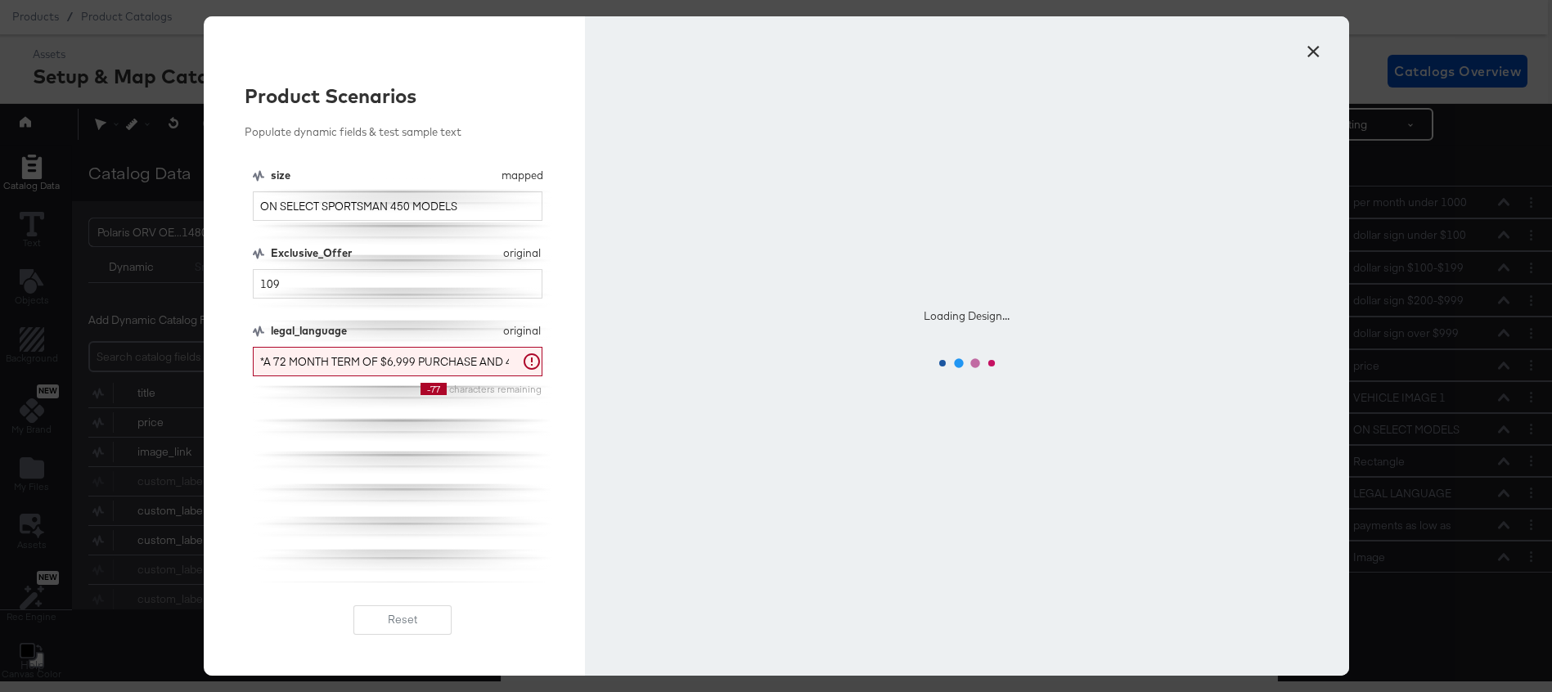
scroll to position [0, 0]
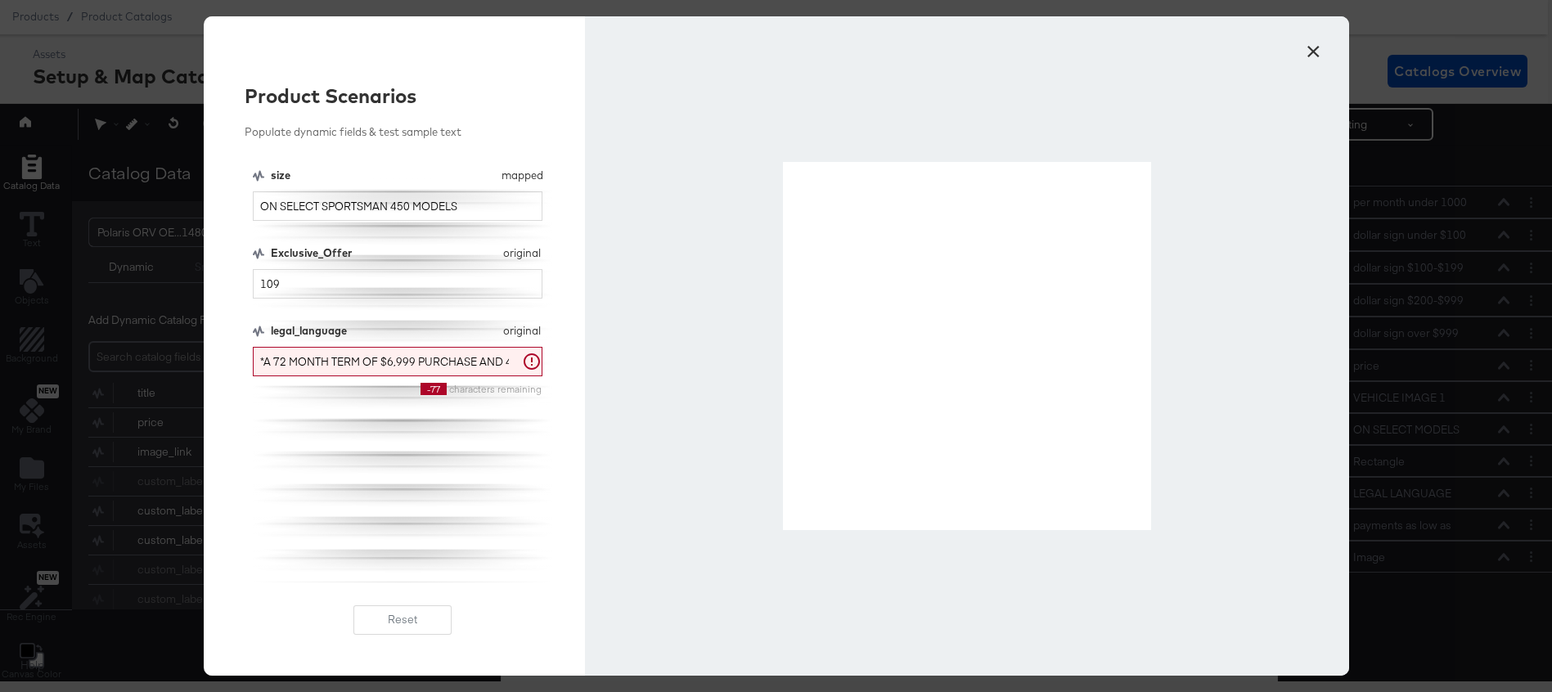
click at [1308, 51] on button "×" at bounding box center [1313, 47] width 29 height 29
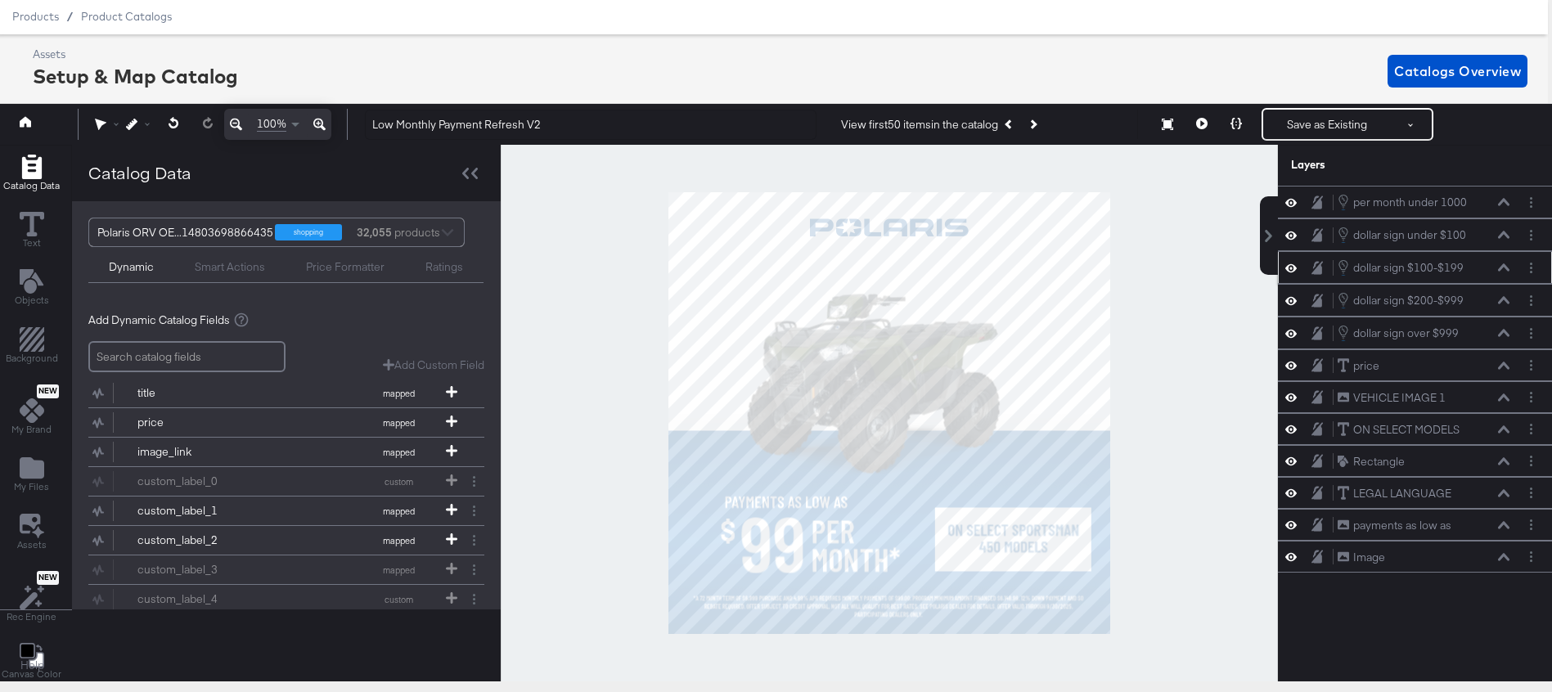
click at [1507, 270] on icon at bounding box center [1503, 267] width 11 height 7
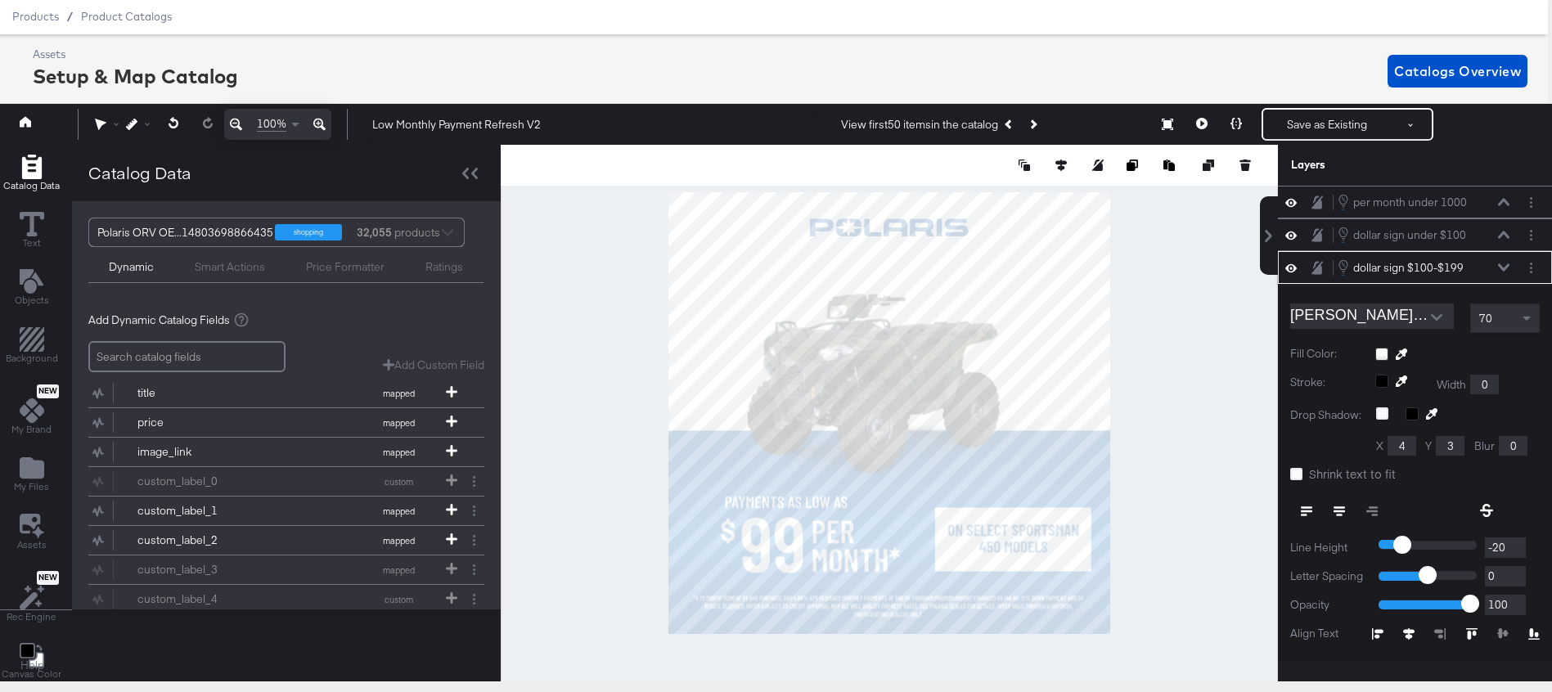
scroll to position [65, 0]
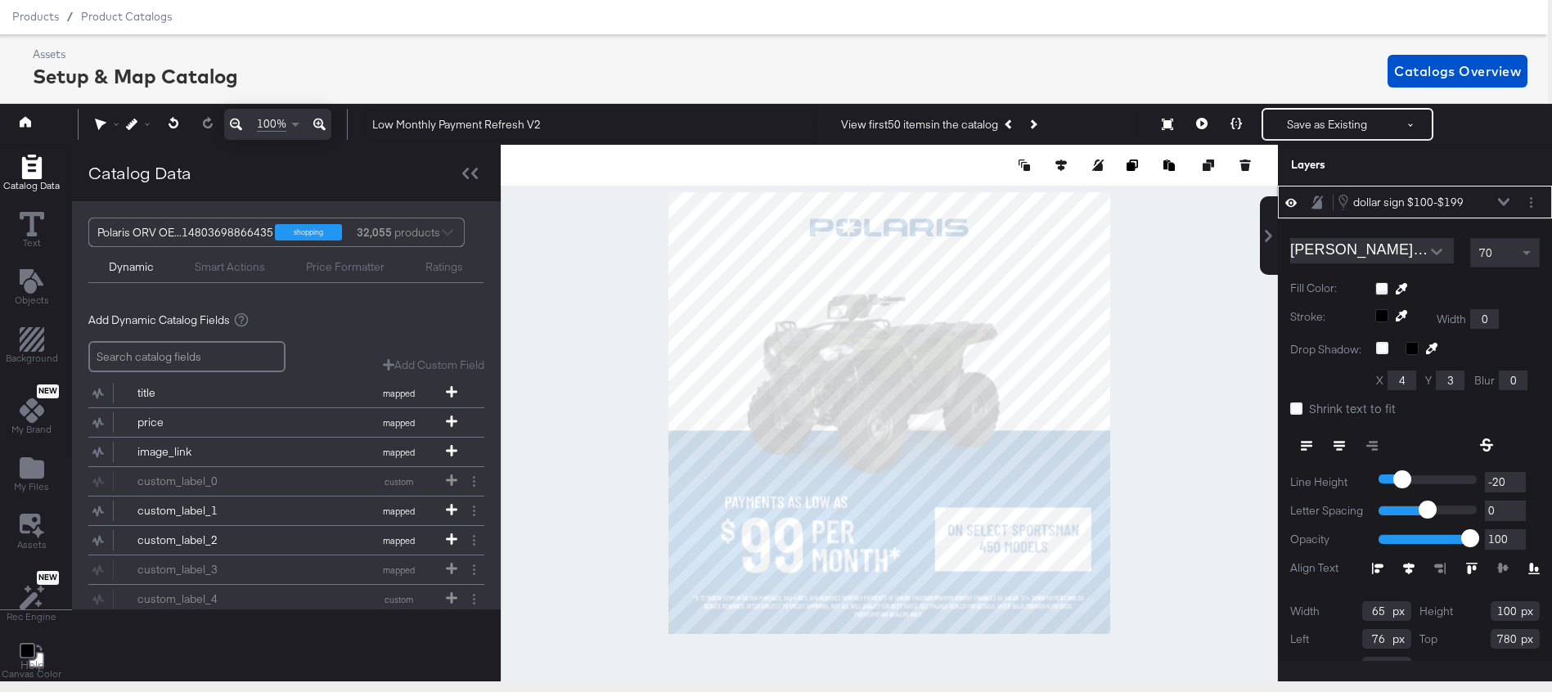
type input "75"
click at [1239, 126] on icon at bounding box center [1236, 123] width 11 height 11
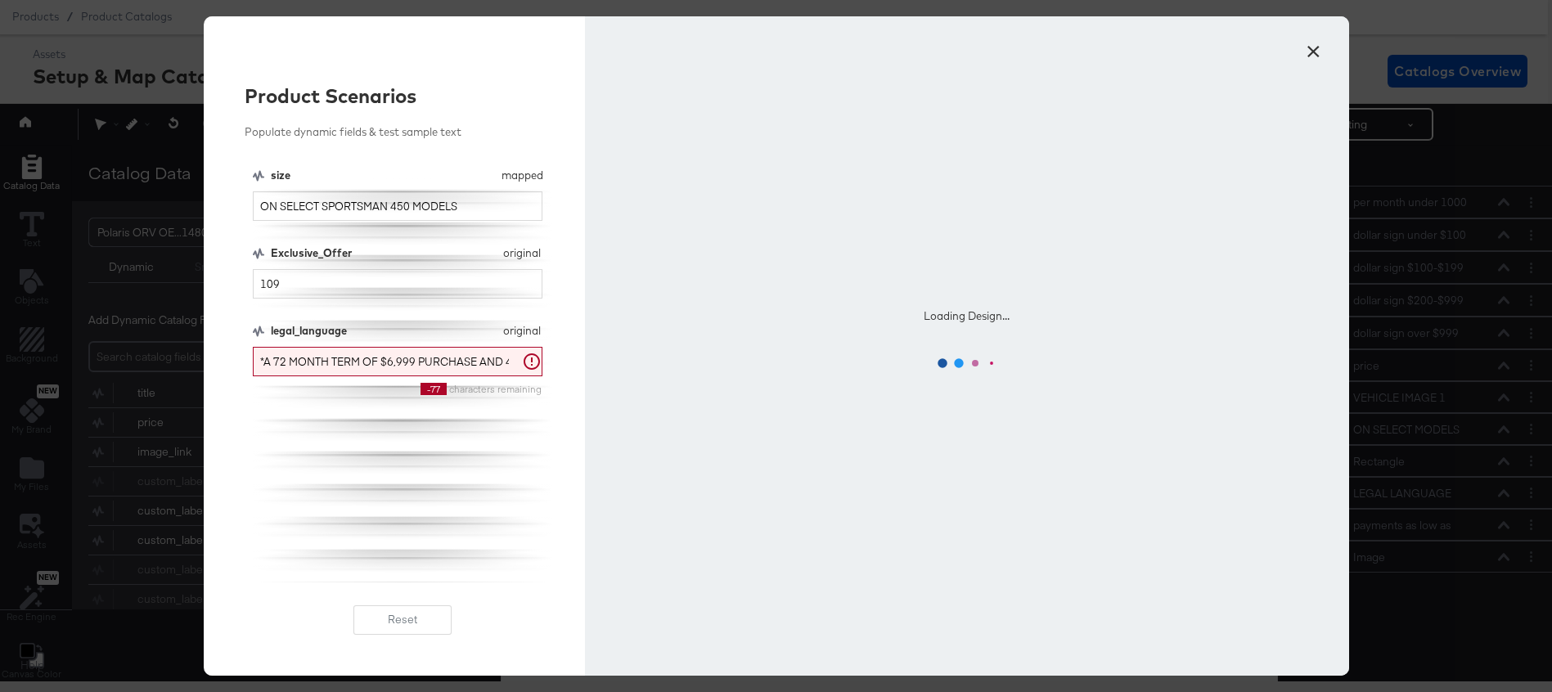
scroll to position [0, 0]
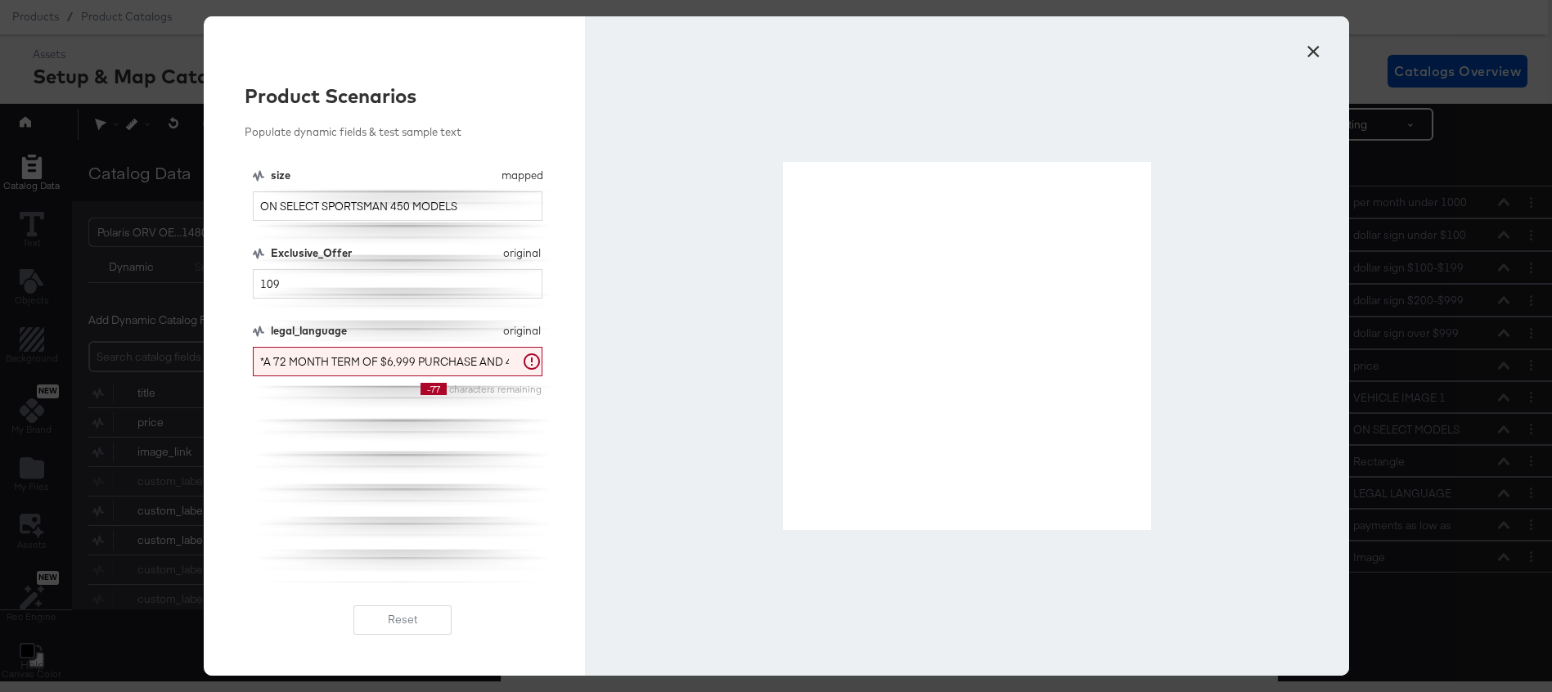
click at [1306, 52] on button "×" at bounding box center [1313, 47] width 29 height 29
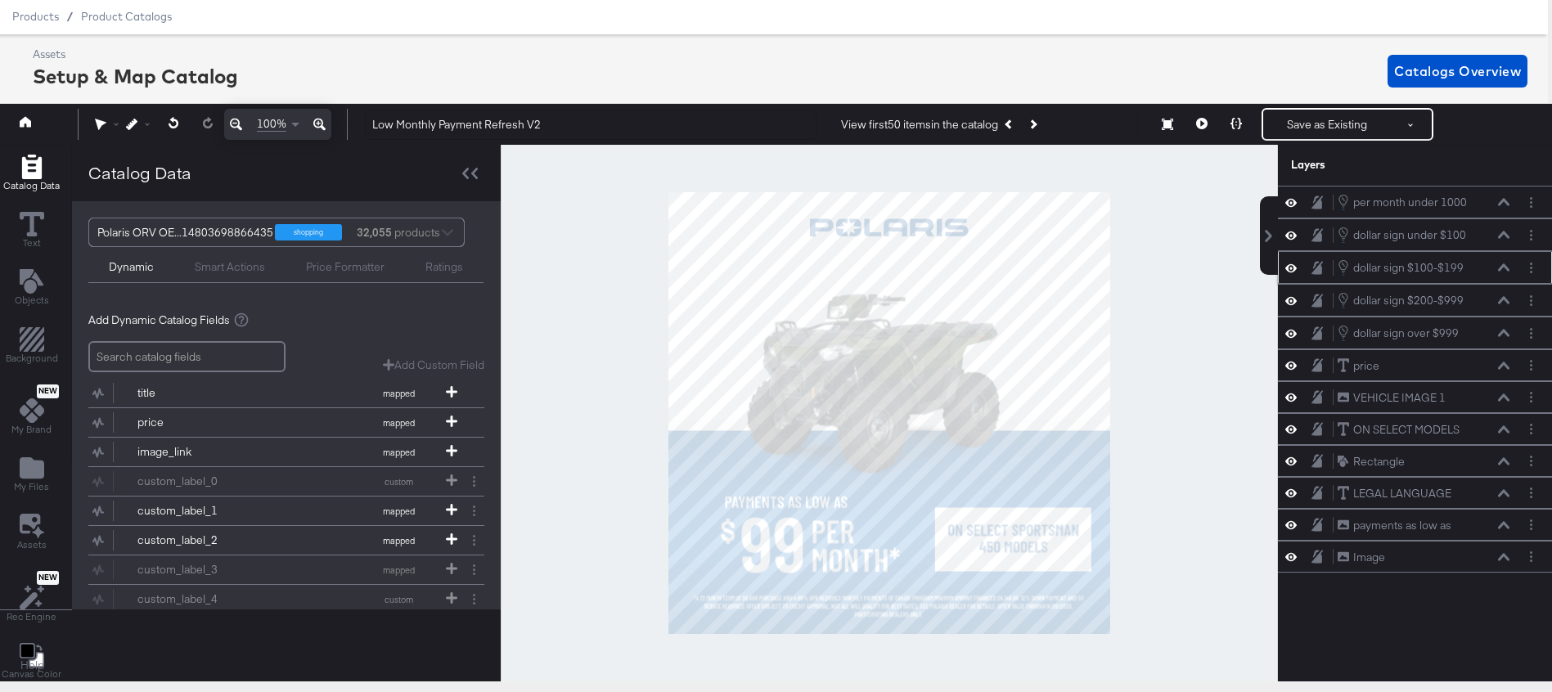
click at [1503, 269] on icon at bounding box center [1503, 267] width 11 height 8
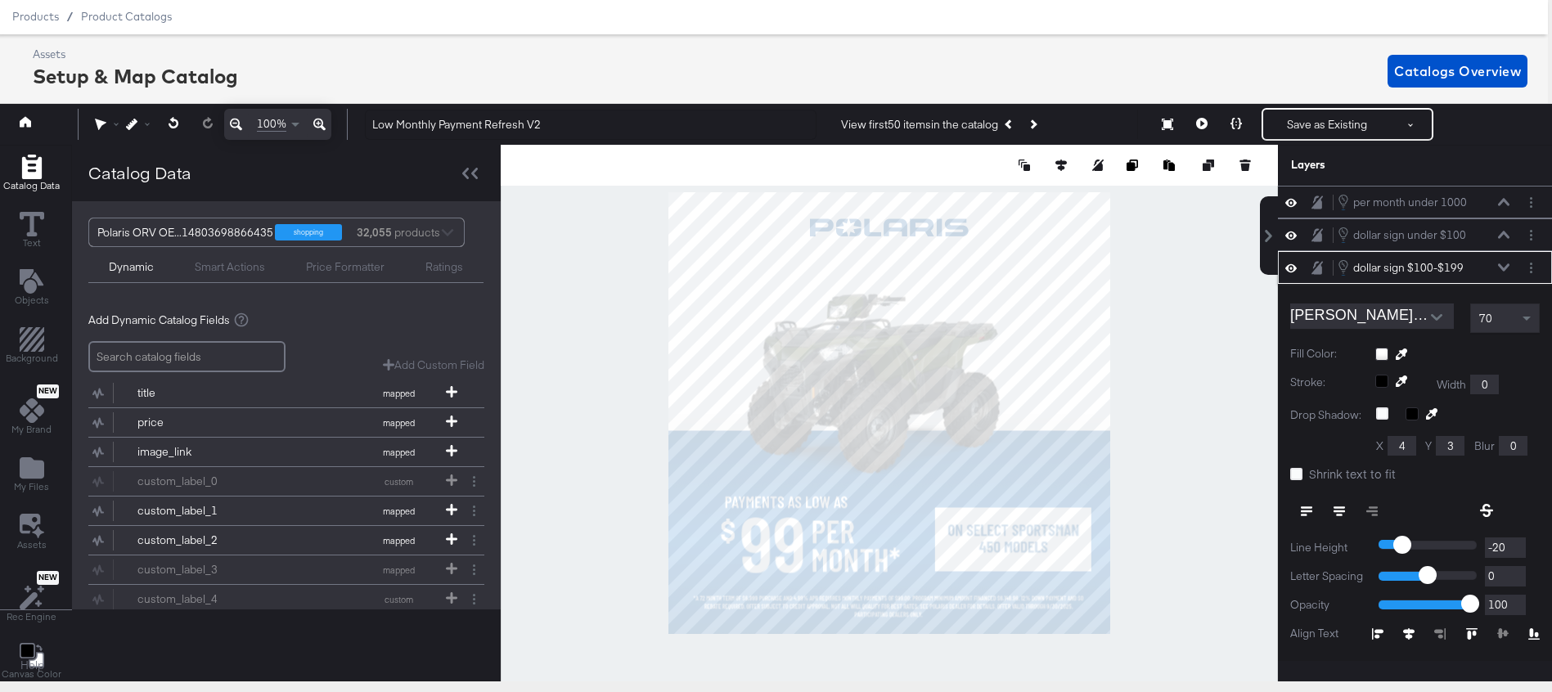
scroll to position [65, 0]
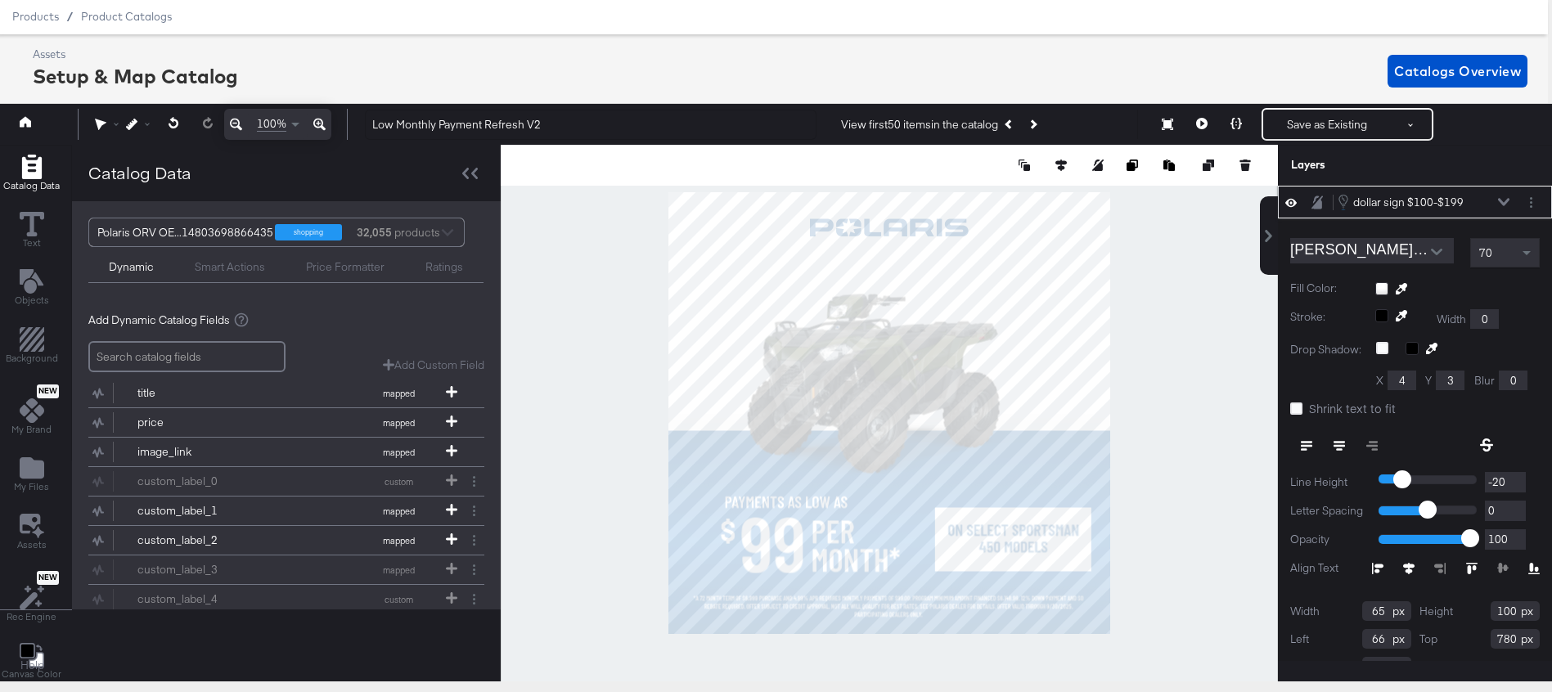
type input "65"
click at [1241, 129] on icon at bounding box center [1236, 123] width 11 height 11
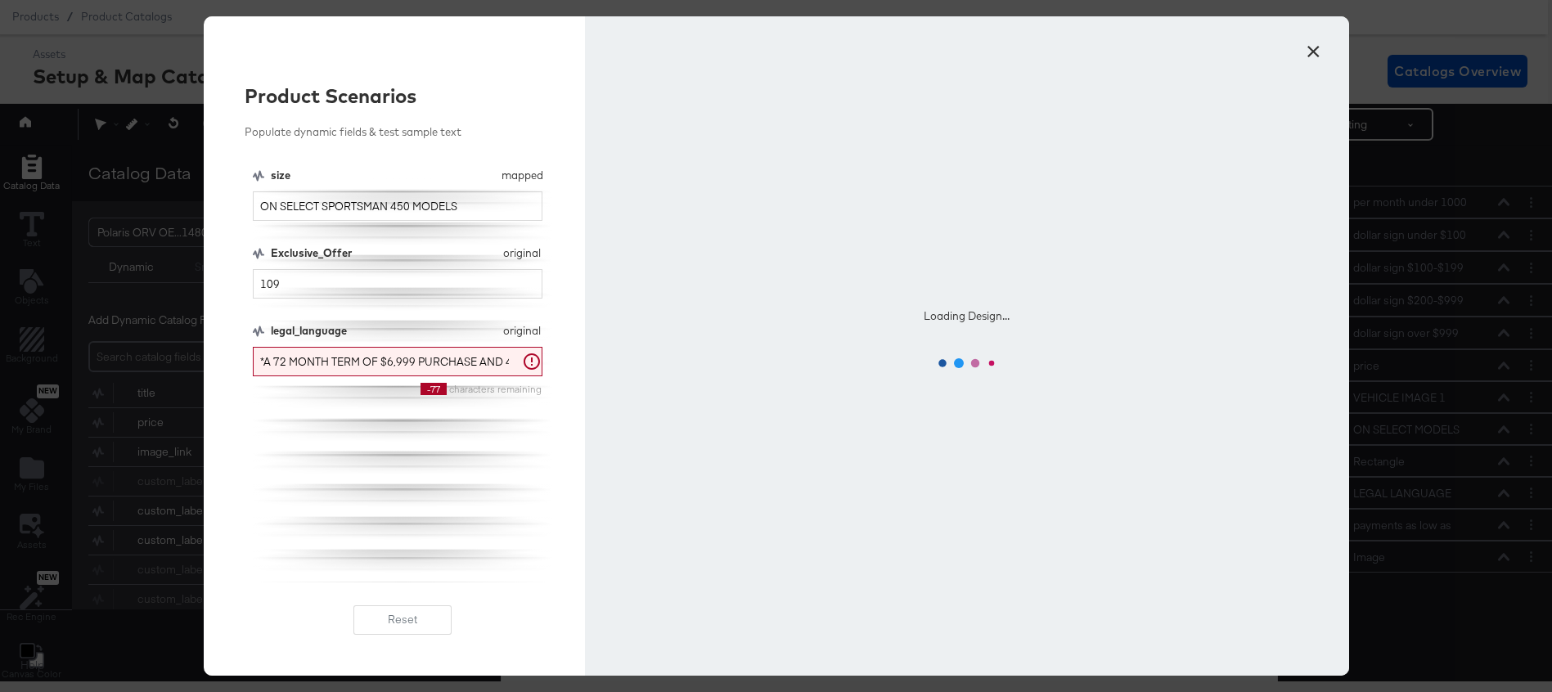
scroll to position [0, 0]
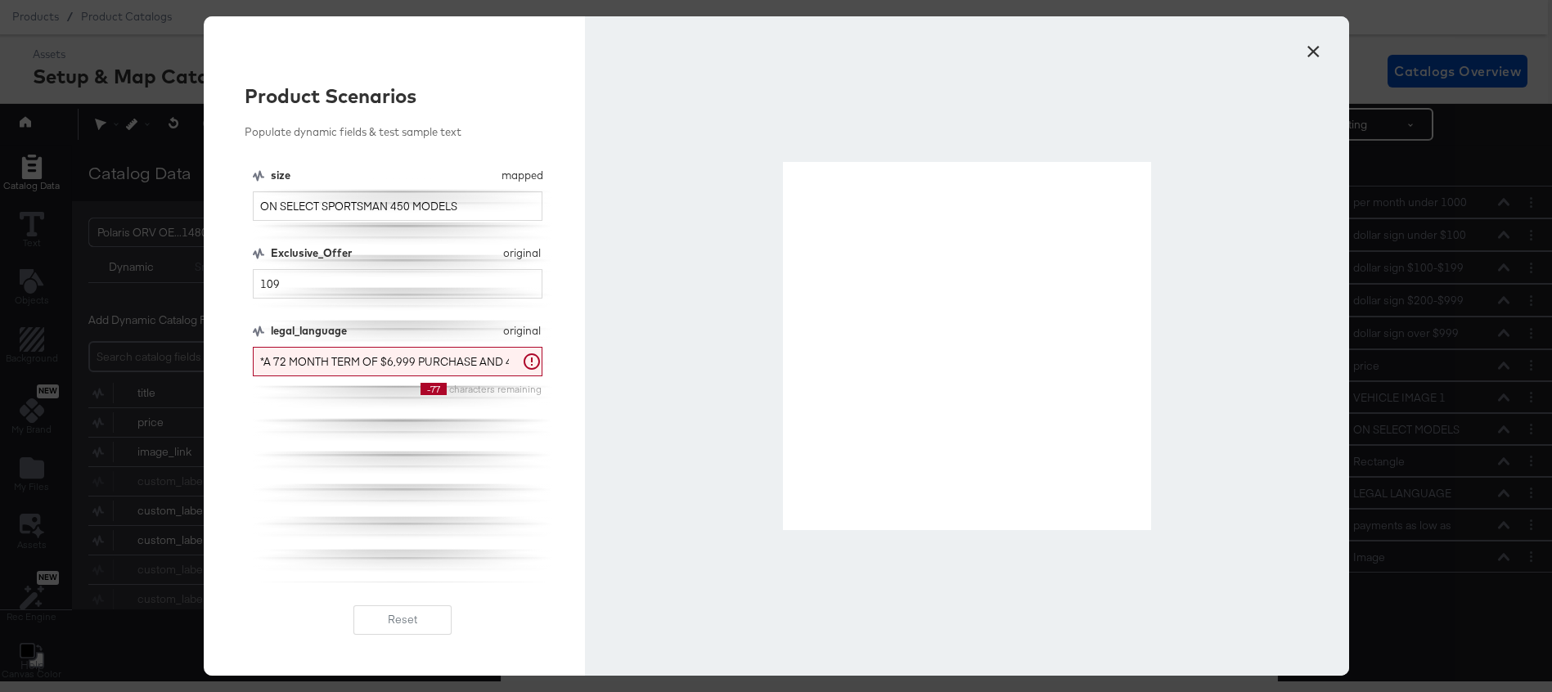
click at [1320, 52] on button "×" at bounding box center [1313, 47] width 29 height 29
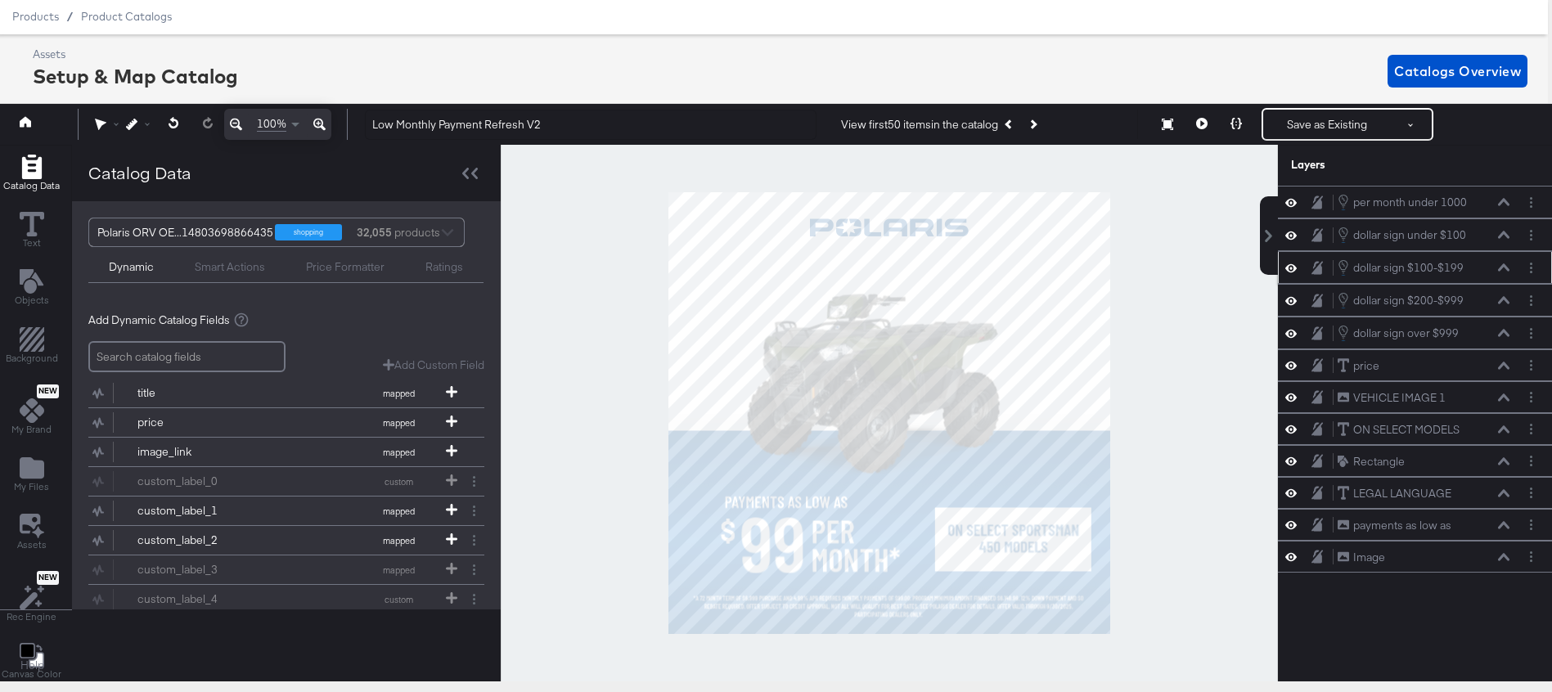
click at [1500, 268] on icon at bounding box center [1503, 267] width 11 height 8
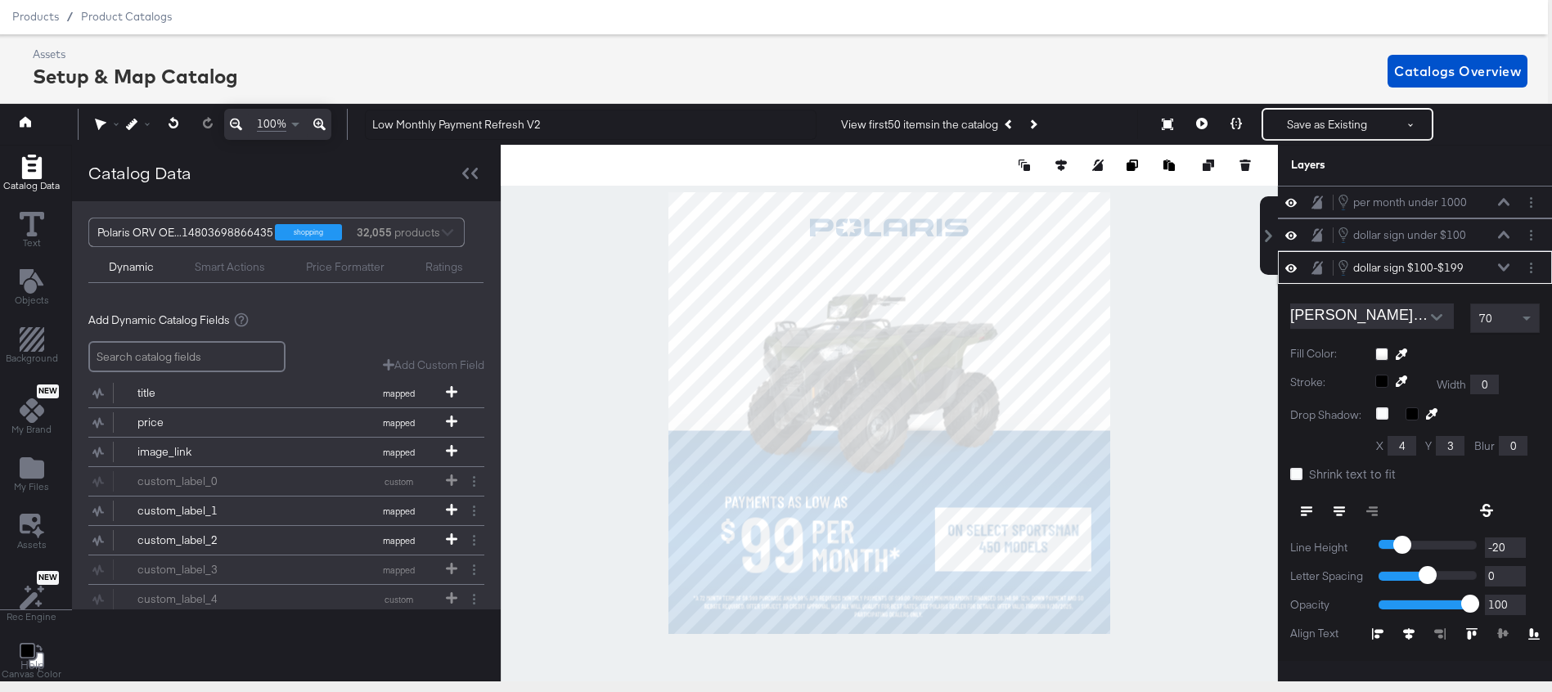
scroll to position [65, 0]
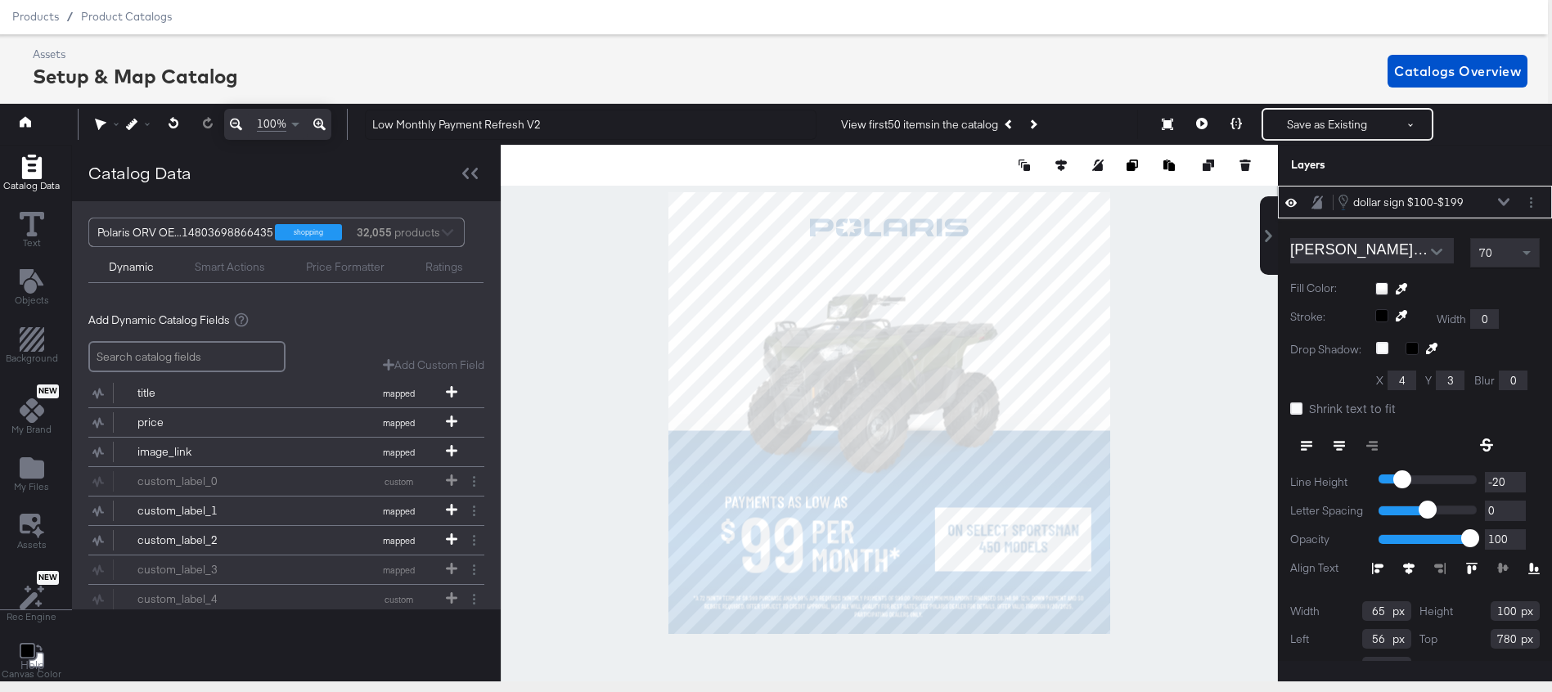
type input "55"
click at [1499, 200] on icon at bounding box center [1503, 202] width 11 height 7
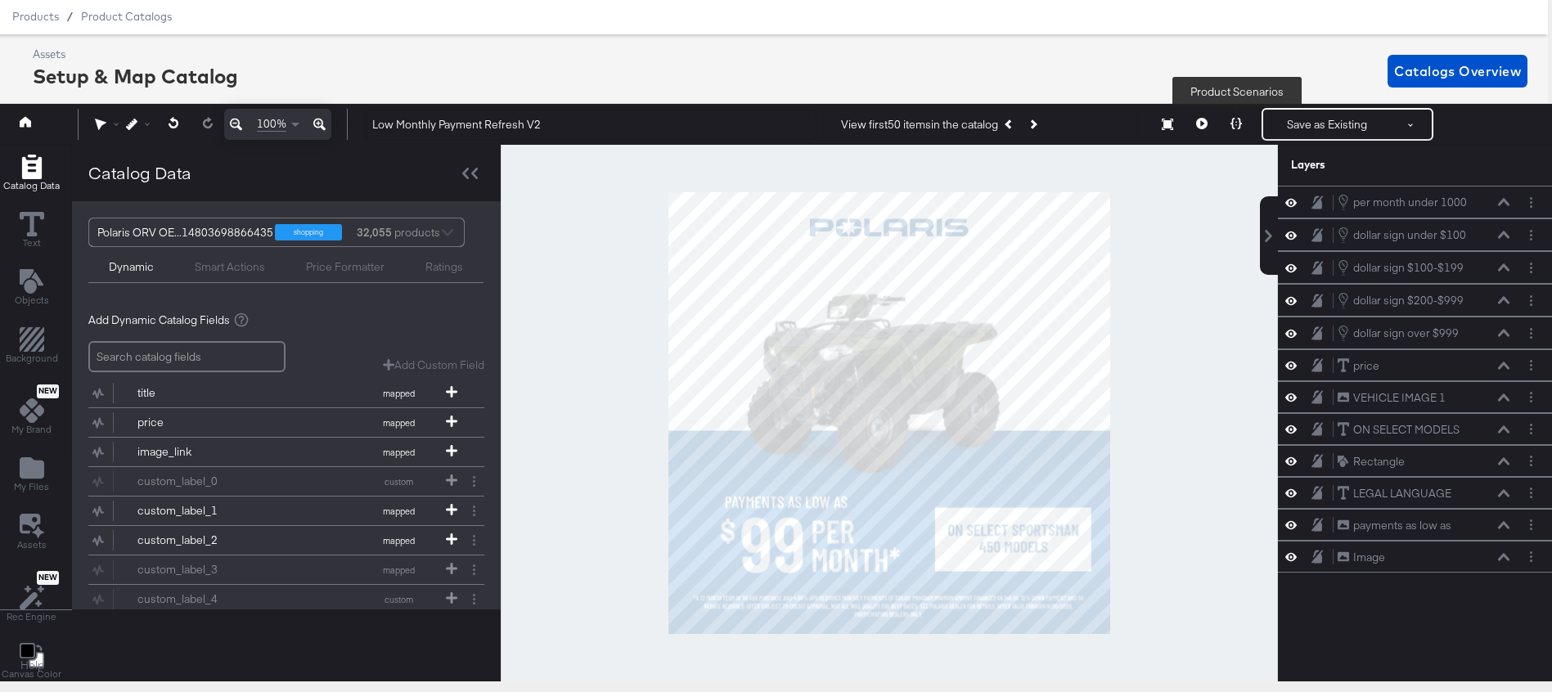
click at [1236, 124] on icon at bounding box center [1236, 123] width 11 height 11
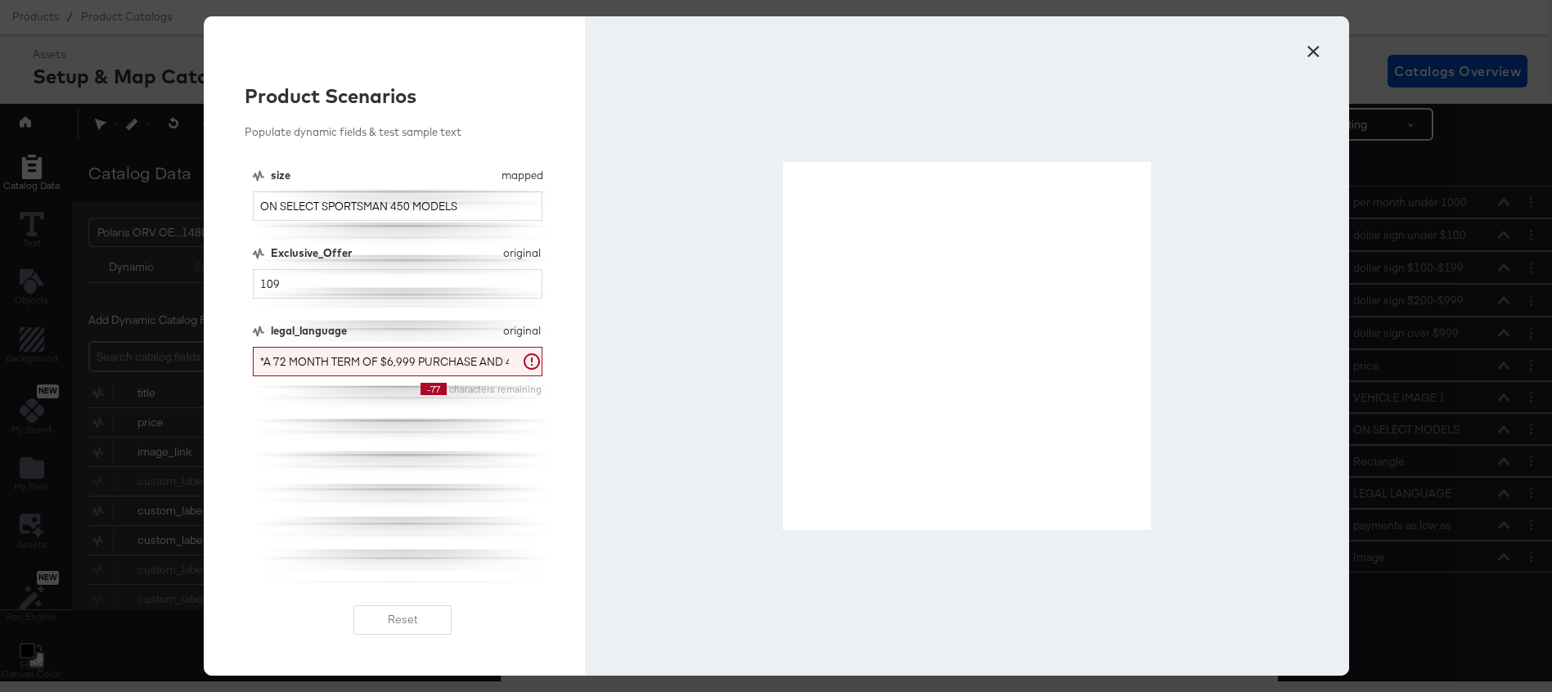
click at [1318, 40] on button "×" at bounding box center [1313, 47] width 29 height 29
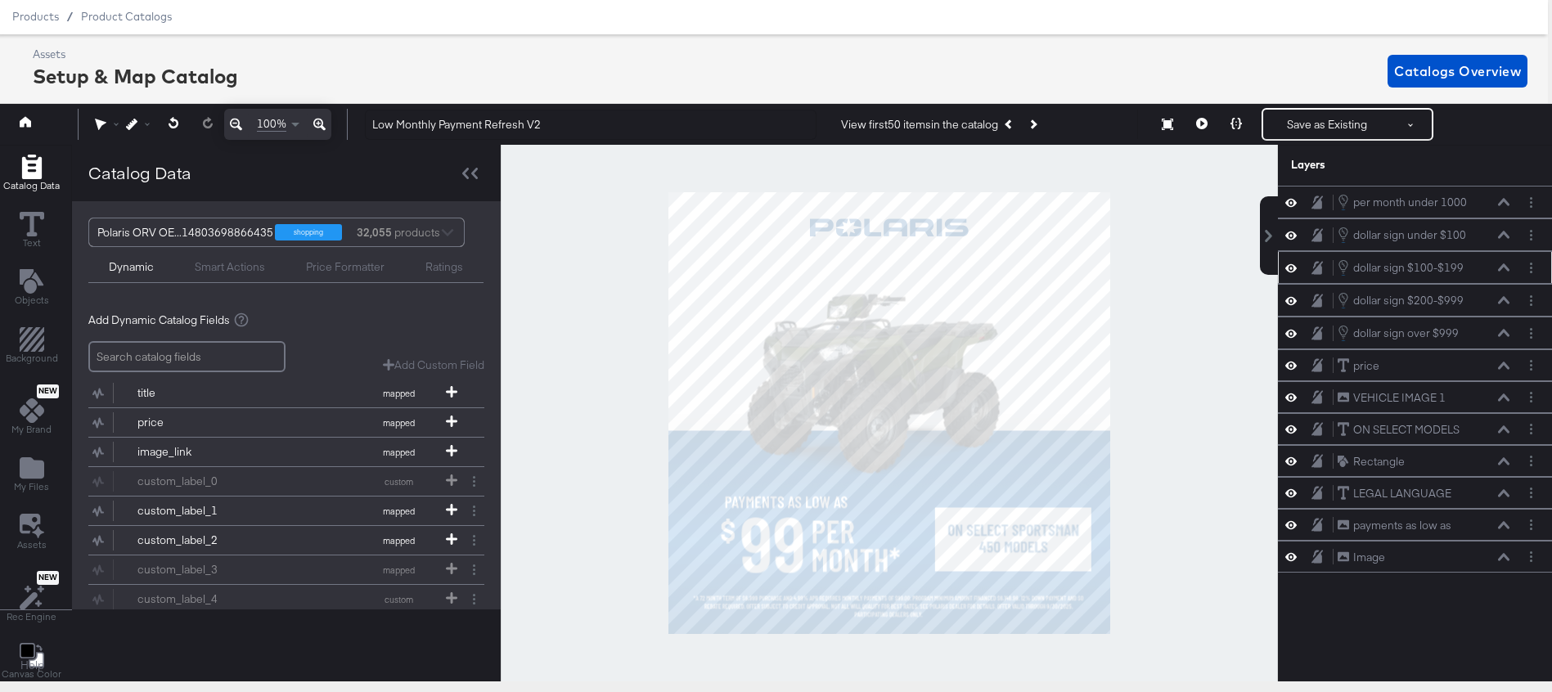
click at [1501, 267] on icon at bounding box center [1503, 267] width 11 height 8
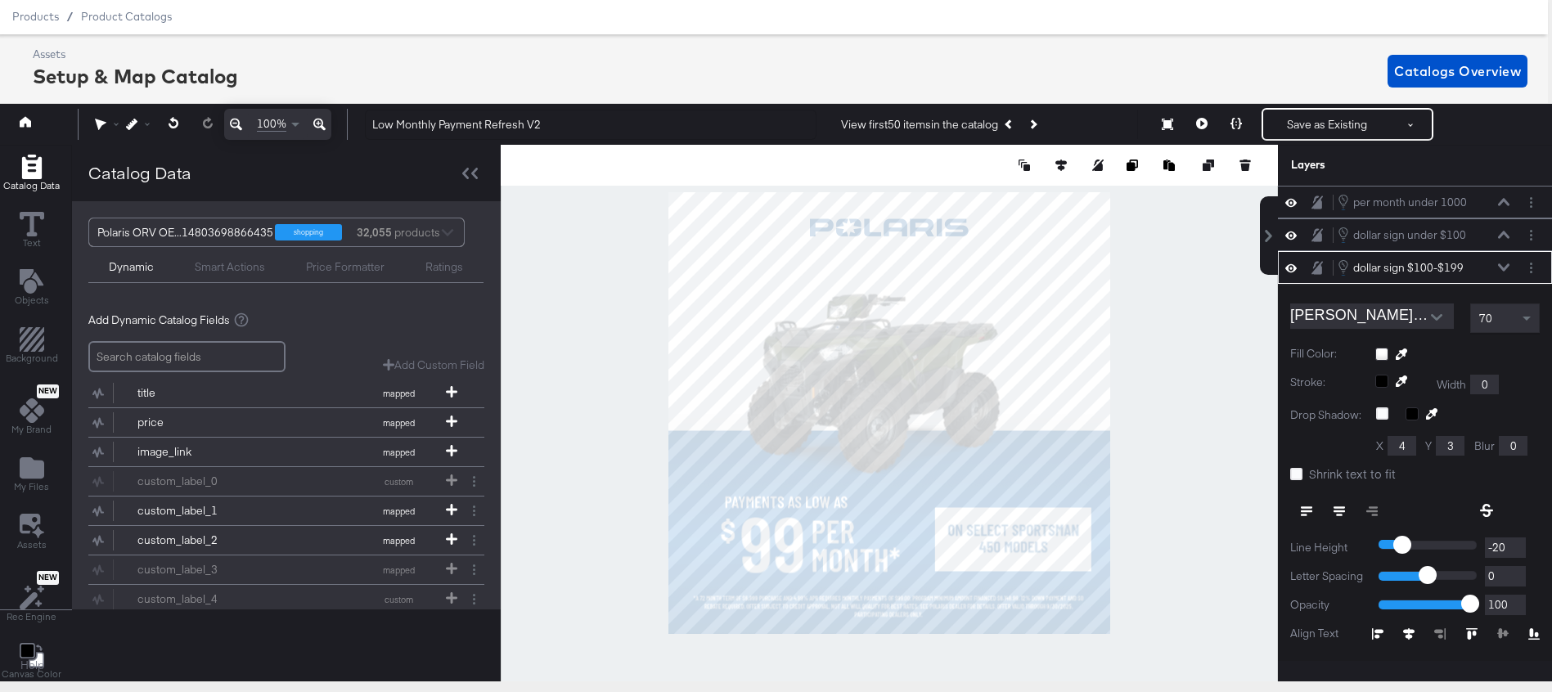
scroll to position [65, 0]
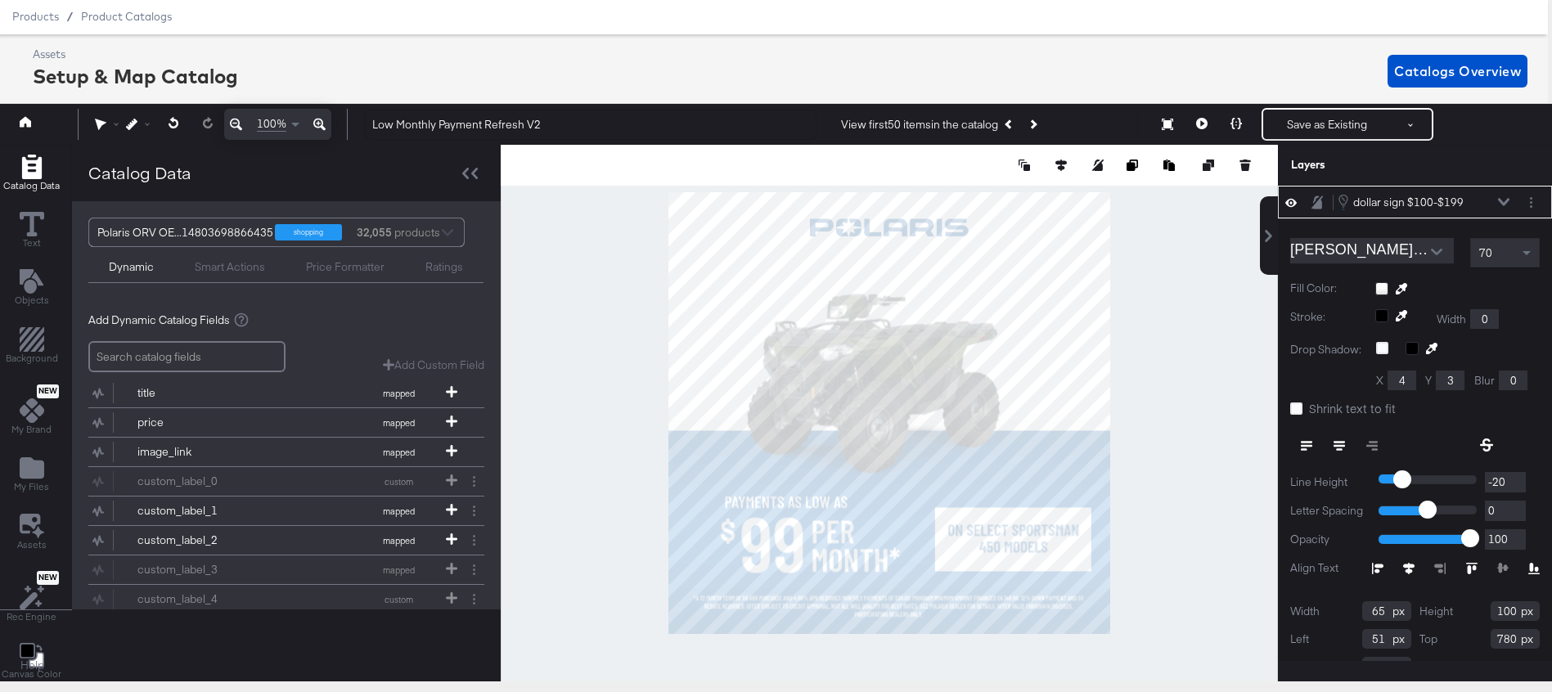
type input "50"
click at [1502, 204] on icon at bounding box center [1503, 202] width 11 height 7
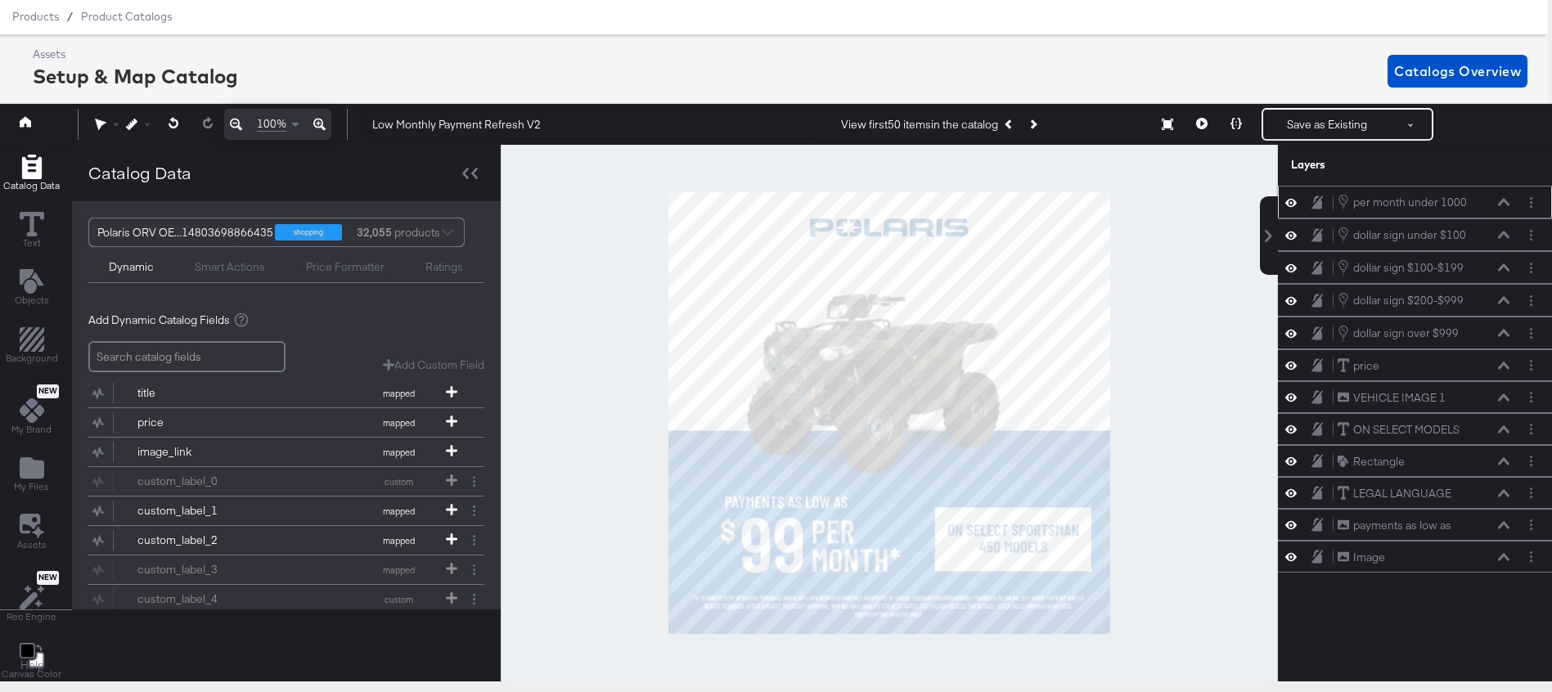
scroll to position [0, 0]
click at [1239, 124] on icon at bounding box center [1236, 123] width 11 height 11
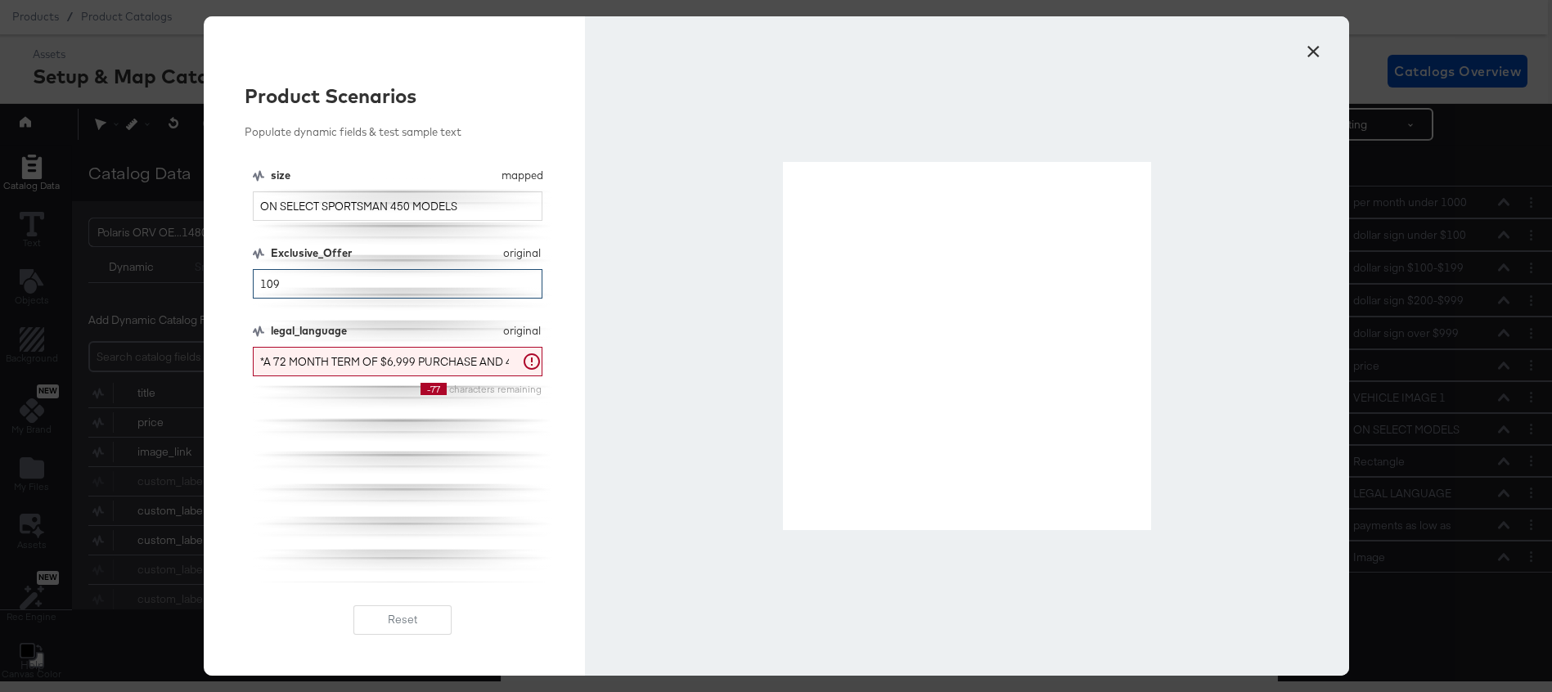
click at [299, 285] on input "109" at bounding box center [398, 284] width 290 height 30
click at [288, 285] on input "149" at bounding box center [398, 284] width 290 height 30
click at [288, 286] on input "149" at bounding box center [398, 284] width 290 height 30
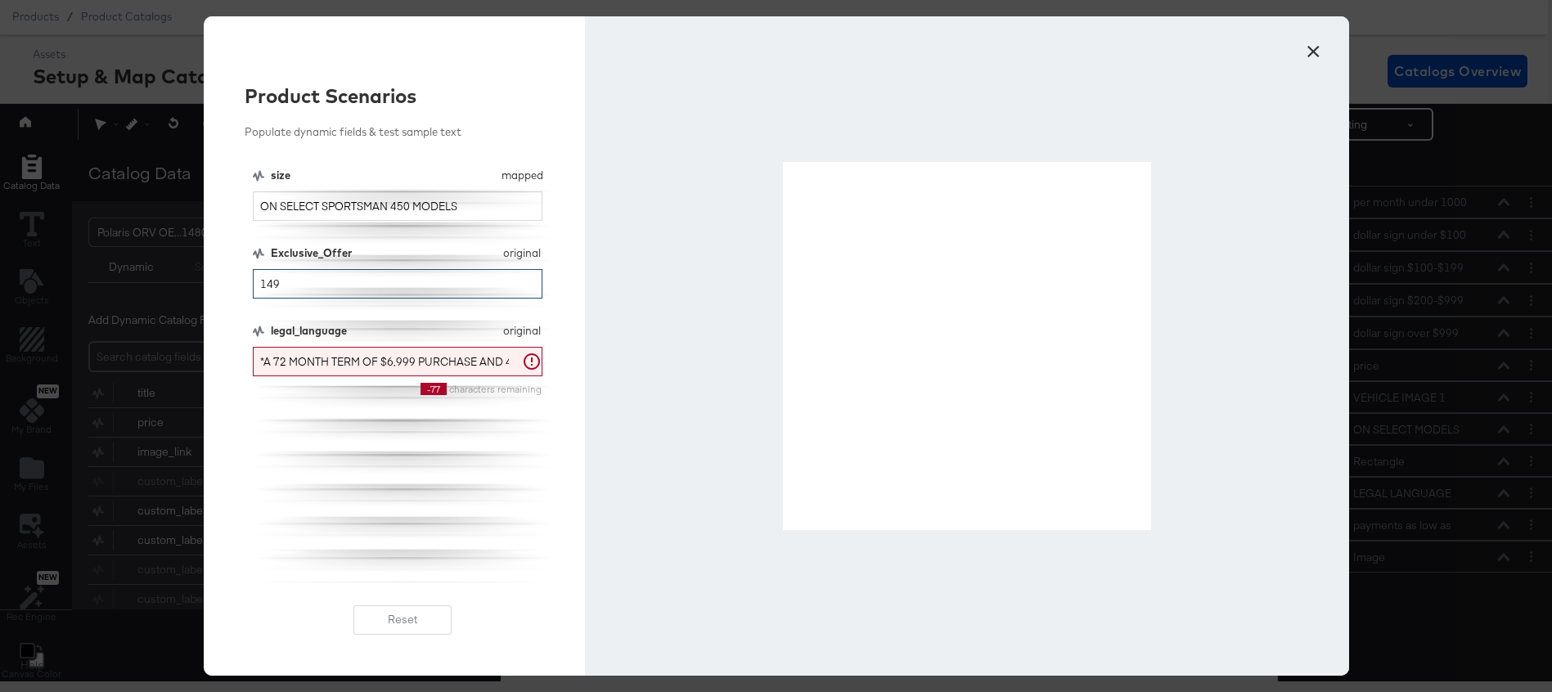
click at [288, 286] on input "149" at bounding box center [398, 284] width 290 height 30
click at [281, 285] on input "179" at bounding box center [398, 284] width 290 height 30
click at [314, 283] on input "189" at bounding box center [398, 284] width 290 height 30
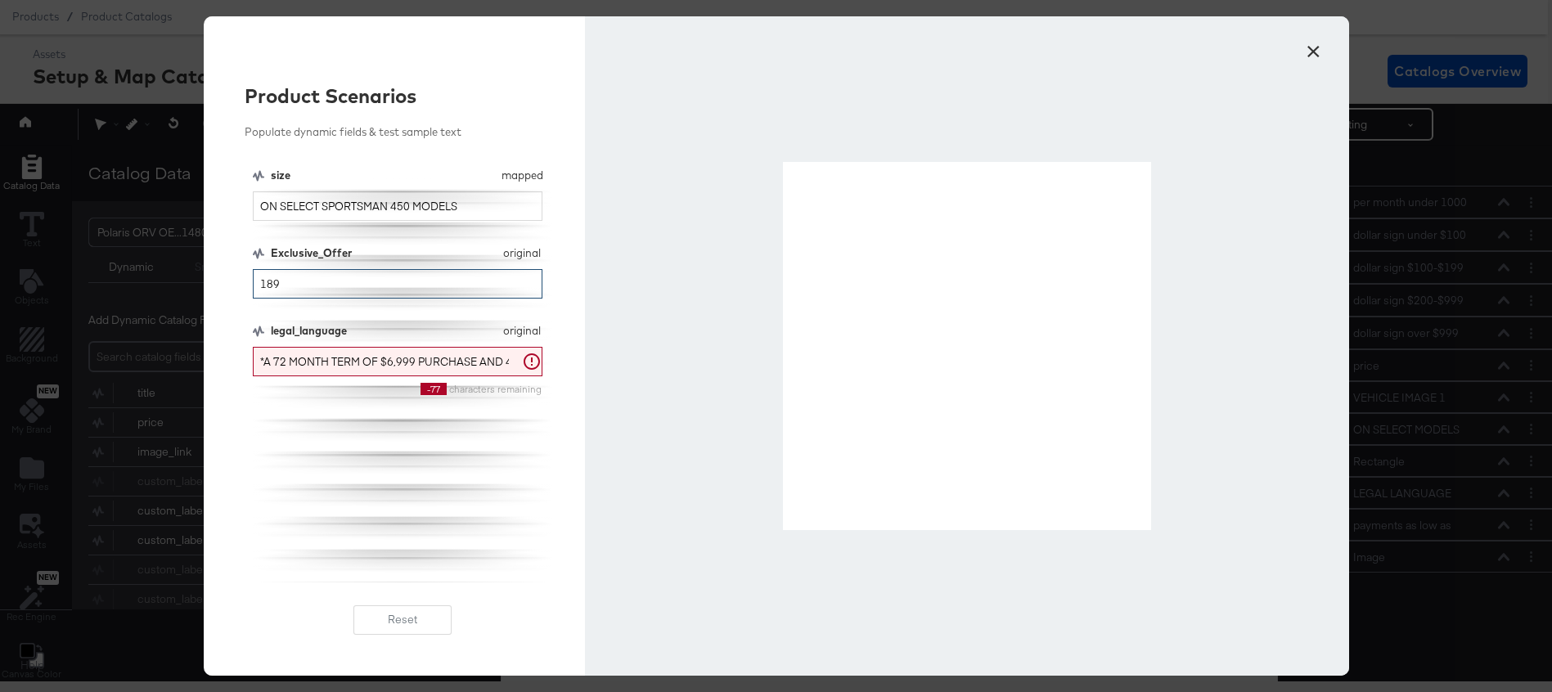
click at [314, 283] on input "189" at bounding box center [398, 284] width 290 height 30
type input "189"
click at [1312, 49] on button "×" at bounding box center [1313, 47] width 29 height 29
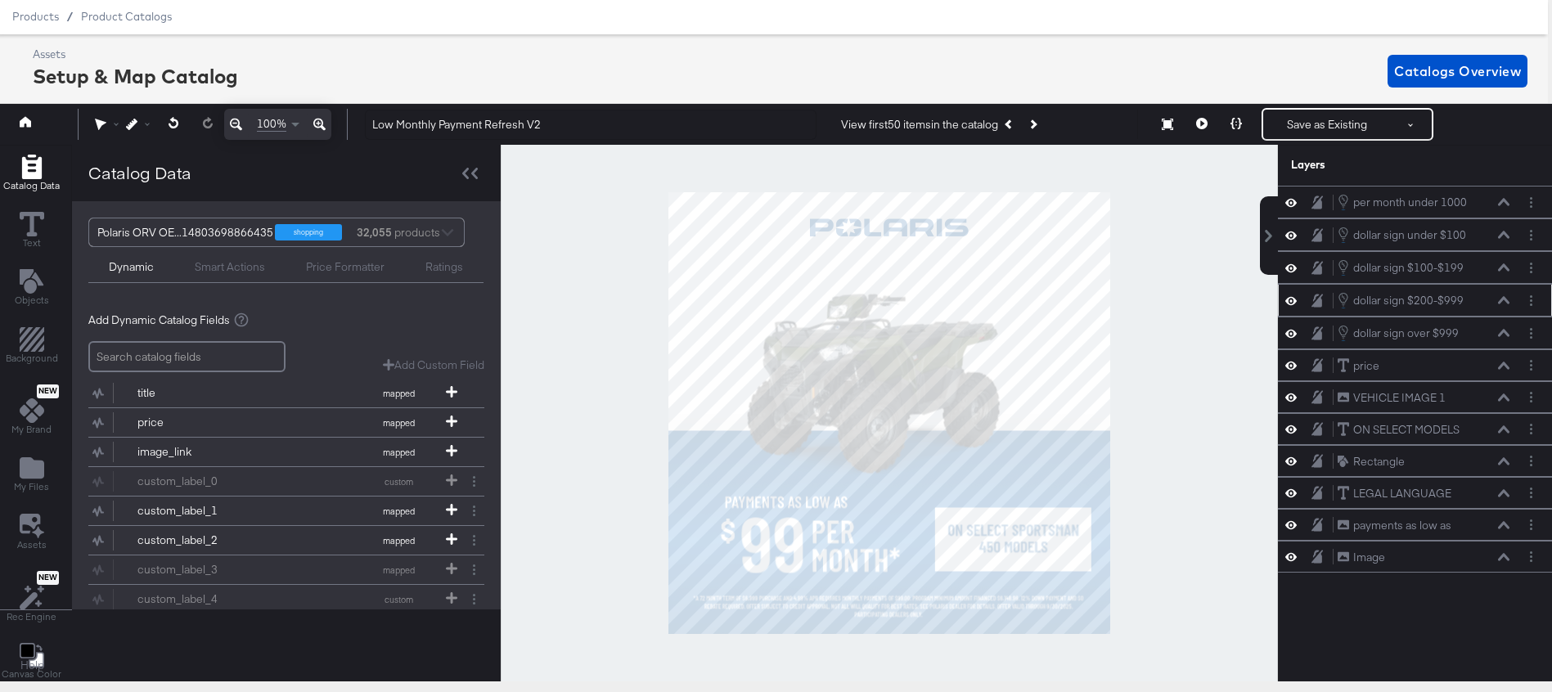
click at [1501, 301] on icon at bounding box center [1503, 300] width 11 height 7
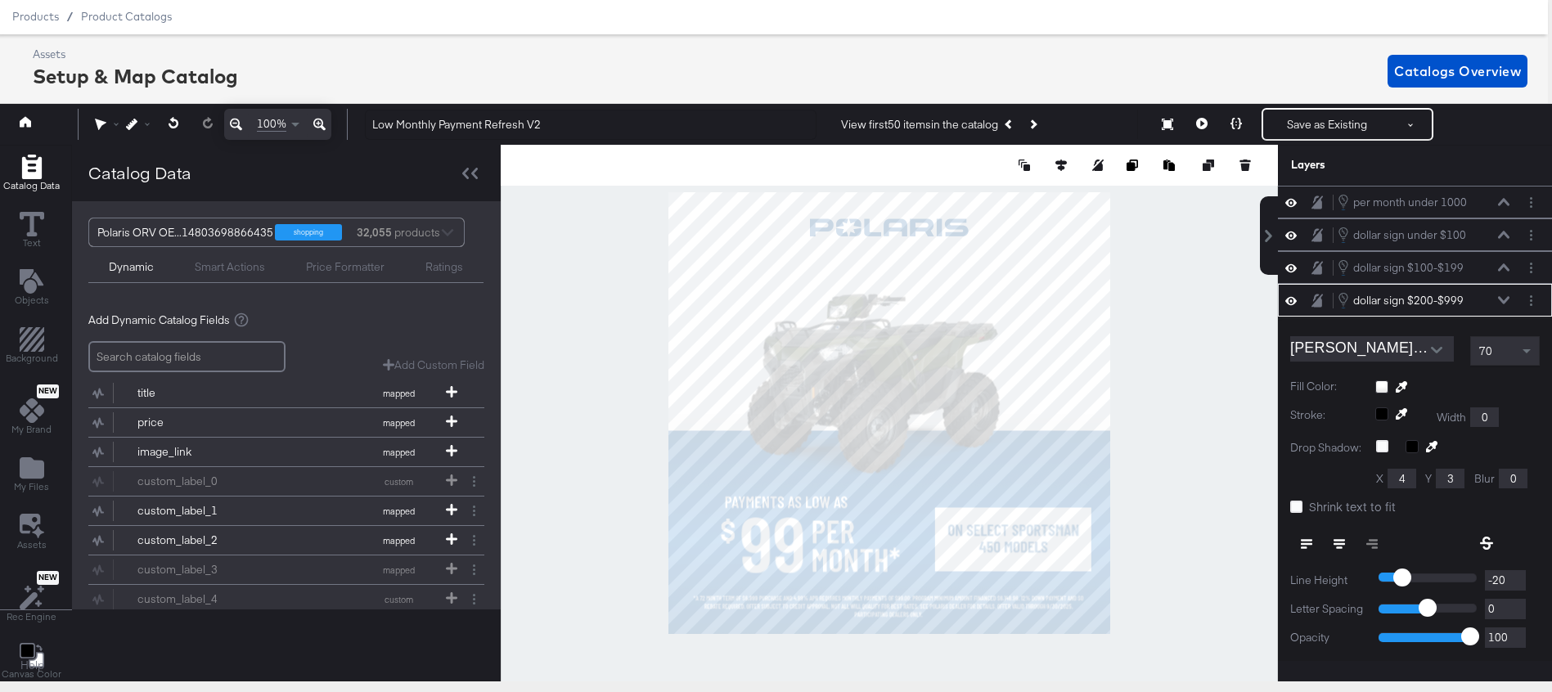
scroll to position [98, 0]
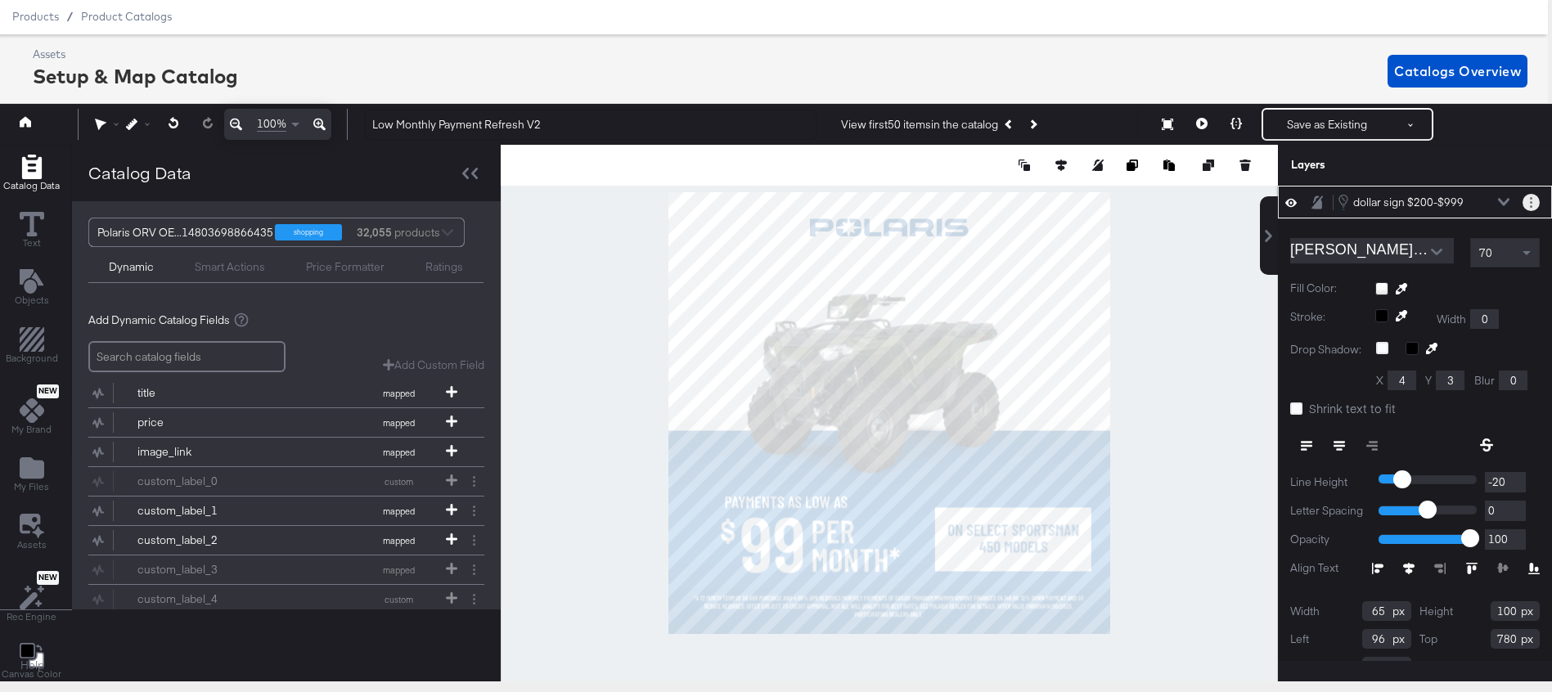
click at [1526, 198] on button "Layer Options" at bounding box center [1531, 202] width 17 height 17
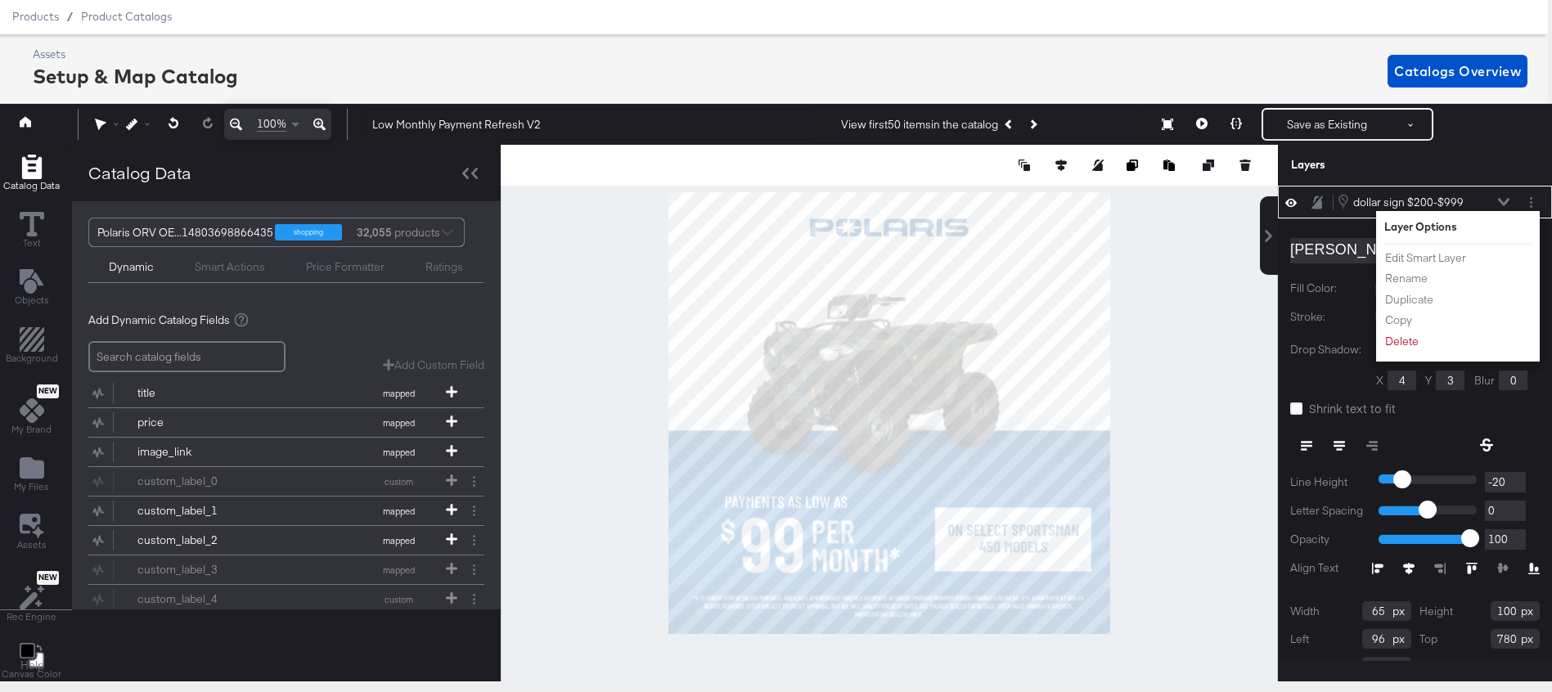
click at [1495, 200] on div "dollar sign $200-$999 dollar sign $200-$999" at bounding box center [1423, 202] width 173 height 18
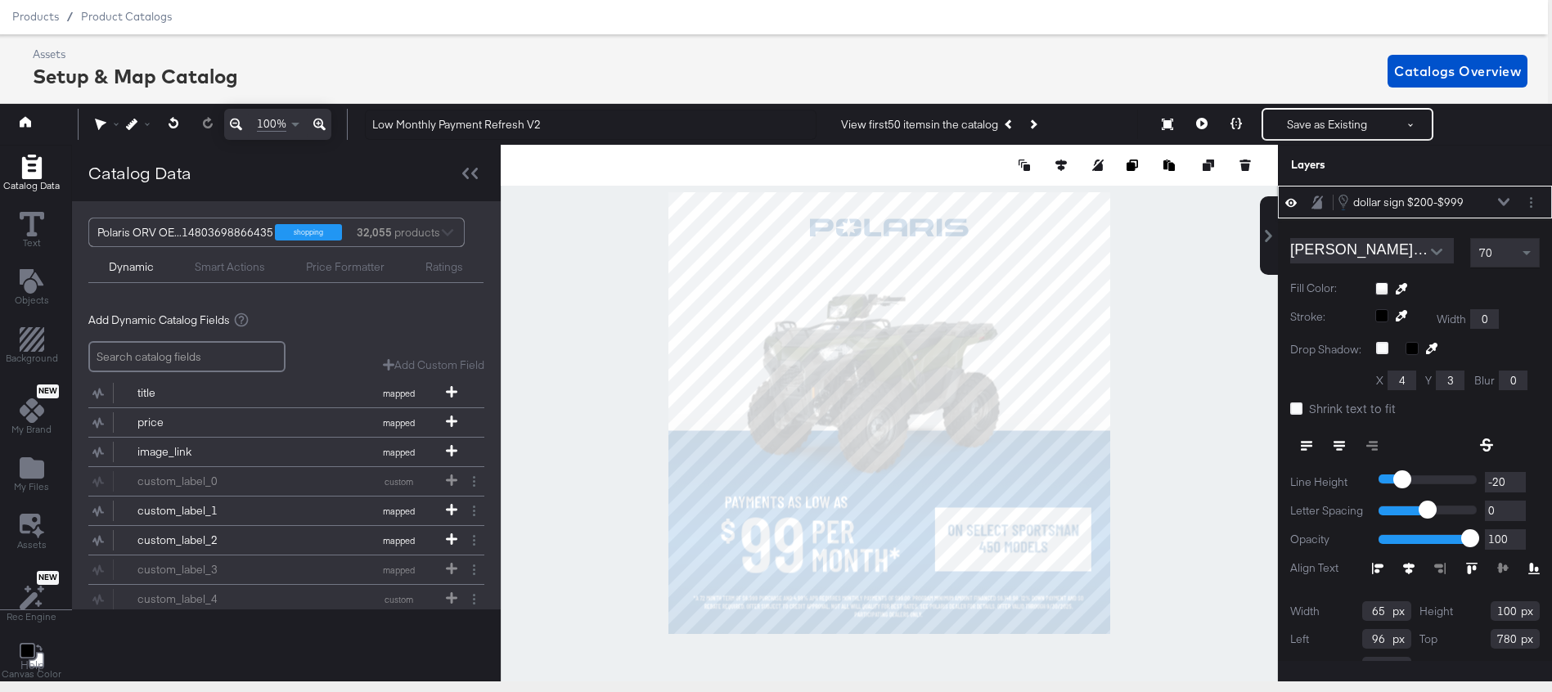
click at [1502, 201] on icon at bounding box center [1503, 202] width 11 height 7
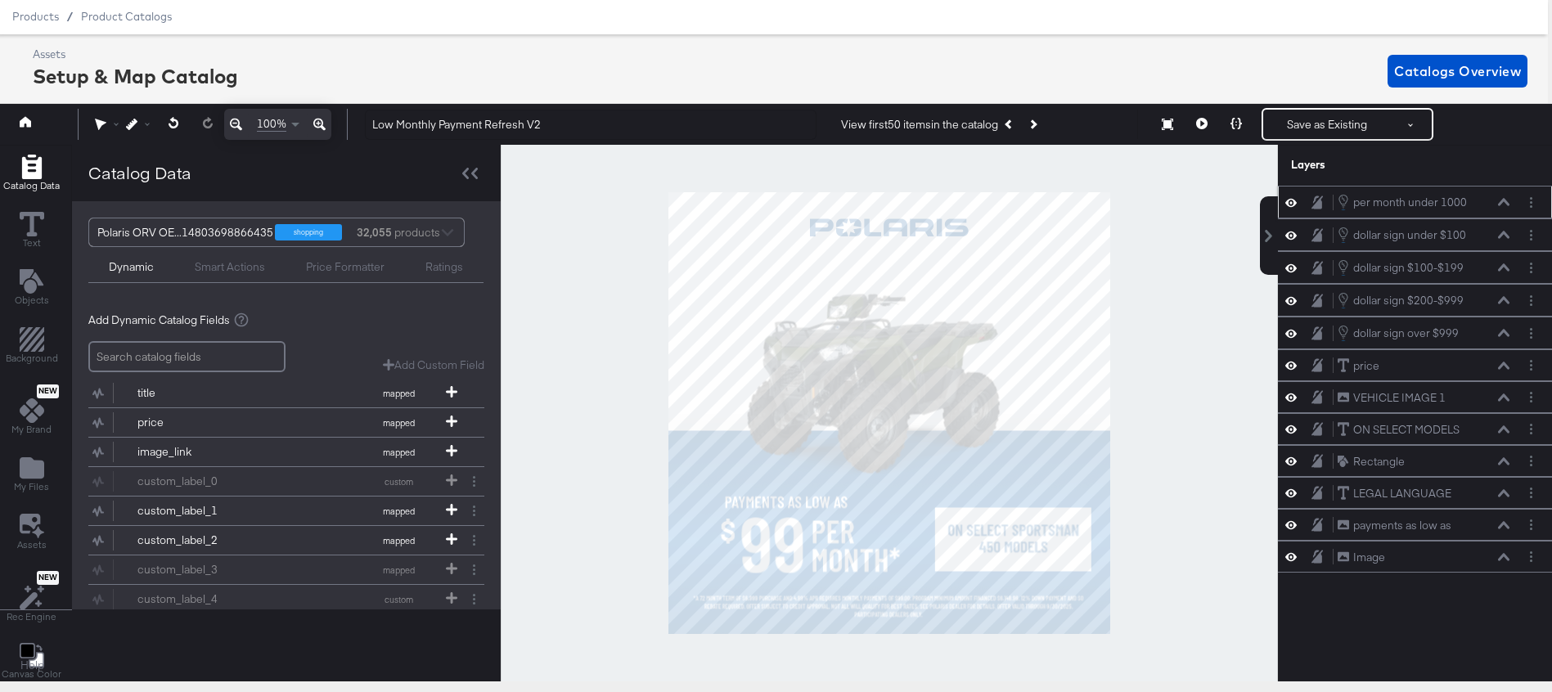
scroll to position [0, 0]
click at [1500, 230] on div "dollar sign under $100 dollar sign under $100" at bounding box center [1423, 235] width 173 height 18
click at [1501, 236] on icon at bounding box center [1503, 235] width 11 height 7
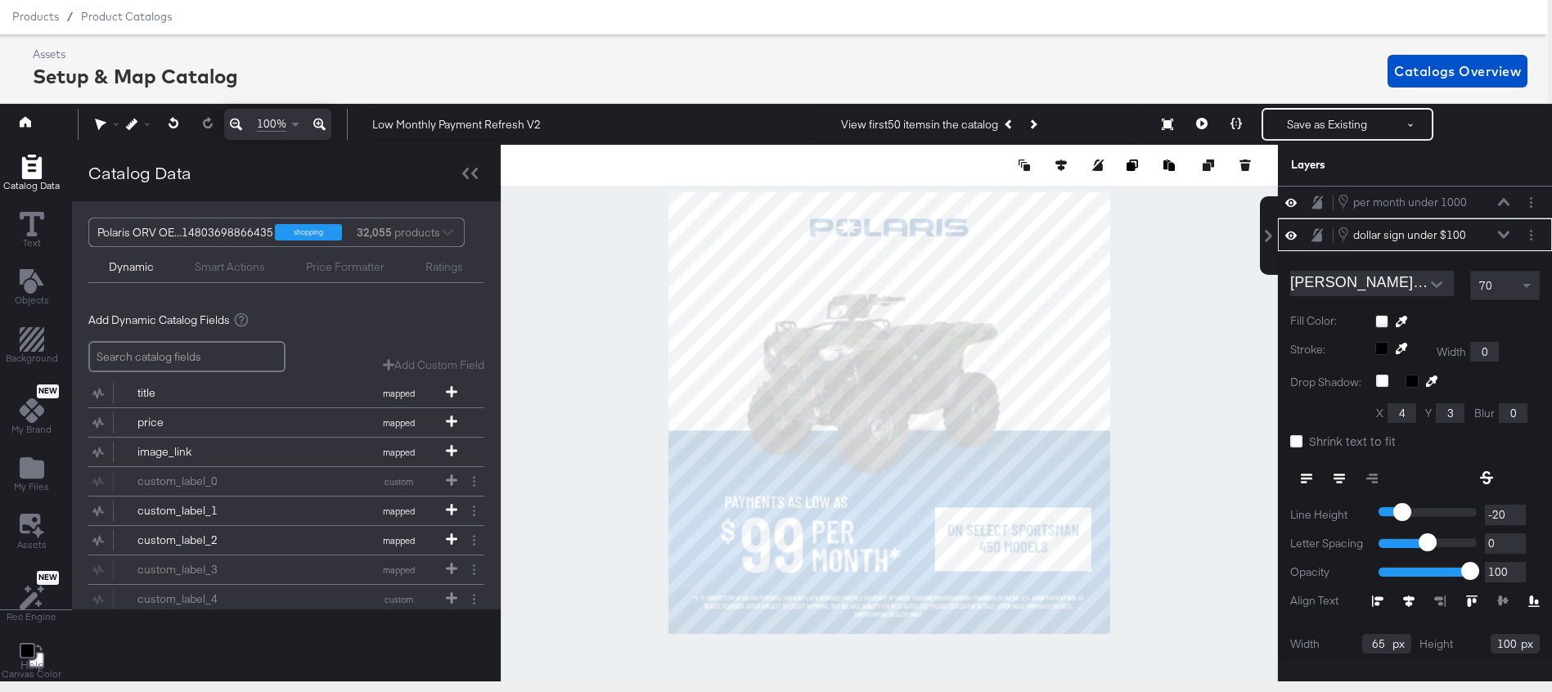
click at [1502, 233] on icon at bounding box center [1503, 235] width 11 height 7
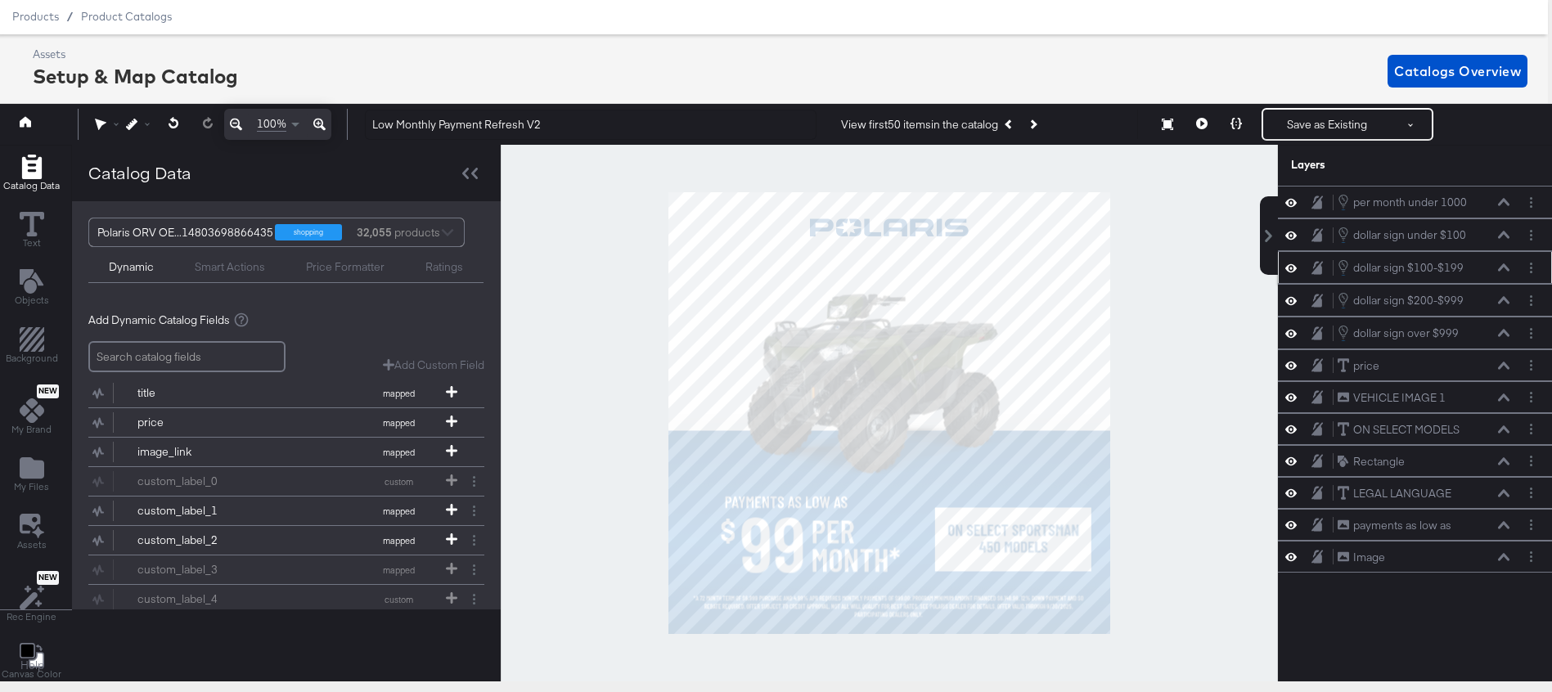
click at [1498, 265] on icon at bounding box center [1503, 267] width 11 height 8
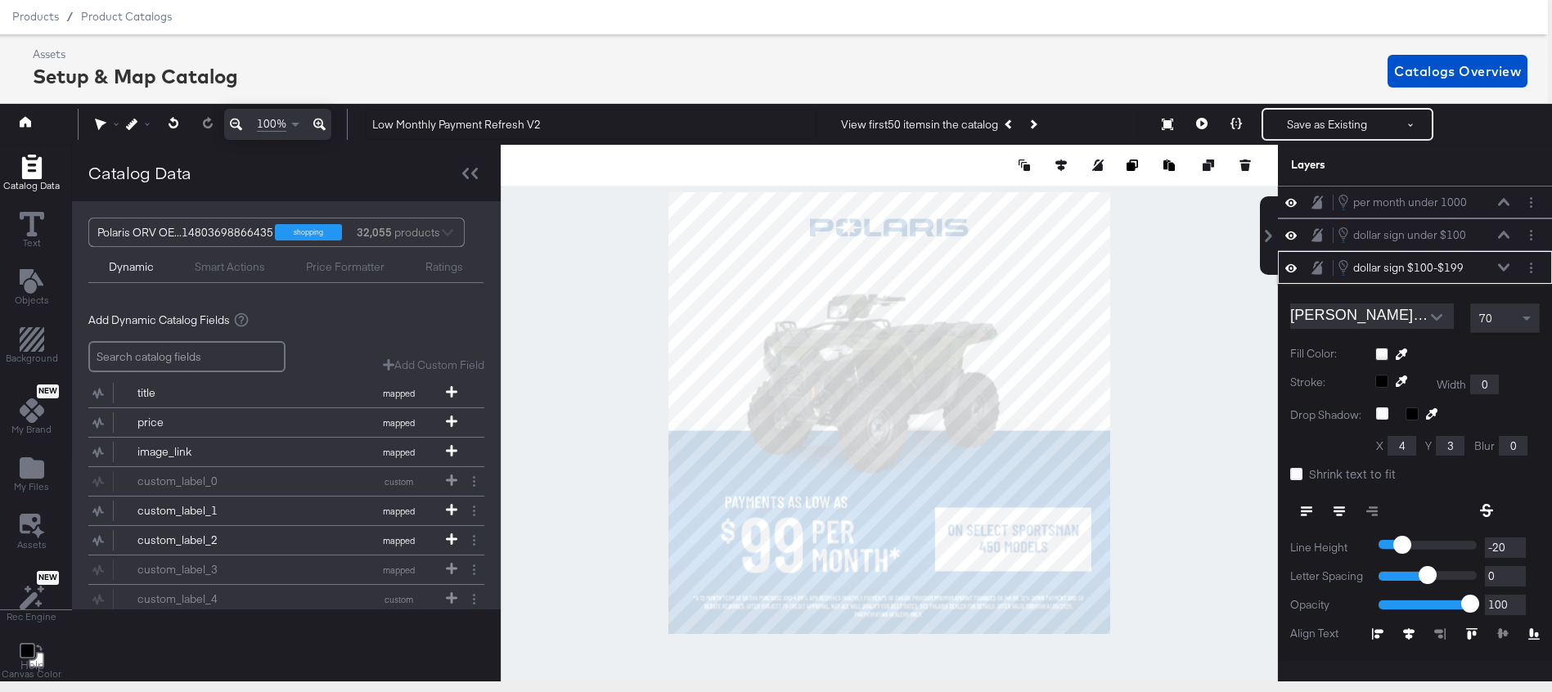
click at [1506, 265] on icon at bounding box center [1503, 267] width 11 height 8
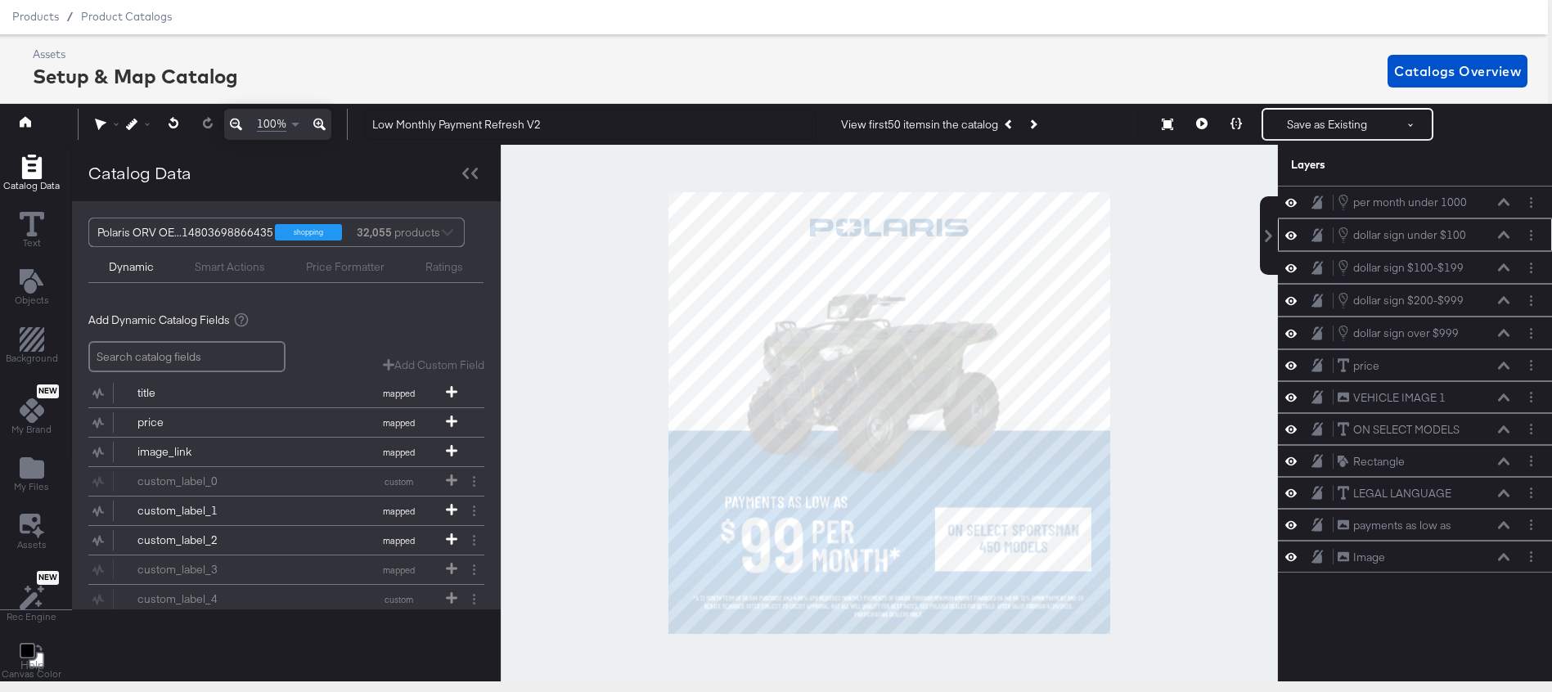
click at [1505, 236] on icon at bounding box center [1503, 235] width 11 height 8
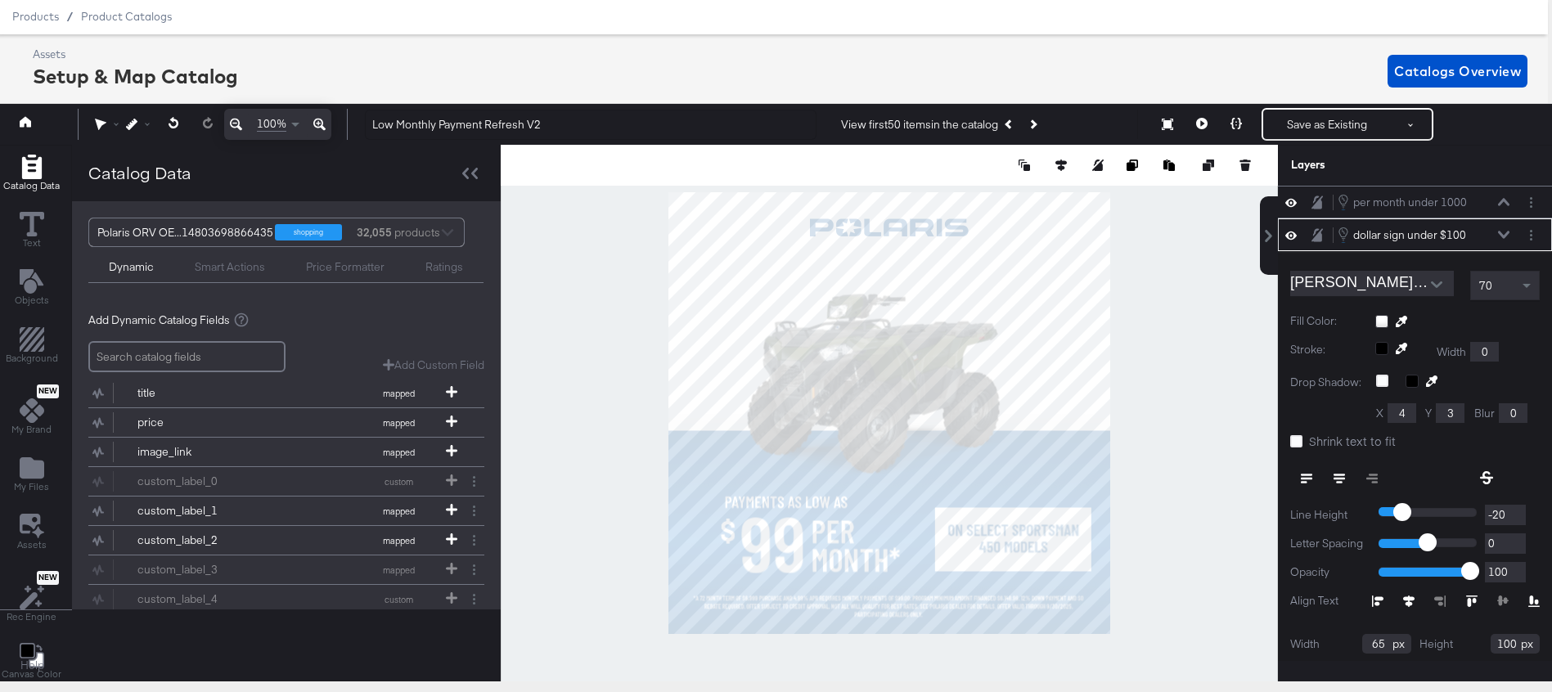
click at [1502, 233] on icon at bounding box center [1503, 235] width 11 height 8
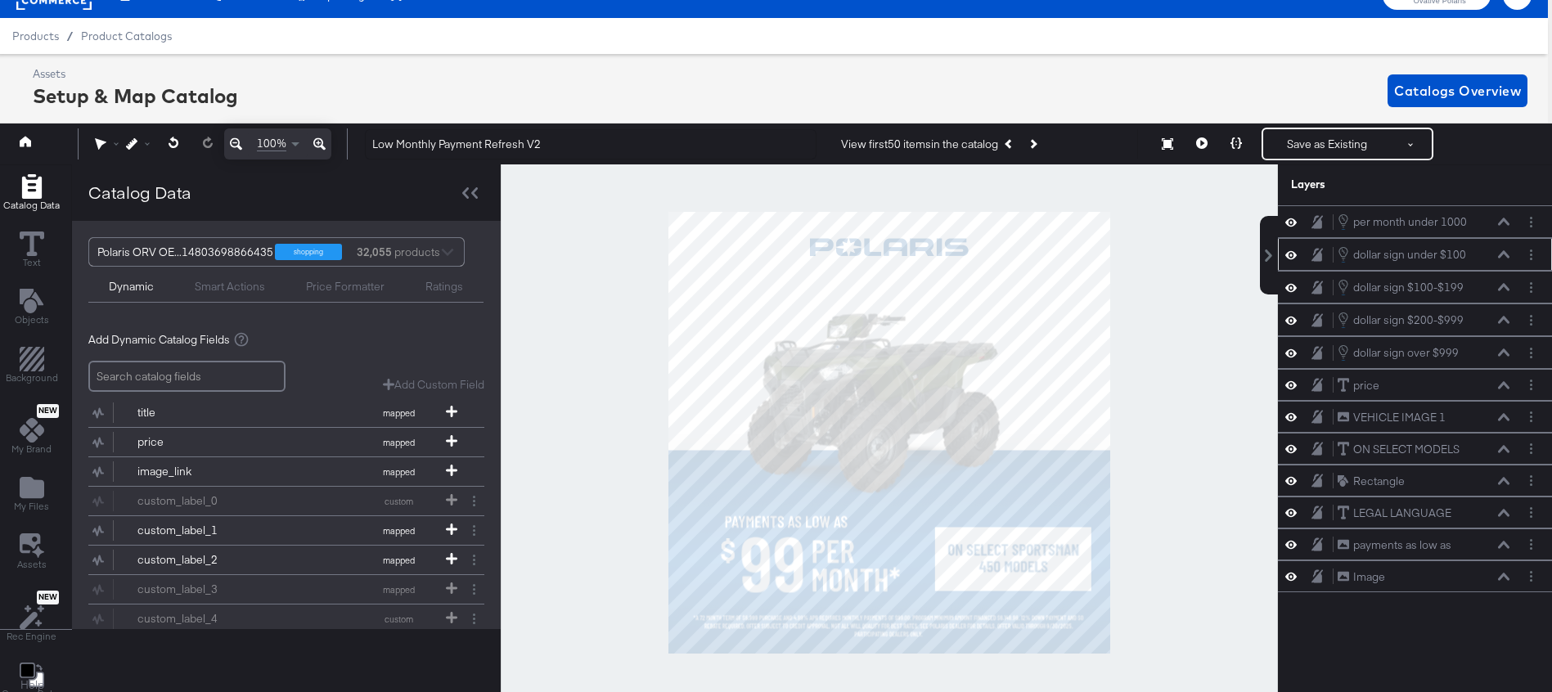
scroll to position [20, 4]
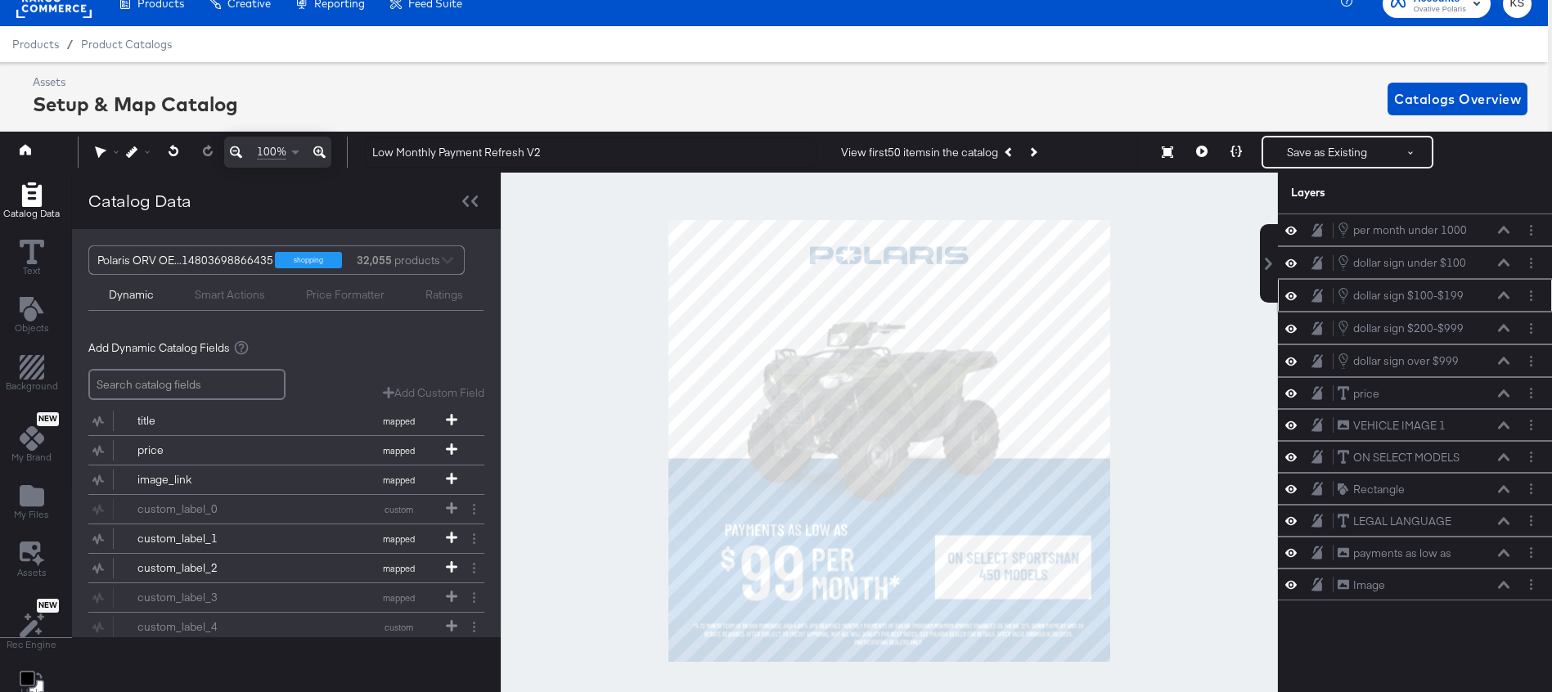
click at [1504, 290] on button at bounding box center [1503, 295] width 13 height 10
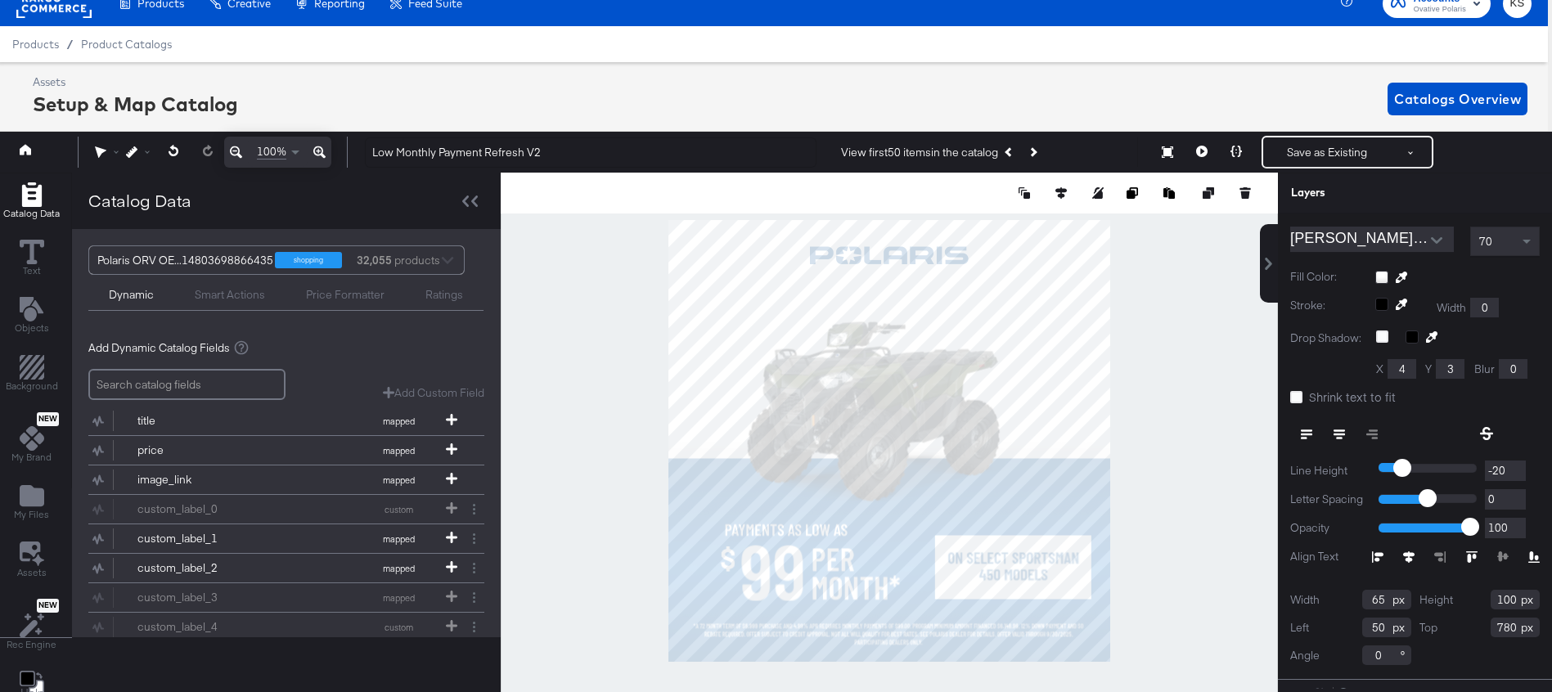
scroll to position [0, 0]
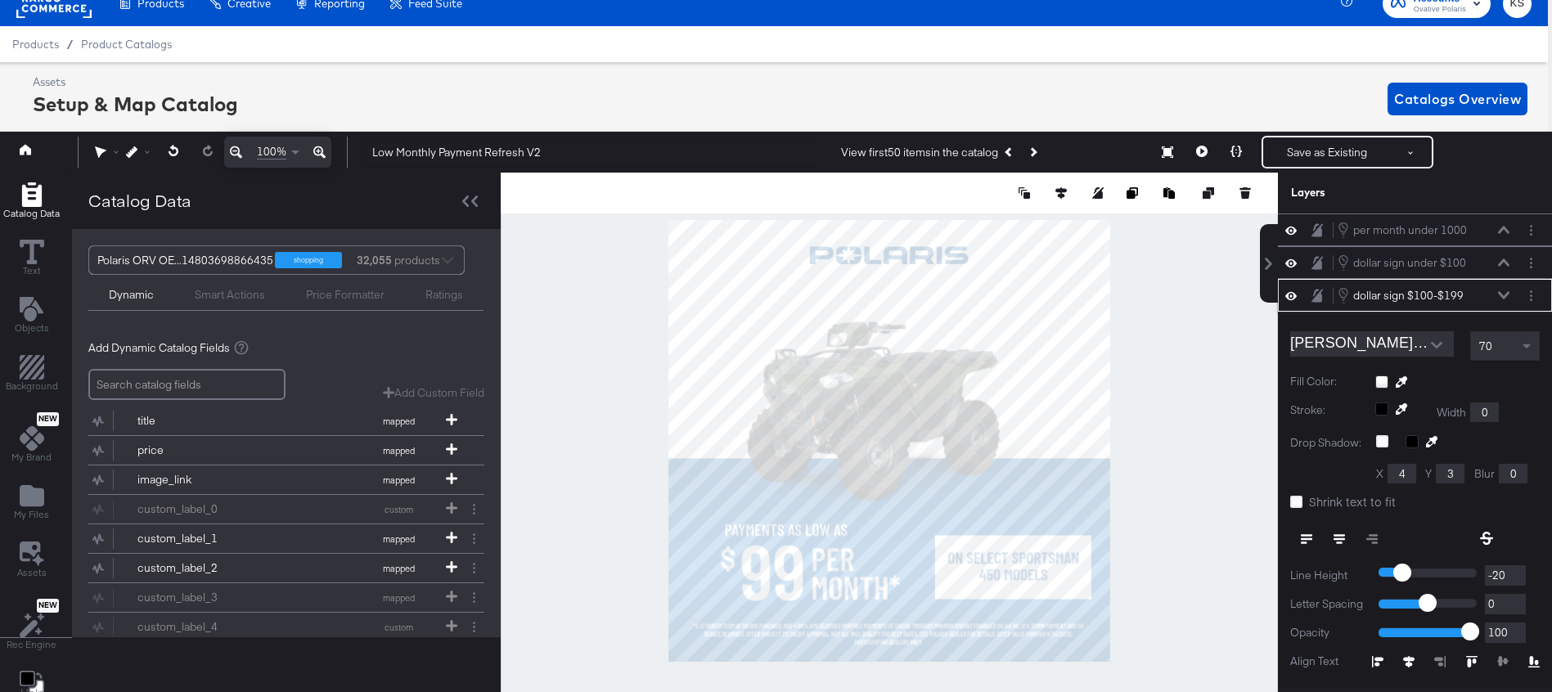
click at [1504, 296] on icon at bounding box center [1503, 295] width 11 height 8
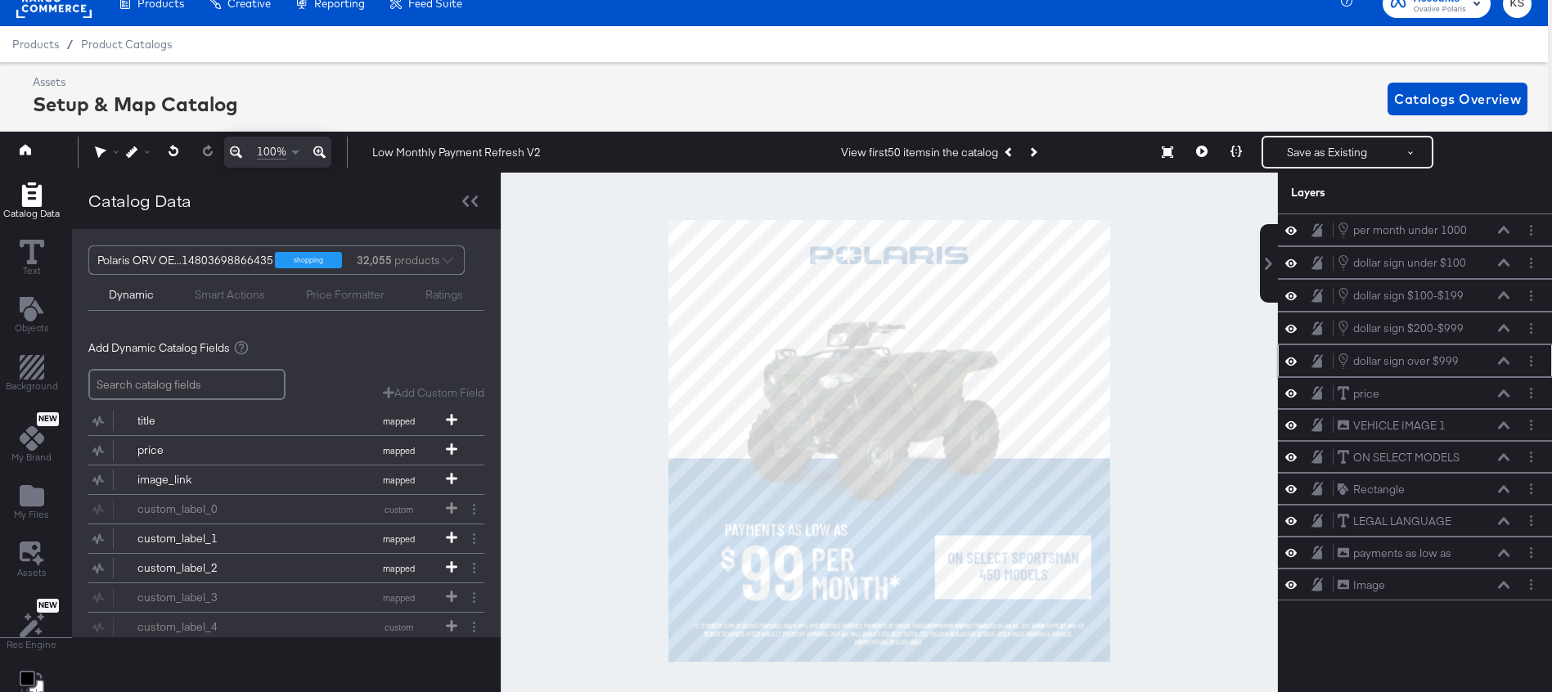
scroll to position [25, 4]
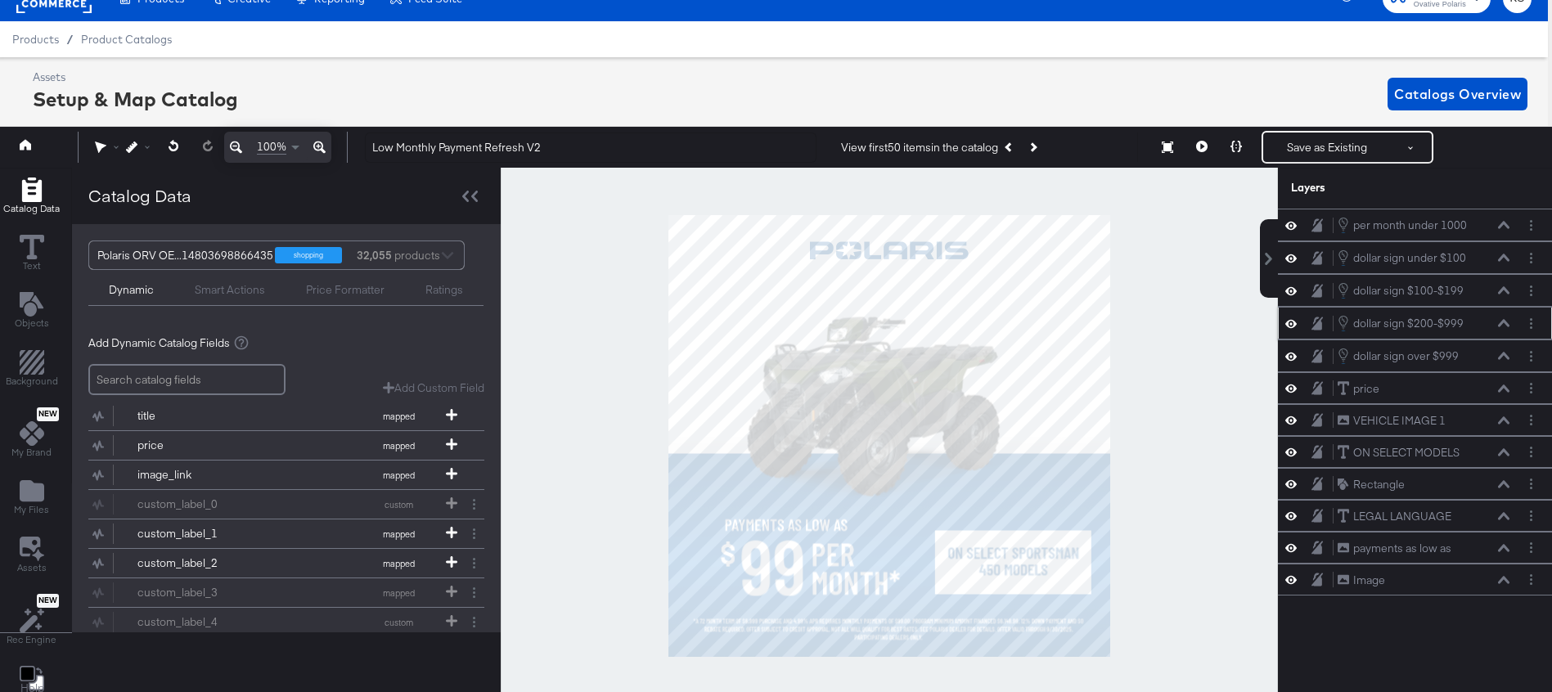
click at [1503, 326] on icon at bounding box center [1503, 323] width 11 height 8
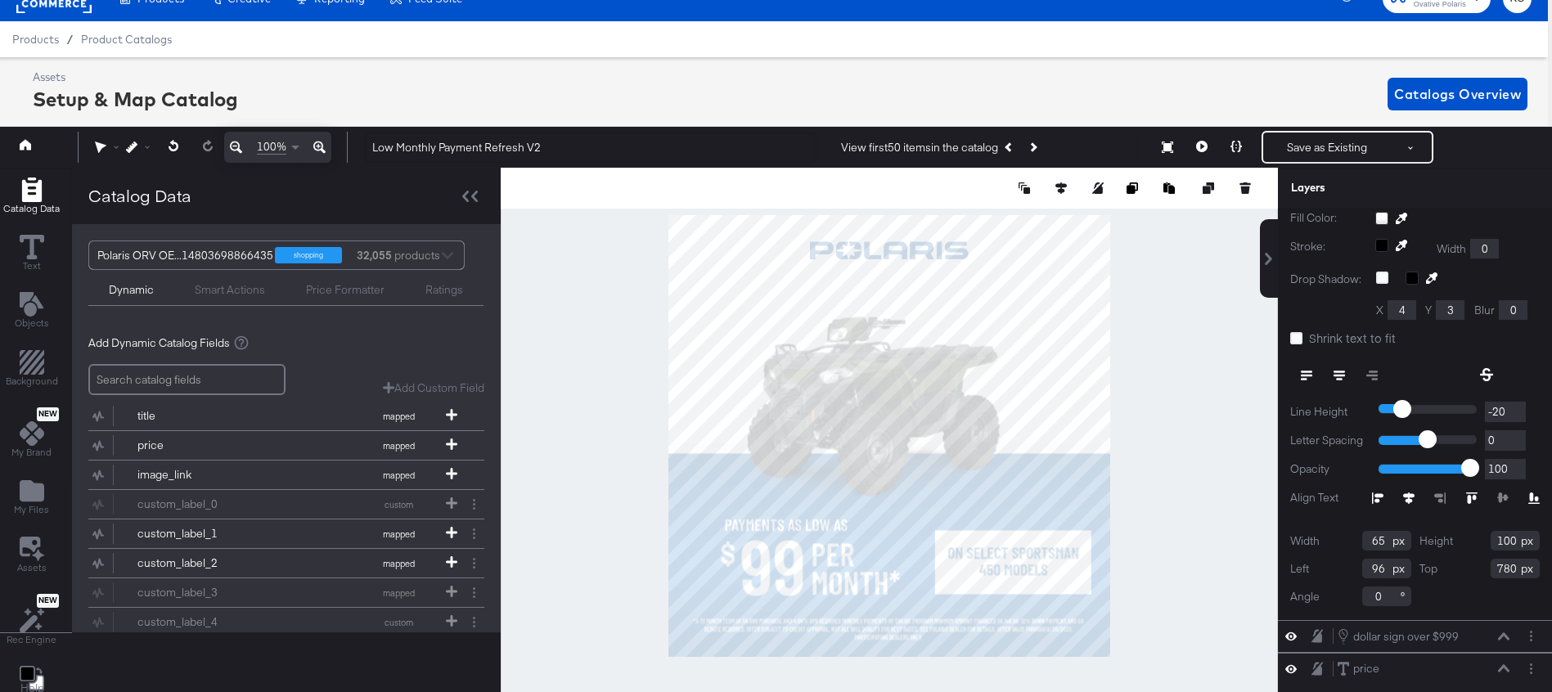
scroll to position [252, 0]
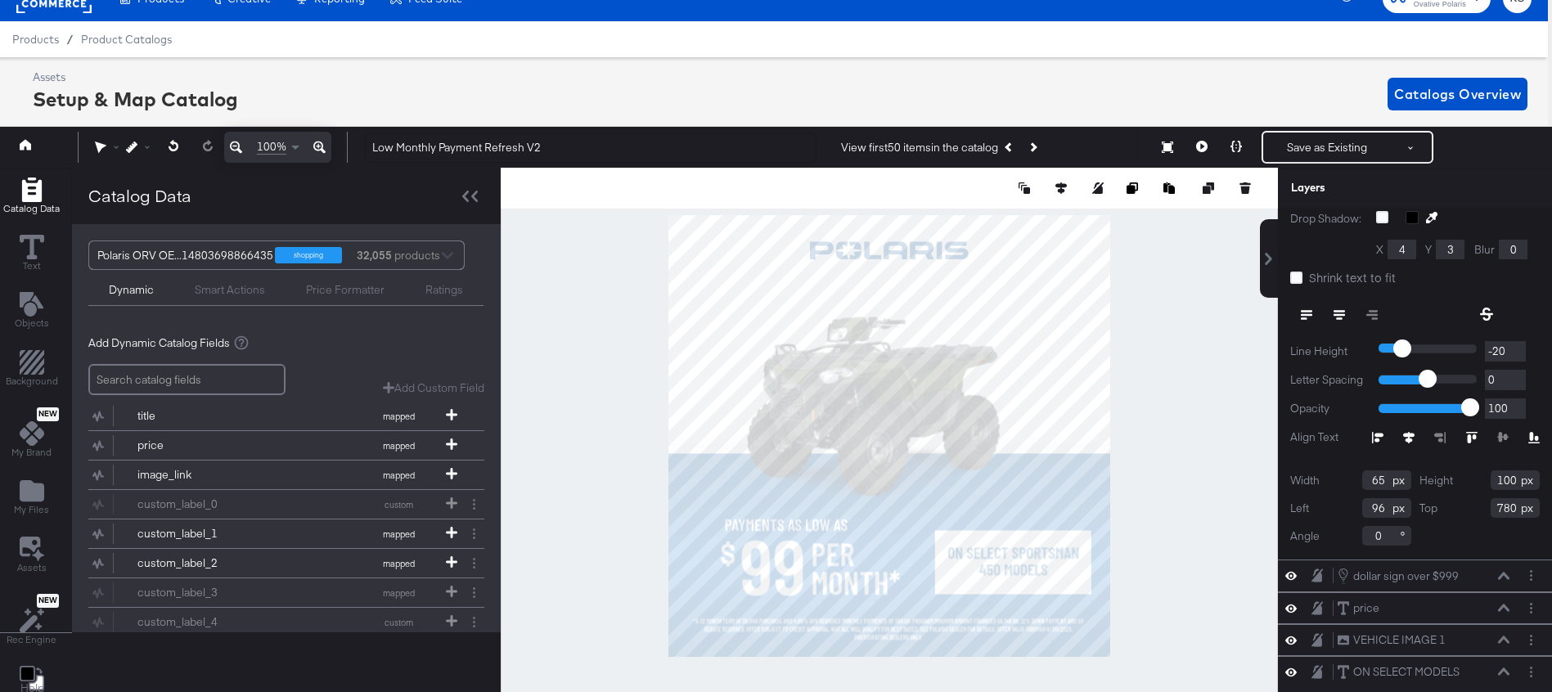
click at [1377, 506] on input "96" at bounding box center [1386, 508] width 49 height 20
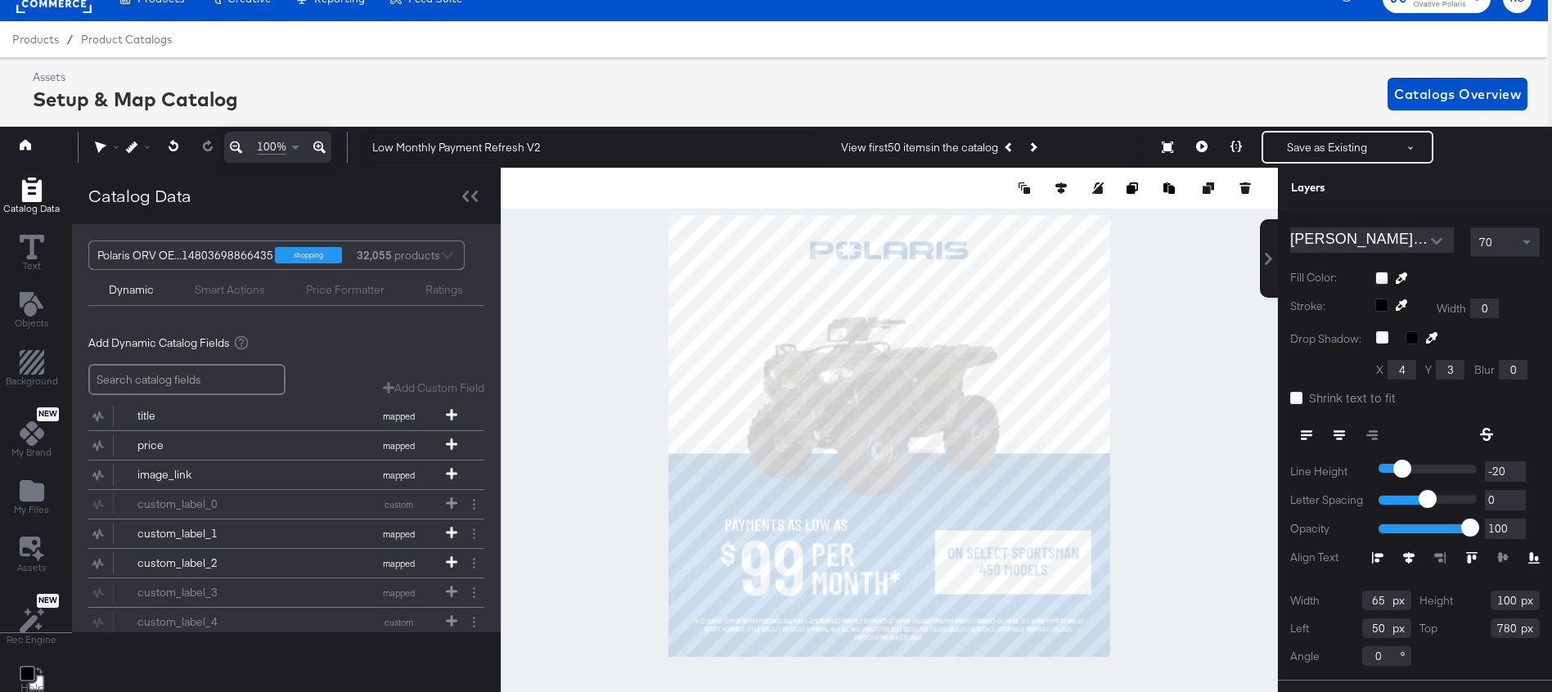
scroll to position [0, 0]
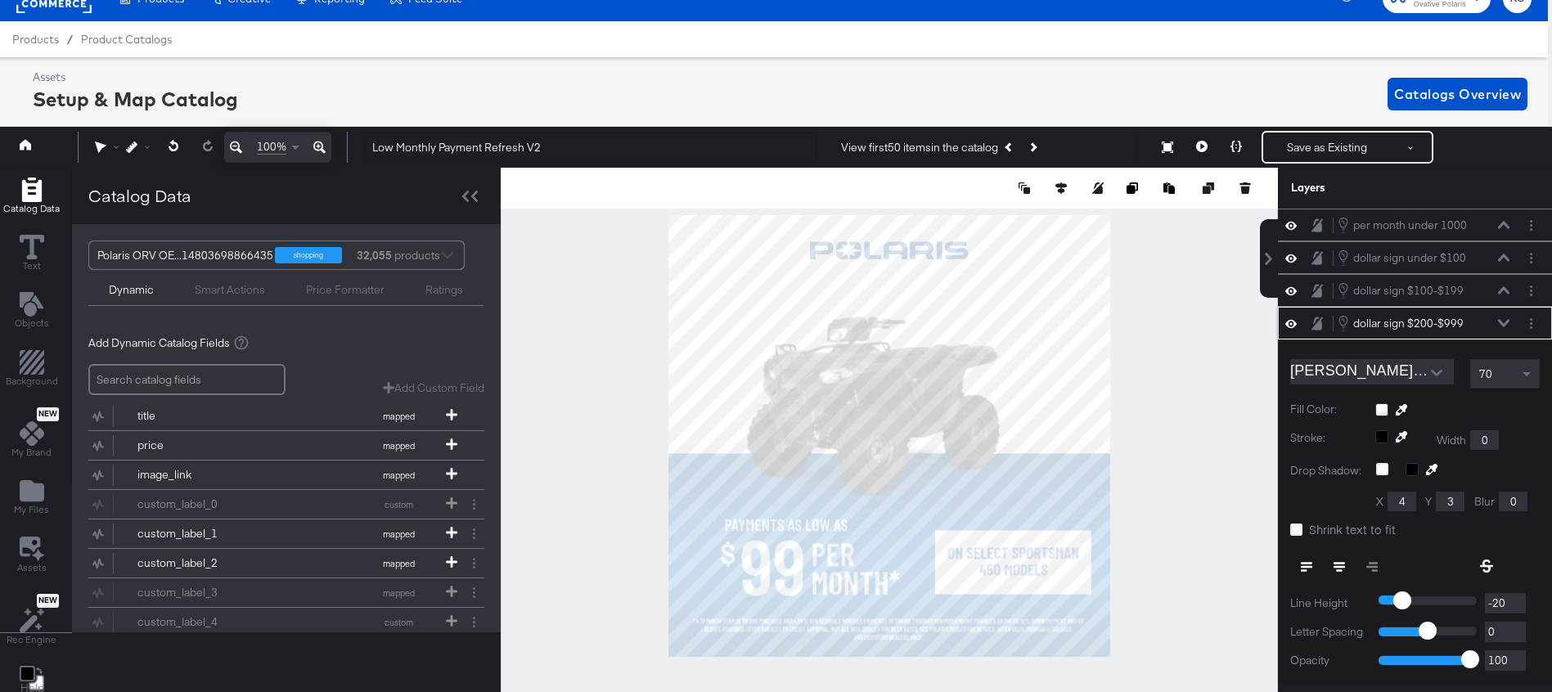
type input "50"
click at [1506, 320] on icon at bounding box center [1503, 323] width 11 height 8
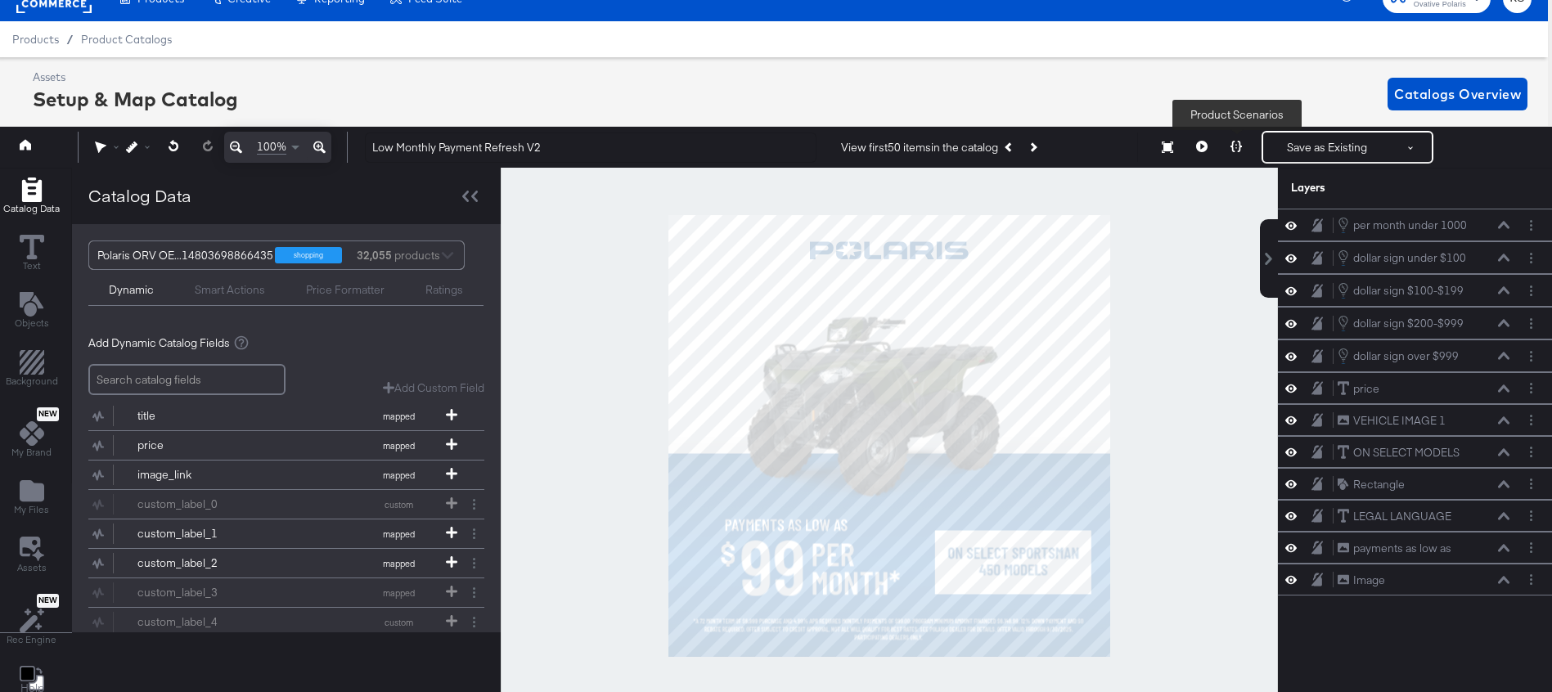
click at [1237, 146] on icon at bounding box center [1236, 146] width 11 height 11
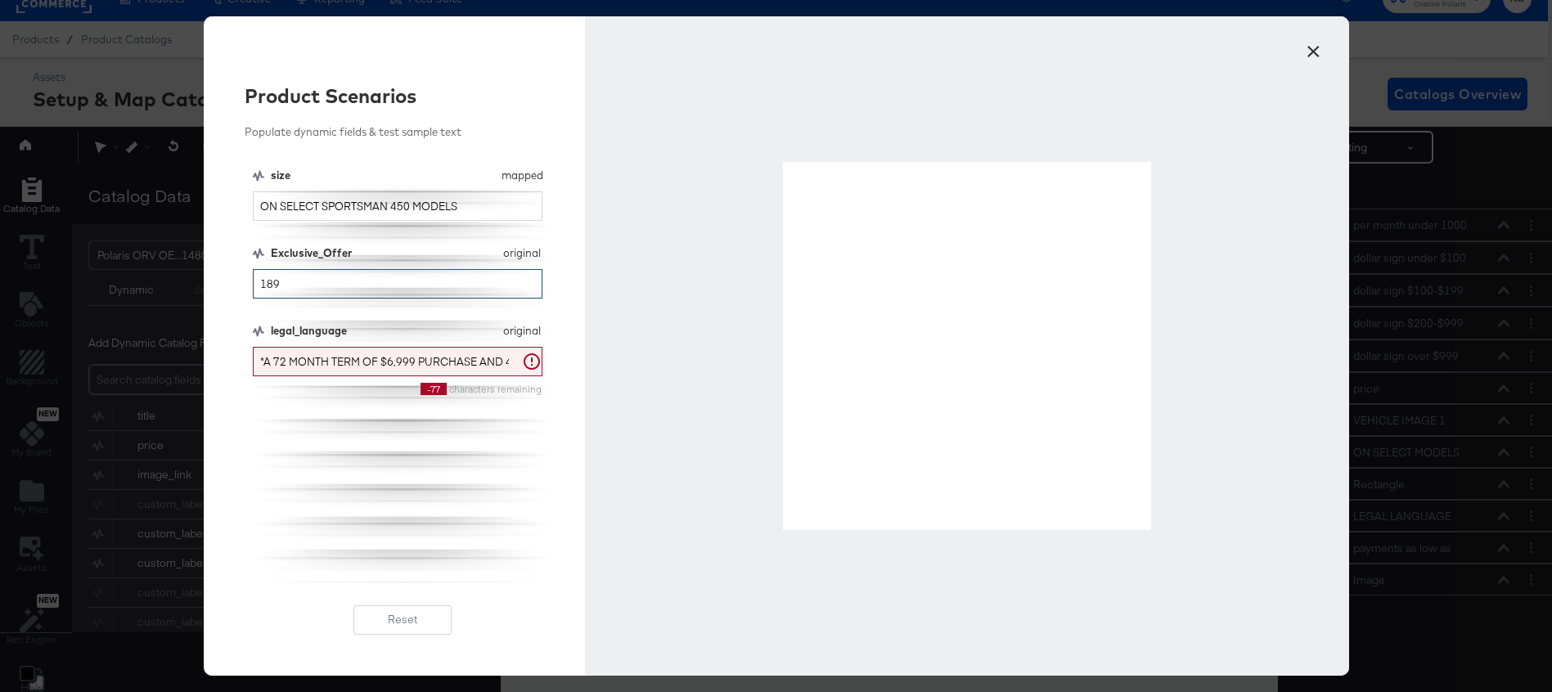
click at [306, 278] on input "189" at bounding box center [398, 284] width 290 height 30
click at [287, 279] on input "209" at bounding box center [398, 284] width 290 height 30
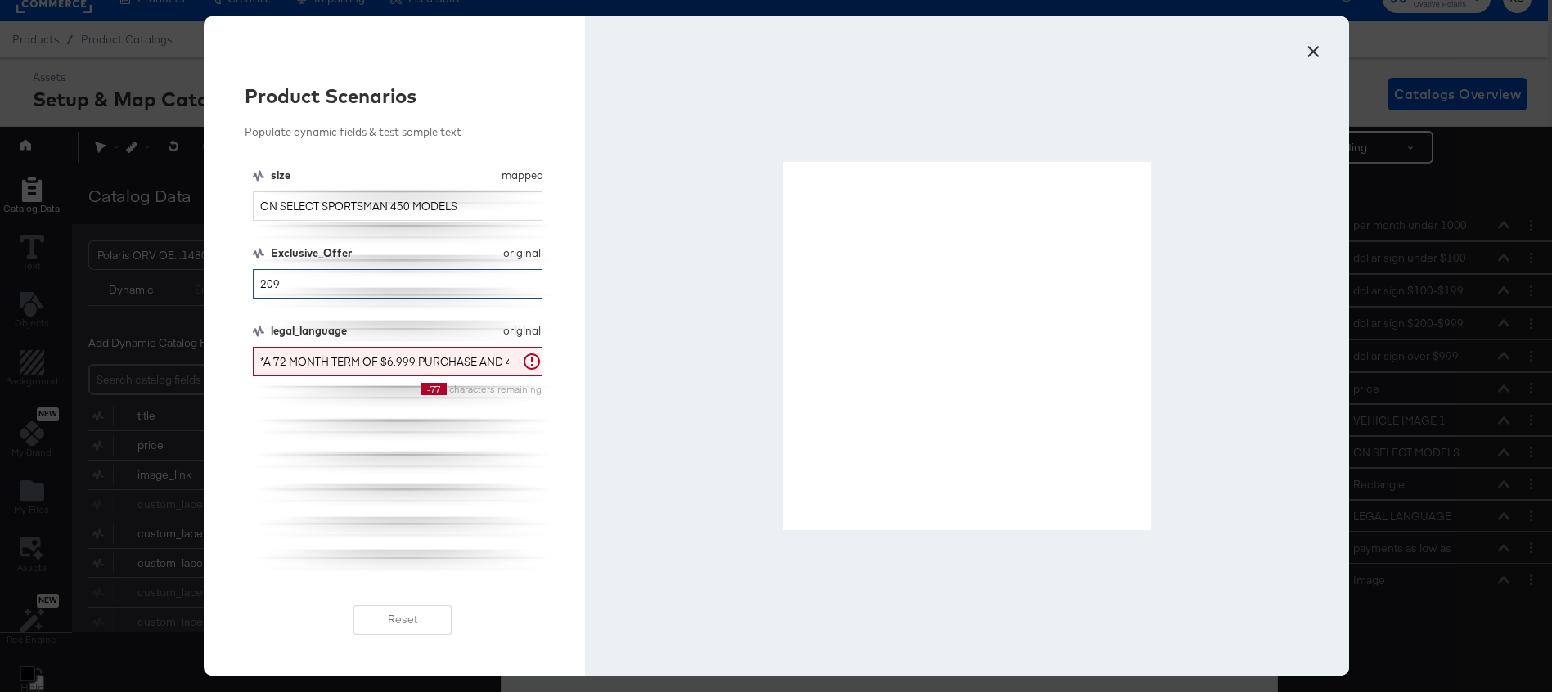
click at [287, 279] on input "209" at bounding box center [398, 284] width 290 height 30
click at [289, 283] on input "269" at bounding box center [398, 284] width 290 height 30
click at [289, 284] on input "269" at bounding box center [398, 284] width 290 height 30
click at [291, 284] on input "369" at bounding box center [398, 284] width 290 height 30
click at [290, 284] on input "369" at bounding box center [398, 284] width 290 height 30
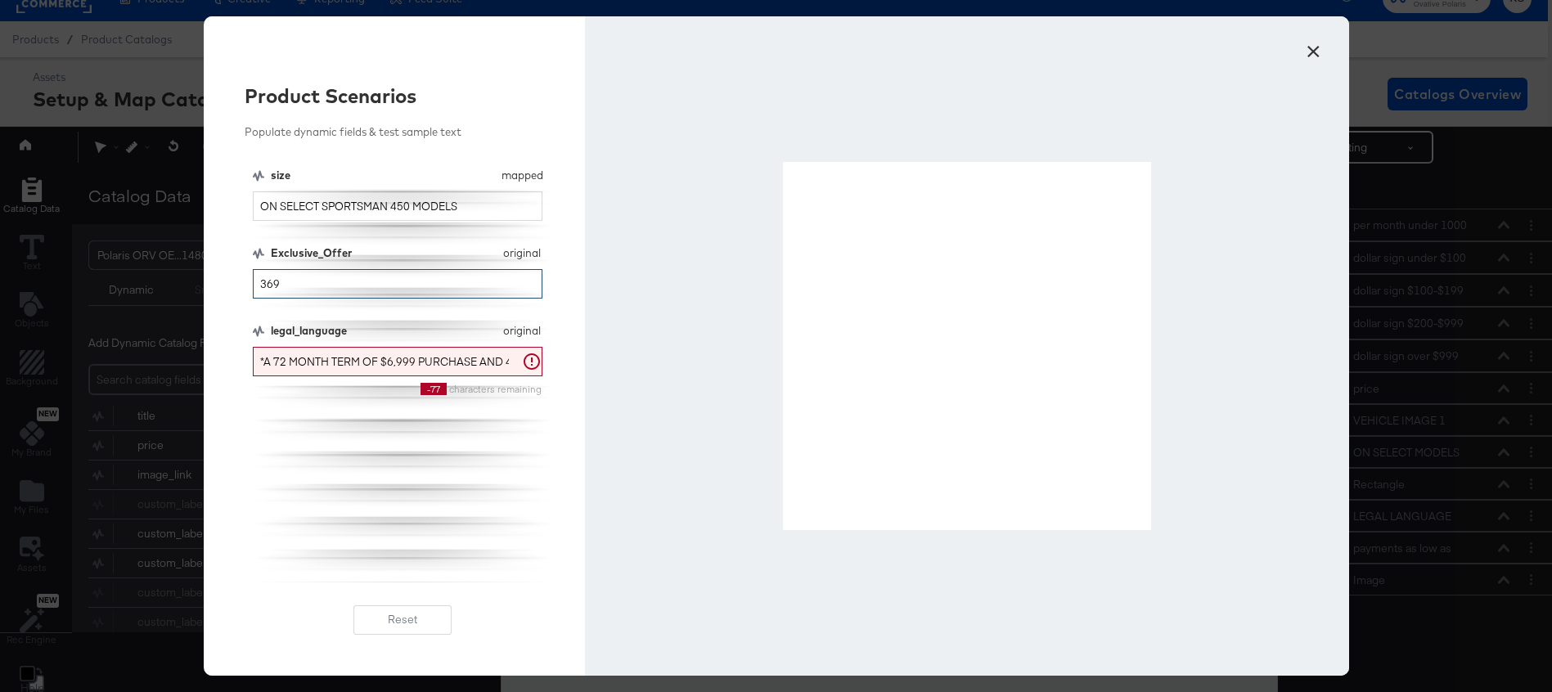
click at [290, 284] on input "369" at bounding box center [398, 284] width 290 height 30
click at [281, 280] on input "239" at bounding box center [398, 284] width 290 height 30
click at [301, 283] on input "409" at bounding box center [398, 284] width 290 height 30
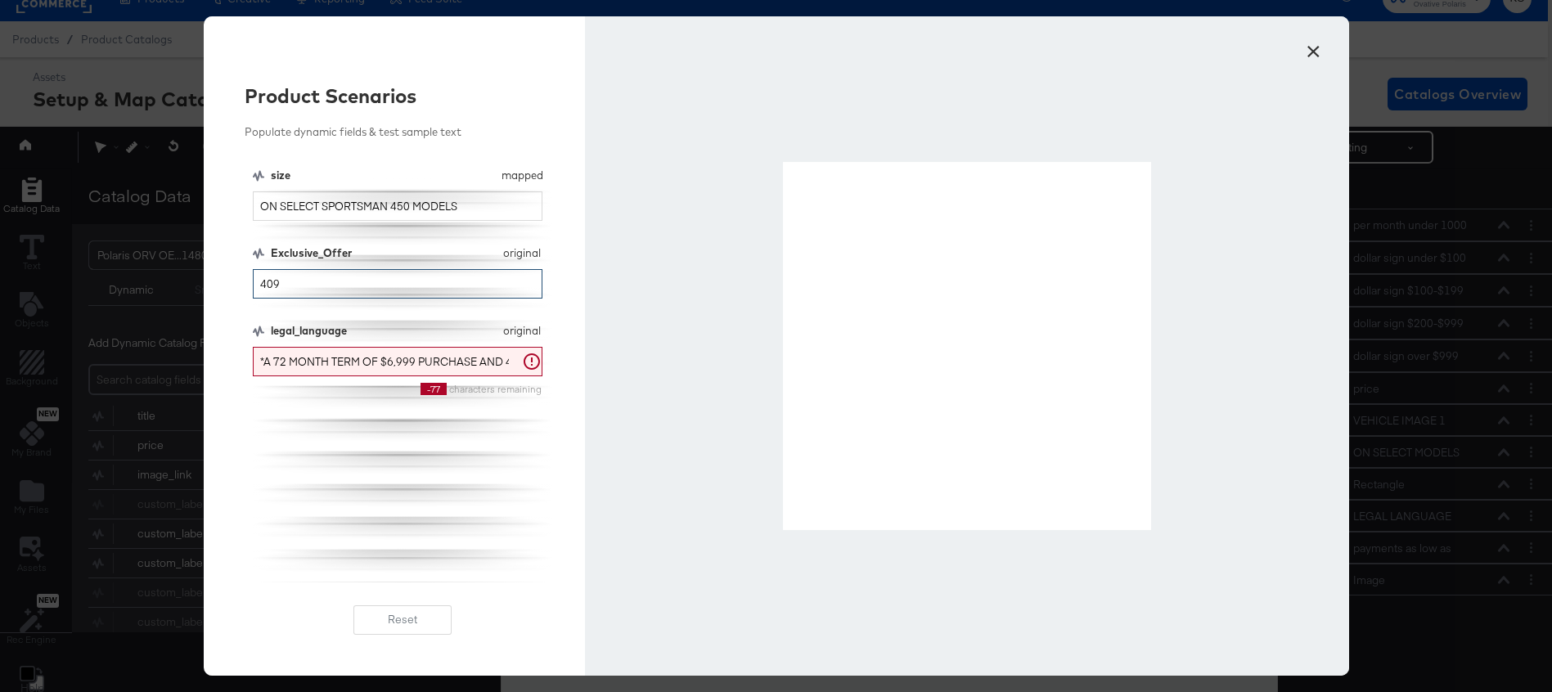
click at [301, 283] on input "409" at bounding box center [398, 284] width 290 height 30
type input "569"
click at [1315, 52] on button "×" at bounding box center [1313, 47] width 29 height 29
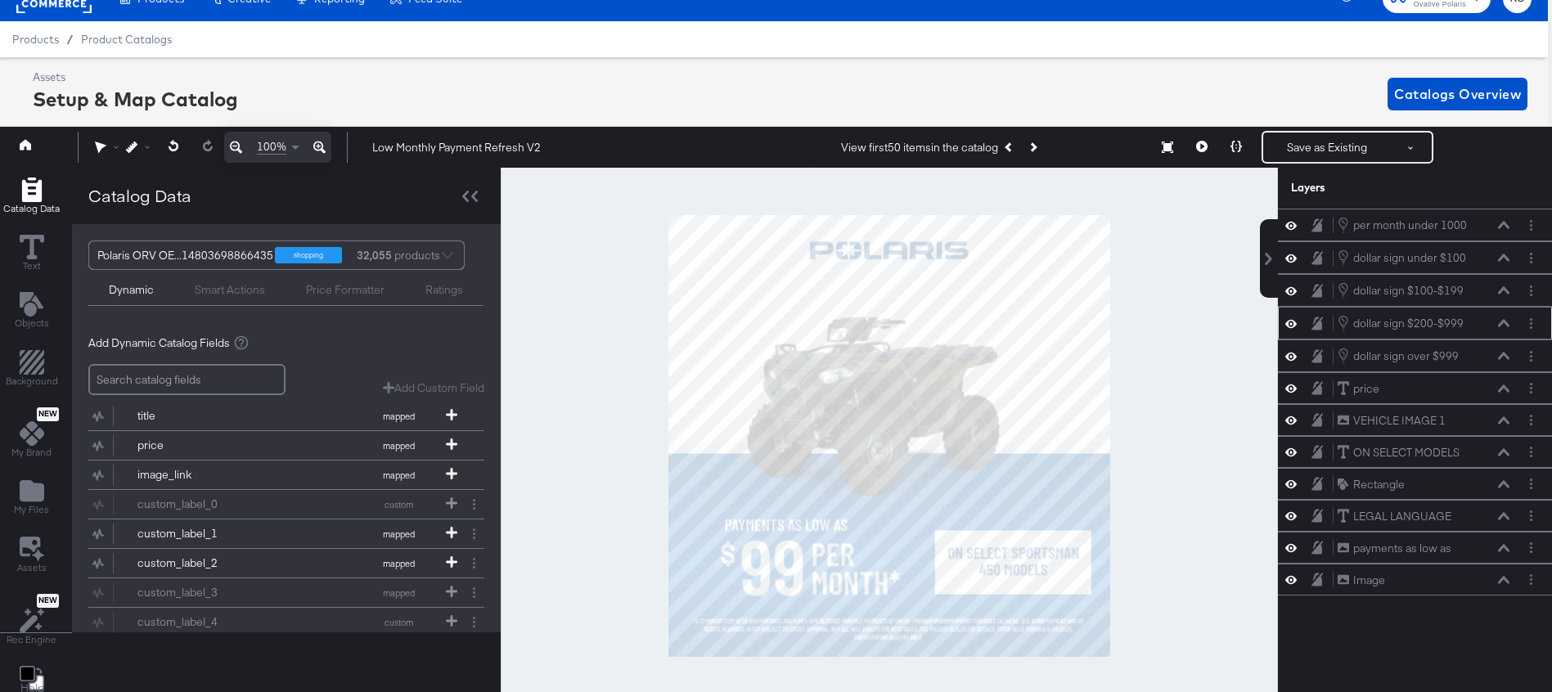
click at [1506, 322] on icon at bounding box center [1503, 323] width 11 height 7
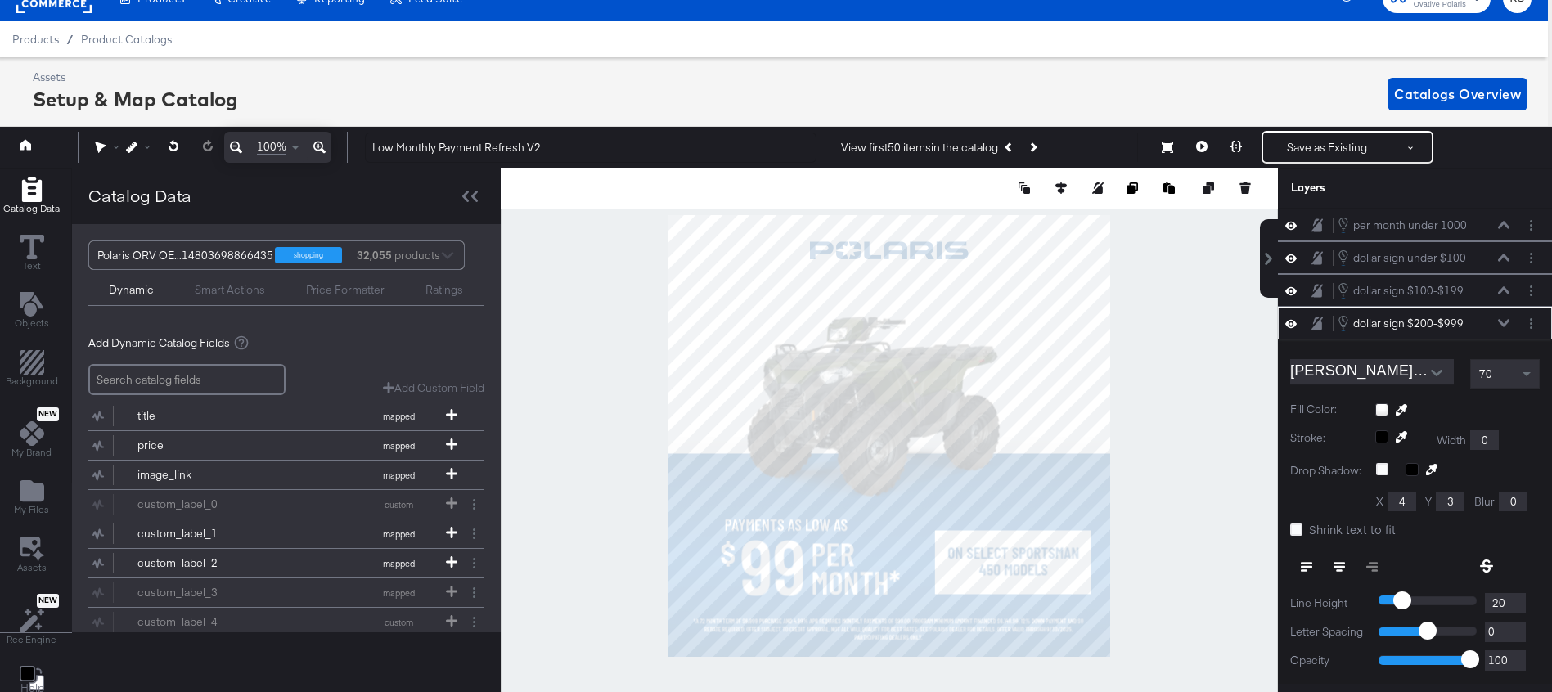
scroll to position [98, 0]
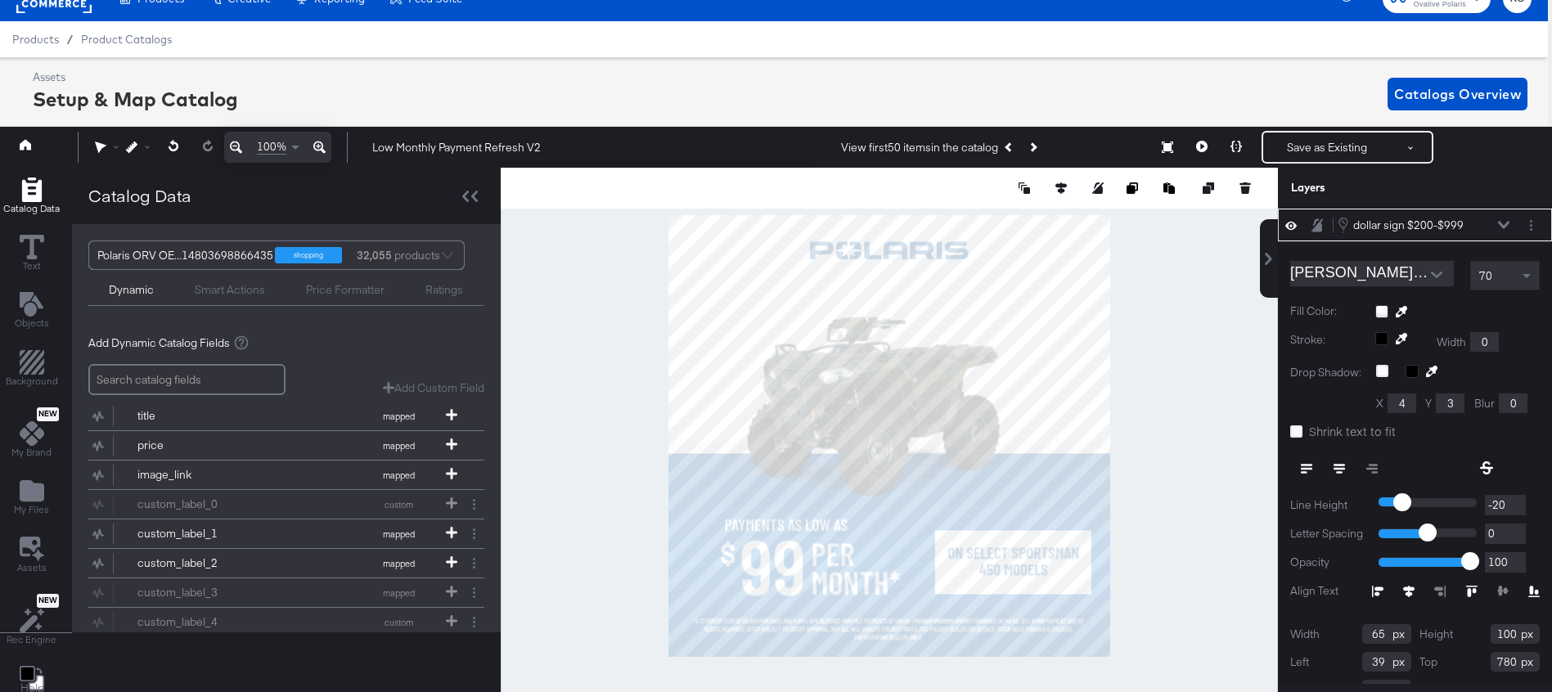
type input "38"
click at [1232, 141] on button at bounding box center [1236, 147] width 34 height 33
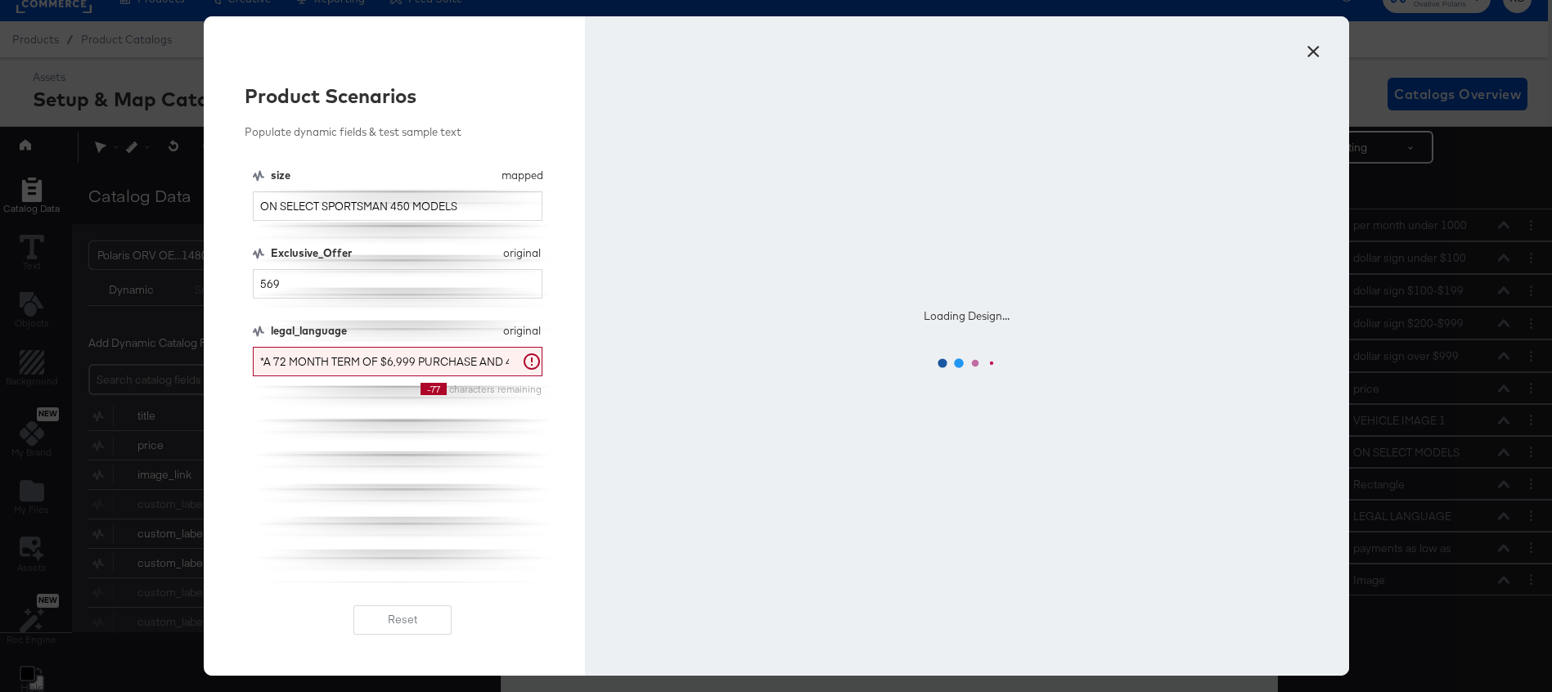
scroll to position [0, 0]
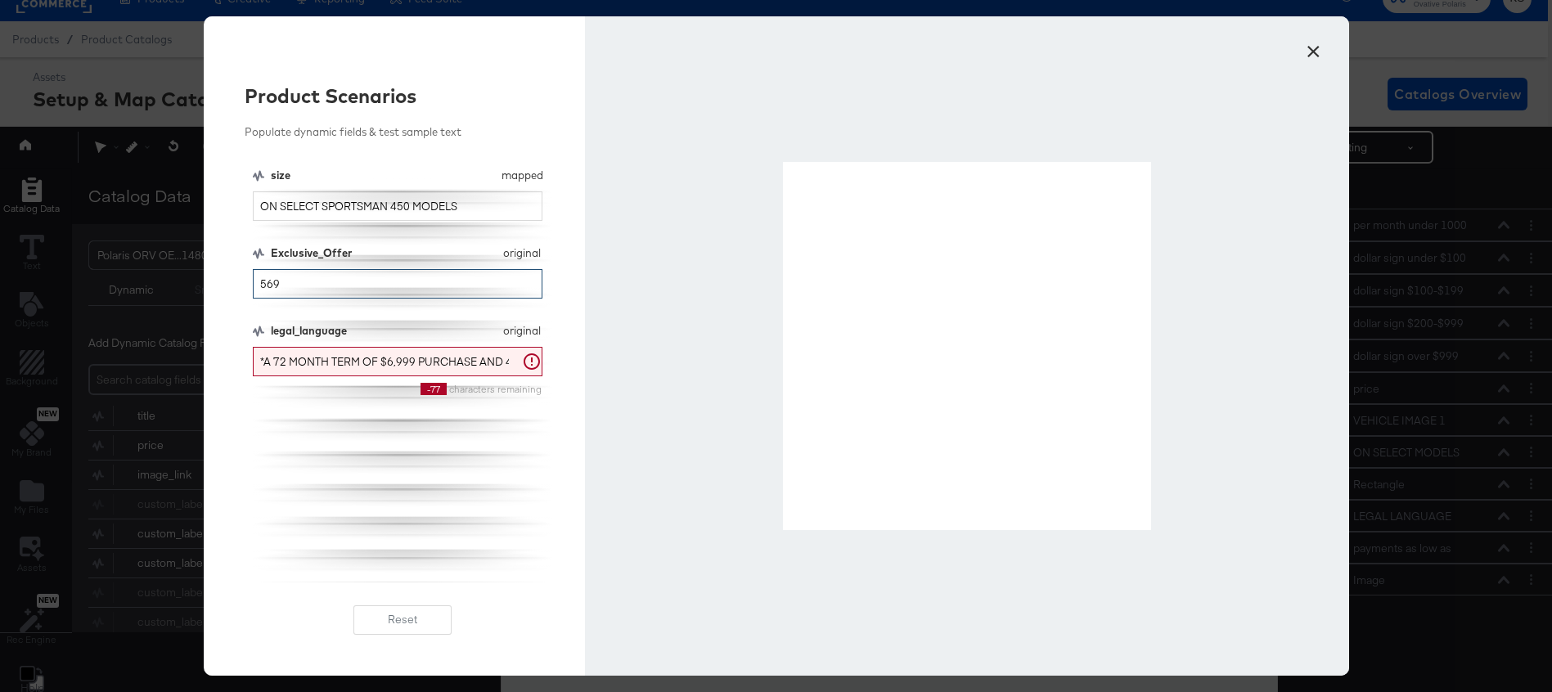
click at [290, 287] on input "569" at bounding box center [398, 284] width 290 height 30
type input "209"
click at [1310, 51] on button "×" at bounding box center [1313, 47] width 29 height 29
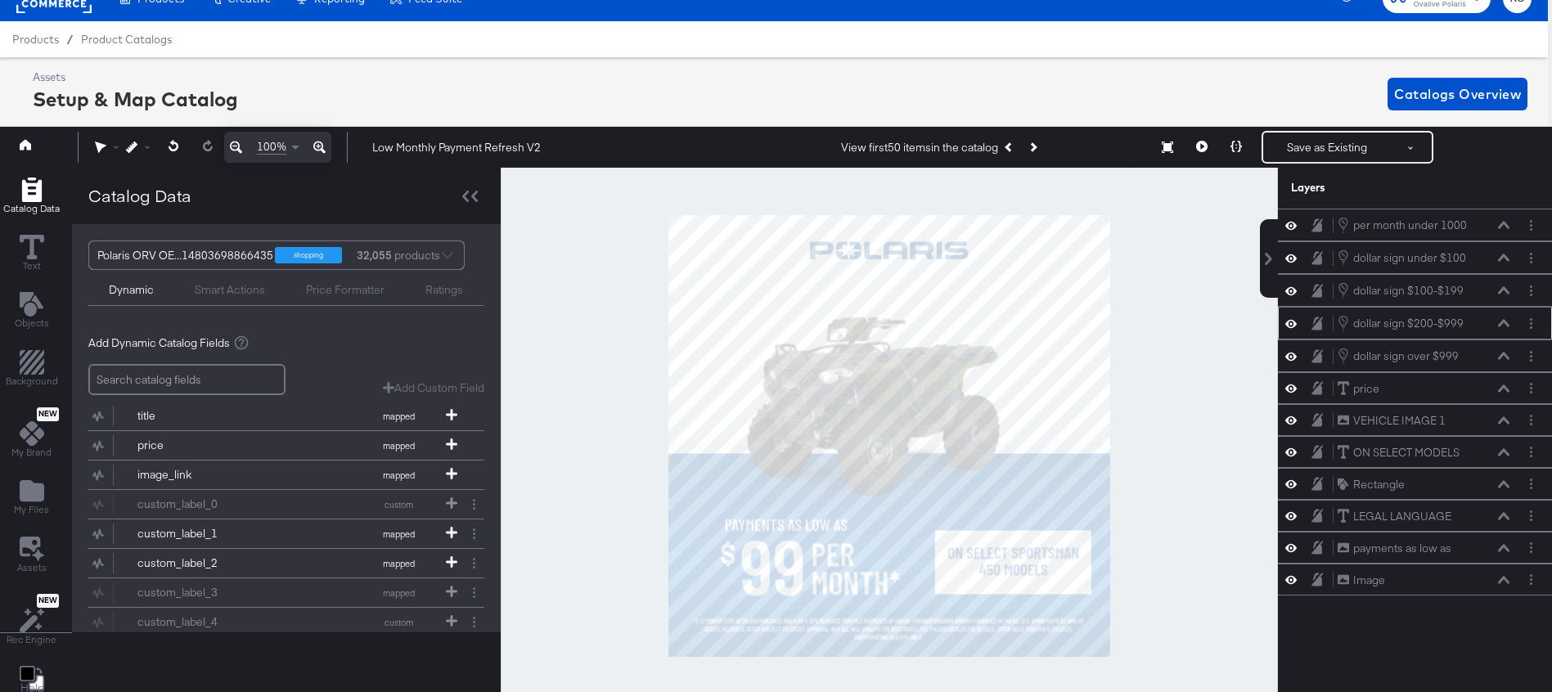
click at [1502, 322] on icon at bounding box center [1503, 323] width 11 height 8
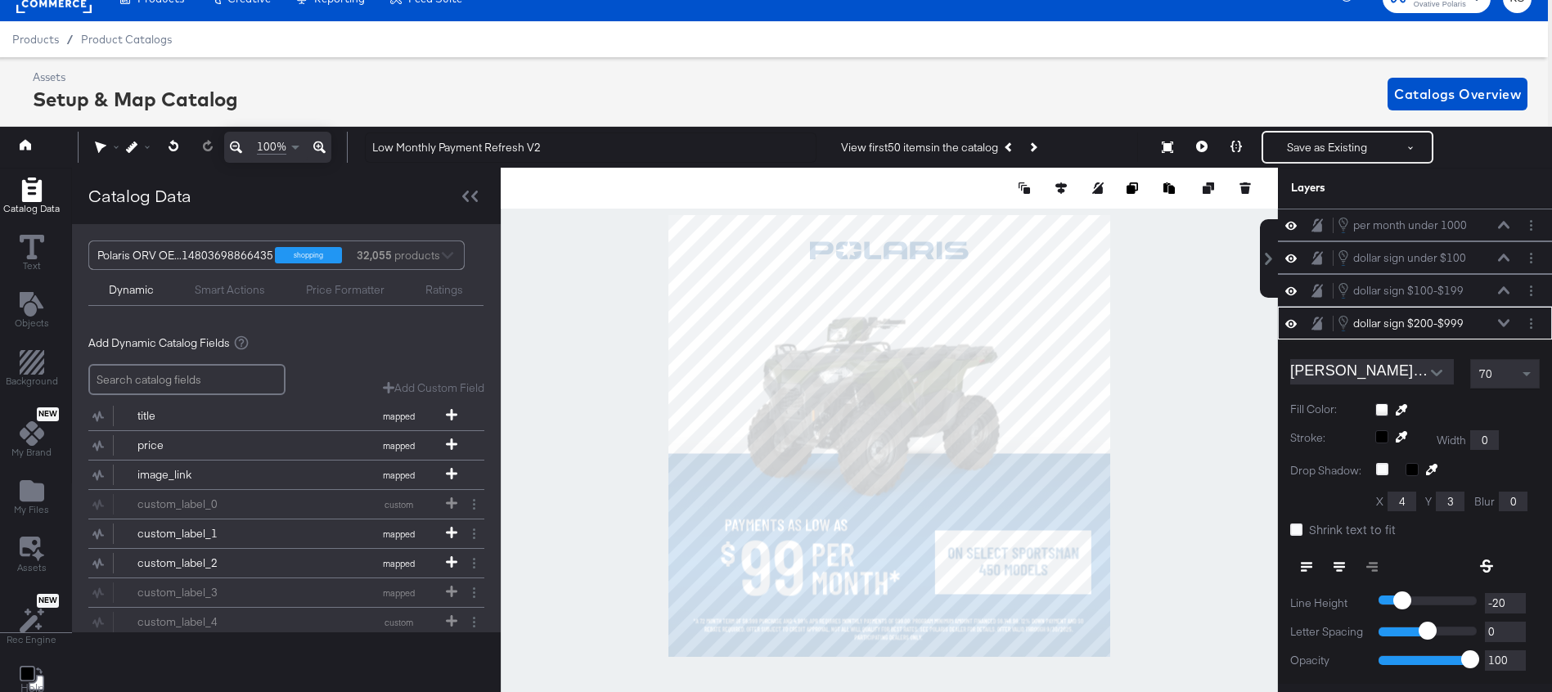
scroll to position [98, 0]
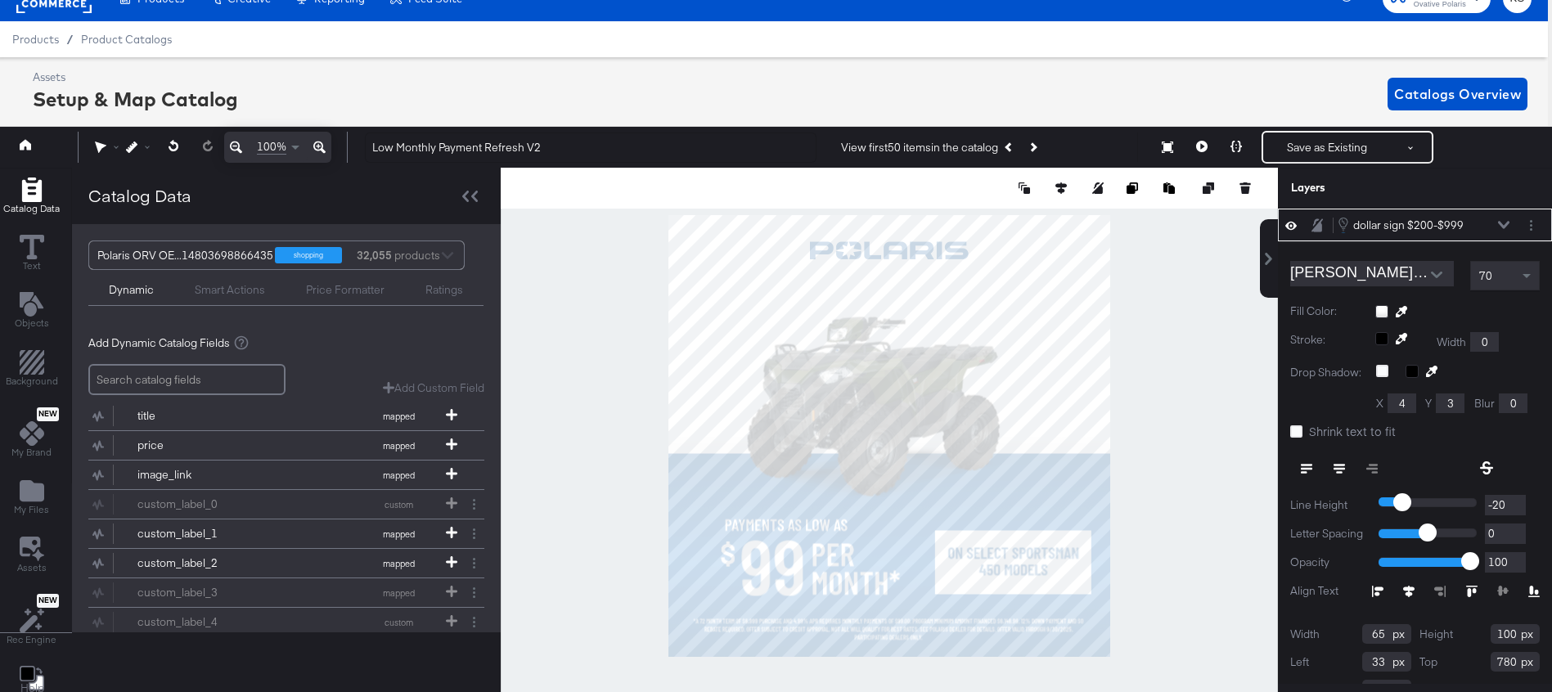
type input "32"
click at [1244, 149] on button at bounding box center [1236, 147] width 34 height 33
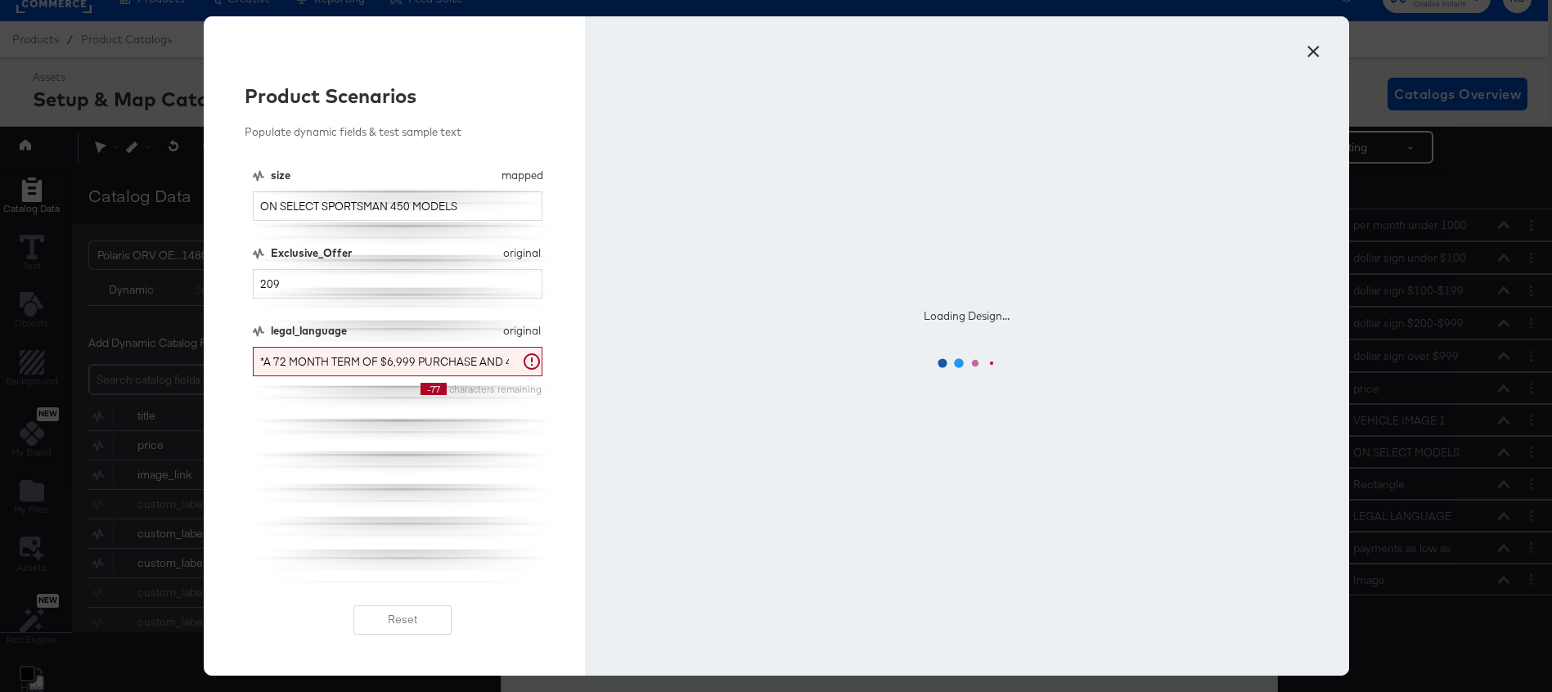
scroll to position [0, 0]
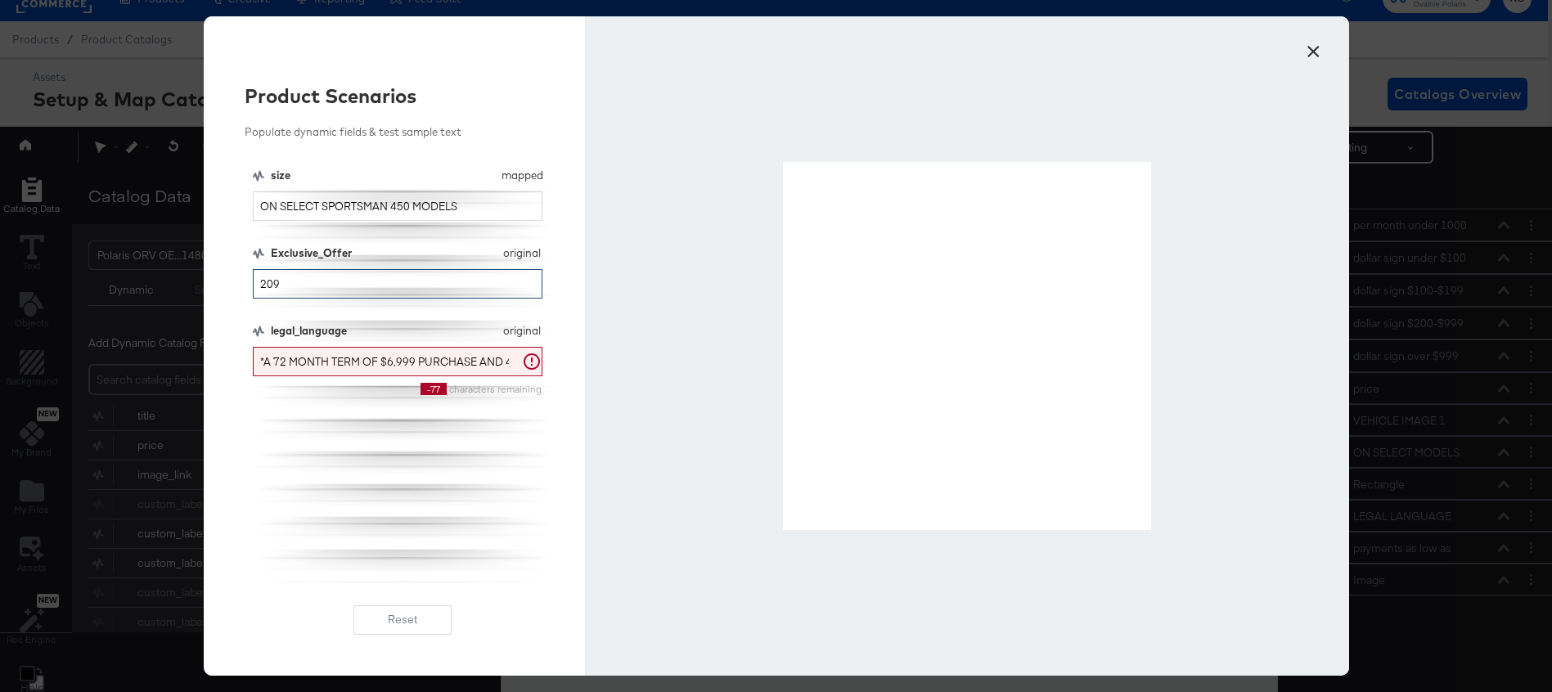
click at [310, 290] on input "209" at bounding box center [398, 284] width 290 height 30
click at [290, 284] on input "269" at bounding box center [398, 284] width 290 height 30
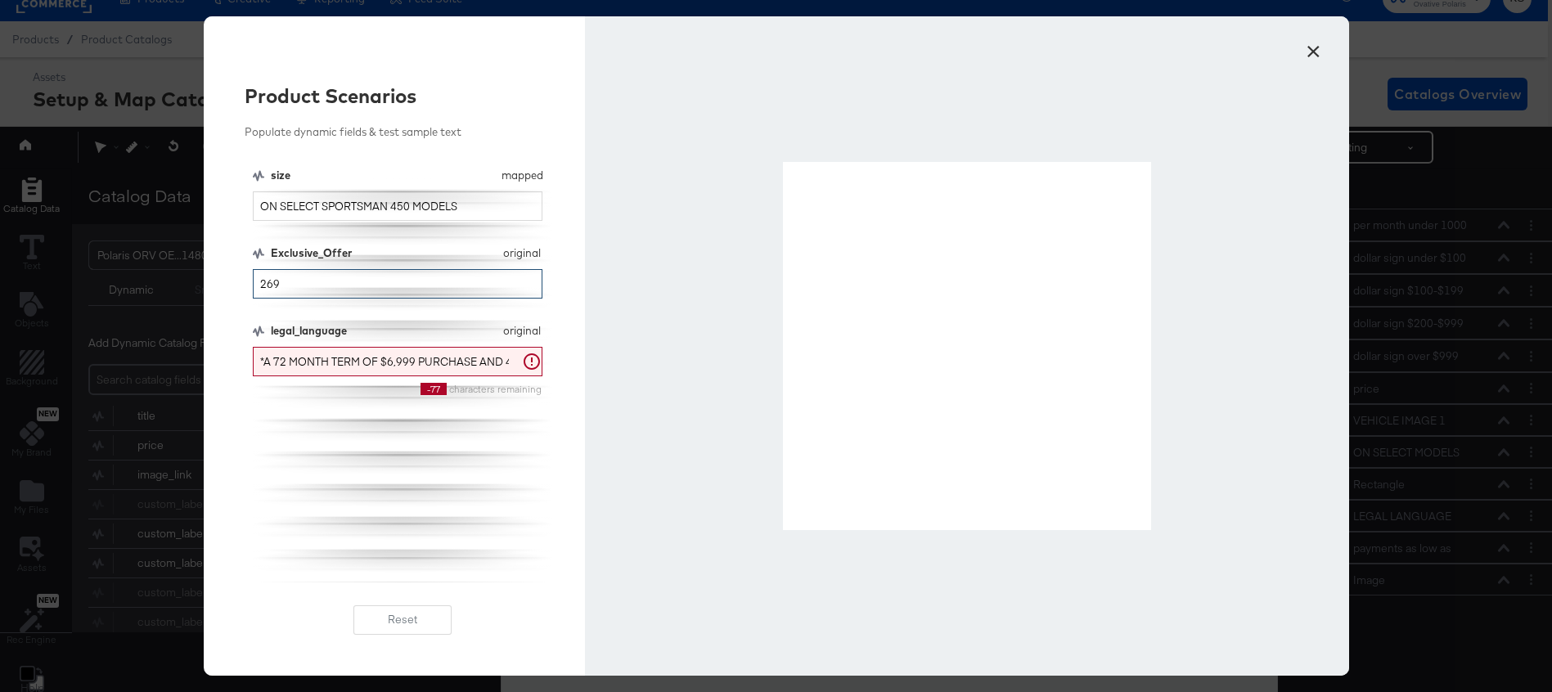
click at [290, 284] on input "269" at bounding box center [398, 284] width 290 height 30
click at [287, 284] on input "369" at bounding box center [398, 284] width 290 height 30
click at [281, 286] on input "239" at bounding box center [398, 284] width 290 height 30
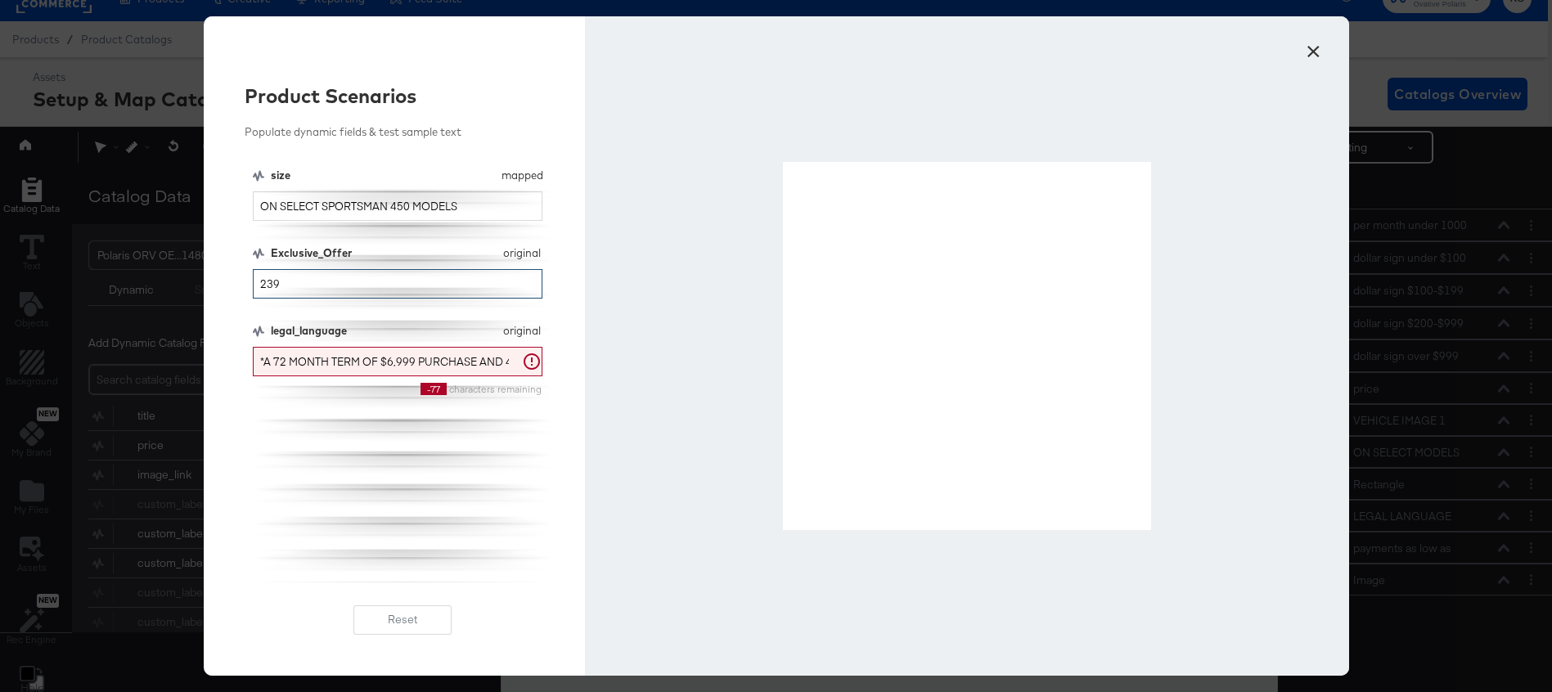
click at [281, 286] on input "239" at bounding box center [398, 284] width 290 height 30
click at [281, 286] on input "409" at bounding box center [398, 284] width 290 height 30
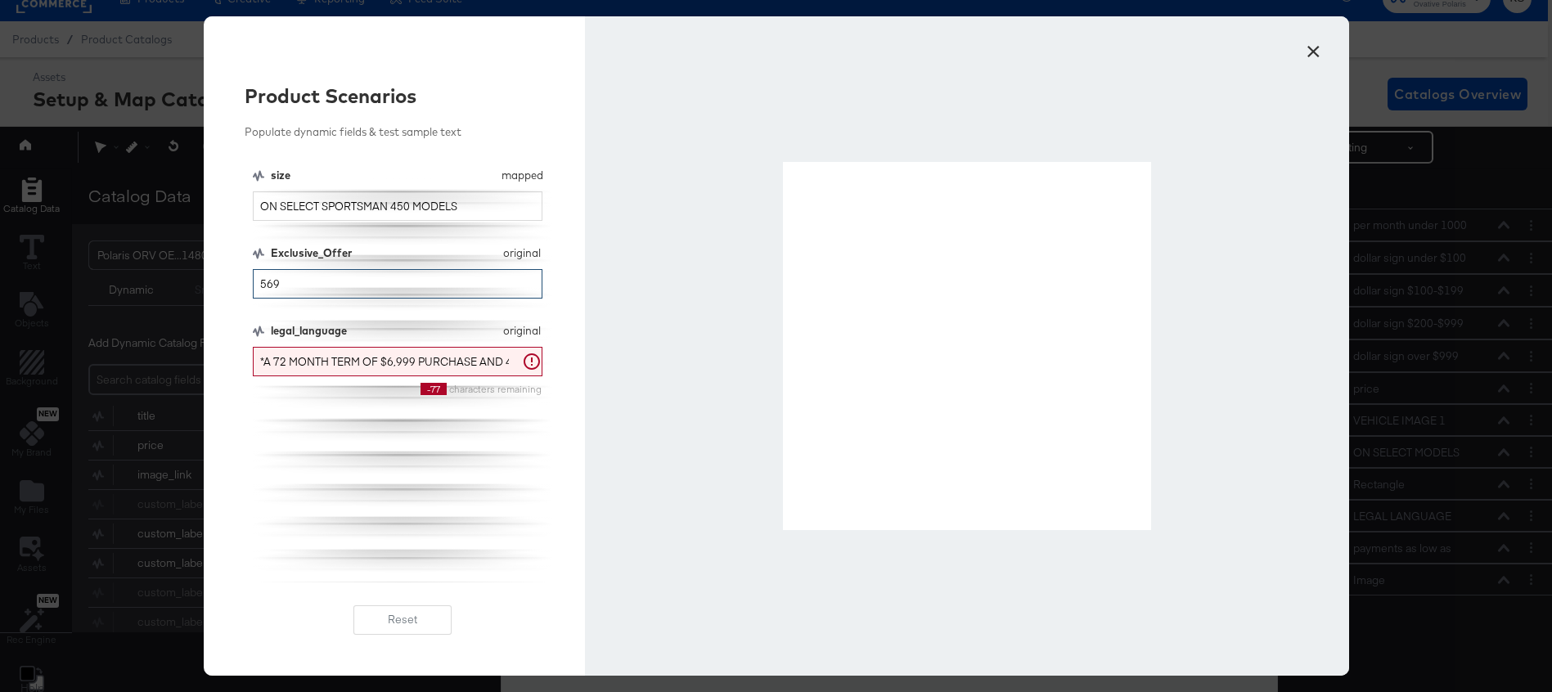
type input "569"
click at [1322, 46] on button "×" at bounding box center [1313, 47] width 29 height 29
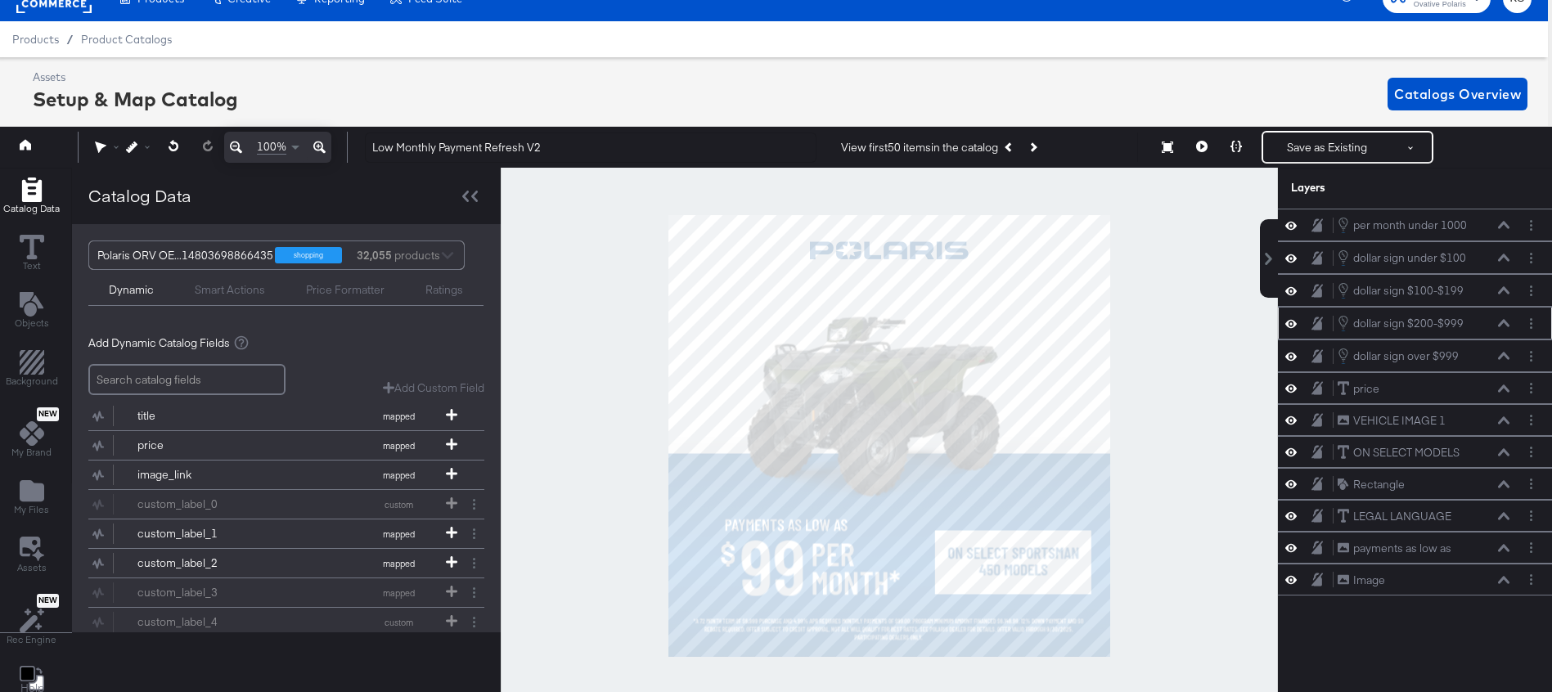
click at [1499, 325] on icon at bounding box center [1503, 323] width 11 height 8
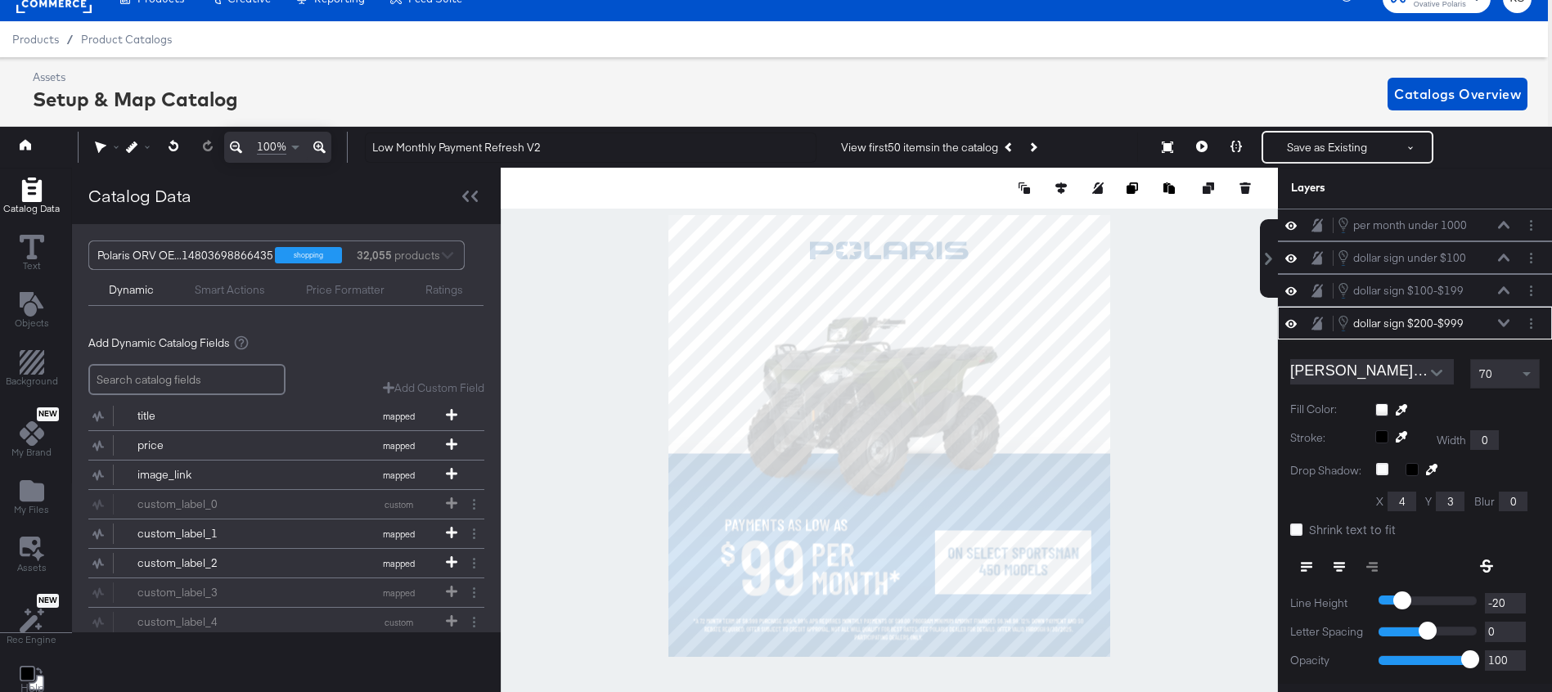
scroll to position [98, 0]
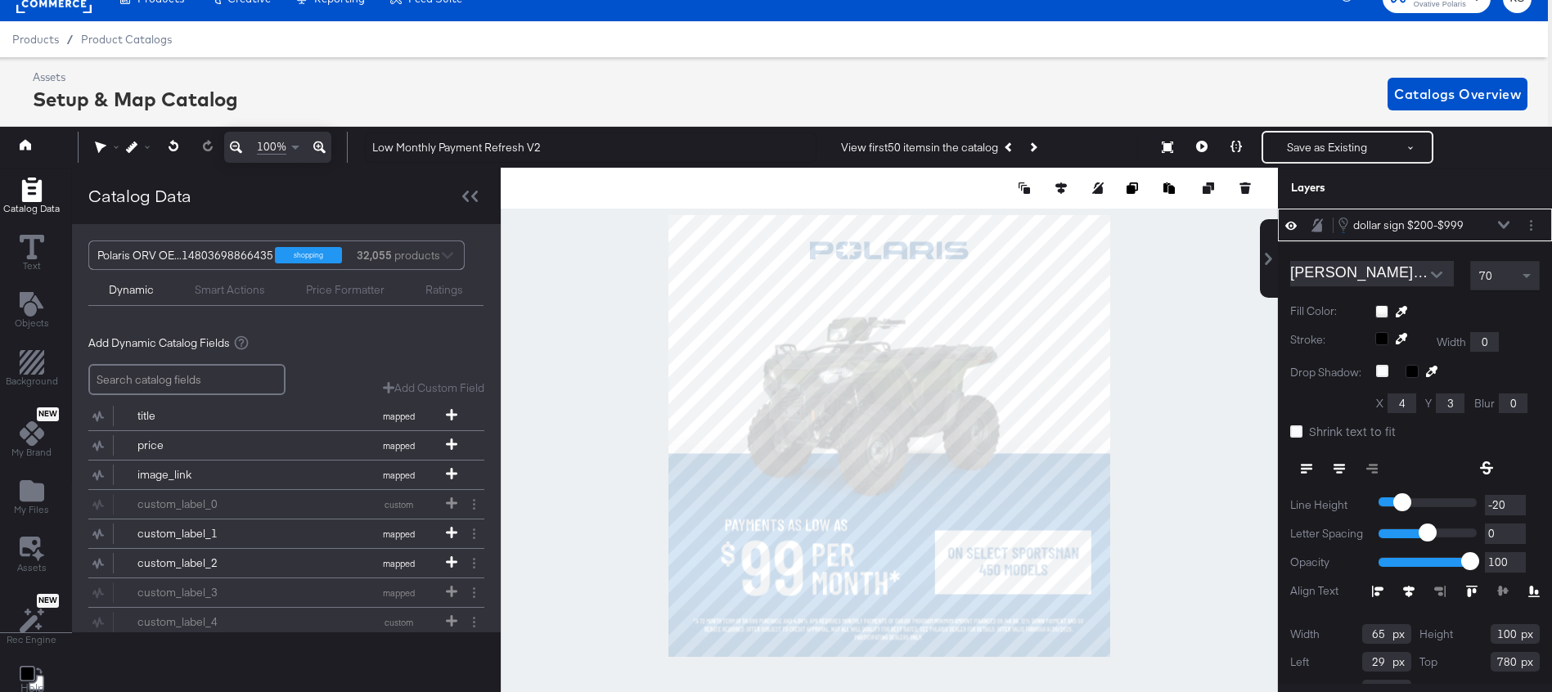
type input "28"
click at [1234, 150] on icon at bounding box center [1236, 146] width 11 height 11
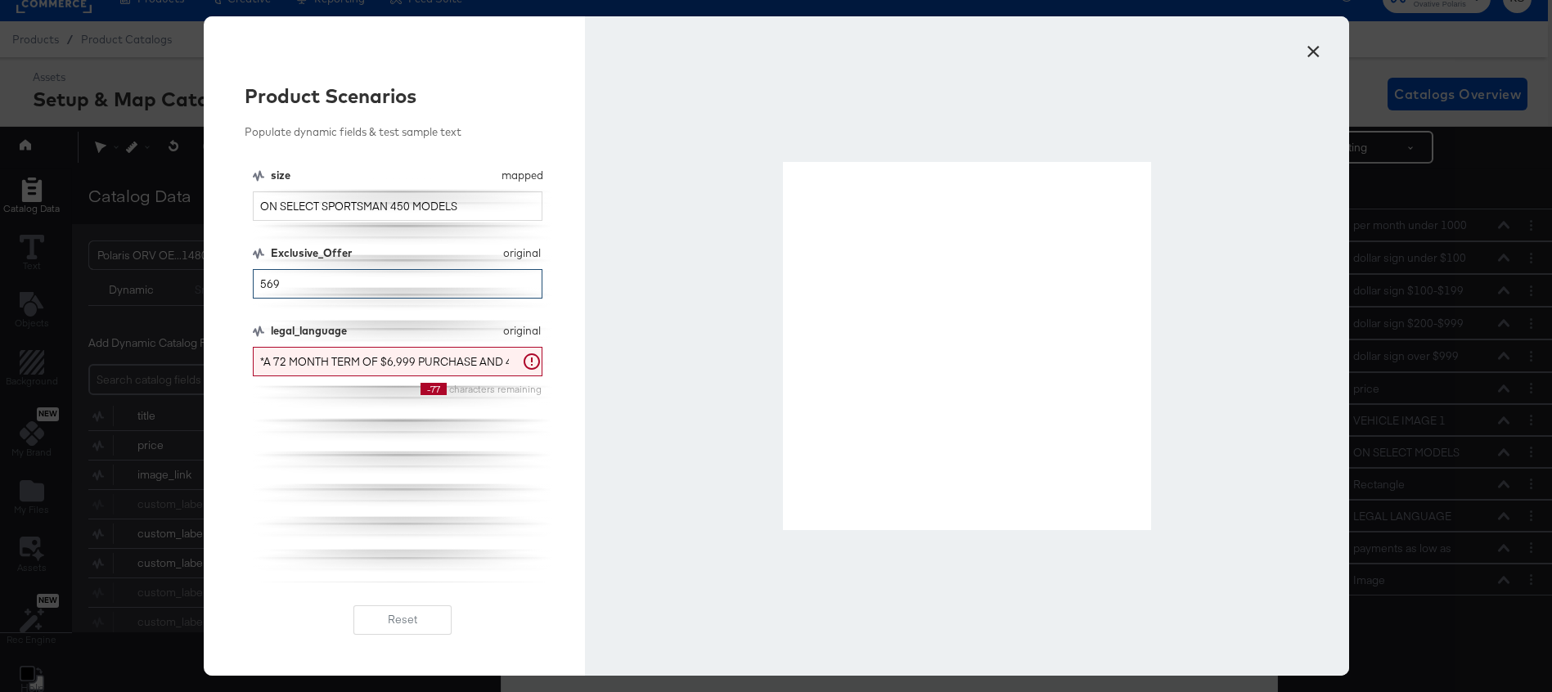
click at [340, 285] on input "569" at bounding box center [398, 284] width 290 height 30
click at [333, 286] on input "209" at bounding box center [398, 284] width 290 height 30
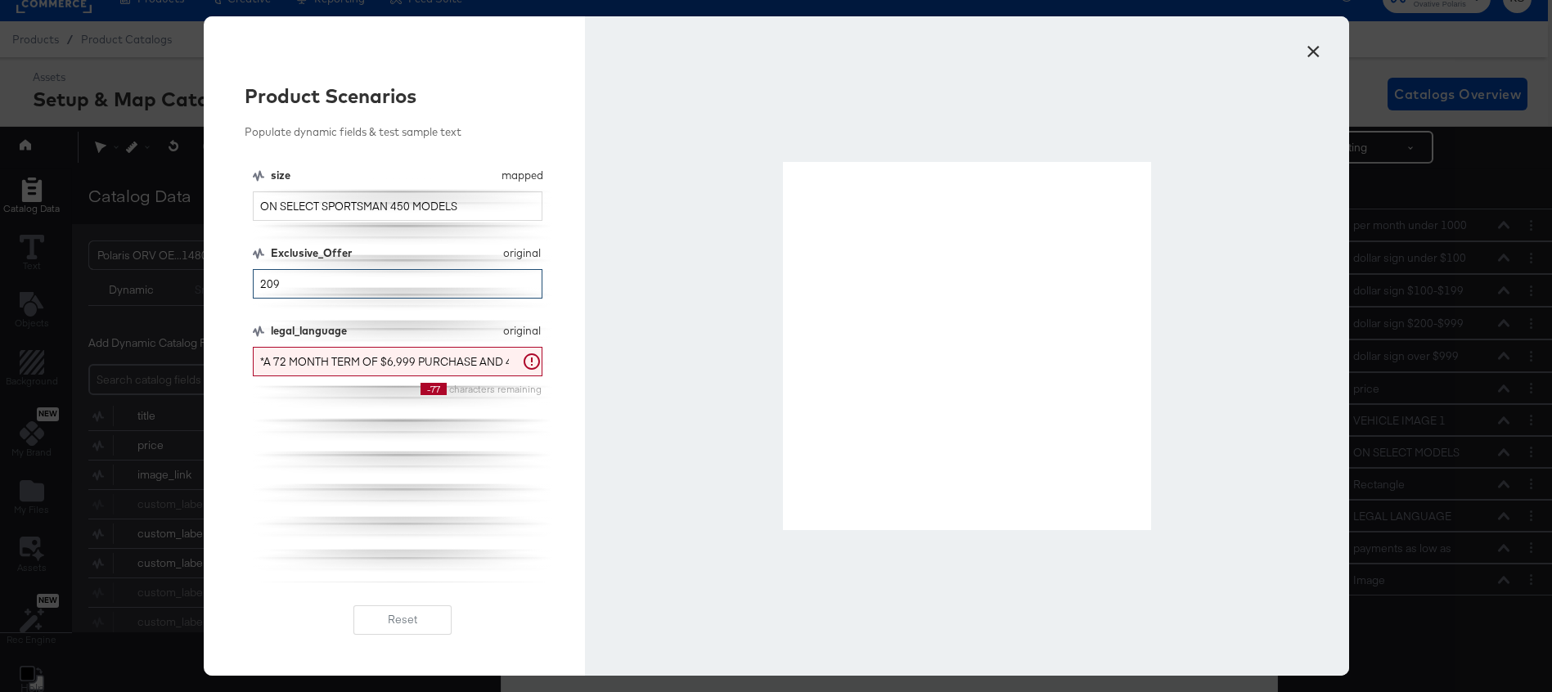
click at [333, 286] on input "209" at bounding box center [398, 284] width 290 height 30
click at [339, 286] on input "269" at bounding box center [398, 284] width 290 height 30
click at [323, 286] on input "369" at bounding box center [398, 284] width 290 height 30
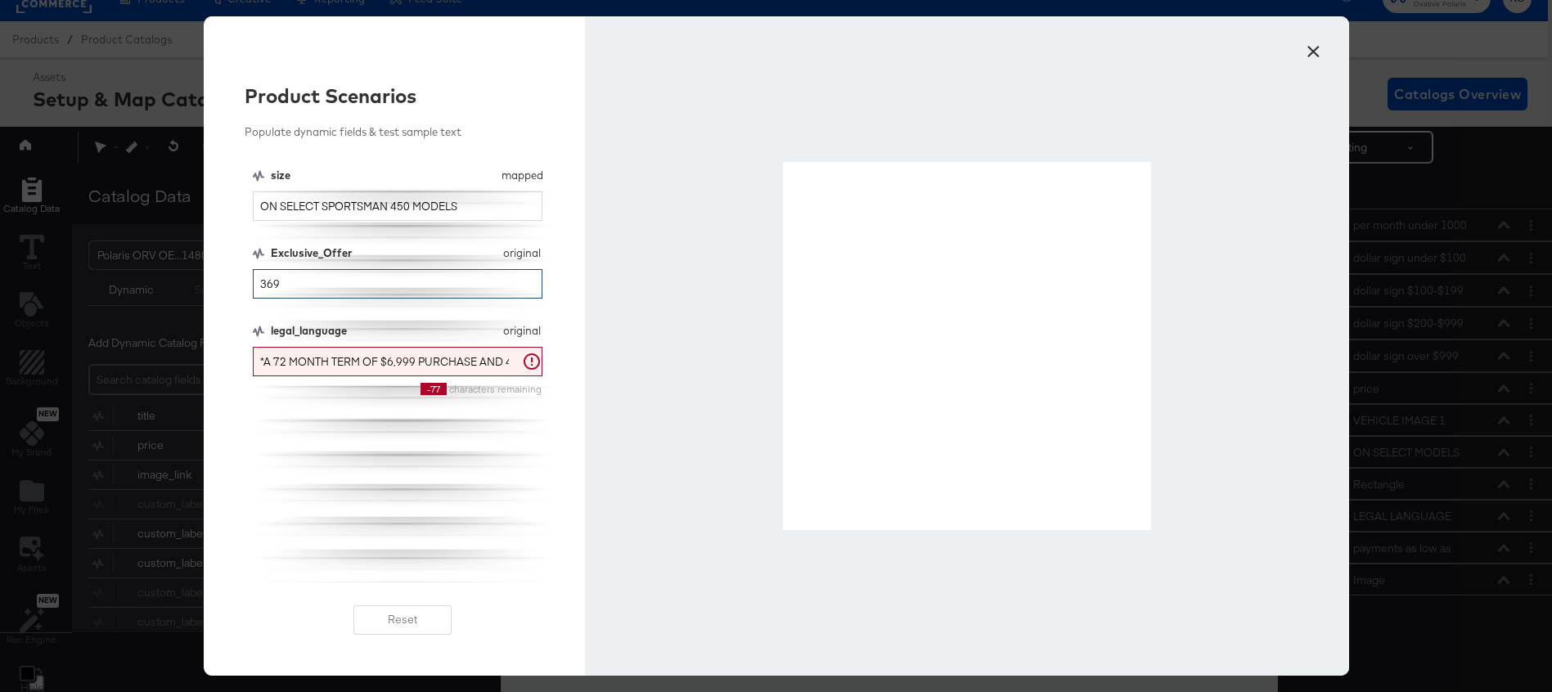
click at [323, 286] on input "369" at bounding box center [398, 284] width 290 height 30
click at [310, 284] on input "239" at bounding box center [398, 284] width 290 height 30
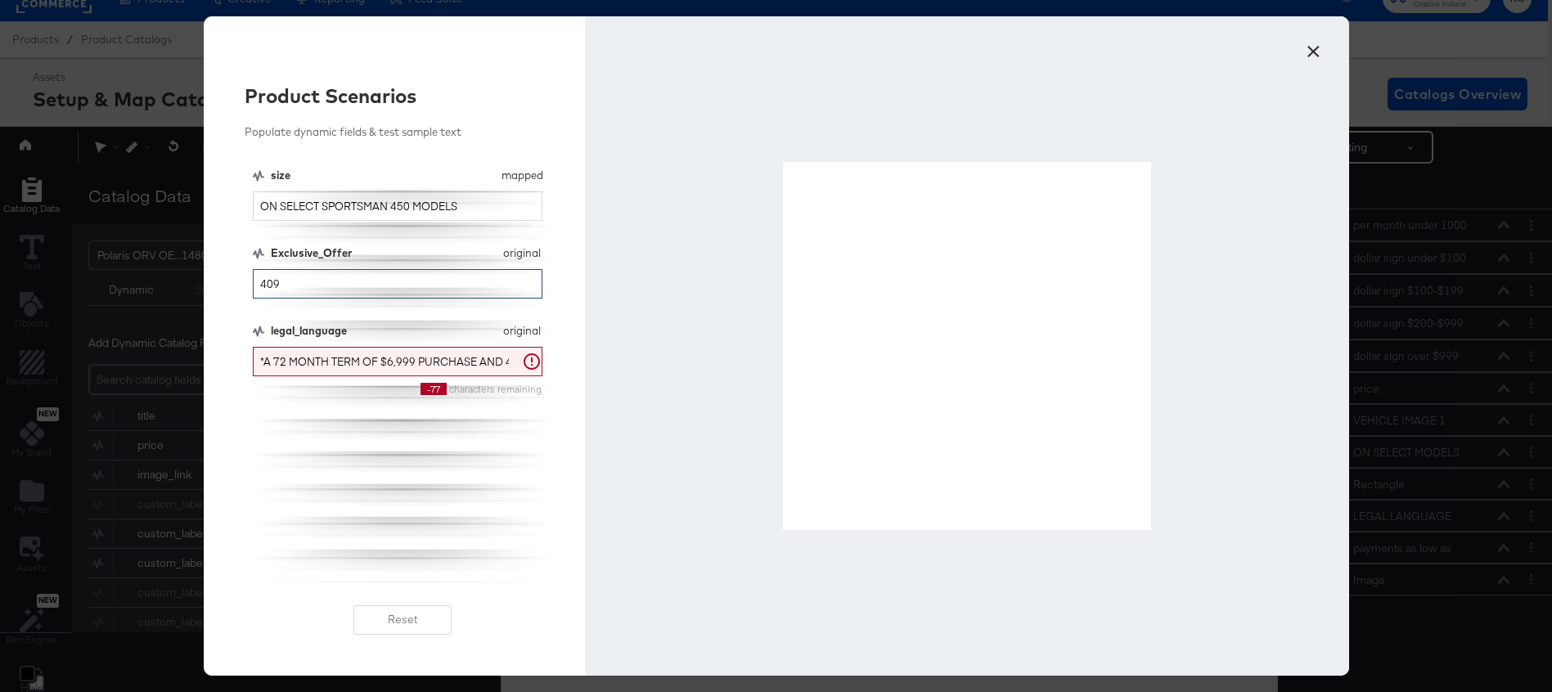
click at [313, 294] on input "409" at bounding box center [398, 284] width 290 height 30
type input "569"
click at [1317, 50] on button "×" at bounding box center [1313, 47] width 29 height 29
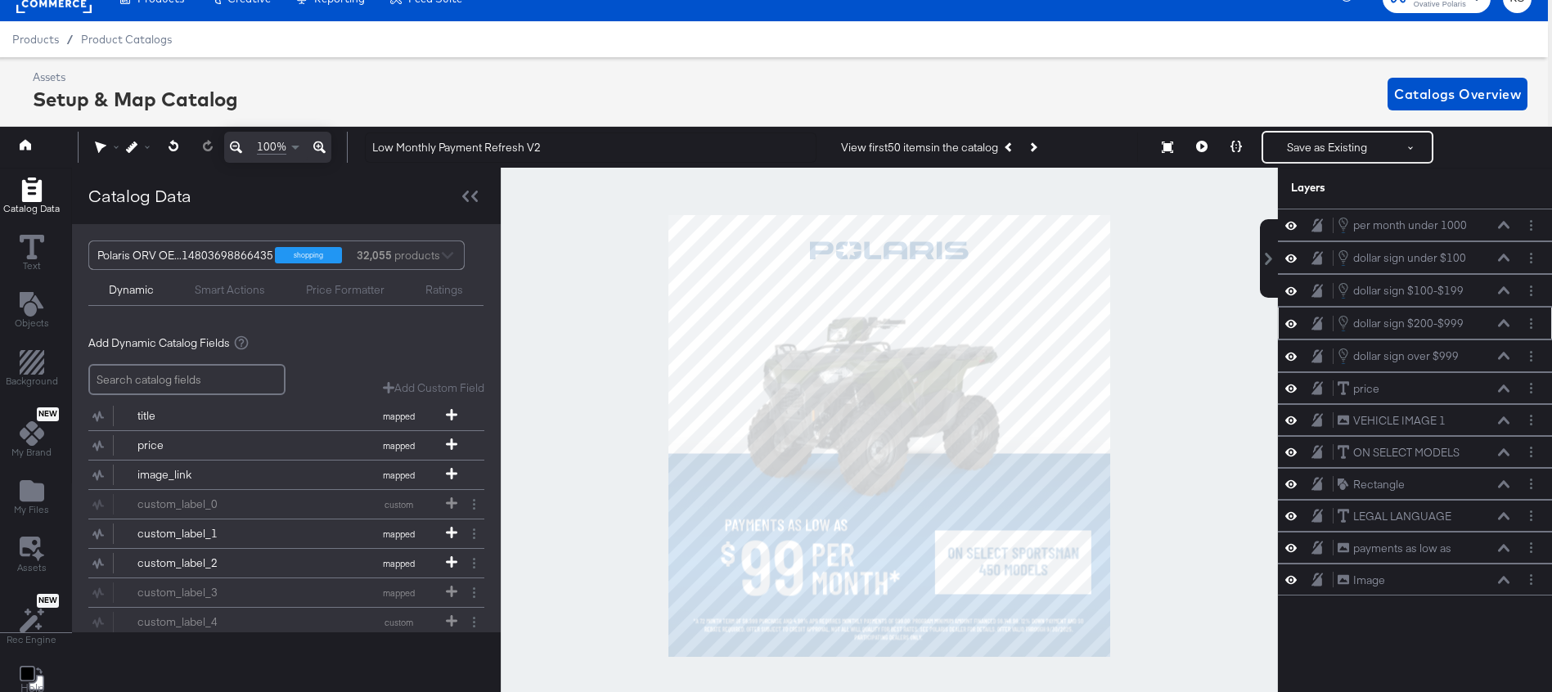
click at [1502, 323] on icon at bounding box center [1503, 323] width 11 height 7
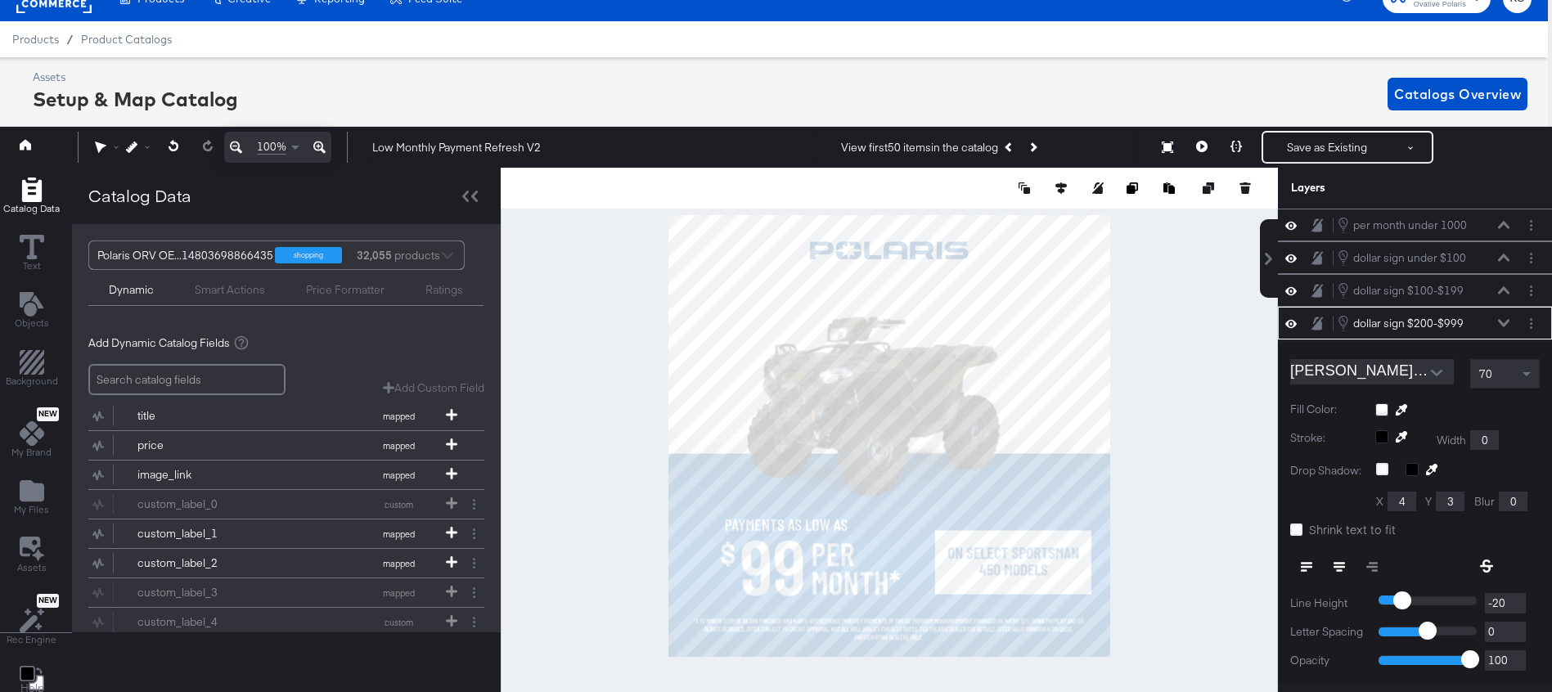
scroll to position [98, 0]
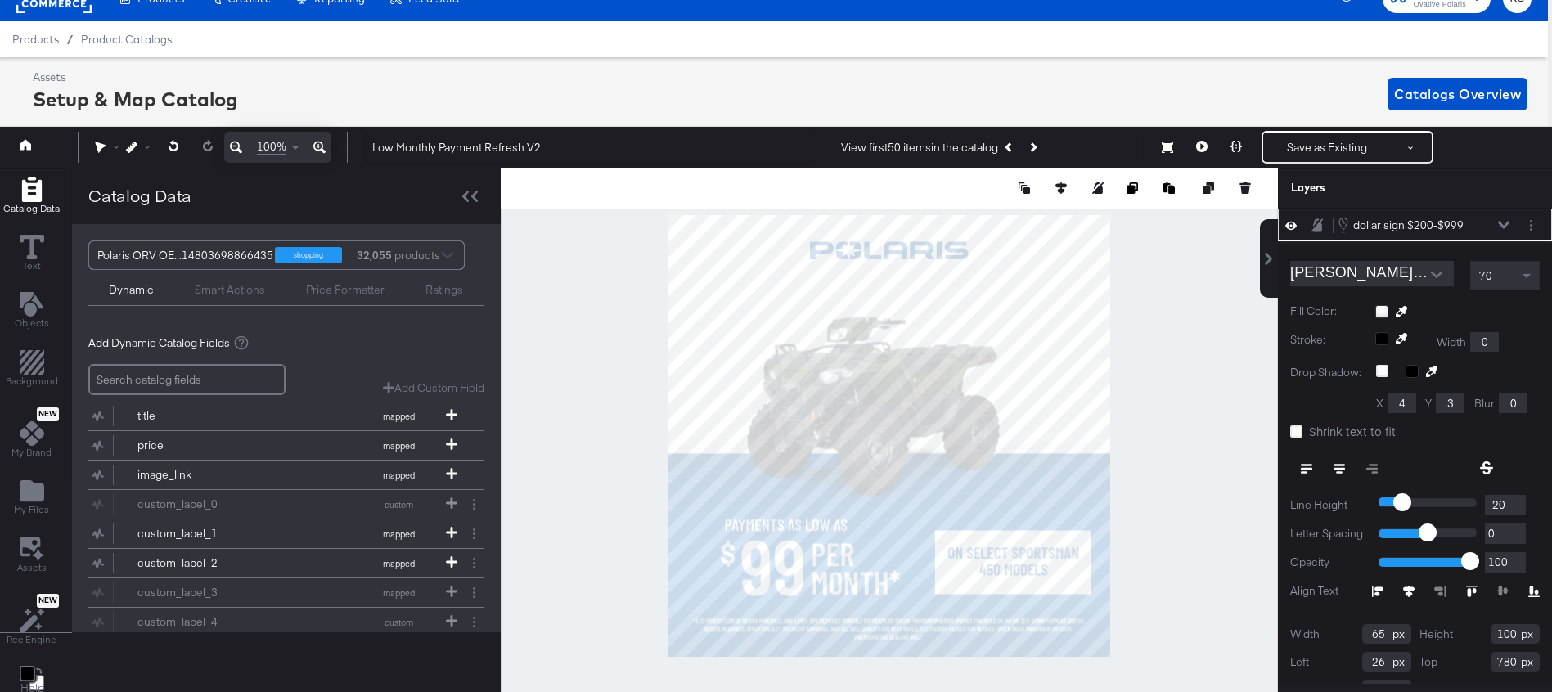
type input "25"
click at [1245, 152] on button at bounding box center [1236, 147] width 34 height 33
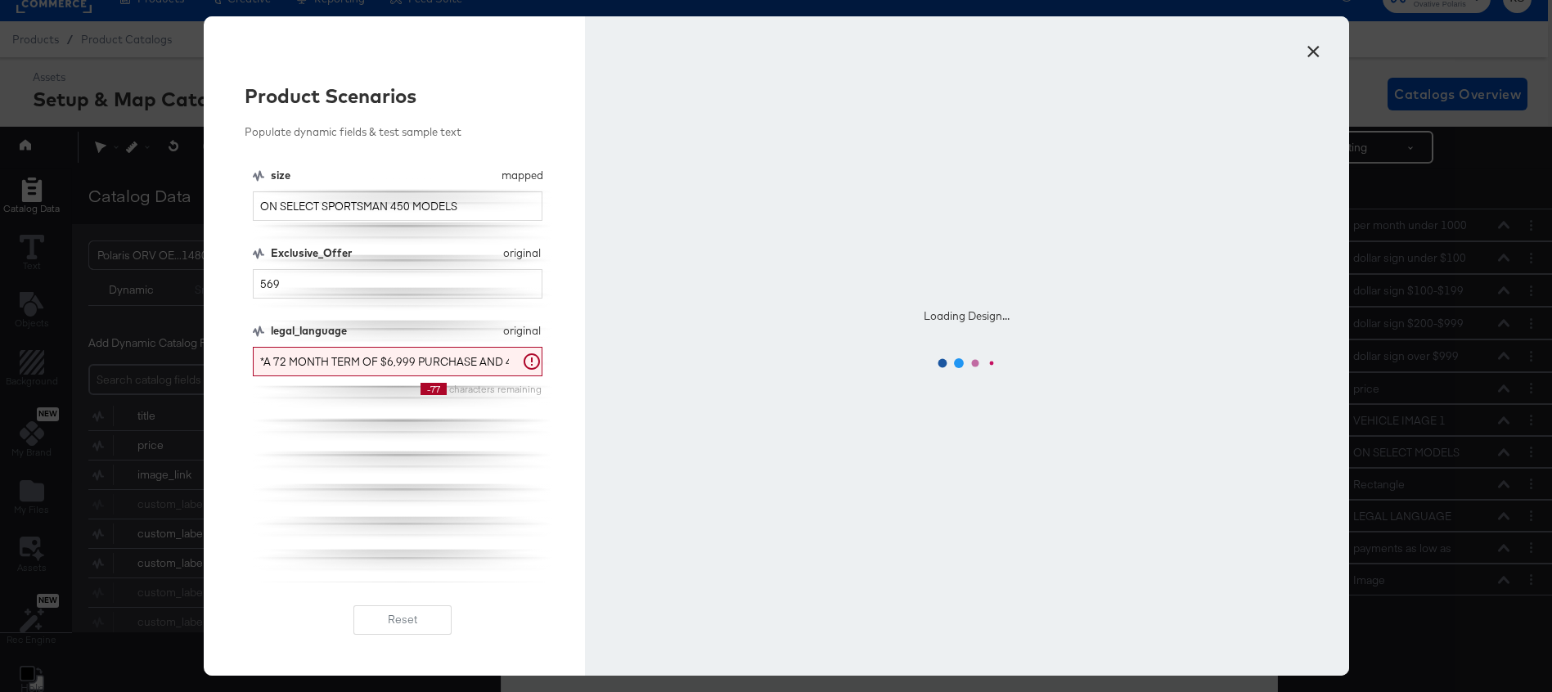
scroll to position [0, 0]
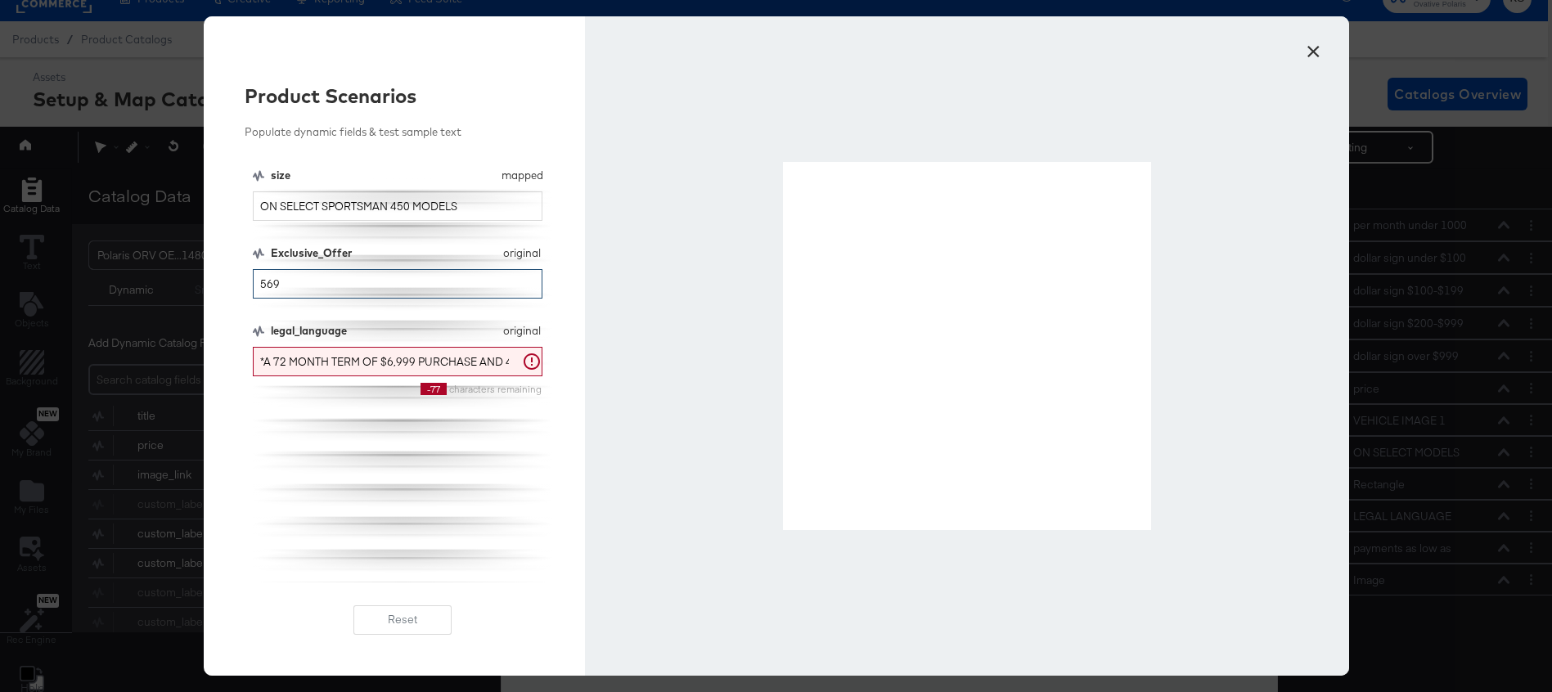
click at [323, 289] on input "569" at bounding box center [398, 284] width 290 height 30
click at [325, 286] on input "409" at bounding box center [398, 284] width 290 height 30
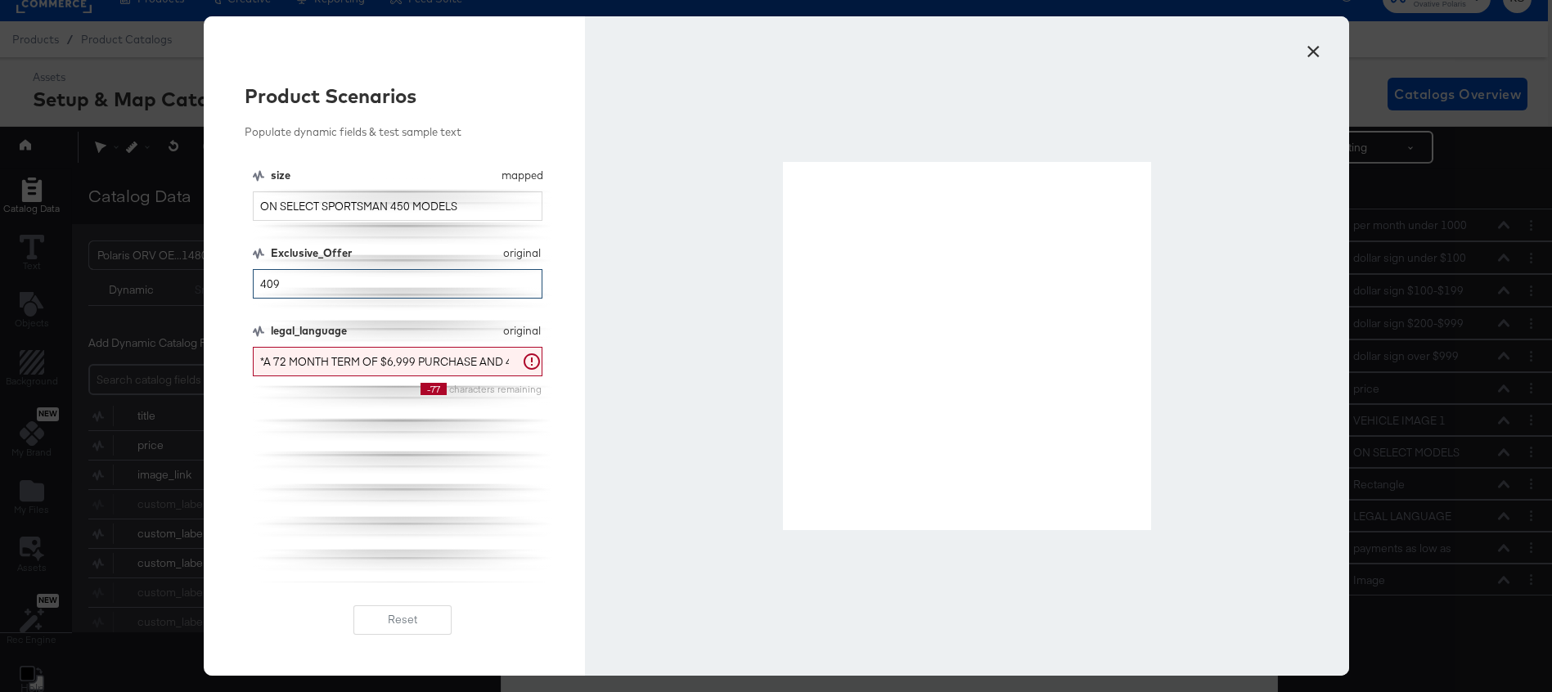
click at [325, 286] on input "409" at bounding box center [398, 284] width 290 height 30
click at [325, 286] on input "239" at bounding box center [398, 284] width 290 height 30
click at [304, 287] on input "189" at bounding box center [398, 284] width 290 height 30
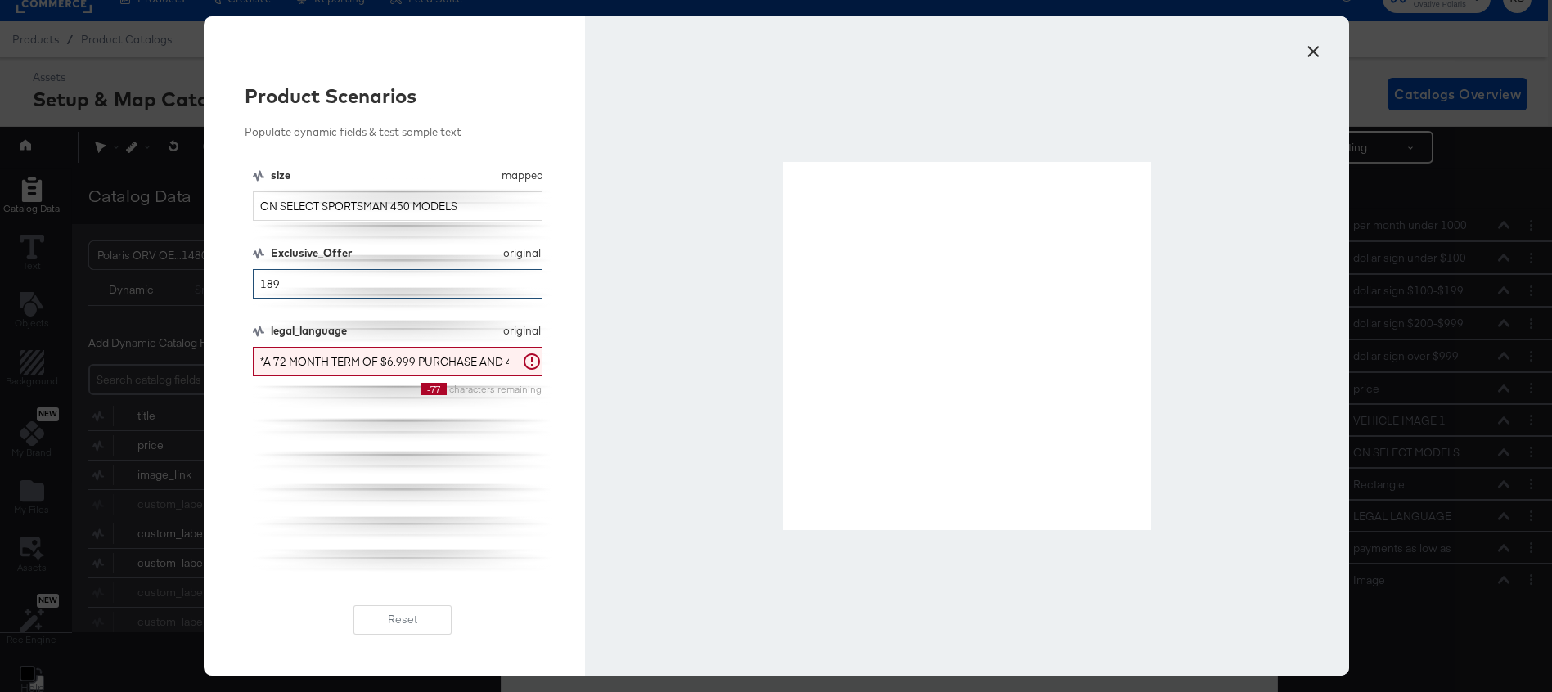
click at [304, 287] on input "189" at bounding box center [398, 284] width 290 height 30
click at [304, 289] on input "179" at bounding box center [398, 284] width 290 height 30
click at [304, 290] on input "179" at bounding box center [398, 284] width 290 height 30
click at [300, 287] on input "369" at bounding box center [398, 284] width 290 height 30
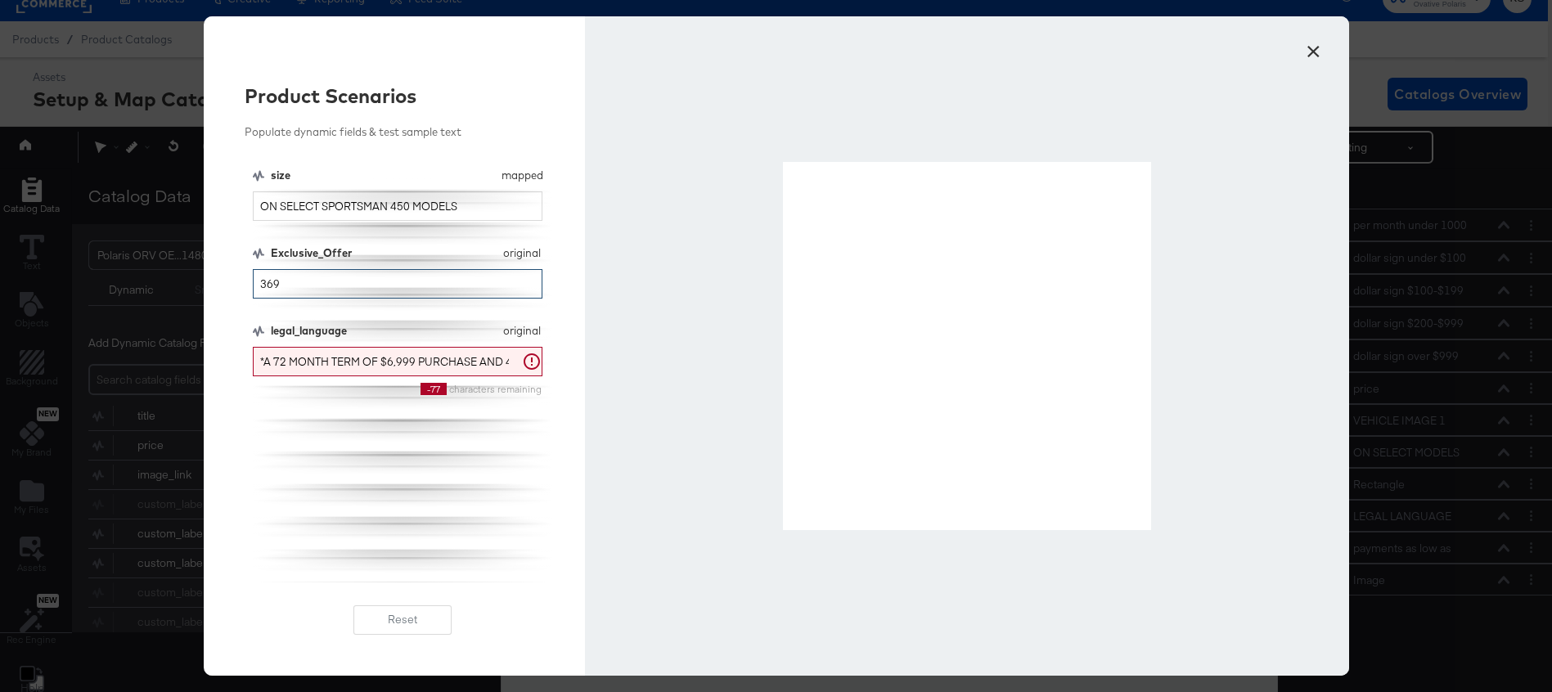
click at [300, 287] on input "369" at bounding box center [398, 284] width 290 height 30
click at [304, 288] on input "269" at bounding box center [398, 284] width 290 height 30
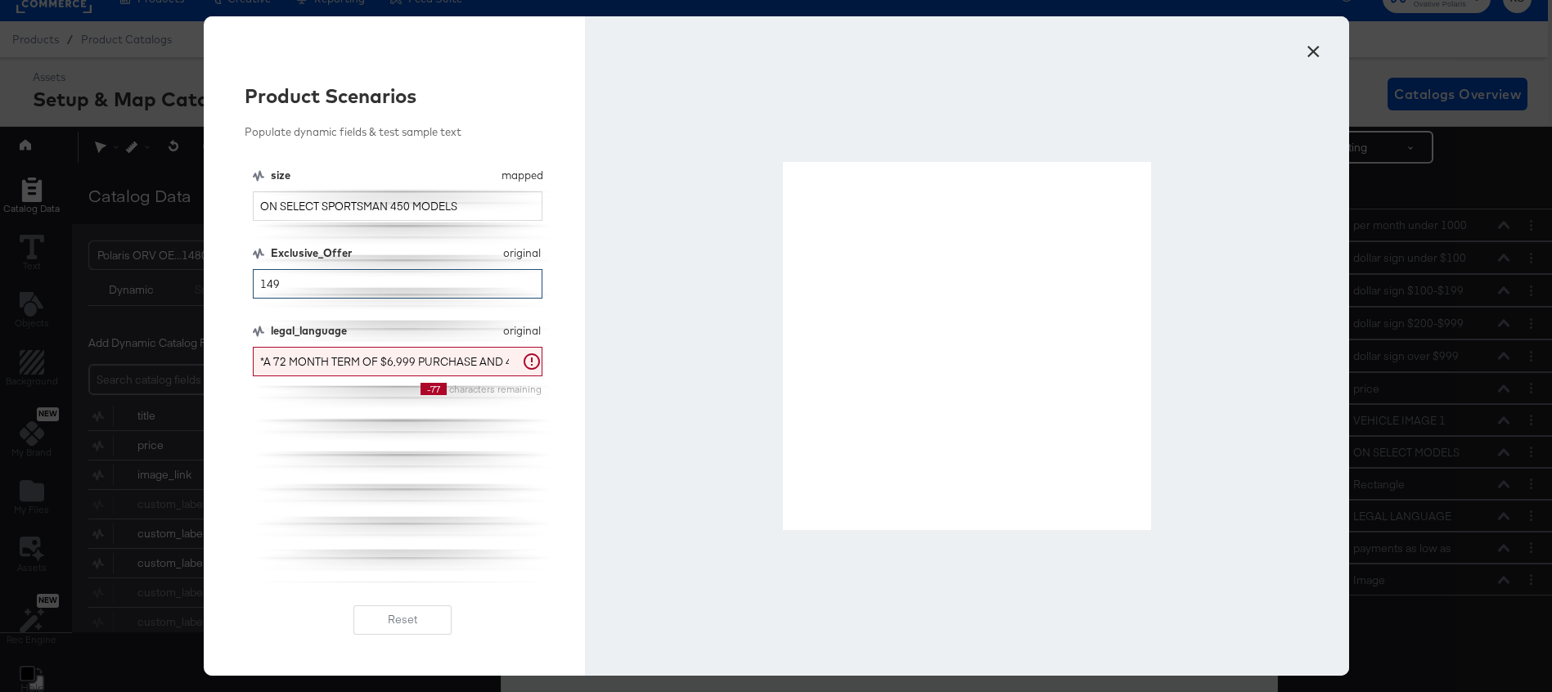
click at [316, 295] on input "149" at bounding box center [398, 284] width 290 height 30
click at [315, 295] on input "149" at bounding box center [398, 284] width 290 height 30
click at [333, 287] on input "209" at bounding box center [398, 284] width 290 height 30
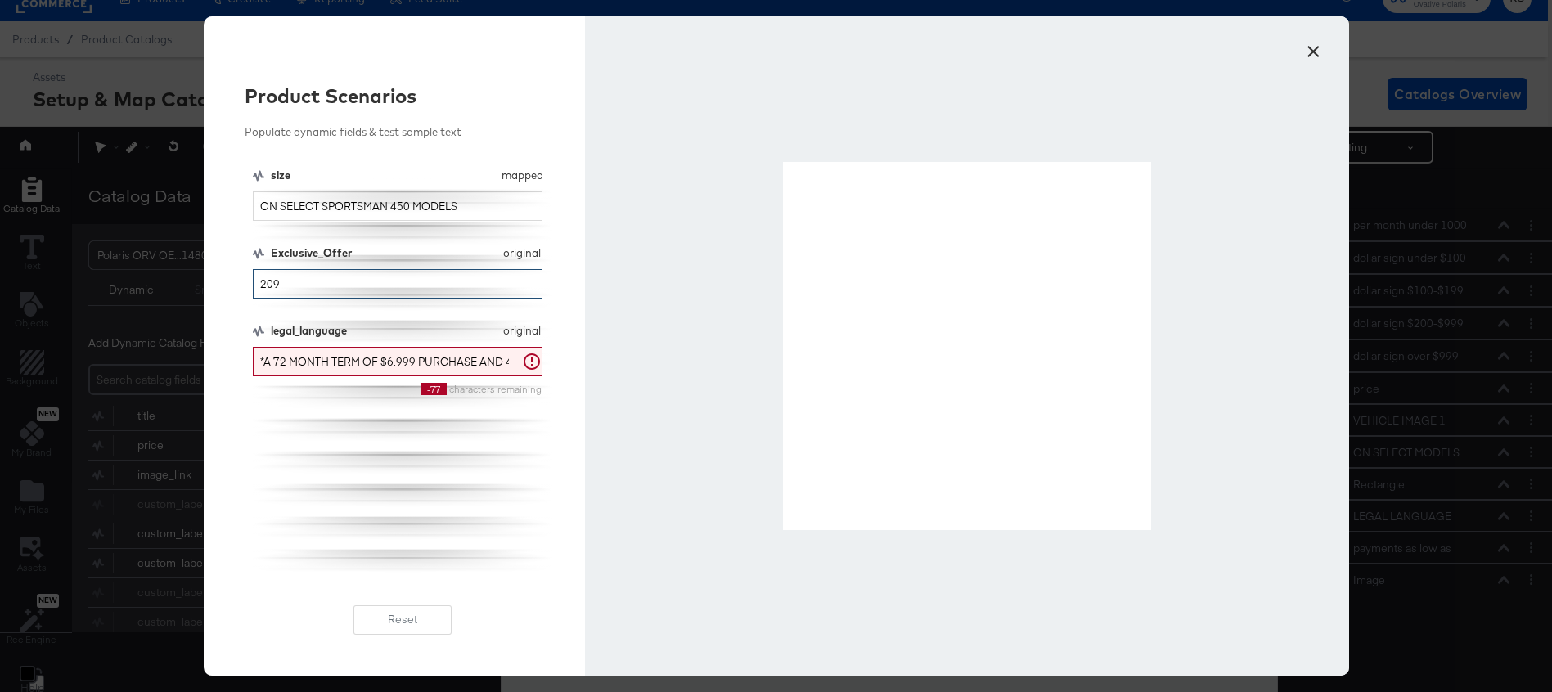
click at [333, 287] on input "209" at bounding box center [398, 284] width 290 height 30
click at [322, 284] on input "109" at bounding box center [398, 284] width 290 height 30
type input "99"
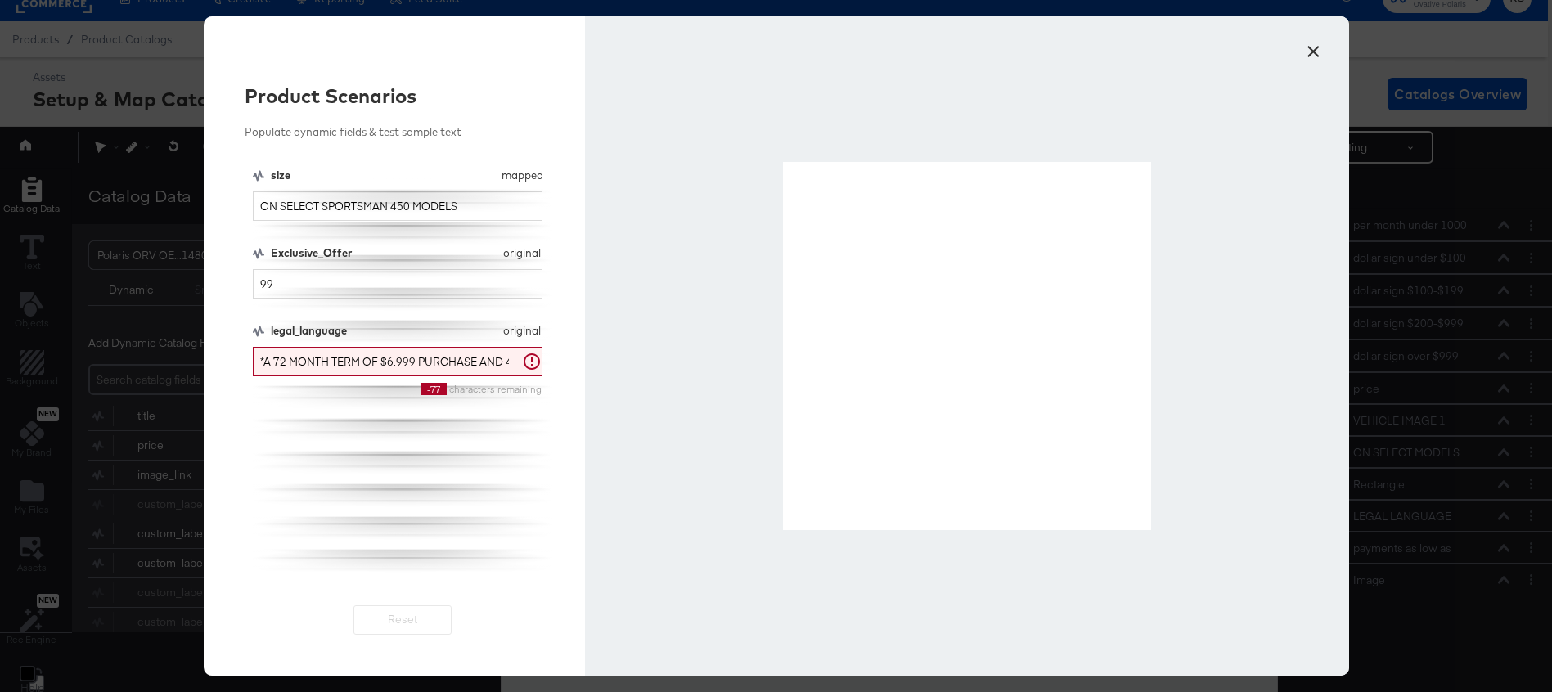
click at [1312, 46] on button "×" at bounding box center [1313, 47] width 29 height 29
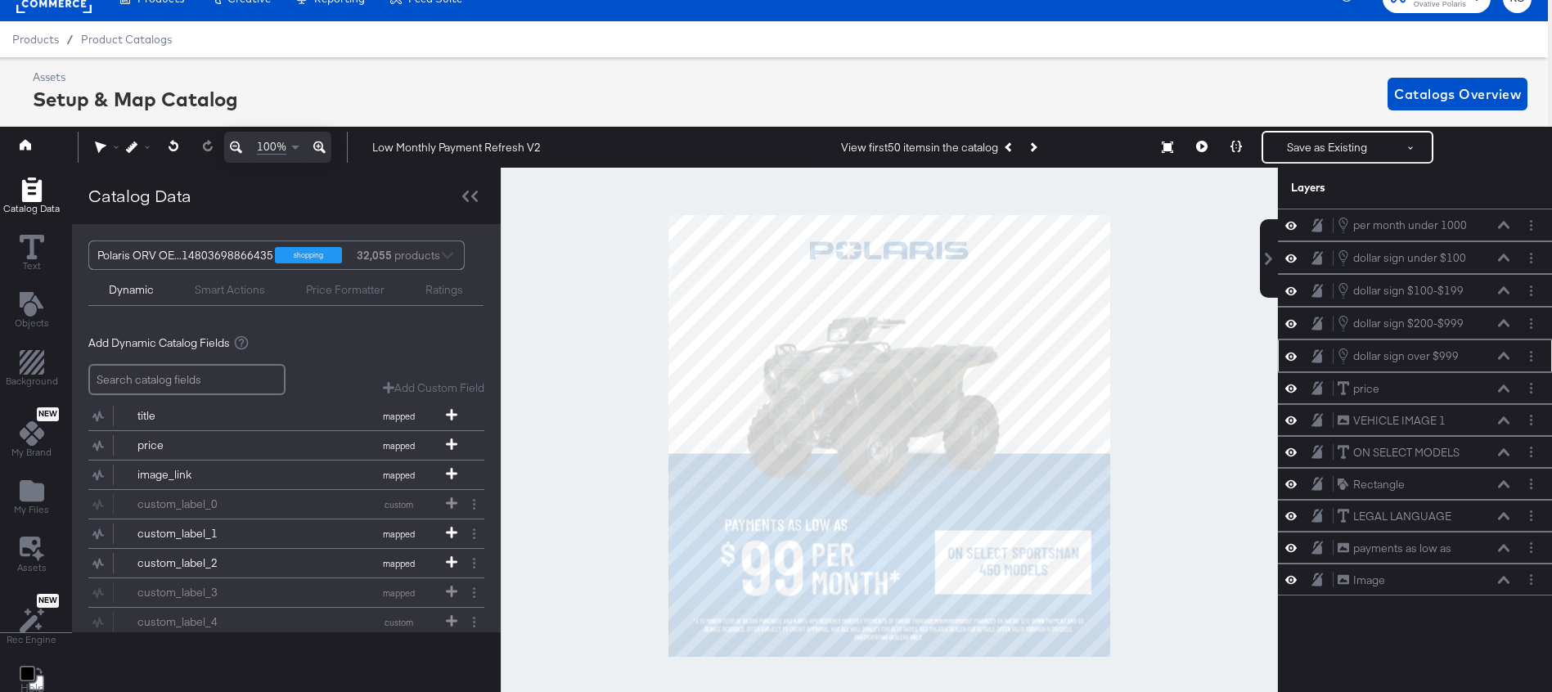
click at [1291, 355] on icon at bounding box center [1291, 356] width 11 height 14
click at [1531, 353] on circle "Layer Options" at bounding box center [1531, 352] width 2 height 2
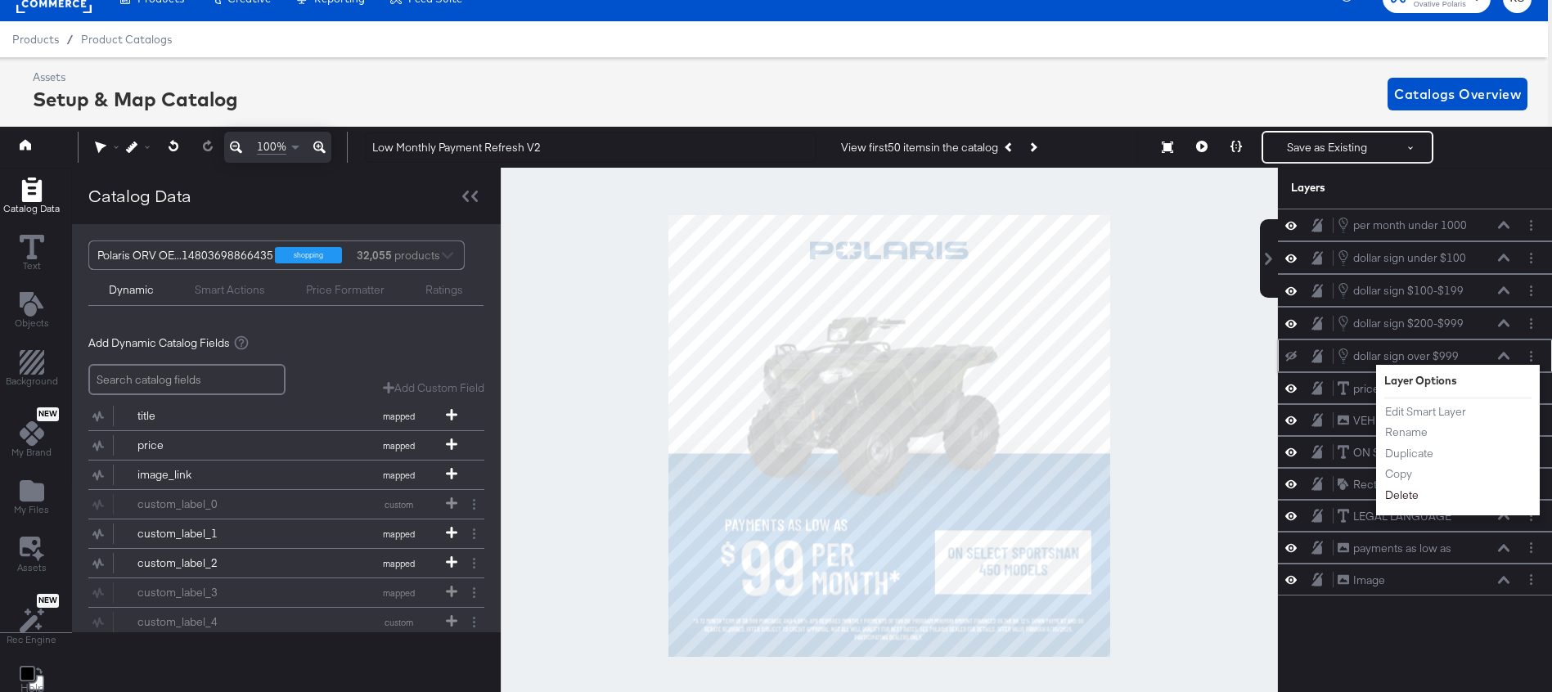
click at [1398, 496] on button "Delete" at bounding box center [1402, 495] width 35 height 17
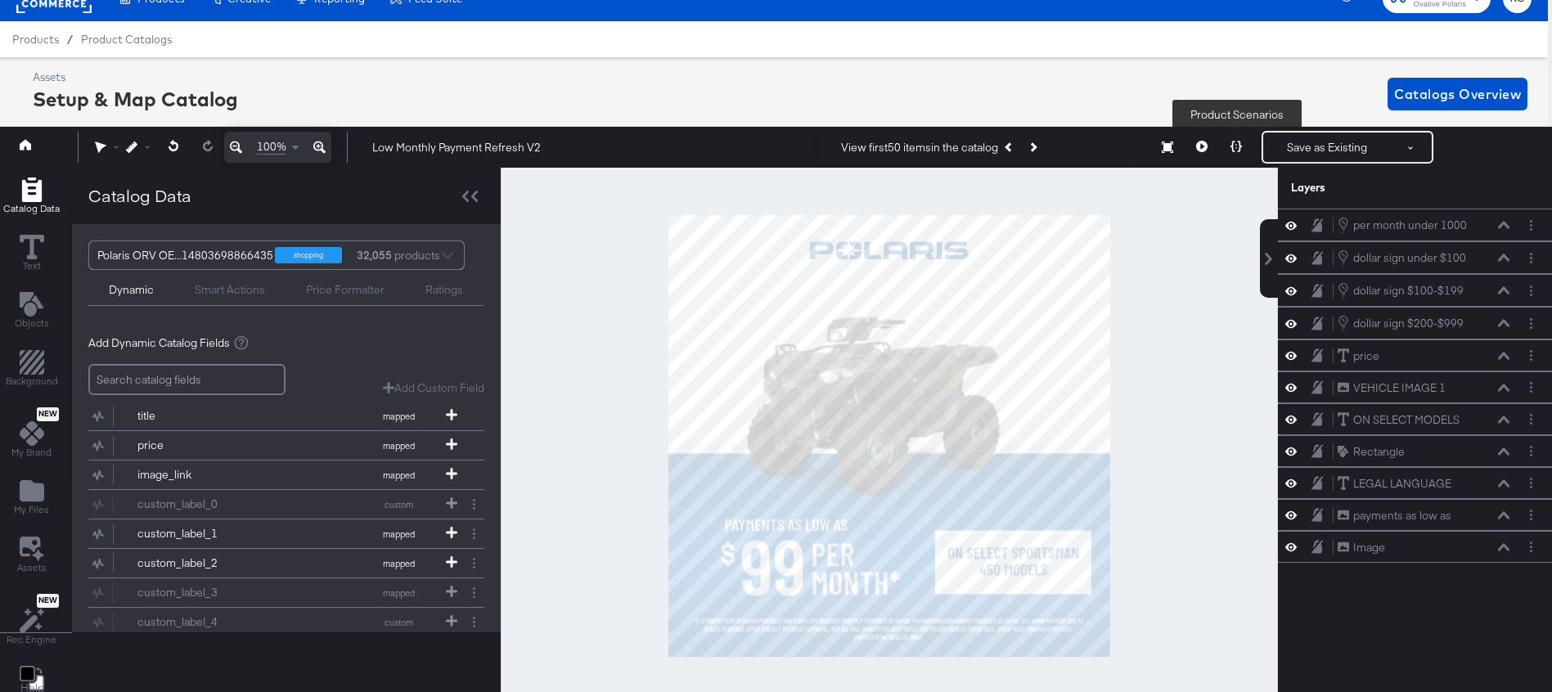
click at [1236, 153] on button at bounding box center [1236, 147] width 34 height 33
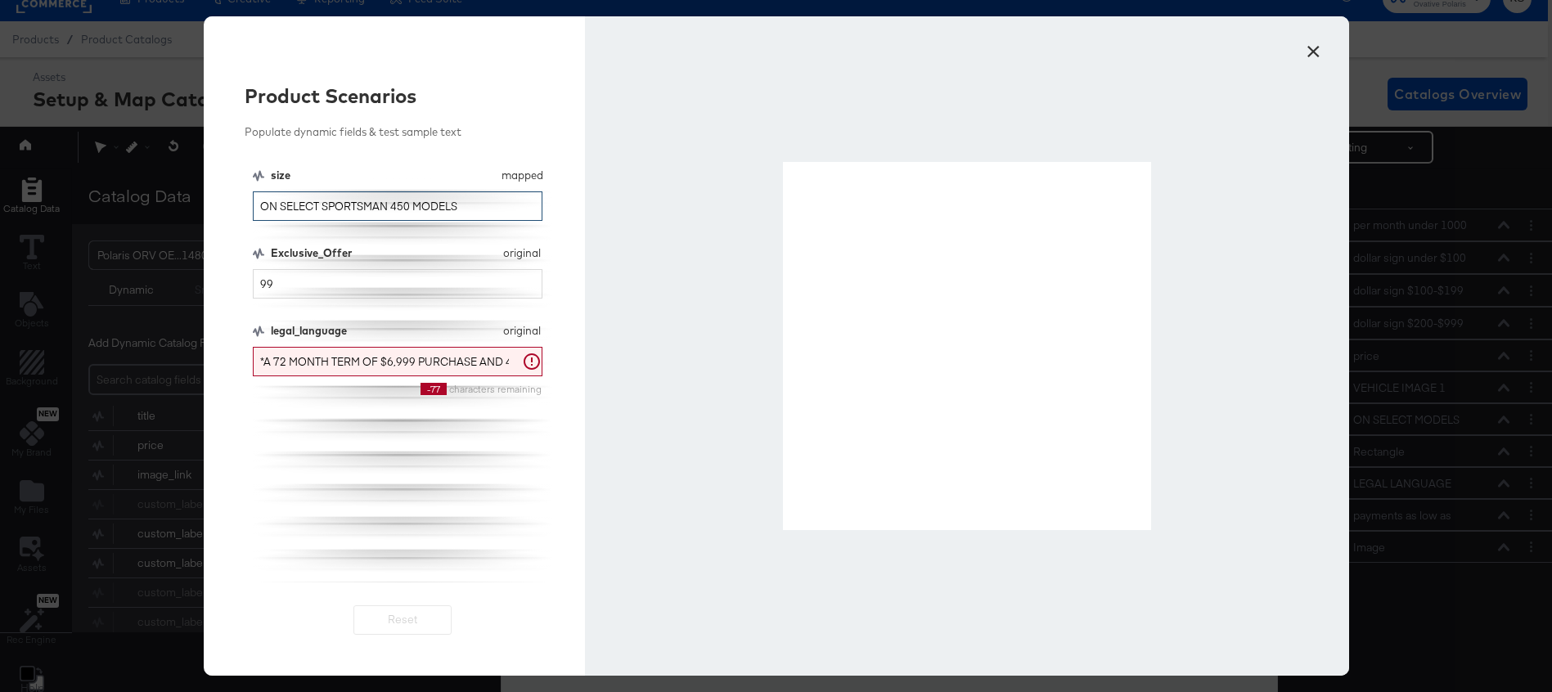
click at [390, 206] on input "ON SELECT SPORTSMAN 450 MODELS" at bounding box center [398, 206] width 290 height 30
drag, startPoint x: 474, startPoint y: 205, endPoint x: 324, endPoint y: 204, distance: 149.8
click at [323, 204] on input "ON SELECT SPORTSMAN 570 MODELS" at bounding box center [398, 206] width 290 height 30
drag, startPoint x: 508, startPoint y: 204, endPoint x: 324, endPoint y: 205, distance: 184.1
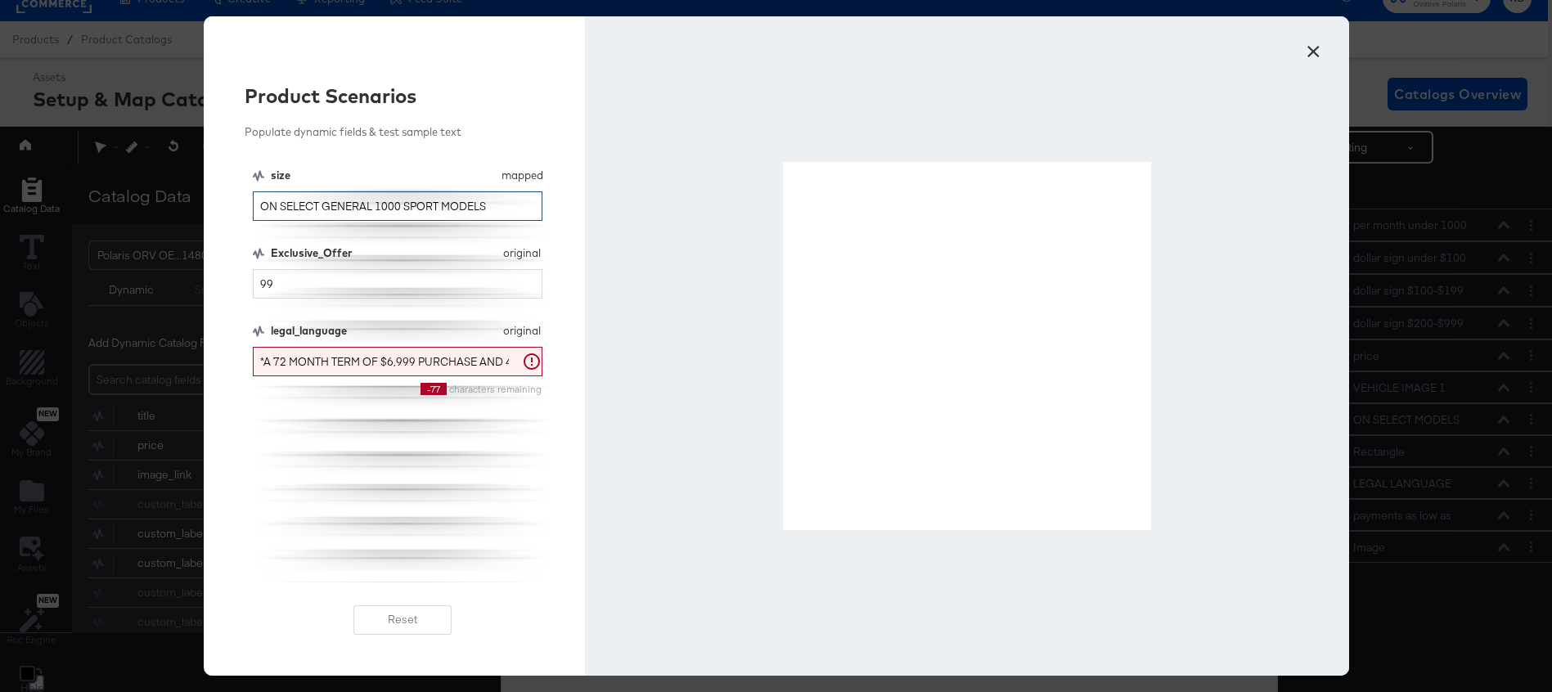
click at [324, 205] on input "ON SELECT GENERAL 1000 SPORT MODELS" at bounding box center [398, 206] width 290 height 30
drag, startPoint x: 463, startPoint y: 203, endPoint x: 369, endPoint y: 204, distance: 94.1
click at [369, 204] on input "ON SELECT RANGER SP 570 MODELS" at bounding box center [398, 206] width 290 height 30
drag, startPoint x: 517, startPoint y: 206, endPoint x: 322, endPoint y: 202, distance: 194.8
click at [322, 202] on input "ON SELECT RANGER XP 1000 PREMIUM MODELS" at bounding box center [398, 206] width 290 height 30
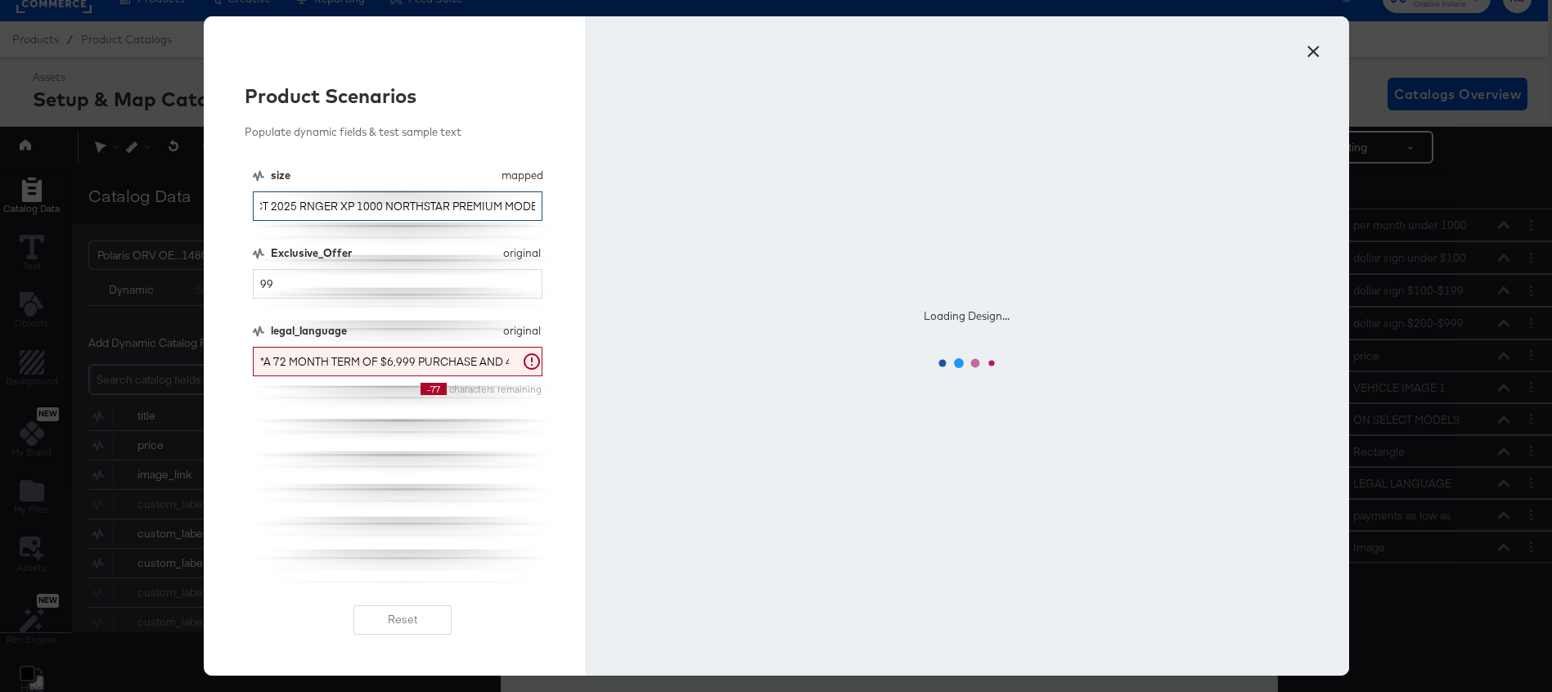
scroll to position [0, 64]
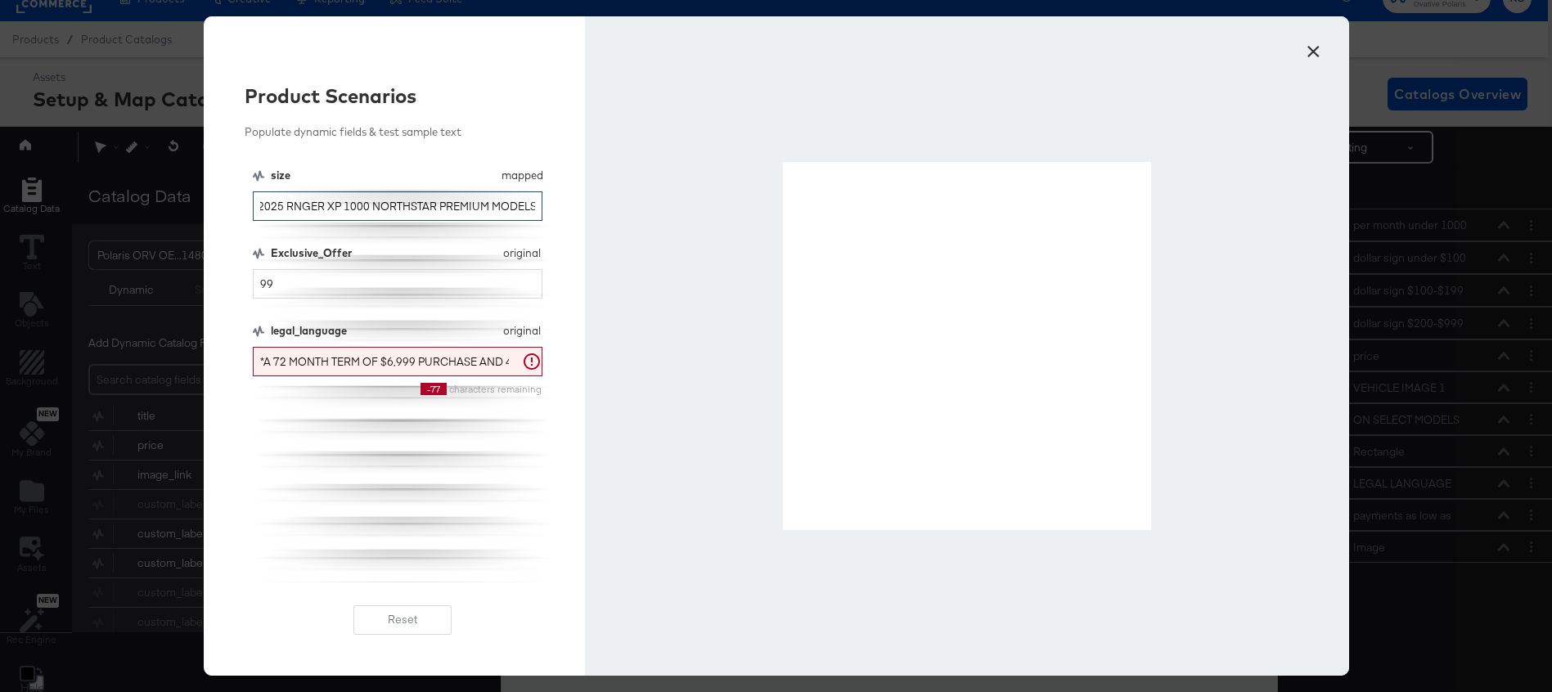
click at [295, 209] on input "ON SELECT 2025 RNGER XP 1000 NORTHSTAR PREMIUM MODELS" at bounding box center [398, 206] width 290 height 30
click at [371, 209] on input "ON SELECT 2025 RANGER XP 1000 NORTHSTAR PREMIUM MODELS" at bounding box center [398, 206] width 290 height 30
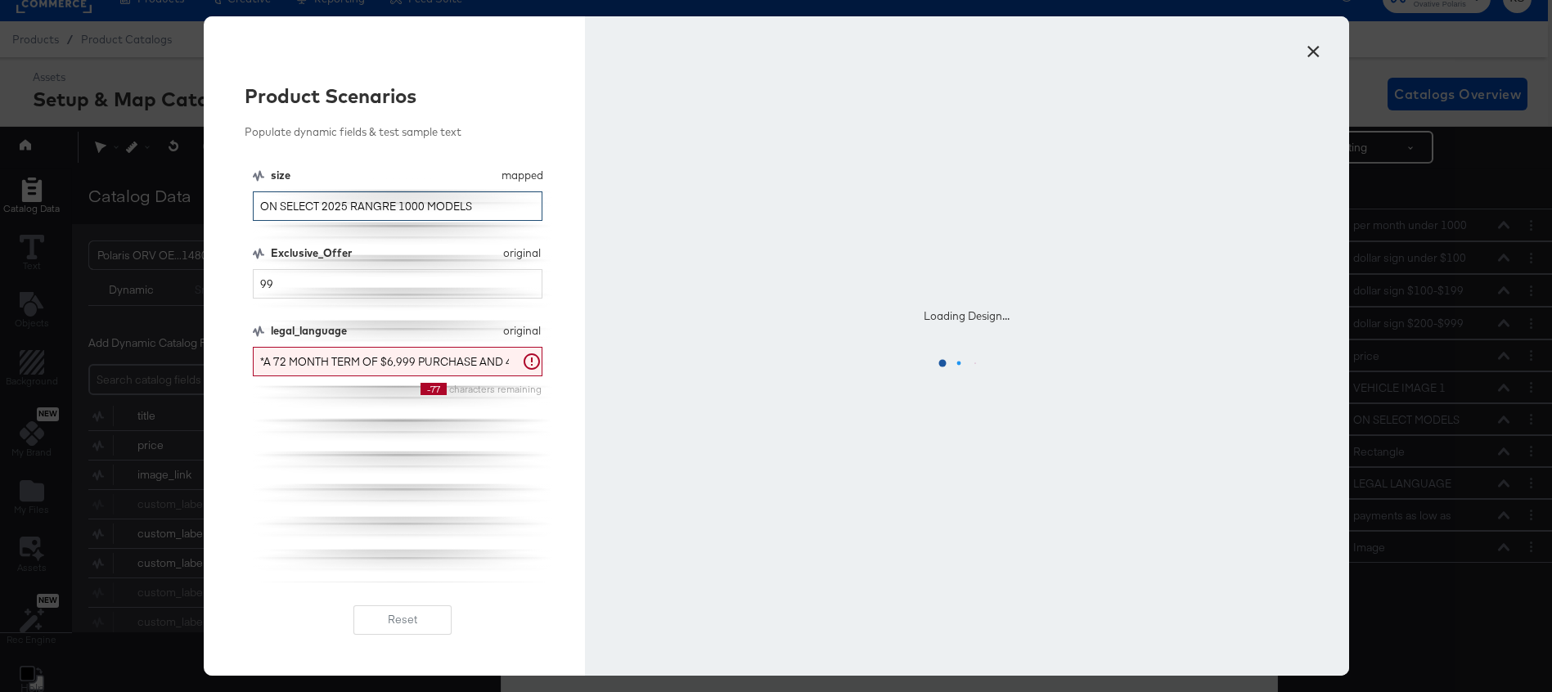
click at [374, 205] on input "ON SELECT 2025 RANGRE 1000 MODELS" at bounding box center [398, 206] width 290 height 30
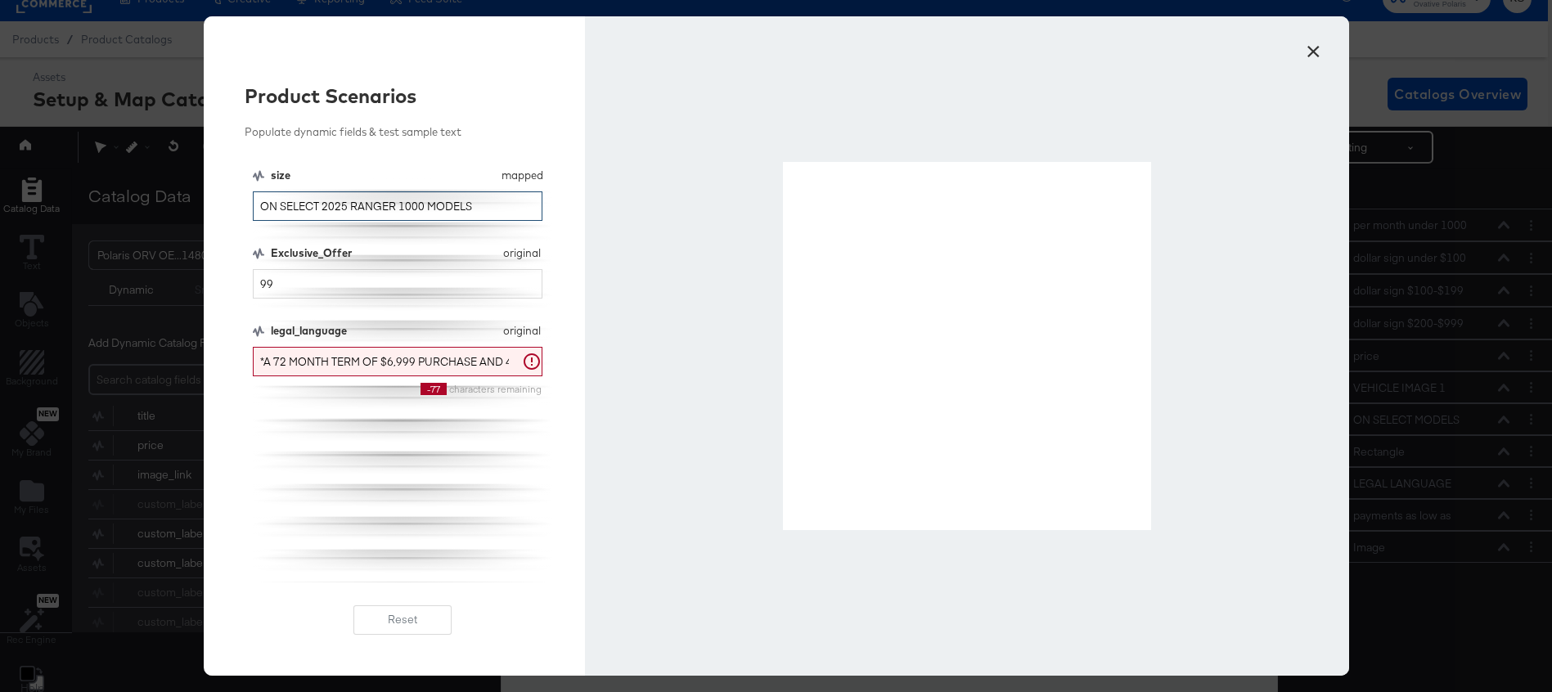
drag, startPoint x: 484, startPoint y: 205, endPoint x: 325, endPoint y: 205, distance: 158.7
click at [324, 205] on input "ON SELECT 2025 RANGER 1000 MODELS" at bounding box center [398, 206] width 290 height 30
drag, startPoint x: 471, startPoint y: 208, endPoint x: 347, endPoint y: 206, distance: 123.6
click at [347, 206] on input "ON SELECT RZR TRAIL SPORT MODELS" at bounding box center [398, 206] width 290 height 30
drag, startPoint x: 489, startPoint y: 200, endPoint x: 346, endPoint y: 200, distance: 142.4
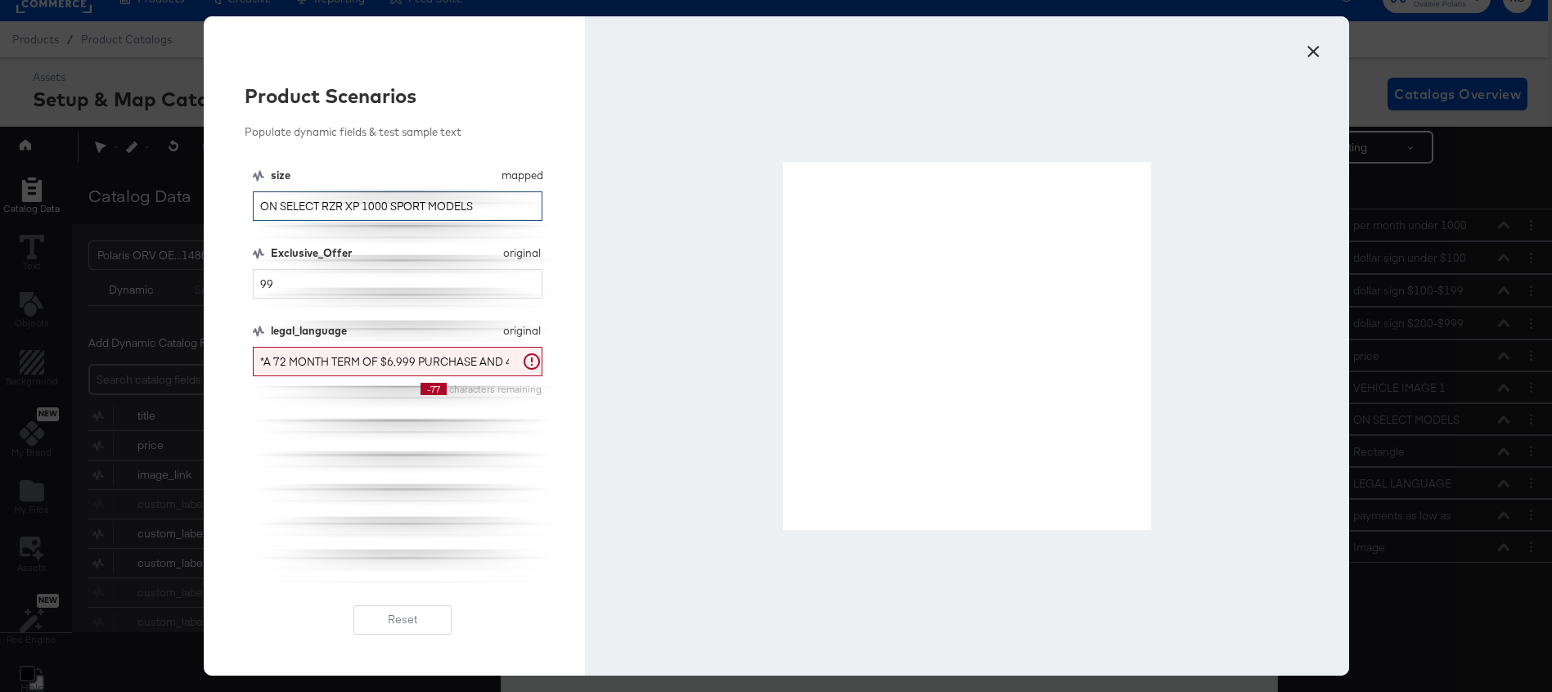
click at [346, 200] on input "ON SELECT RZR XP 1000 SPORT MODELS" at bounding box center [398, 206] width 290 height 30
drag, startPoint x: 480, startPoint y: 205, endPoint x: 326, endPoint y: 204, distance: 153.0
click at [326, 204] on input "ON SELECT RZR PRO R SPORT MODELS" at bounding box center [398, 206] width 290 height 30
type input "ON SELECT POLARIS XPEDITION ADV MODELS"
click at [1313, 47] on button "×" at bounding box center [1313, 47] width 29 height 29
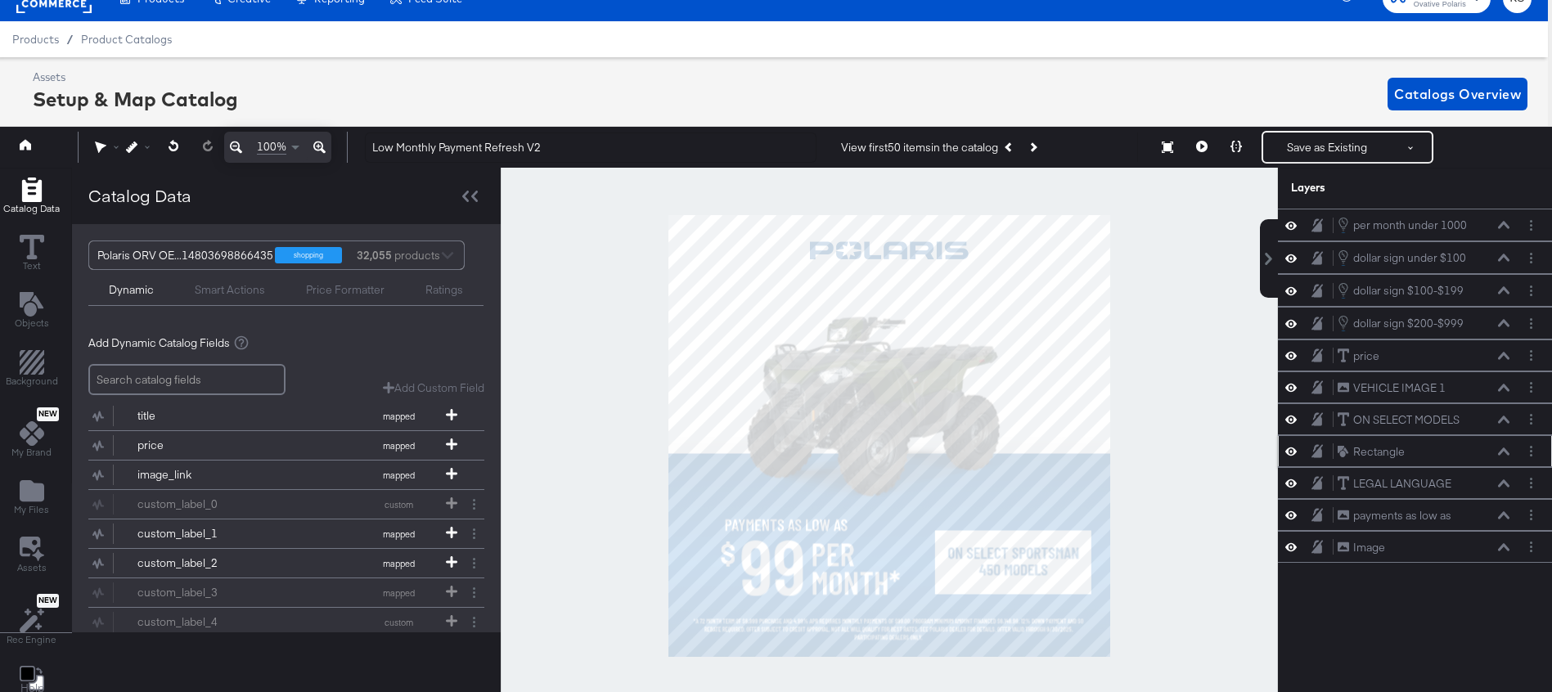
click at [1501, 452] on icon at bounding box center [1503, 452] width 11 height 8
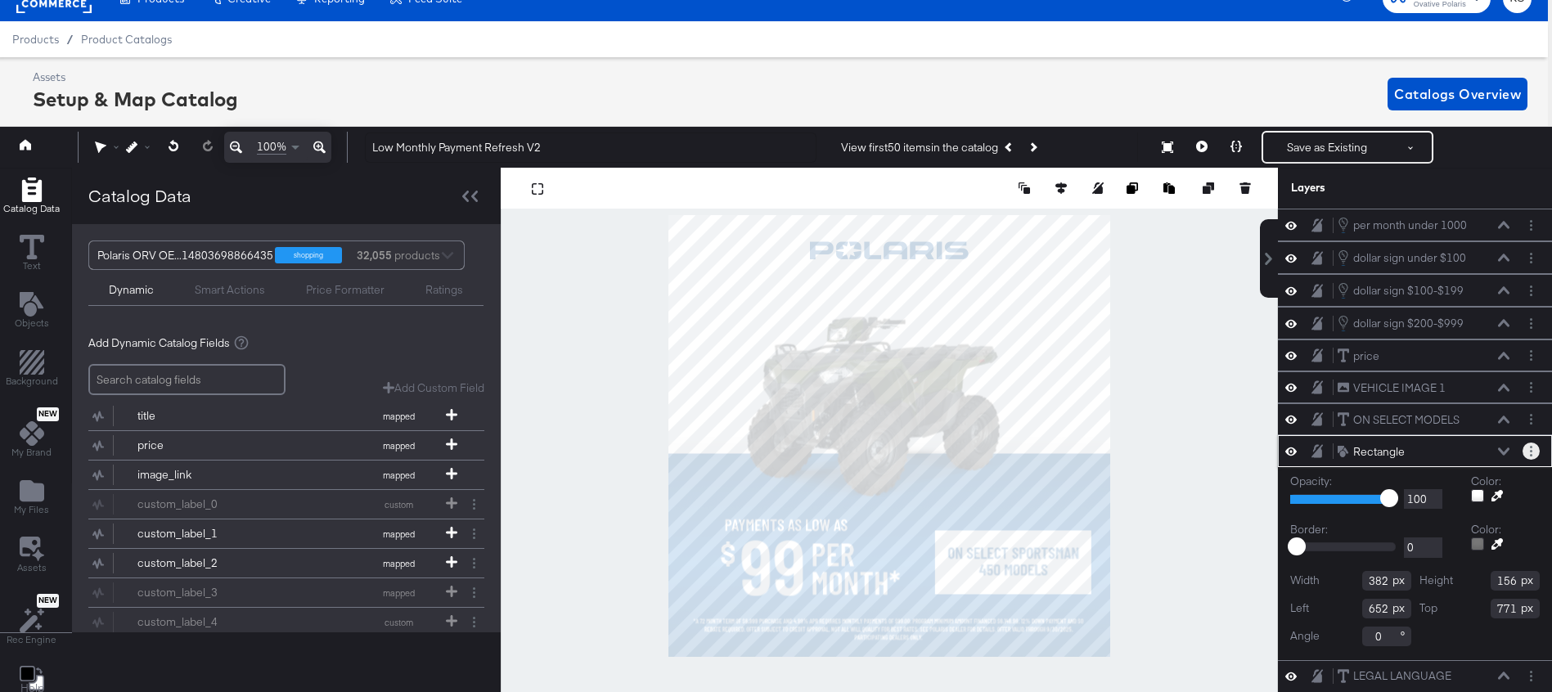
click at [1530, 450] on icon "Layer Options" at bounding box center [1531, 451] width 2 height 11
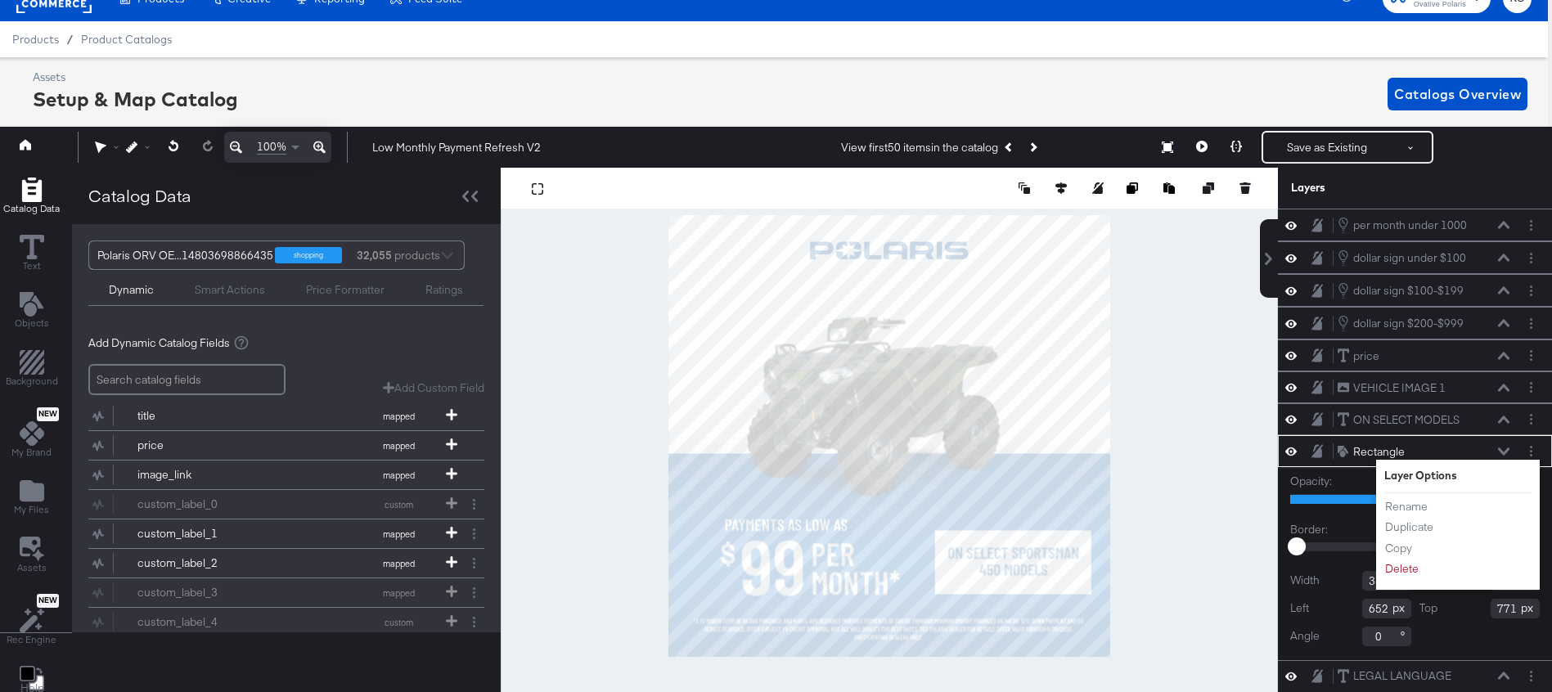
click at [284, 190] on div "Catalog Data" at bounding box center [286, 196] width 429 height 56
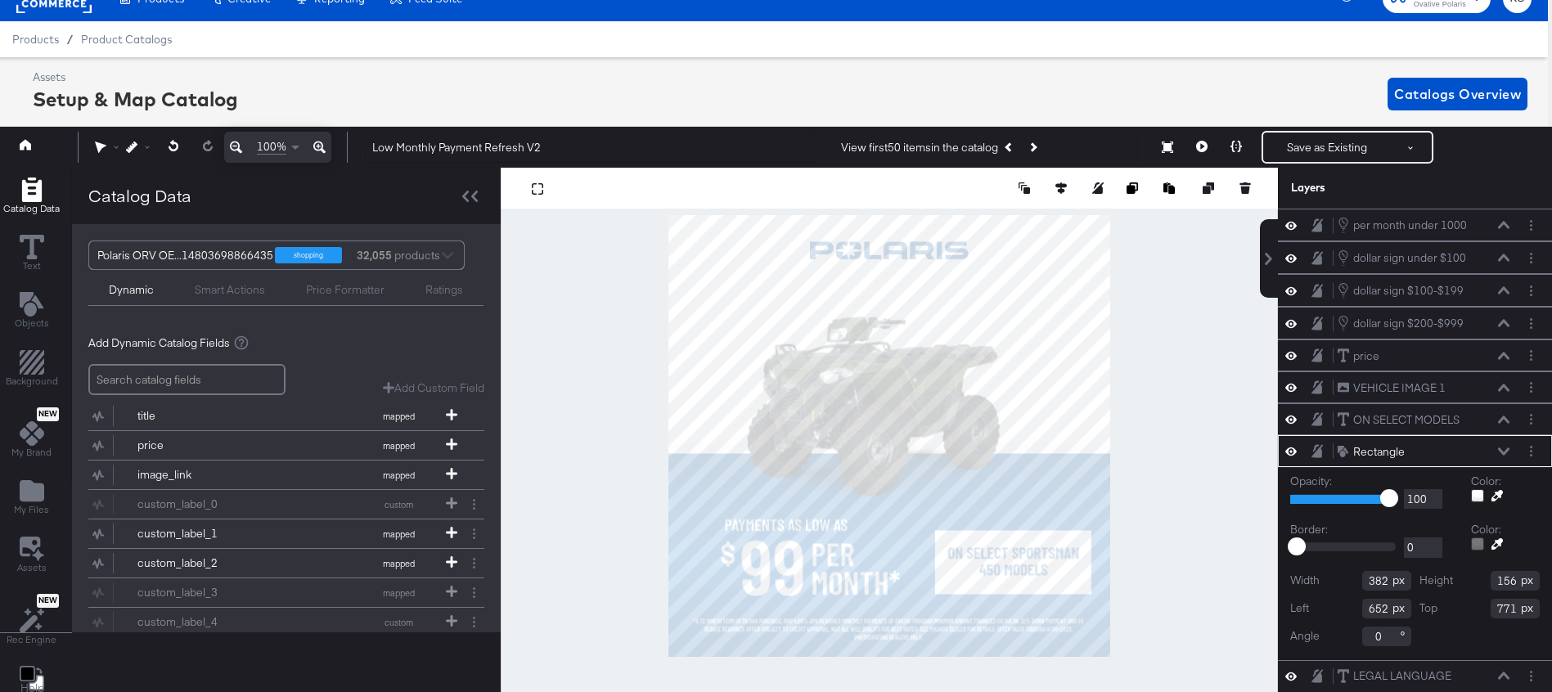
click at [225, 292] on div "Smart Actions" at bounding box center [230, 290] width 70 height 16
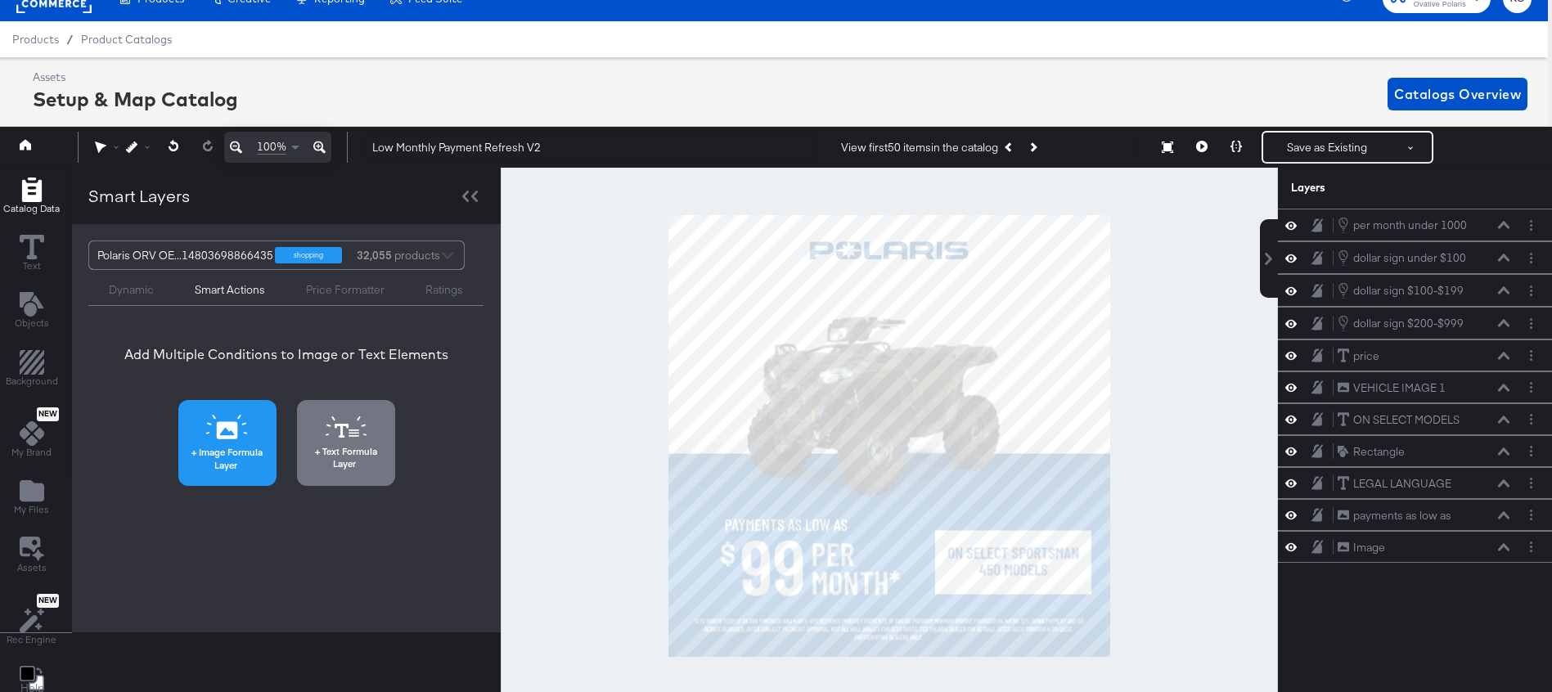
click at [207, 416] on icon at bounding box center [227, 427] width 42 height 25
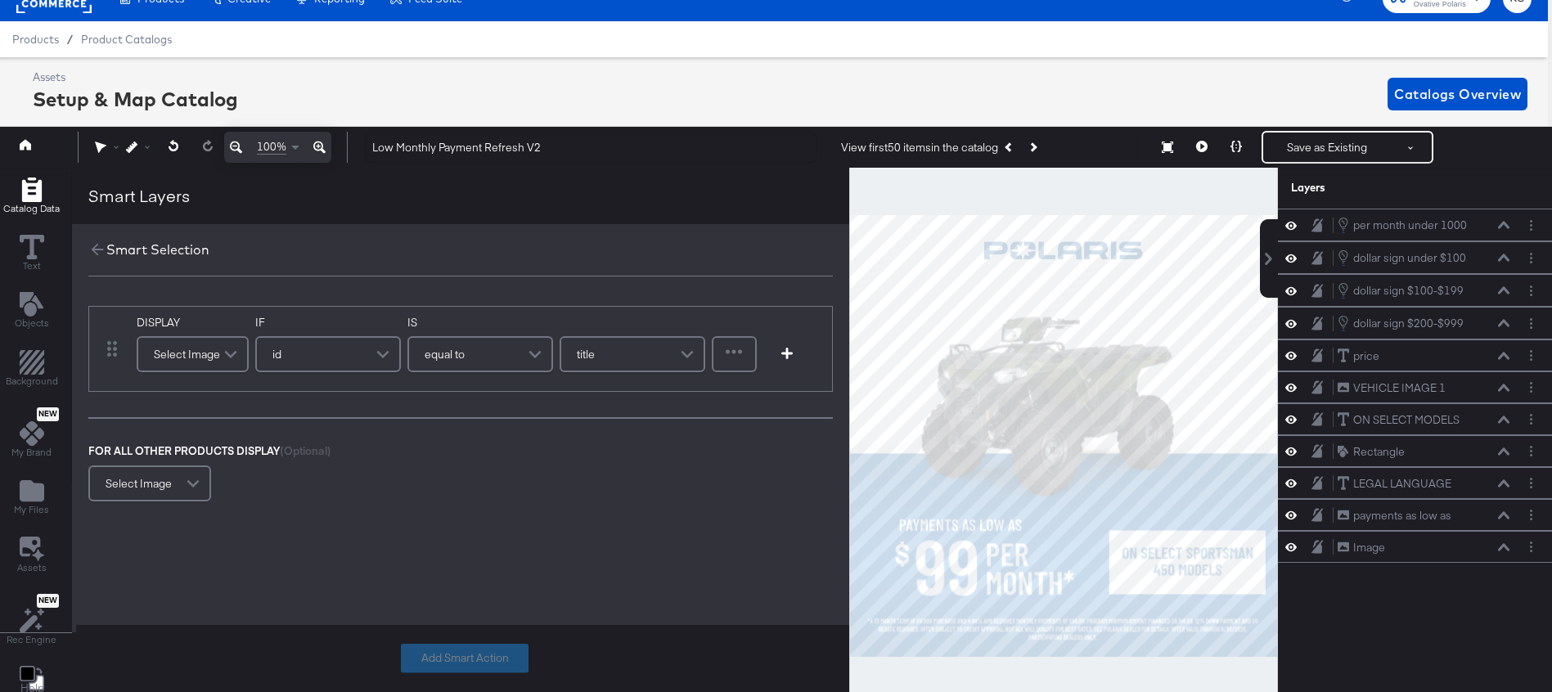
click at [219, 348] on span at bounding box center [232, 354] width 29 height 33
click at [284, 284] on div "DISPLAY Select Image link mapped image_link mapped alt_image_1 original IF id I…" at bounding box center [460, 399] width 777 height 245
click at [1502, 454] on icon at bounding box center [1503, 452] width 11 height 8
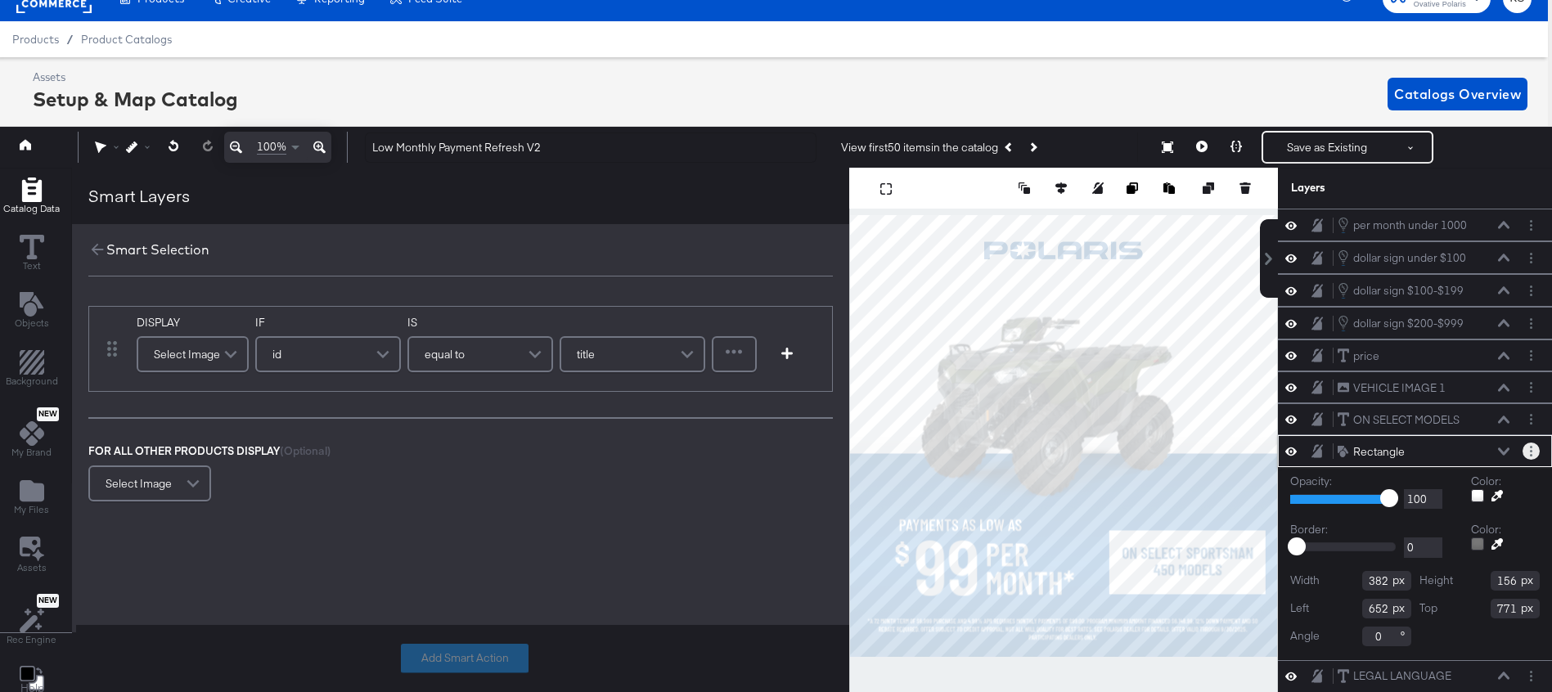
click at [1537, 454] on button "Layer Options" at bounding box center [1531, 451] width 17 height 17
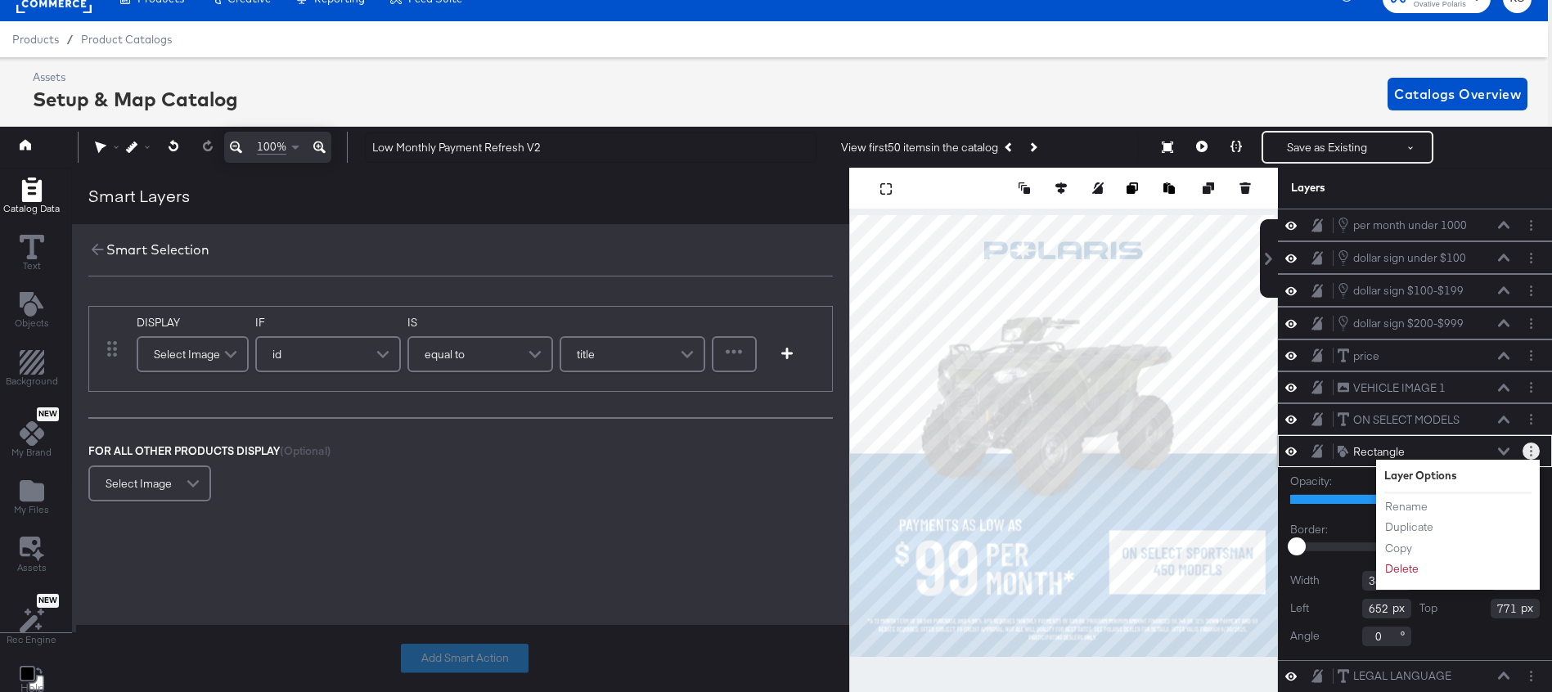
click at [1537, 453] on button "Layer Options" at bounding box center [1531, 451] width 17 height 17
